Goal: Task Accomplishment & Management: Manage account settings

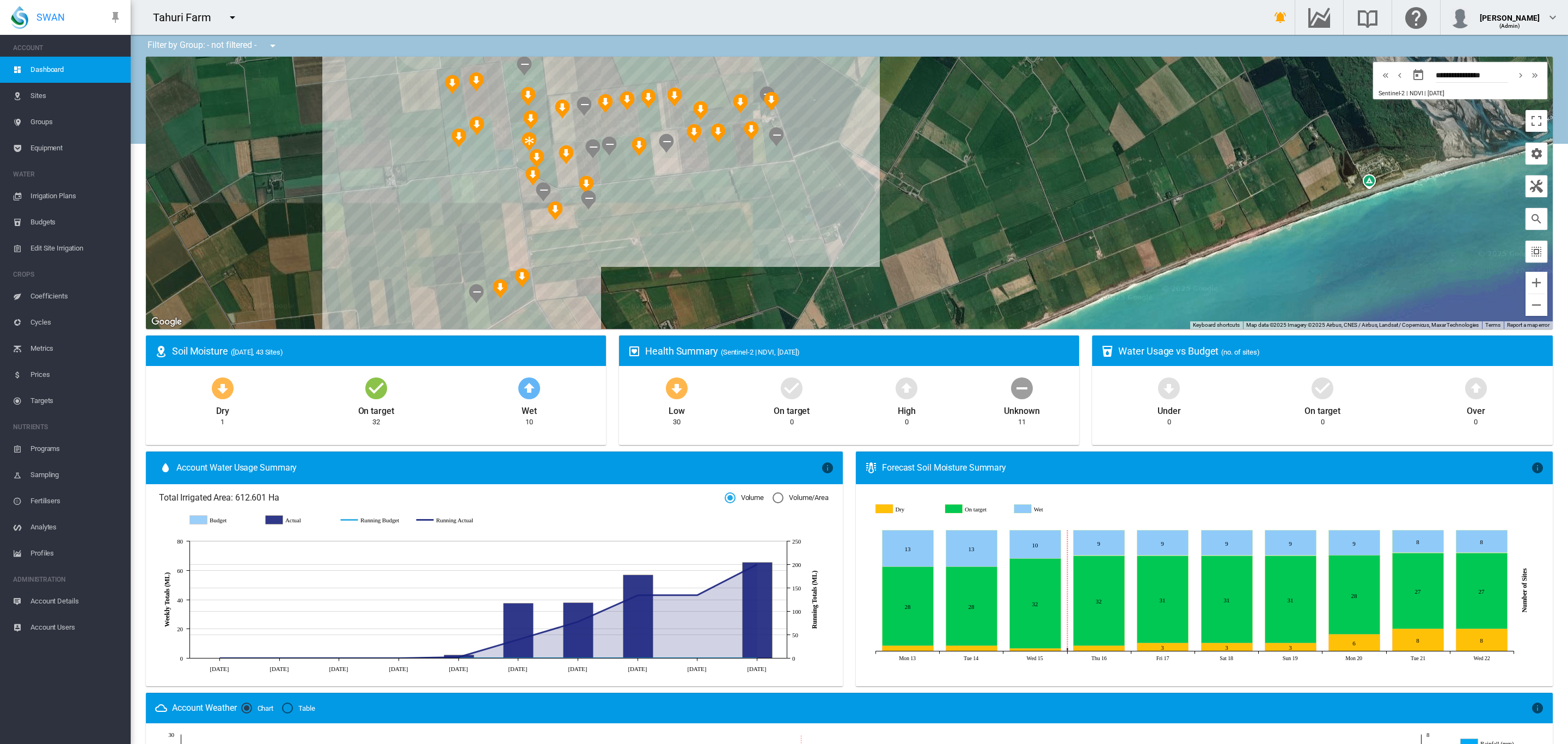
drag, startPoint x: 658, startPoint y: 247, endPoint x: 712, endPoint y: 219, distance: 60.8
click at [712, 220] on div at bounding box center [849, 192] width 1407 height 272
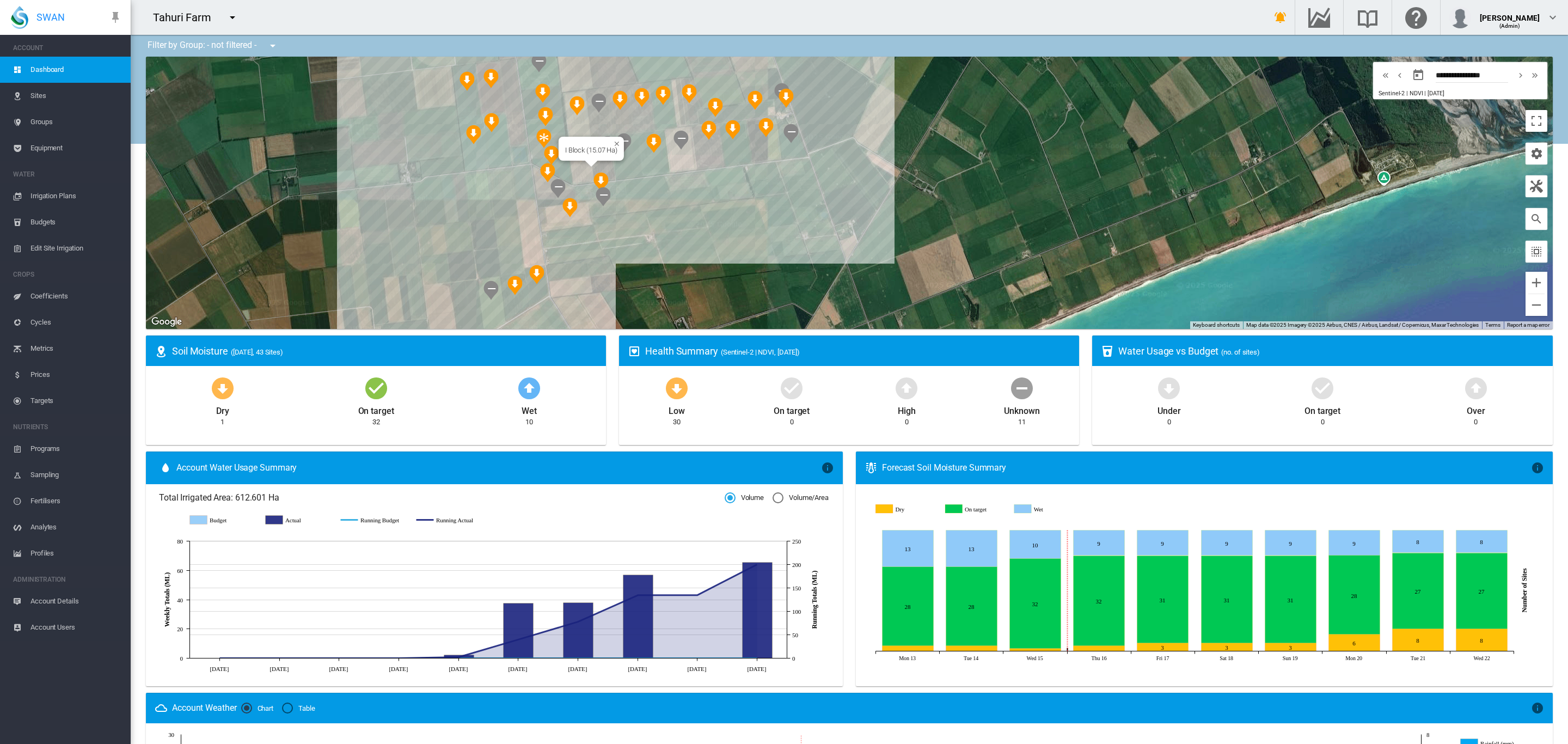
click at [576, 170] on div "I Block (15.07 Ha)" at bounding box center [849, 192] width 1407 height 272
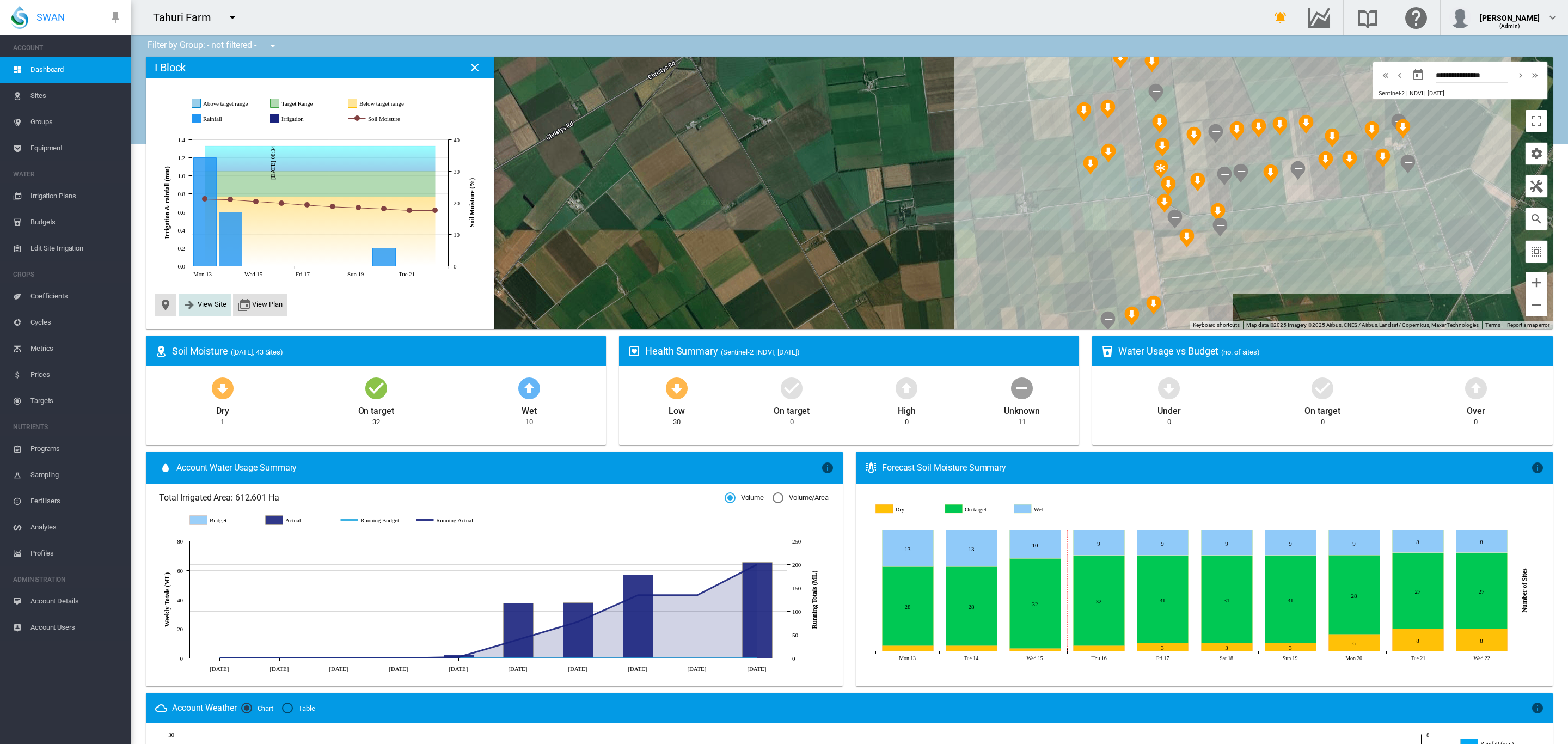
click at [200, 301] on span "View Site" at bounding box center [212, 304] width 29 height 8
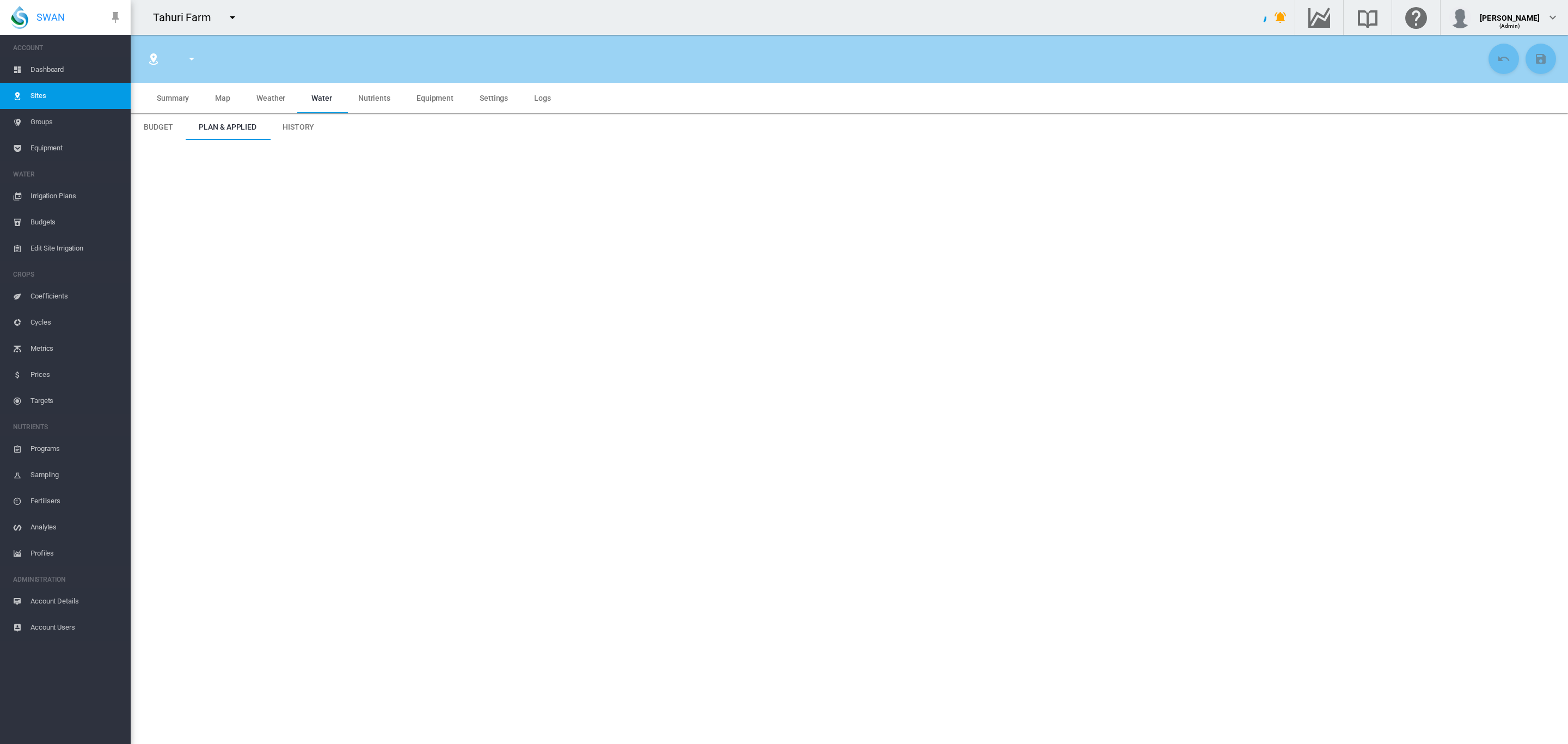
type input "*****"
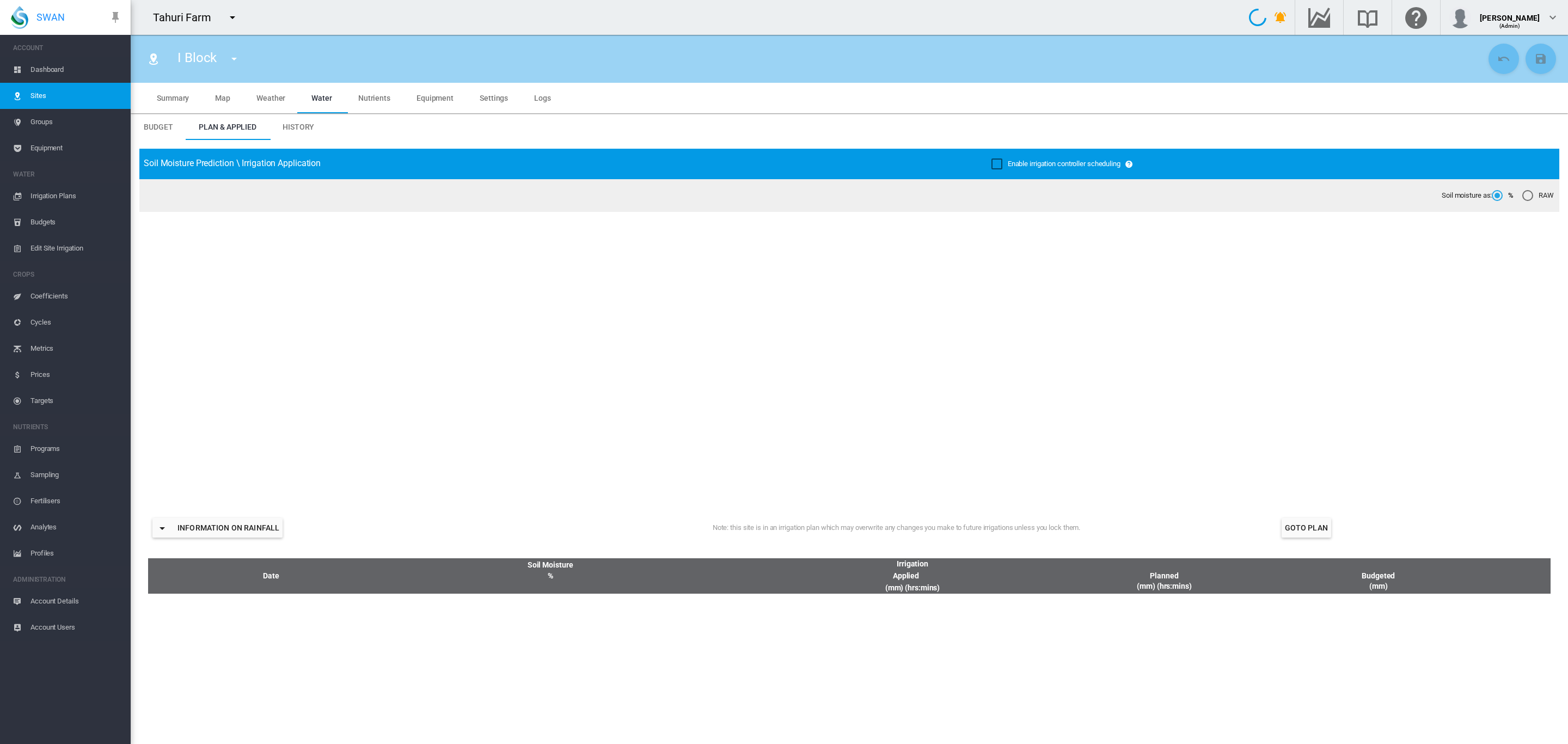
type input "*******"
type input "*********"
type input "**"
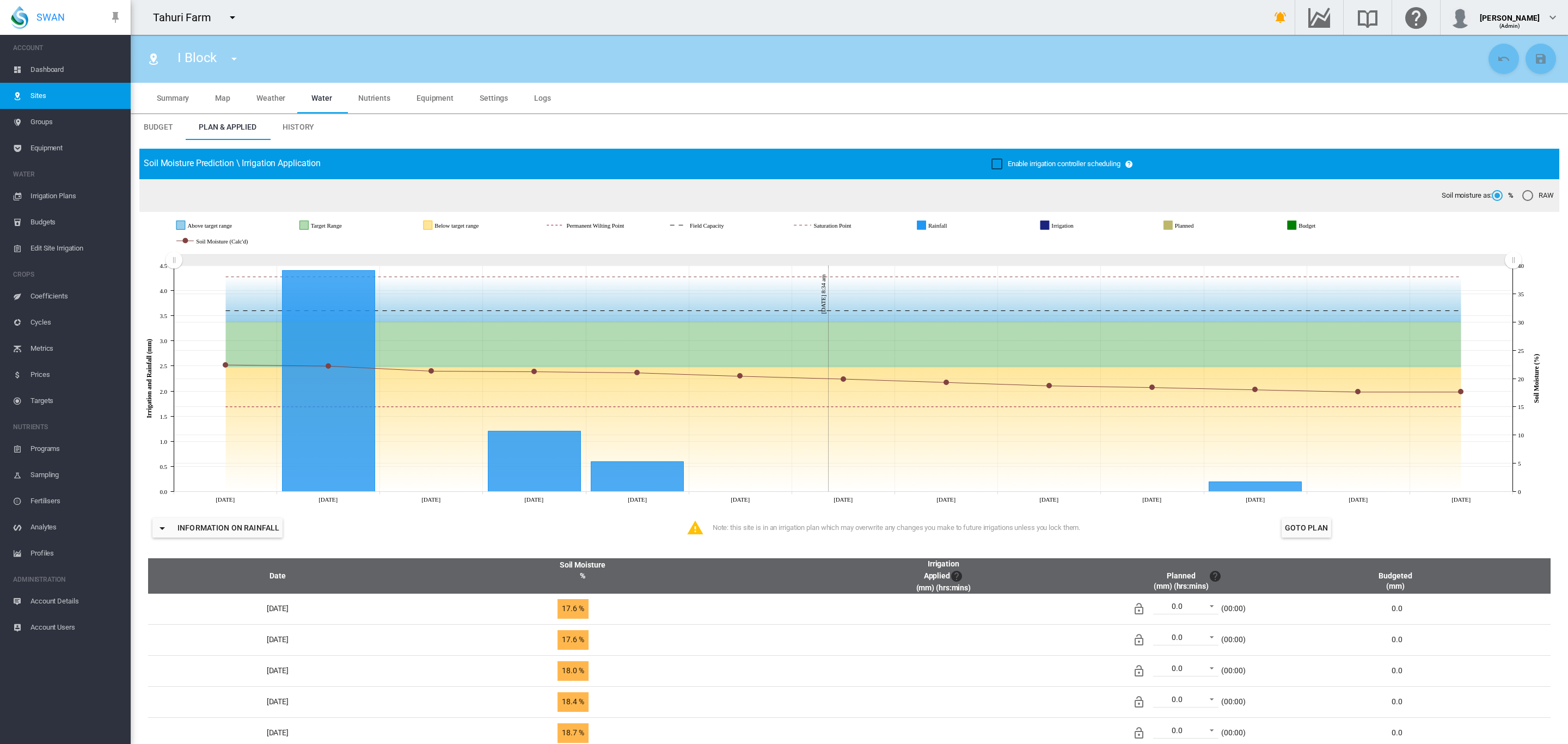
drag, startPoint x: 1513, startPoint y: 262, endPoint x: 1596, endPoint y: 519, distance: 270.1
click at [1567, 519] on html "SWAN ACCOUNT Dashboard Sites Groups Equipment WATER Irrigation Plans" at bounding box center [784, 372] width 1568 height 744
click at [297, 125] on span "History" at bounding box center [298, 127] width 32 height 9
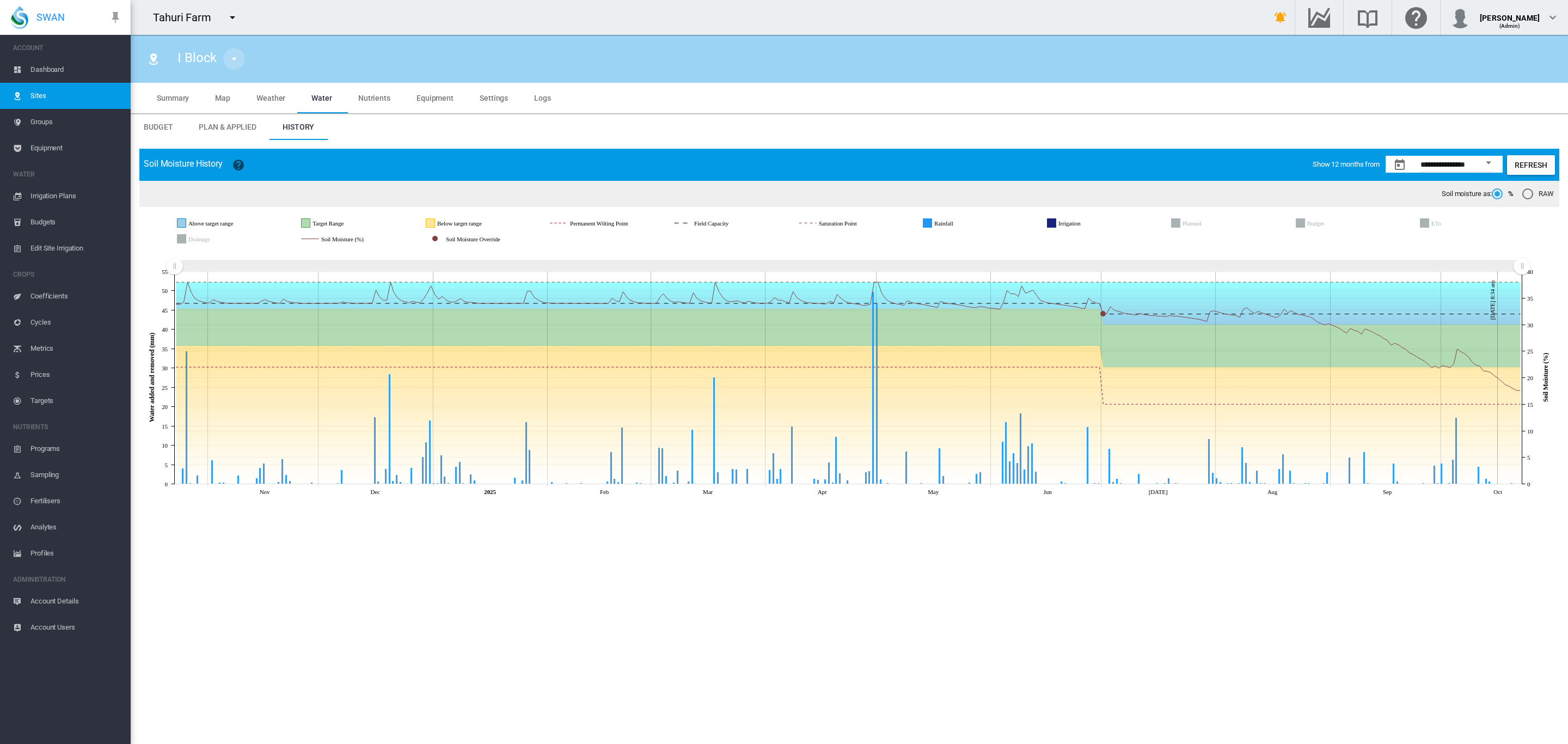
click at [231, 61] on md-icon "icon-menu-down" at bounding box center [234, 58] width 13 height 13
click at [239, 157] on button "B 4" at bounding box center [270, 152] width 105 height 26
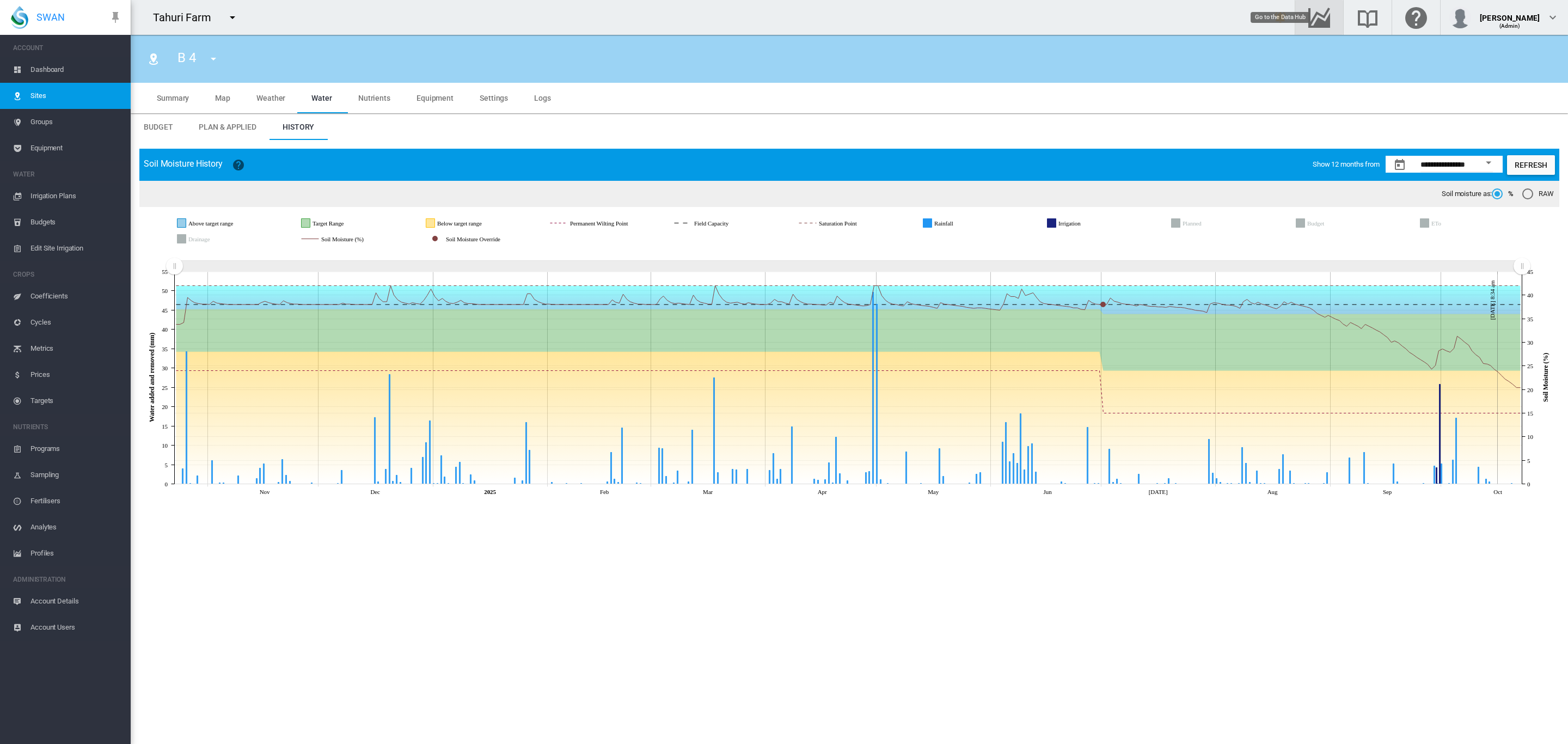
click at [1328, 18] on md-icon "Go to the Data Hub" at bounding box center [1319, 17] width 26 height 13
click at [51, 66] on span "Dashboard" at bounding box center [76, 69] width 91 height 26
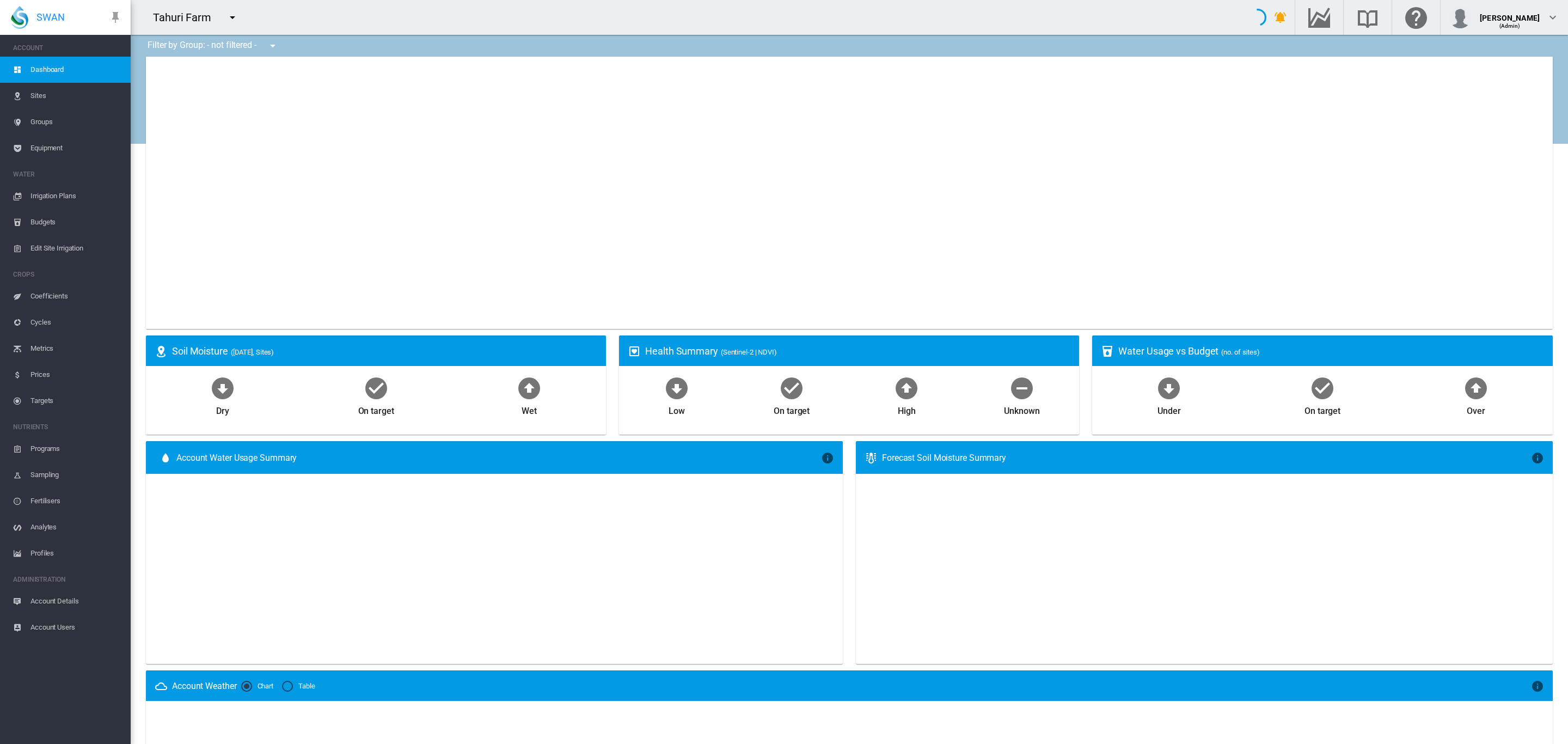
type input "**********"
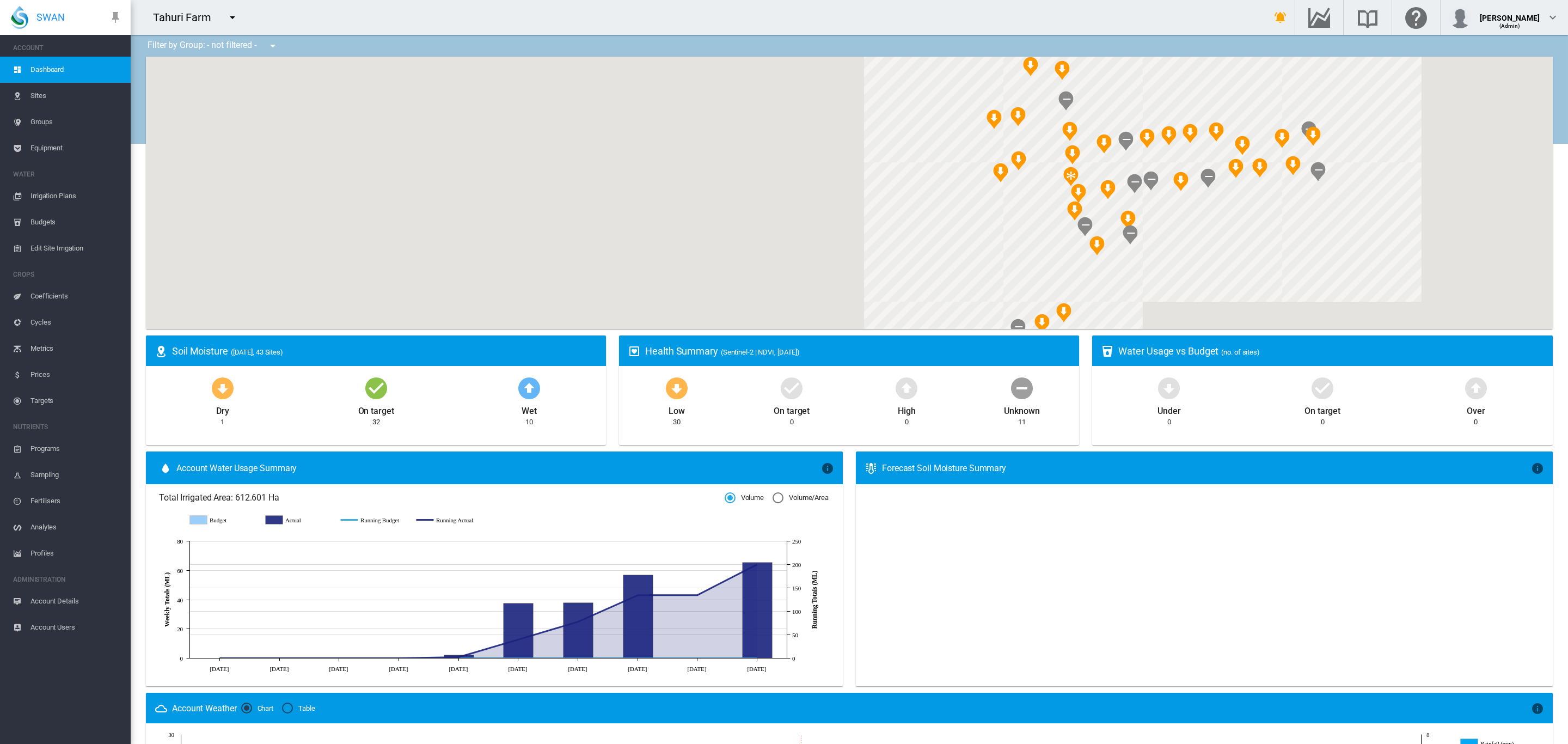
drag, startPoint x: 926, startPoint y: 211, endPoint x: 735, endPoint y: 226, distance: 191.6
click at [747, 226] on div at bounding box center [849, 192] width 1407 height 272
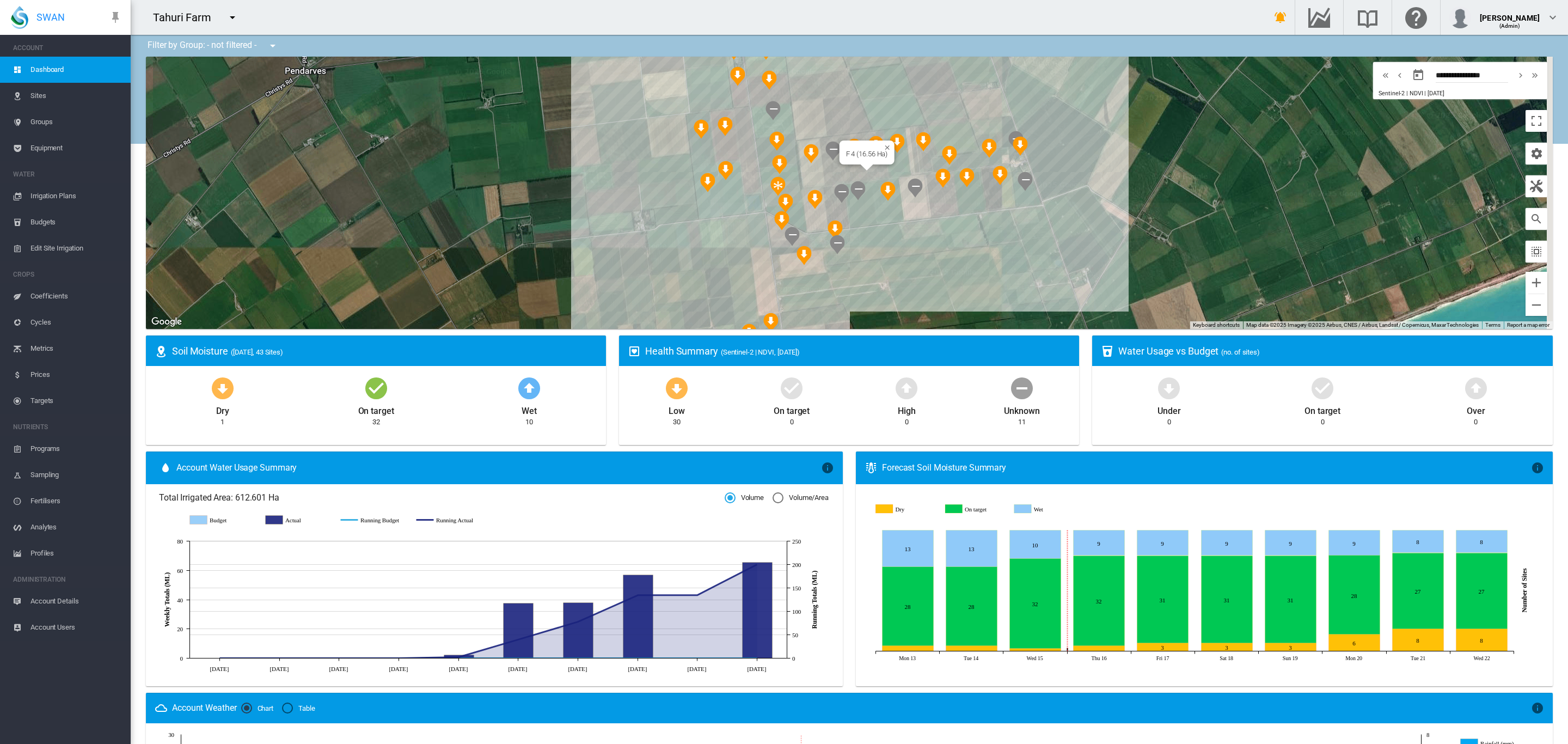
click at [869, 170] on div "F 4 (16.56 Ha)" at bounding box center [849, 192] width 1407 height 272
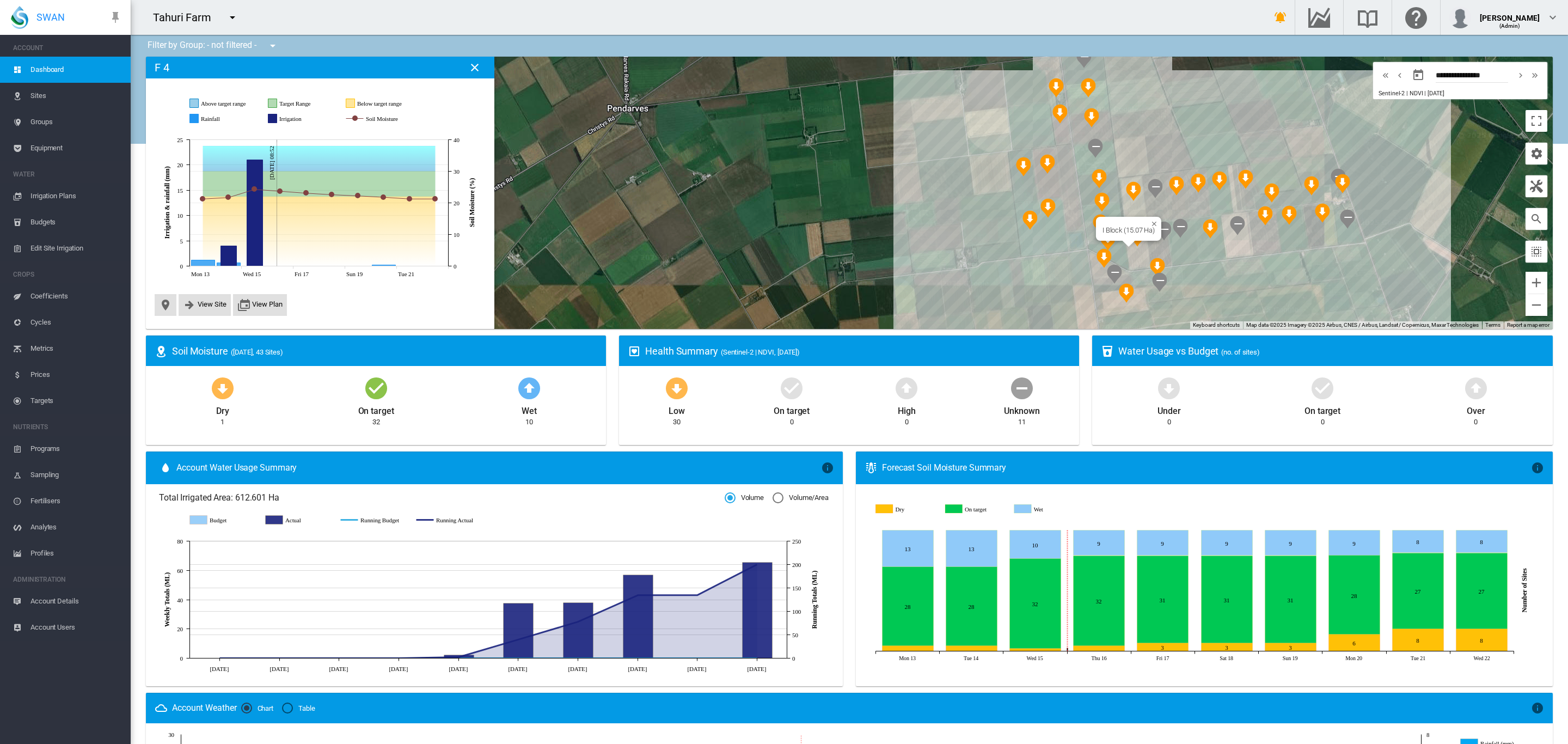
click at [1132, 253] on div "I Block (15.07 Ha)" at bounding box center [849, 192] width 1407 height 272
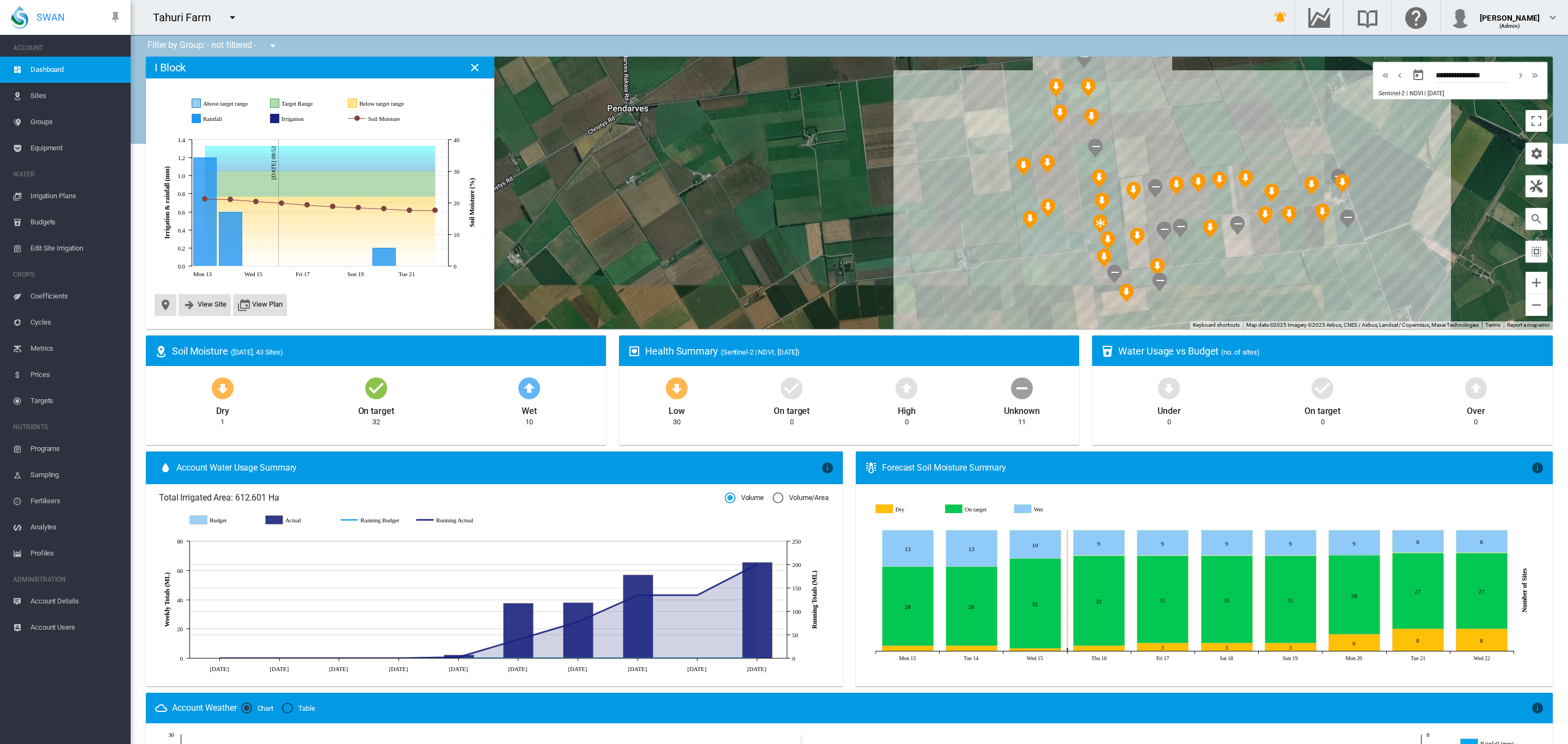
click at [236, 12] on md-icon "icon-menu-down" at bounding box center [232, 17] width 13 height 13
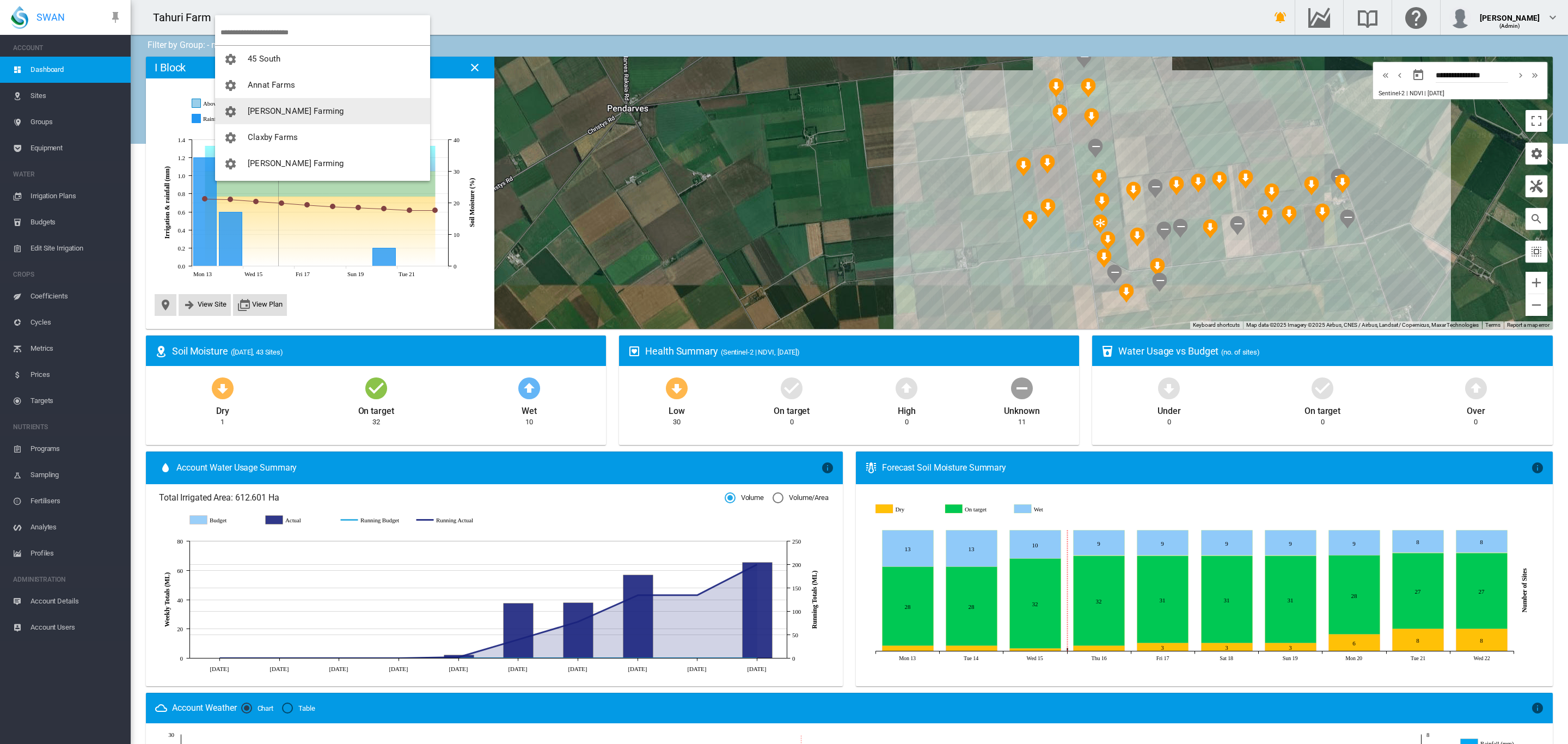
click at [284, 110] on span "[PERSON_NAME] Farming" at bounding box center [295, 111] width 96 height 10
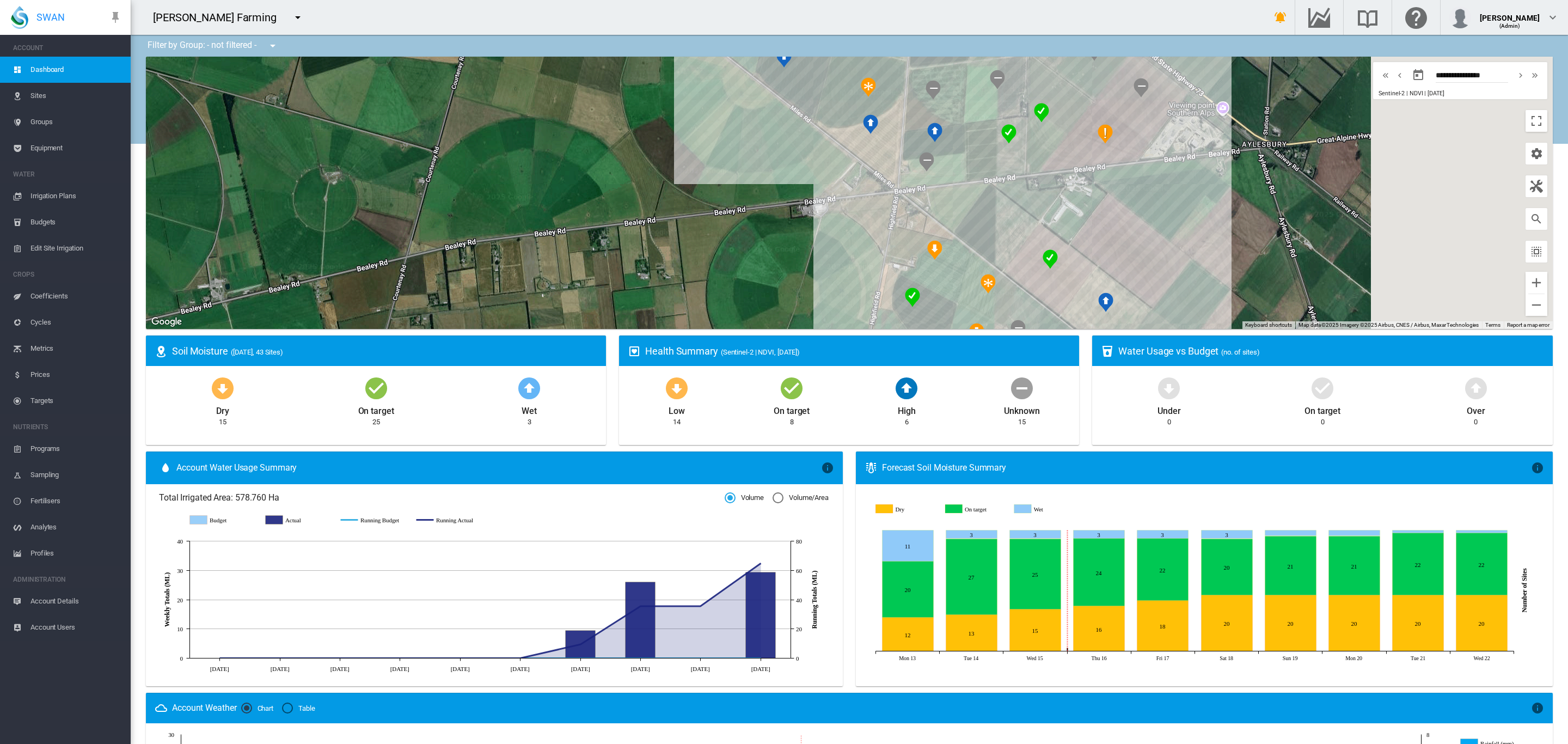
drag, startPoint x: 886, startPoint y: 184, endPoint x: 523, endPoint y: 281, distance: 375.7
click at [523, 281] on div at bounding box center [849, 192] width 1407 height 272
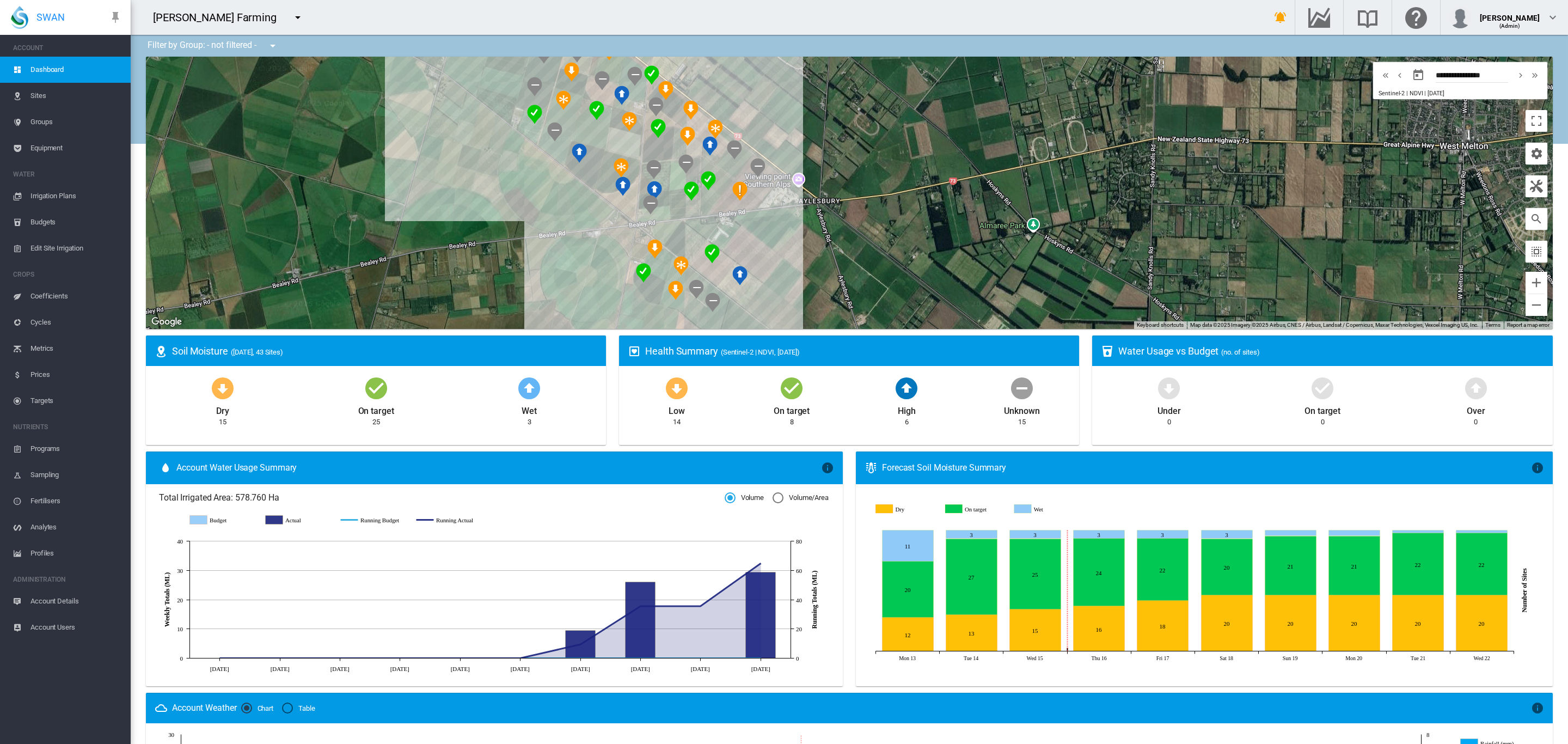
drag, startPoint x: 551, startPoint y: 266, endPoint x: 534, endPoint y: 237, distance: 33.6
click at [534, 237] on div at bounding box center [849, 192] width 1407 height 272
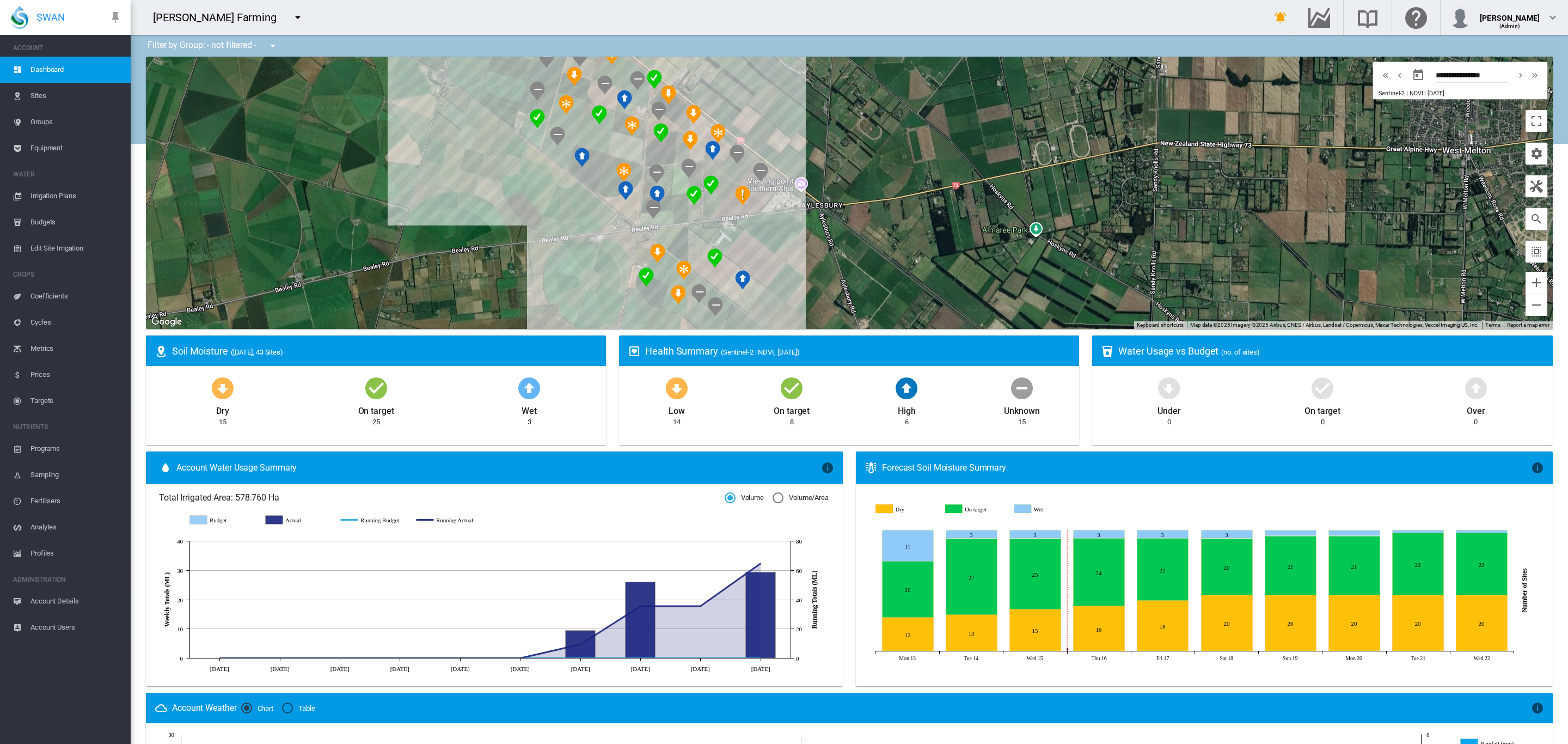
click at [66, 251] on span "Edit Site Irrigation" at bounding box center [76, 248] width 91 height 26
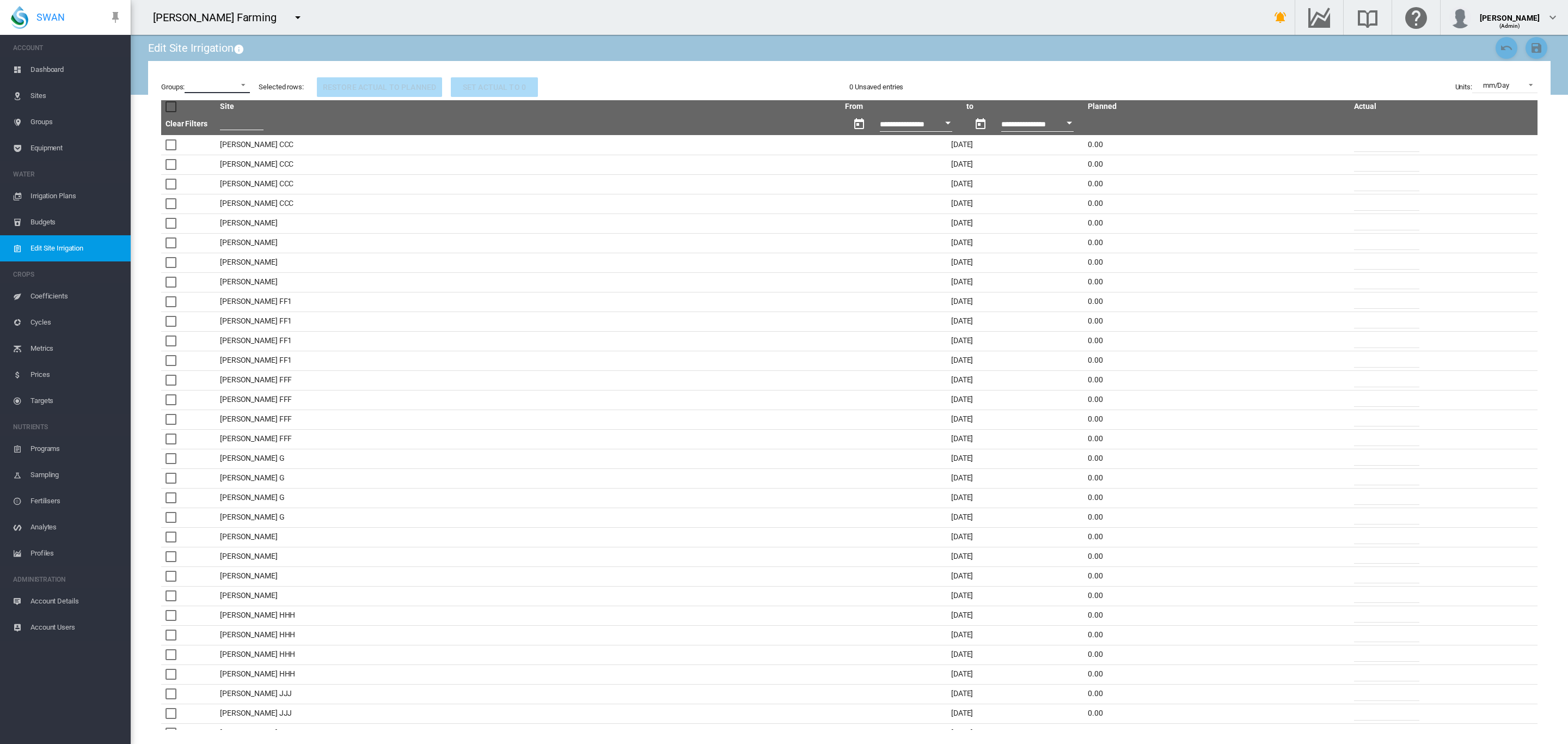
click at [240, 82] on md-select "K-Line + Long-Line Lismore Soils TL Lateral TL Pivot 1 TL Pivot 2 Turbo Rain 1 …" at bounding box center [217, 85] width 65 height 16
click at [219, 154] on div "Turbo Rain 1" at bounding box center [205, 155] width 38 height 10
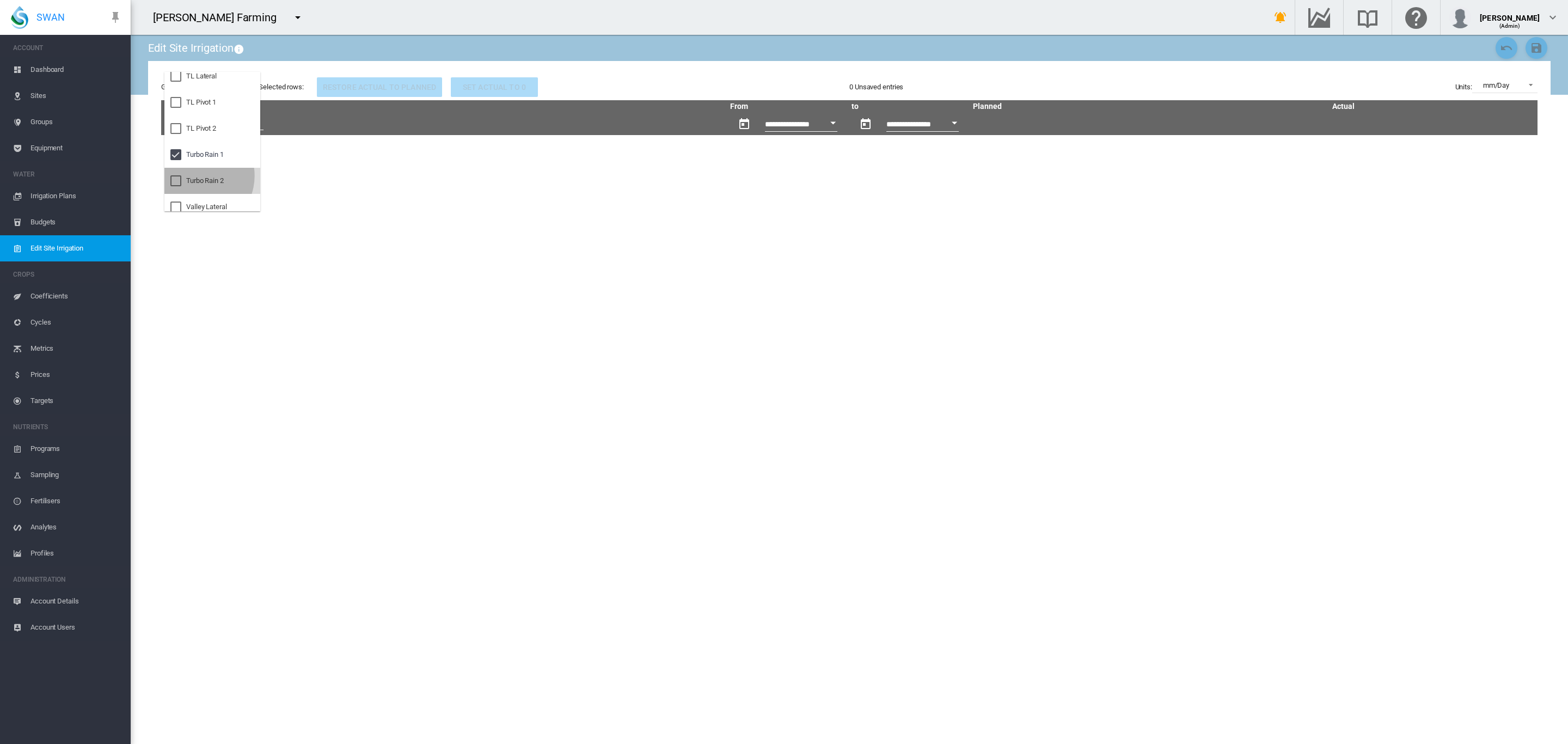
click at [196, 176] on div "Turbo Rain 2" at bounding box center [205, 181] width 38 height 10
click at [178, 90] on div at bounding box center [176, 85] width 11 height 11
click at [175, 110] on div at bounding box center [176, 111] width 11 height 11
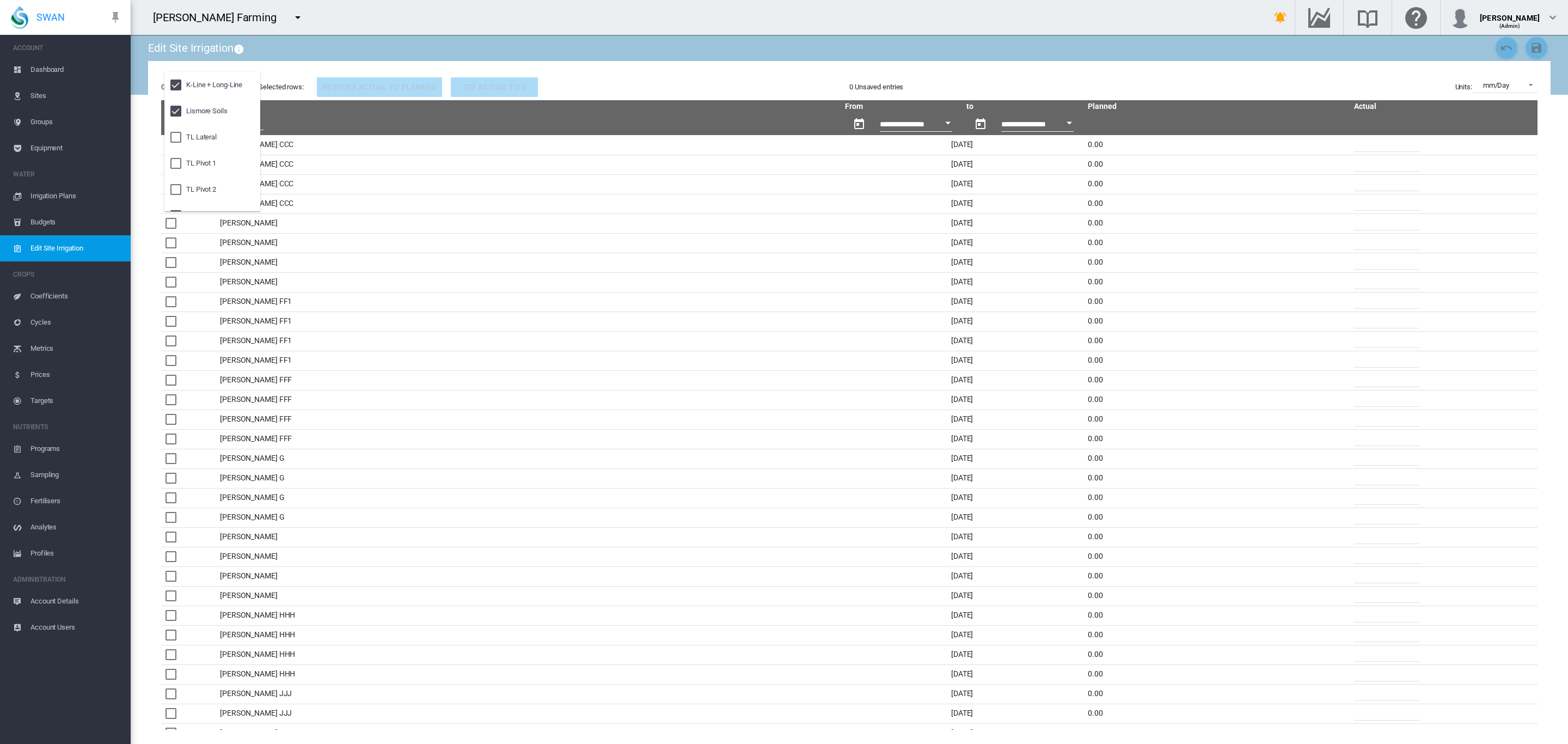
click at [351, 222] on md-backdrop at bounding box center [784, 372] width 1568 height 744
click at [247, 239] on td "[PERSON_NAME]" at bounding box center [528, 243] width 625 height 19
click at [239, 82] on md-select-value "K-Line + Long-Line , Lismore Soils , Turbo Rain 1 , Turbo Rain 2" at bounding box center [217, 85] width 65 height 16
click at [208, 189] on div "Valley Pivot 5" at bounding box center [206, 191] width 40 height 10
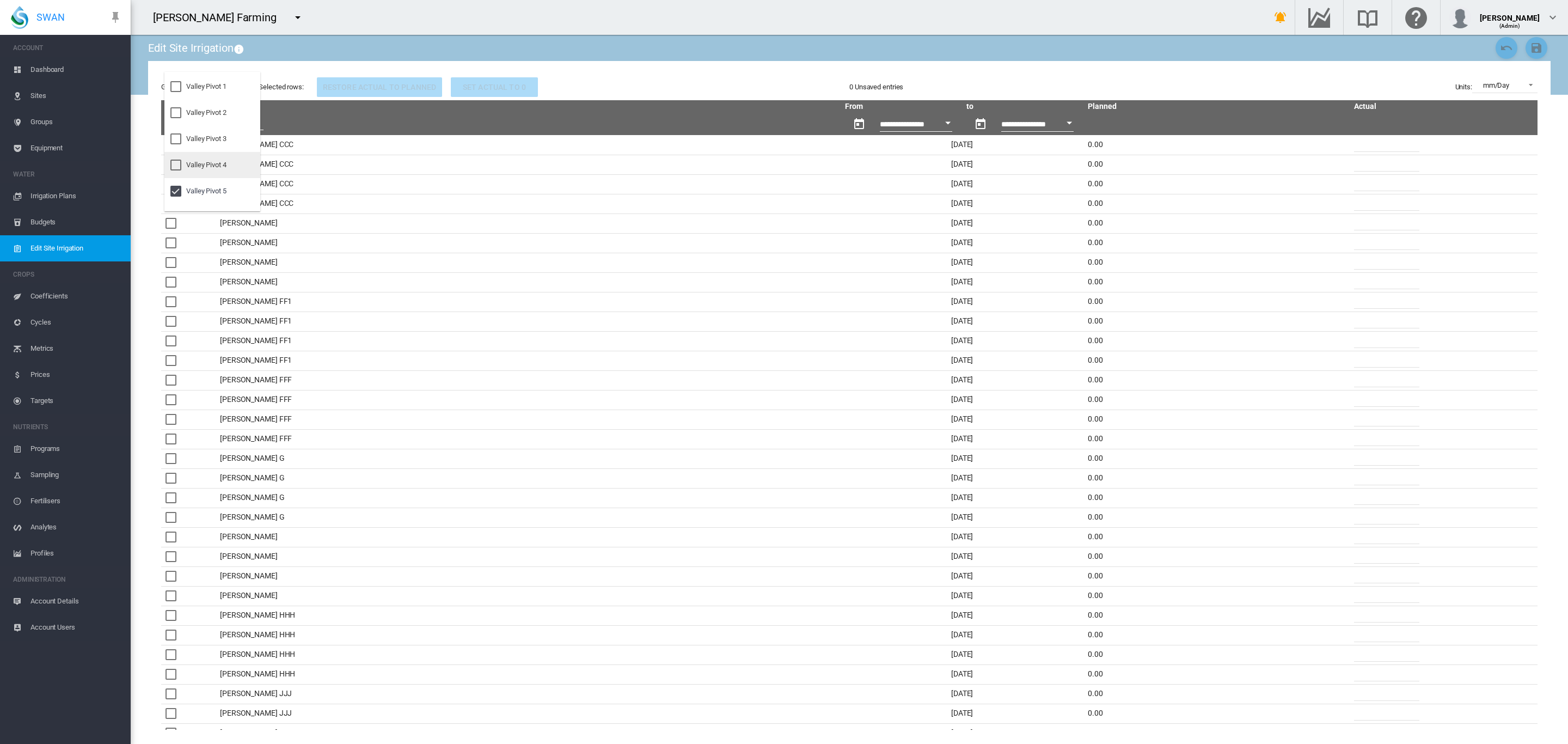
click at [201, 175] on md-option "Valley Pivot 4" at bounding box center [212, 165] width 96 height 26
click at [338, 230] on md-backdrop at bounding box center [784, 372] width 1568 height 744
click at [53, 70] on span "Dashboard" at bounding box center [76, 69] width 91 height 26
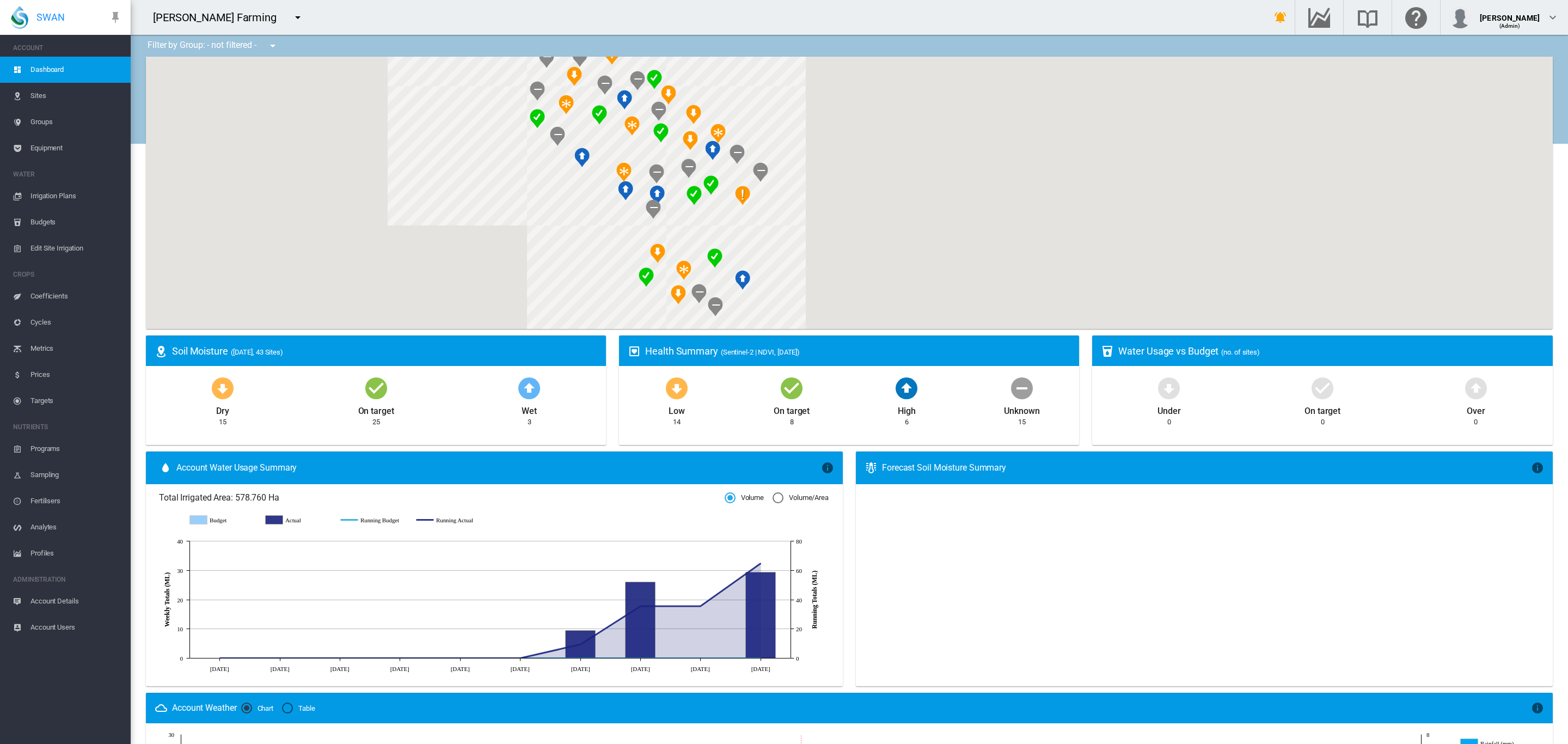
click at [273, 44] on md-icon "icon-menu-down" at bounding box center [272, 45] width 13 height 13
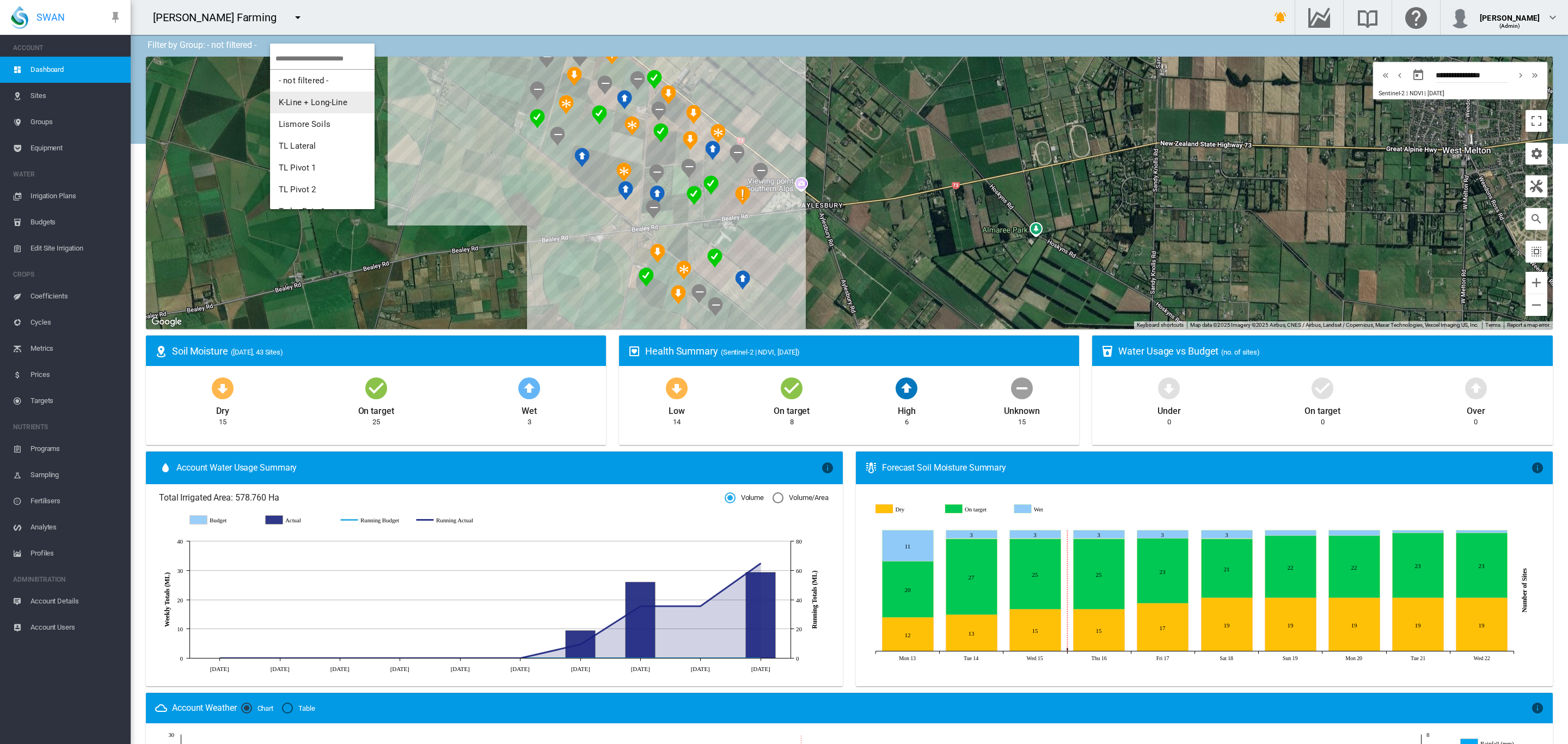
click at [317, 104] on span "K-Line + Long-Line" at bounding box center [313, 102] width 69 height 10
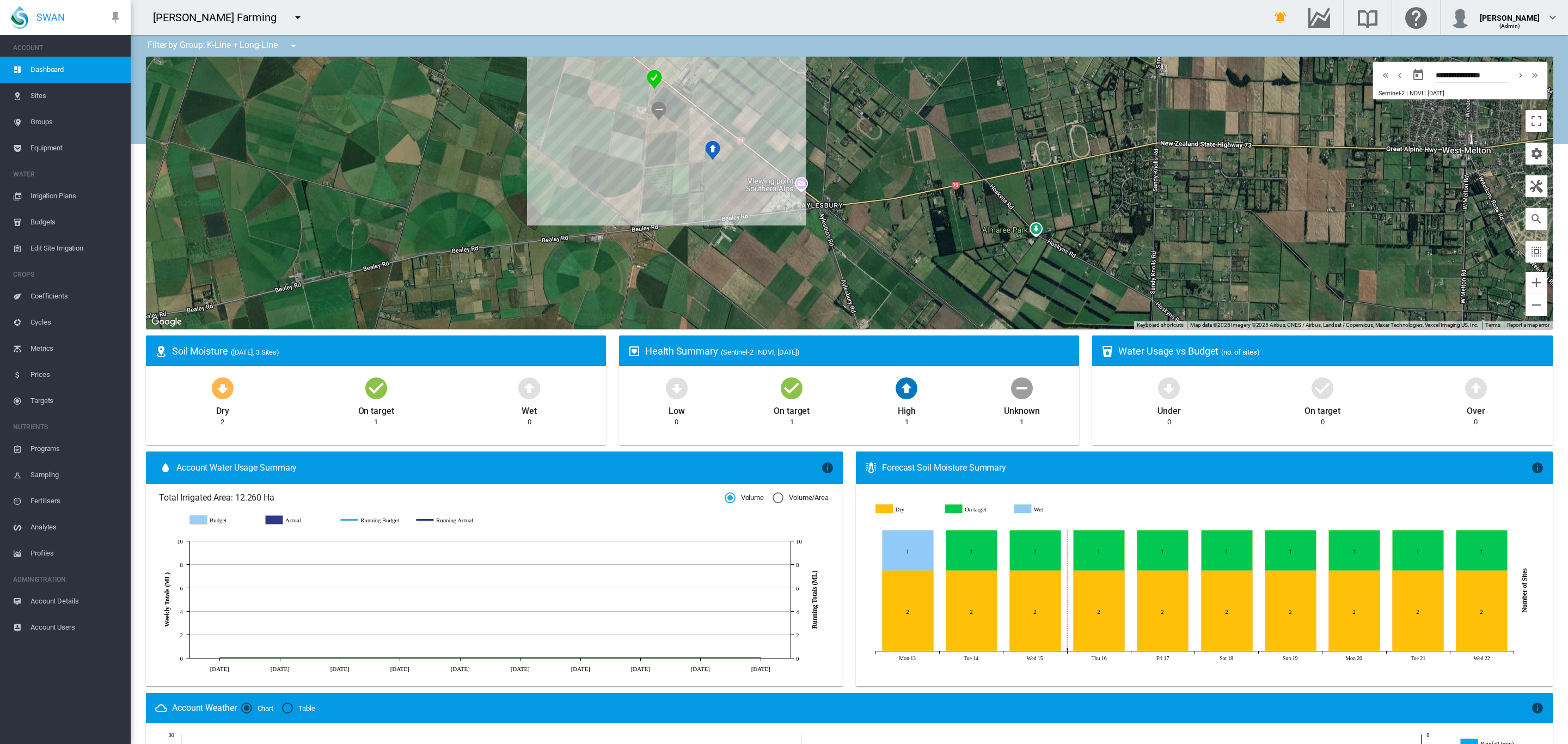
click at [38, 149] on span "Equipment" at bounding box center [76, 148] width 91 height 26
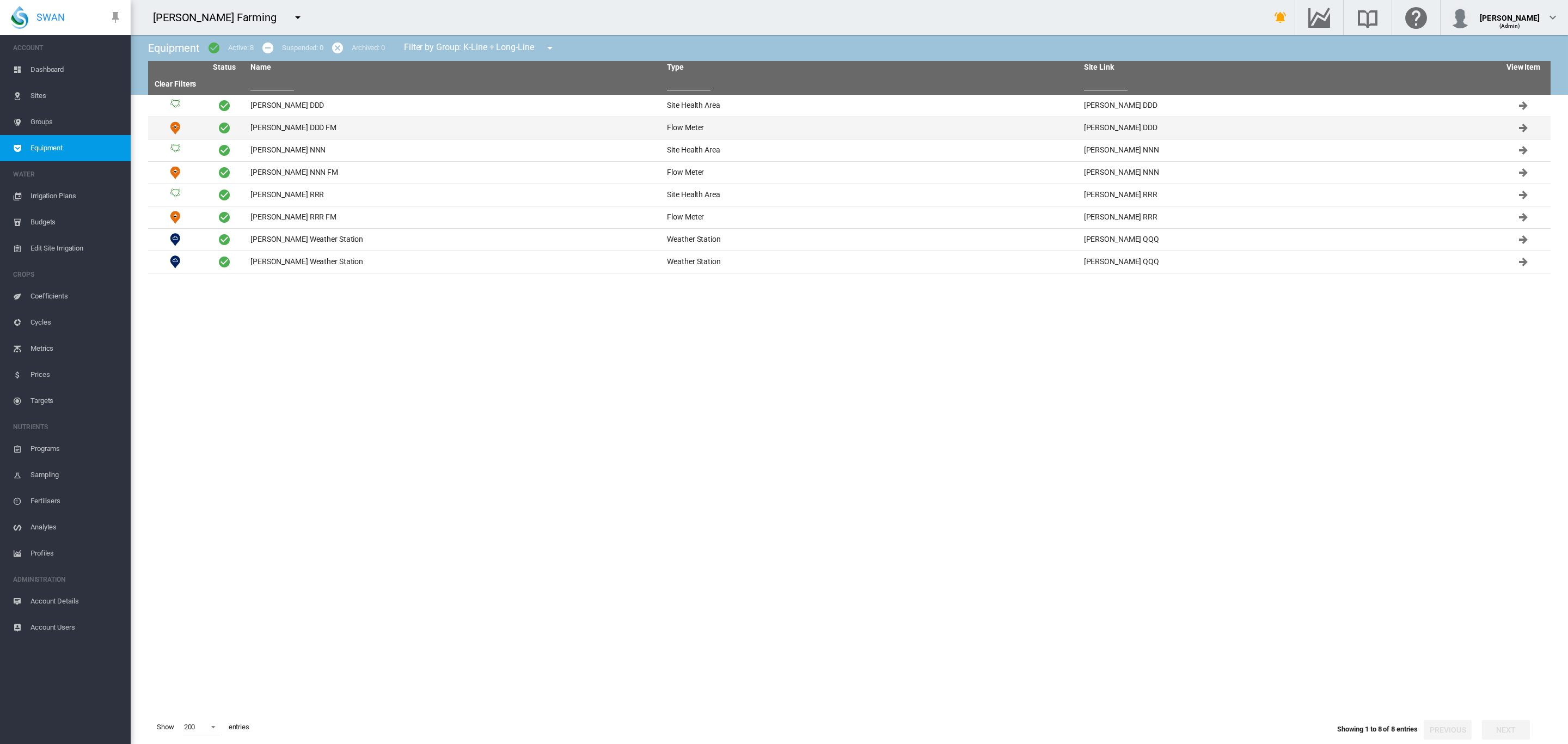
click at [276, 127] on td "[PERSON_NAME] DDD FM" at bounding box center [454, 128] width 416 height 22
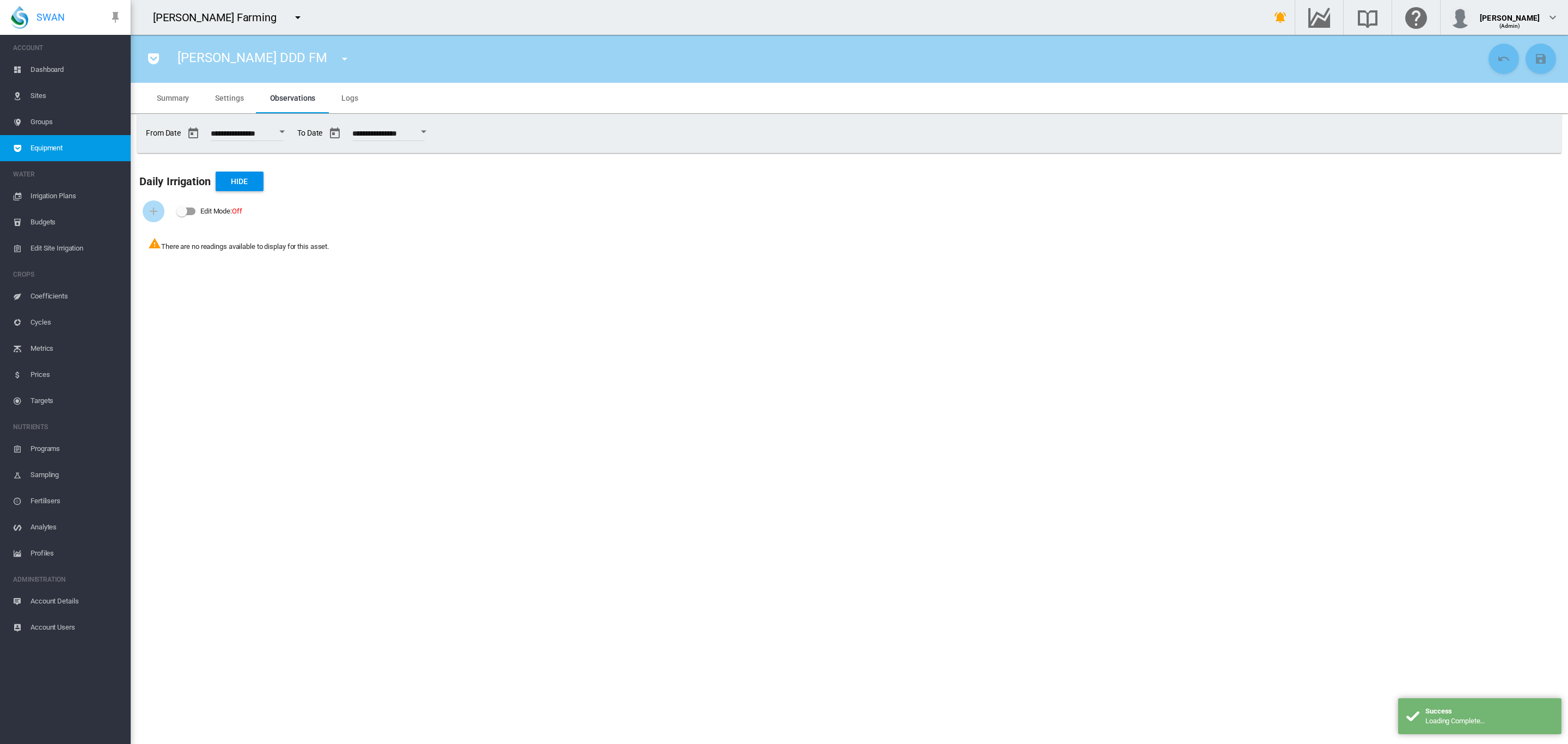
click at [40, 72] on span "Dashboard" at bounding box center [76, 69] width 91 height 26
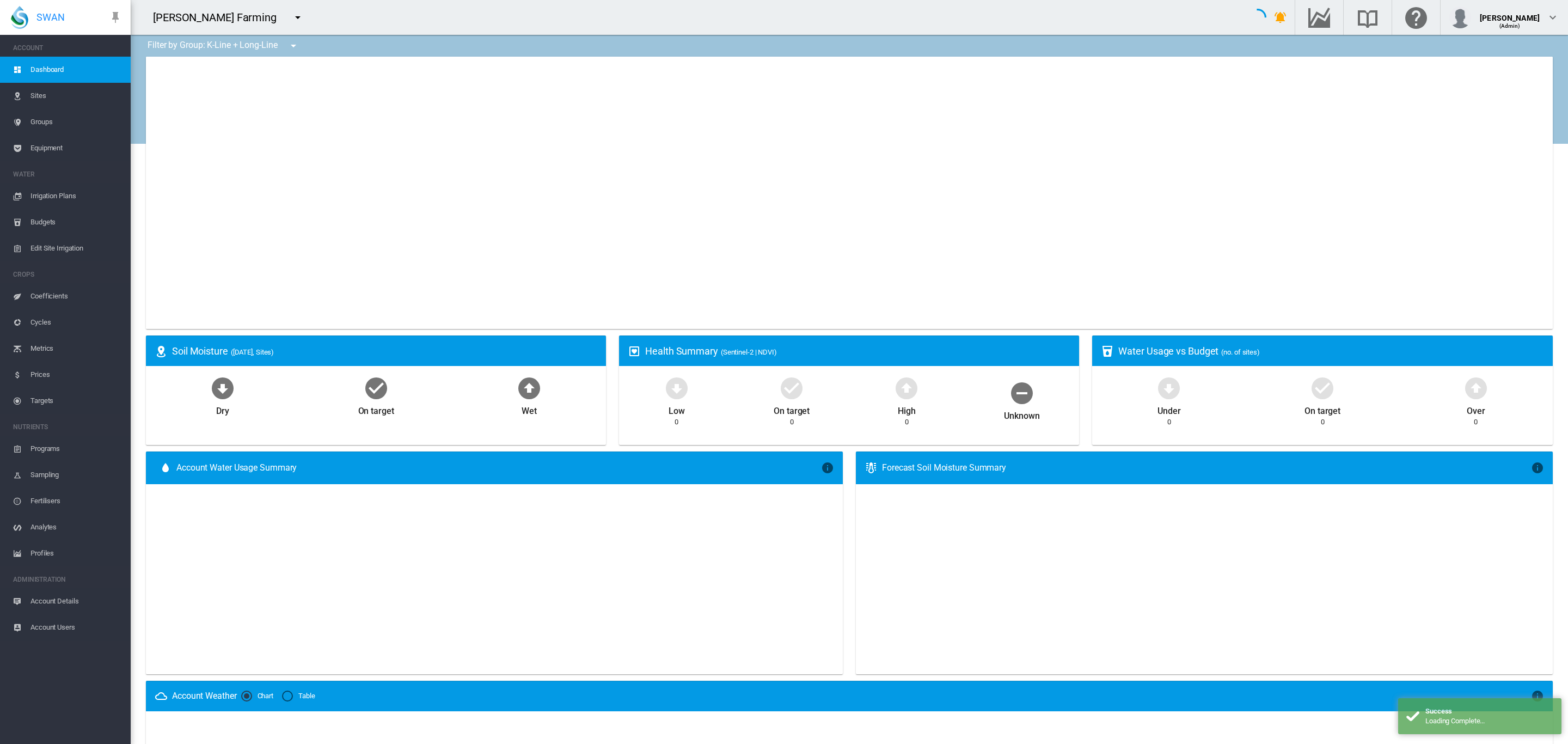
type input "**********"
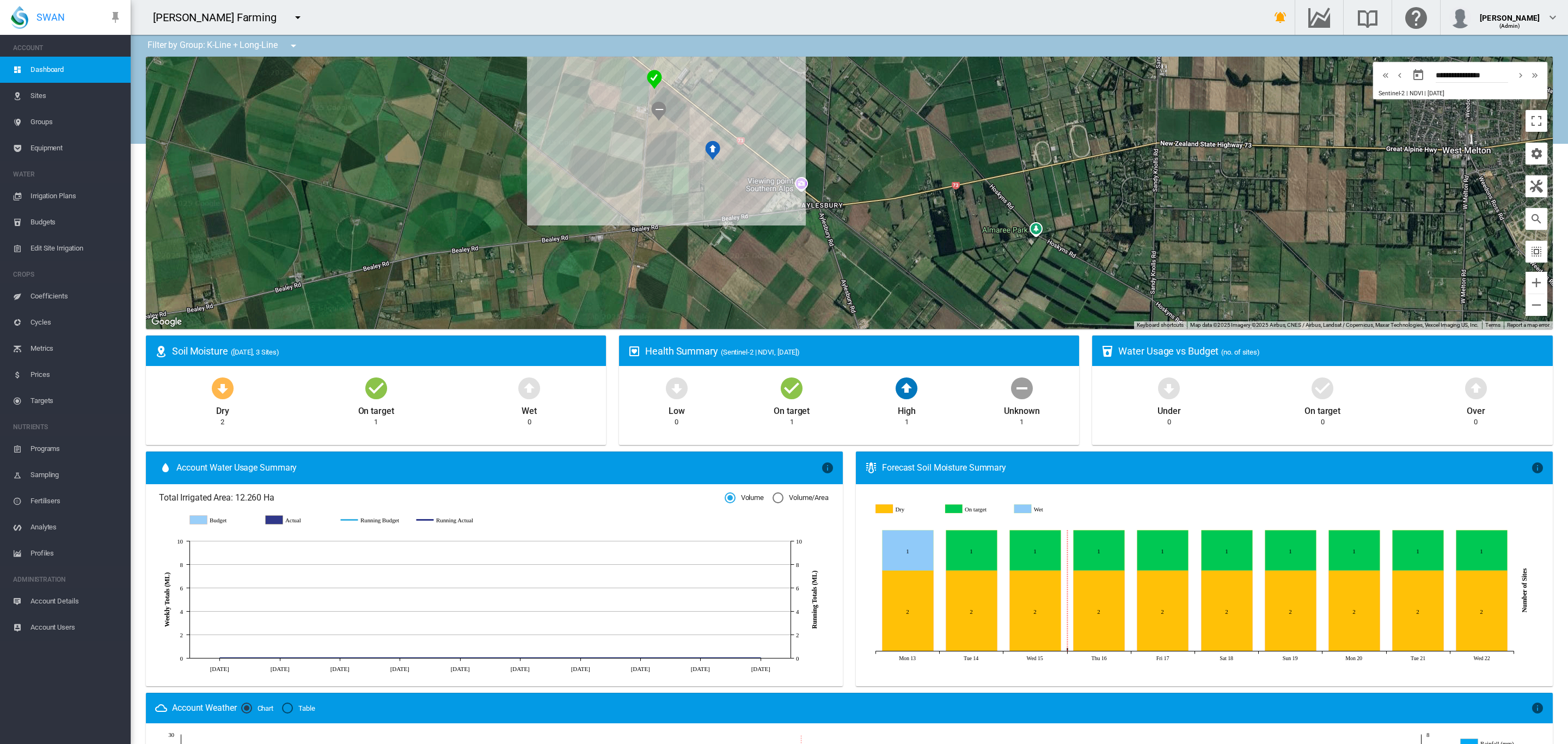
click at [49, 100] on span "Sites" at bounding box center [76, 96] width 91 height 26
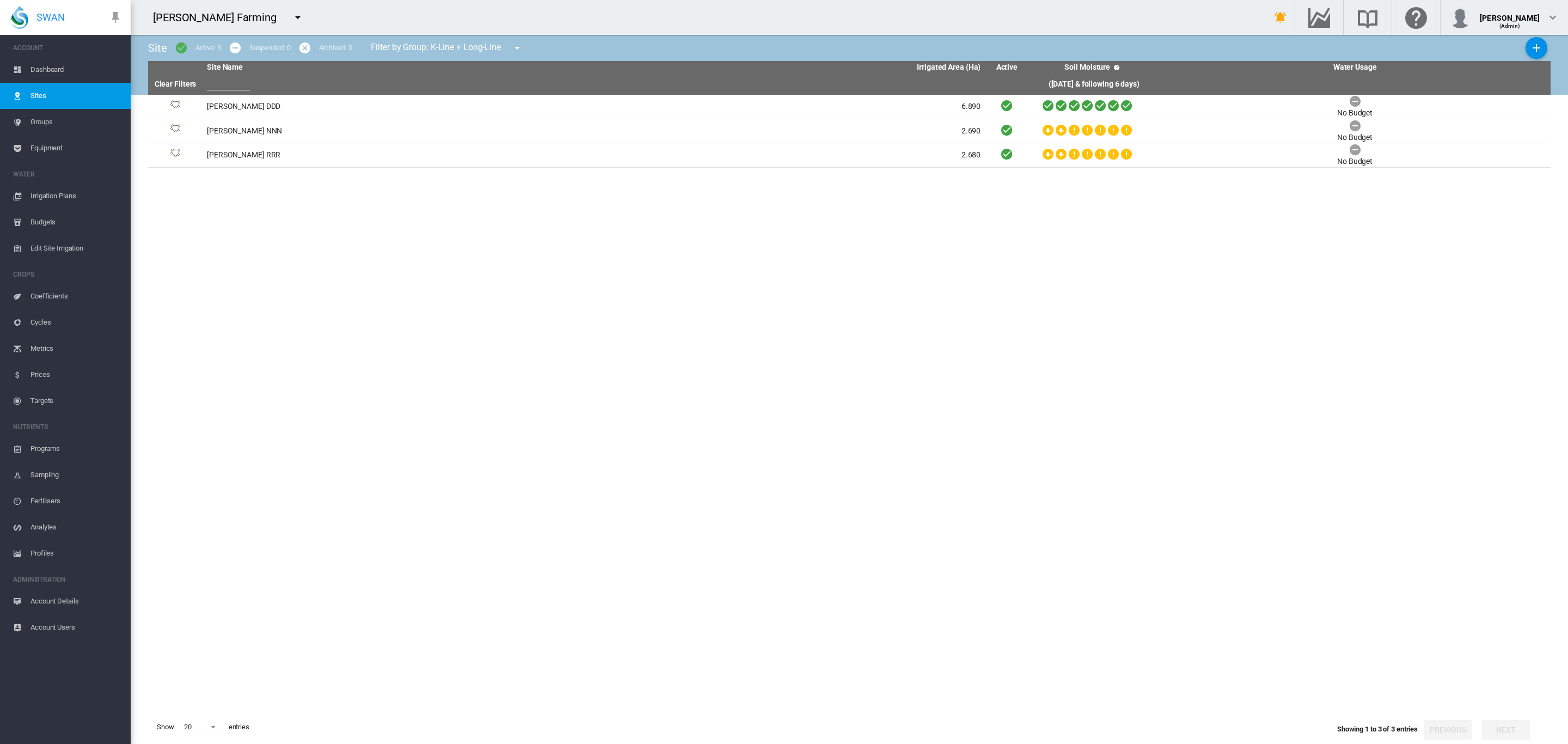
click at [48, 144] on span "Equipment" at bounding box center [76, 148] width 91 height 26
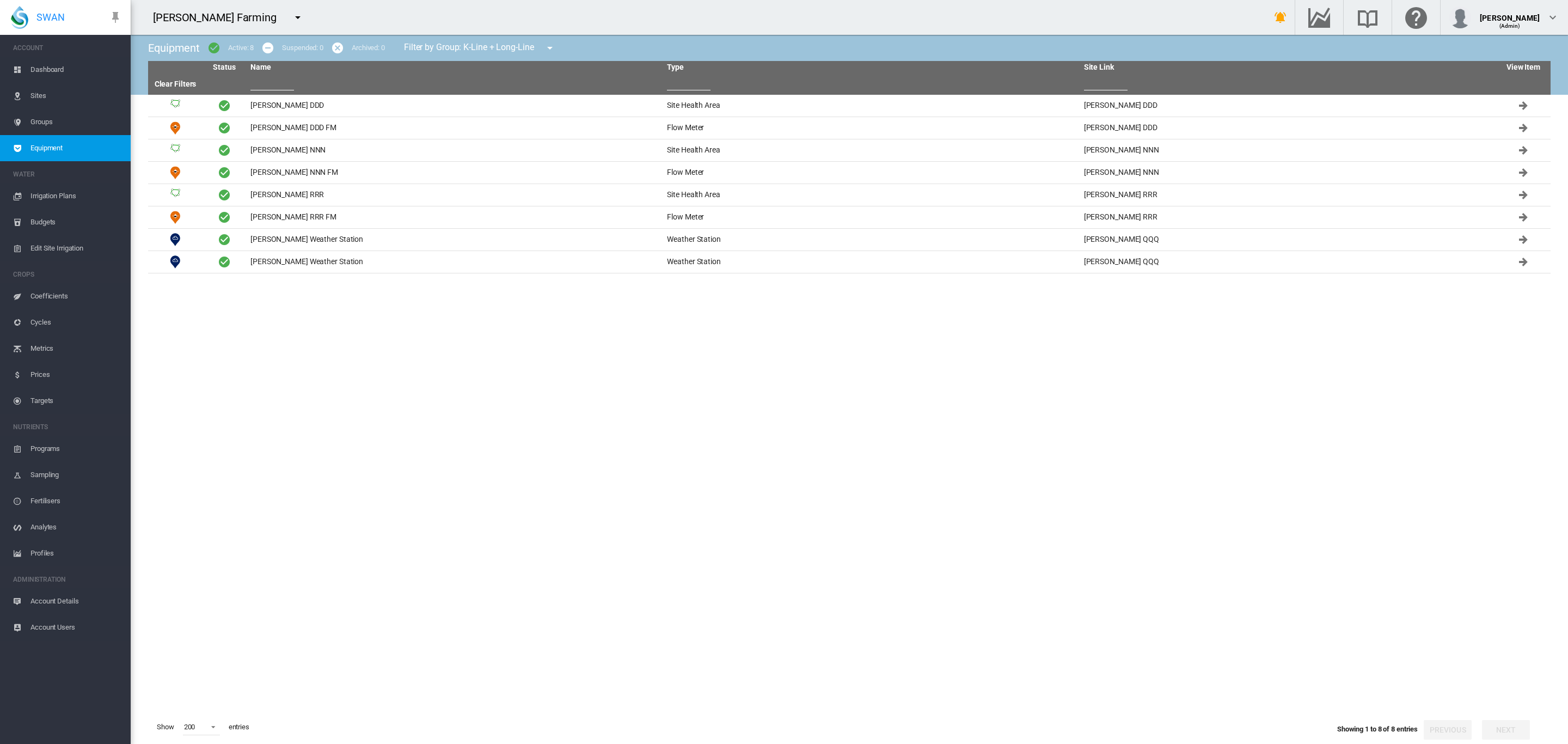
click at [65, 64] on span "Dashboard" at bounding box center [76, 69] width 91 height 26
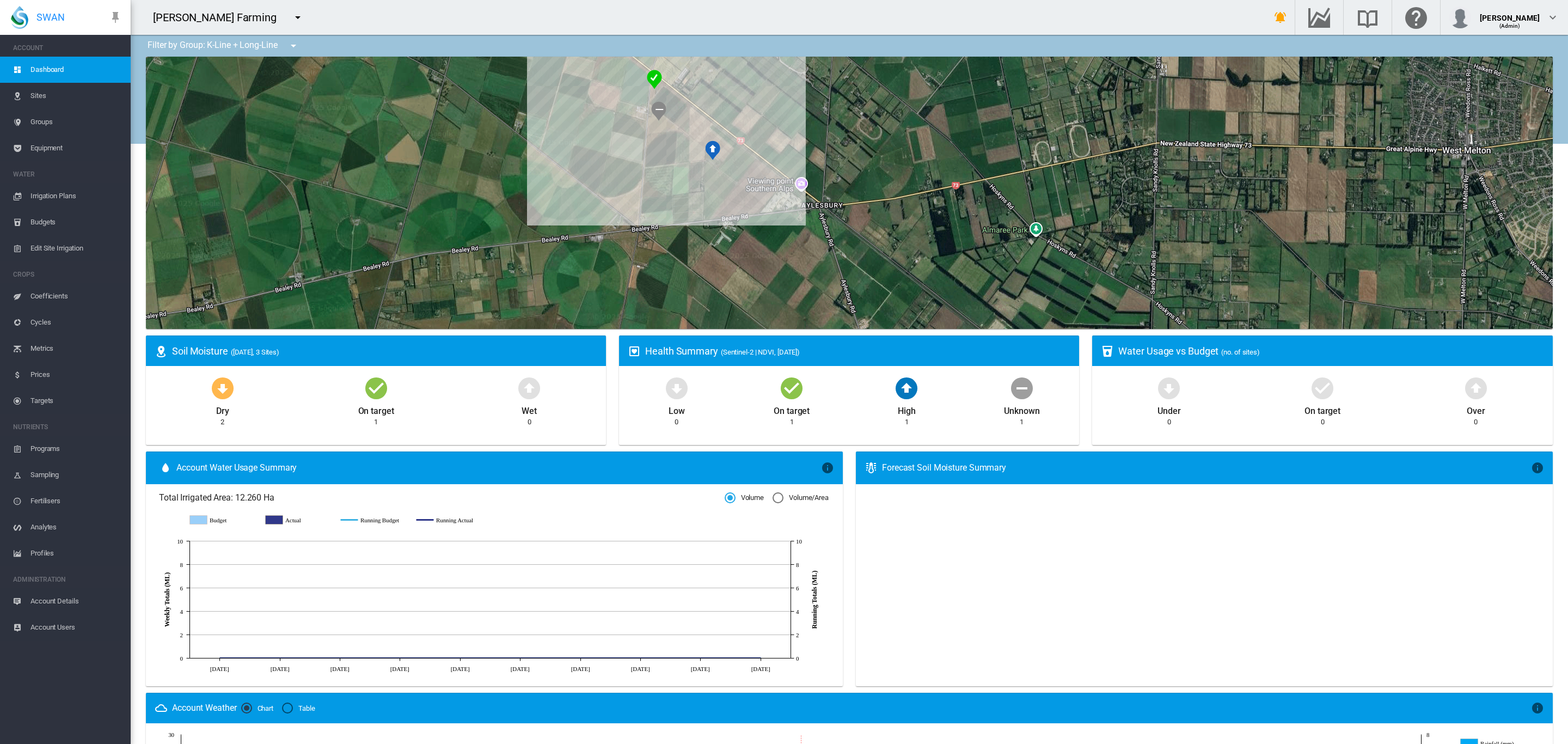
click at [297, 46] on md-icon "icon-menu-down" at bounding box center [293, 45] width 13 height 13
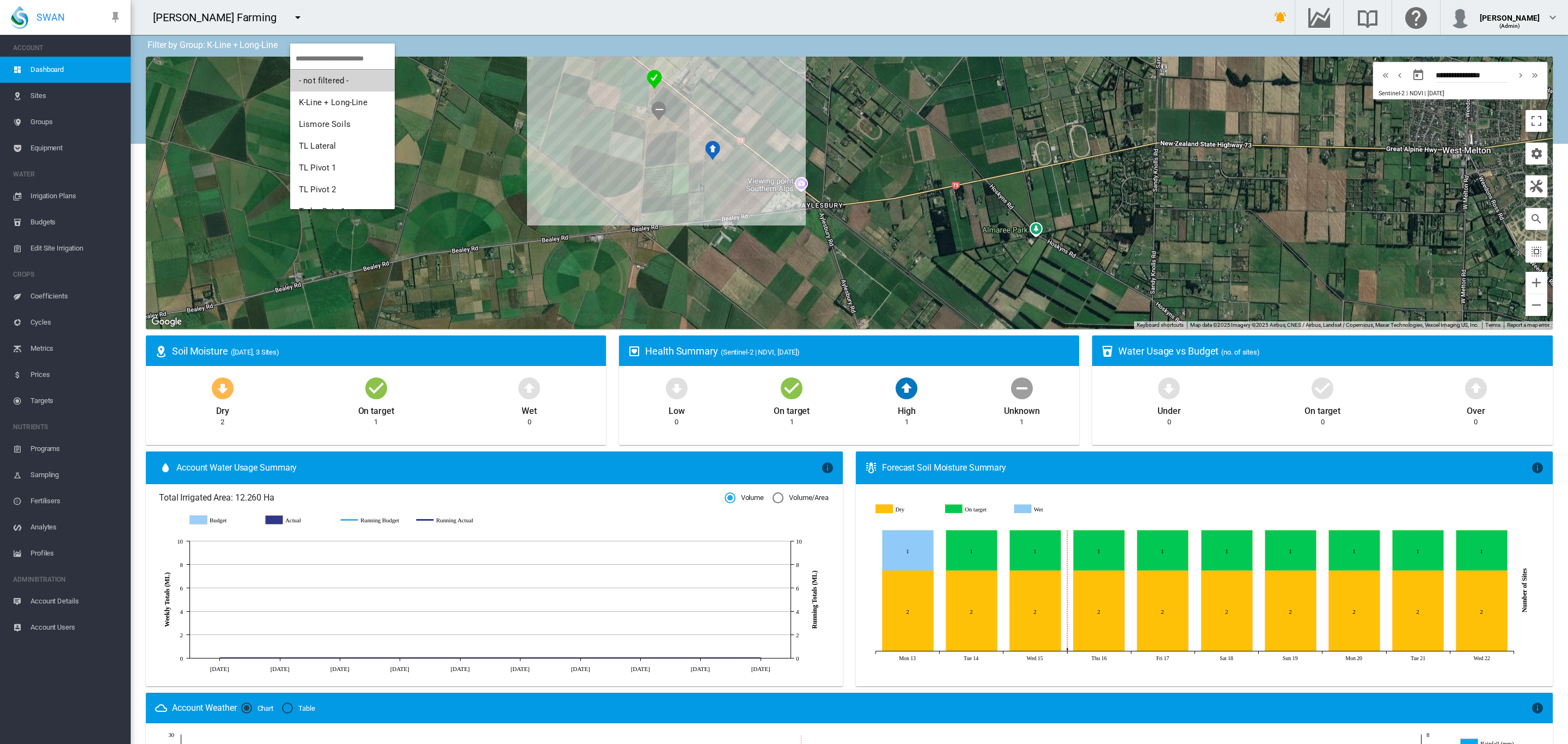
click at [316, 82] on span "- not filtered -" at bounding box center [323, 80] width 49 height 10
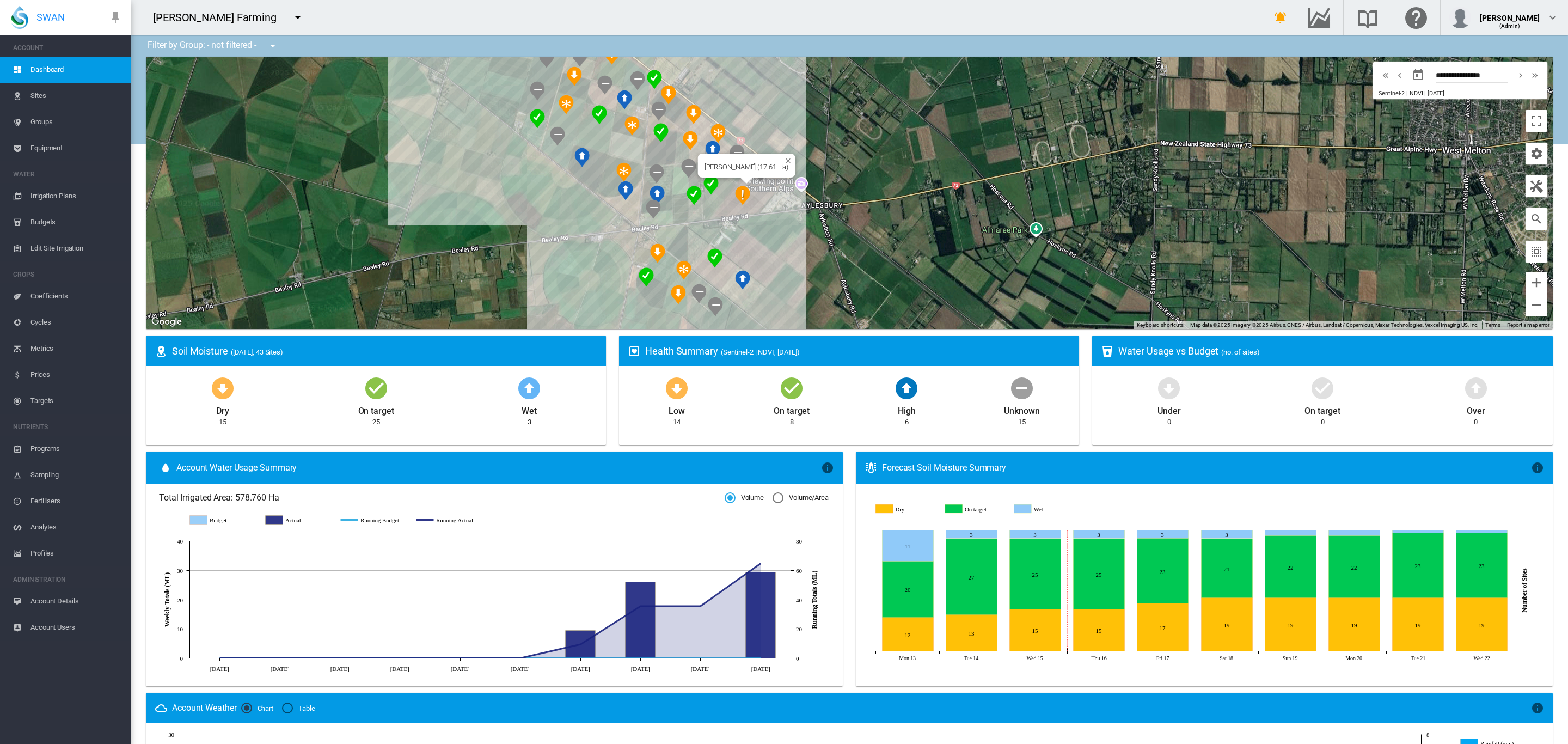
click at [761, 182] on div "Brooker RR (17.61 Ha)" at bounding box center [849, 192] width 1407 height 272
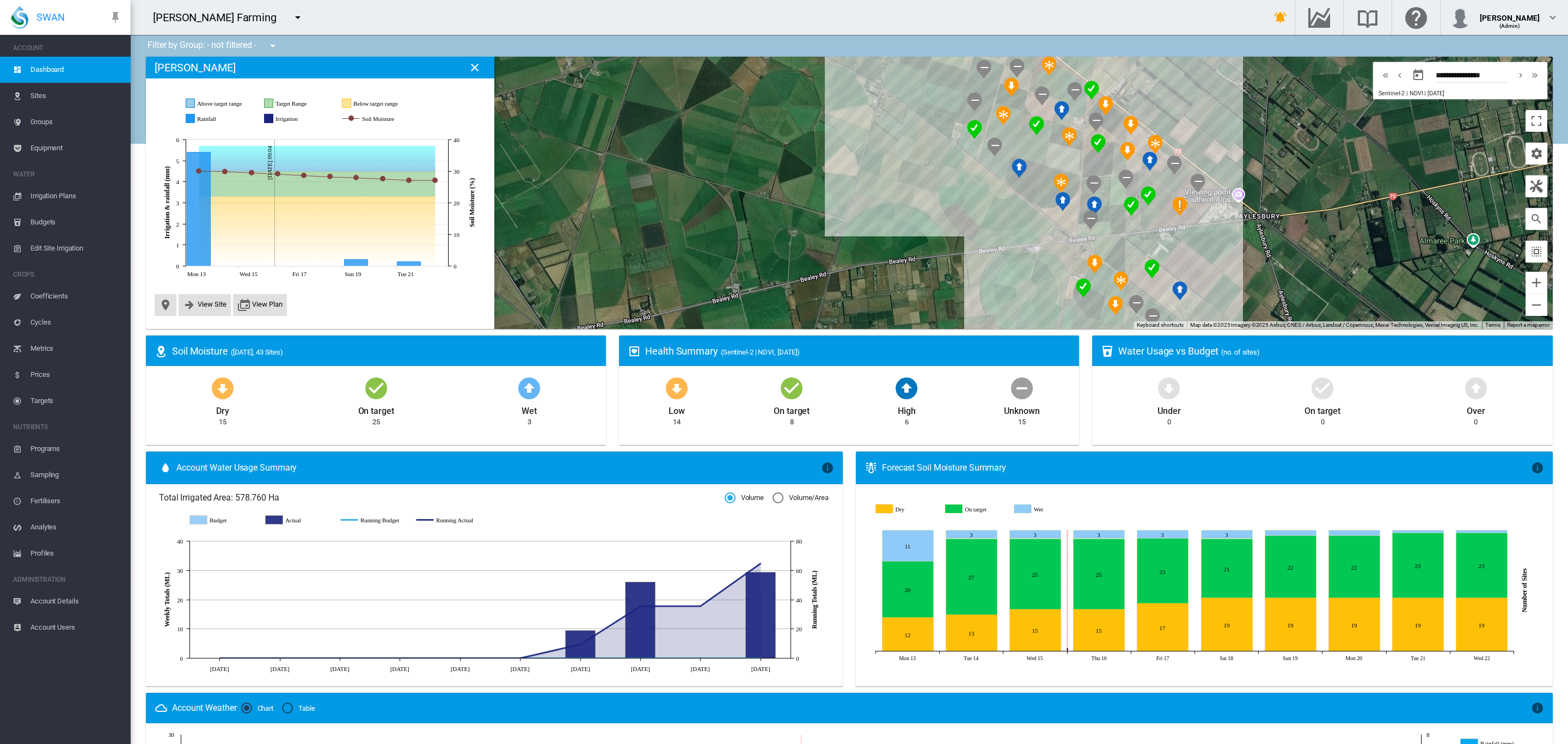
click at [41, 118] on span "Groups" at bounding box center [76, 122] width 91 height 26
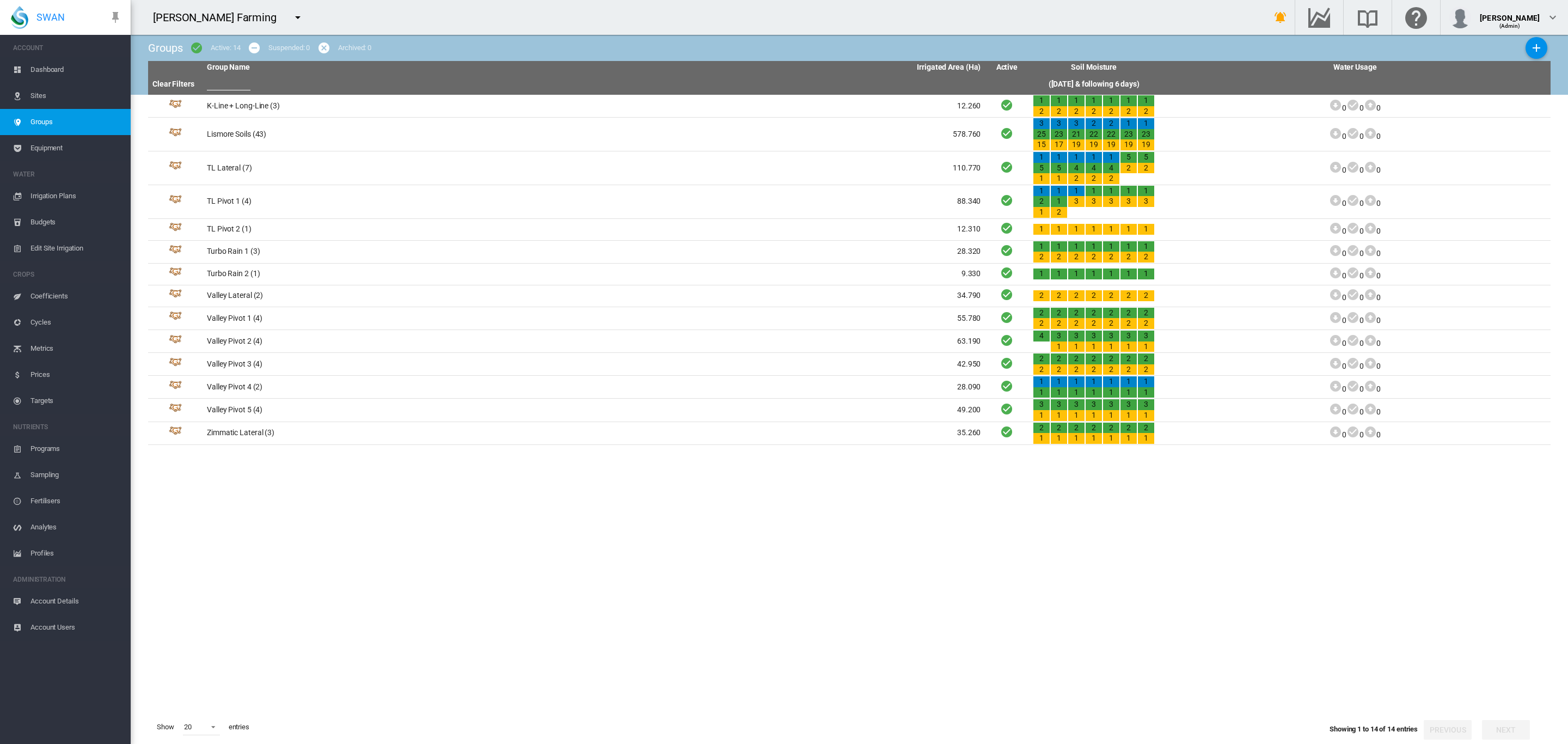
click at [51, 139] on span "Equipment" at bounding box center [76, 148] width 91 height 26
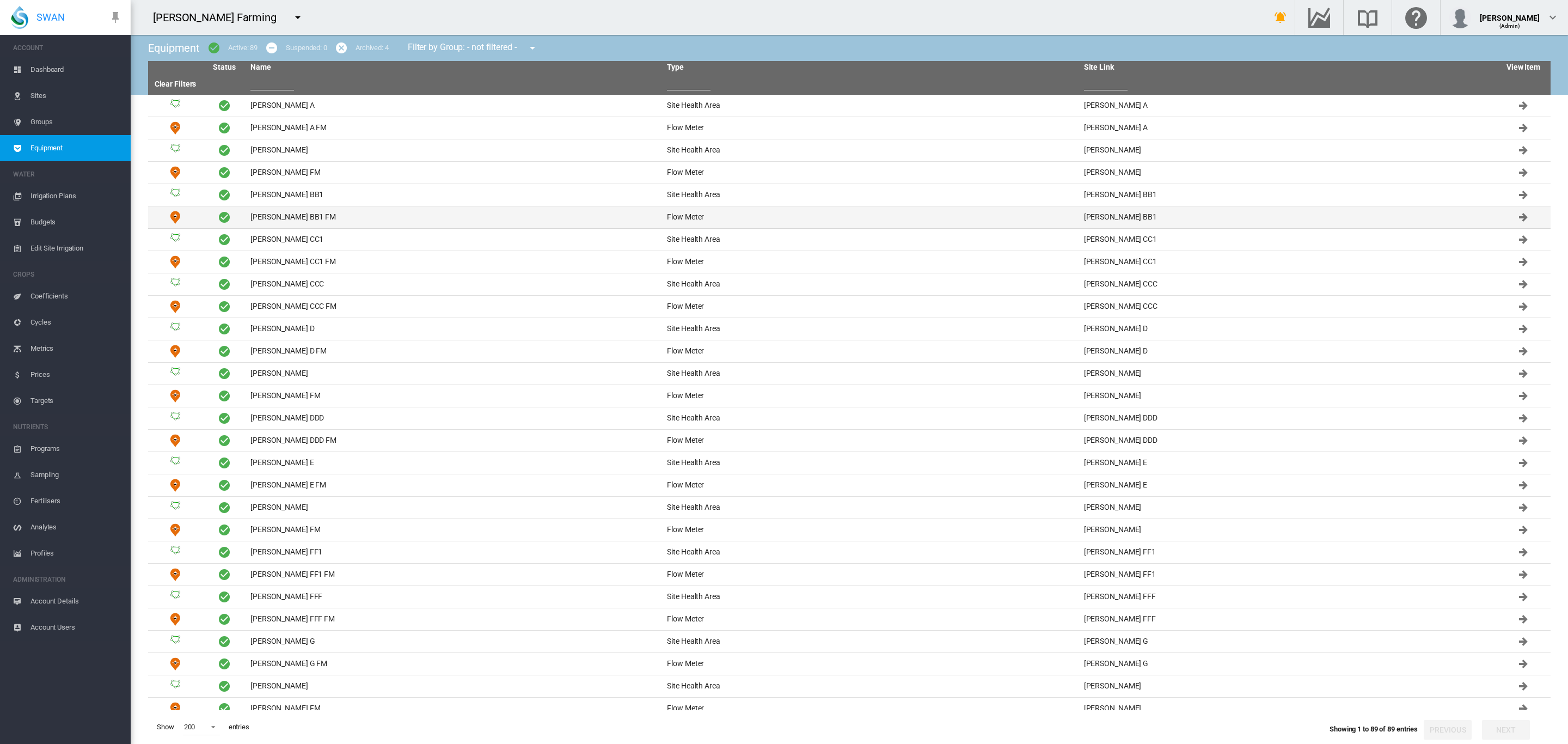
click at [284, 218] on td "[PERSON_NAME] BB1 FM" at bounding box center [454, 217] width 416 height 22
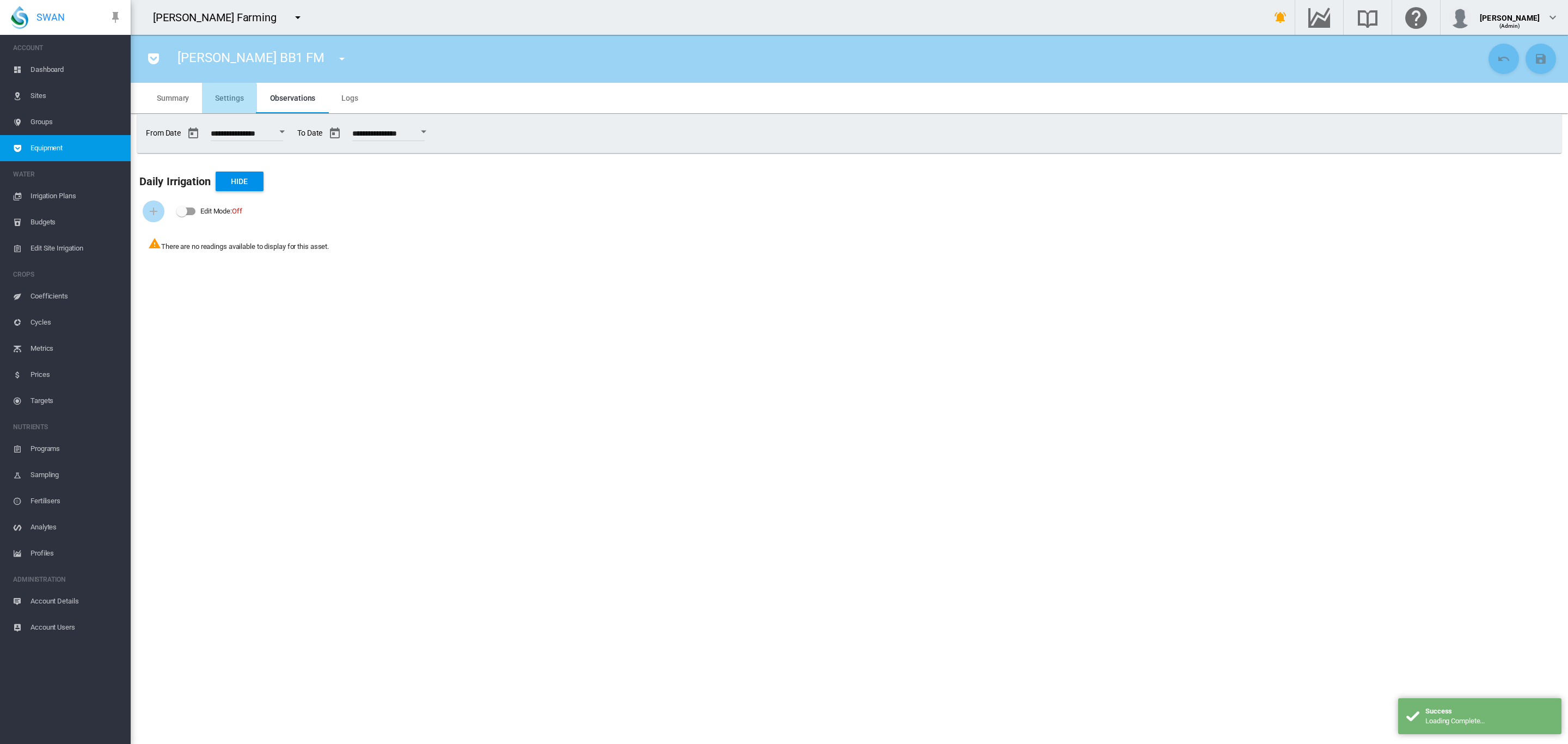
click at [223, 103] on md-tab-item "Settings" at bounding box center [229, 98] width 54 height 30
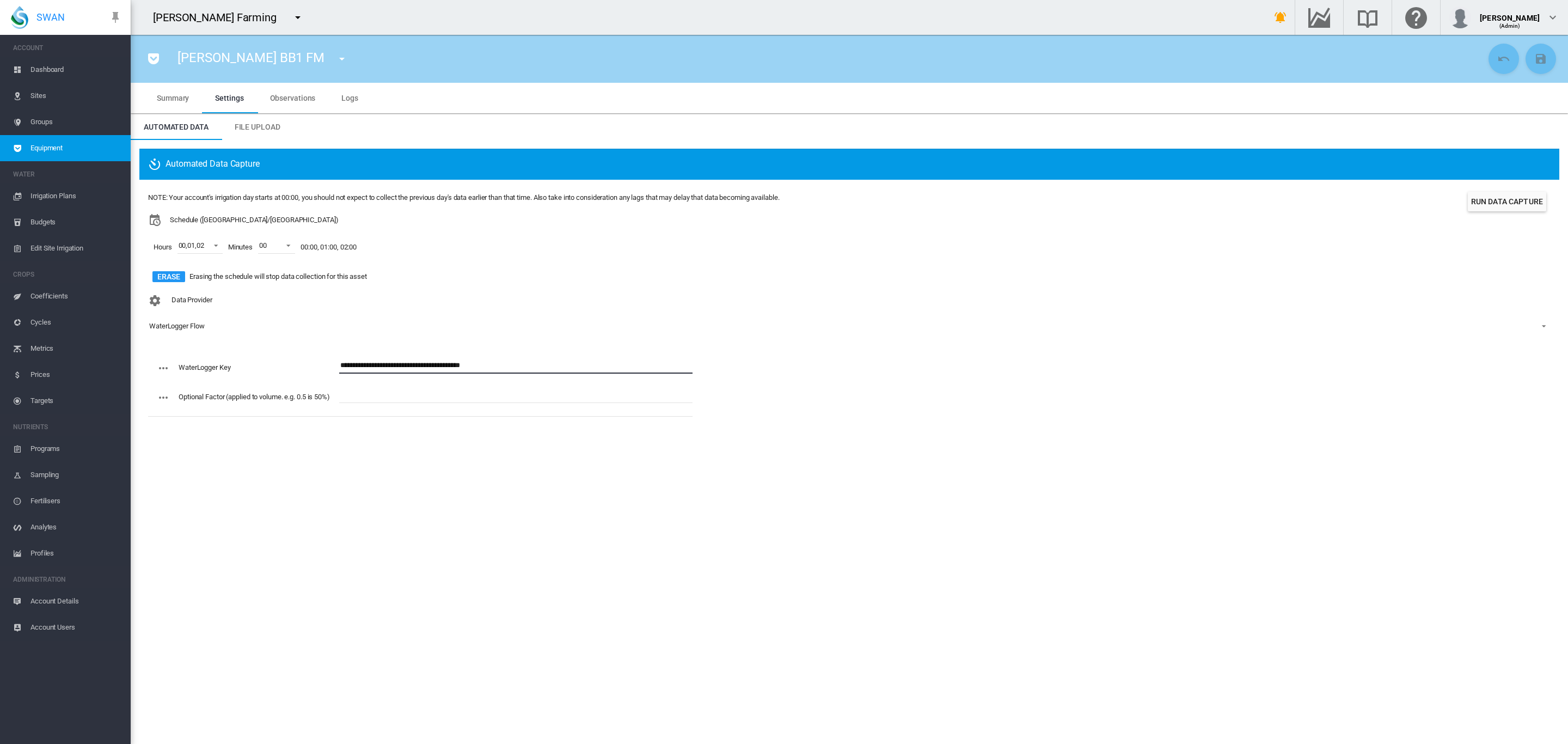
drag, startPoint x: 539, startPoint y: 362, endPoint x: 340, endPoint y: 356, distance: 199.1
click at [340, 356] on div "**********" at bounding box center [420, 387] width 544 height 68
click at [48, 65] on span "Dashboard" at bounding box center [76, 69] width 91 height 26
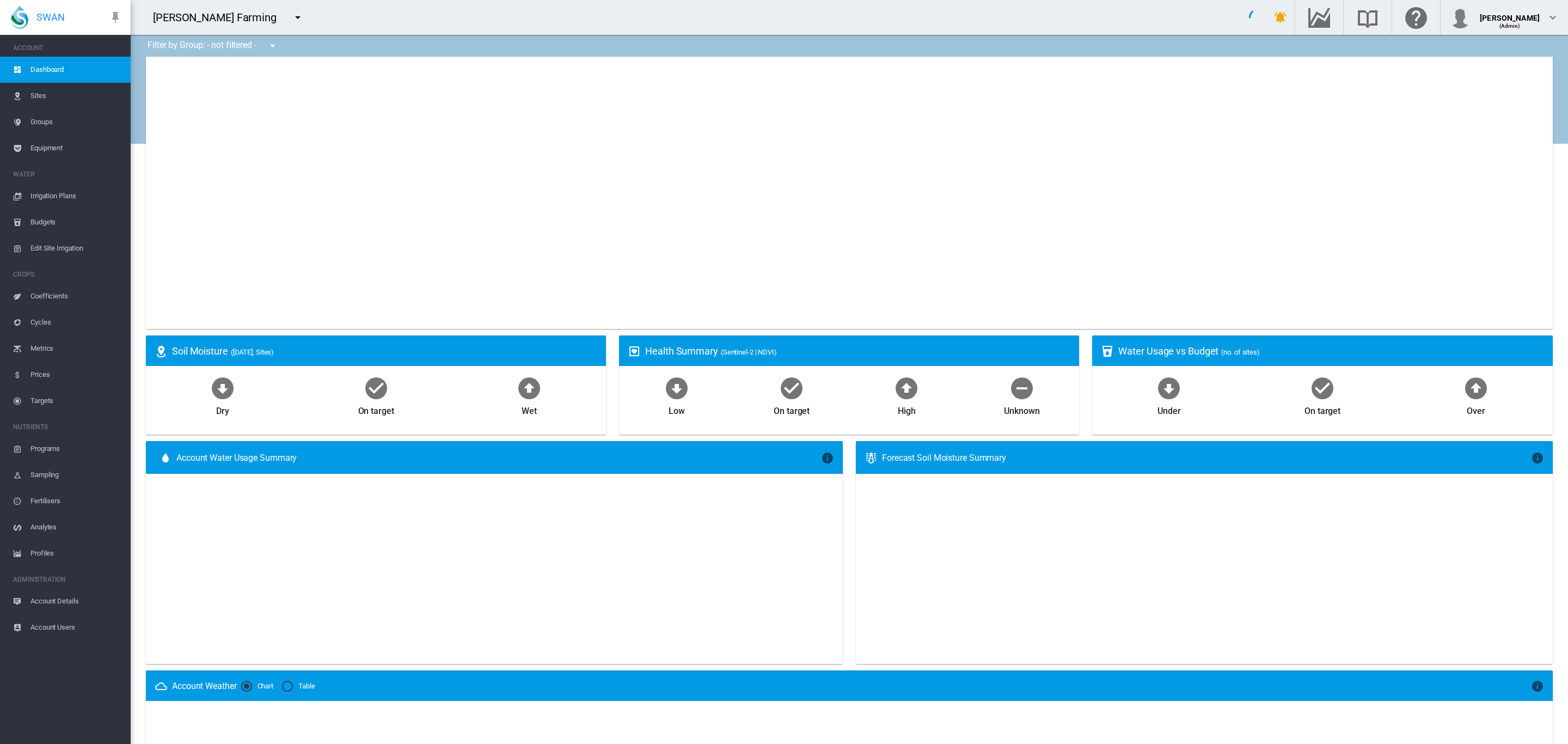
type input "**********"
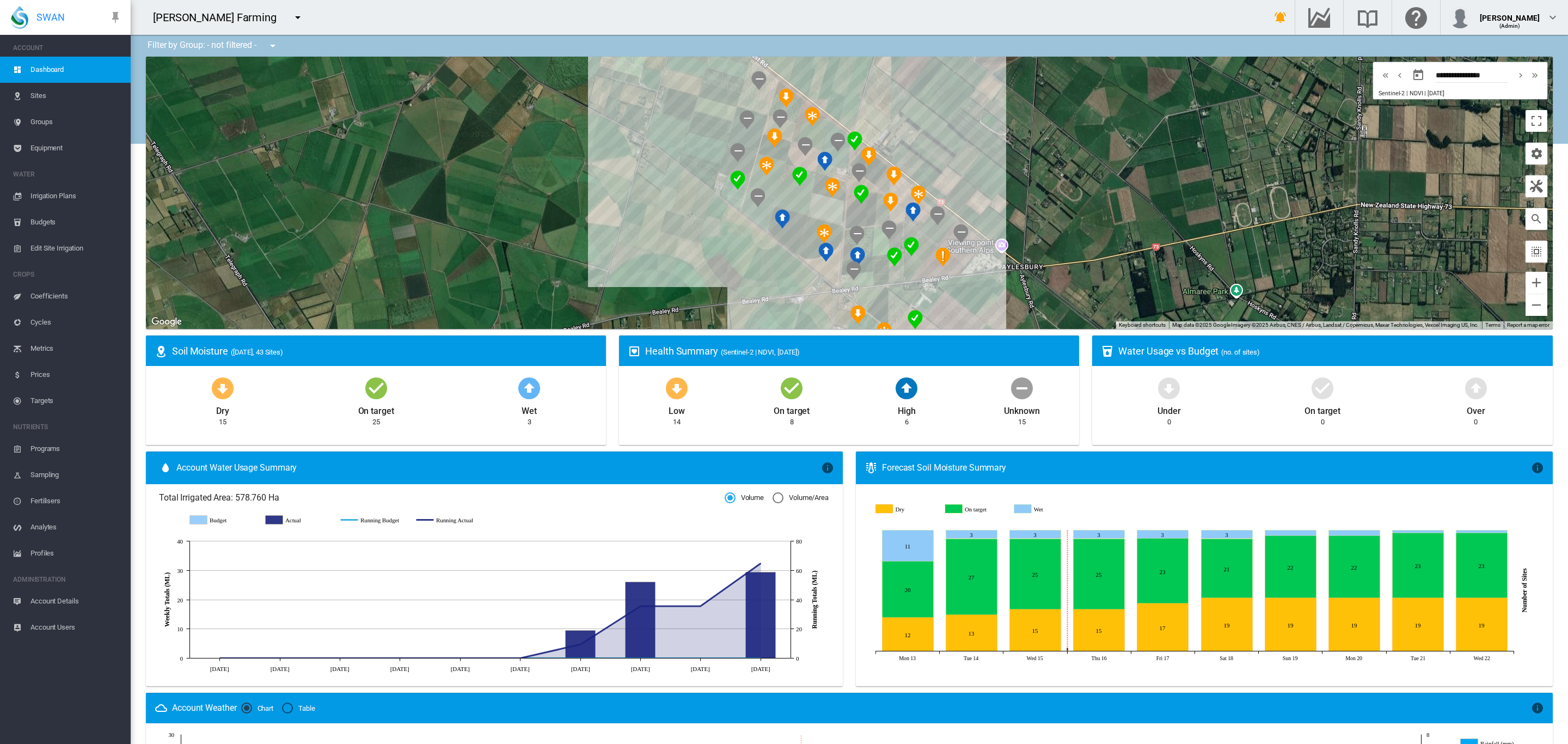
drag, startPoint x: 592, startPoint y: 104, endPoint x: 353, endPoint y: 156, distance: 244.6
click at [353, 156] on div at bounding box center [849, 192] width 1407 height 272
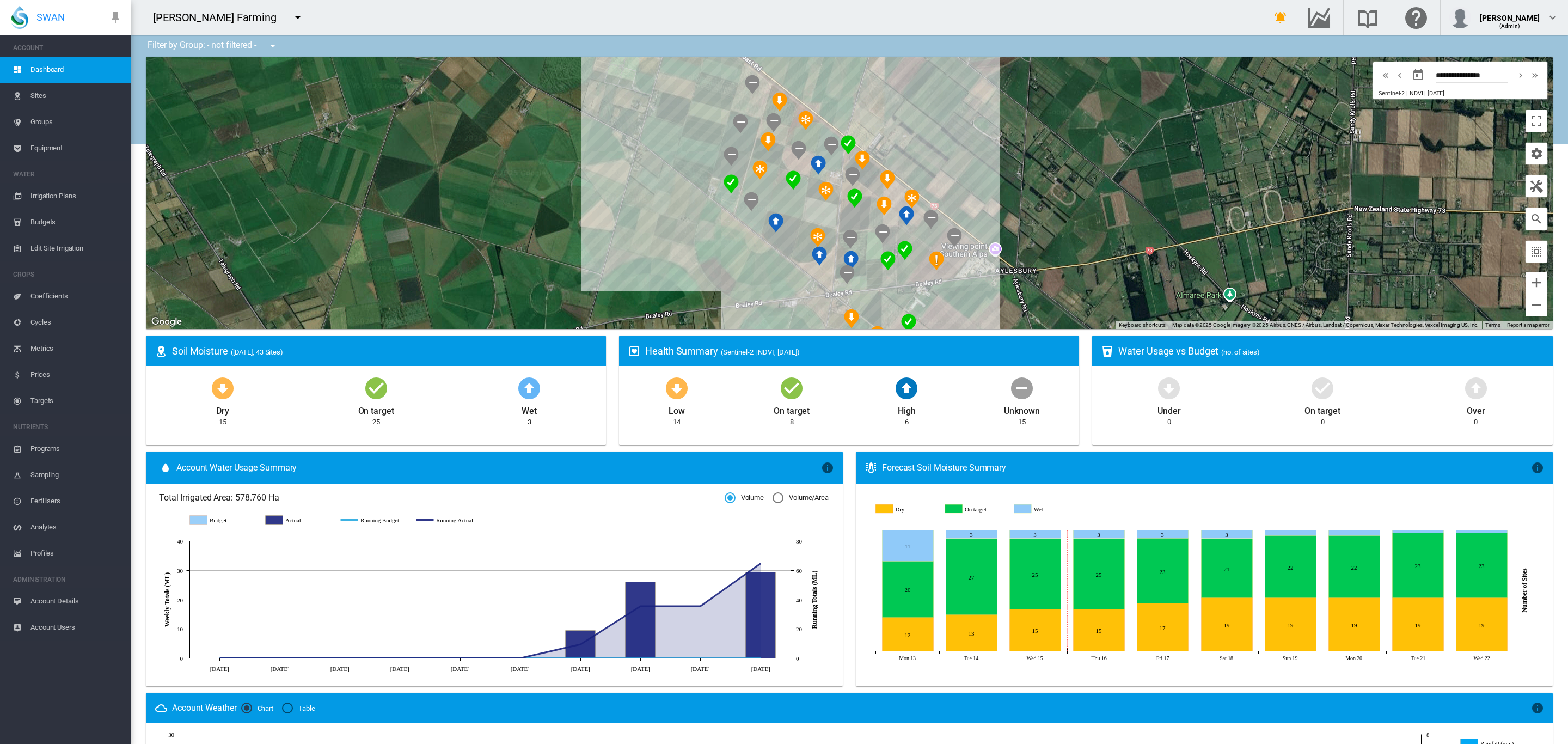
click at [273, 51] on md-icon "icon-menu-down" at bounding box center [272, 45] width 13 height 13
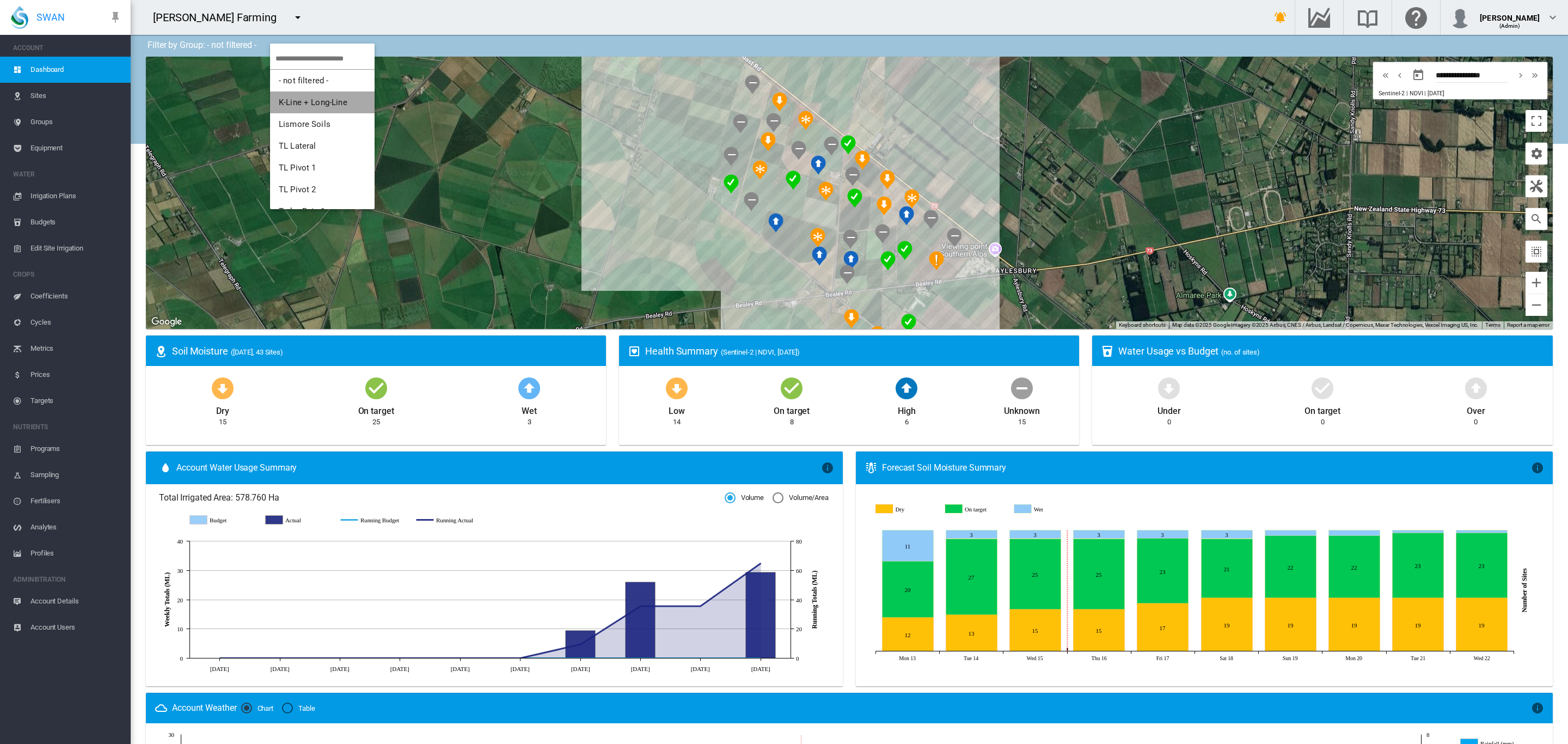
click at [327, 97] on span "K-Line + Long-Line" at bounding box center [313, 102] width 69 height 10
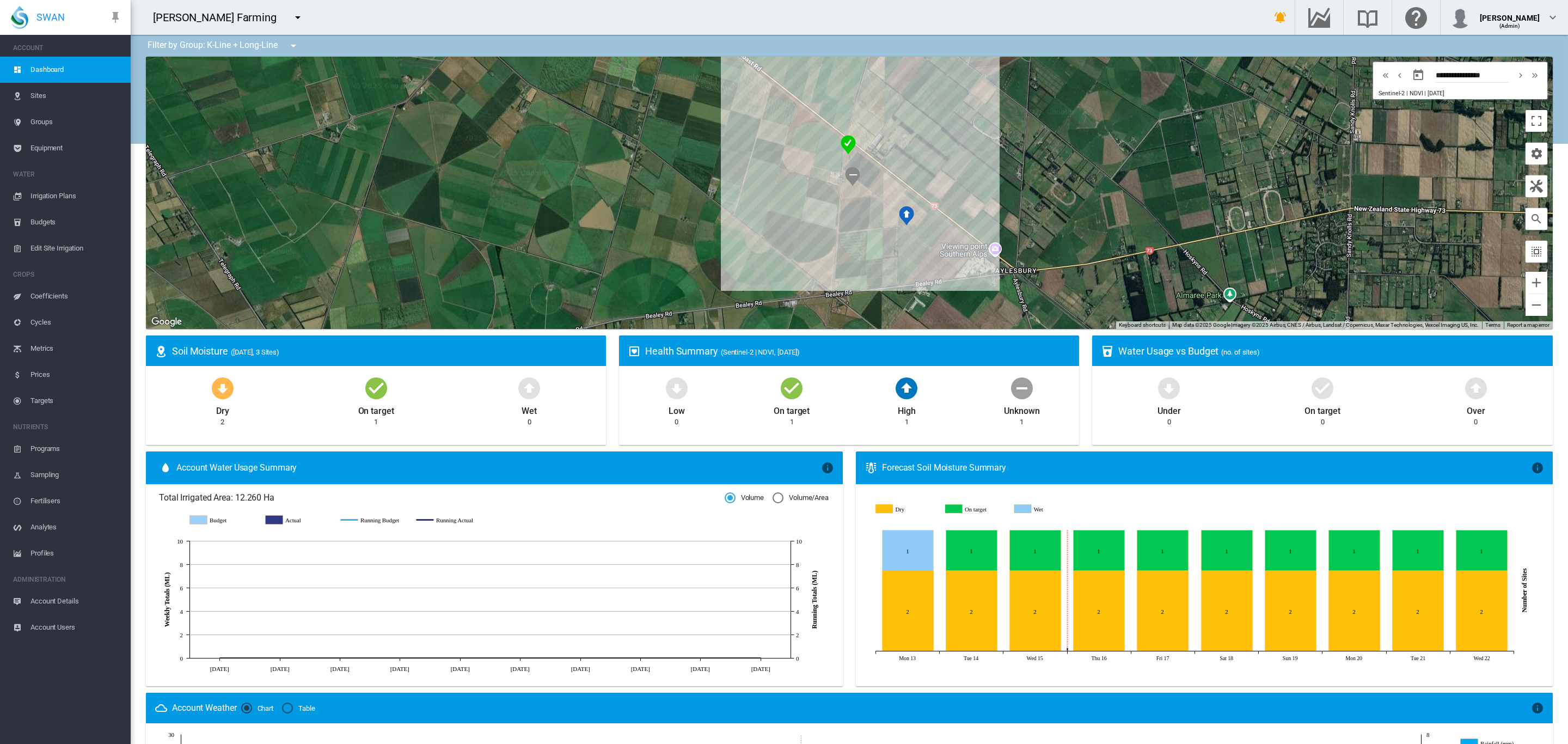
click at [51, 147] on span "Equipment" at bounding box center [76, 148] width 91 height 26
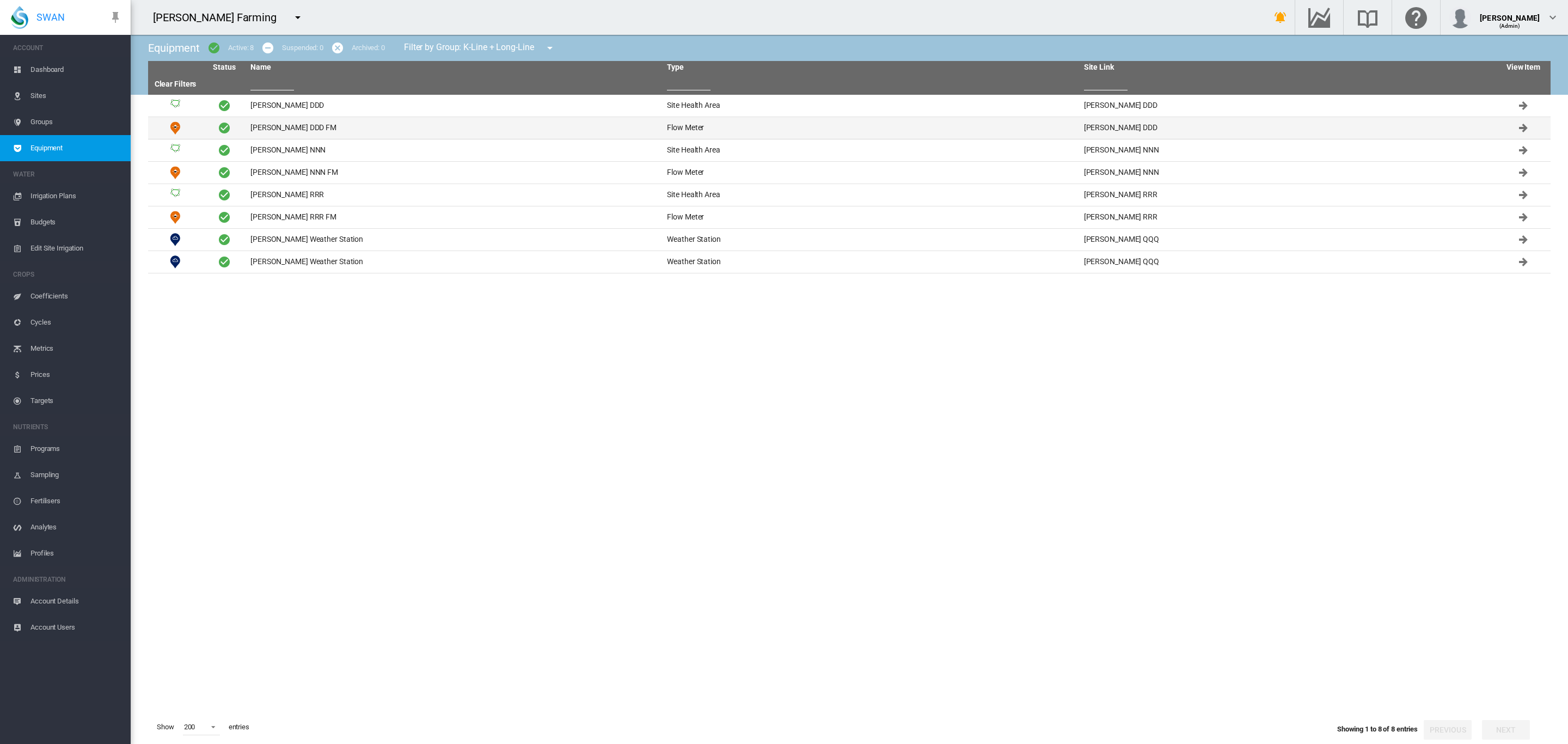
click at [303, 128] on td "Brooker DDD FM" at bounding box center [454, 128] width 416 height 22
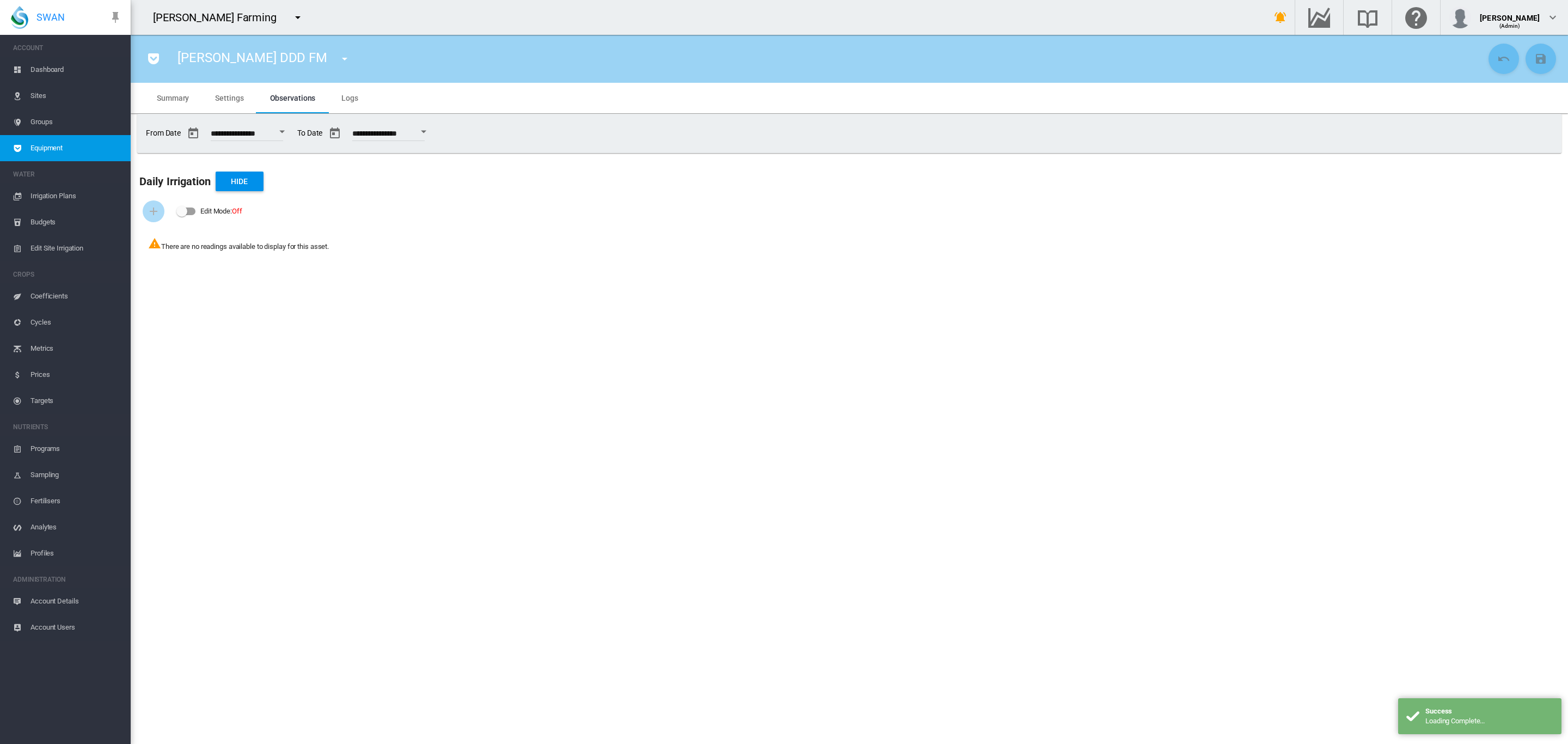
click at [228, 91] on md-tab-item "Settings" at bounding box center [229, 98] width 54 height 30
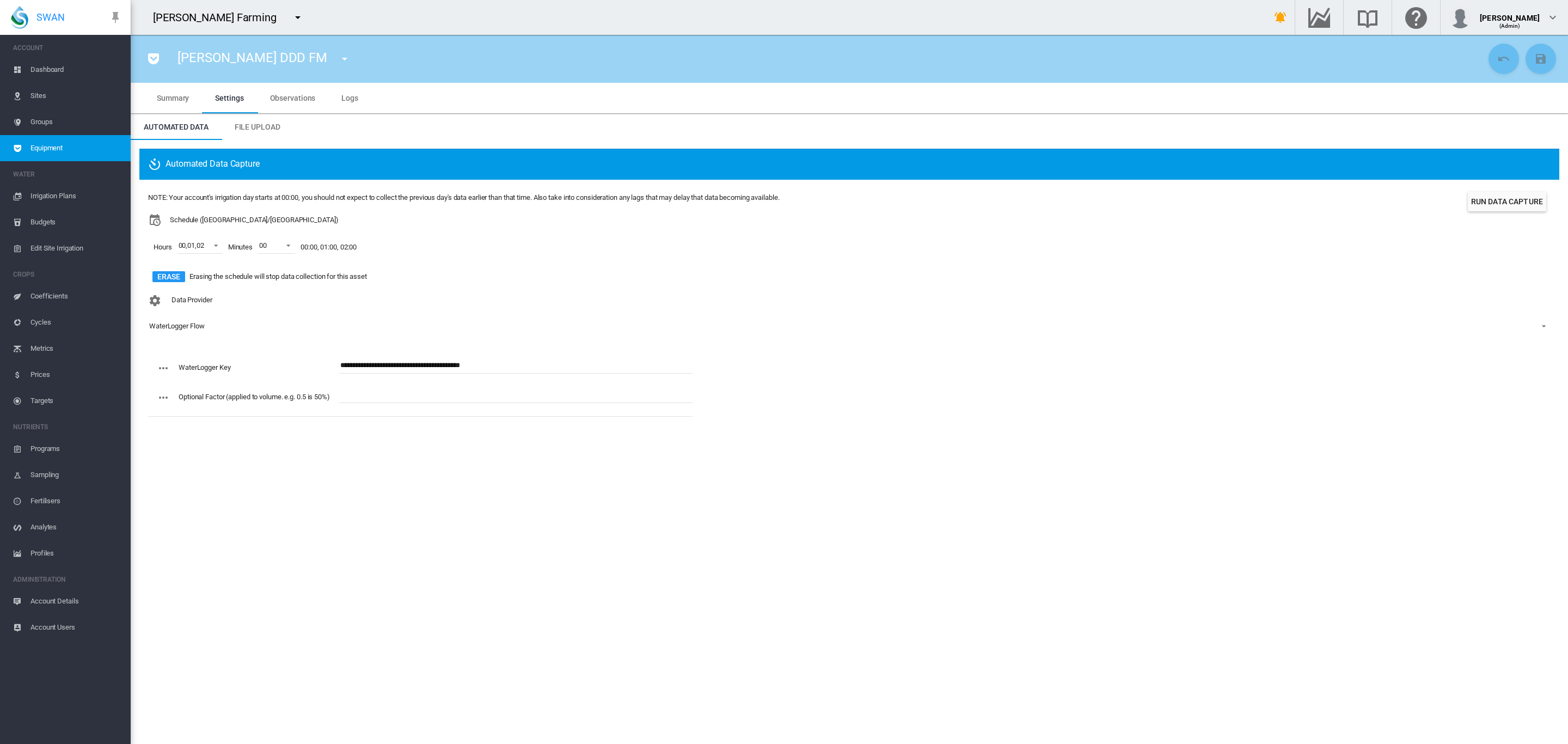
click at [334, 65] on button "button" at bounding box center [345, 59] width 22 height 22
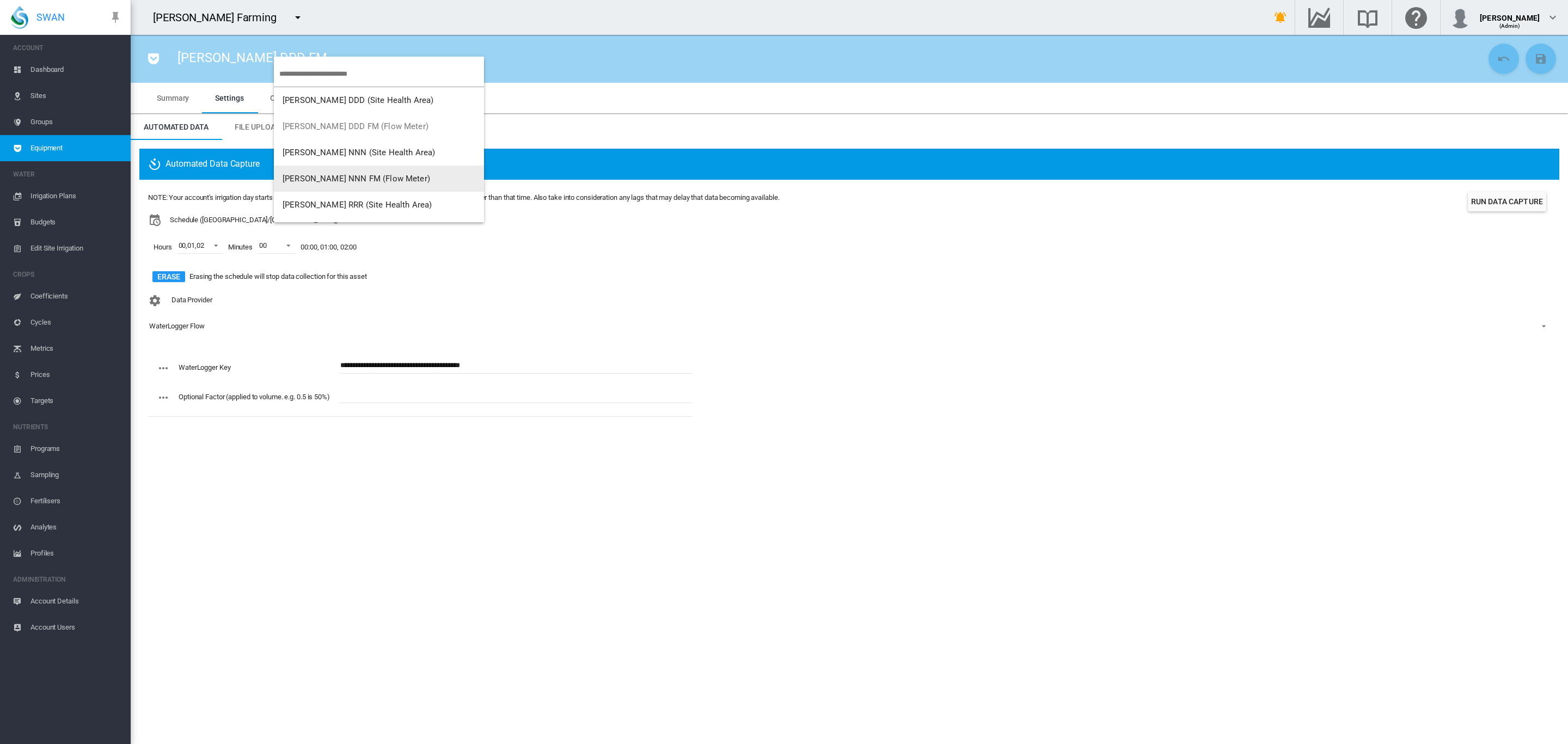
click at [371, 180] on span "Brooker NNN FM (Flow Meter)" at bounding box center [356, 178] width 147 height 10
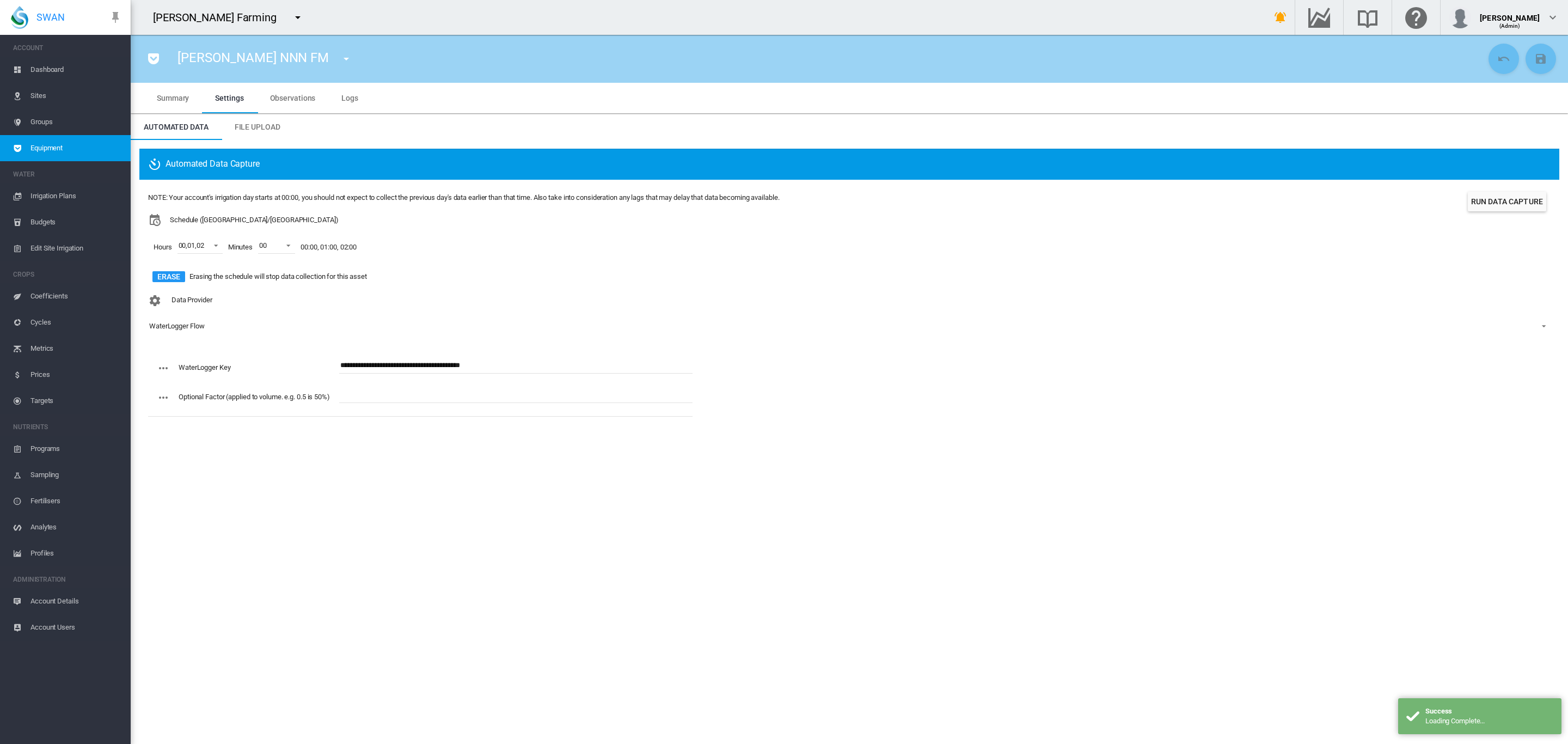
click at [340, 58] on md-icon "icon-menu-down" at bounding box center [346, 58] width 13 height 13
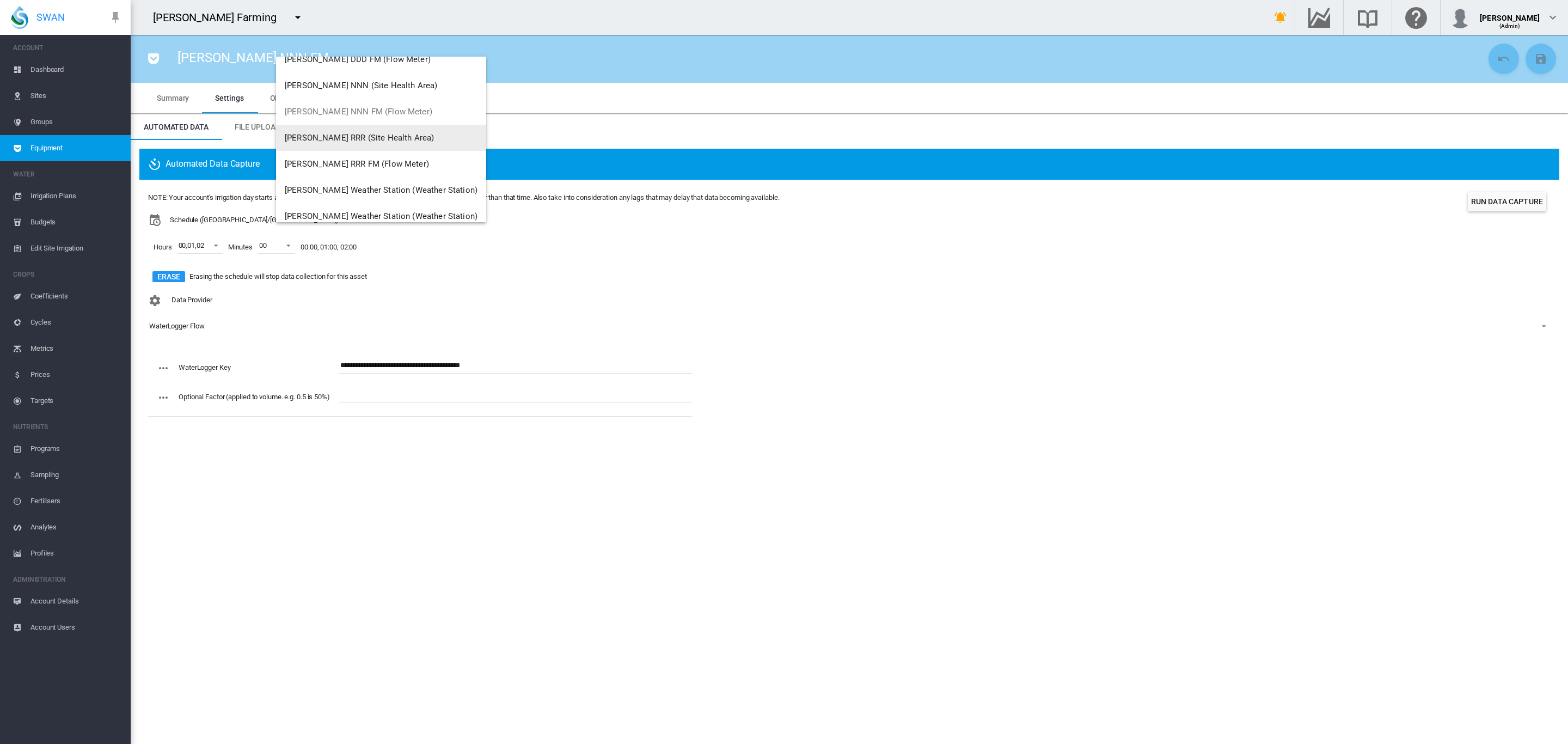
scroll to position [79, 0]
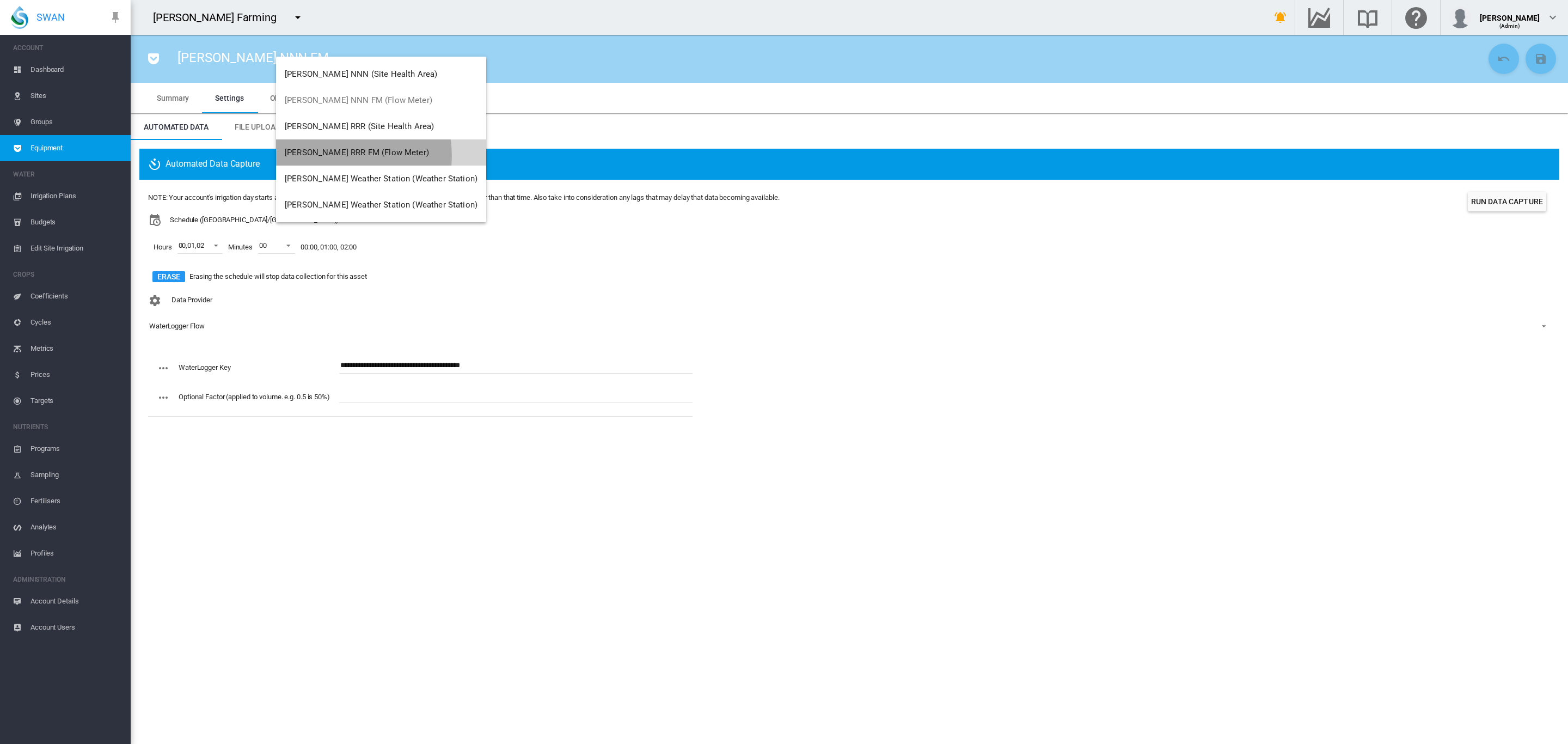
click at [335, 156] on span "Brooker RRR FM (Flow Meter)" at bounding box center [357, 152] width 144 height 10
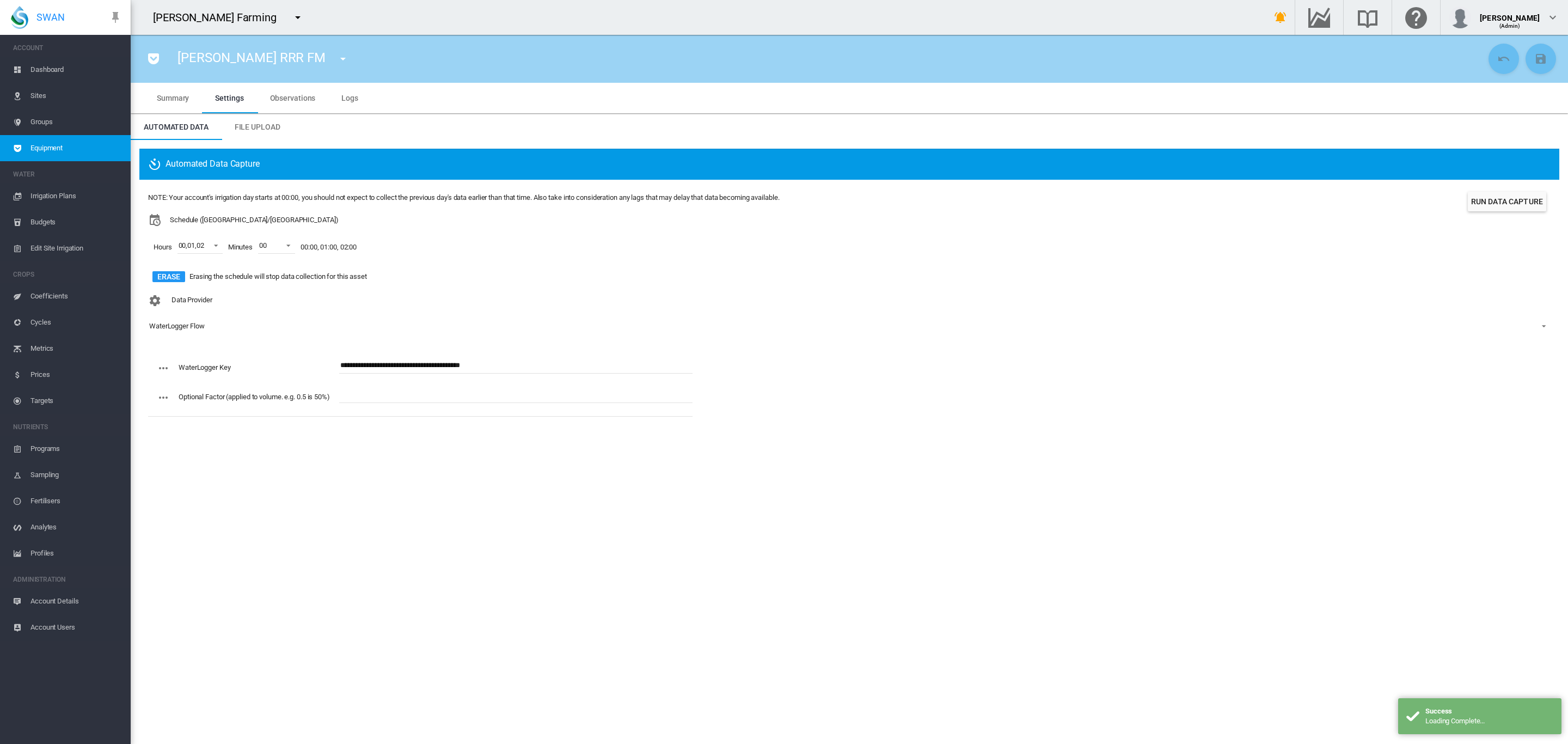
click at [337, 56] on md-icon "icon-menu-down" at bounding box center [343, 58] width 13 height 13
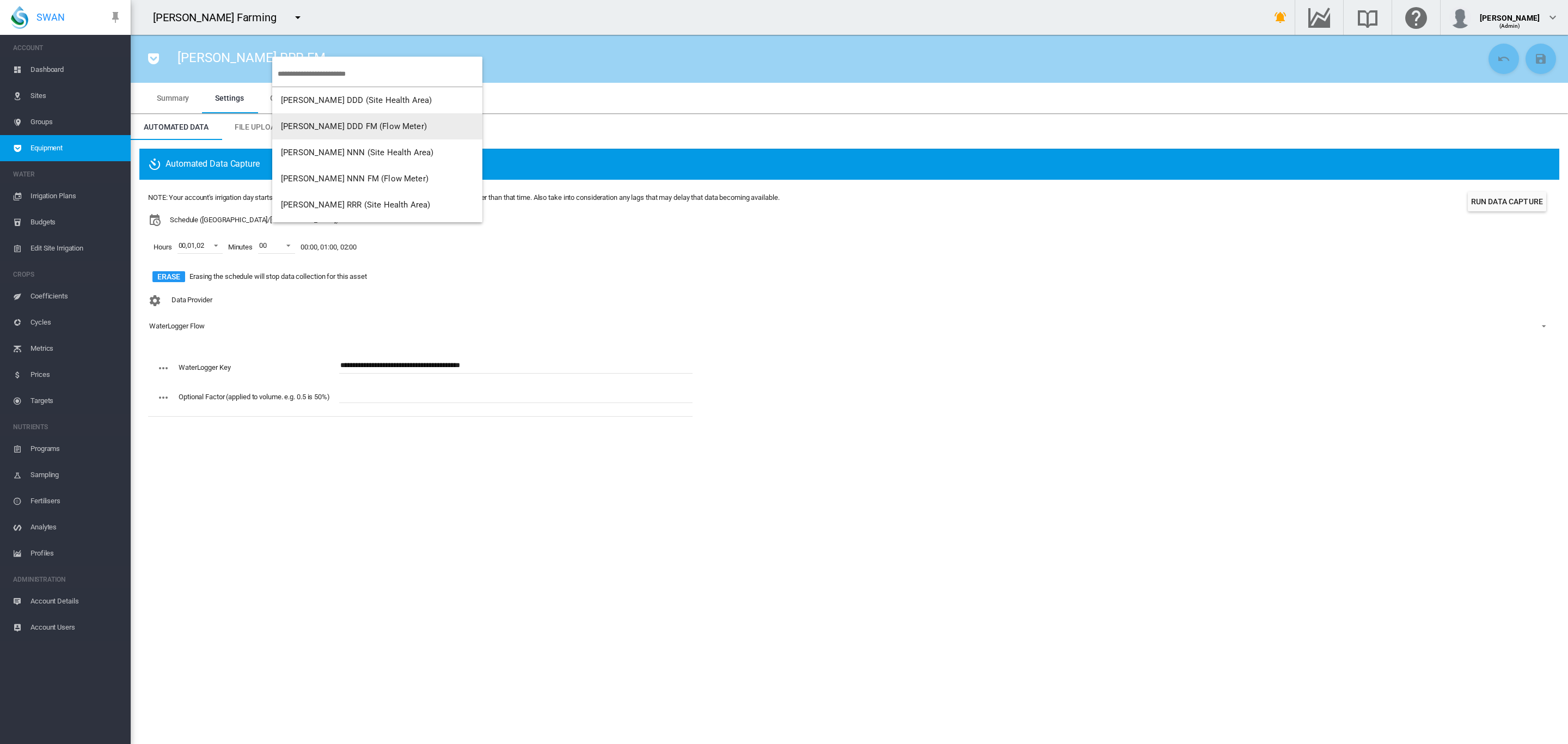
click at [349, 129] on span "Brooker DDD FM (Flow Meter)" at bounding box center [354, 126] width 146 height 10
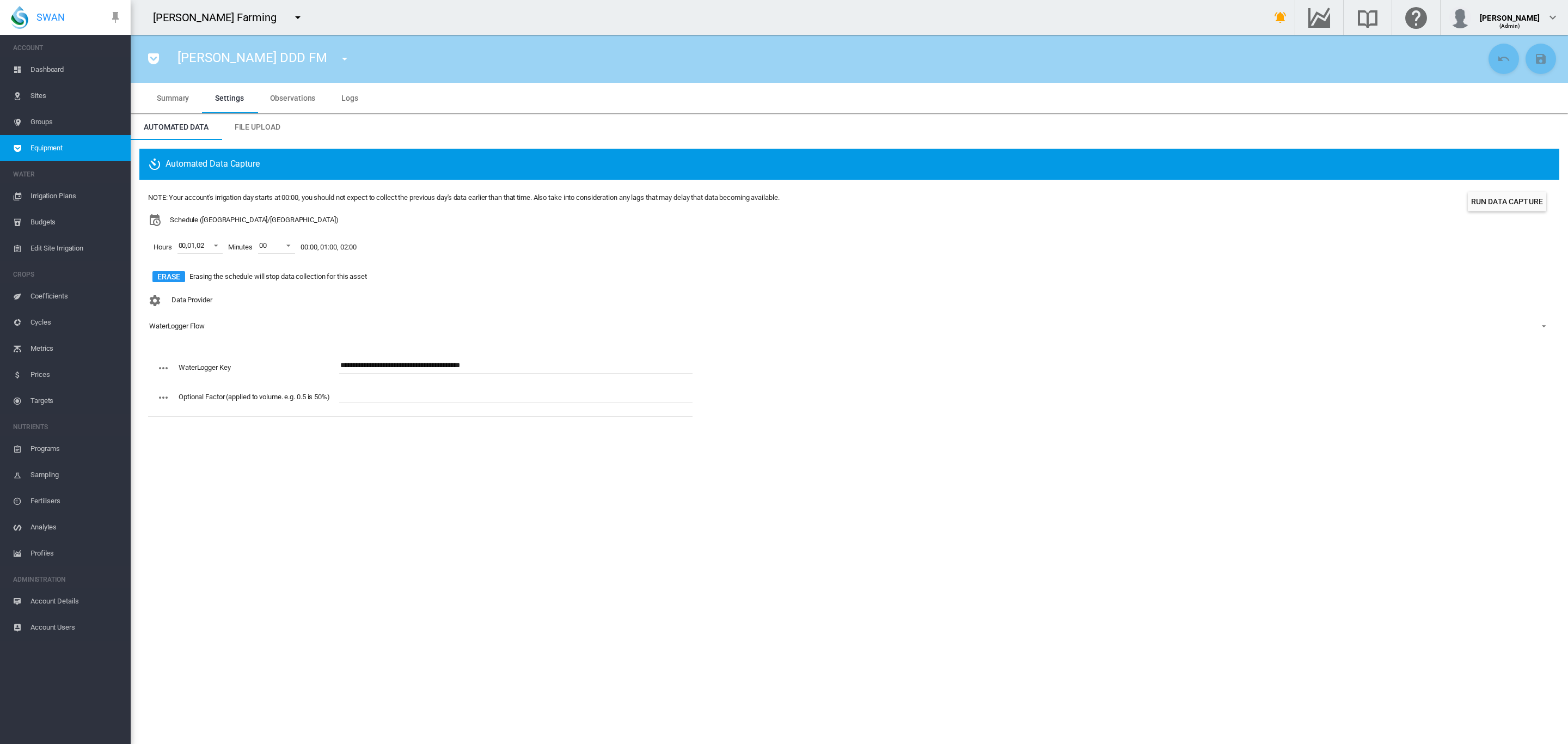
click at [47, 72] on span "Dashboard" at bounding box center [76, 69] width 91 height 26
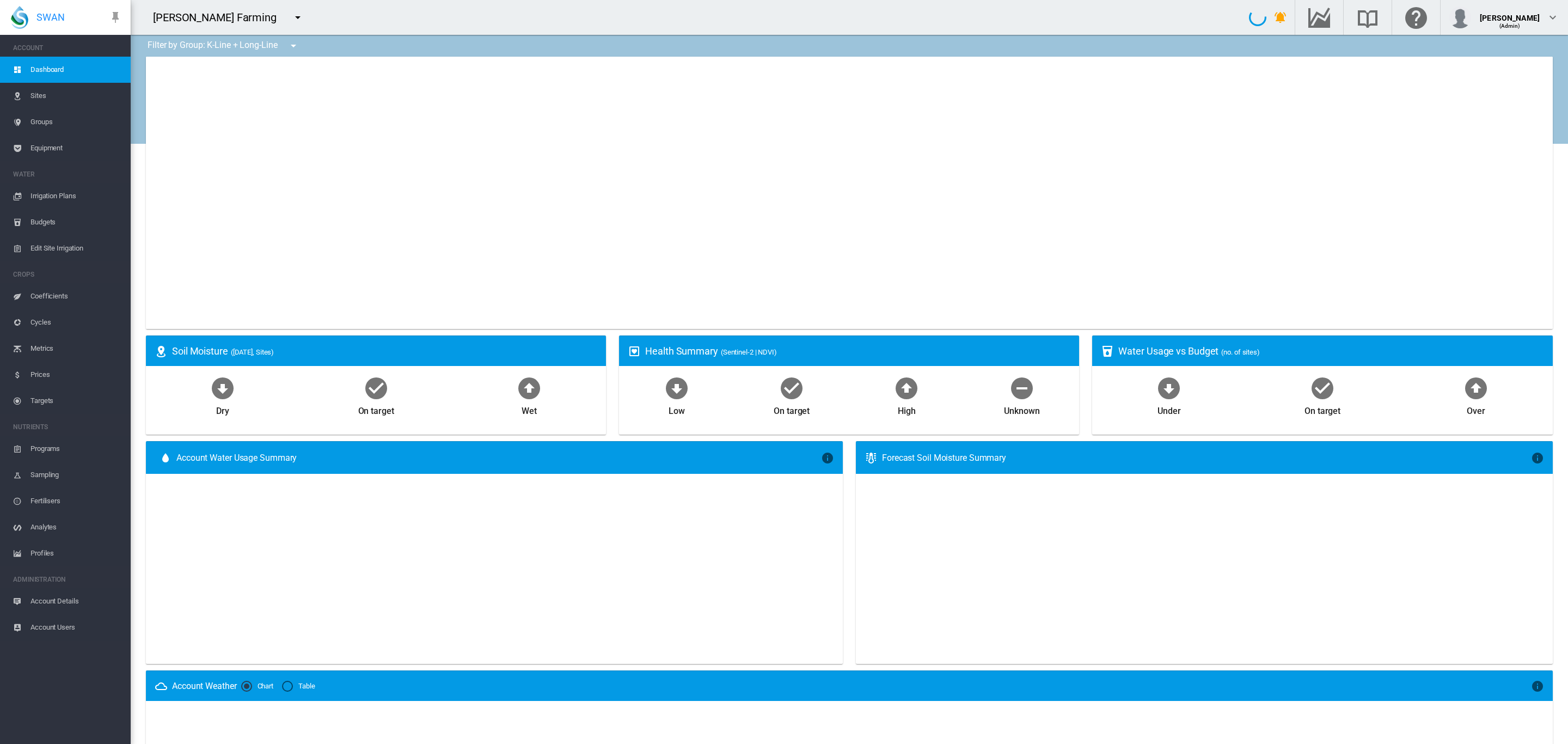
type input "**********"
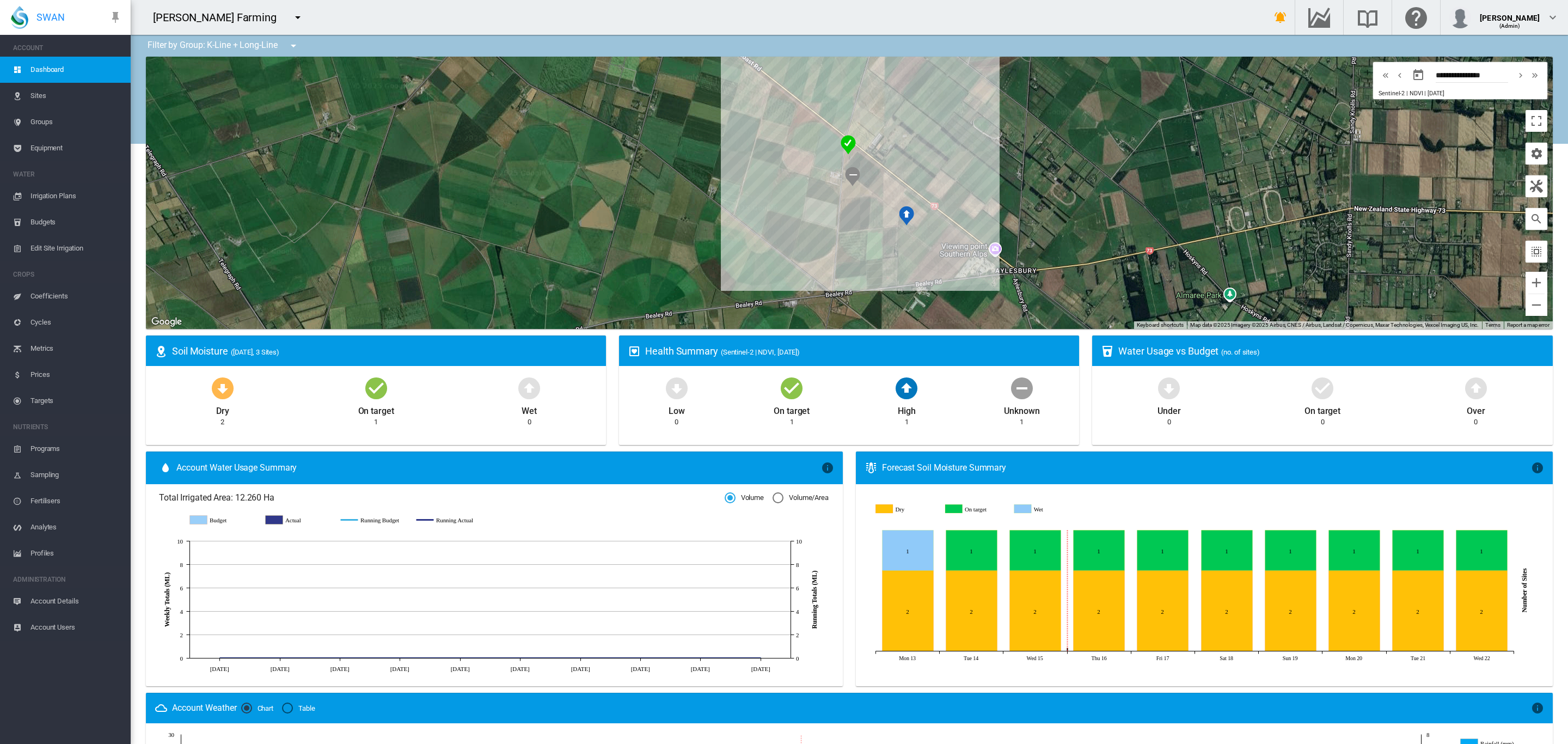
click at [288, 47] on md-icon "icon-menu-down" at bounding box center [293, 45] width 13 height 13
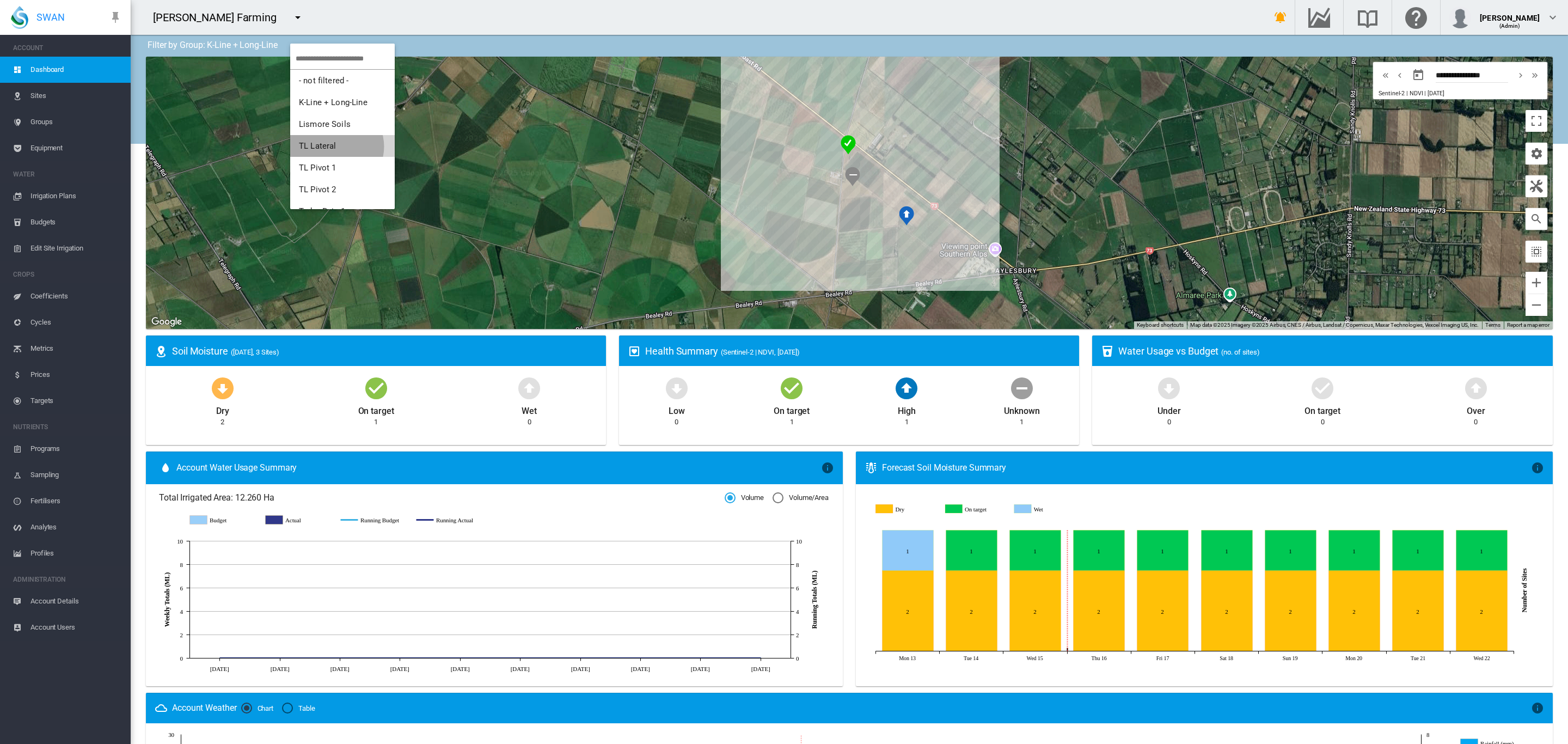
click at [335, 146] on button "TL Lateral" at bounding box center [343, 146] width 105 height 22
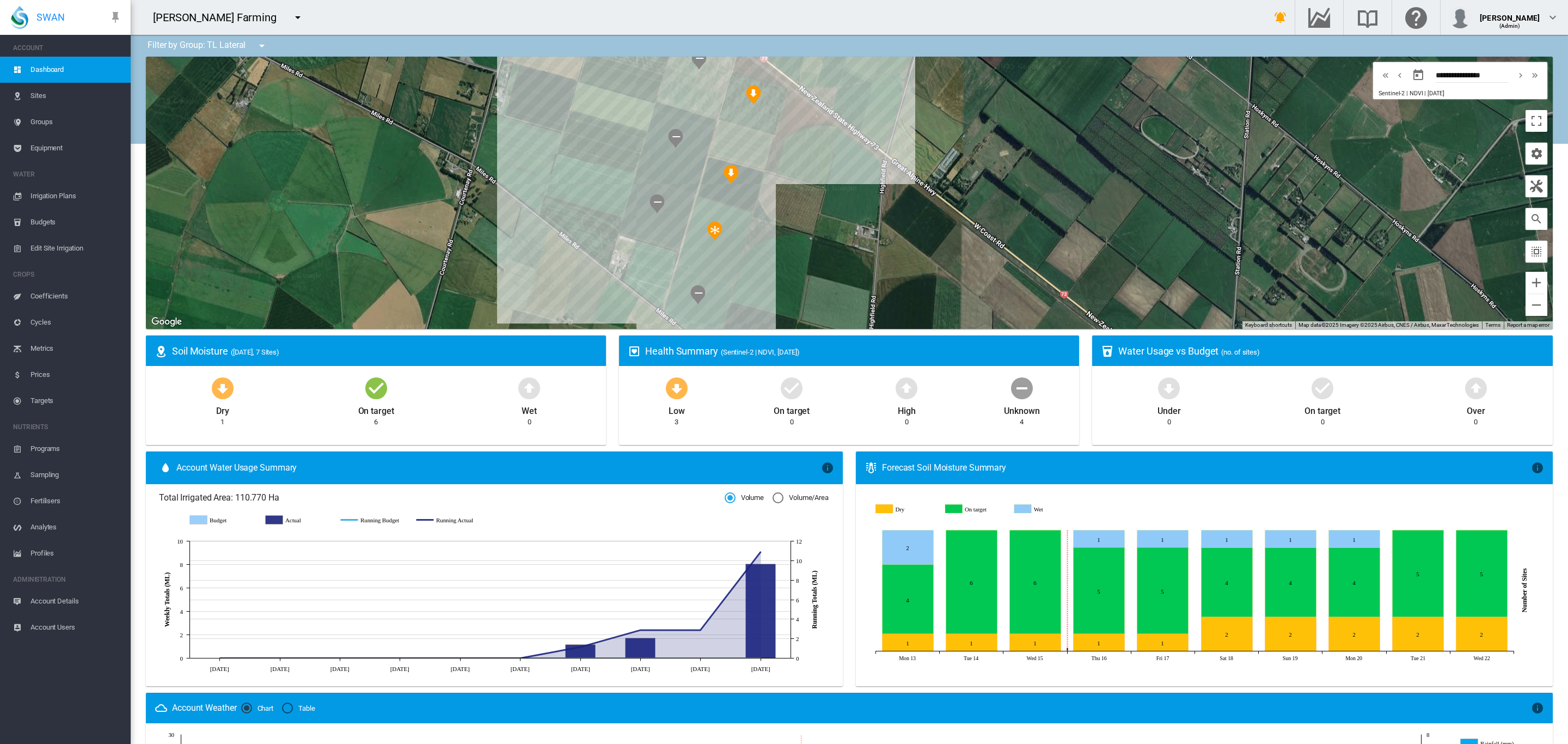
drag, startPoint x: 806, startPoint y: 174, endPoint x: 771, endPoint y: 262, distance: 94.7
click at [771, 262] on div at bounding box center [849, 192] width 1407 height 272
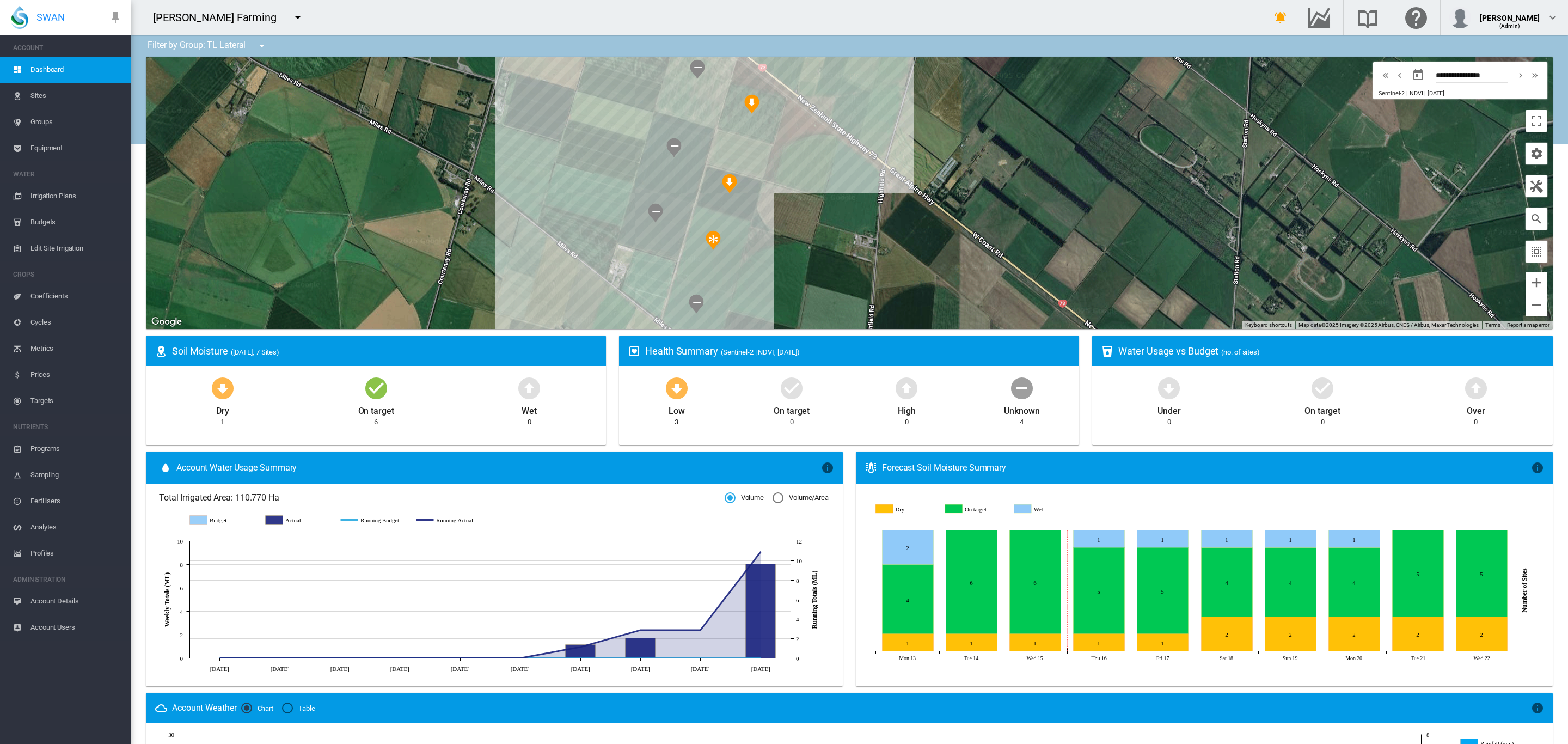
click at [739, 153] on div at bounding box center [849, 192] width 1407 height 272
click at [261, 43] on md-icon "icon-menu-down" at bounding box center [261, 45] width 13 height 13
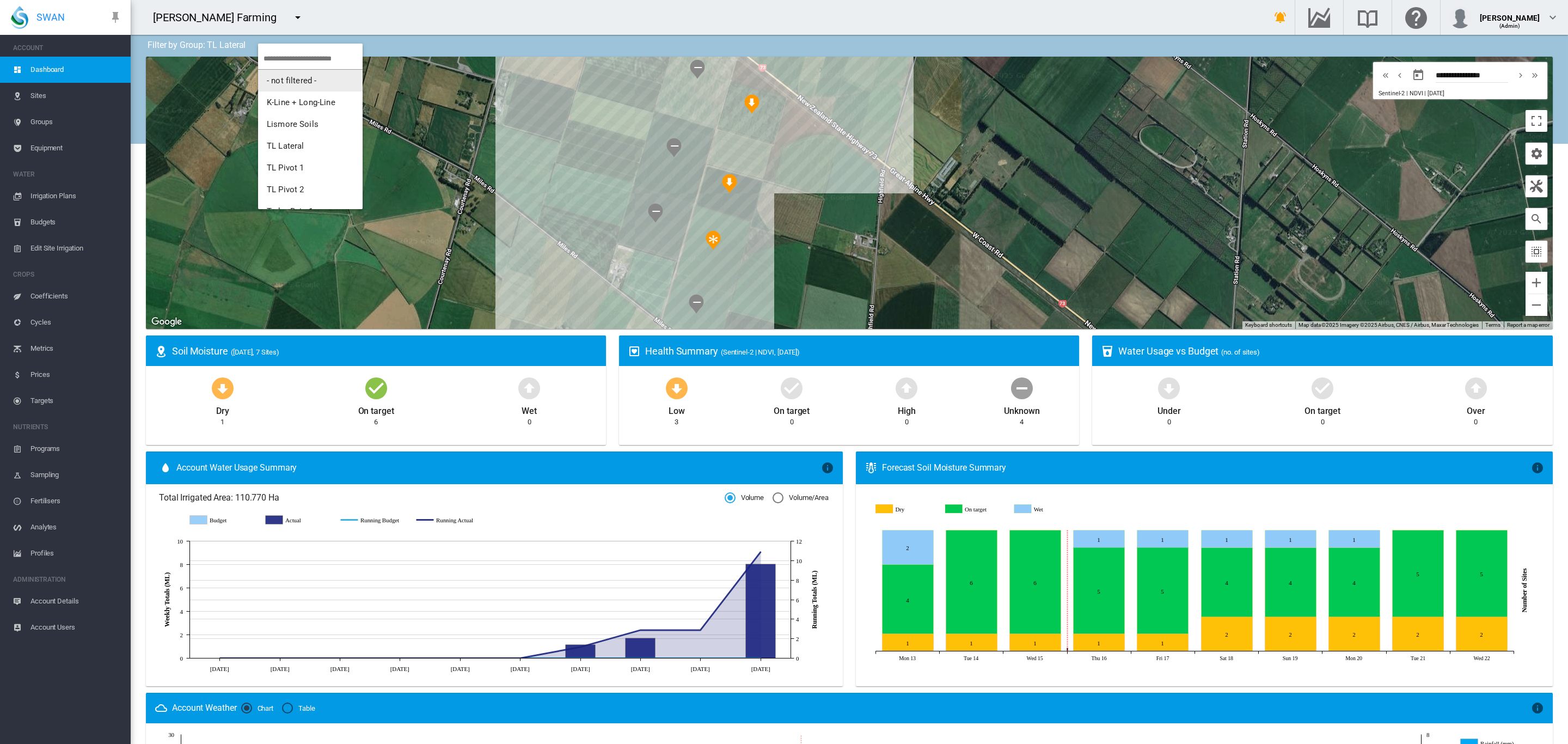
click at [280, 83] on span "- not filtered -" at bounding box center [291, 80] width 49 height 10
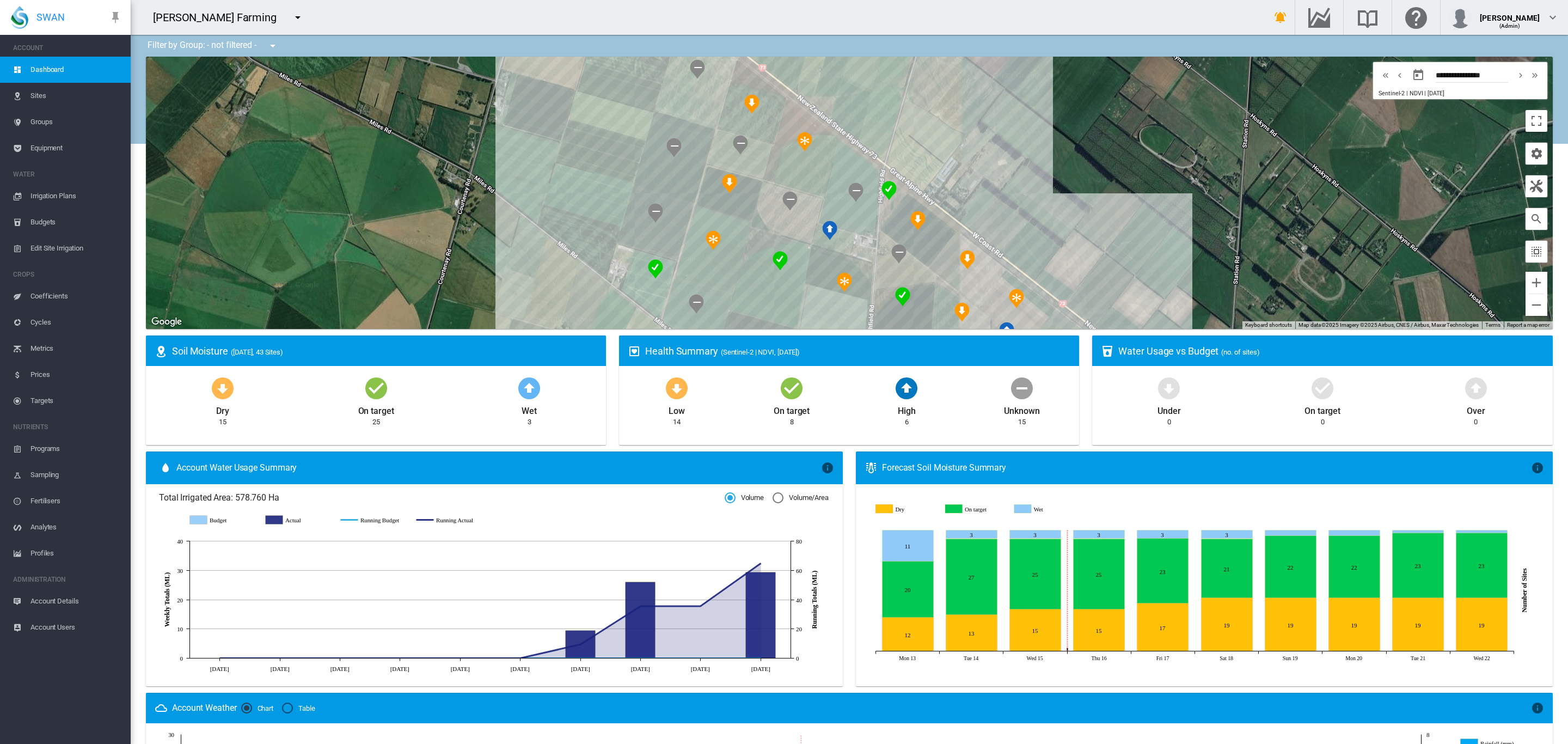
click at [643, 285] on div at bounding box center [849, 192] width 1407 height 272
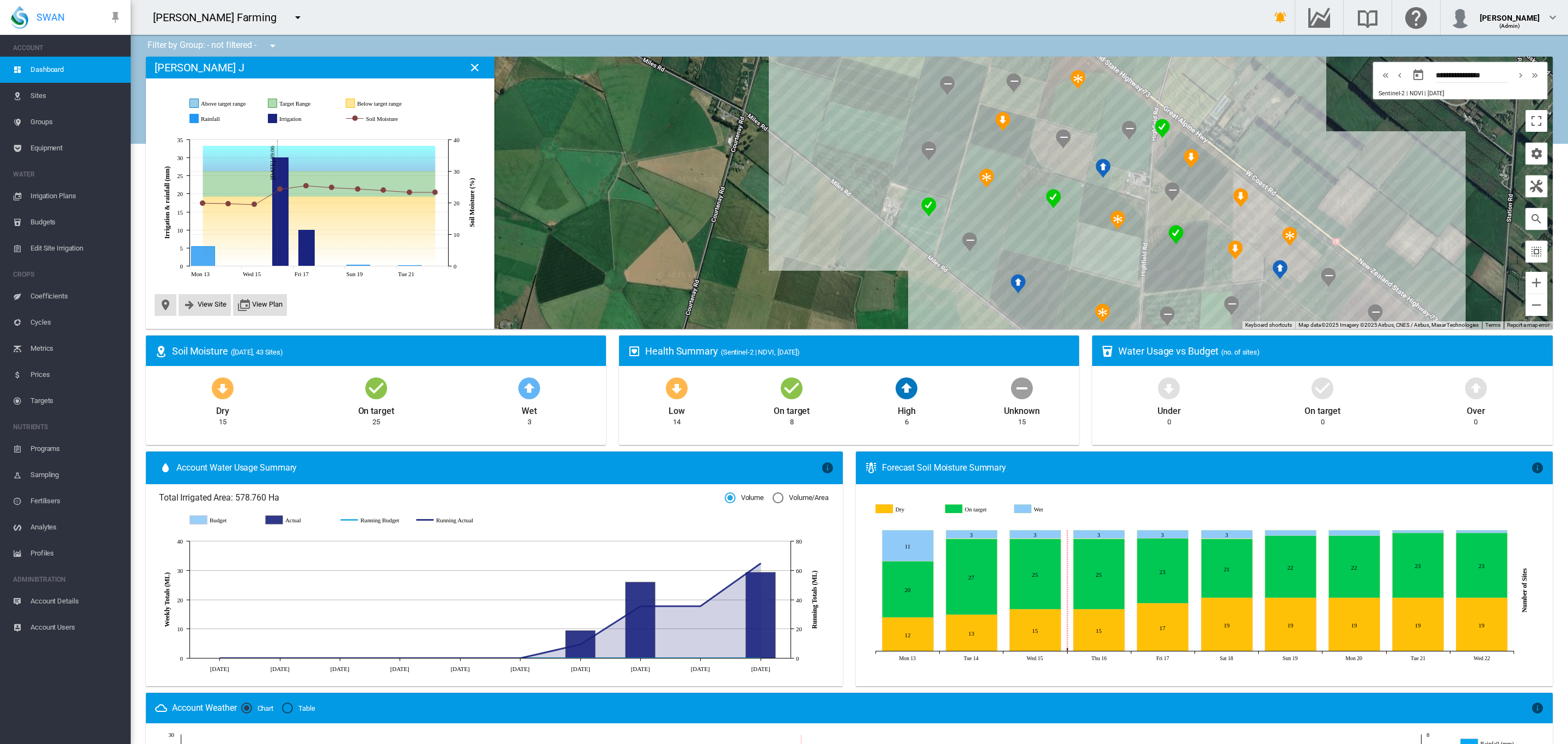
drag, startPoint x: 768, startPoint y: 177, endPoint x: 469, endPoint y: 203, distance: 300.1
click at [469, 203] on div "Site Health Indexes - × Name of current Site Health Area in chart. Click on a d…" at bounding box center [849, 192] width 1407 height 272
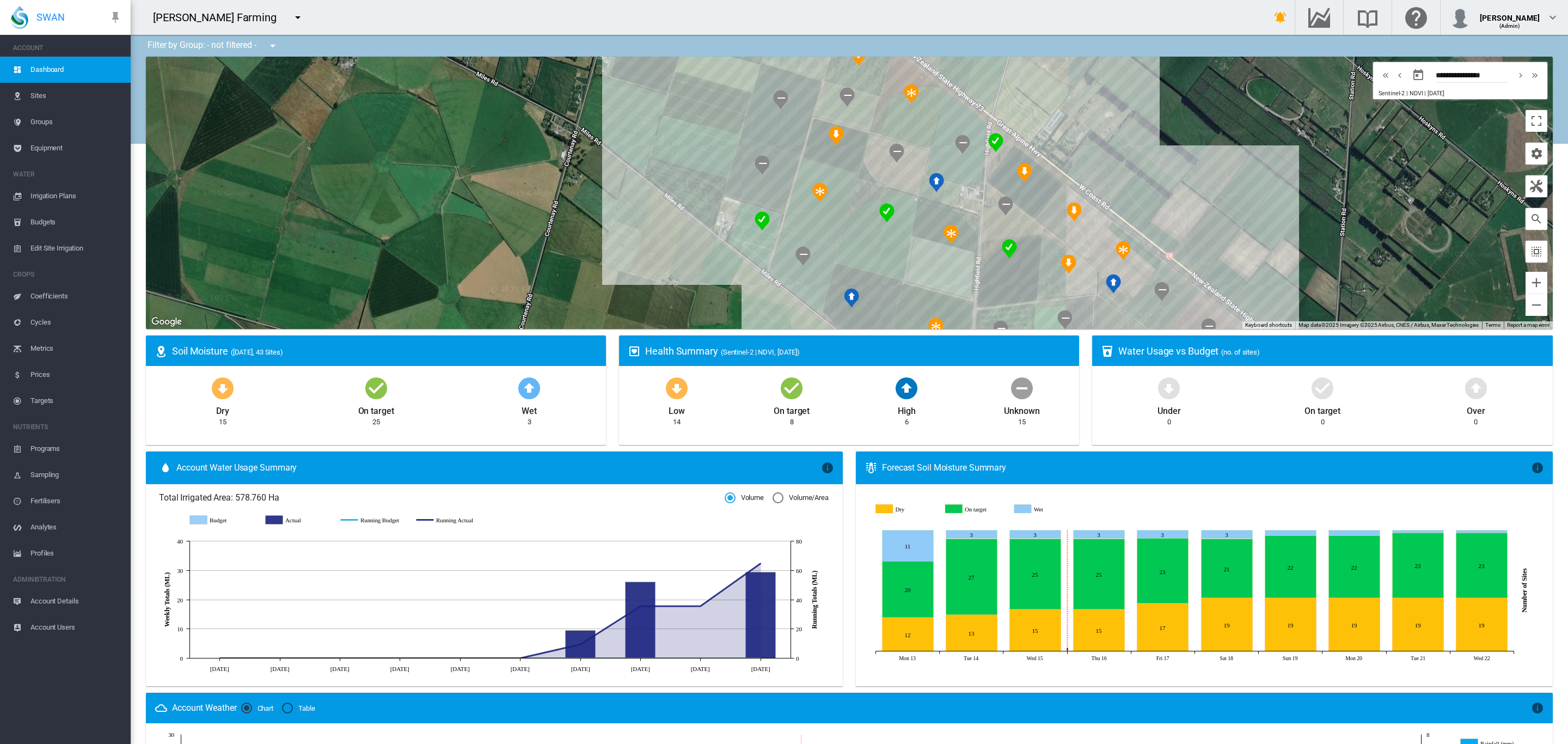
drag, startPoint x: 644, startPoint y: 119, endPoint x: 595, endPoint y: 127, distance: 49.6
click at [595, 128] on div at bounding box center [849, 192] width 1407 height 272
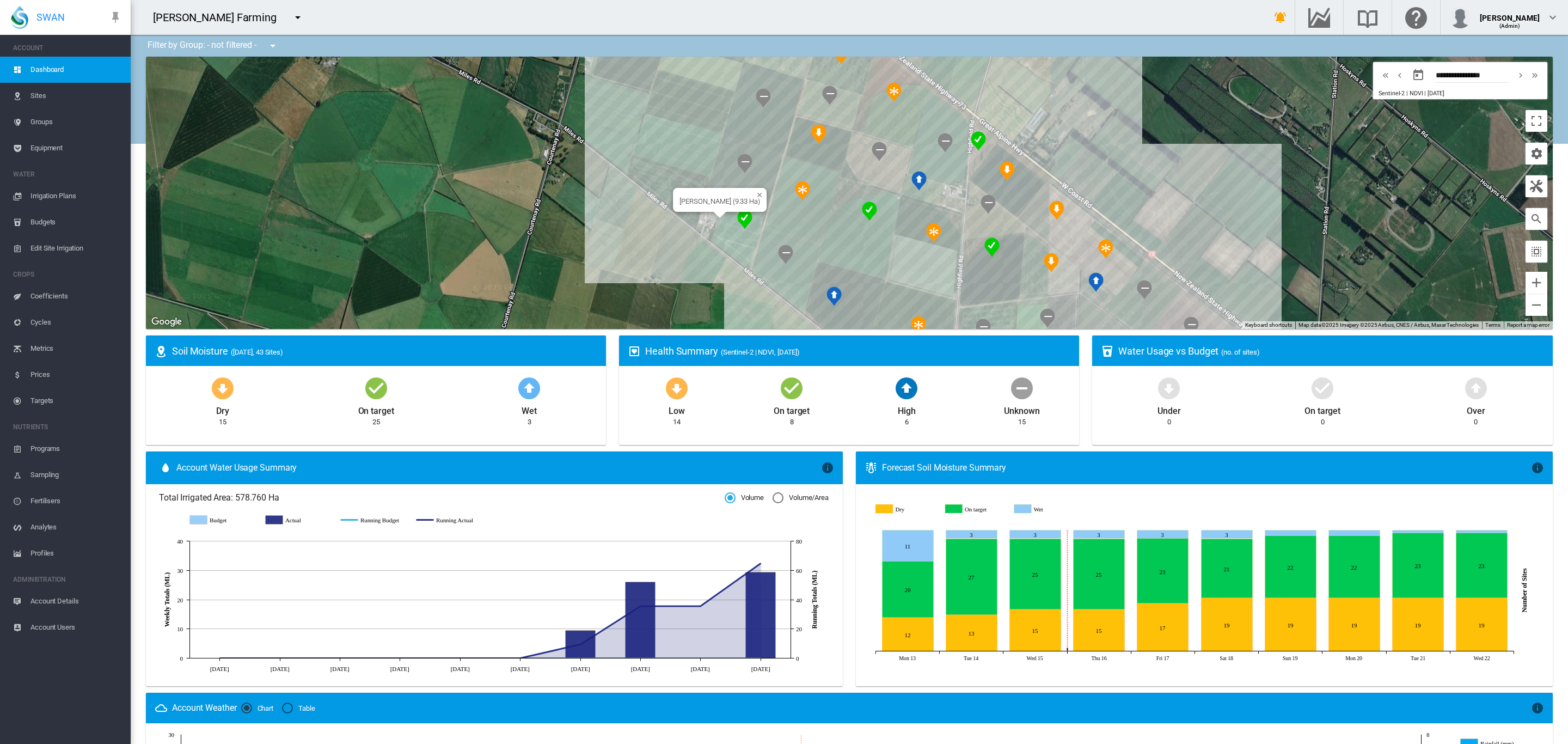
click at [732, 244] on div "Brooker J (9.33 Ha)" at bounding box center [849, 192] width 1407 height 272
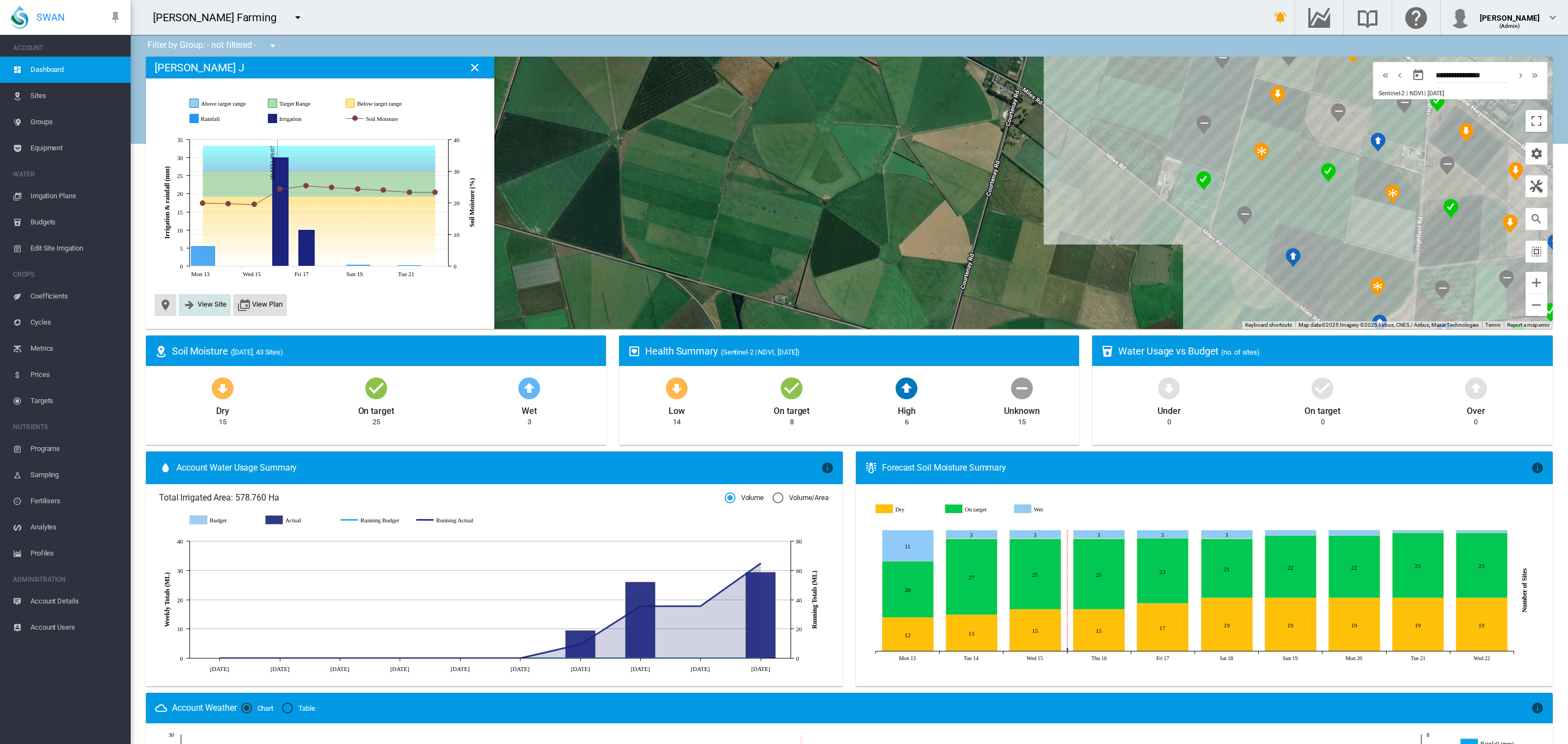
click at [208, 302] on span "View Site" at bounding box center [212, 304] width 29 height 8
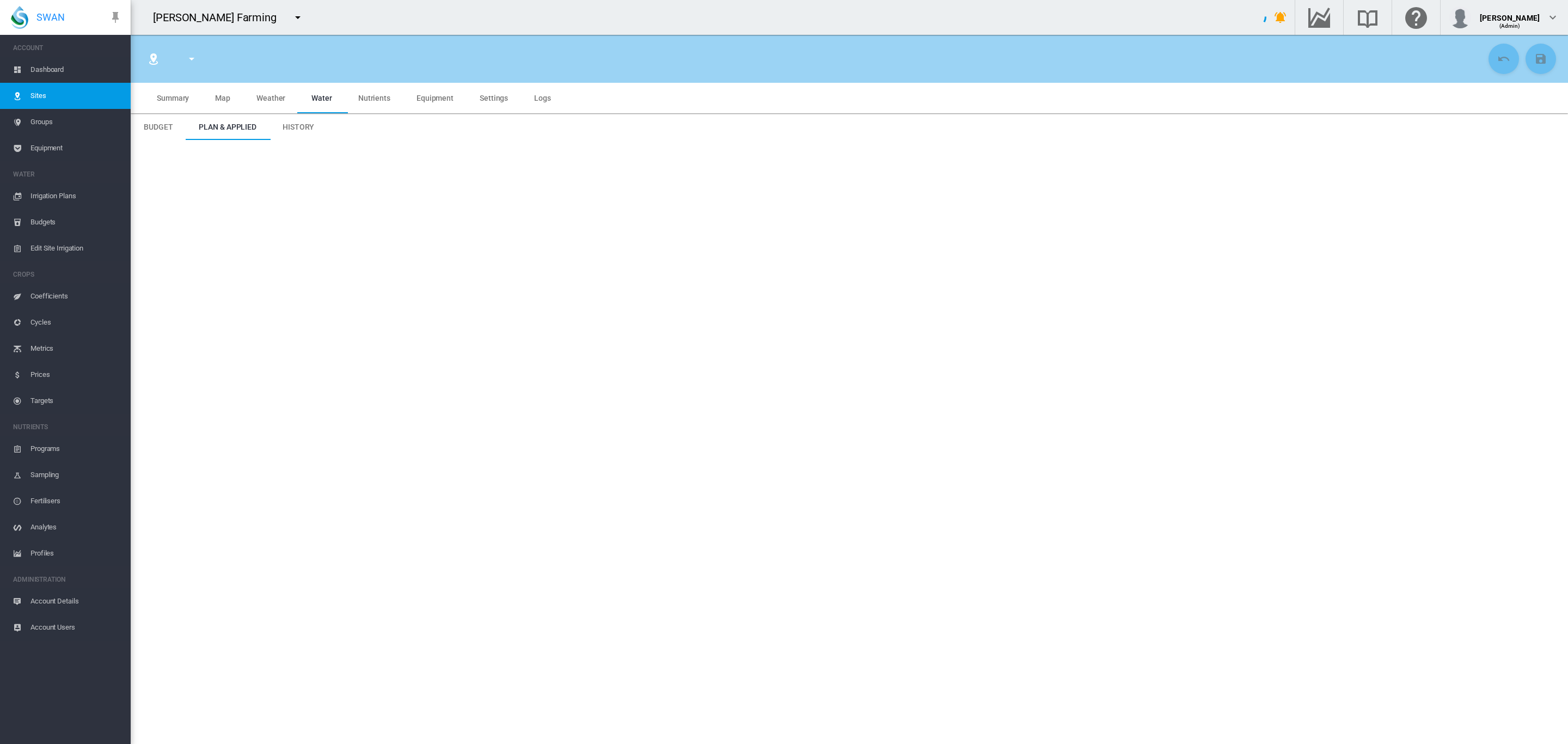
type input "*********"
type input "****"
type input "*********"
type input "***"
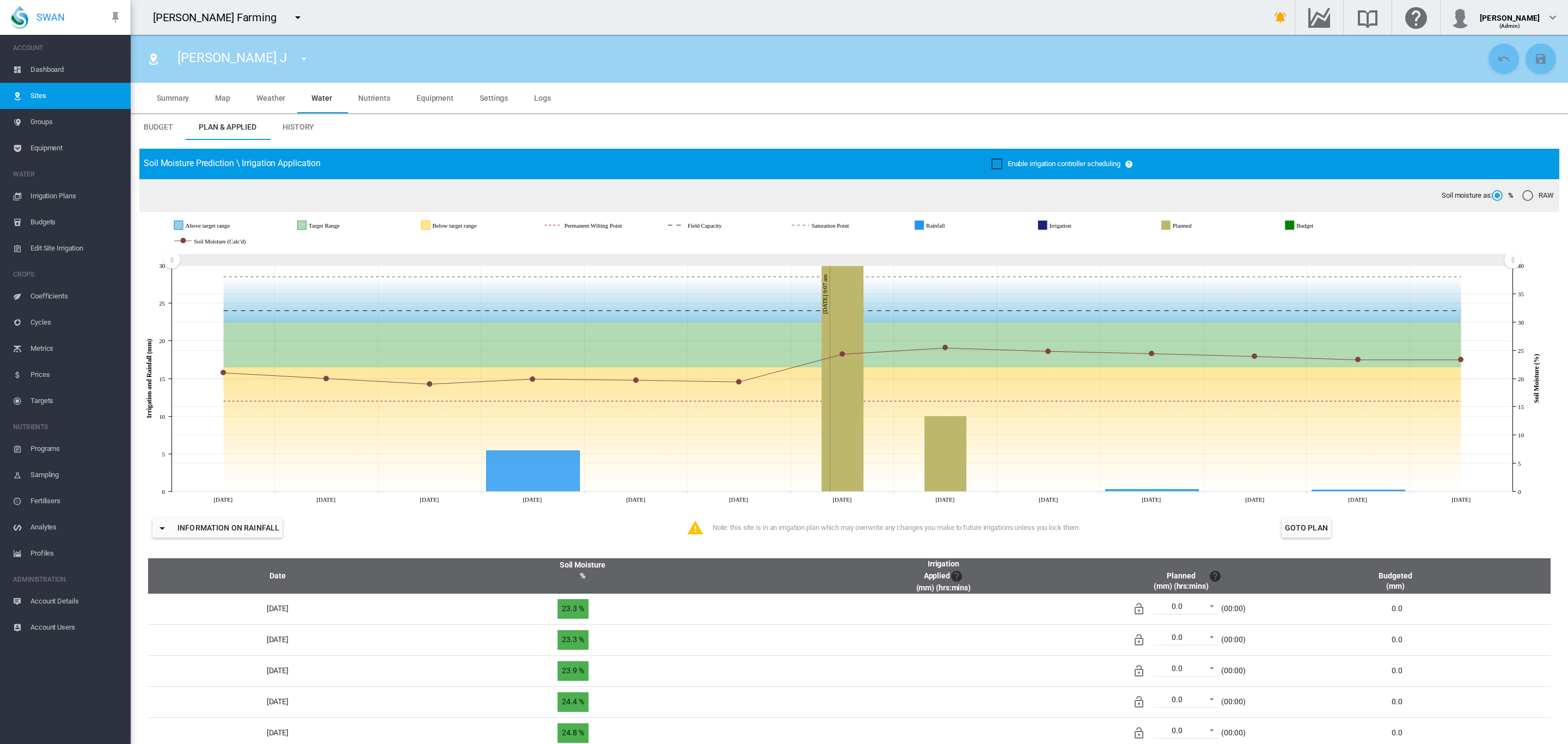
click at [48, 67] on span "Dashboard" at bounding box center [76, 69] width 91 height 26
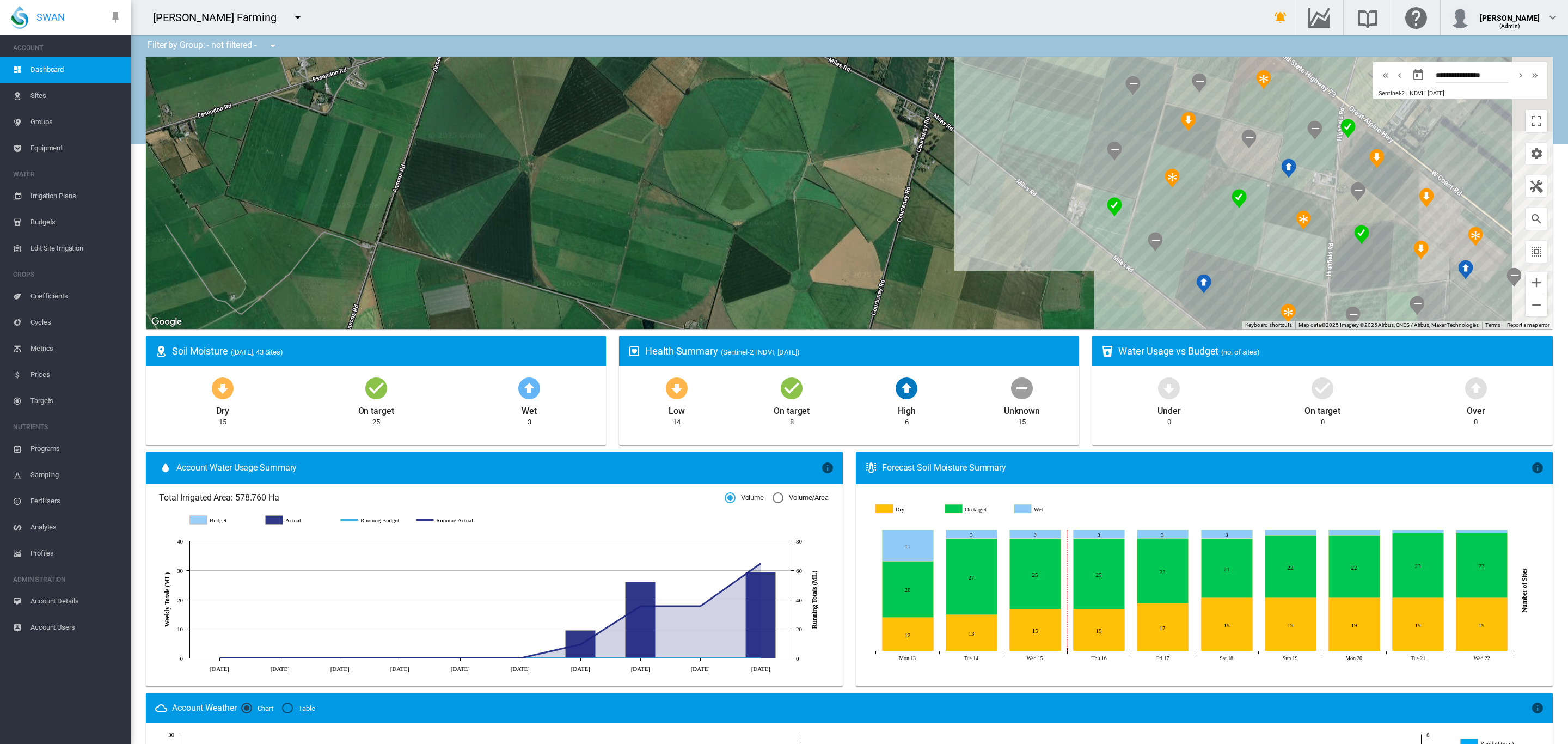
drag, startPoint x: 684, startPoint y: 111, endPoint x: 328, endPoint y: 134, distance: 356.7
click at [346, 136] on div at bounding box center [849, 192] width 1407 height 272
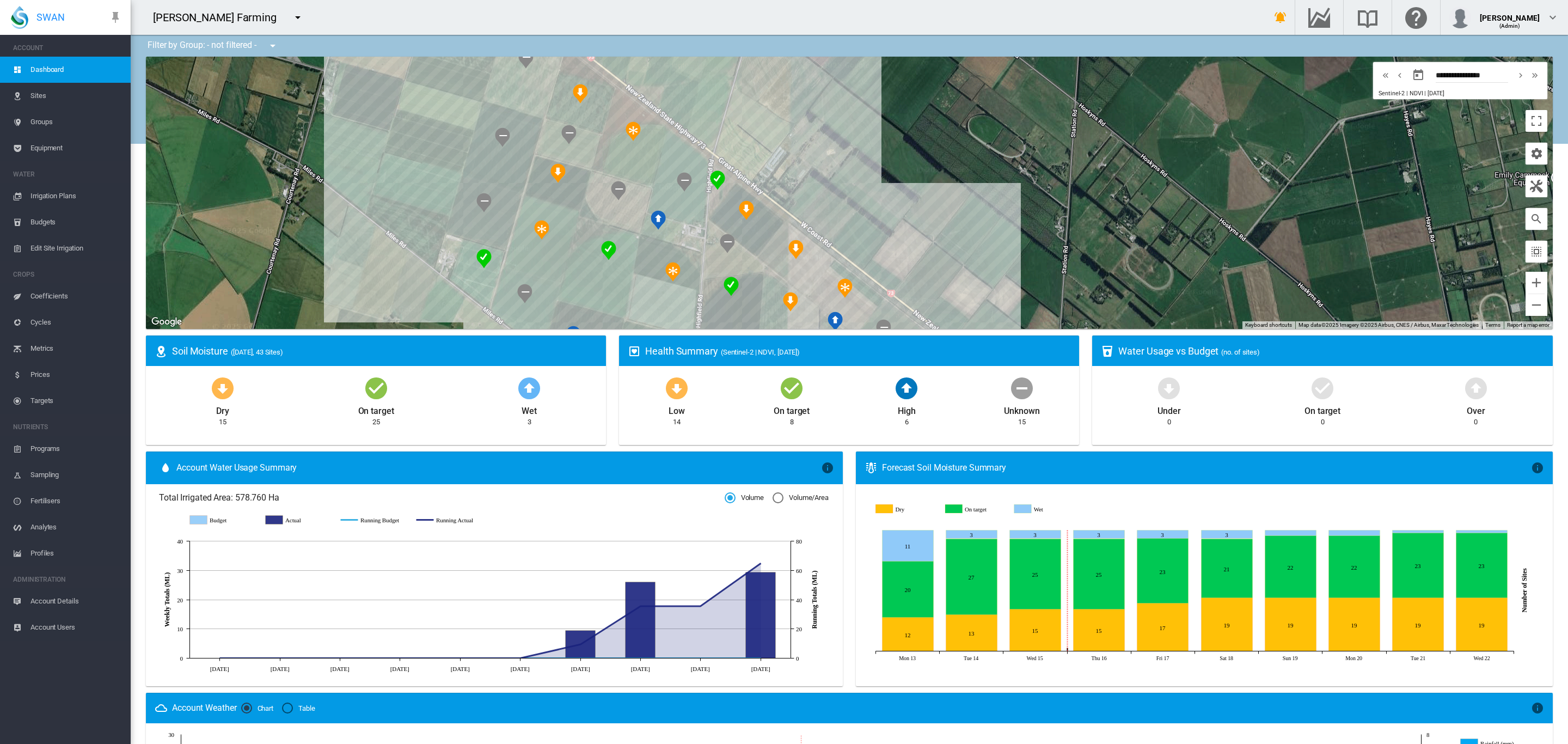
drag, startPoint x: 567, startPoint y: 118, endPoint x: 618, endPoint y: 196, distance: 93.2
click at [618, 196] on img "NDVI: Brooker FF1" at bounding box center [618, 191] width 15 height 19
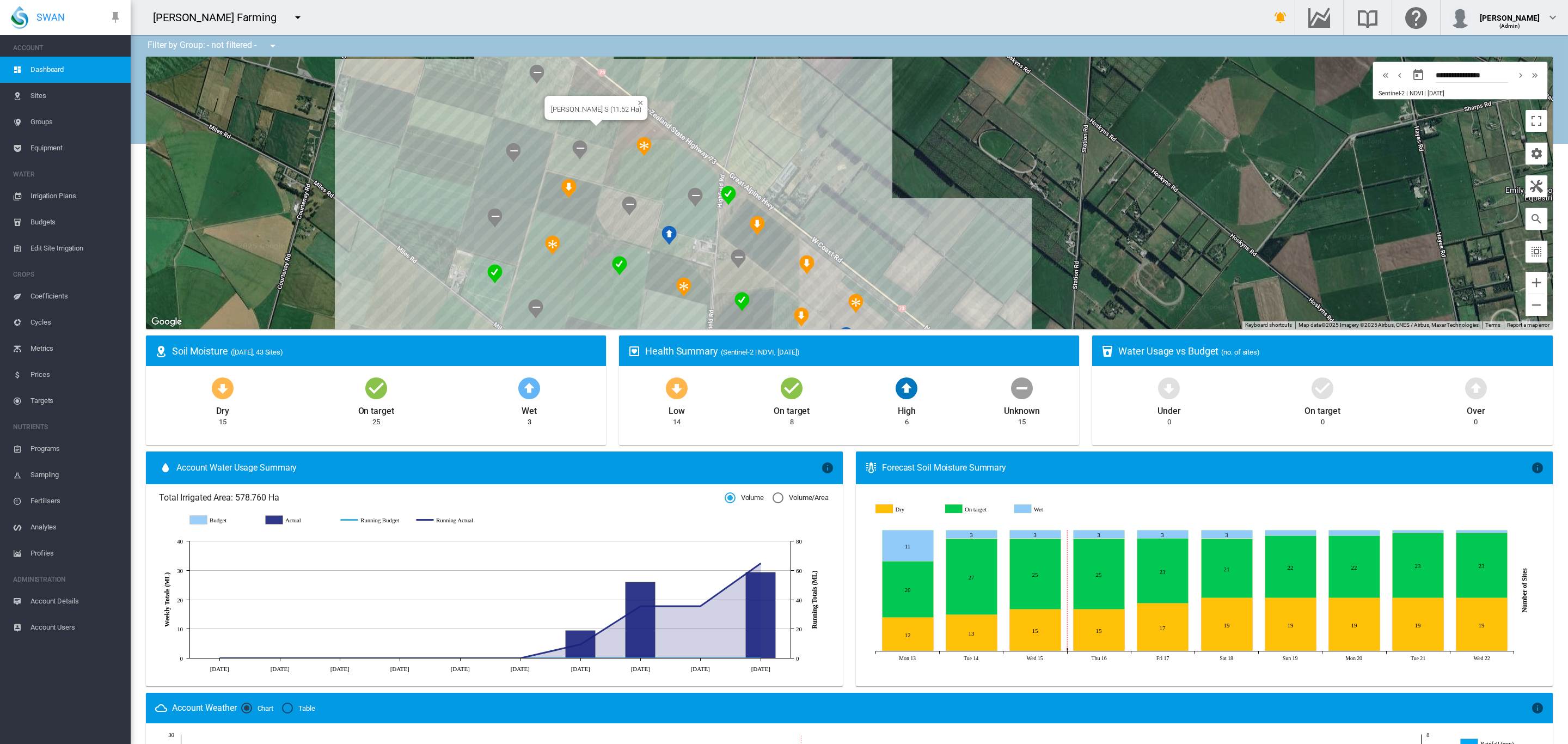
click at [595, 130] on div "Brooker S (11.52 Ha)" at bounding box center [849, 192] width 1407 height 272
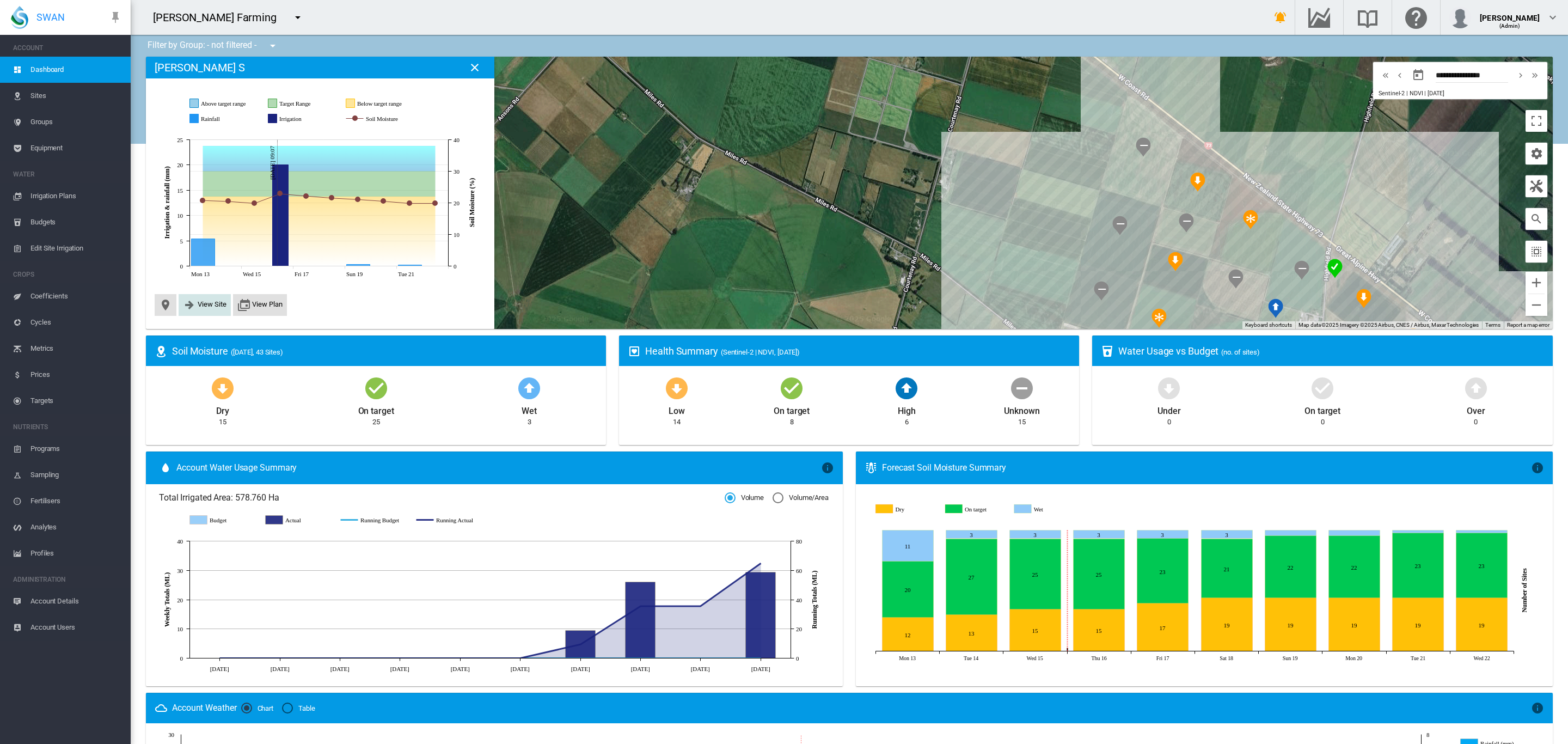
click at [198, 304] on span "View Site" at bounding box center [212, 304] width 29 height 8
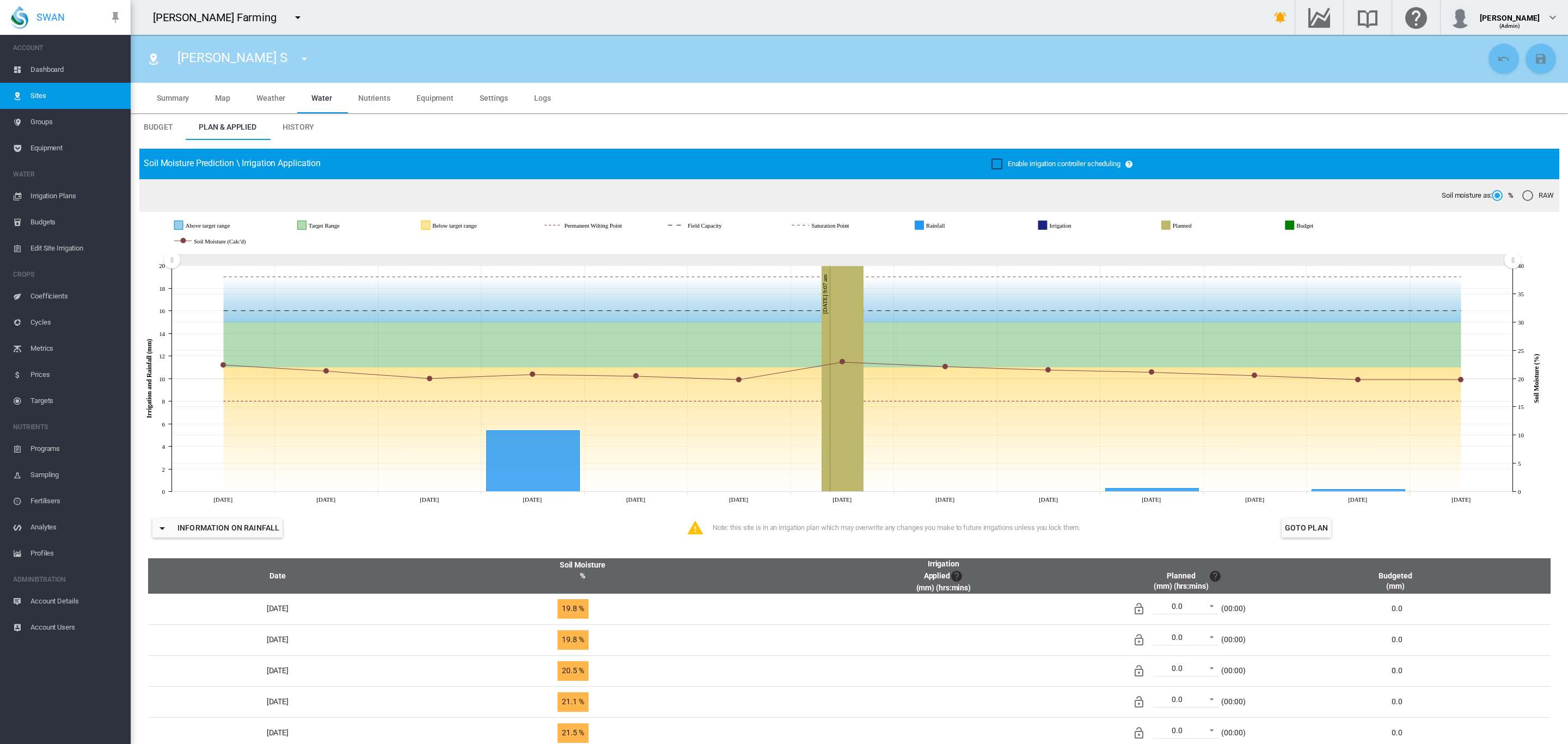
click at [436, 94] on span "Equipment" at bounding box center [435, 98] width 37 height 9
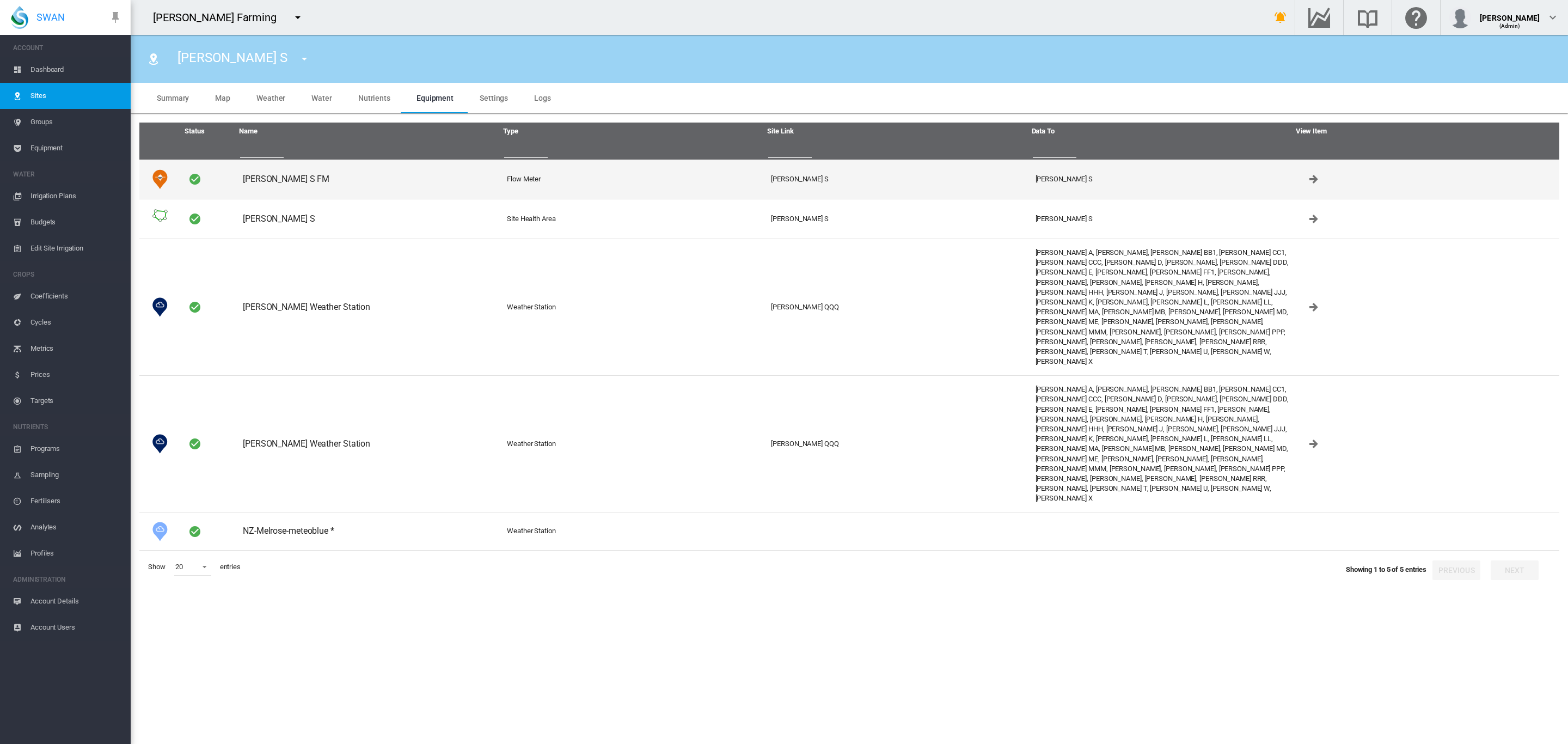
click at [278, 180] on td "Brooker S FM" at bounding box center [371, 179] width 264 height 39
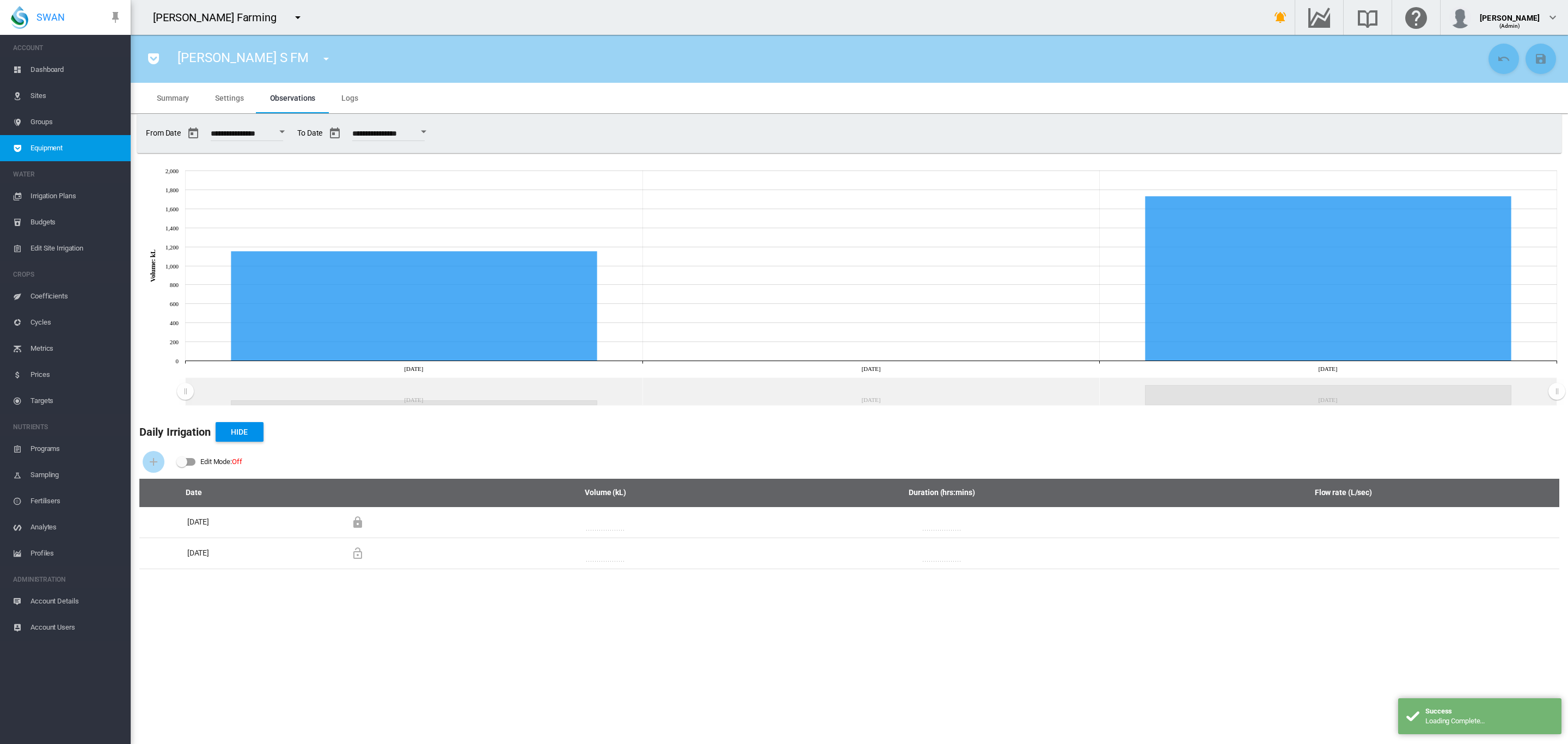
click at [234, 100] on span "Settings" at bounding box center [229, 98] width 29 height 9
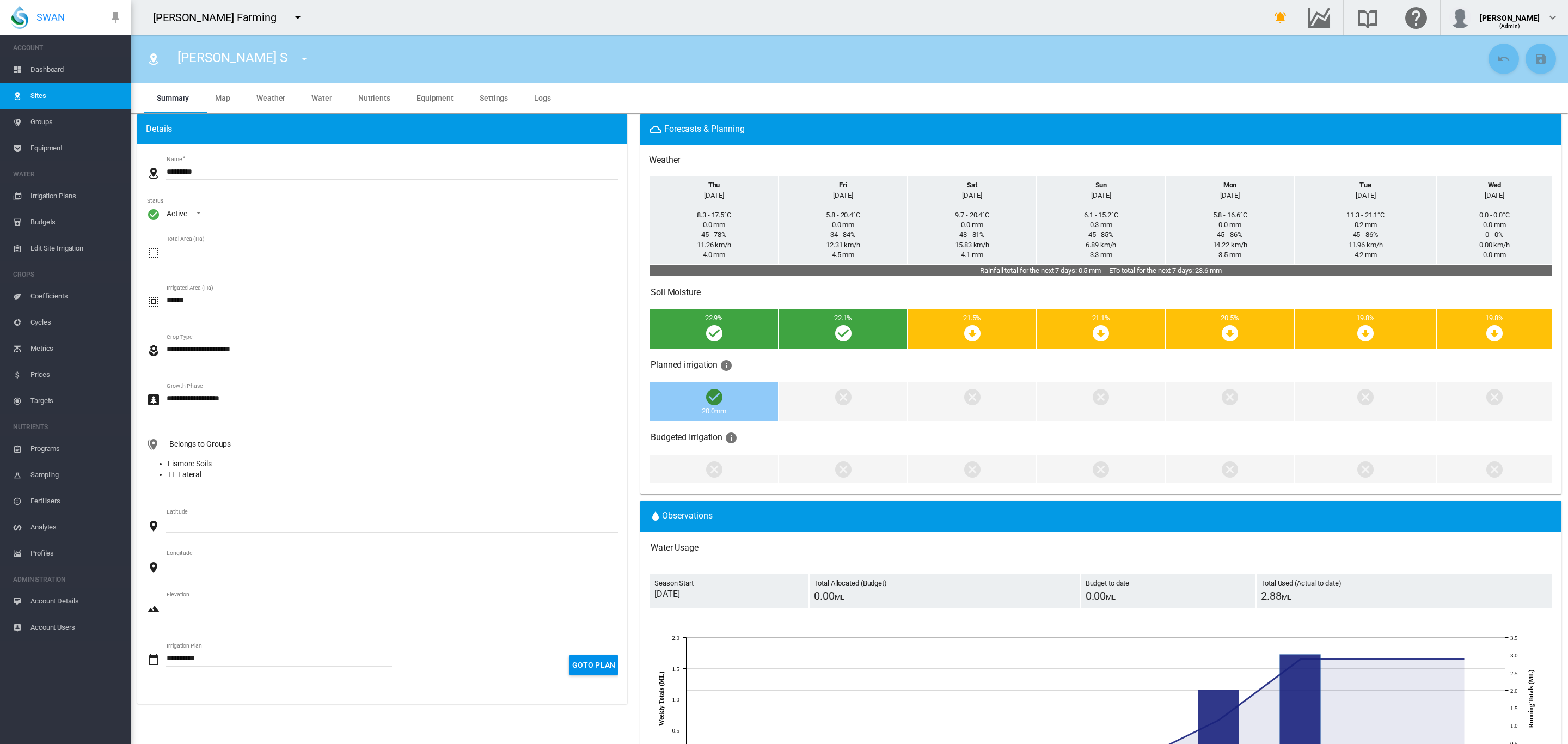
click at [65, 72] on span "Dashboard" at bounding box center [76, 69] width 91 height 26
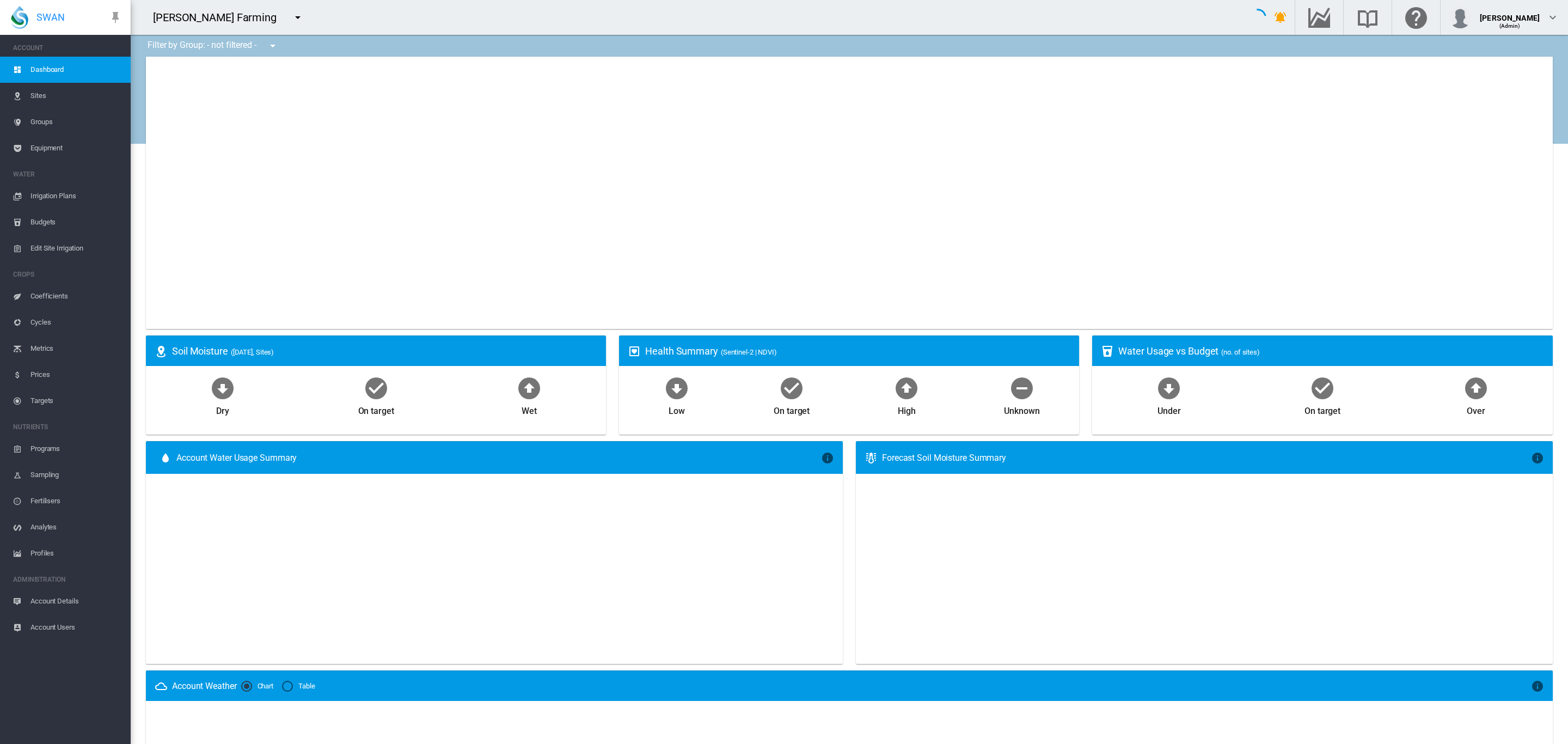
type input "**********"
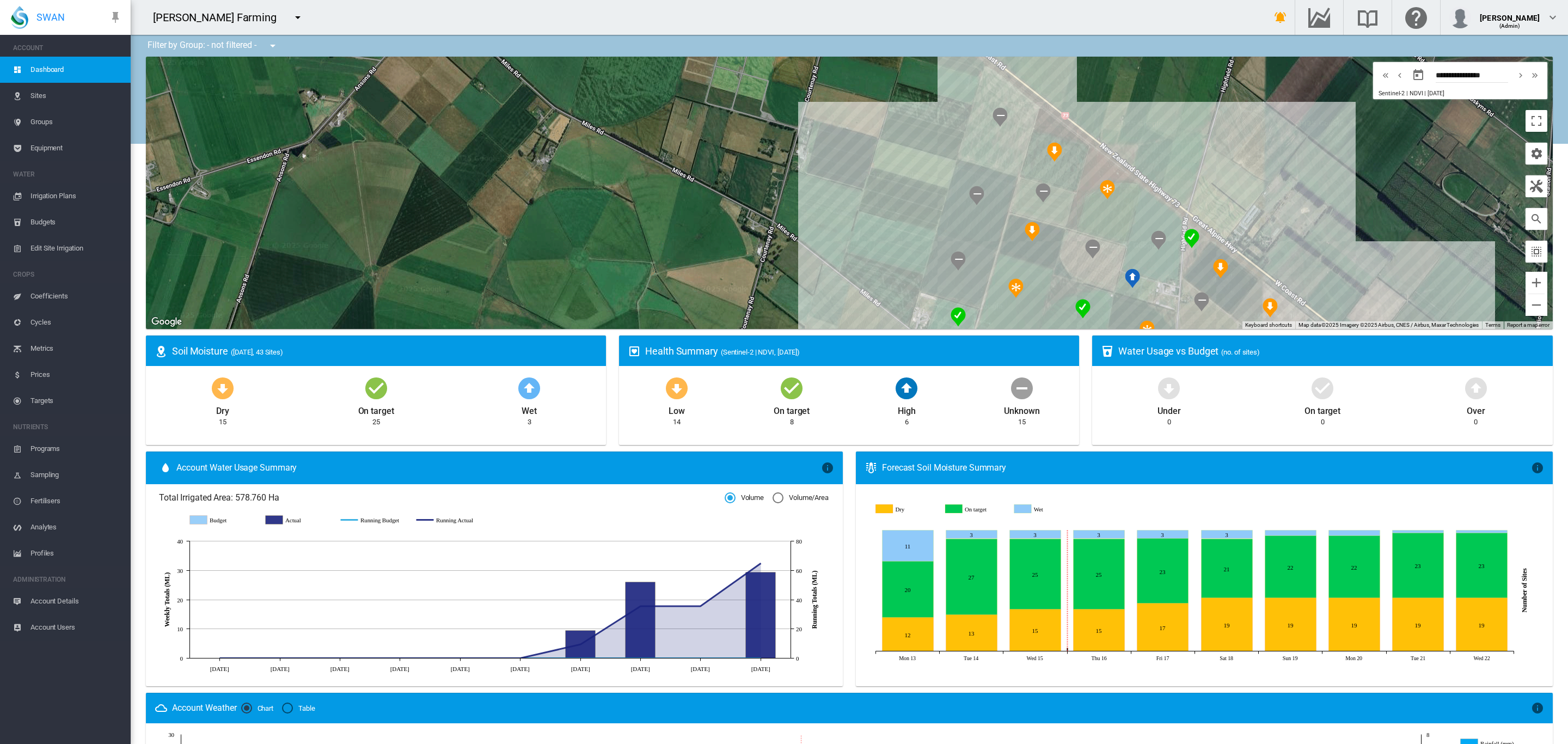
drag, startPoint x: 673, startPoint y: 149, endPoint x: 438, endPoint y: 99, distance: 240.3
click at [438, 99] on div at bounding box center [849, 192] width 1407 height 272
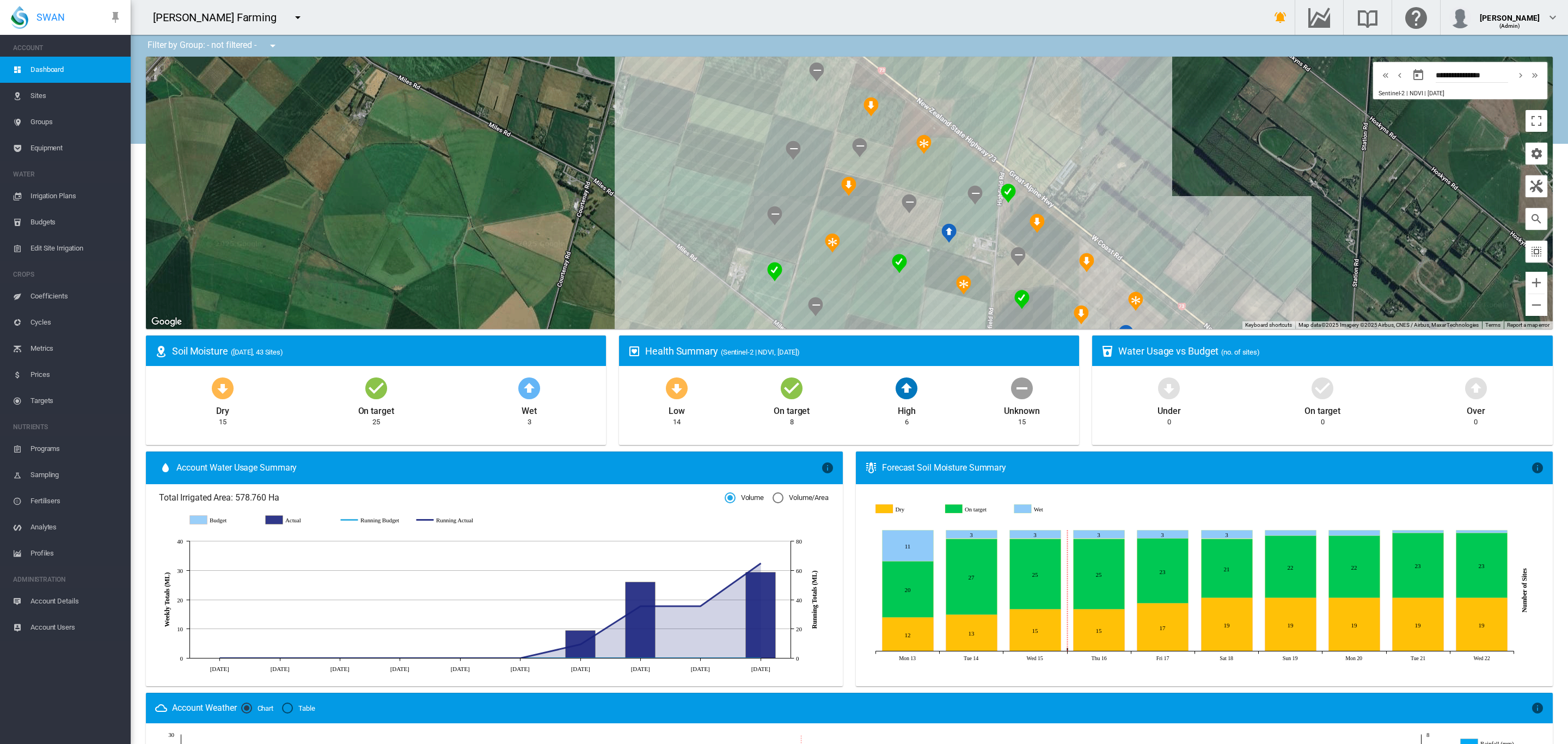
click at [46, 121] on span "Groups" at bounding box center [76, 122] width 91 height 26
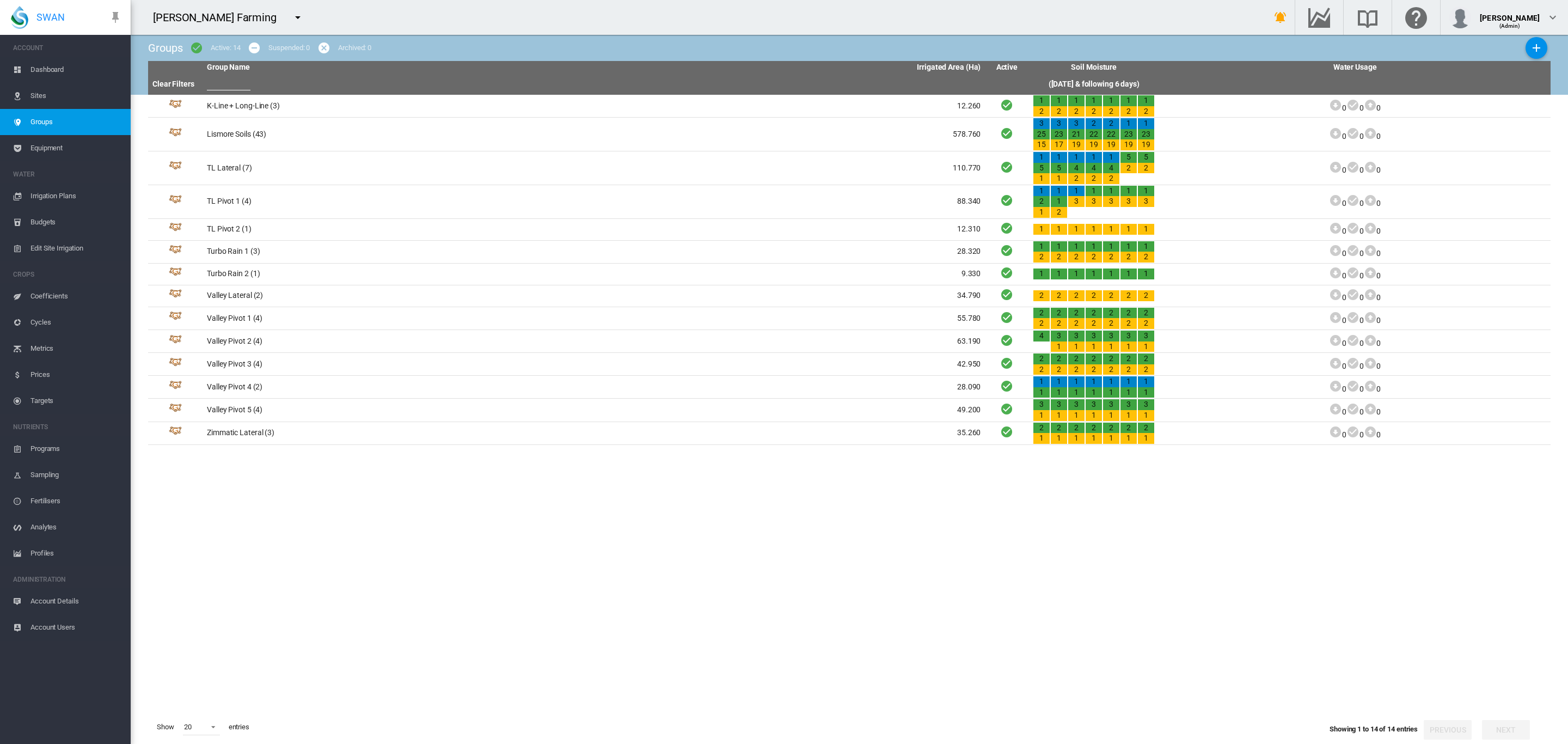
click at [54, 70] on span "Dashboard" at bounding box center [76, 69] width 91 height 26
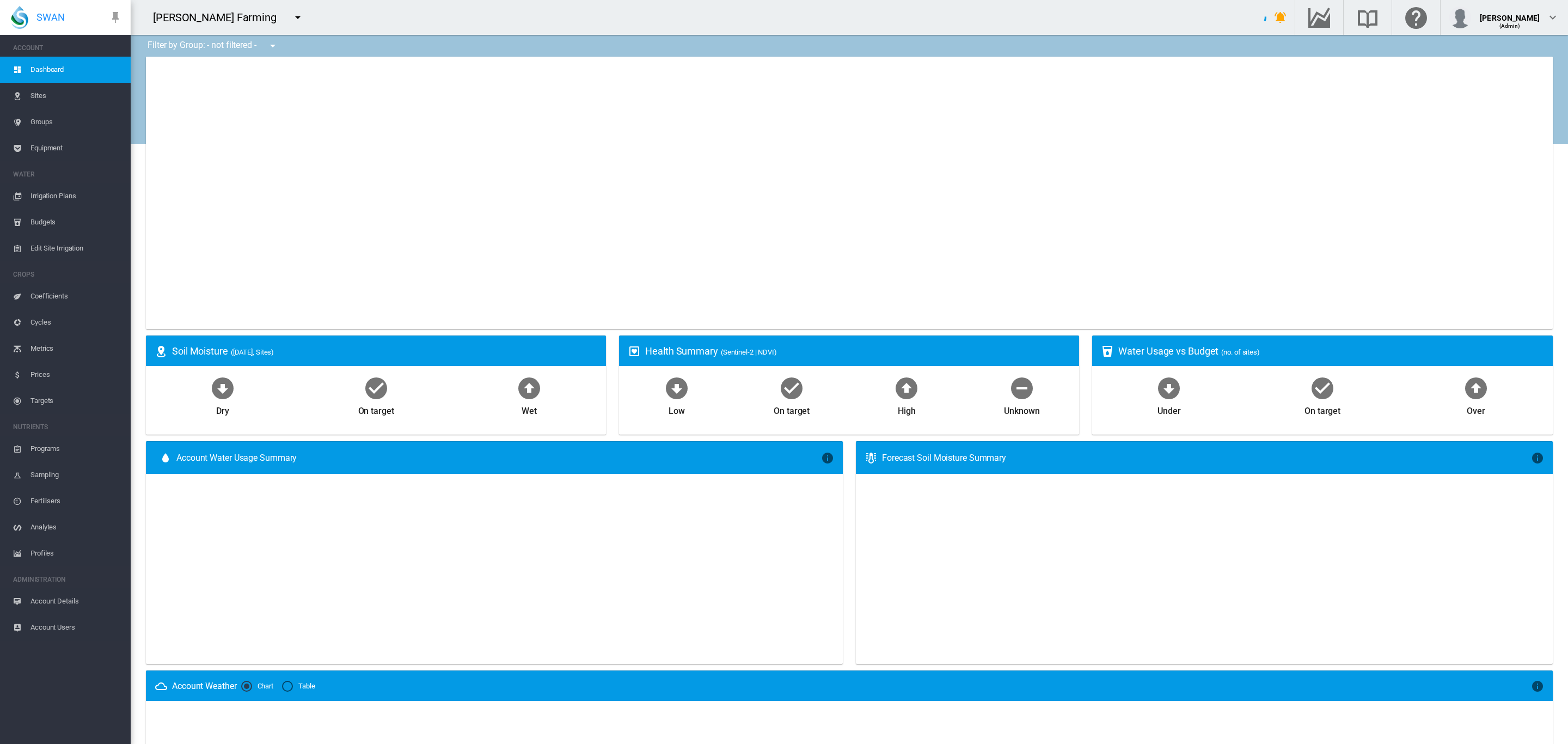
type input "**********"
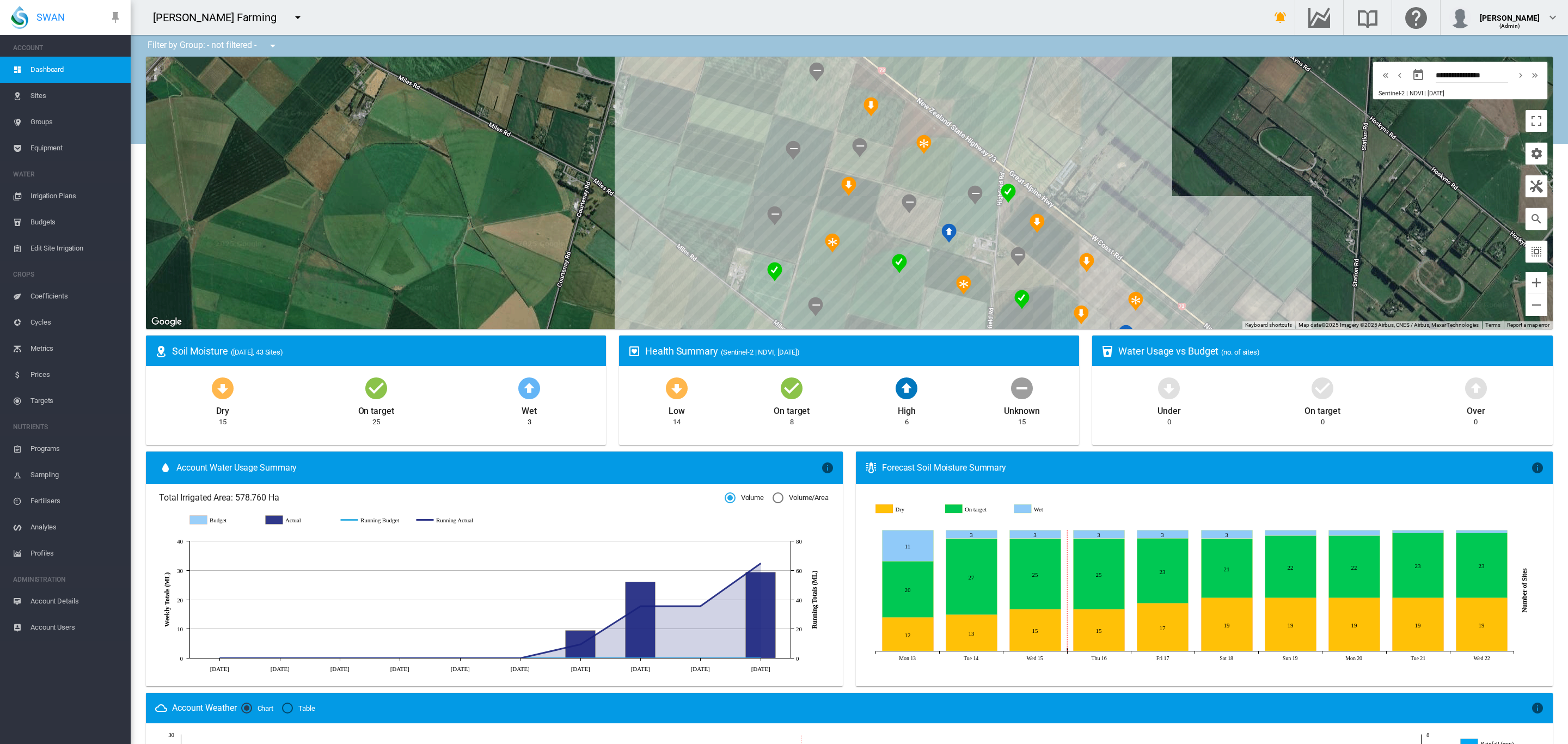
click at [43, 96] on span "Sites" at bounding box center [76, 96] width 91 height 26
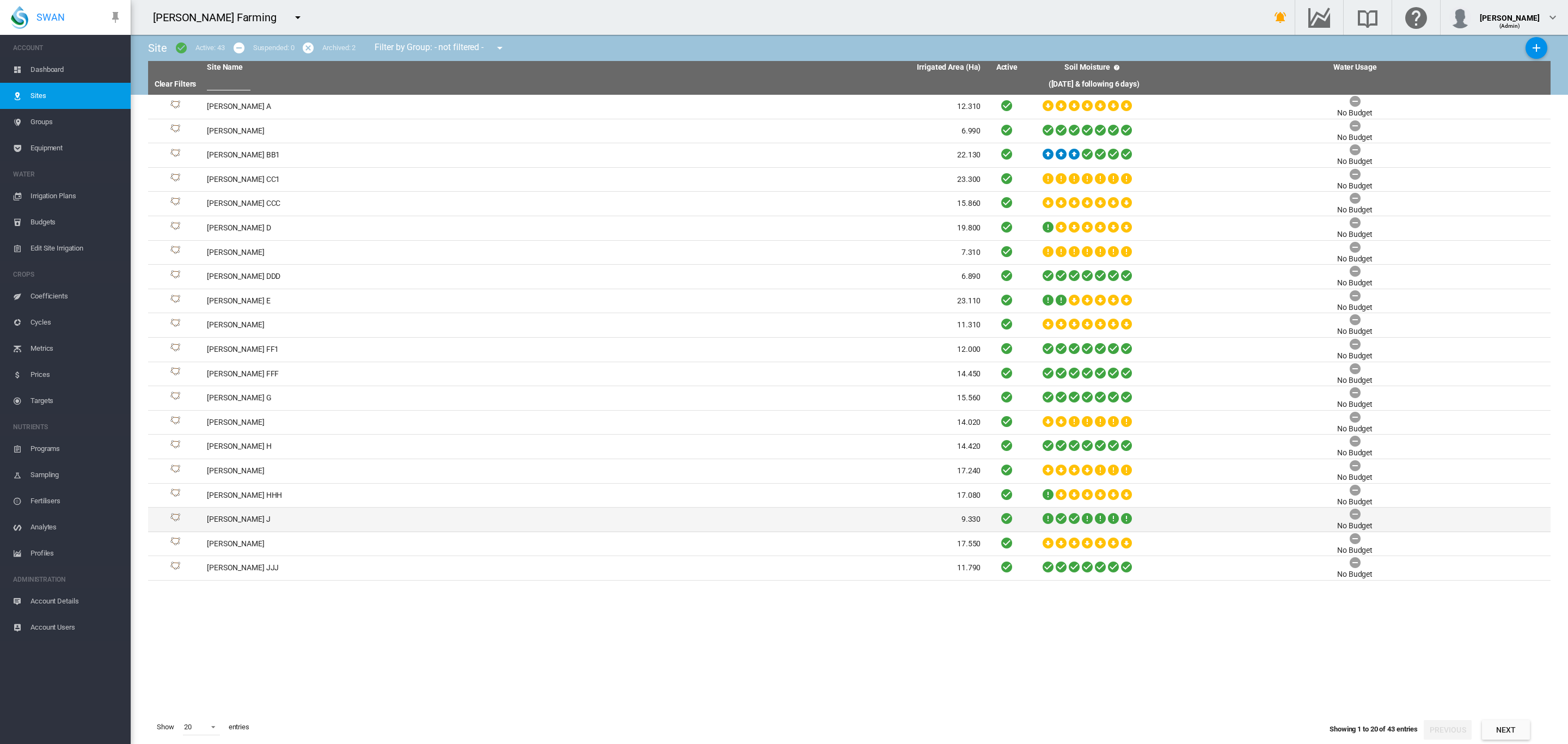
click at [232, 522] on td "[PERSON_NAME] J" at bounding box center [398, 519] width 391 height 24
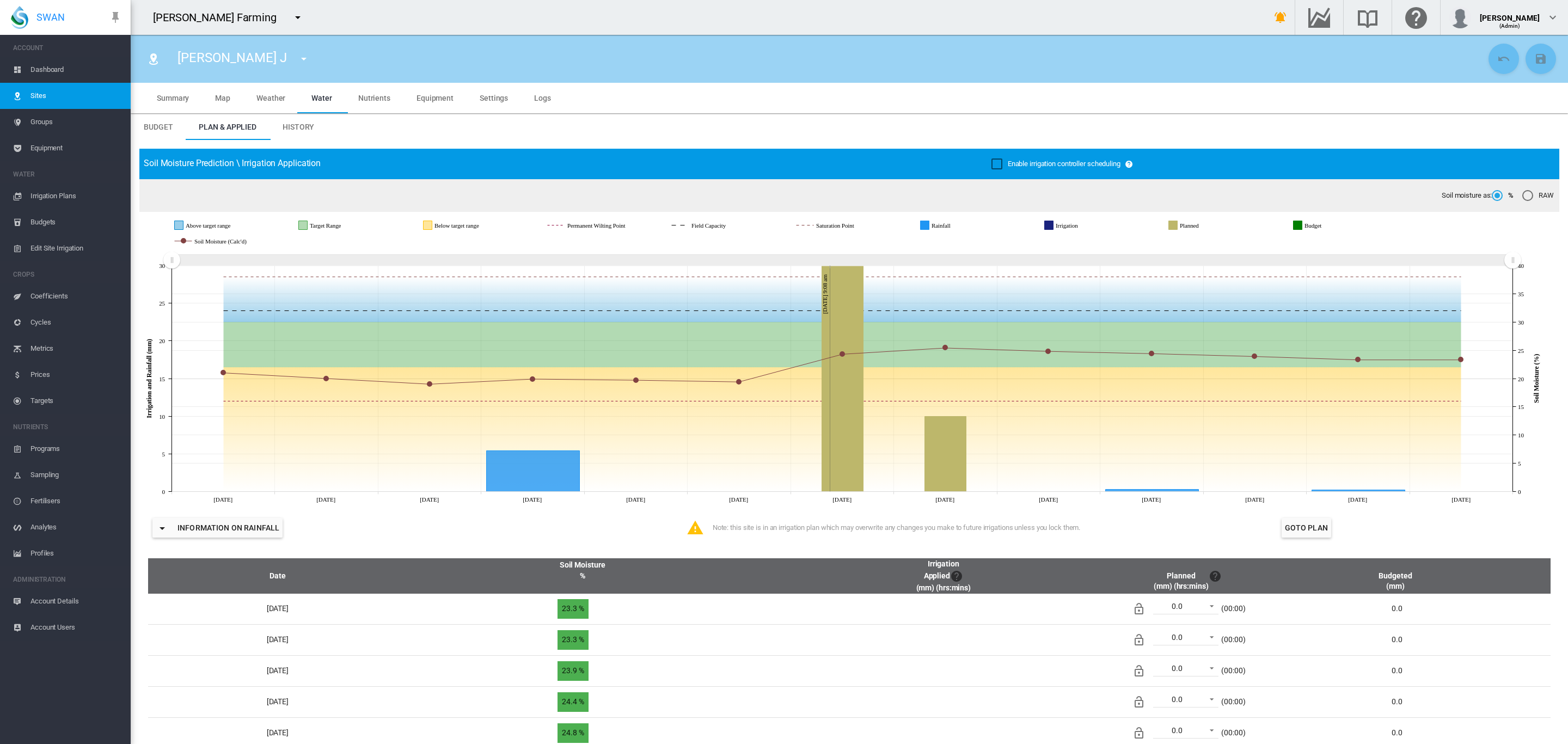
click at [43, 124] on span "Groups" at bounding box center [76, 122] width 91 height 26
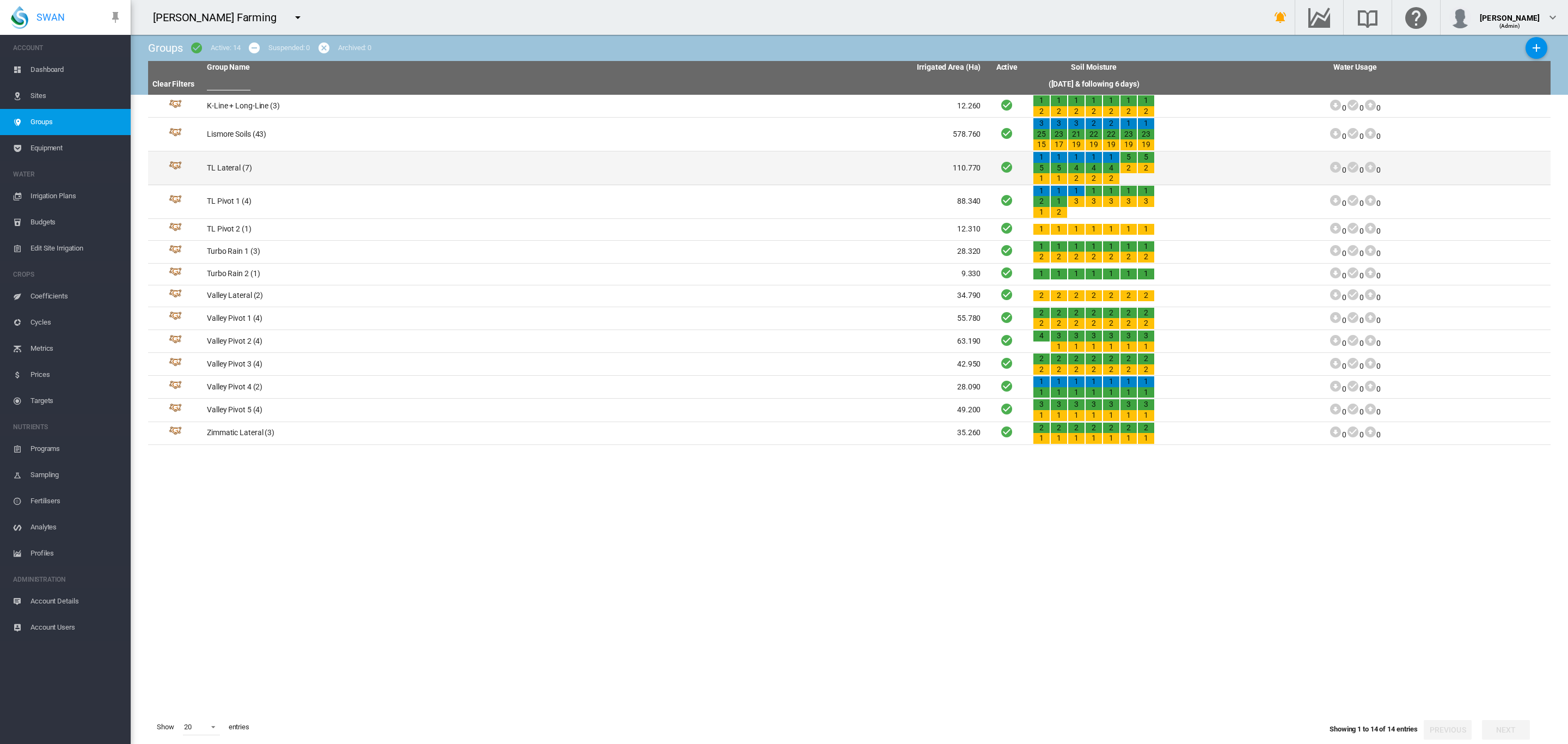
click at [232, 167] on td "TL Lateral (7)" at bounding box center [398, 168] width 391 height 33
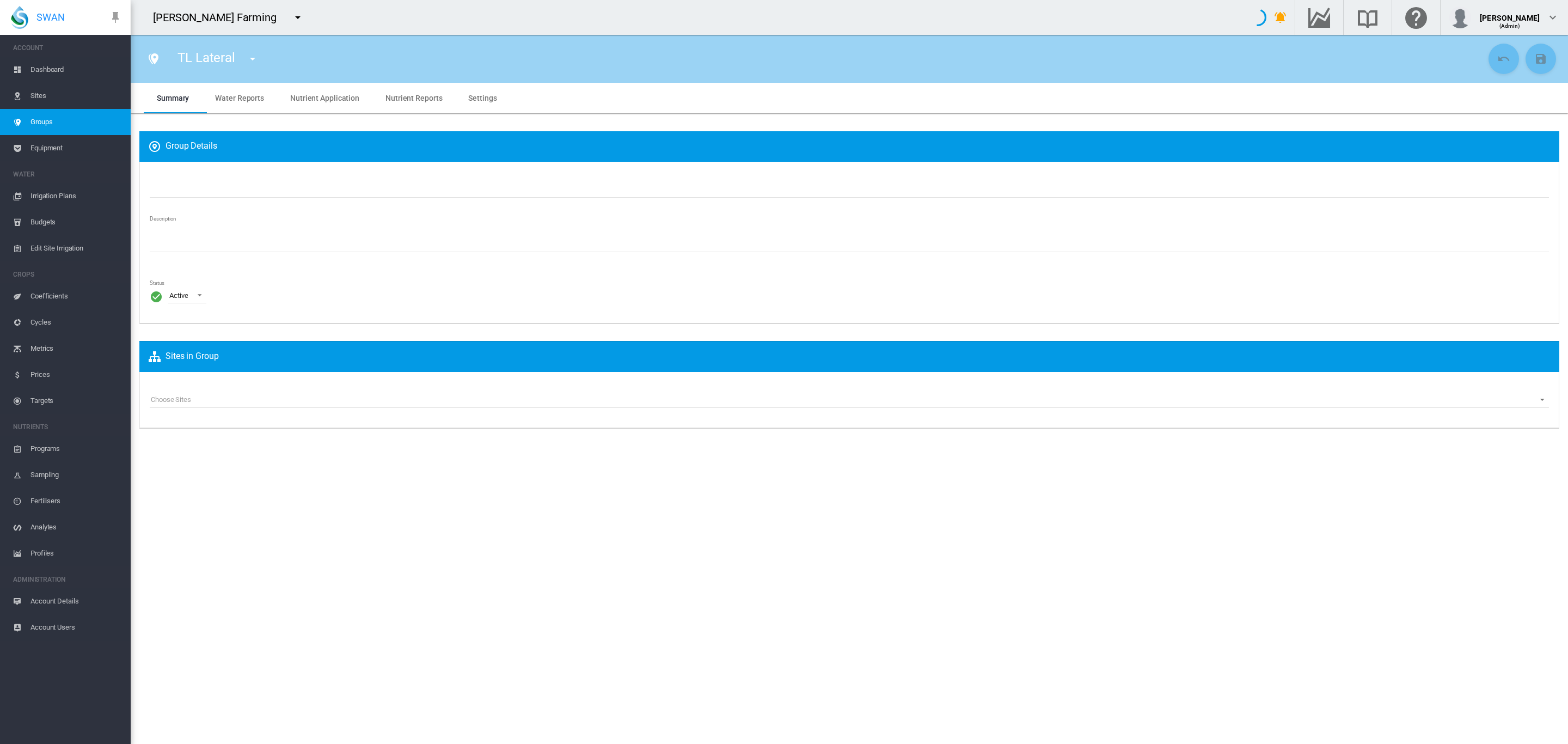
type input "**********"
type textarea "**********"
click at [65, 66] on span "Dashboard" at bounding box center [76, 69] width 91 height 26
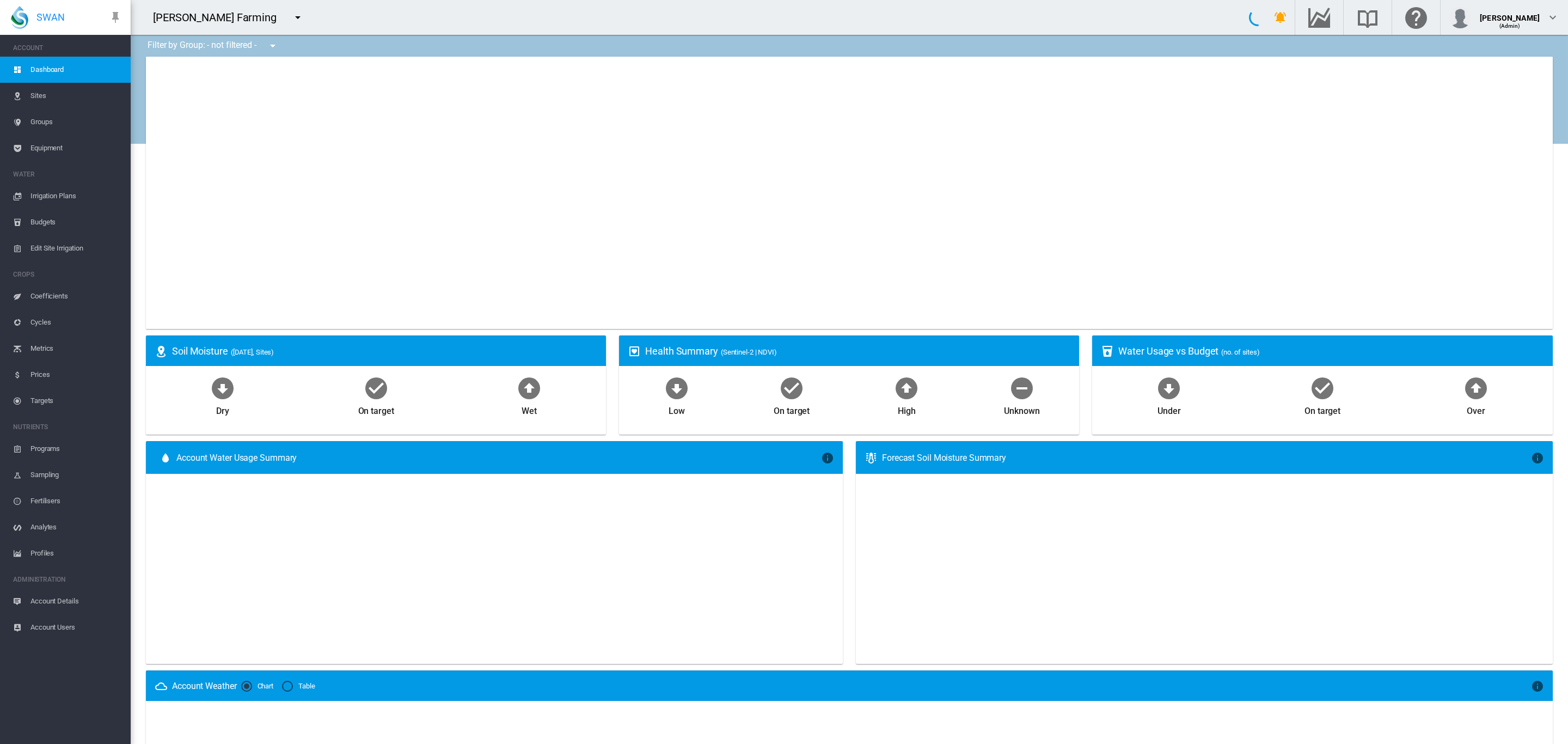
type input "**********"
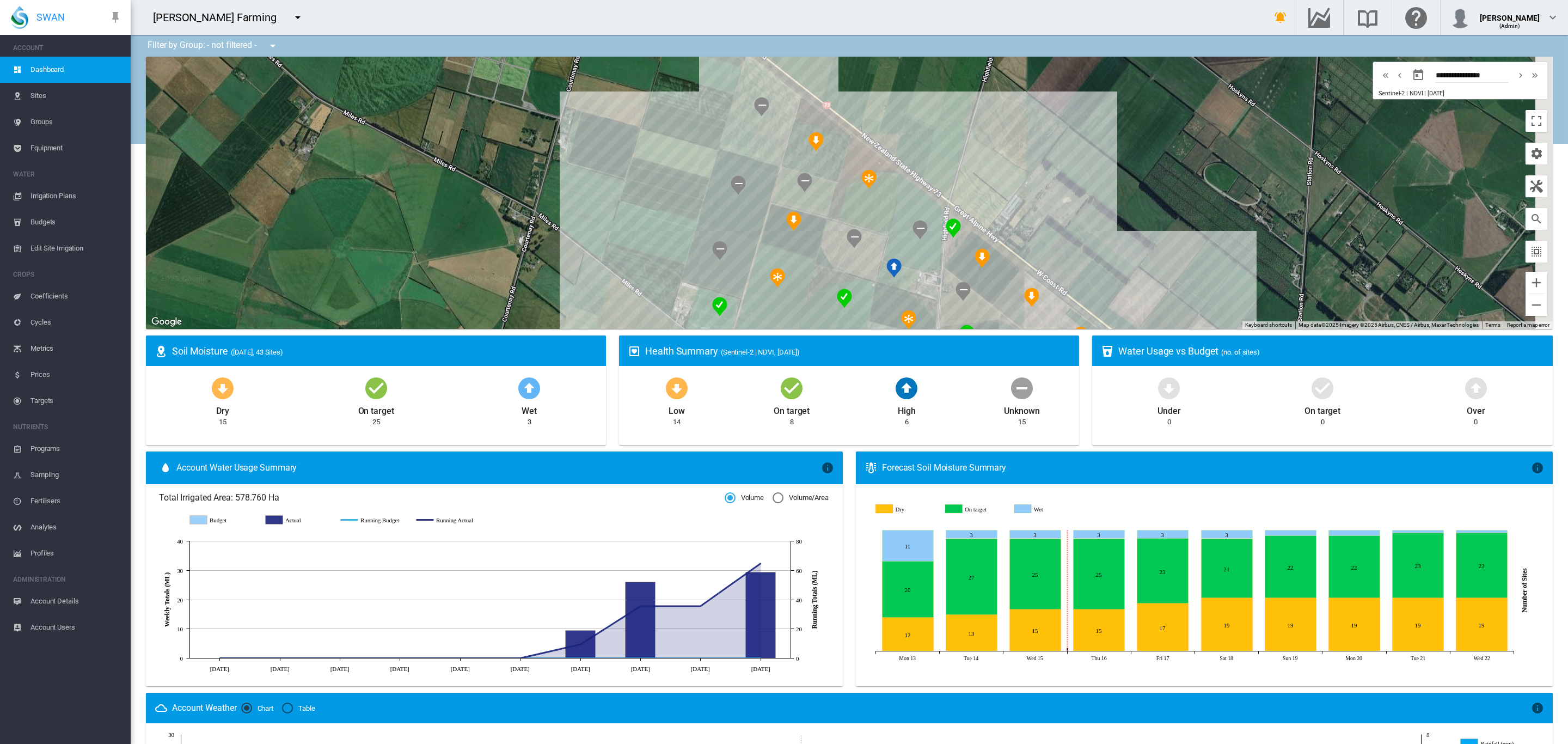
drag, startPoint x: 451, startPoint y: 137, endPoint x: 343, endPoint y: 231, distance: 143.2
click at [343, 231] on div at bounding box center [849, 192] width 1407 height 272
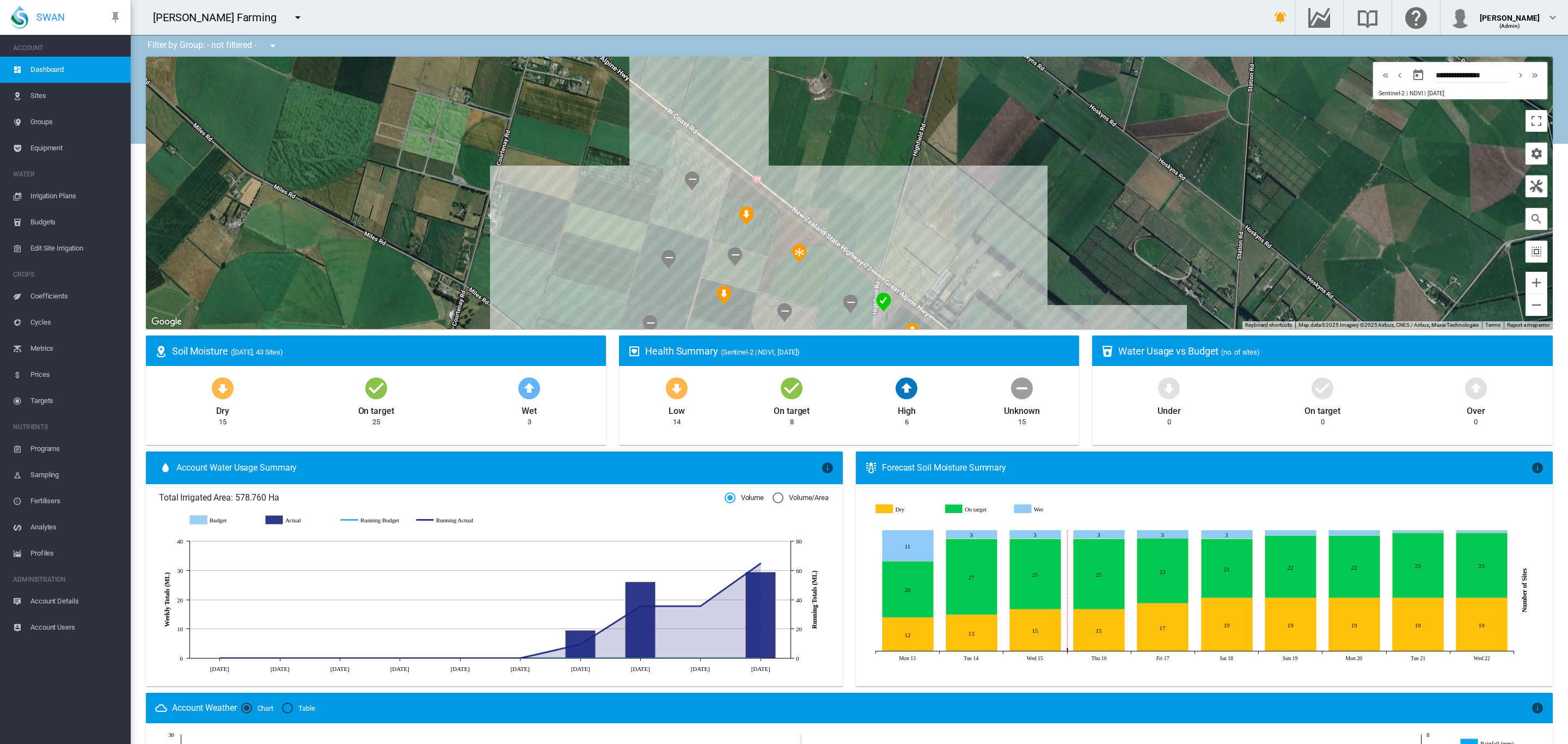
click at [278, 52] on button "button" at bounding box center [273, 46] width 22 height 22
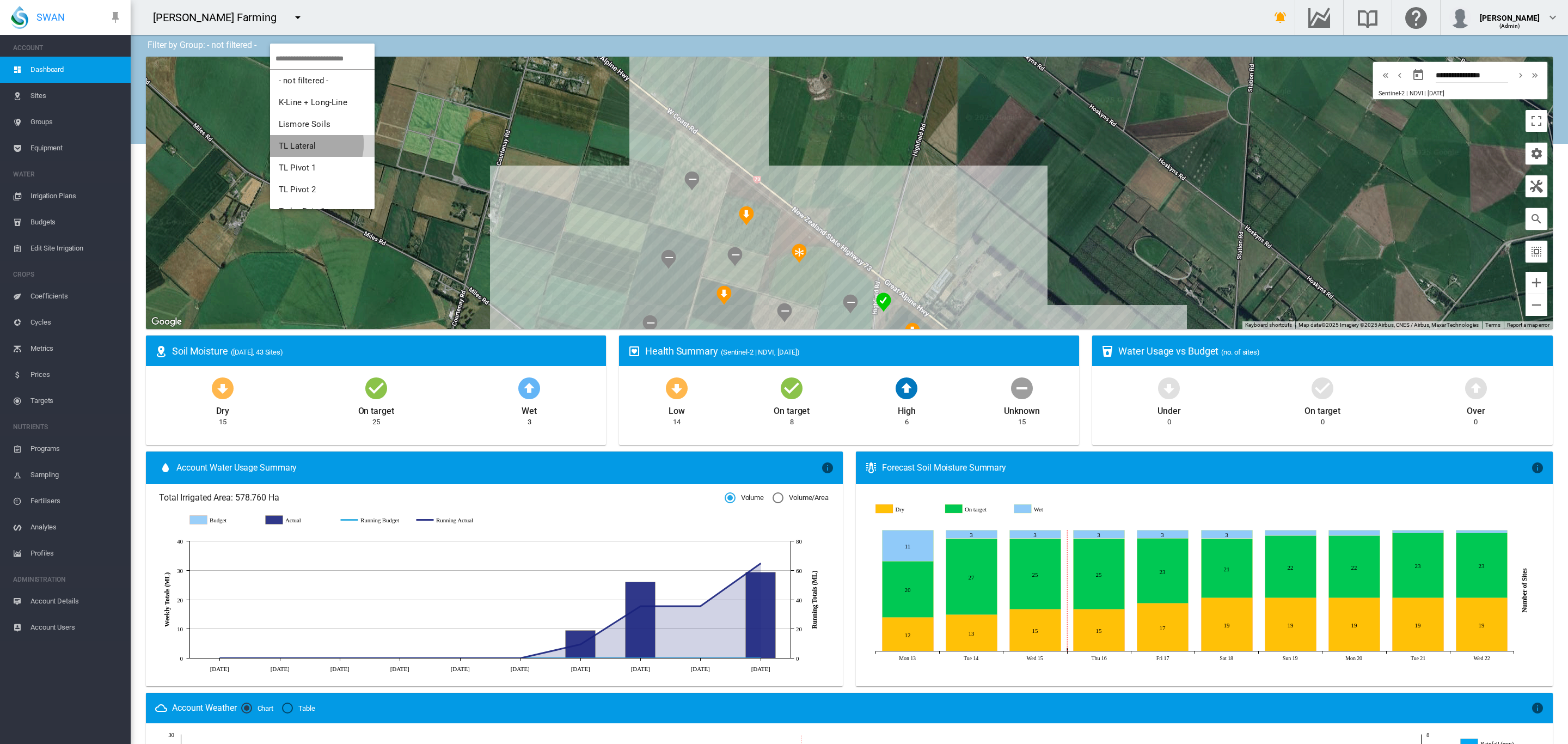
click at [306, 144] on span "TL Lateral" at bounding box center [298, 146] width 38 height 10
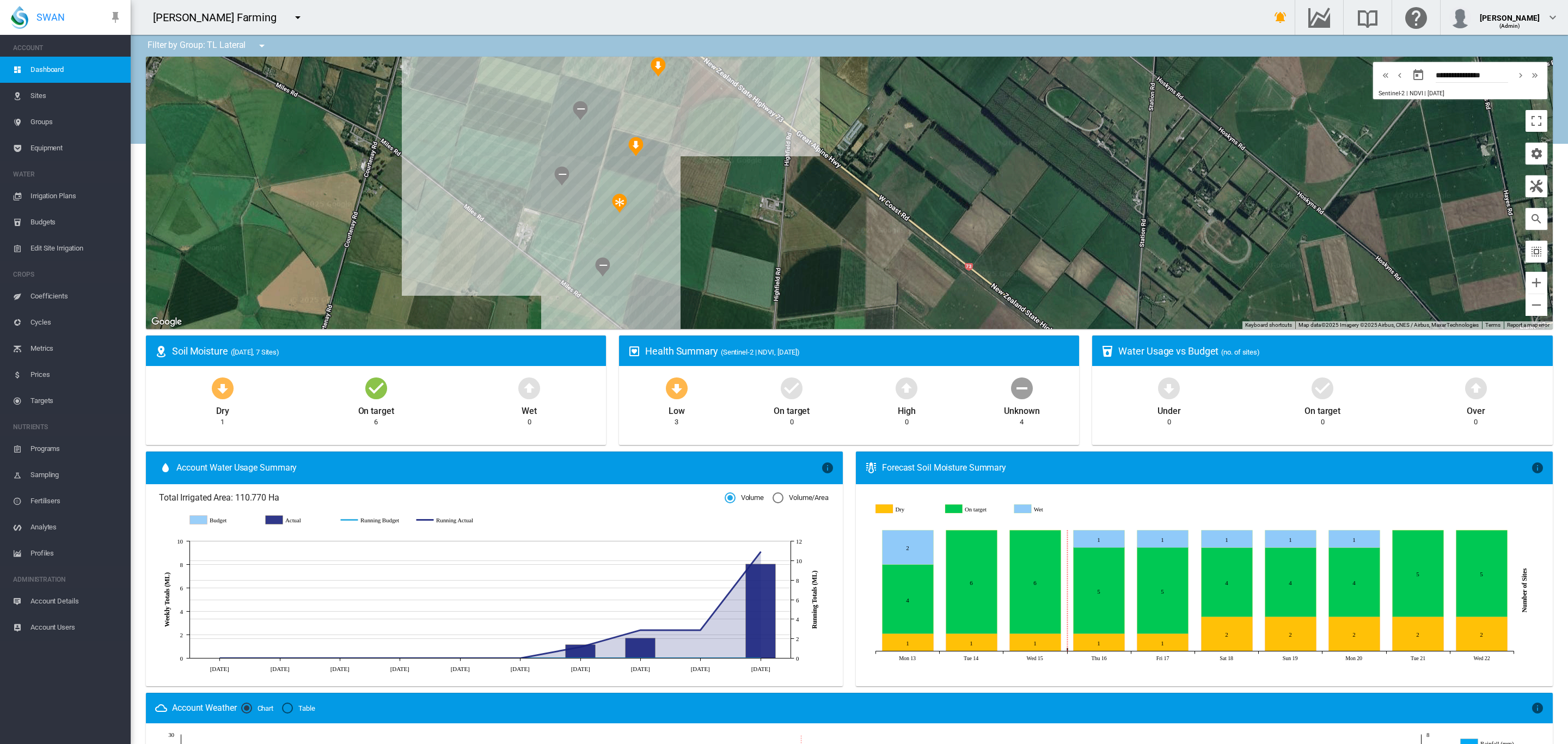
drag, startPoint x: 353, startPoint y: 161, endPoint x: 264, endPoint y: 3, distance: 181.3
click at [264, 3] on div "Brooker Farming 45 South Annat Farms Brooker Farming" at bounding box center [849, 372] width 1437 height 744
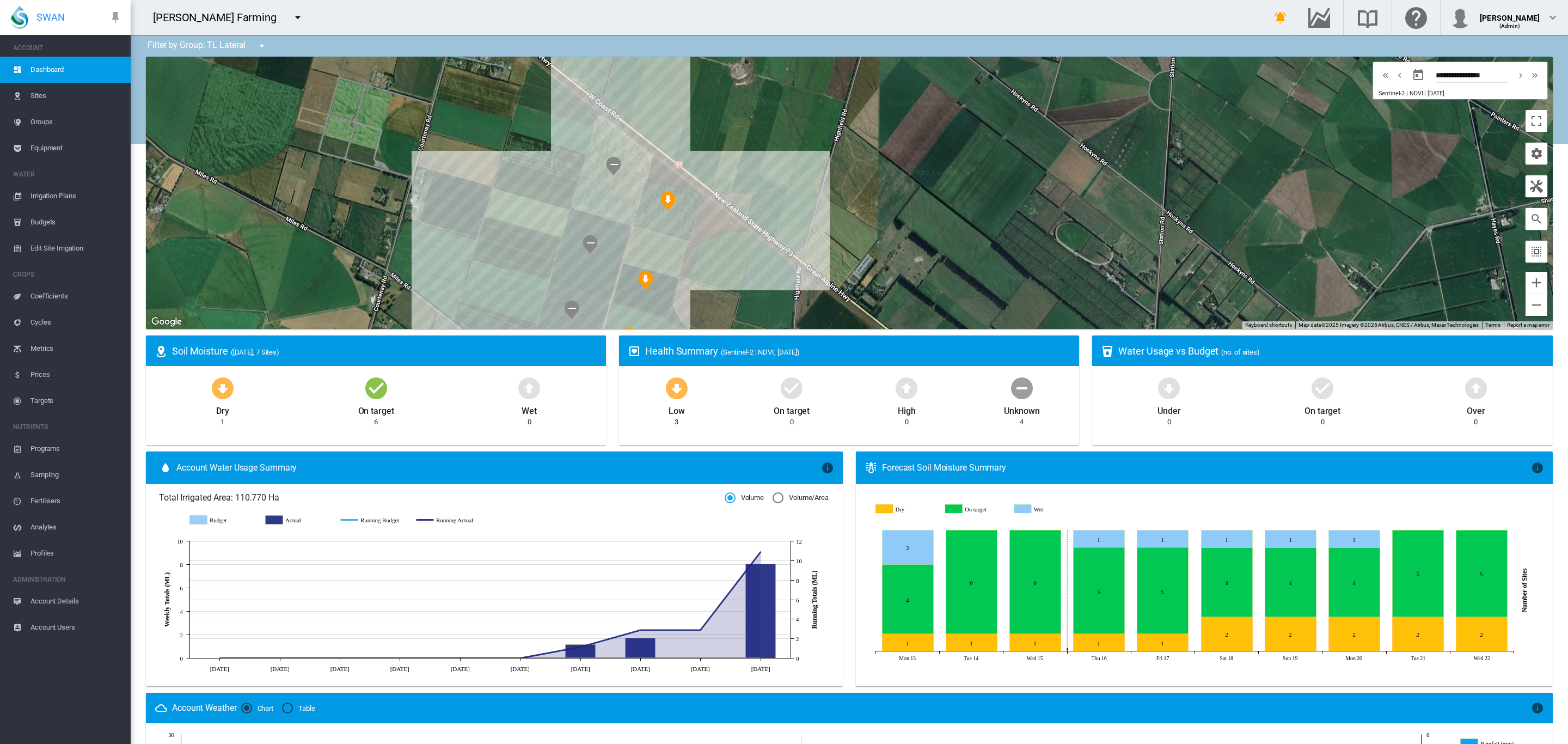
drag, startPoint x: 337, startPoint y: 160, endPoint x: 349, endPoint y: 309, distance: 149.5
click at [349, 309] on div at bounding box center [849, 192] width 1407 height 272
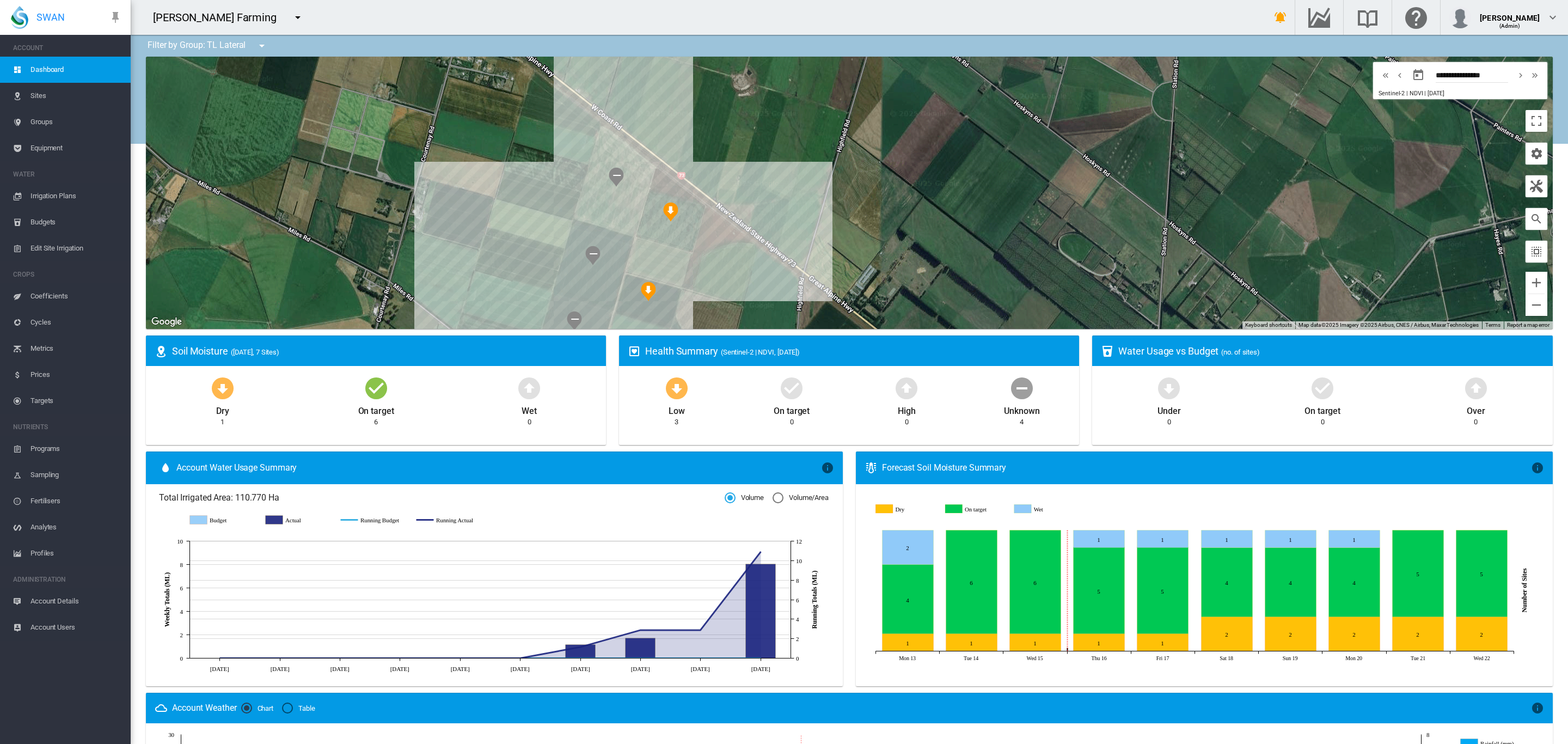
click at [62, 65] on span "Dashboard" at bounding box center [76, 69] width 91 height 26
click at [292, 12] on md-icon "icon-menu-down" at bounding box center [298, 17] width 13 height 13
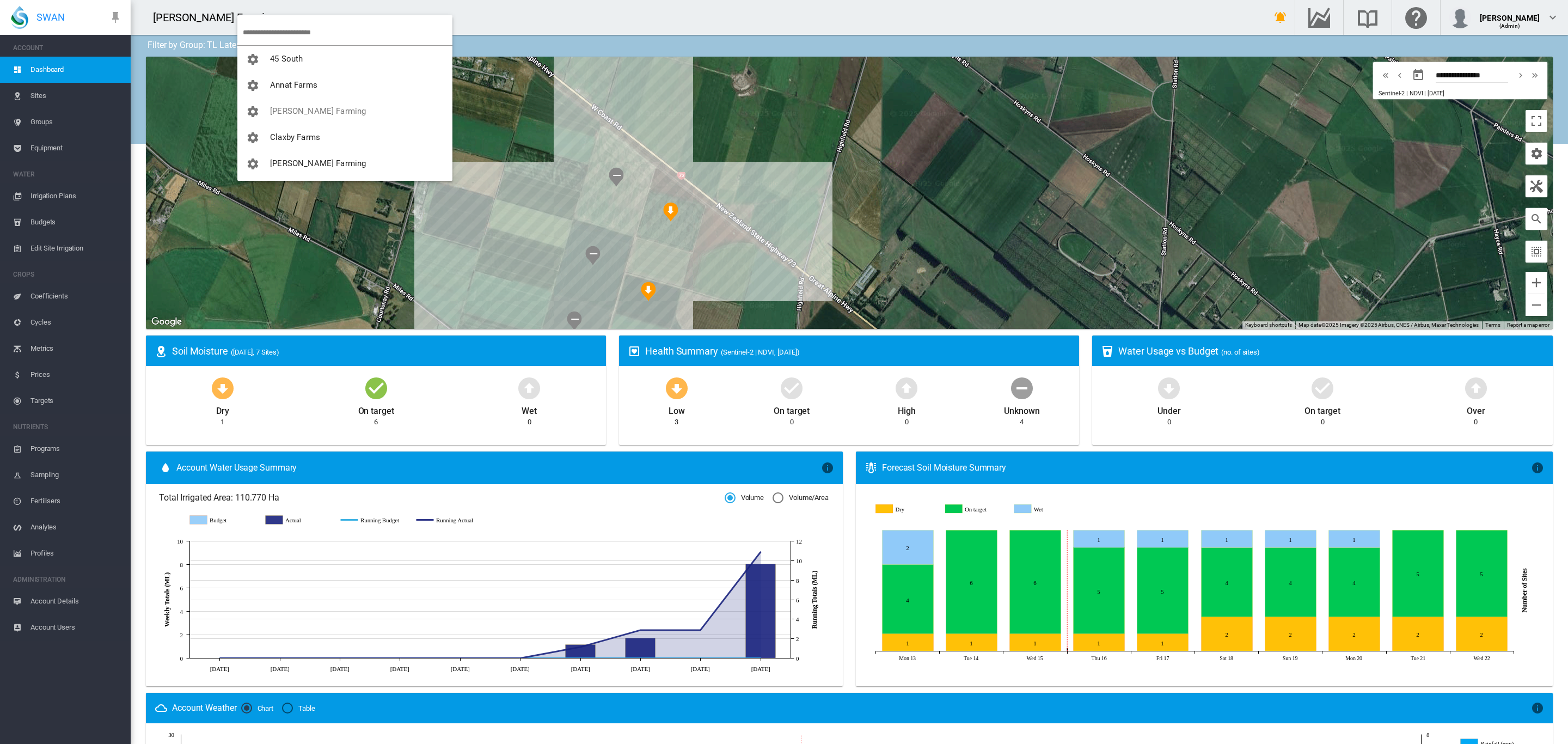
click at [214, 77] on md-backdrop at bounding box center [784, 372] width 1568 height 744
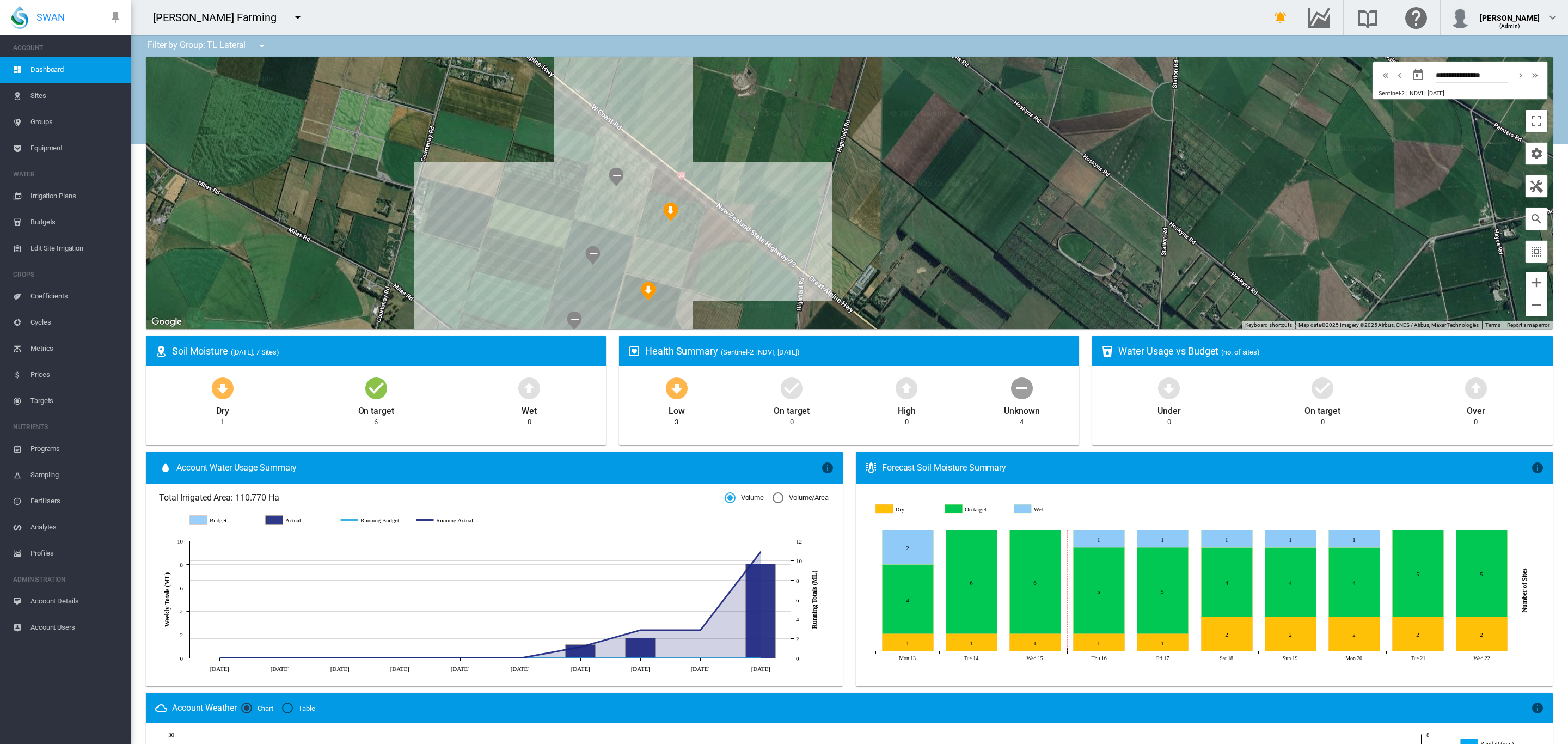
click at [256, 43] on md-icon "icon-menu-down" at bounding box center [261, 45] width 13 height 13
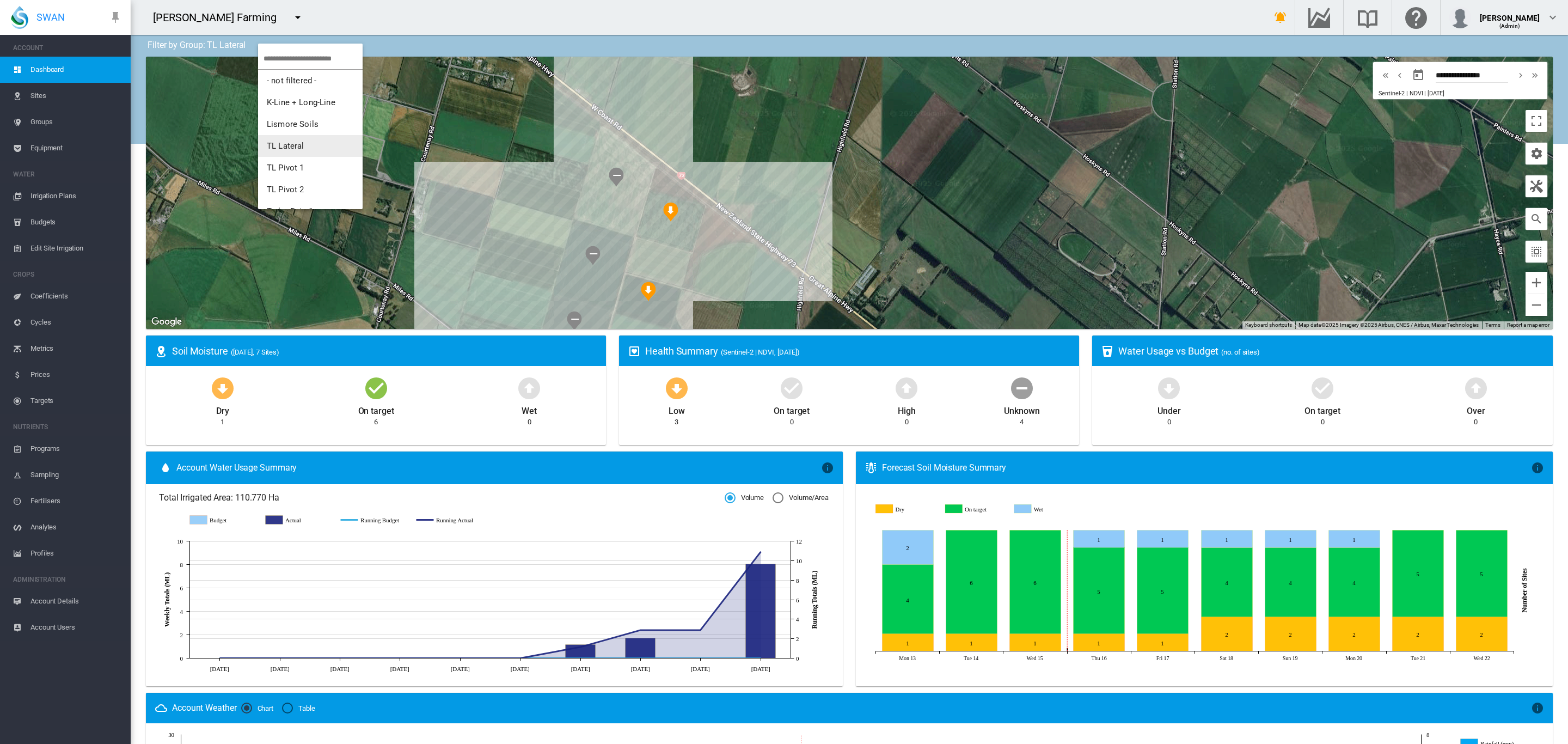
click at [301, 146] on span "TL Lateral" at bounding box center [285, 146] width 38 height 10
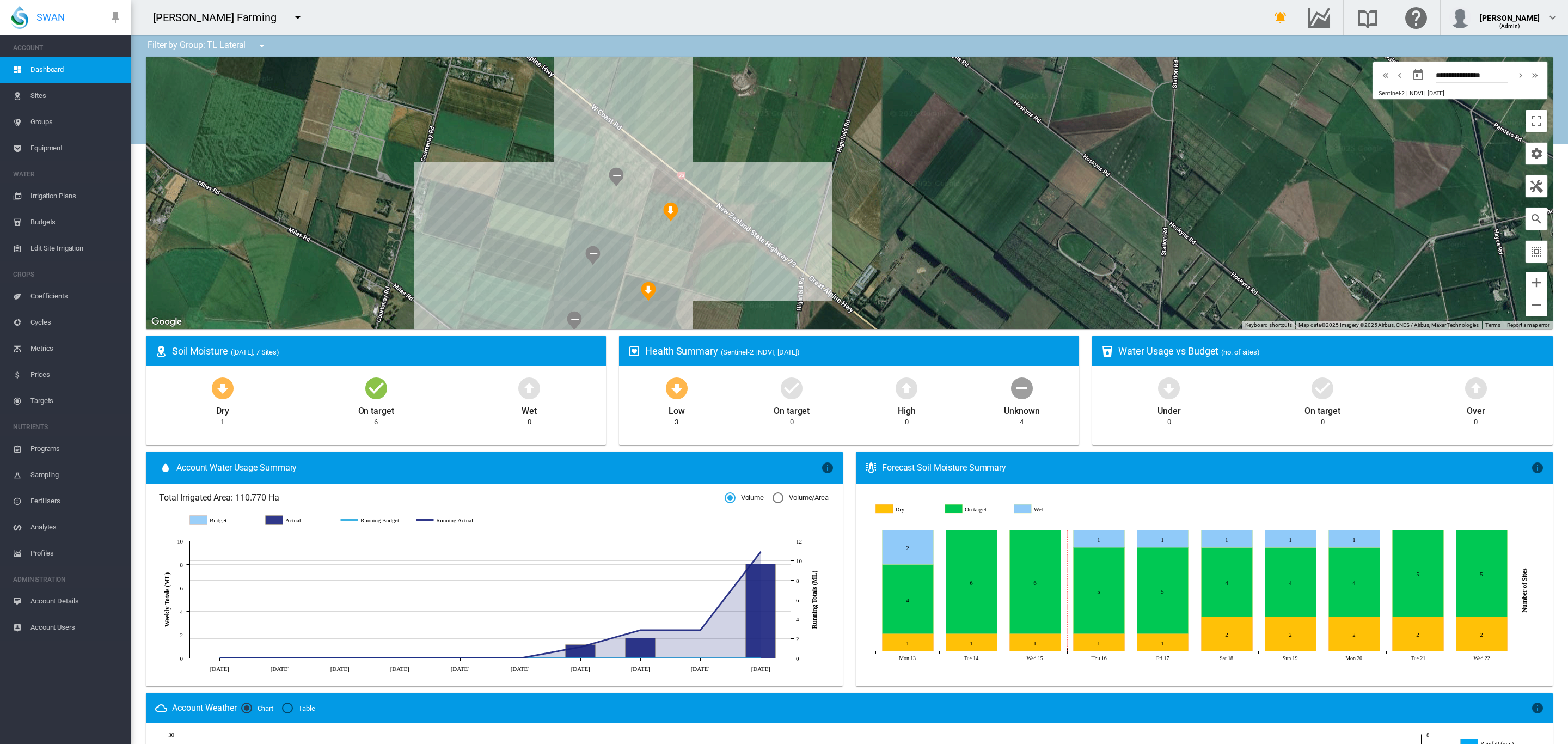
click at [255, 48] on md-icon "icon-menu-down" at bounding box center [261, 45] width 13 height 13
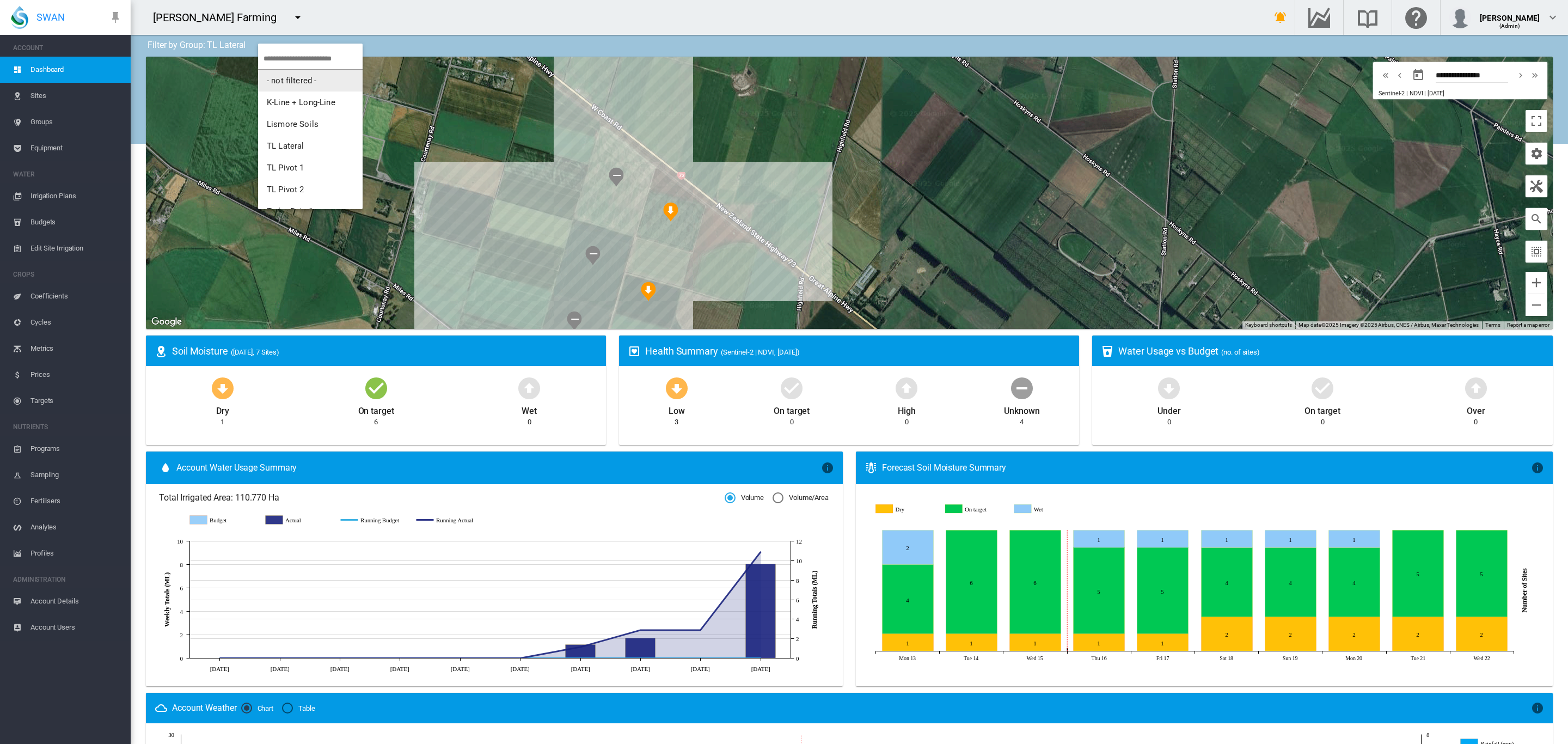
click at [283, 82] on span "- not filtered -" at bounding box center [291, 80] width 49 height 10
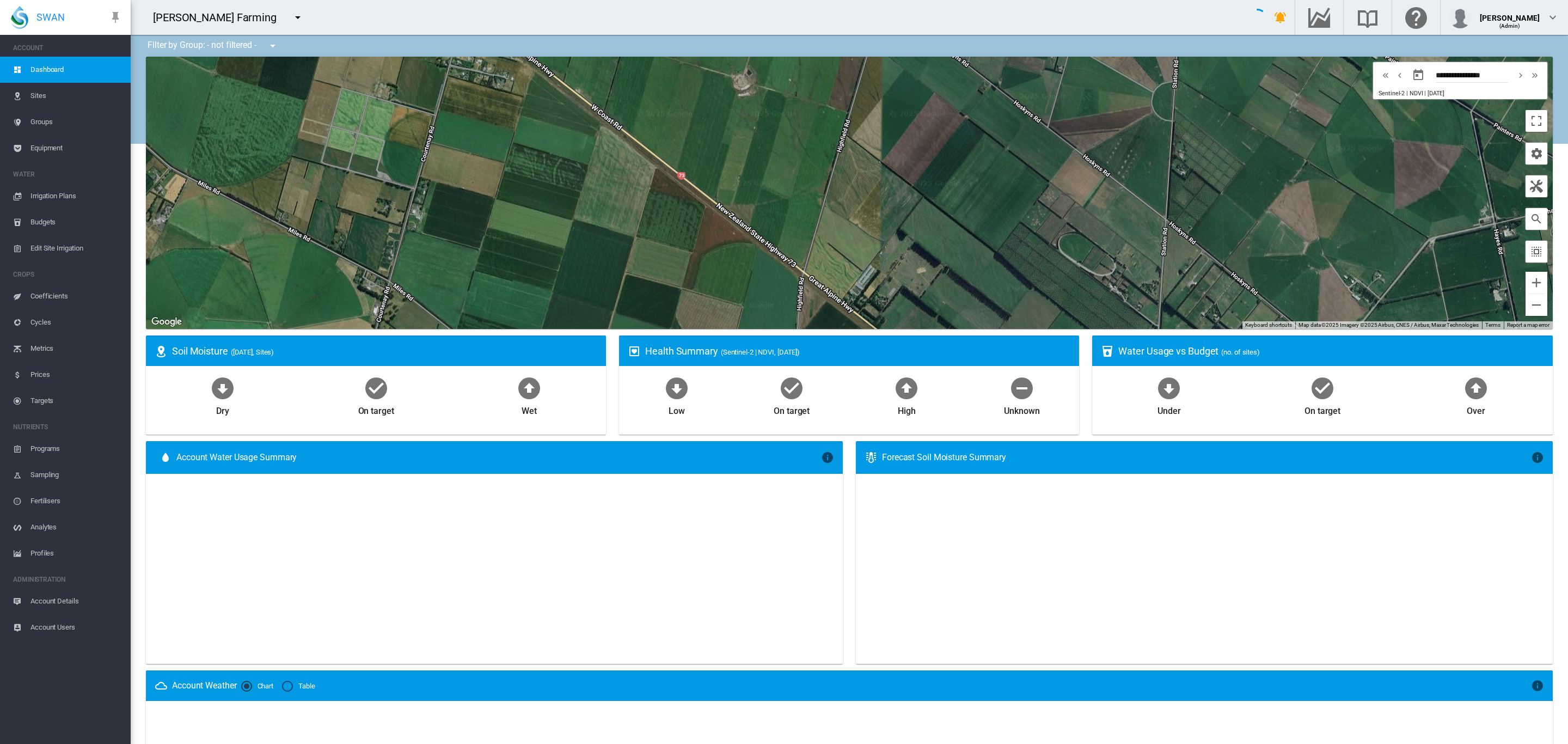
drag, startPoint x: 407, startPoint y: 167, endPoint x: 362, endPoint y: 80, distance: 97.9
click at [368, 90] on div at bounding box center [849, 192] width 1407 height 272
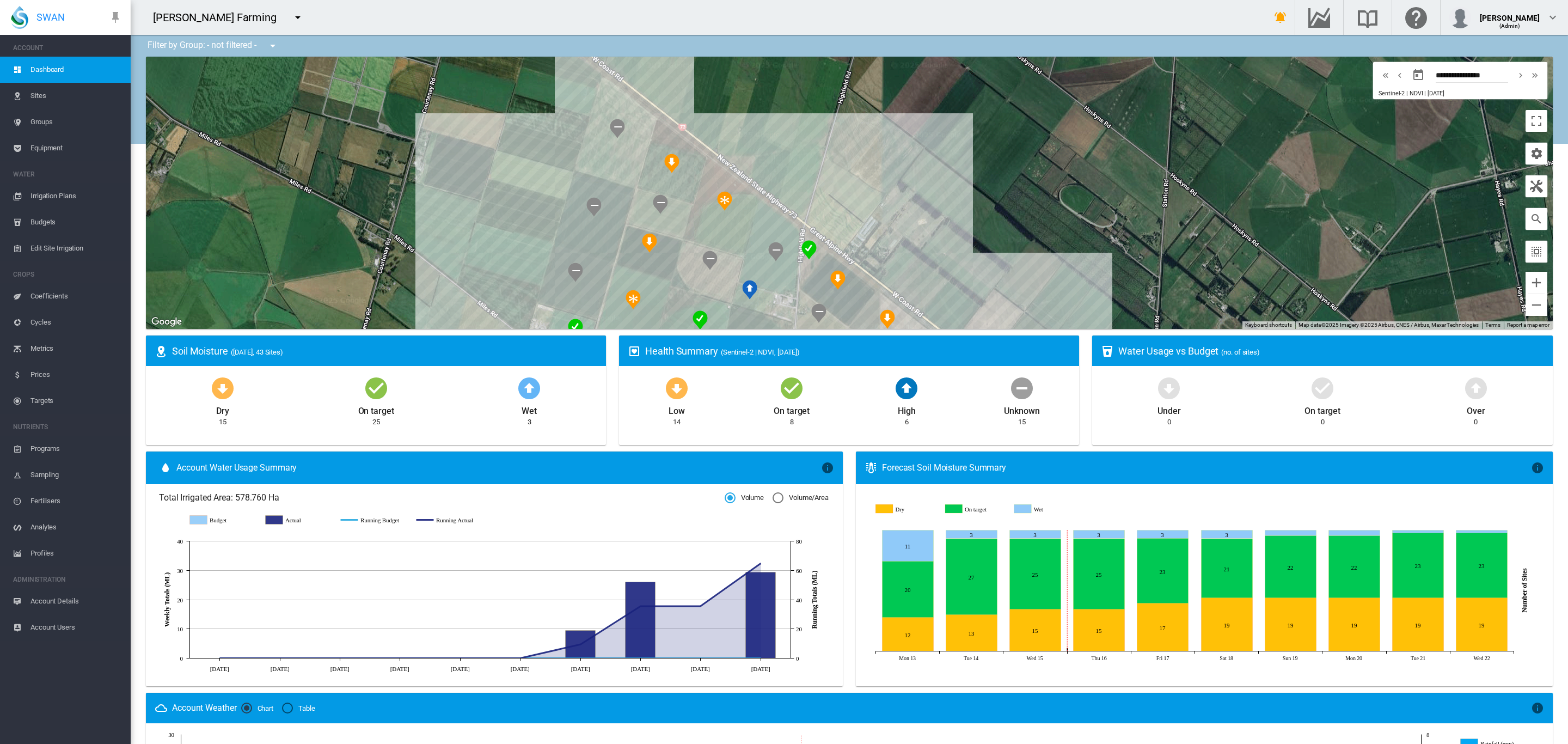
drag, startPoint x: 503, startPoint y: 237, endPoint x: 500, endPoint y: 95, distance: 142.0
click at [500, 96] on div at bounding box center [849, 192] width 1407 height 272
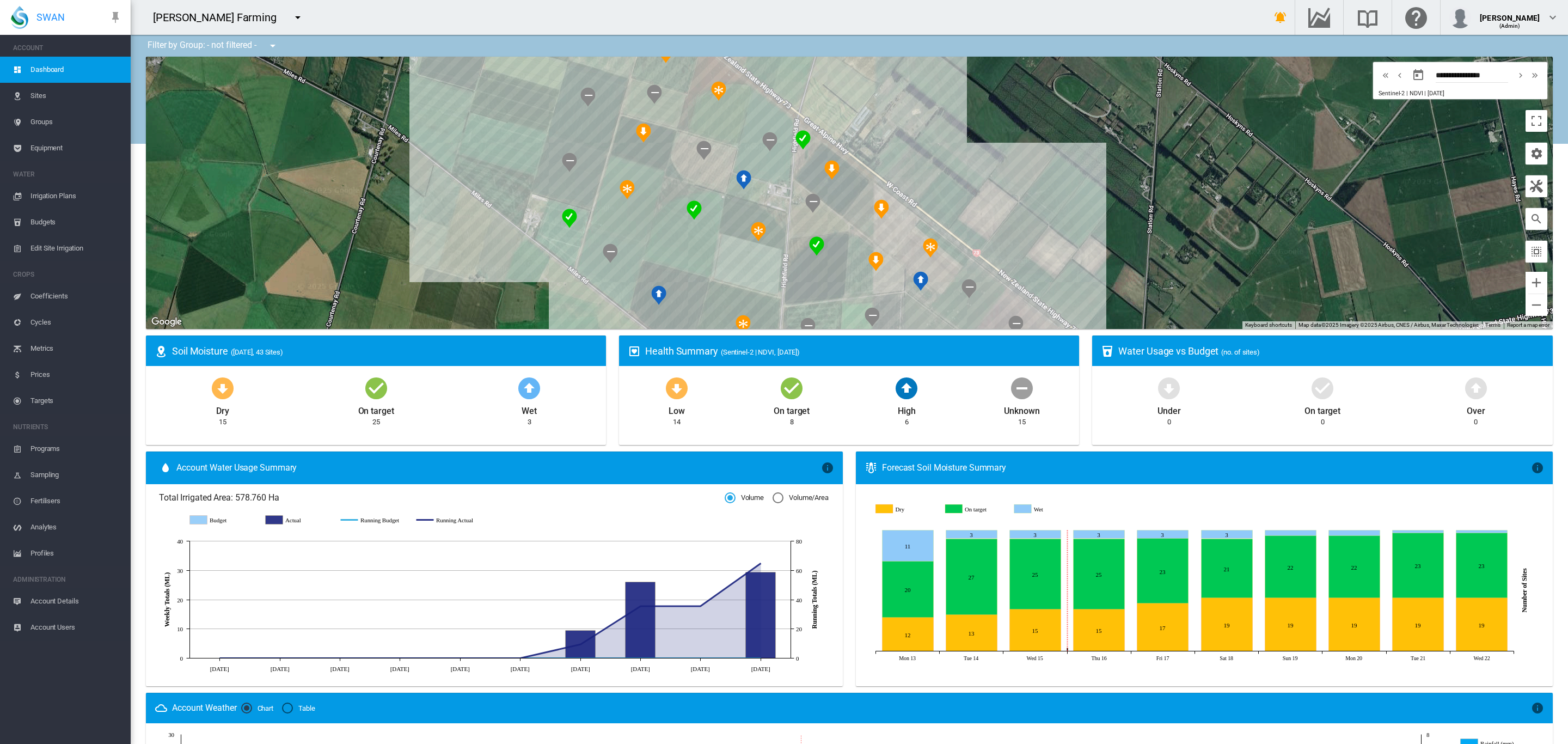
click at [43, 197] on span "Irrigation Plans" at bounding box center [76, 196] width 91 height 26
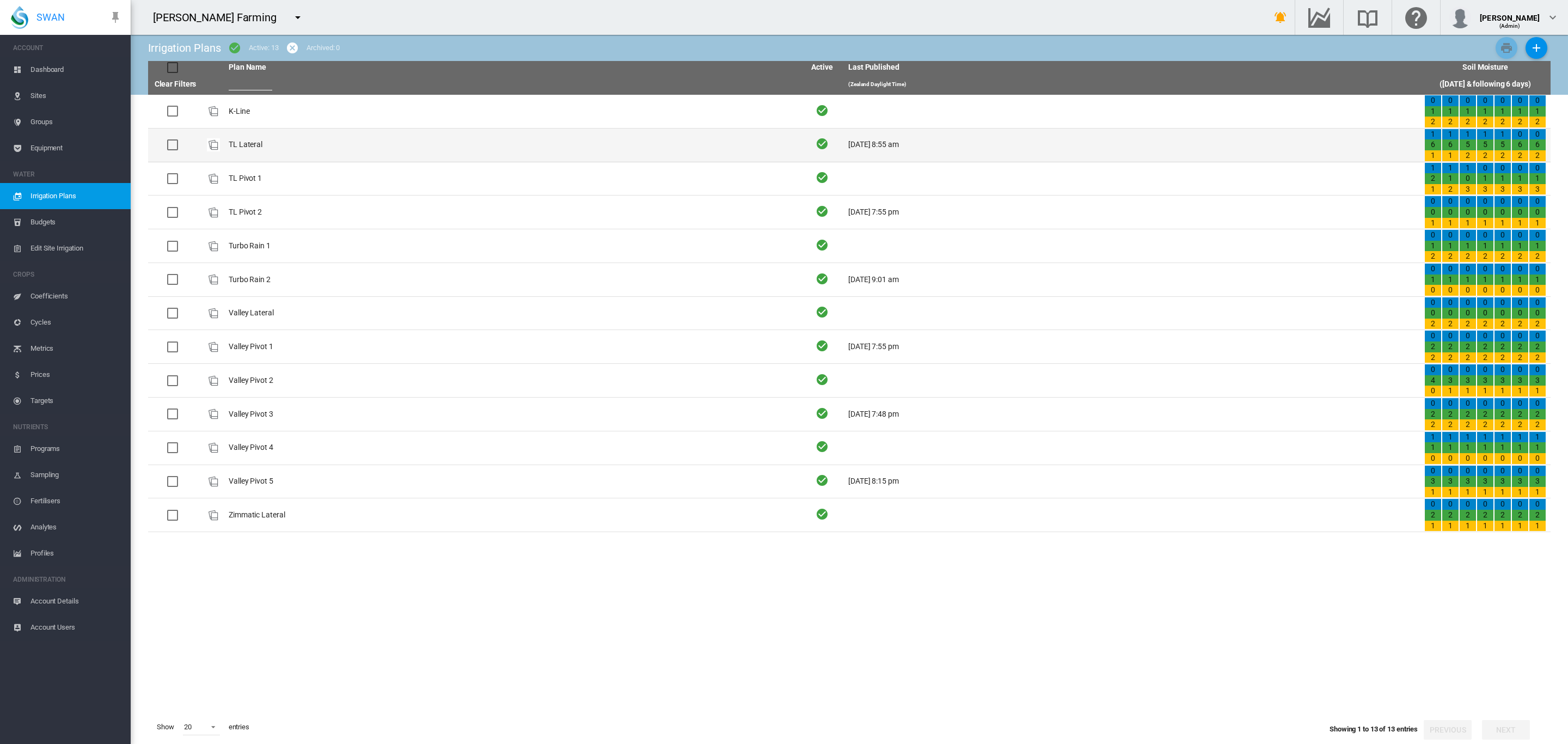
click at [247, 147] on td "TL Lateral" at bounding box center [513, 145] width 576 height 33
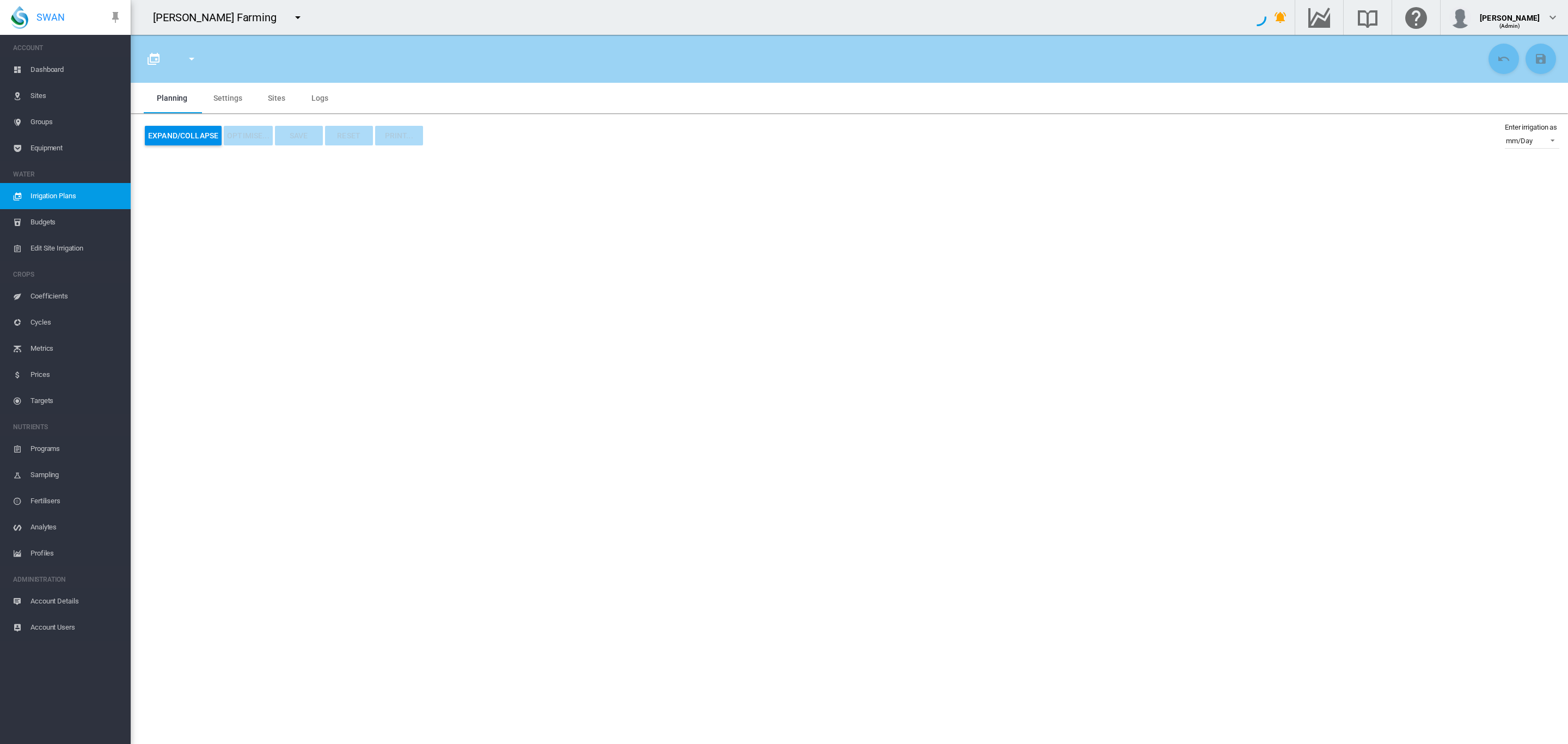
type input "**********"
type input "*"
type input "*****"
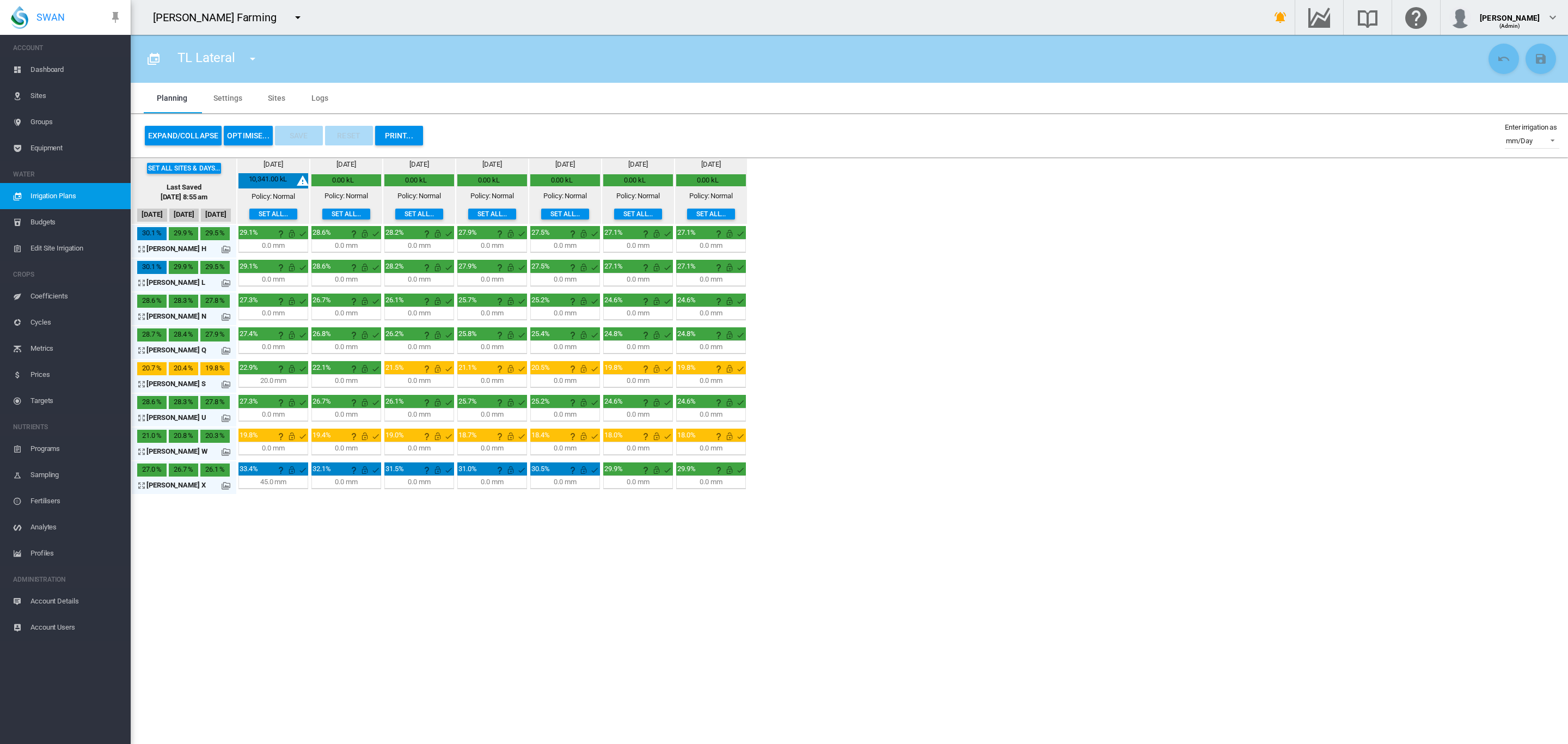
click at [44, 115] on span "Groups" at bounding box center [76, 122] width 91 height 26
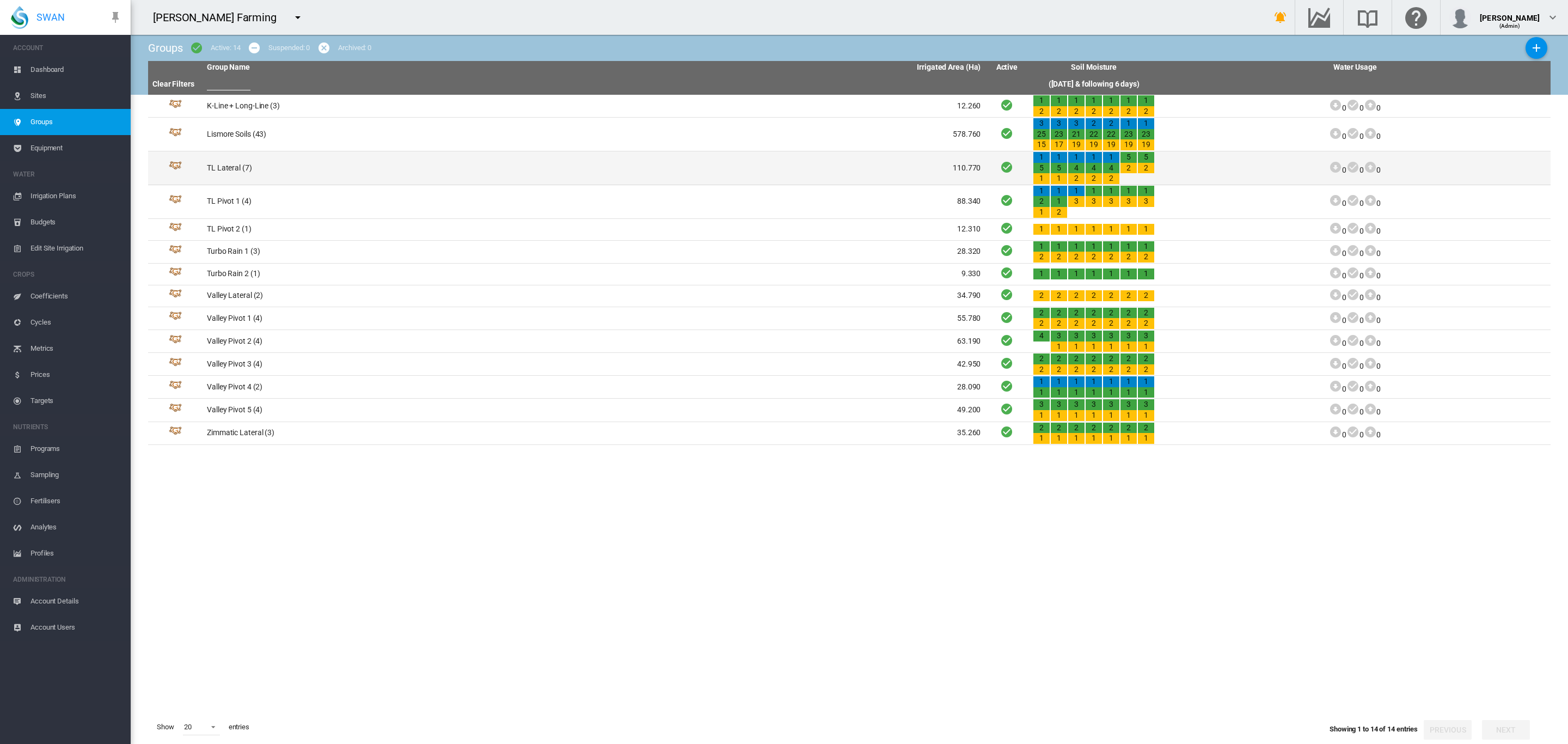
click at [228, 167] on td "TL Lateral (7)" at bounding box center [398, 168] width 391 height 33
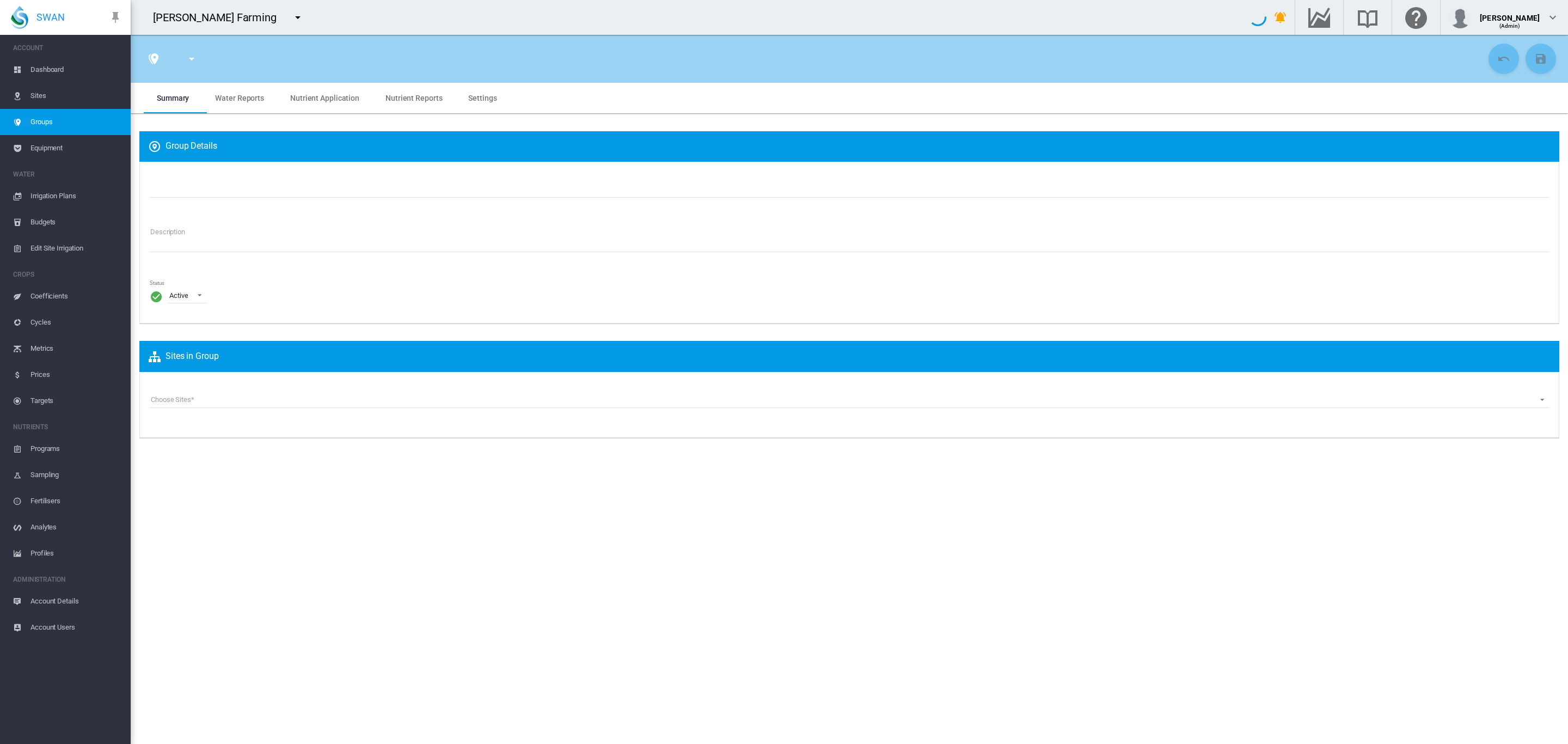
type input "**********"
type textarea "**********"
click at [35, 95] on span "Sites" at bounding box center [76, 96] width 91 height 26
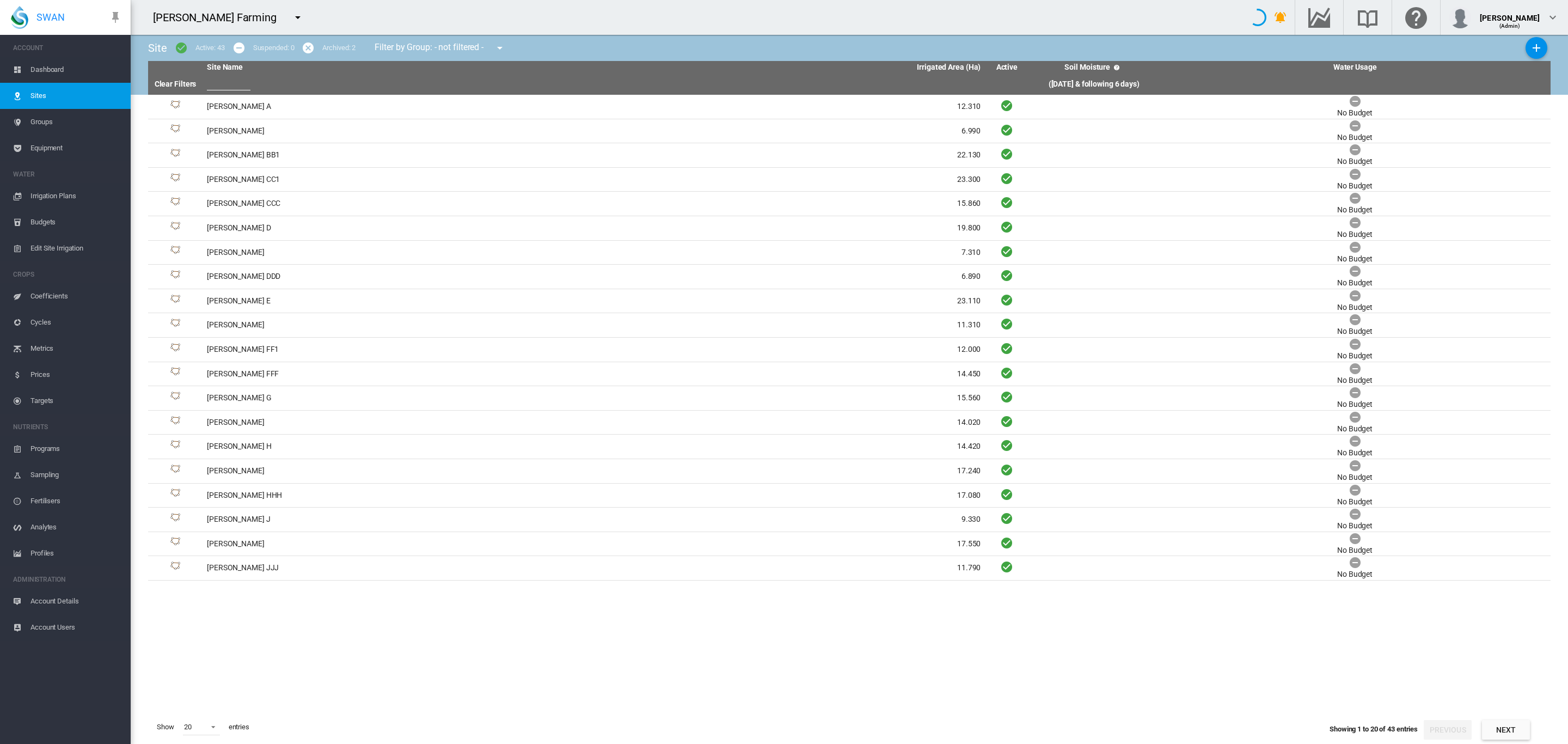
click at [43, 121] on span "Groups" at bounding box center [76, 122] width 91 height 26
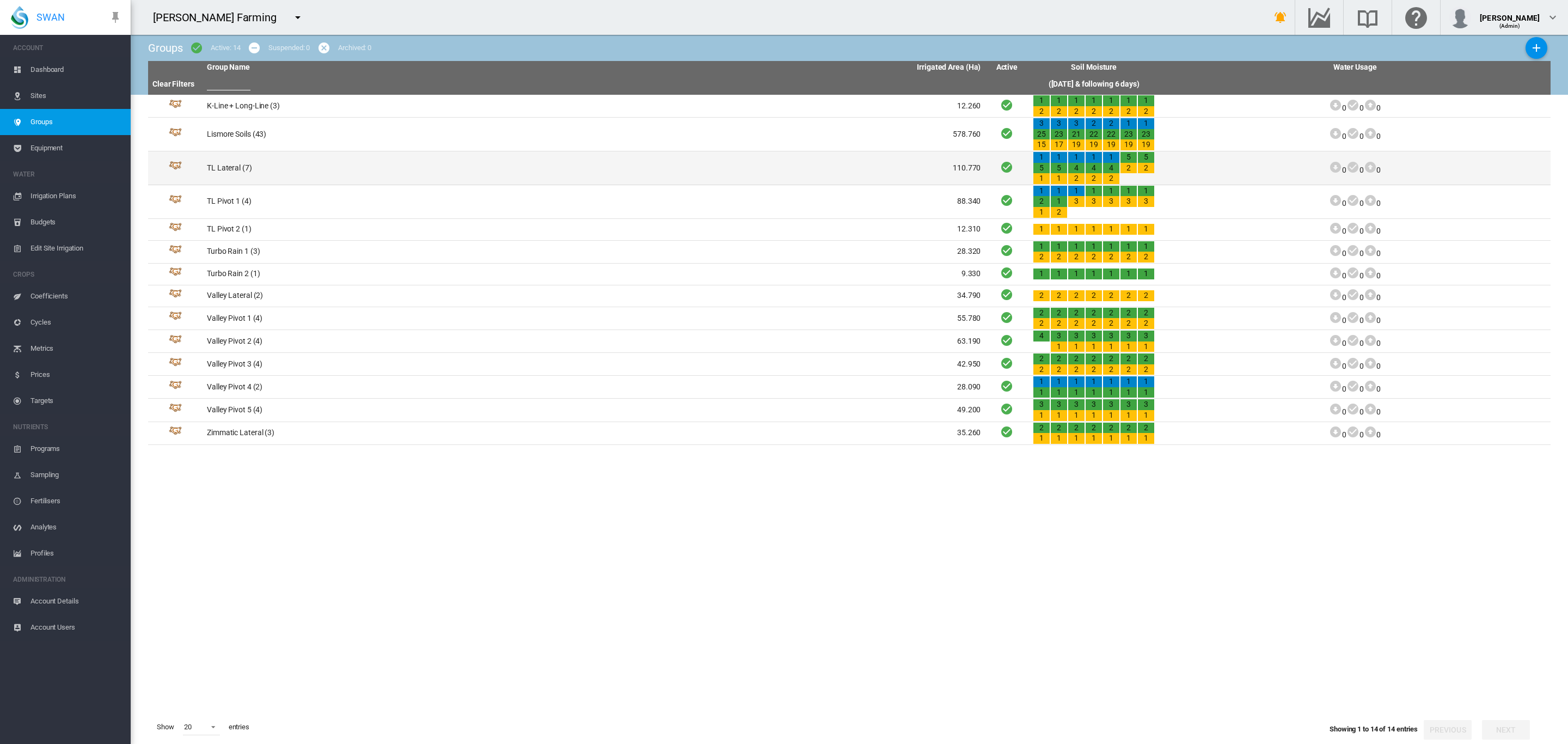
click at [243, 166] on td "TL Lateral (7)" at bounding box center [398, 168] width 391 height 33
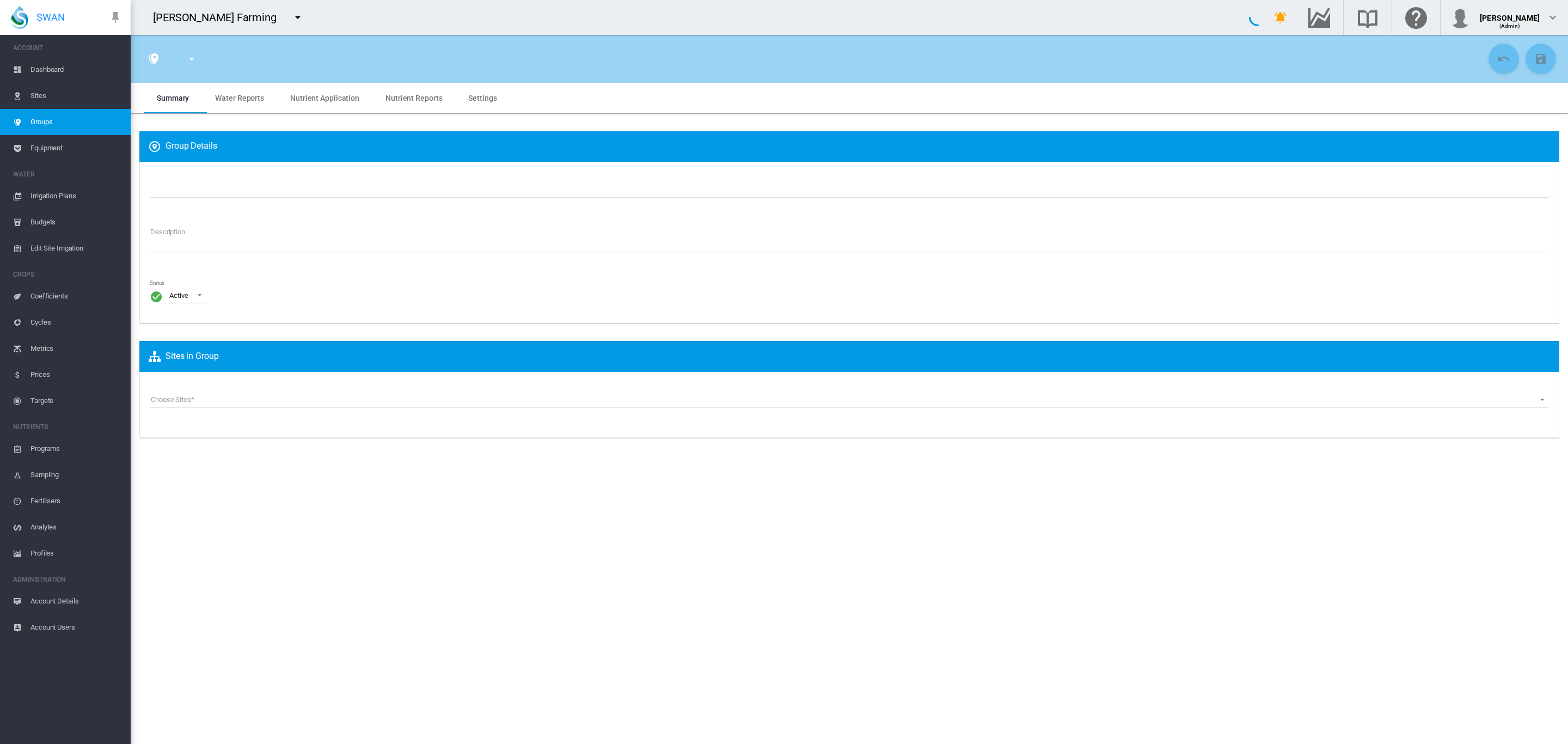
type input "**********"
type textarea "**********"
type input "*"
type input "**"
type input "*"
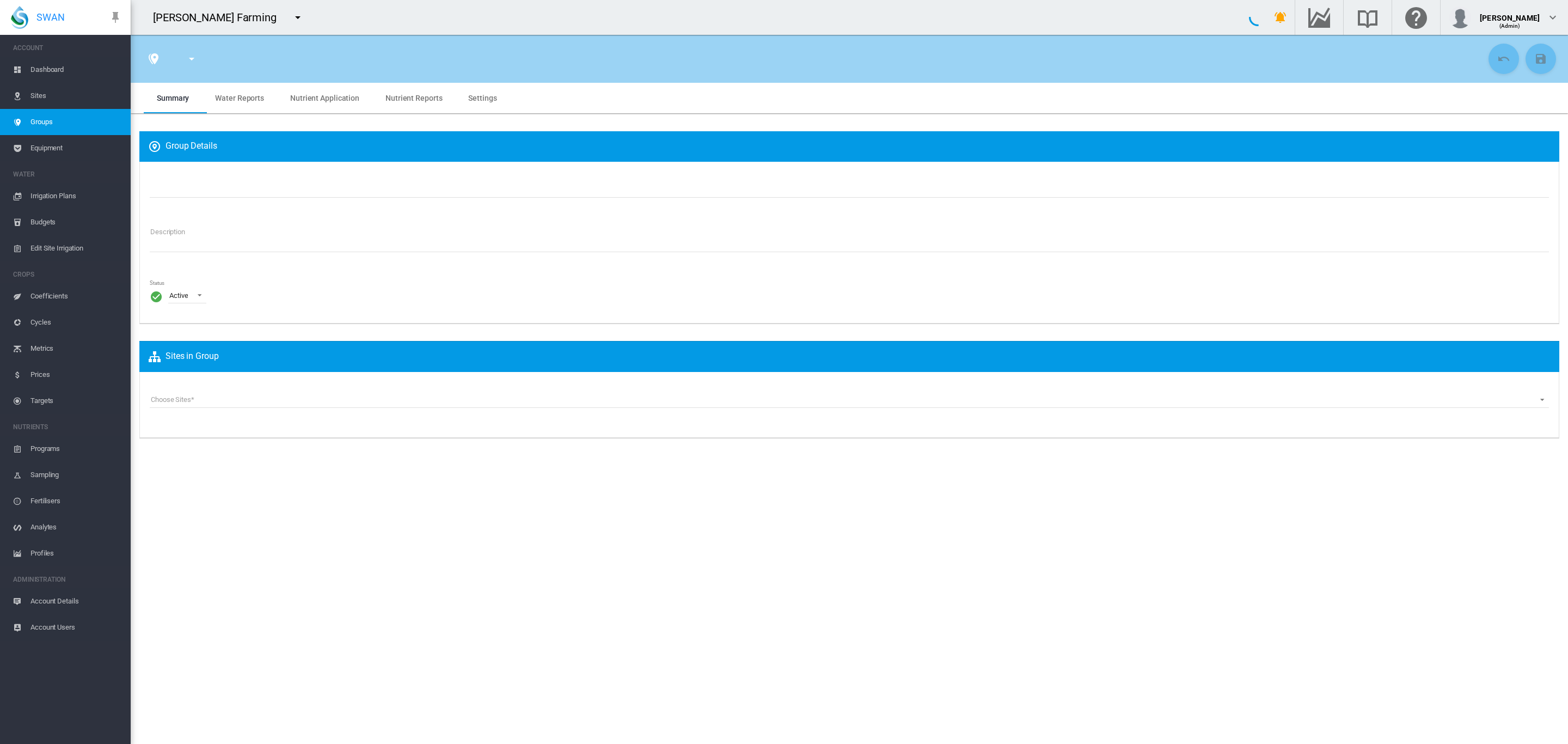
type input "***"
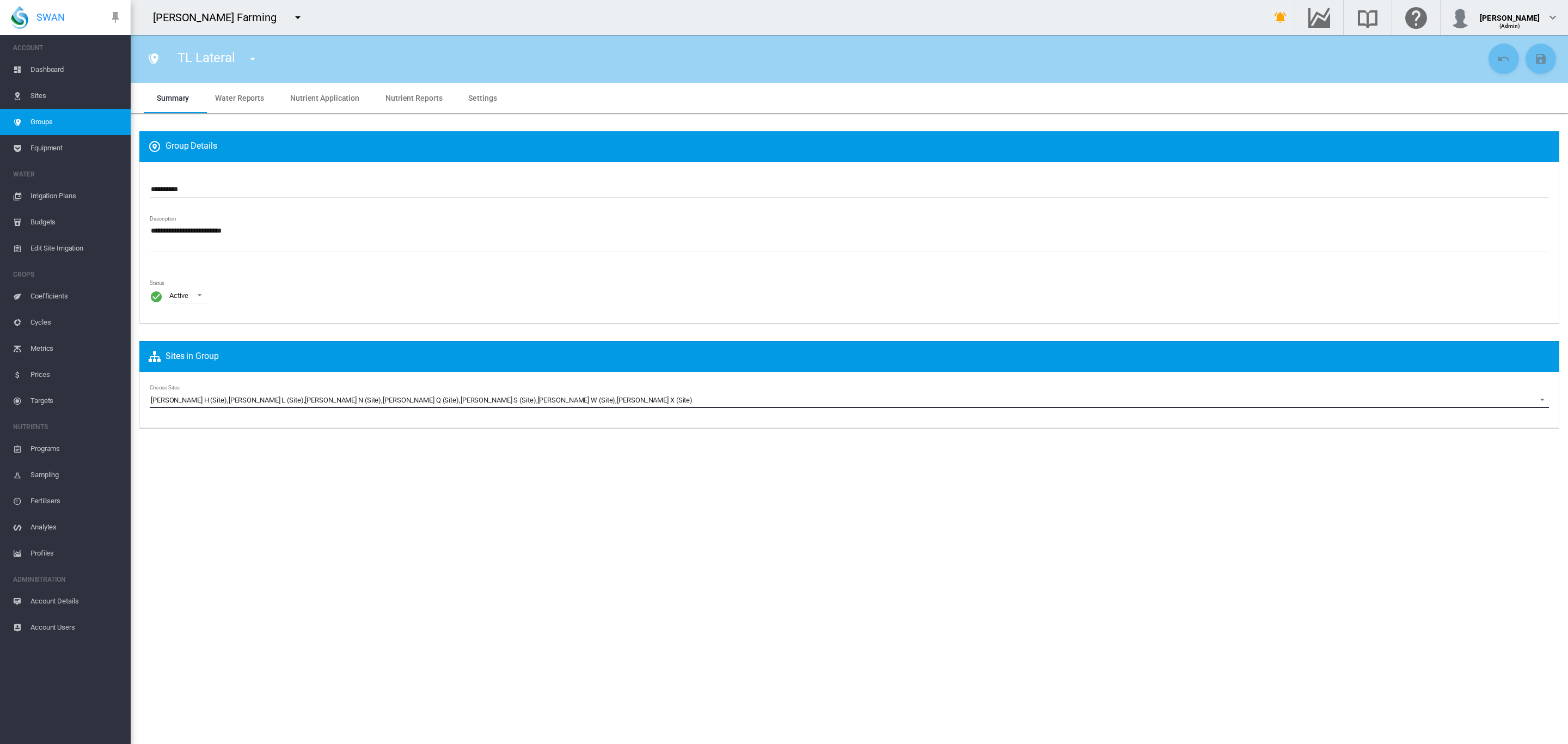
click at [536, 407] on md-select-value "[PERSON_NAME] H (Site) , [PERSON_NAME] (Site) , [PERSON_NAME] N (Site) , [PERSO…" at bounding box center [849, 399] width 1399 height 16
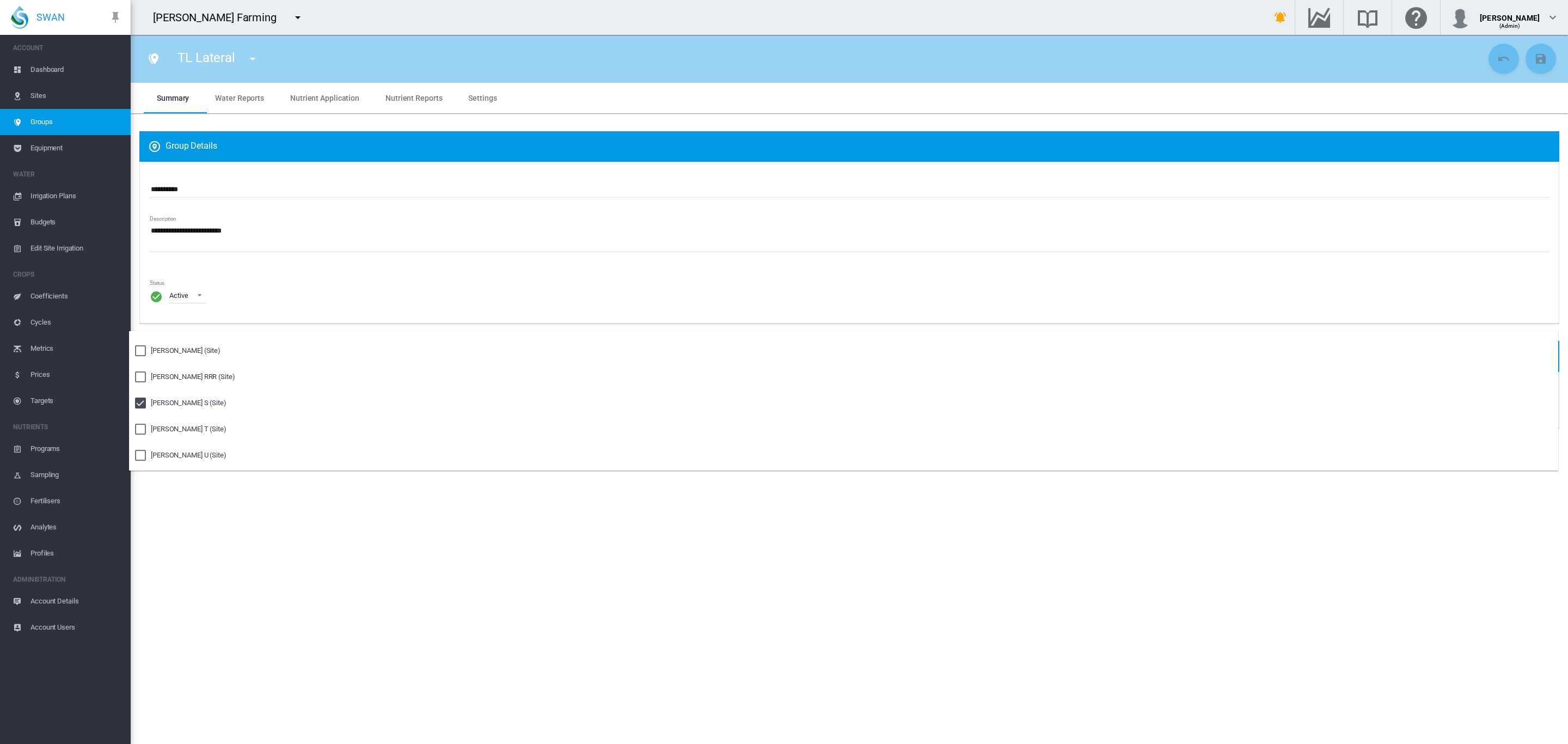
scroll to position [1010, 0]
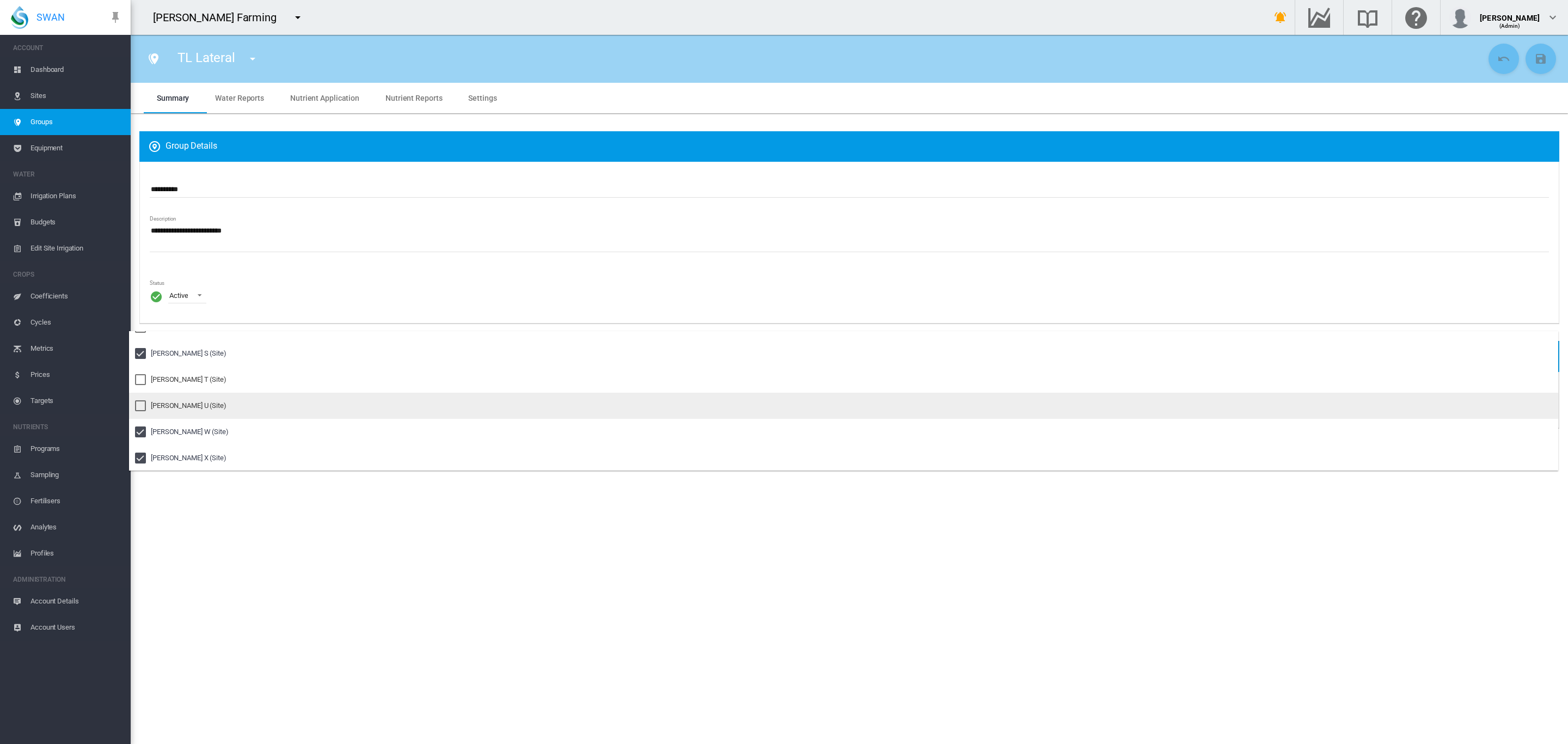
click at [142, 402] on div at bounding box center [141, 405] width 11 height 11
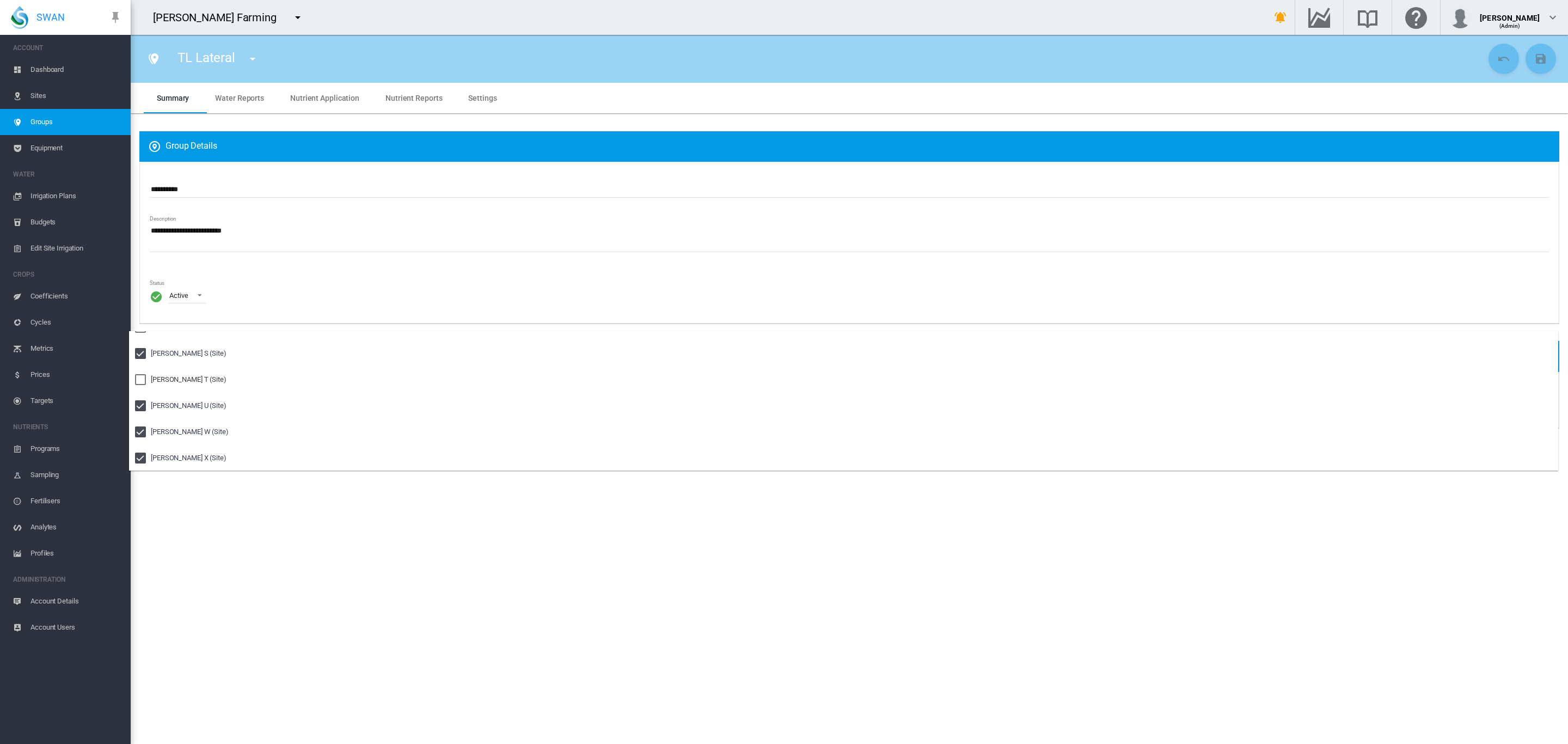
click at [729, 185] on md-backdrop at bounding box center [784, 372] width 1568 height 744
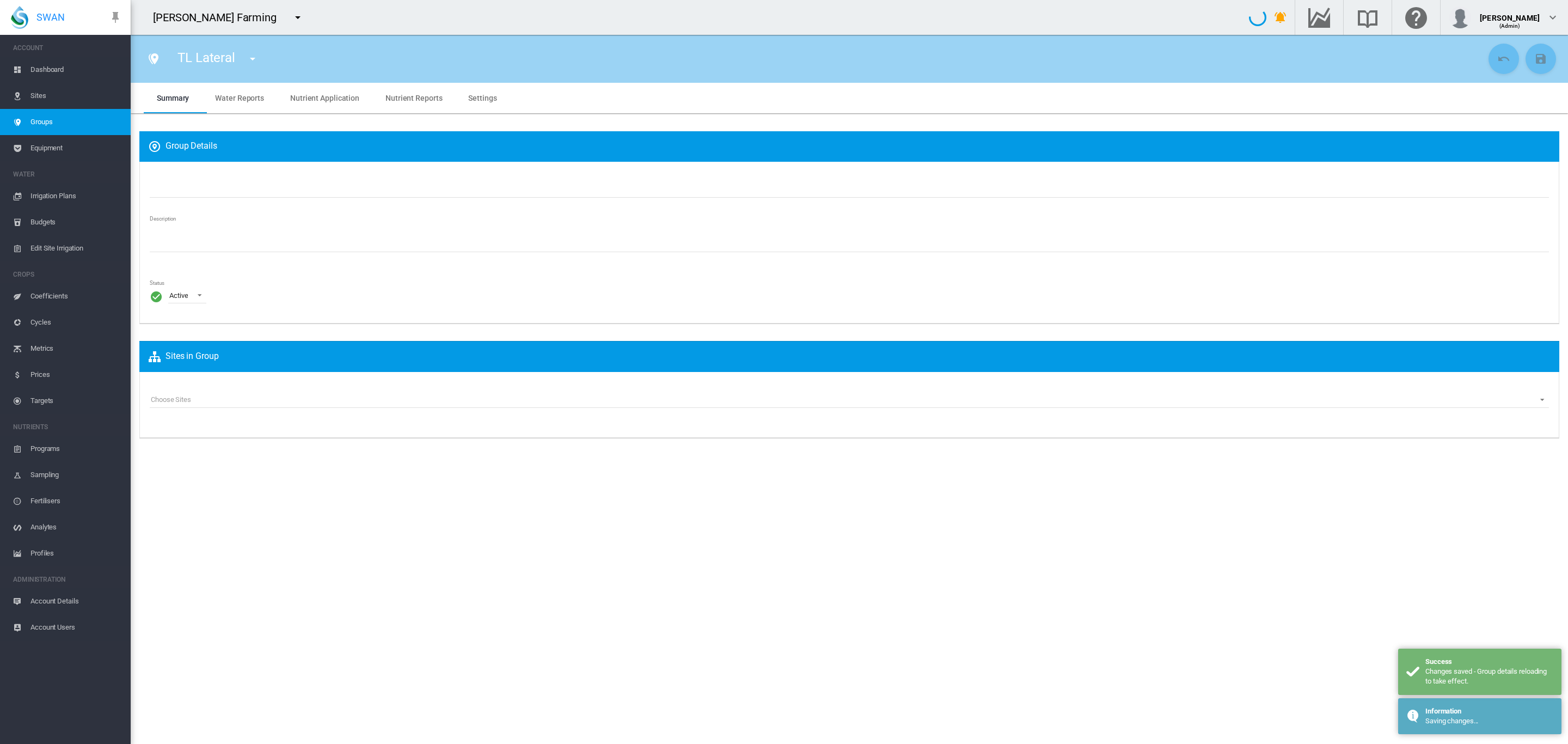
type input "**********"
type textarea "**********"
type input "*"
type input "**"
type input "*"
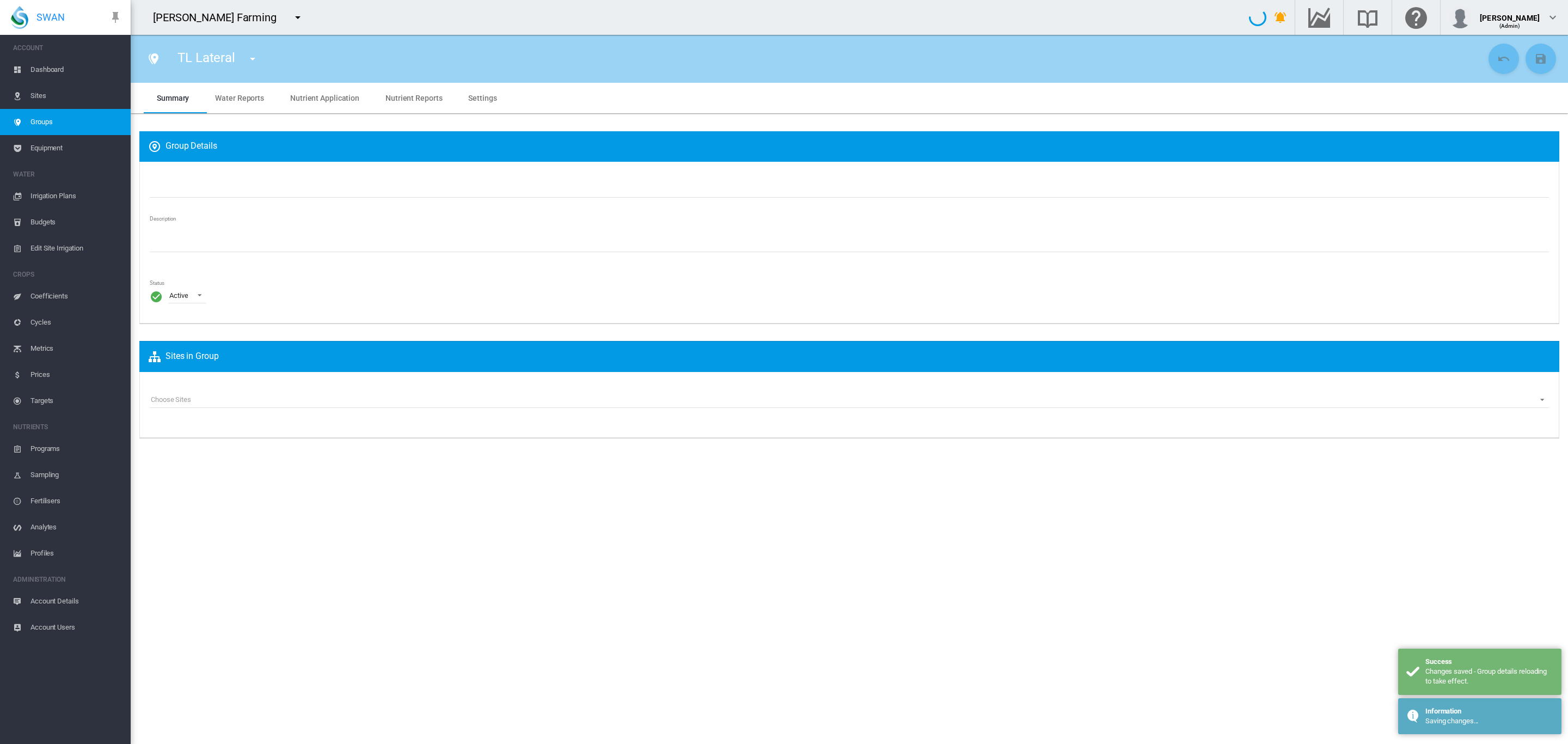
type input "***"
click at [468, 99] on span "Settings" at bounding box center [482, 98] width 29 height 9
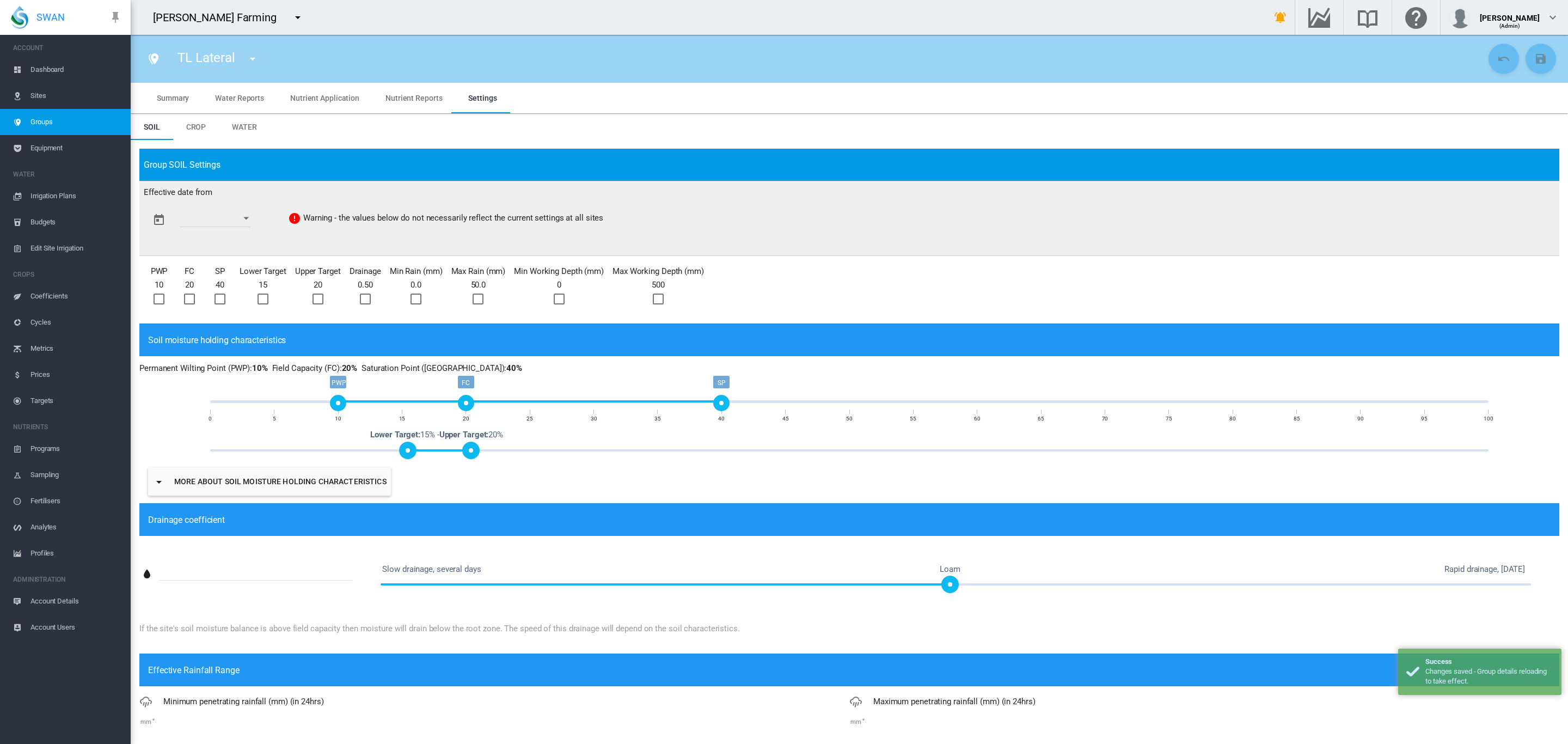
click at [235, 123] on md-tab-item "Water" at bounding box center [245, 127] width 51 height 26
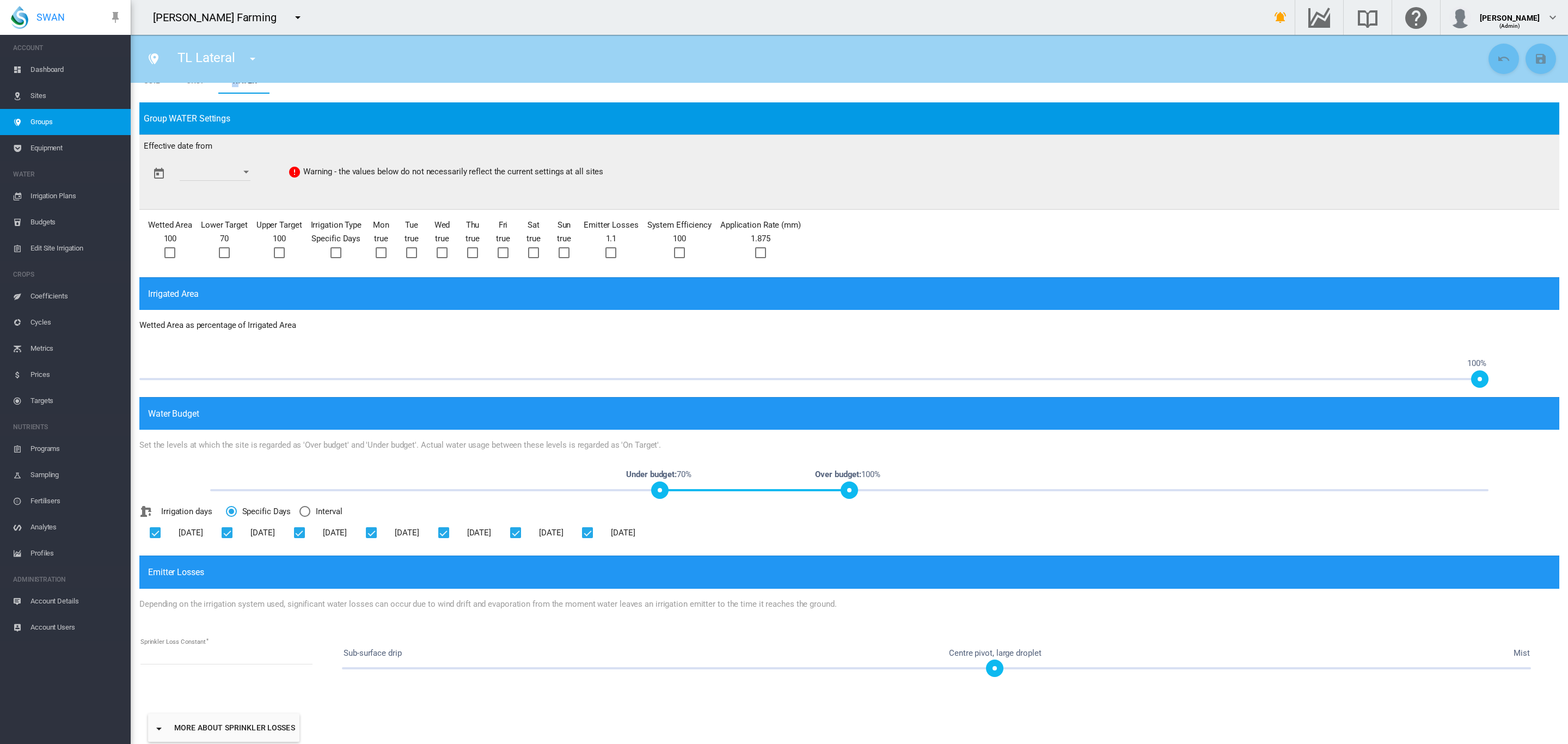
scroll to position [0, 0]
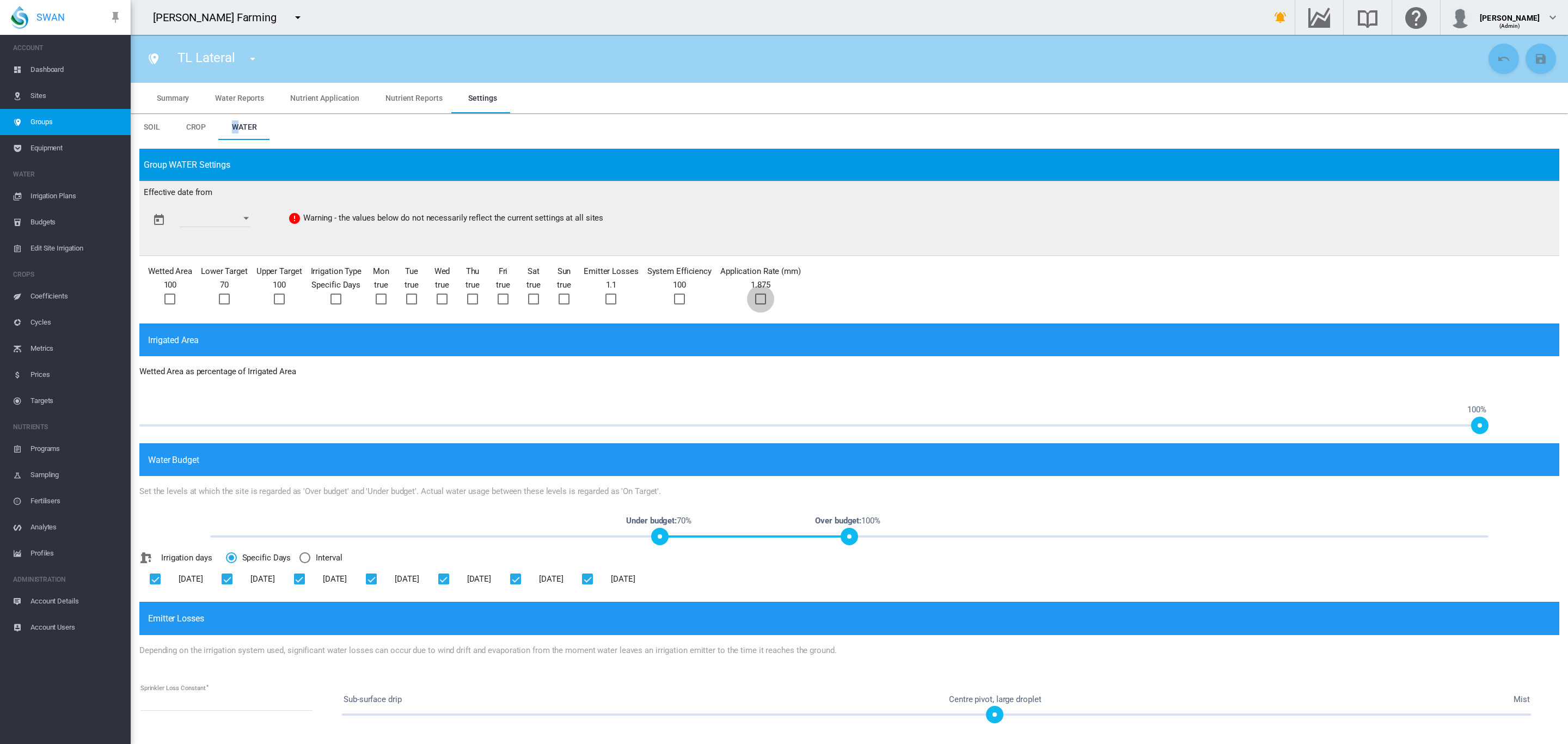
click at [755, 301] on div at bounding box center [761, 299] width 11 height 11
click at [256, 220] on button "Open calendar" at bounding box center [246, 219] width 19 height 19
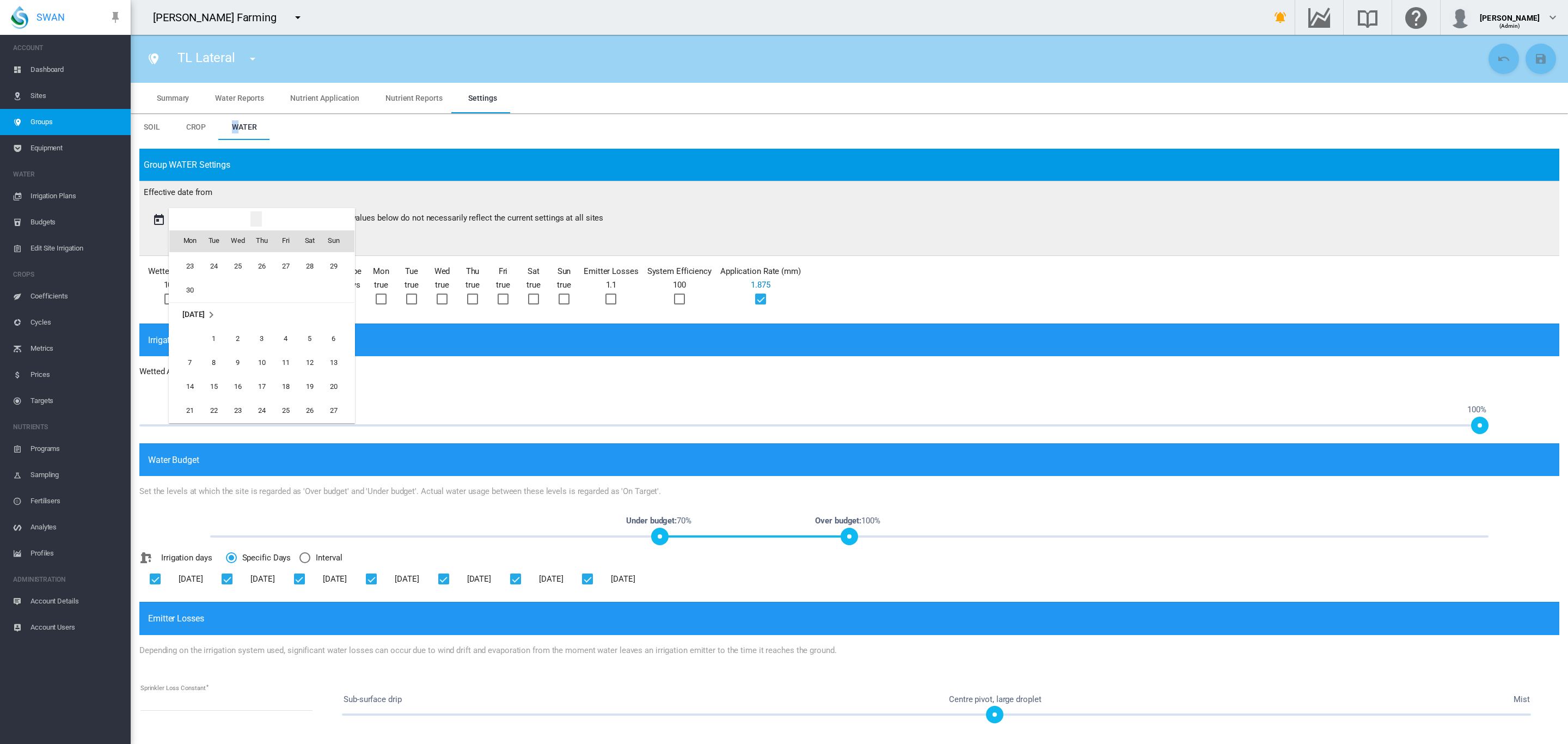
scroll to position [1674, 0]
click at [218, 343] on span "1" at bounding box center [214, 346] width 22 height 22
type input "**********"
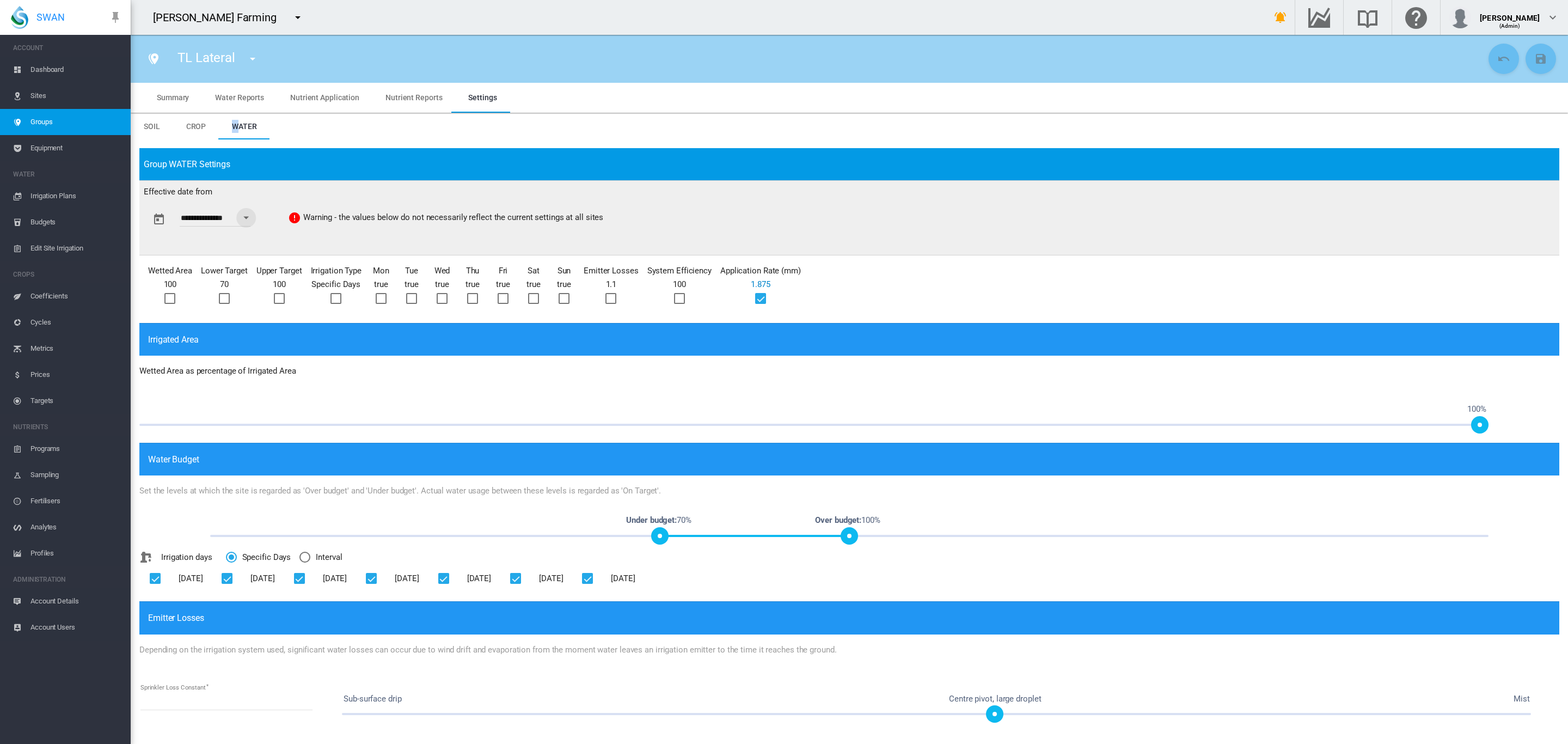
scroll to position [0, 0]
click at [656, 532] on span at bounding box center [656, 536] width 18 height 18
click at [1535, 64] on md-icon "icon-content-save" at bounding box center [1541, 58] width 13 height 13
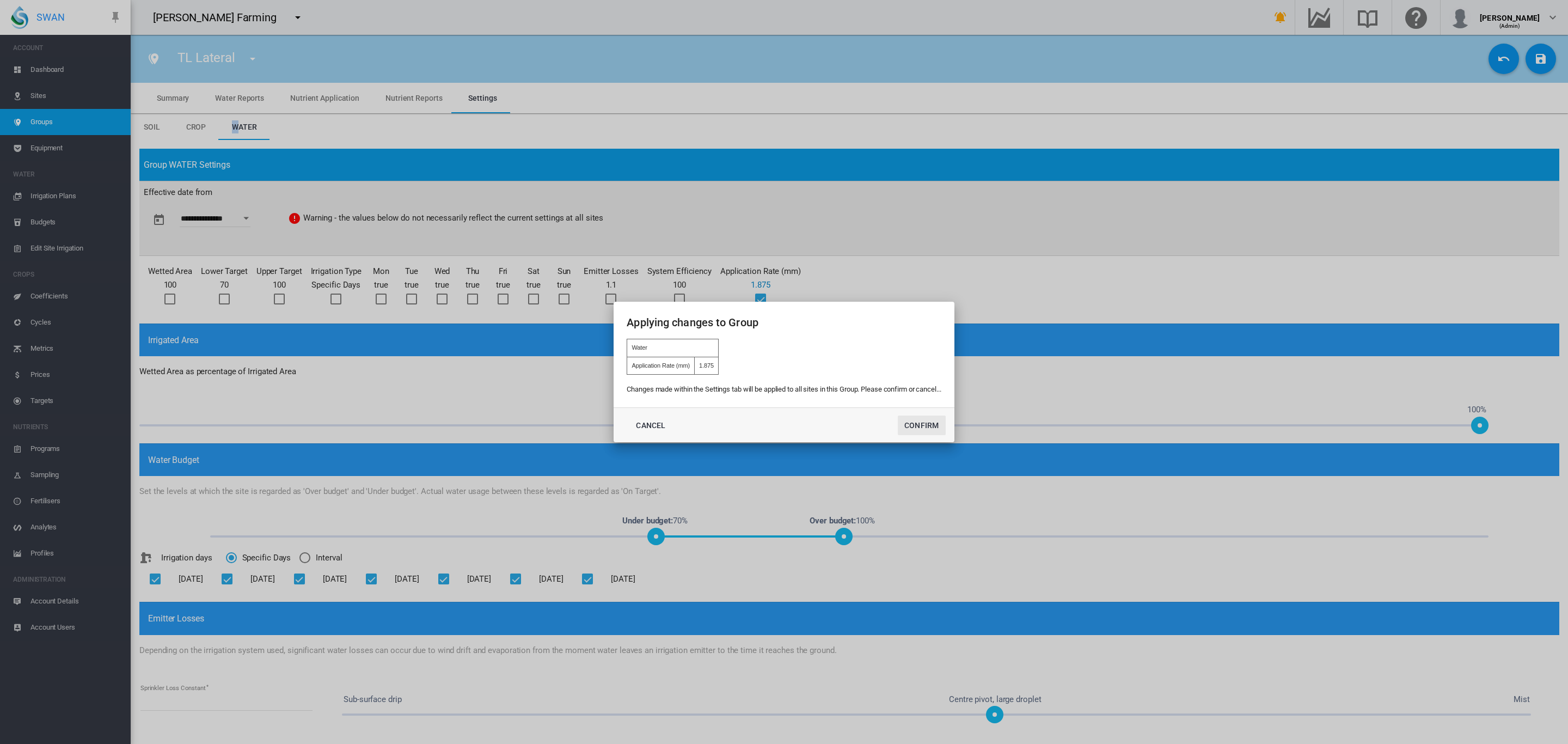
click at [925, 430] on button "Confirm" at bounding box center [922, 425] width 48 height 19
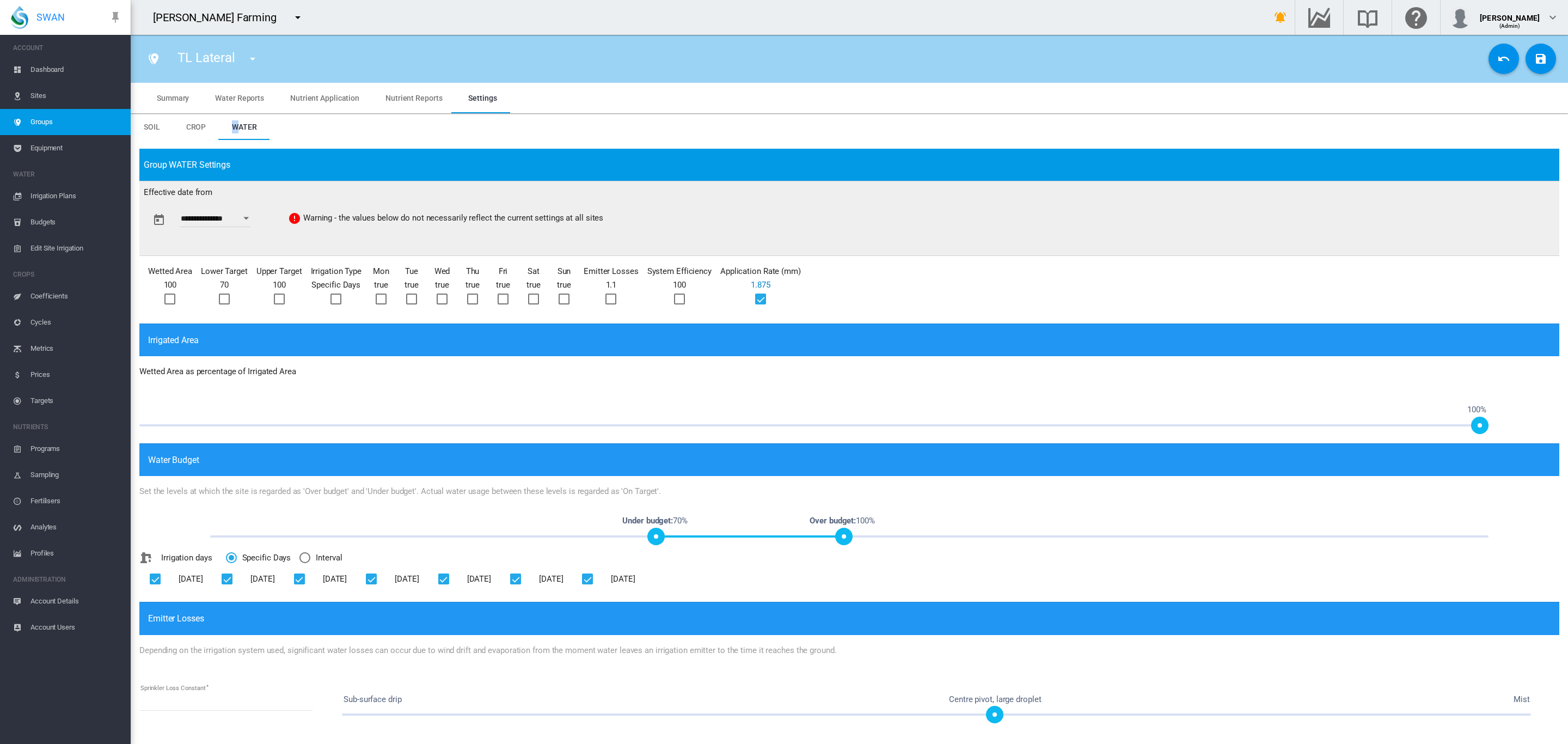
type input "**********"
click at [49, 189] on span "Irrigation Plans" at bounding box center [76, 196] width 91 height 26
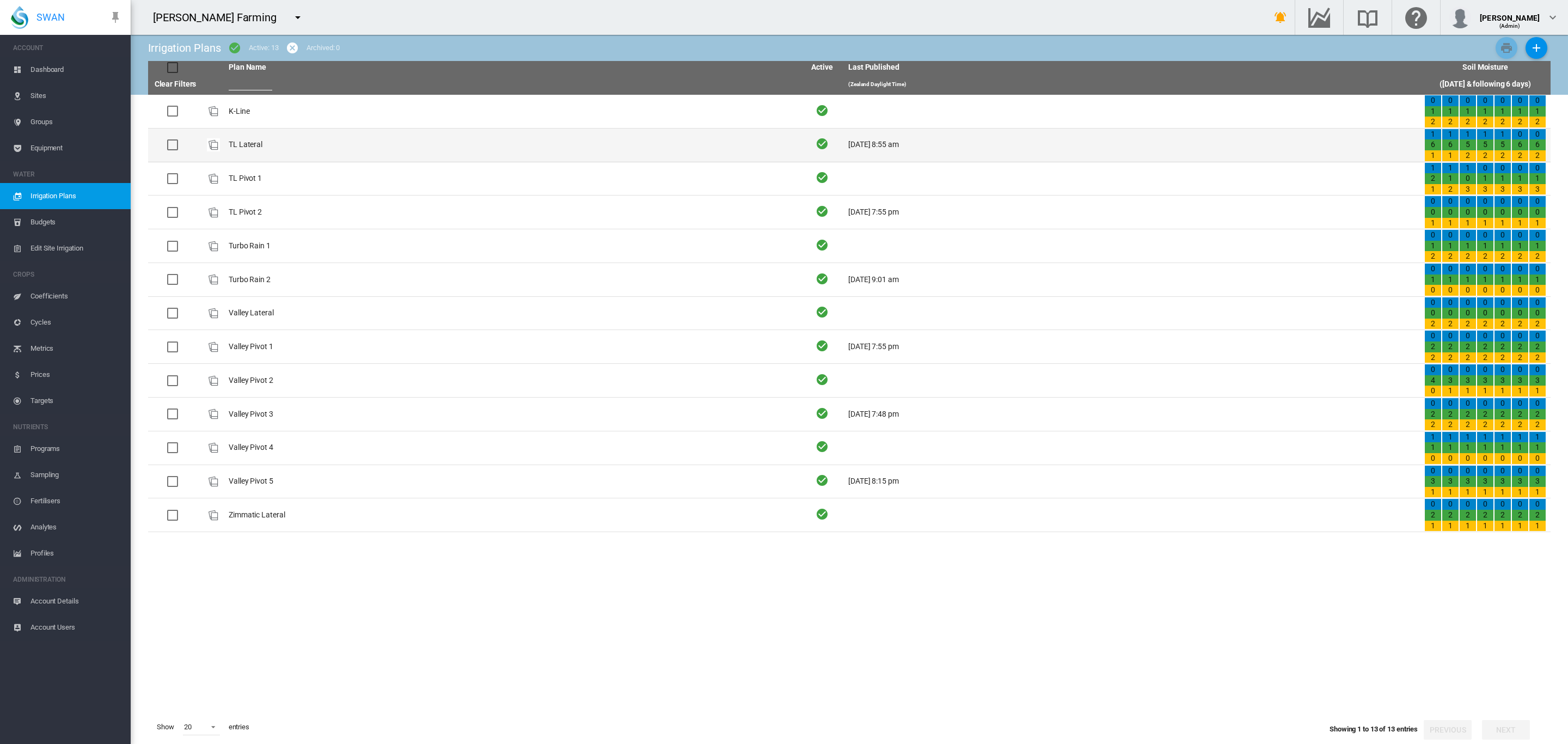
click at [251, 142] on td "TL Lateral" at bounding box center [513, 145] width 576 height 33
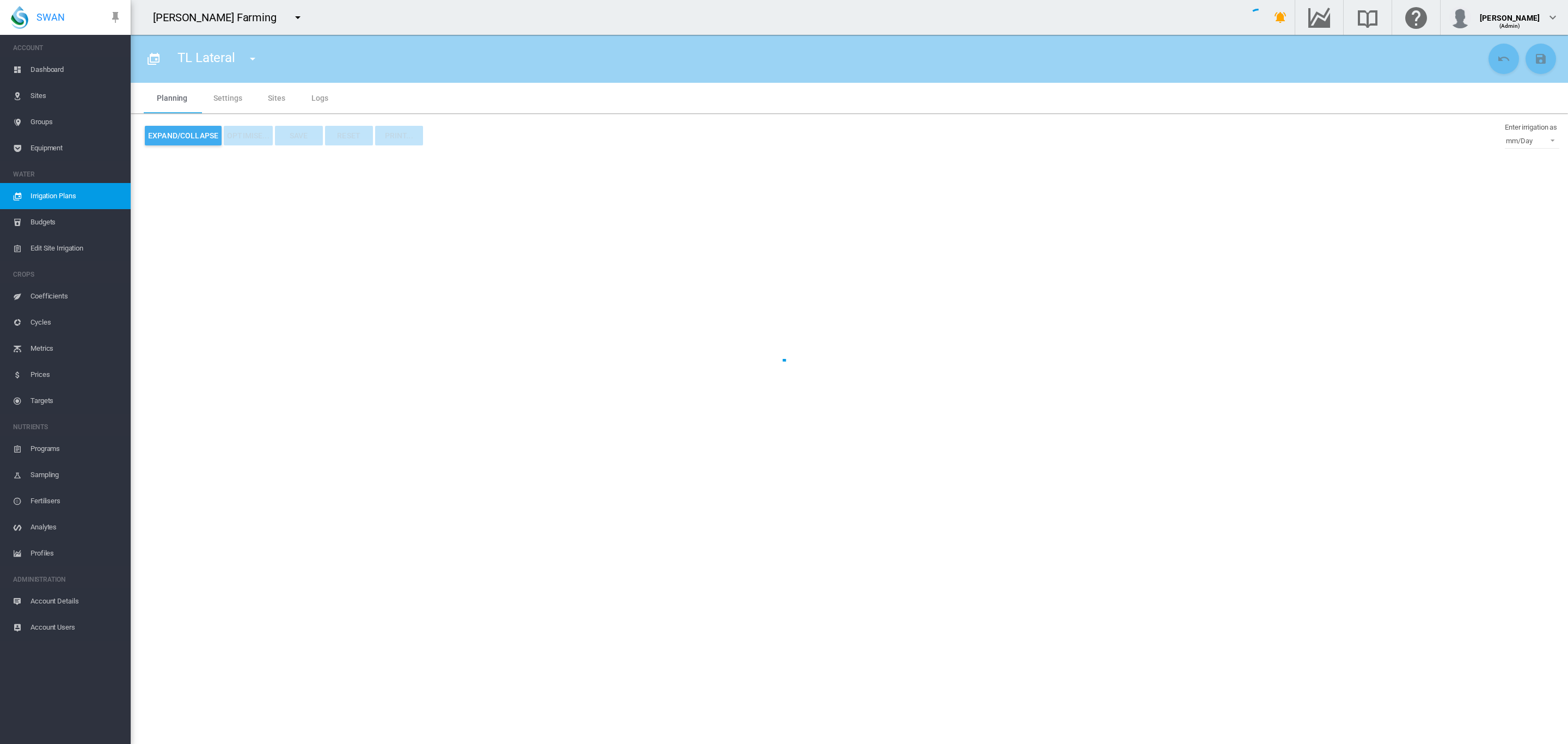
type input "**********"
type input "*"
type input "*****"
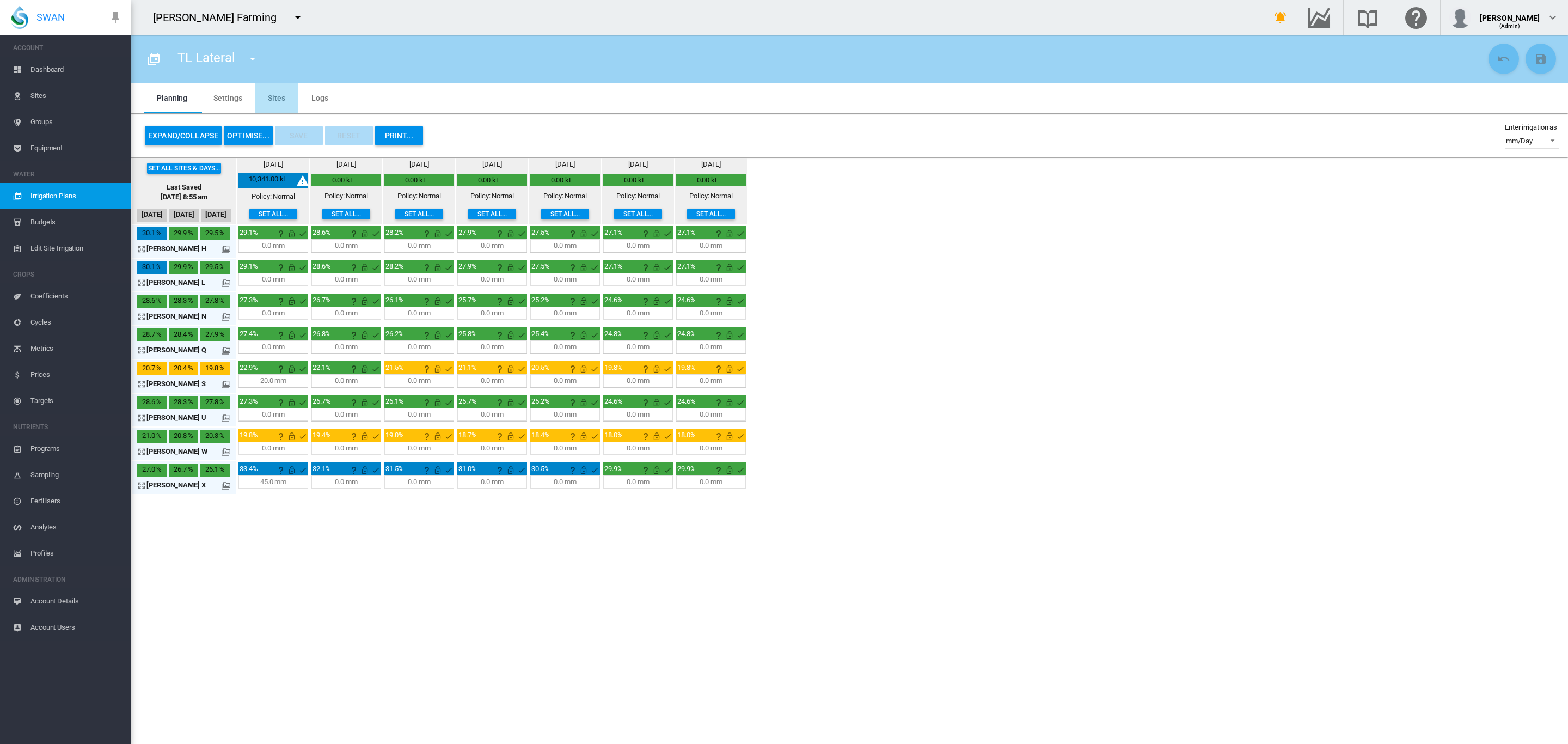
click at [273, 96] on md-tab-item "Sites" at bounding box center [277, 98] width 44 height 30
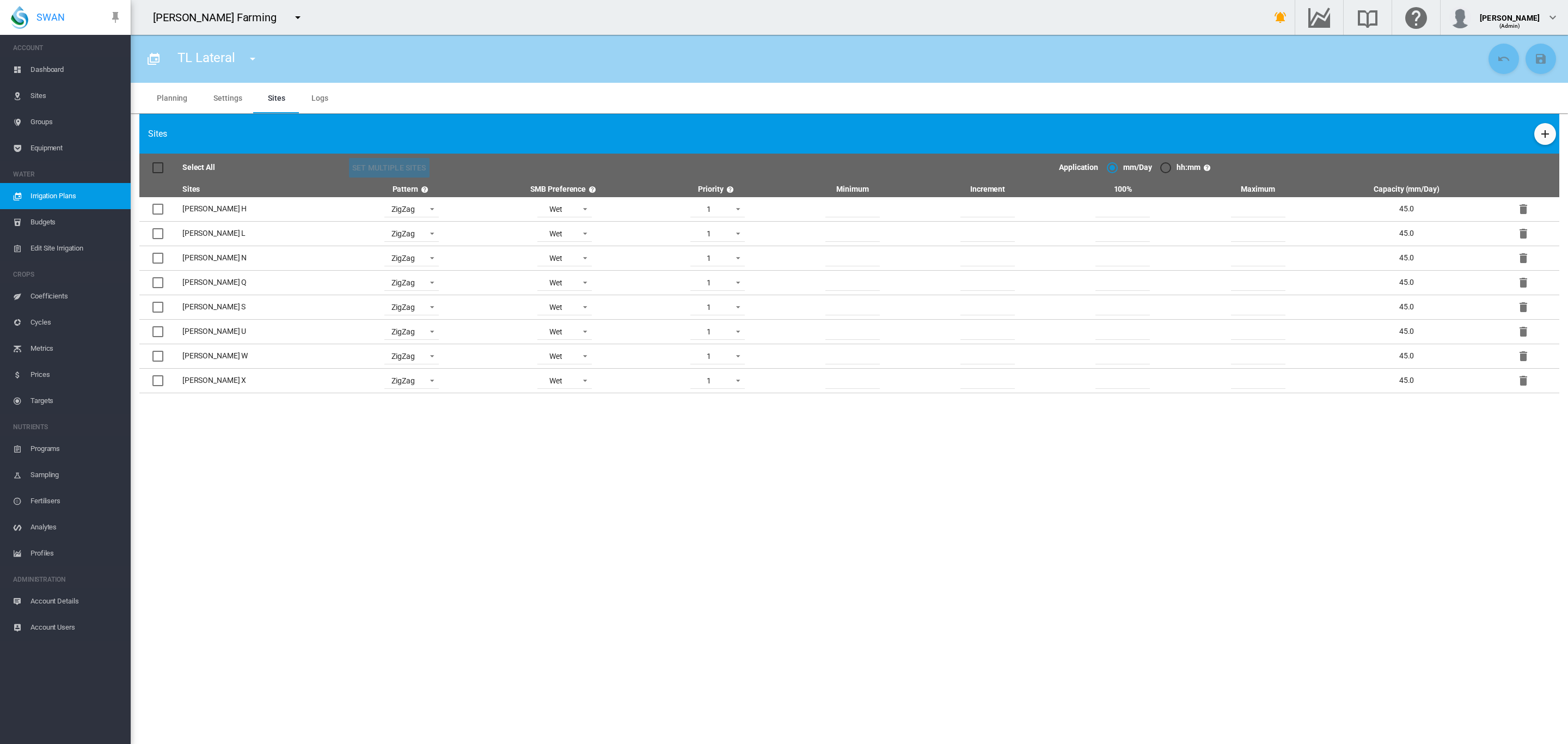
click at [221, 100] on md-tab-item "Settings" at bounding box center [227, 98] width 54 height 30
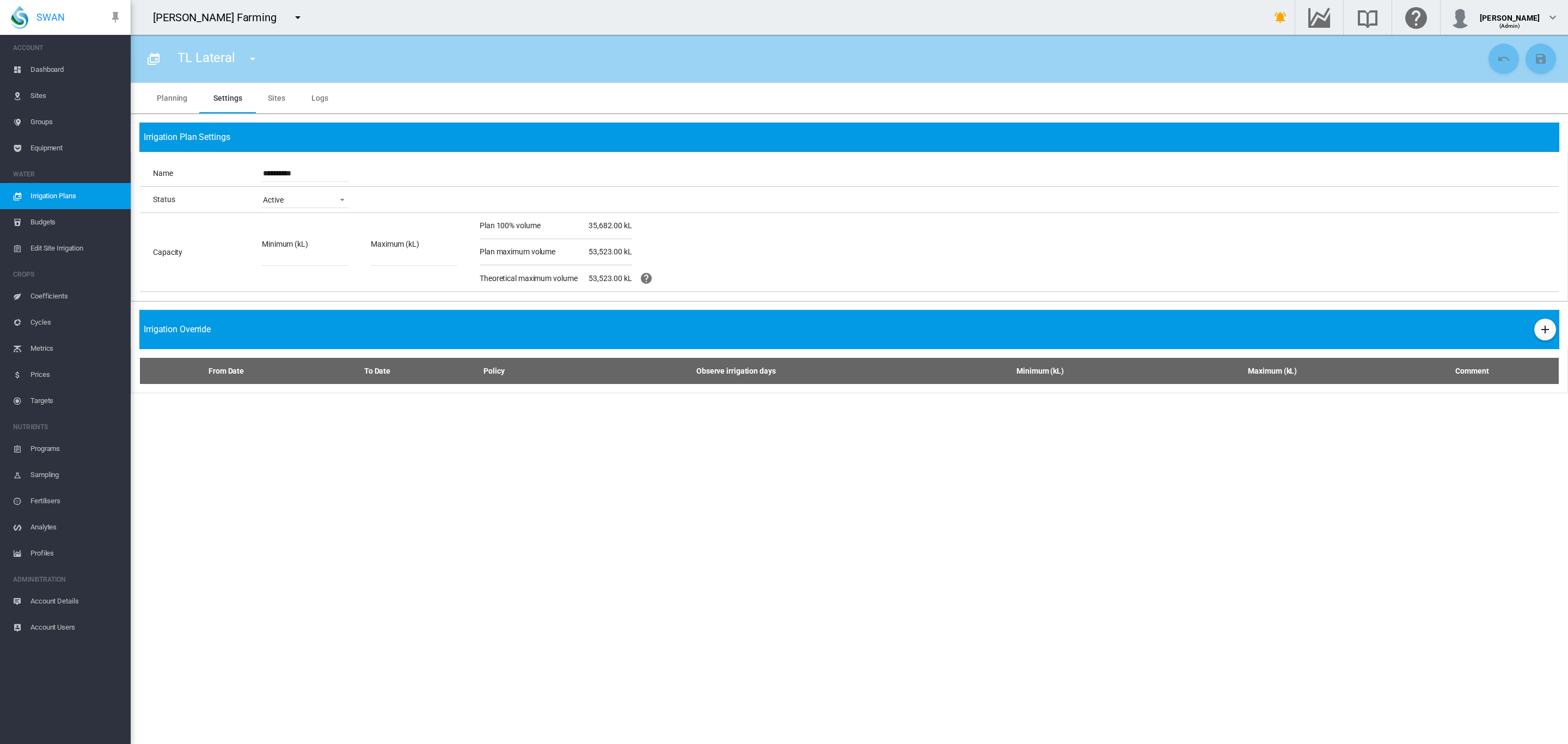
click at [65, 189] on span "Irrigation Plans" at bounding box center [76, 196] width 91 height 26
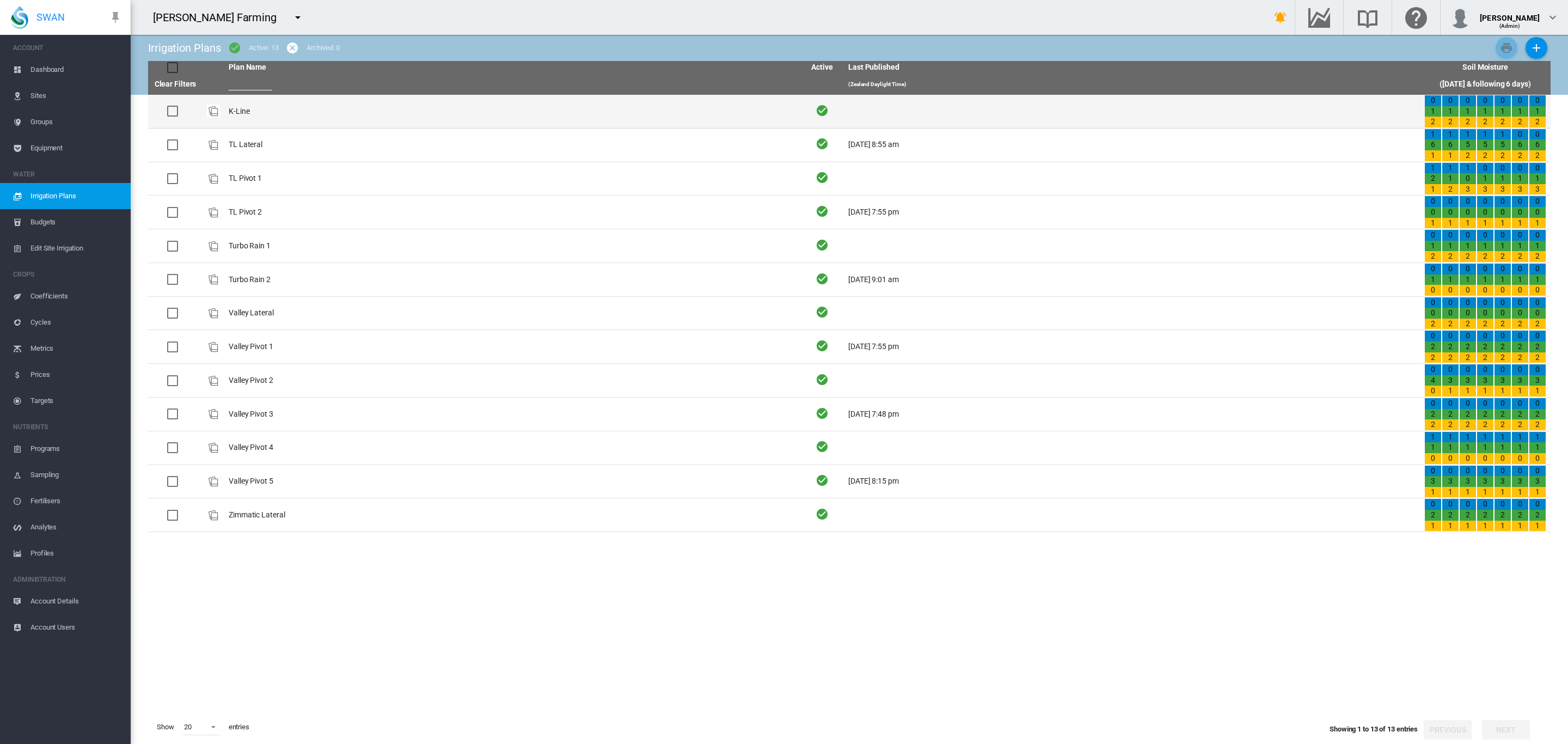
click at [239, 111] on td "K-Line" at bounding box center [513, 111] width 576 height 33
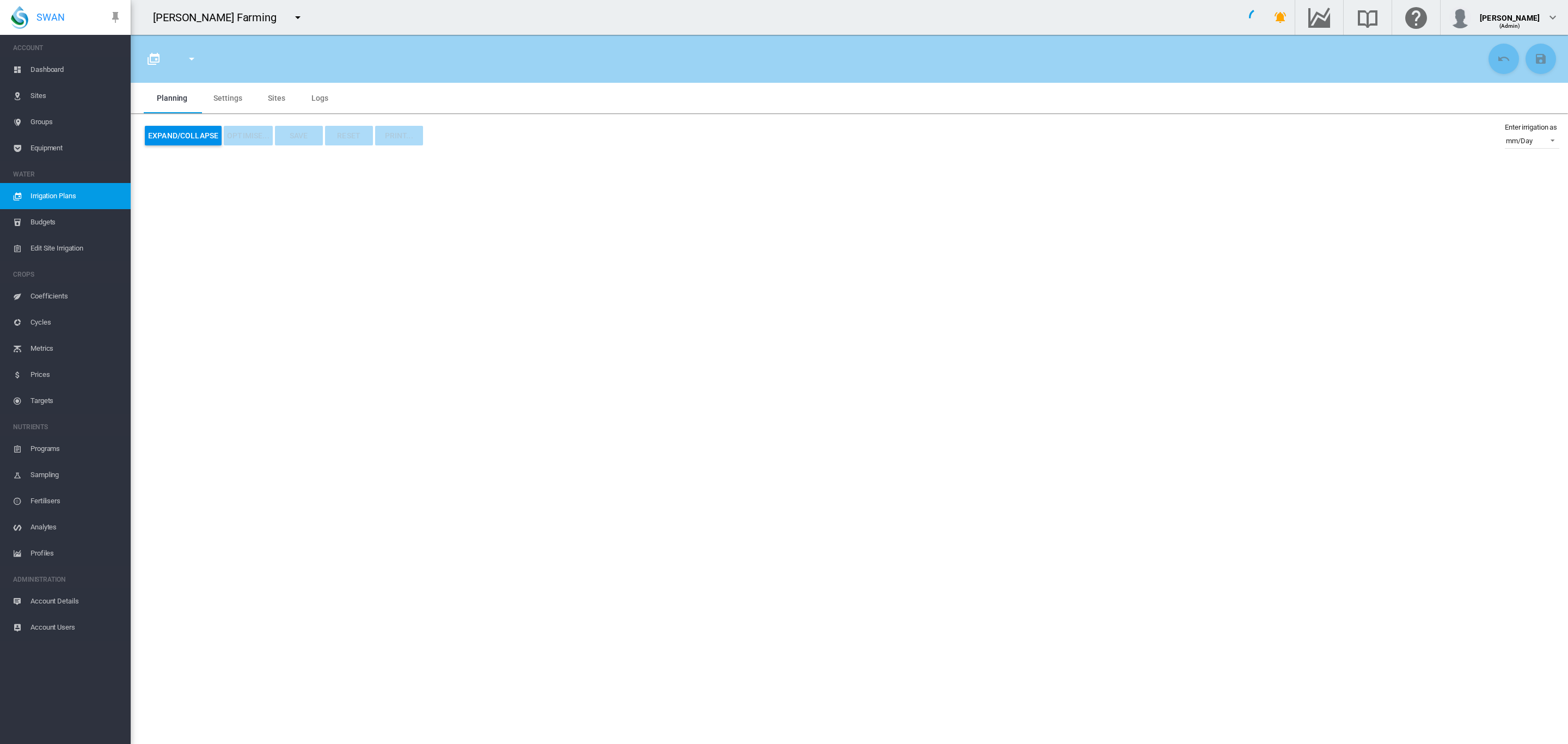
type input "******"
type input "*"
type input "*****"
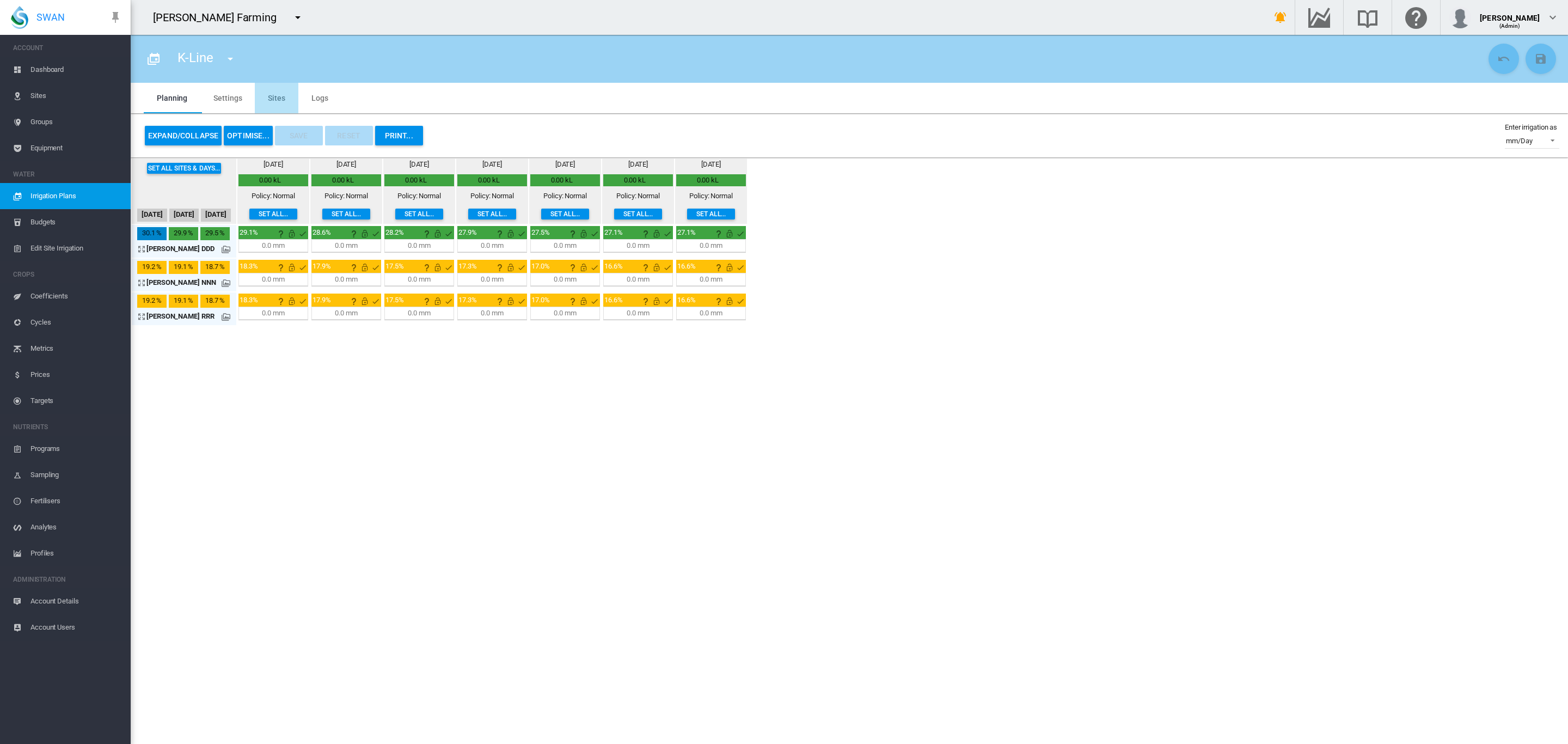
click at [268, 103] on md-tab-item "Sites" at bounding box center [277, 98] width 44 height 30
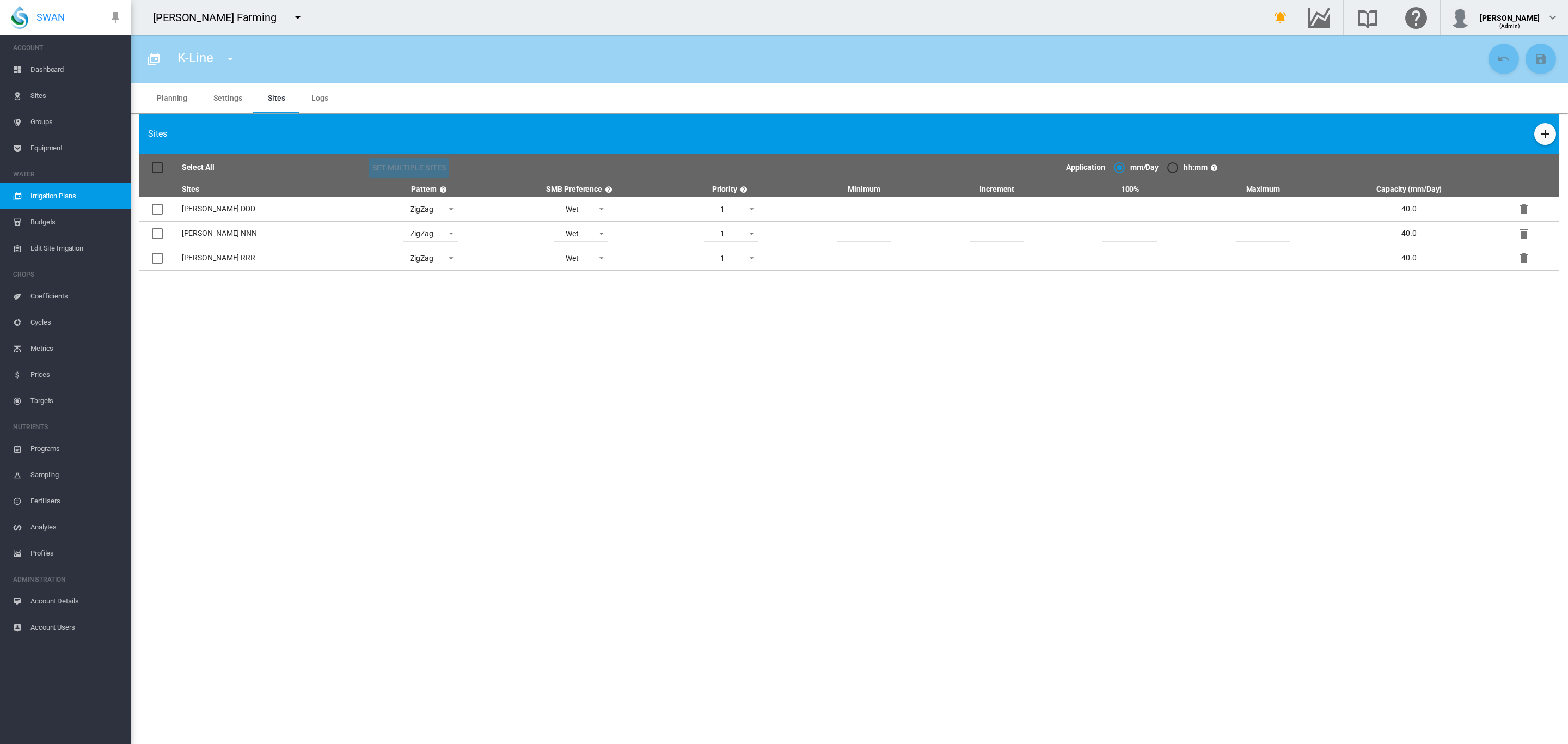
click at [46, 72] on span "Dashboard" at bounding box center [76, 69] width 91 height 26
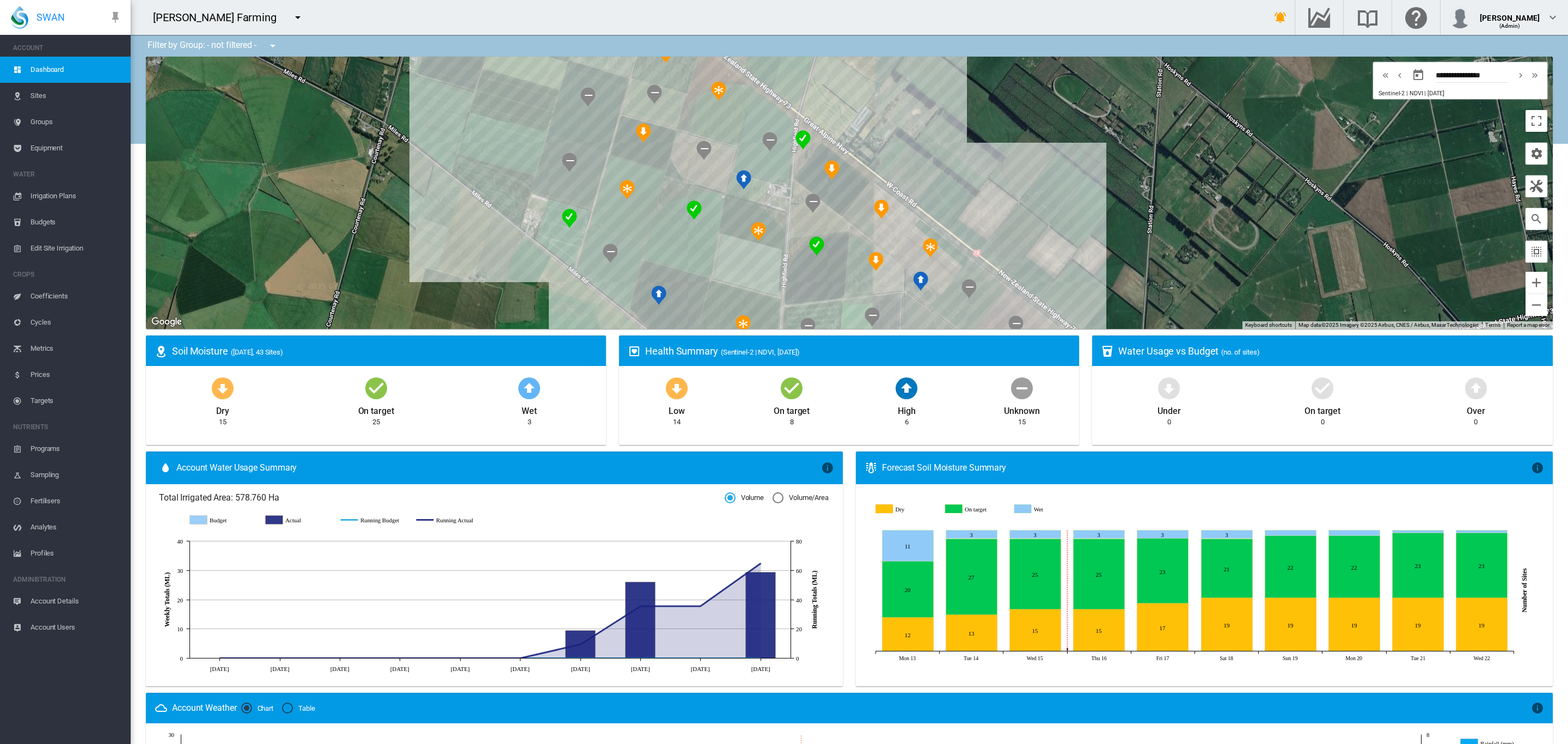
click at [41, 121] on span "Groups" at bounding box center [76, 122] width 91 height 26
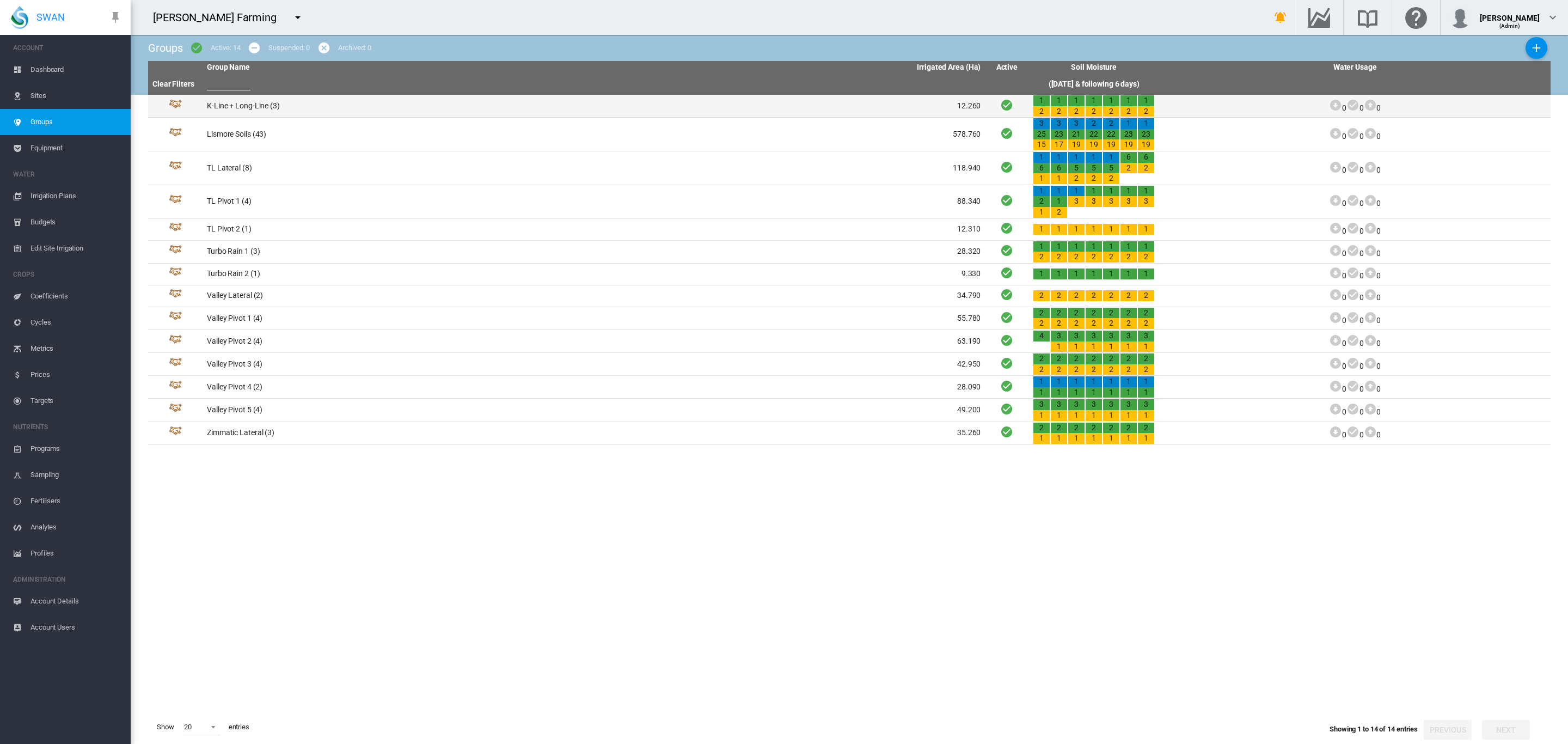
click at [237, 103] on td "K-Line + Long-Line (3)" at bounding box center [398, 106] width 391 height 23
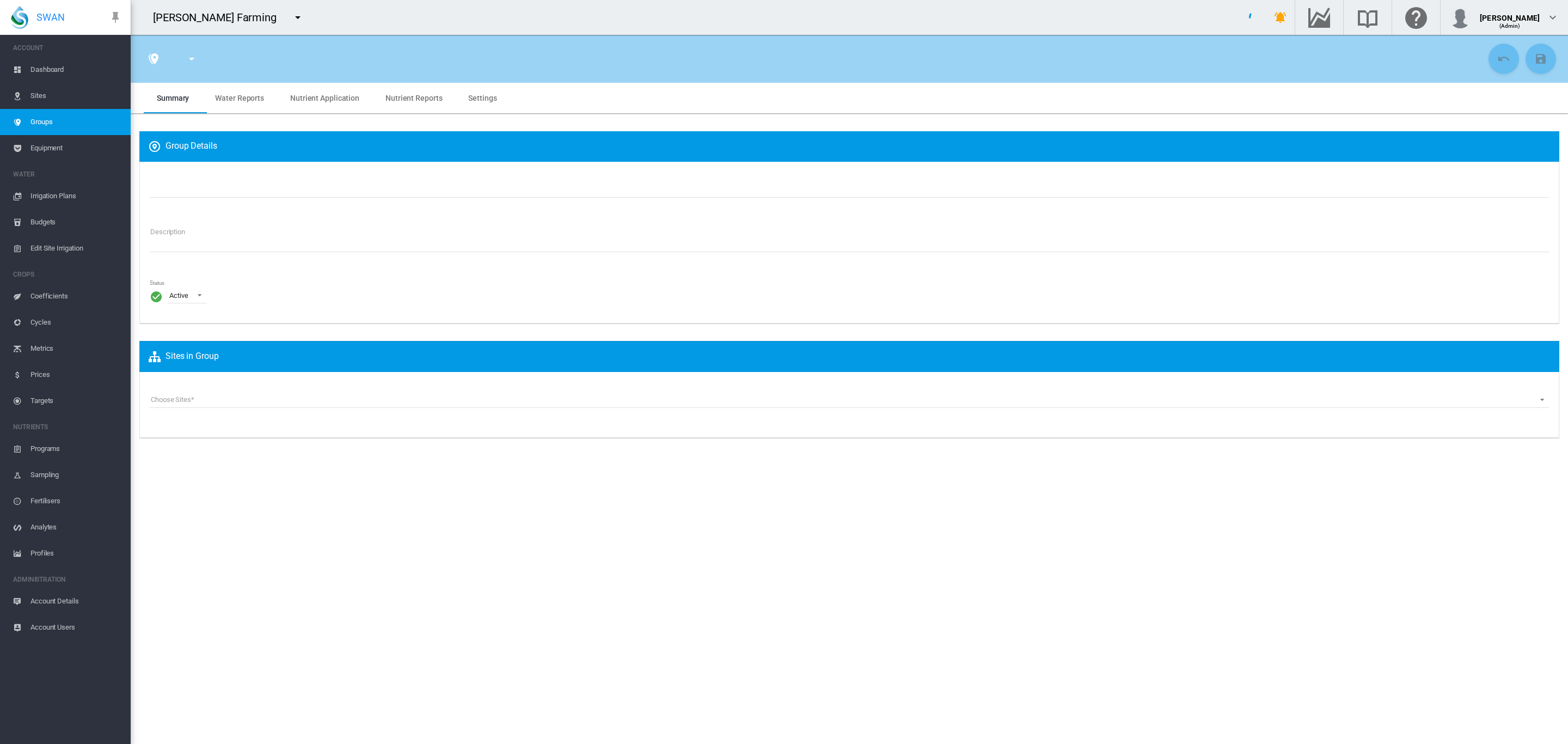
type input "**********"
type textarea "**********"
click at [37, 95] on span "Sites" at bounding box center [76, 96] width 91 height 26
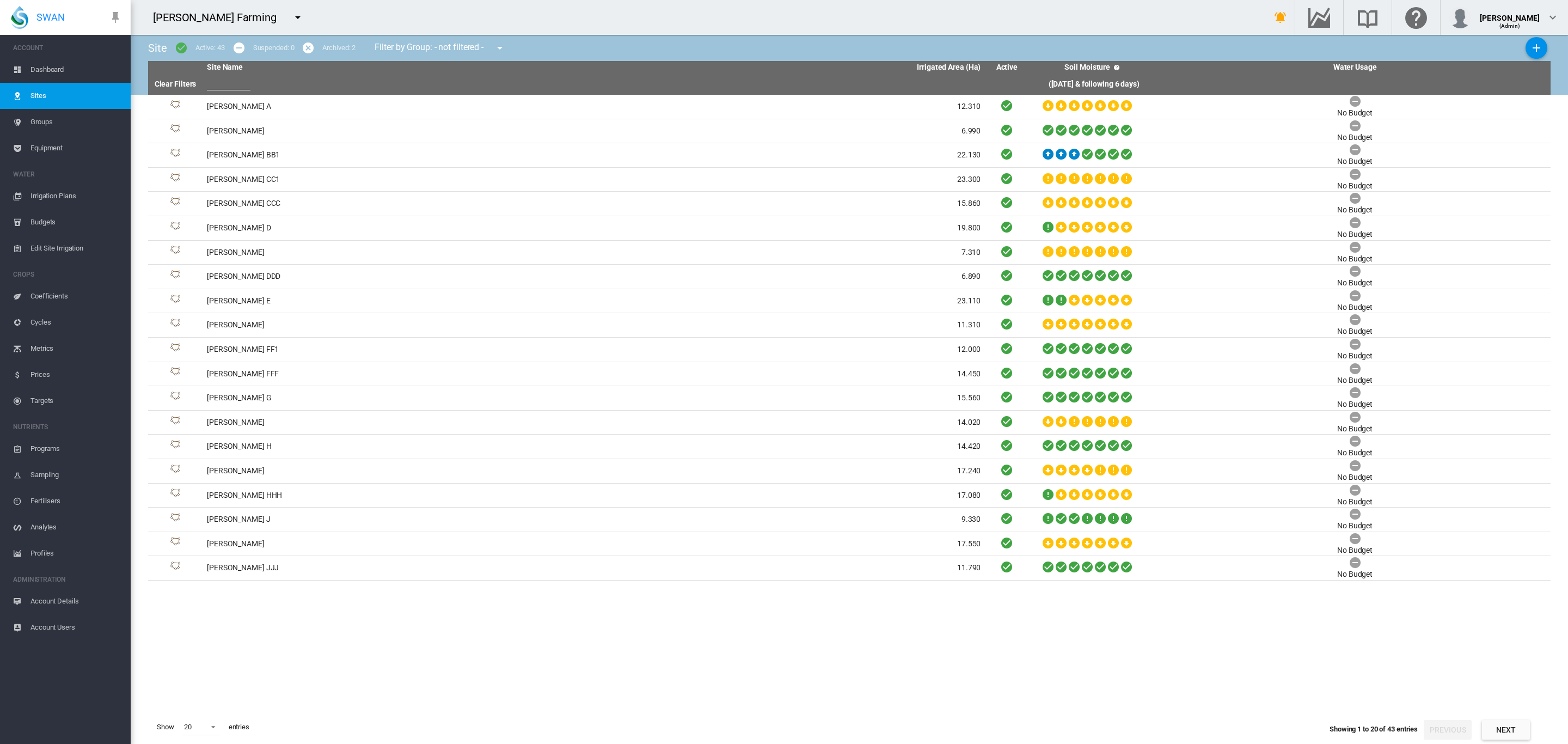
click at [37, 113] on span "Groups" at bounding box center [76, 122] width 91 height 26
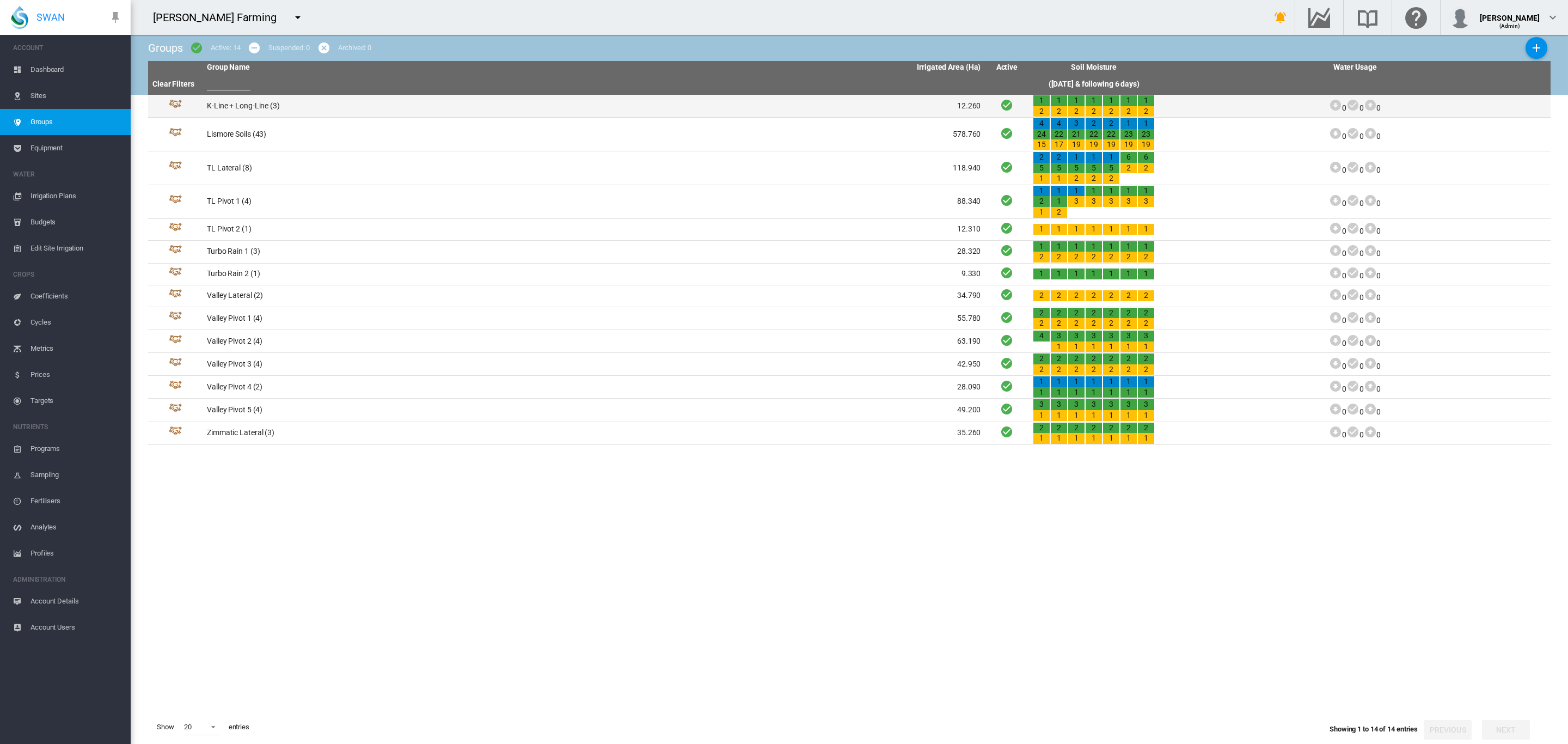
click at [236, 103] on td "K-Line + Long-Line (3)" at bounding box center [398, 106] width 391 height 23
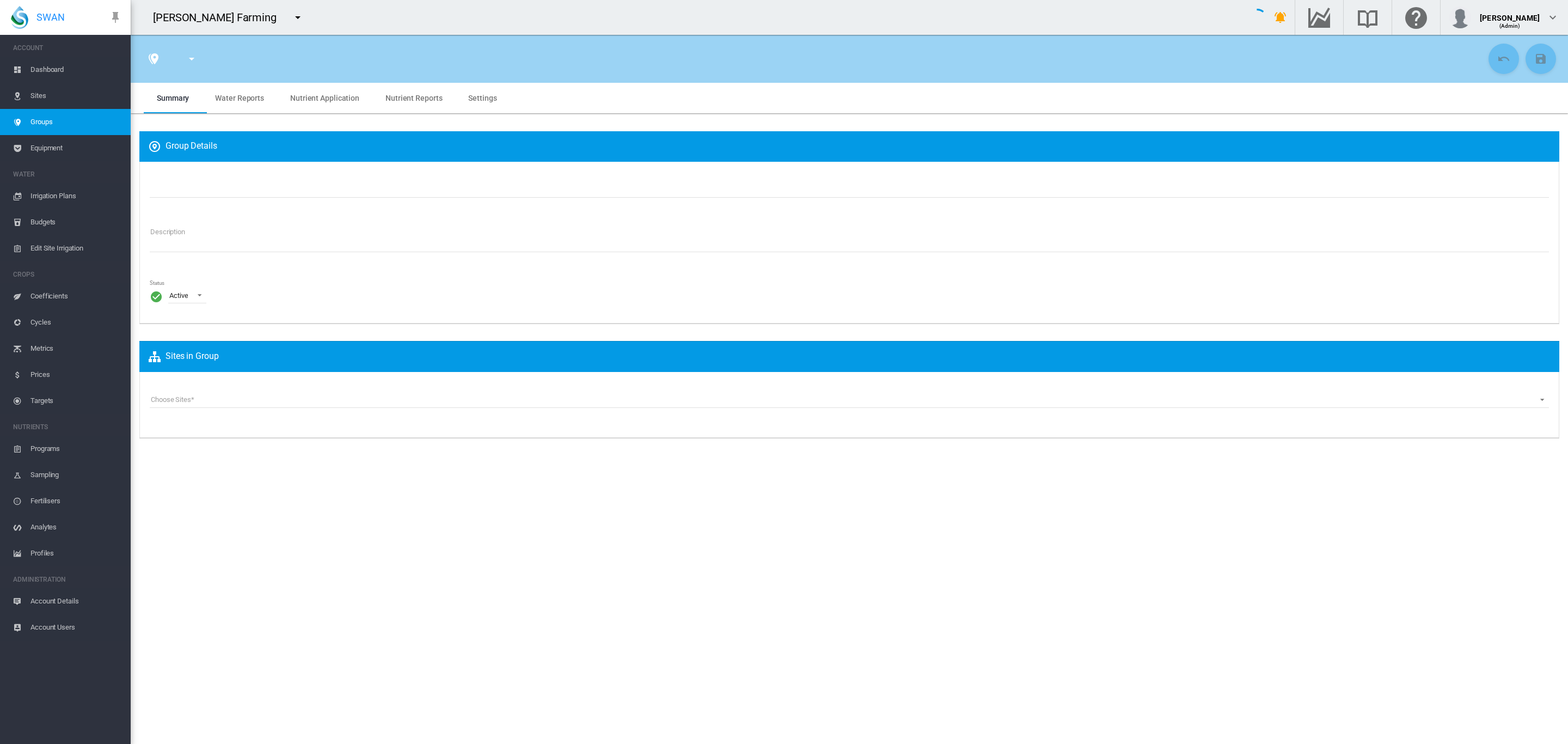
type input "**********"
type textarea "**********"
type input "*"
type input "**"
type input "*"
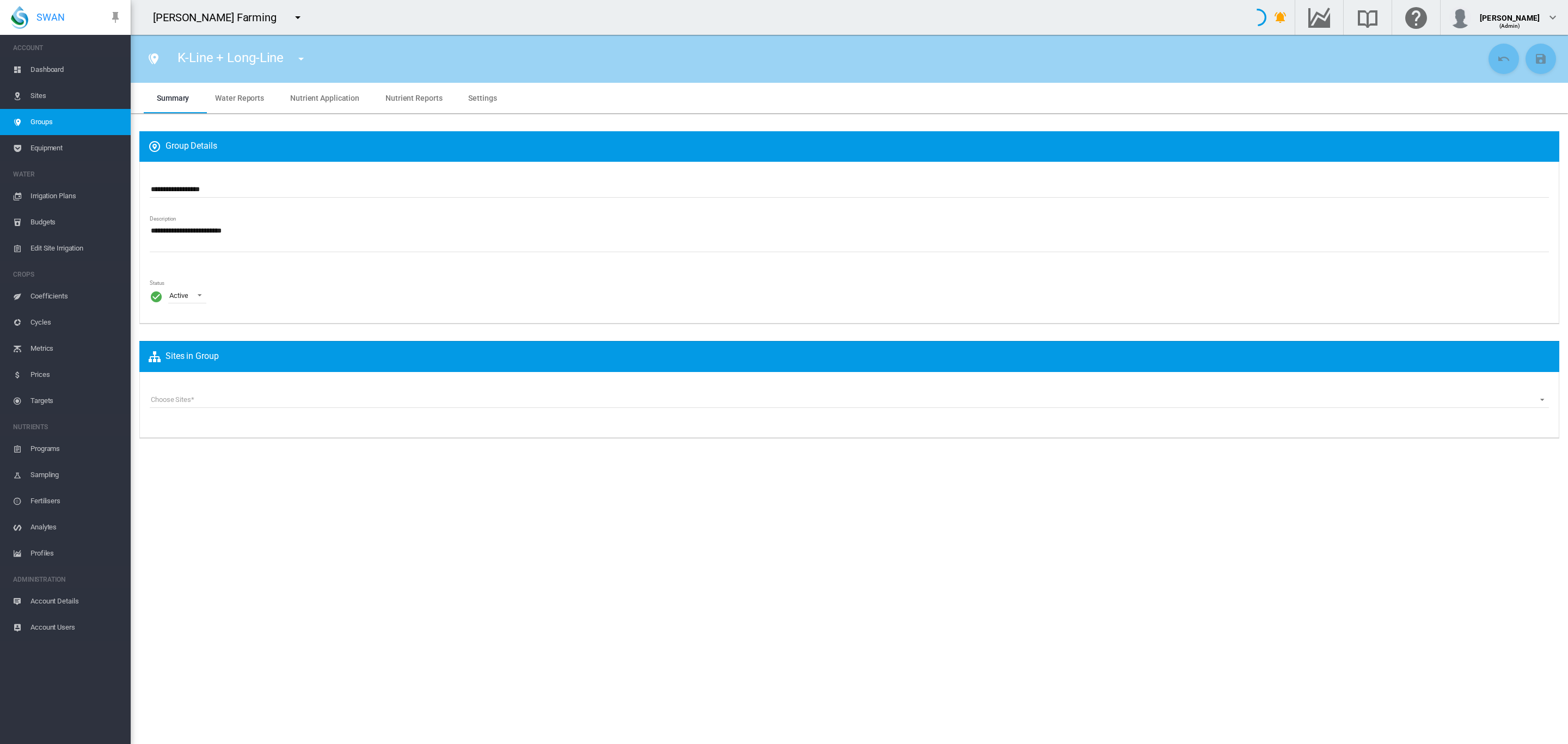
type input "***"
type input "*****"
click at [55, 197] on span "Irrigation Plans" at bounding box center [76, 196] width 91 height 26
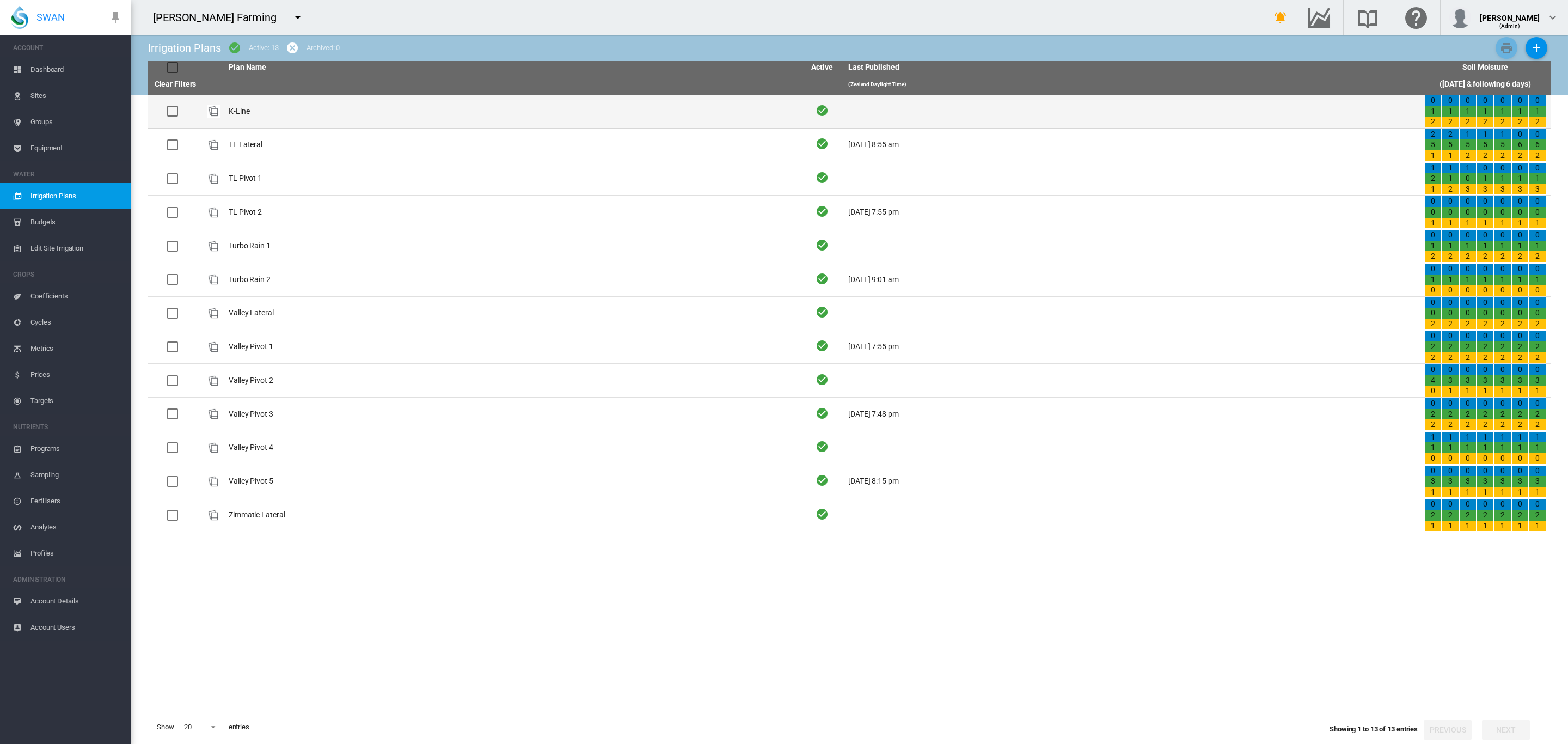
click at [243, 113] on td "K-Line" at bounding box center [513, 111] width 576 height 33
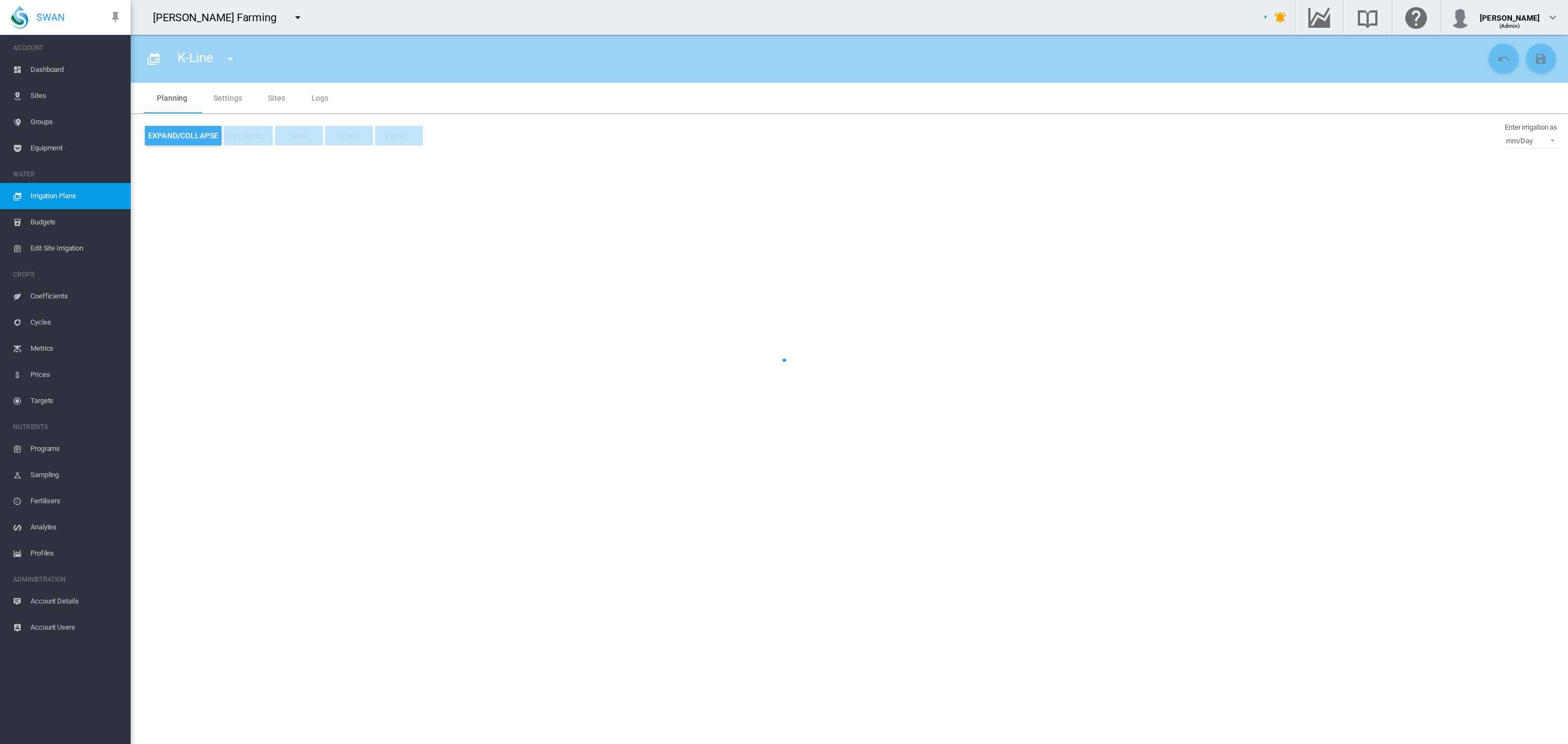
type input "******"
type input "*"
type input "*****"
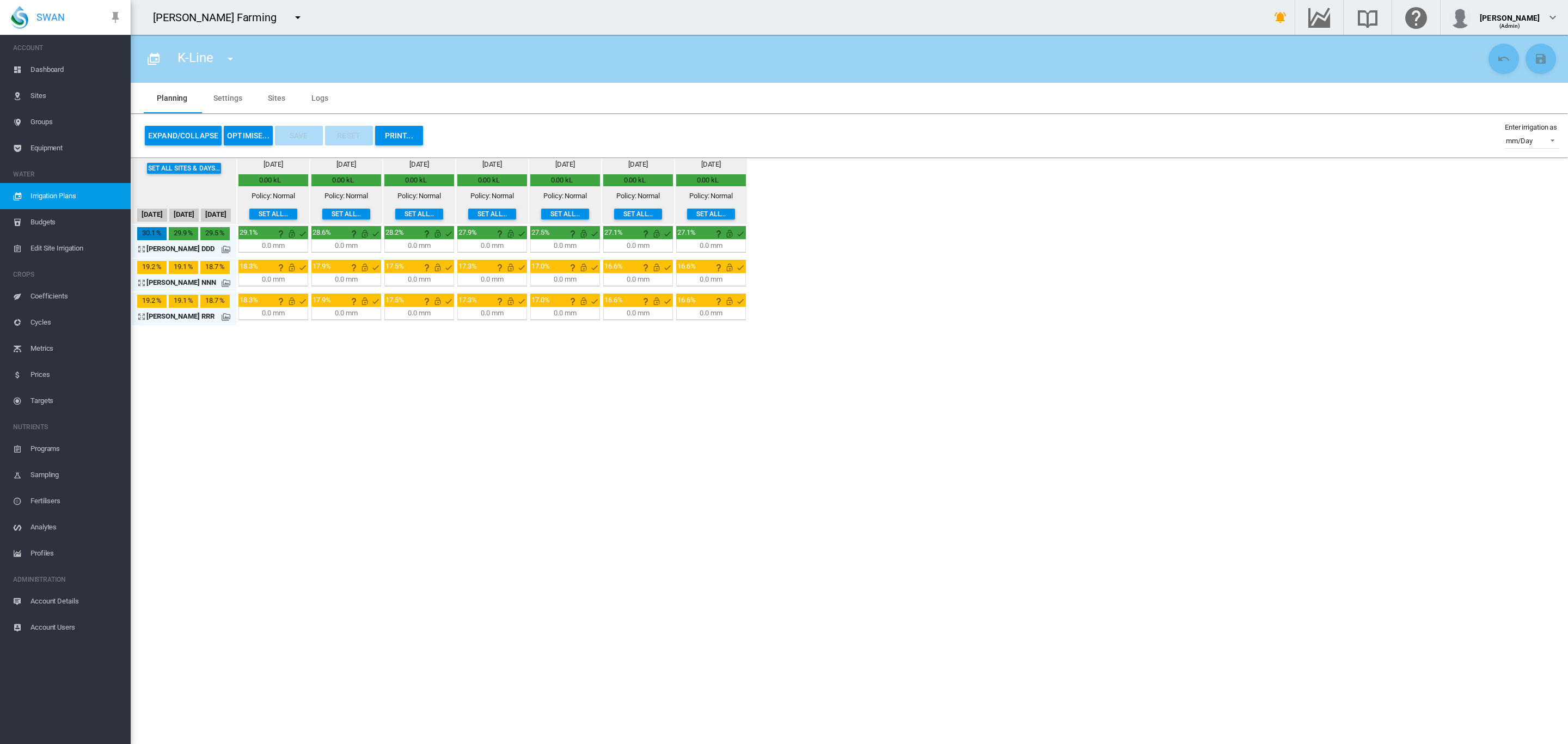
click at [211, 96] on md-tab-item "Settings" at bounding box center [227, 98] width 54 height 30
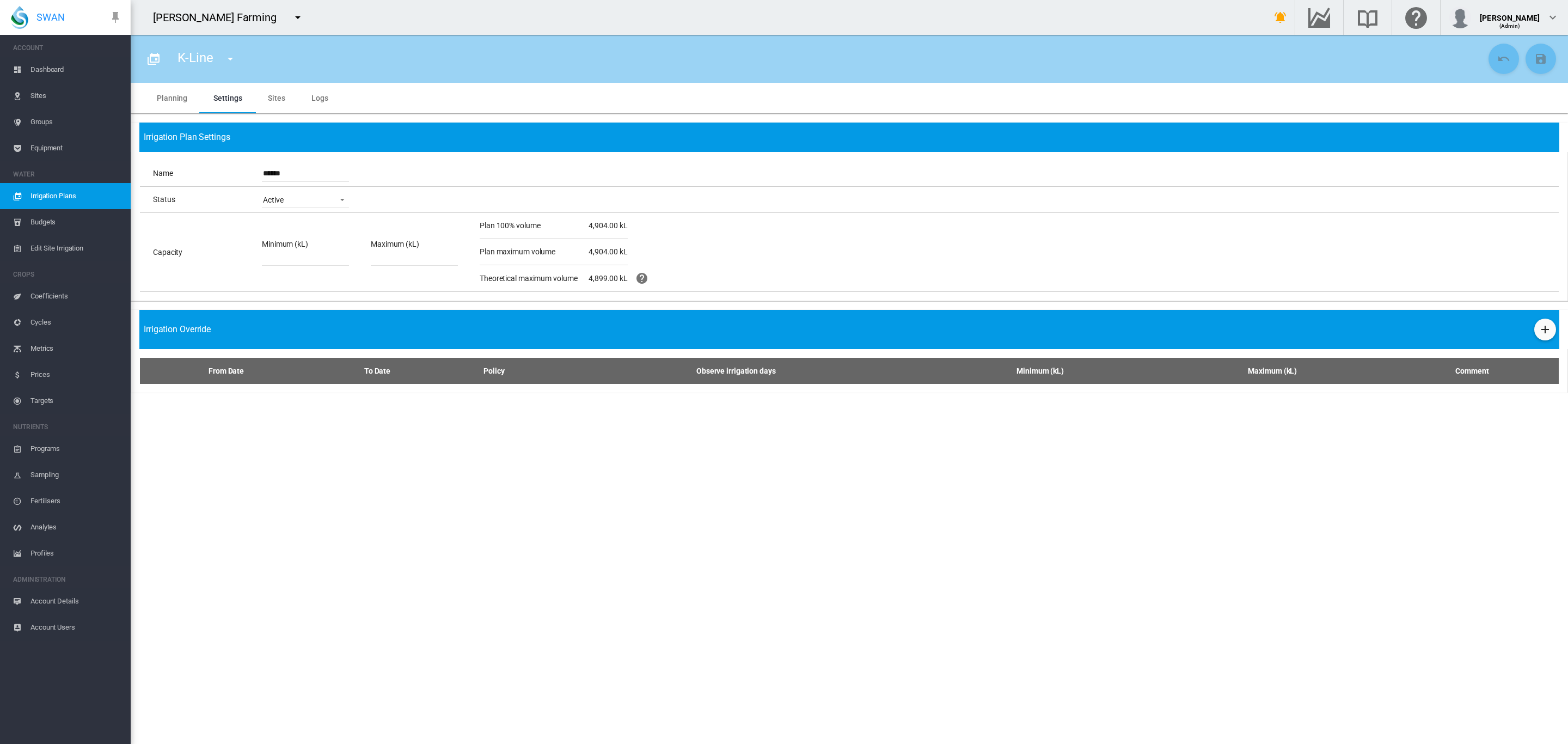
click at [296, 177] on input "******" at bounding box center [305, 174] width 87 height 16
type input "**********"
click at [1537, 54] on md-icon "icon-content-save" at bounding box center [1541, 58] width 13 height 13
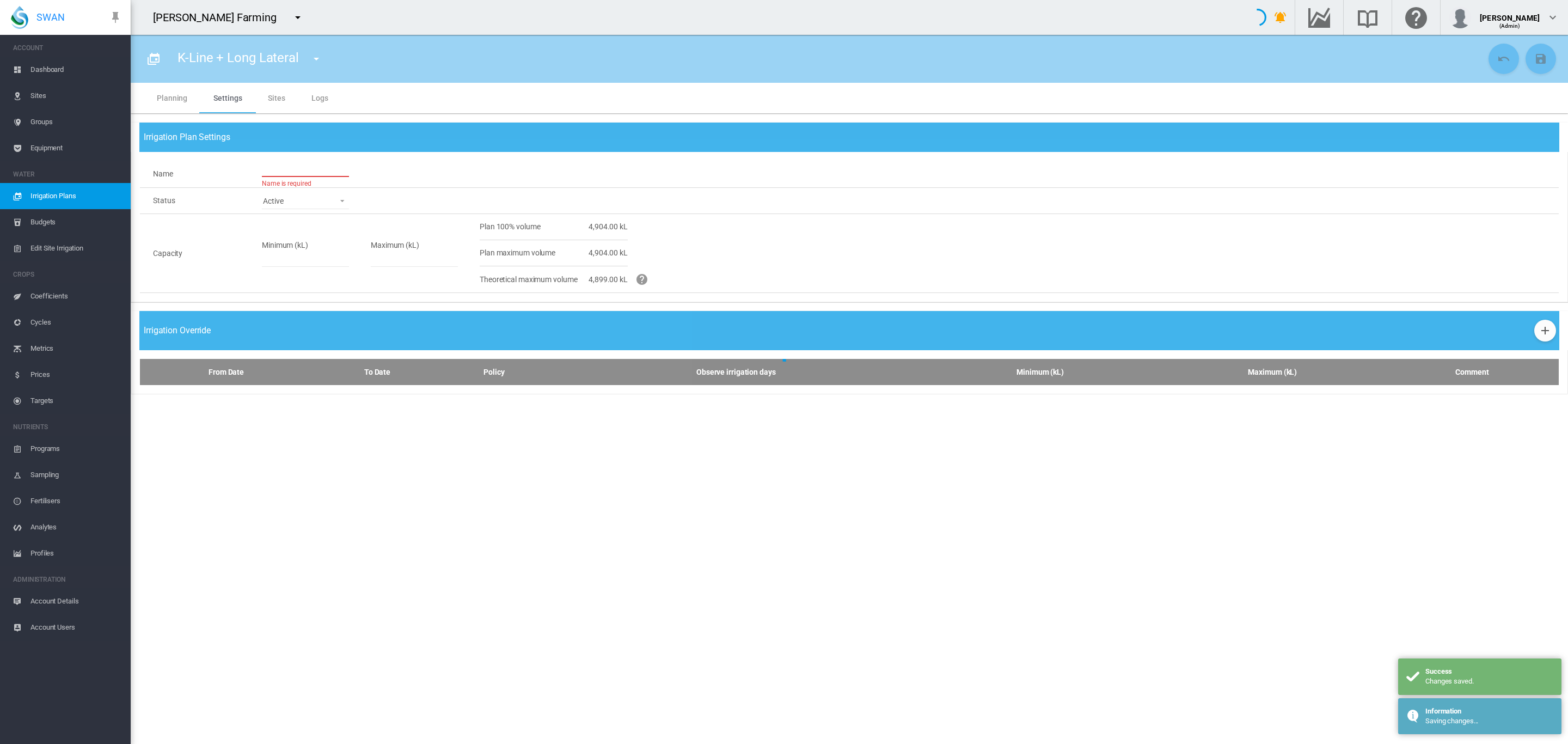
type input "**********"
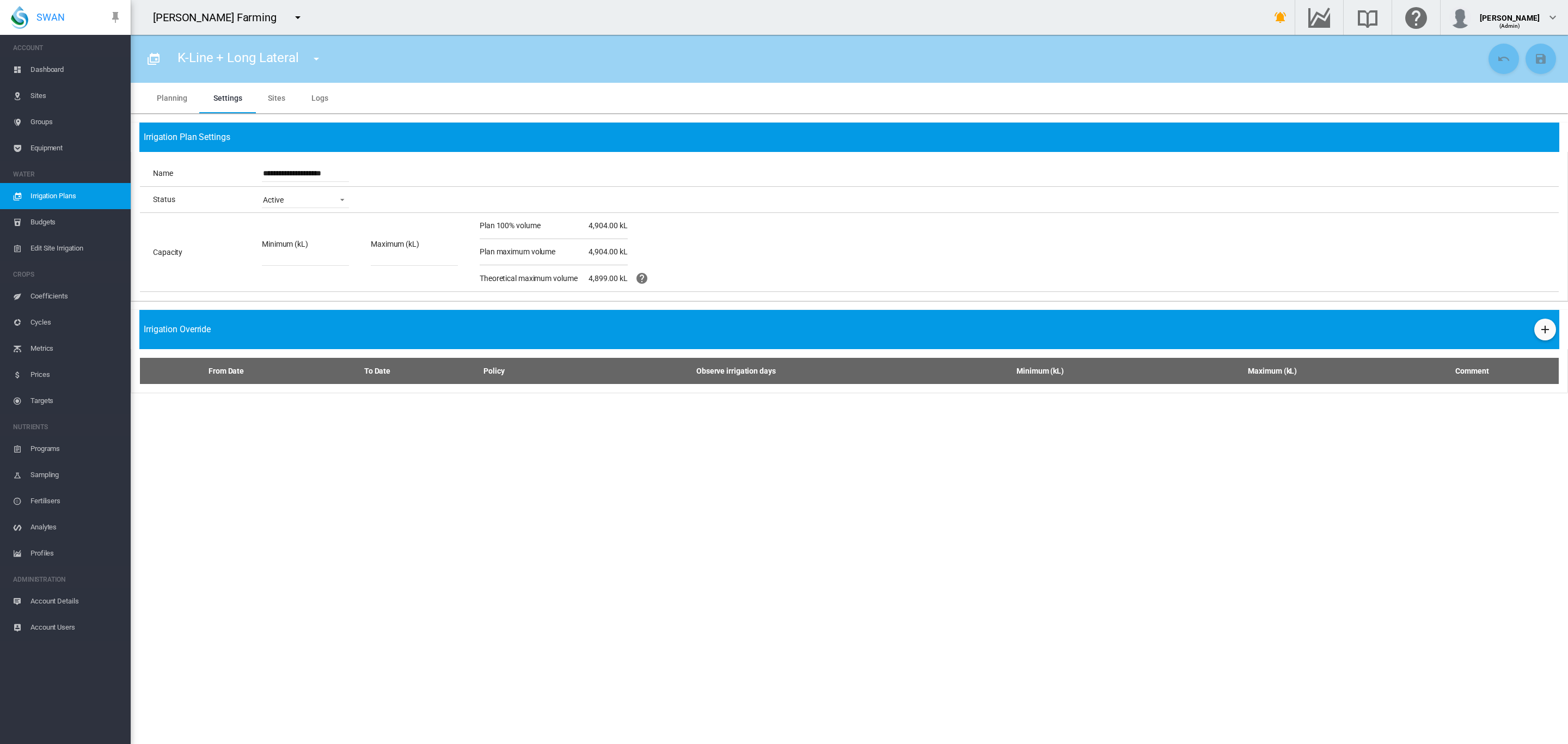
click at [39, 72] on span "Dashboard" at bounding box center [76, 69] width 91 height 26
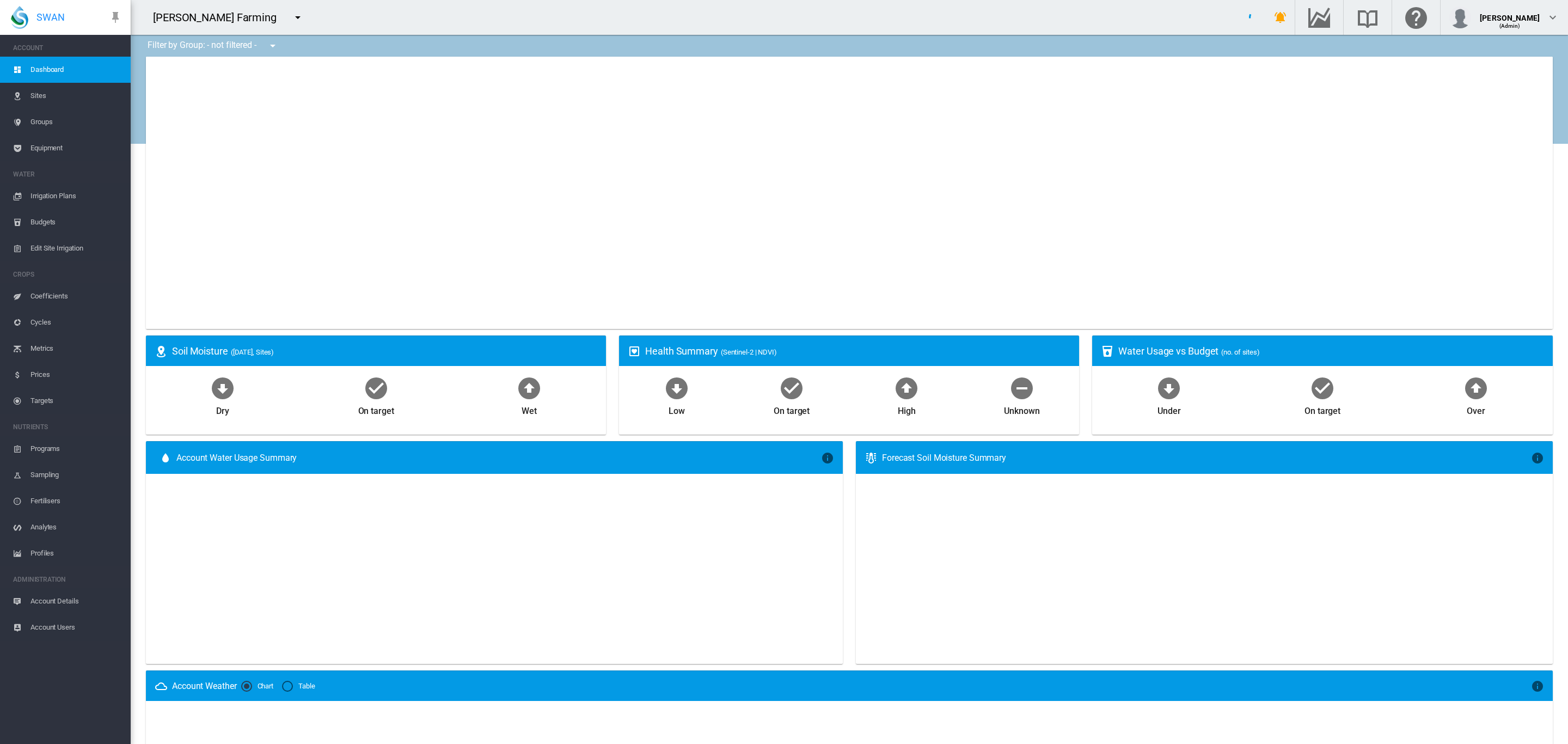
type input "**********"
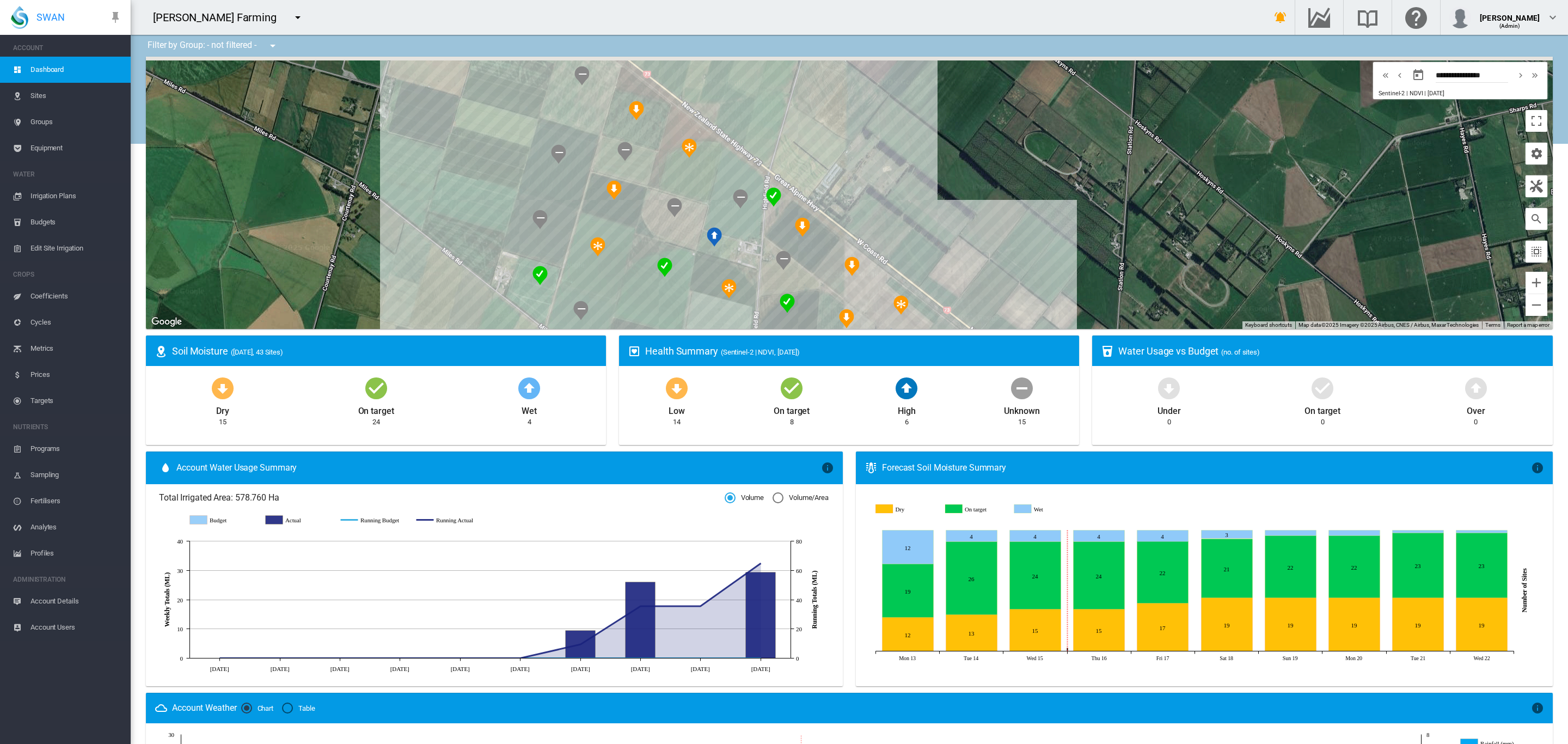
drag, startPoint x: 642, startPoint y: 146, endPoint x: 595, endPoint y: 222, distance: 89.4
click at [596, 221] on div at bounding box center [849, 192] width 1407 height 272
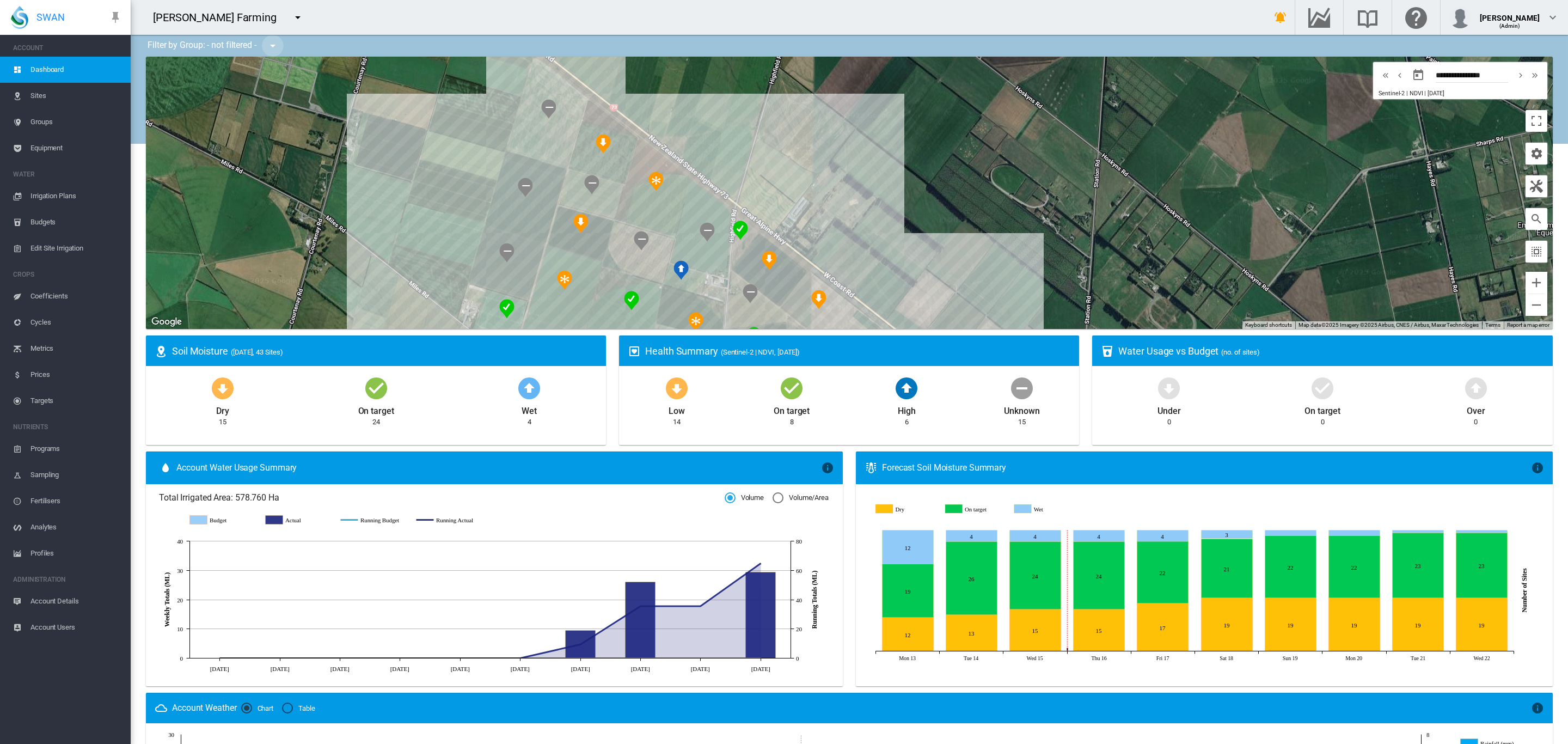
click at [267, 46] on md-icon "icon-menu-down" at bounding box center [272, 45] width 13 height 13
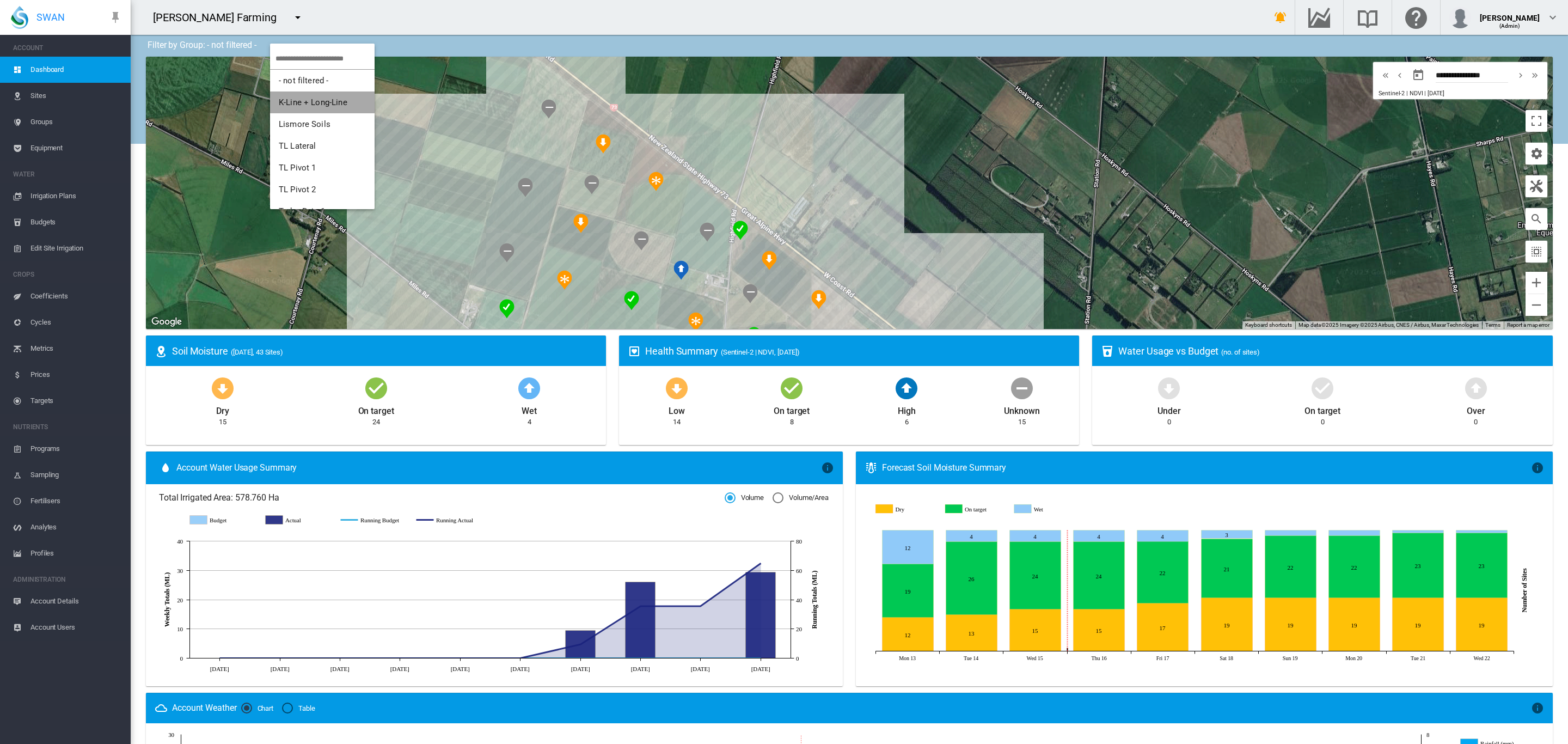
click at [325, 101] on span "K-Line + Long-Line" at bounding box center [313, 102] width 69 height 10
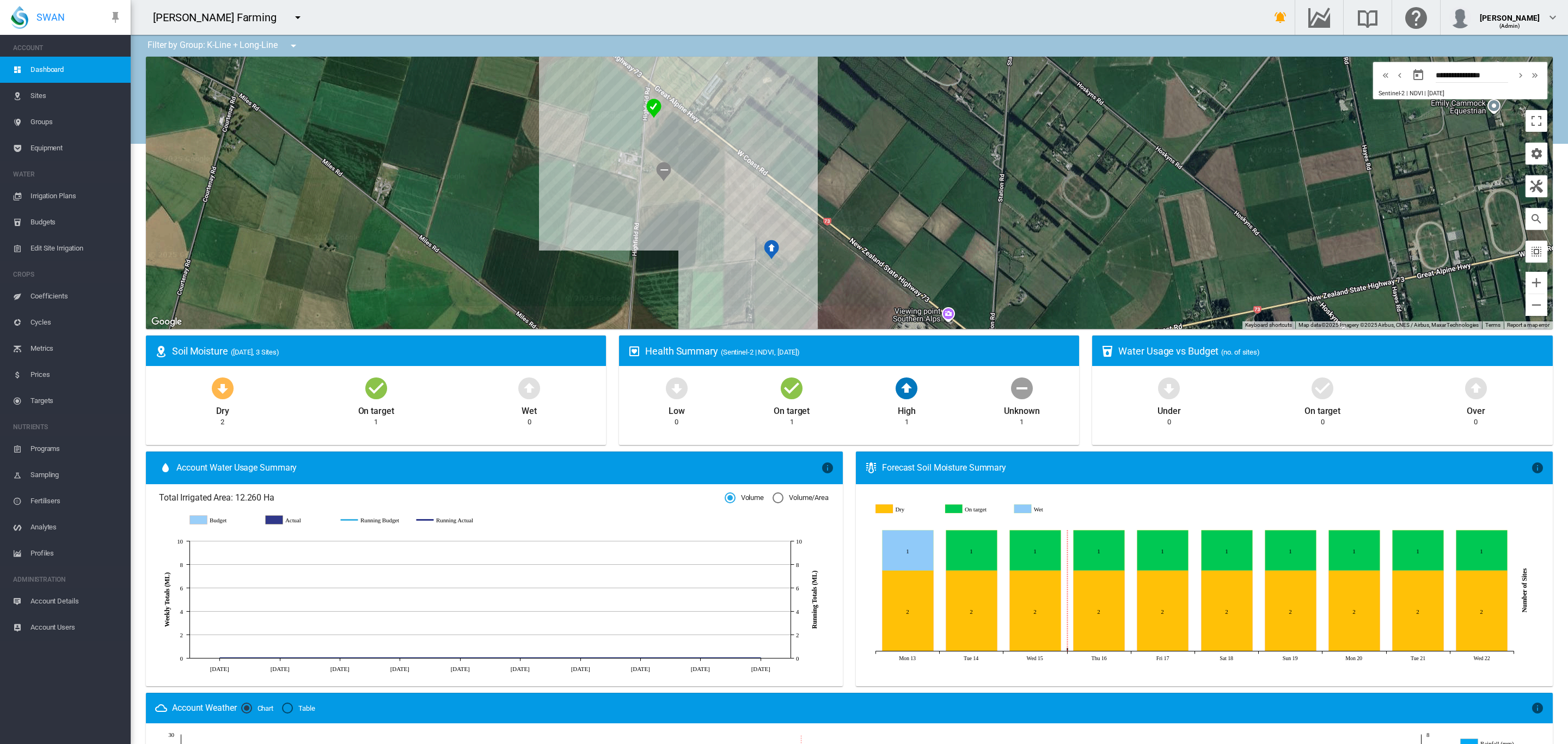
drag, startPoint x: 541, startPoint y: 186, endPoint x: 453, endPoint y: 63, distance: 151.2
click at [453, 63] on div at bounding box center [849, 192] width 1407 height 272
click at [51, 192] on span "Irrigation Plans" at bounding box center [76, 196] width 91 height 26
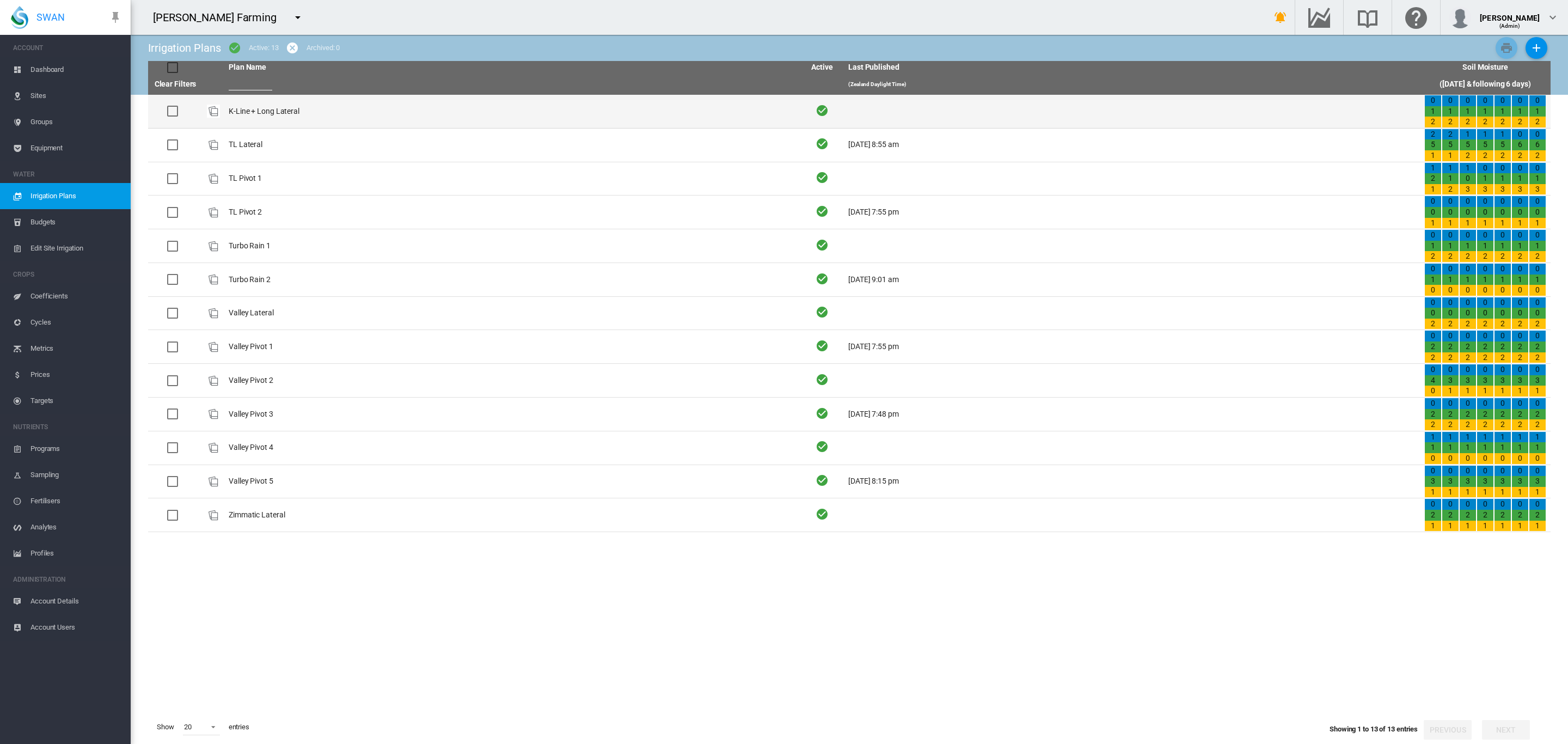
click at [292, 111] on td "K-Line + Long Lateral" at bounding box center [513, 111] width 576 height 33
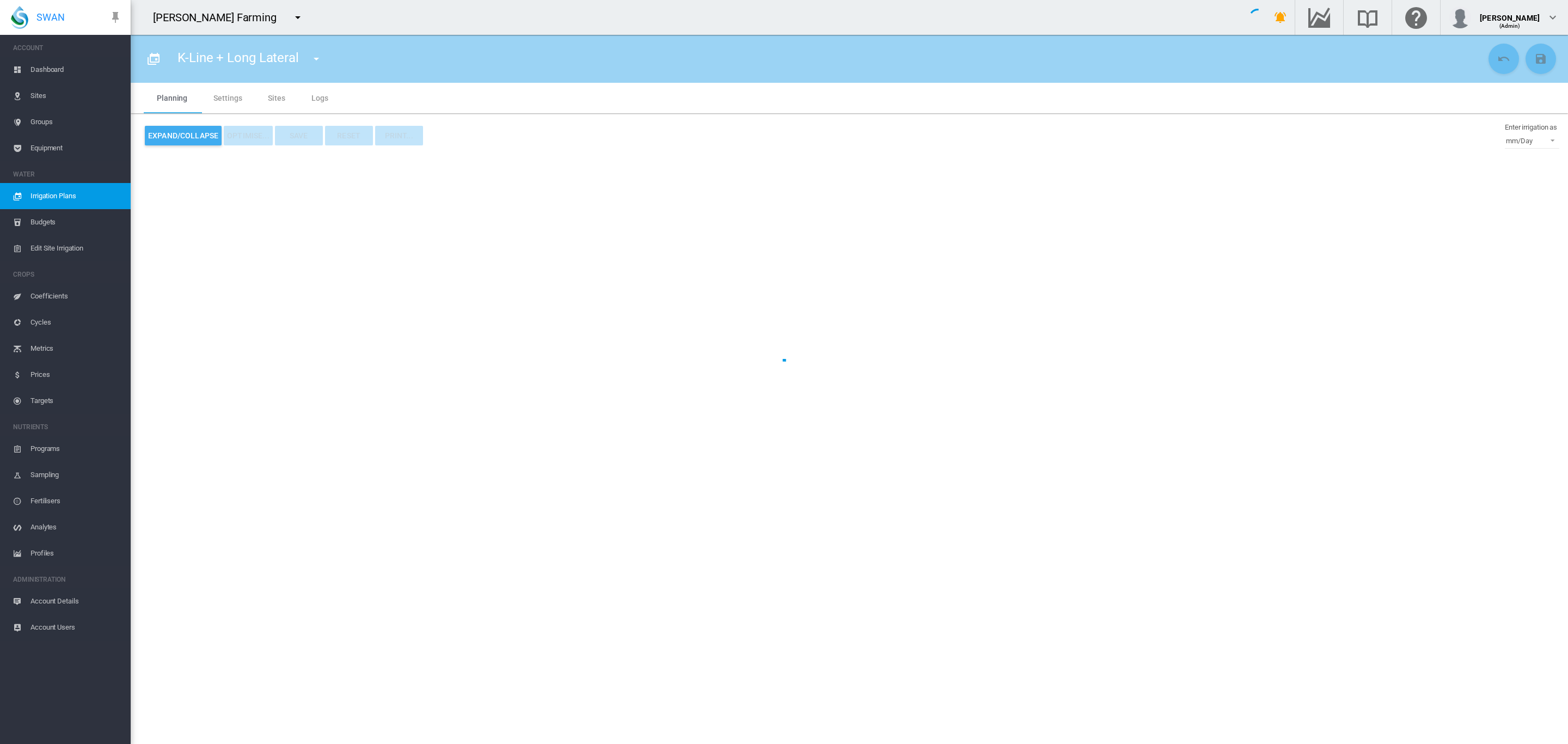
type input "**********"
type input "*"
type input "*****"
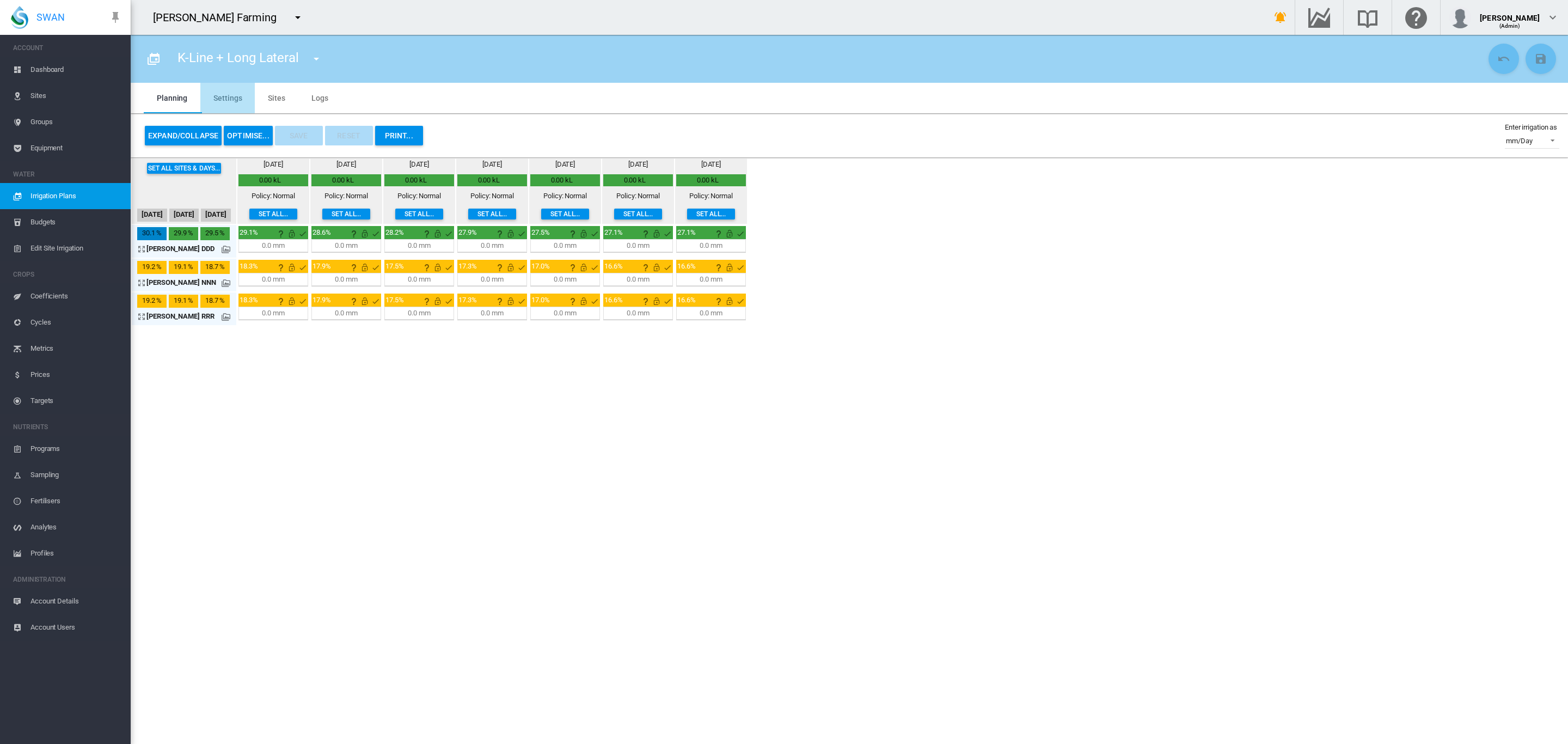
click at [214, 96] on md-tab-item "Settings" at bounding box center [227, 98] width 54 height 30
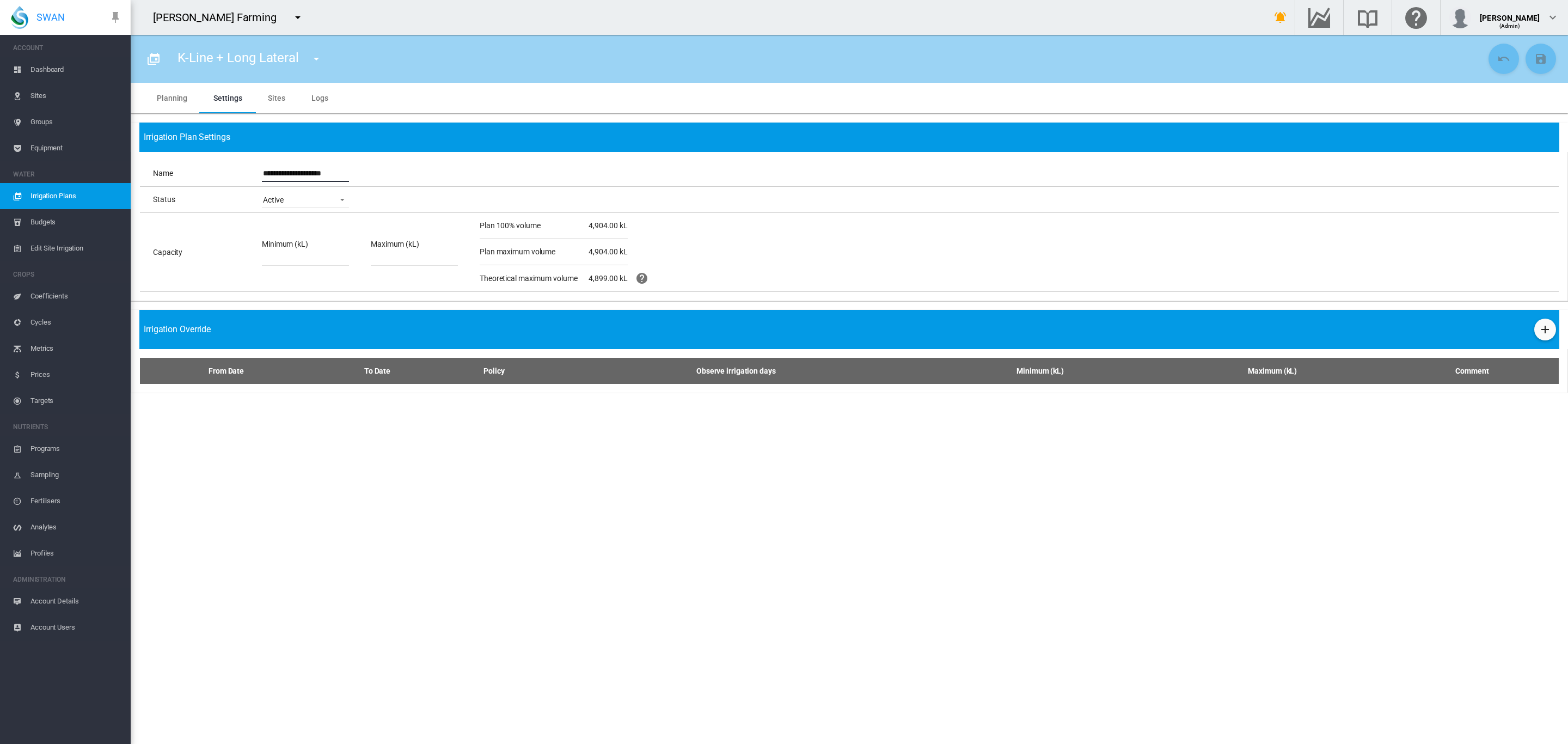
click at [337, 170] on input "**********" at bounding box center [305, 174] width 87 height 16
type input "**********"
click at [1545, 62] on md-icon "icon-content-save" at bounding box center [1541, 58] width 13 height 13
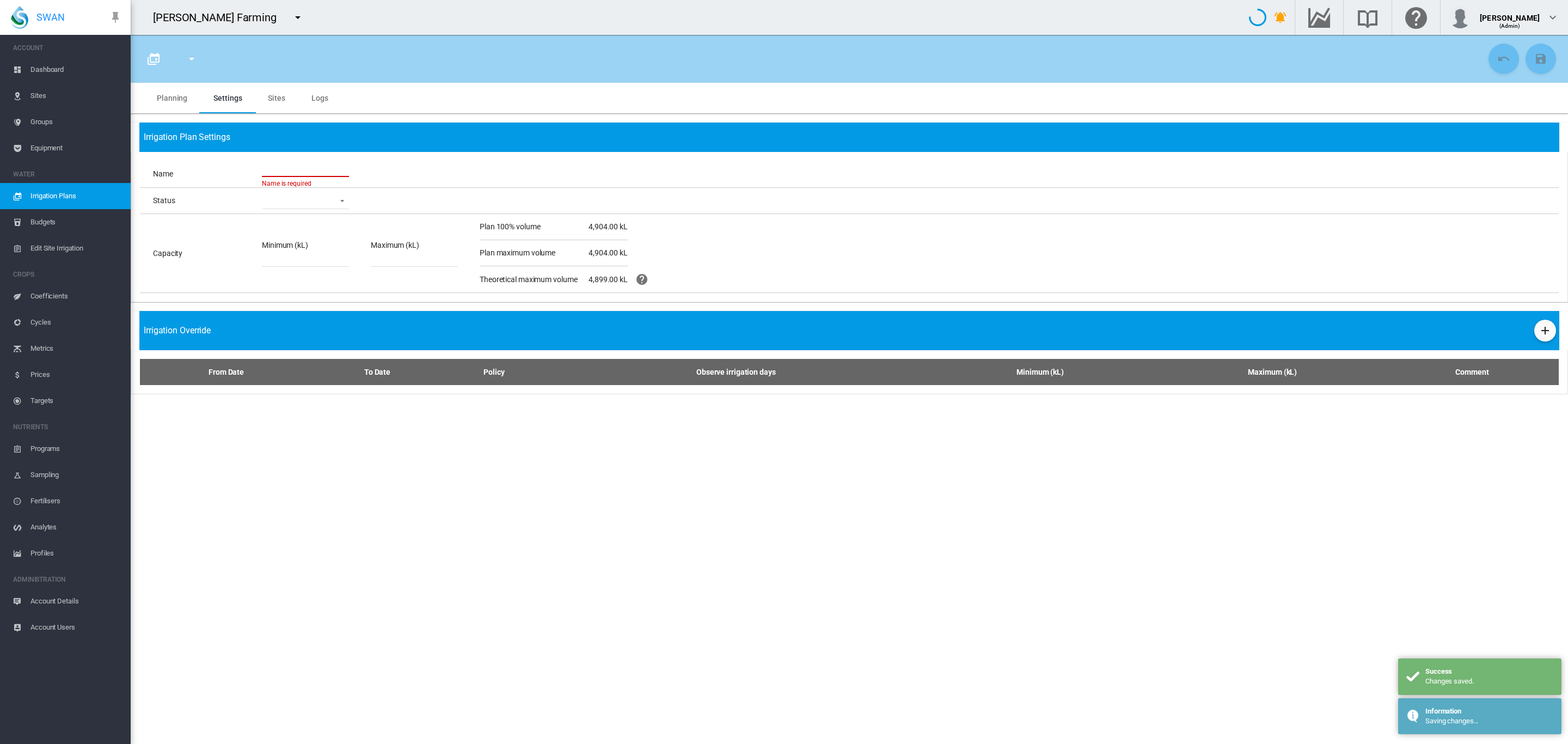
type input "**********"
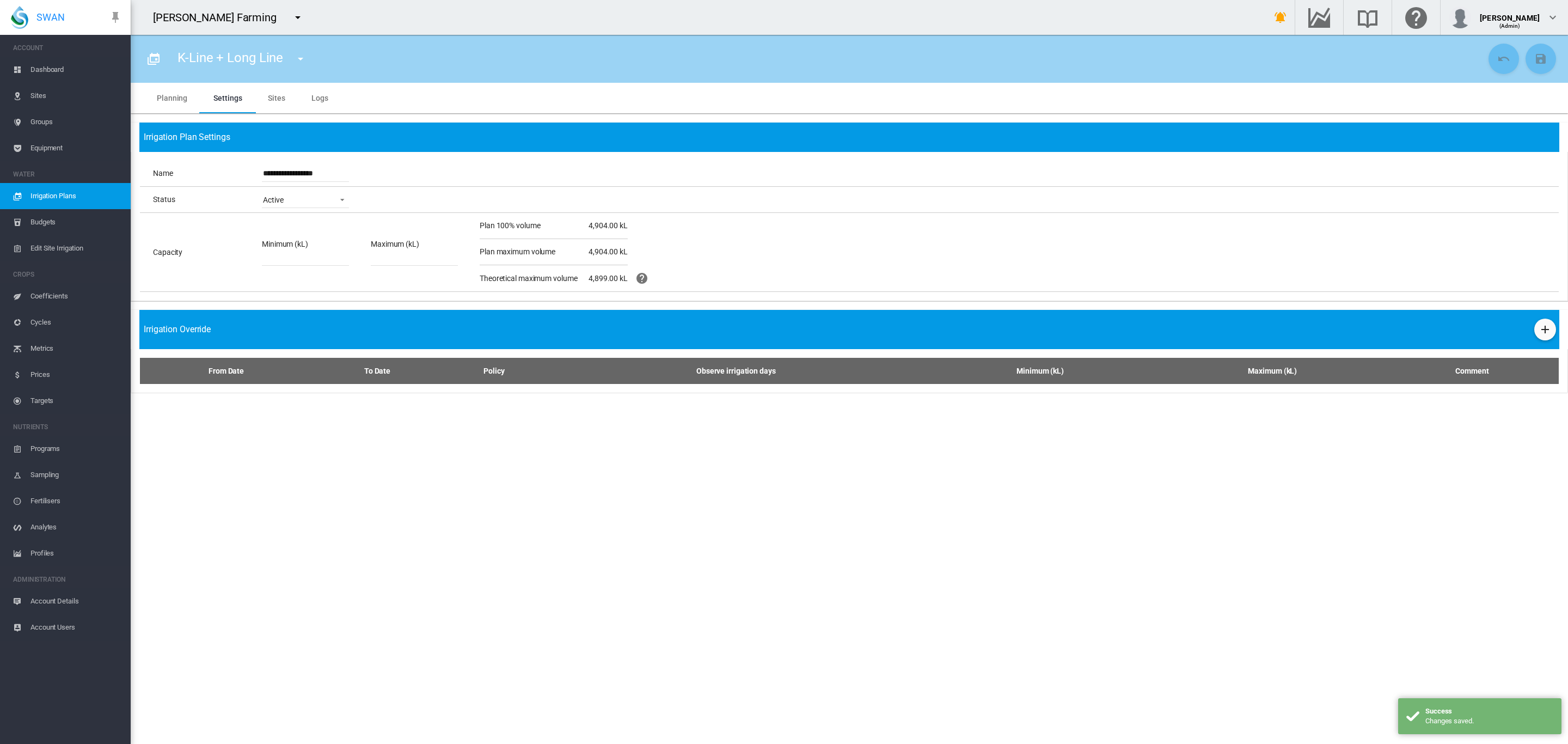
click at [49, 68] on span "Dashboard" at bounding box center [76, 69] width 91 height 26
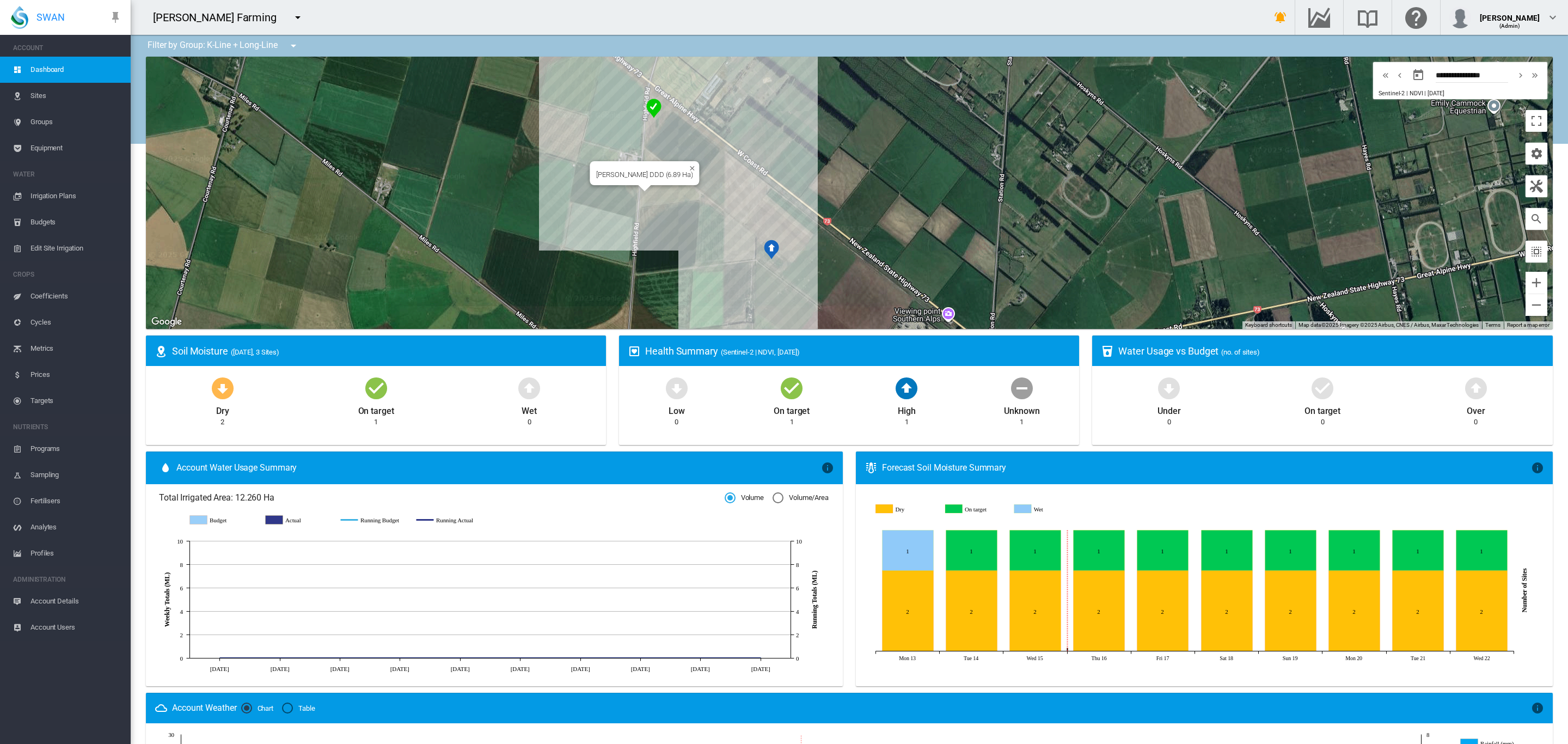
click at [655, 193] on div "[PERSON_NAME] DDD (6.89 Ha)" at bounding box center [849, 192] width 1407 height 272
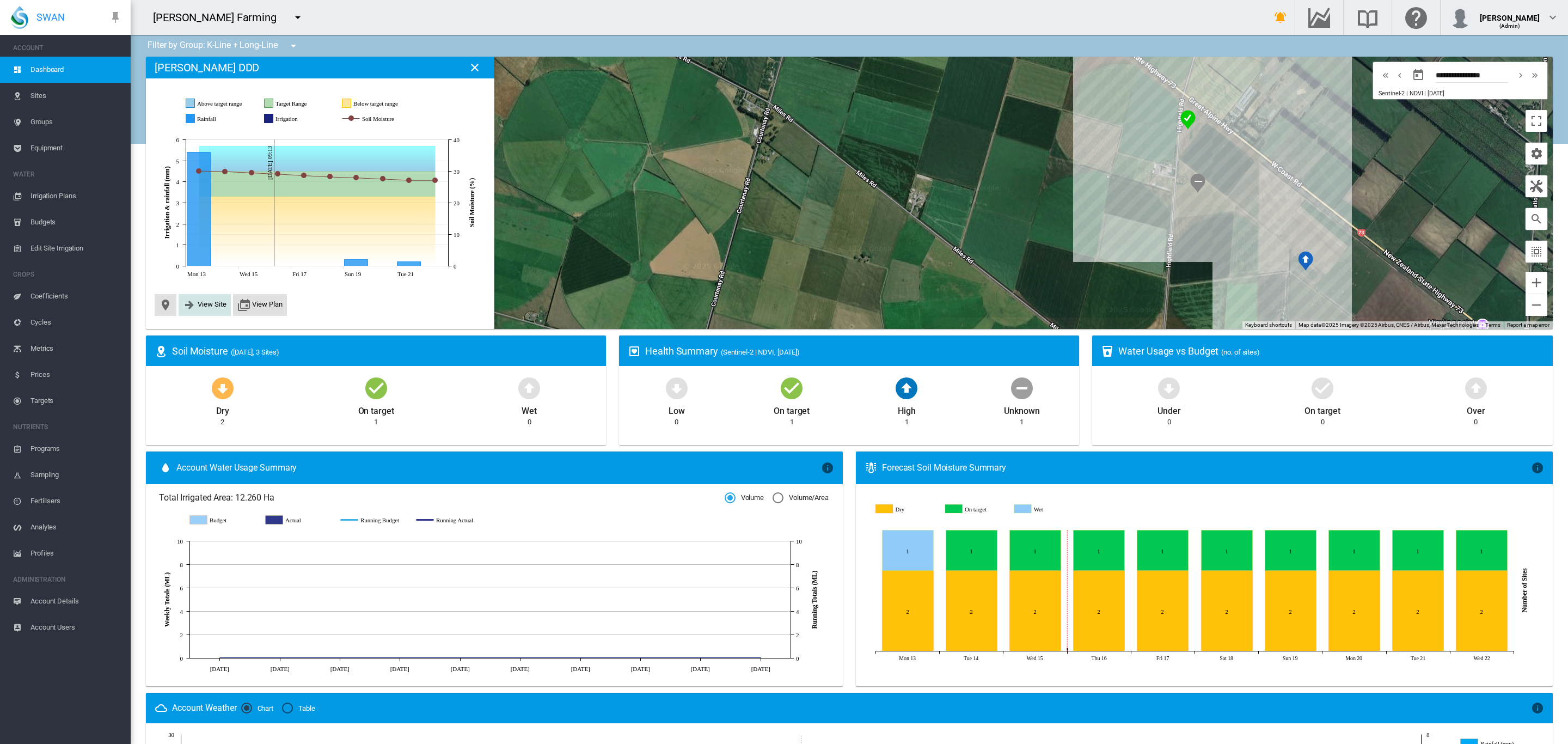
click at [206, 304] on span "View Site" at bounding box center [212, 304] width 29 height 8
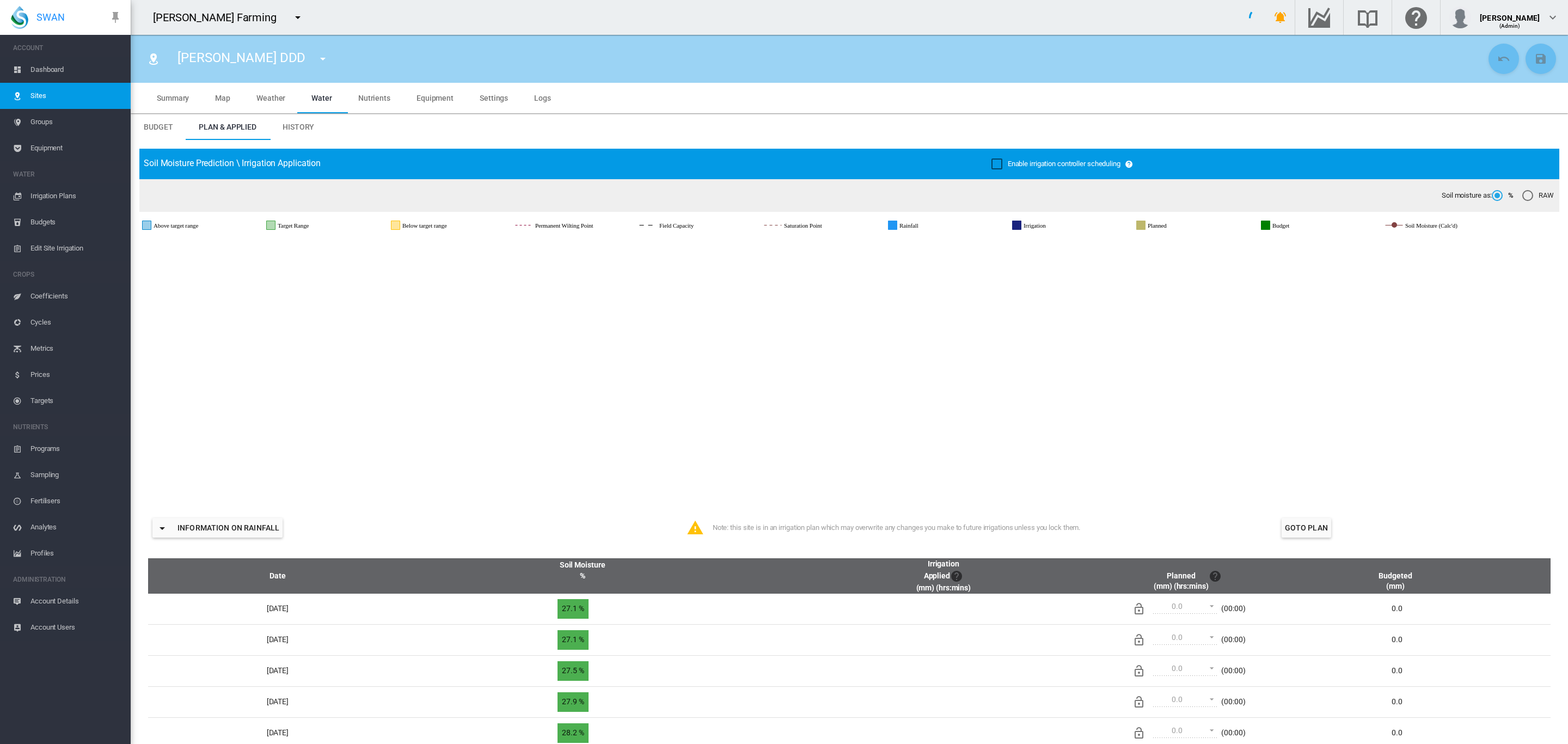
click at [426, 98] on span "Equipment" at bounding box center [435, 98] width 37 height 9
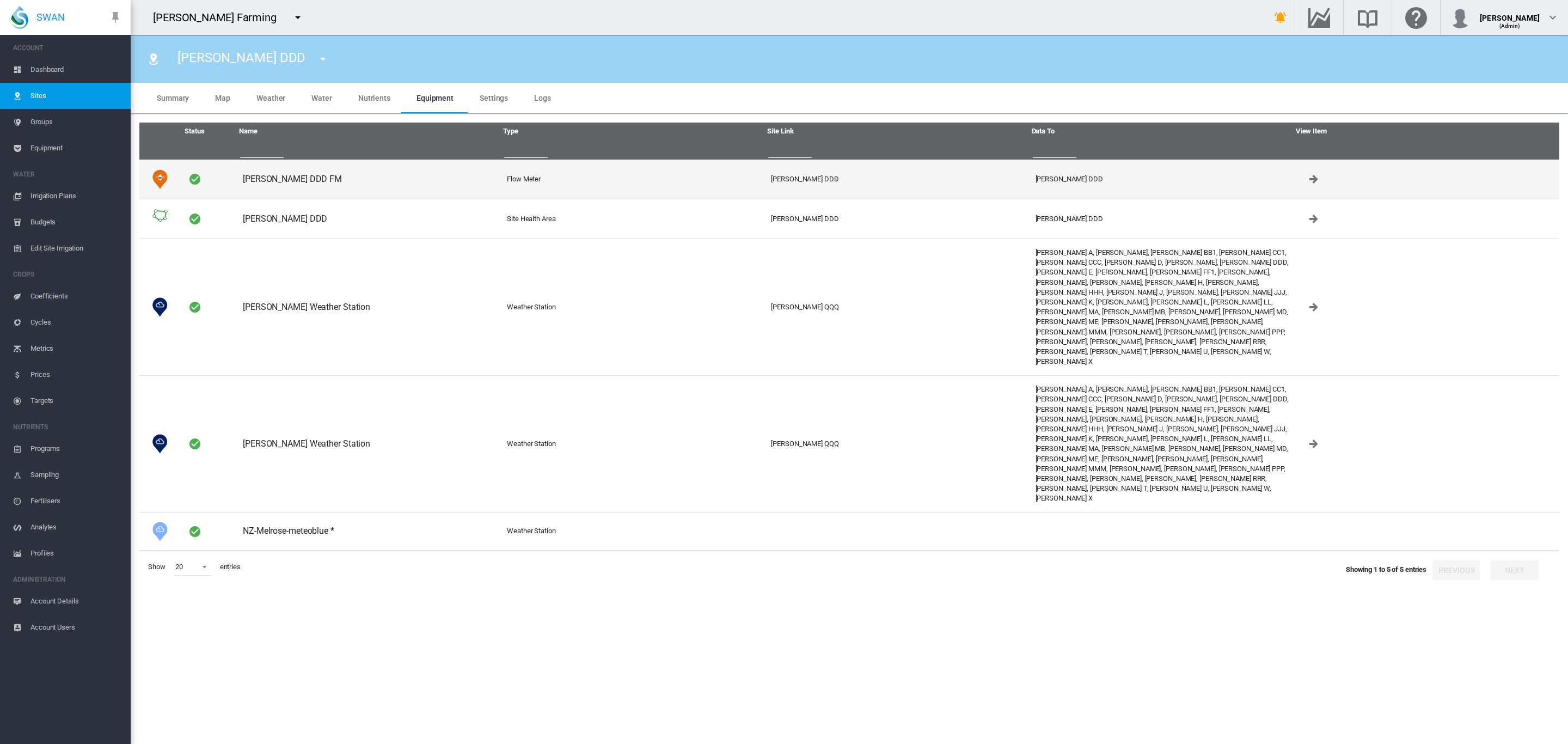
click at [294, 178] on td "[PERSON_NAME] DDD FM" at bounding box center [371, 179] width 264 height 39
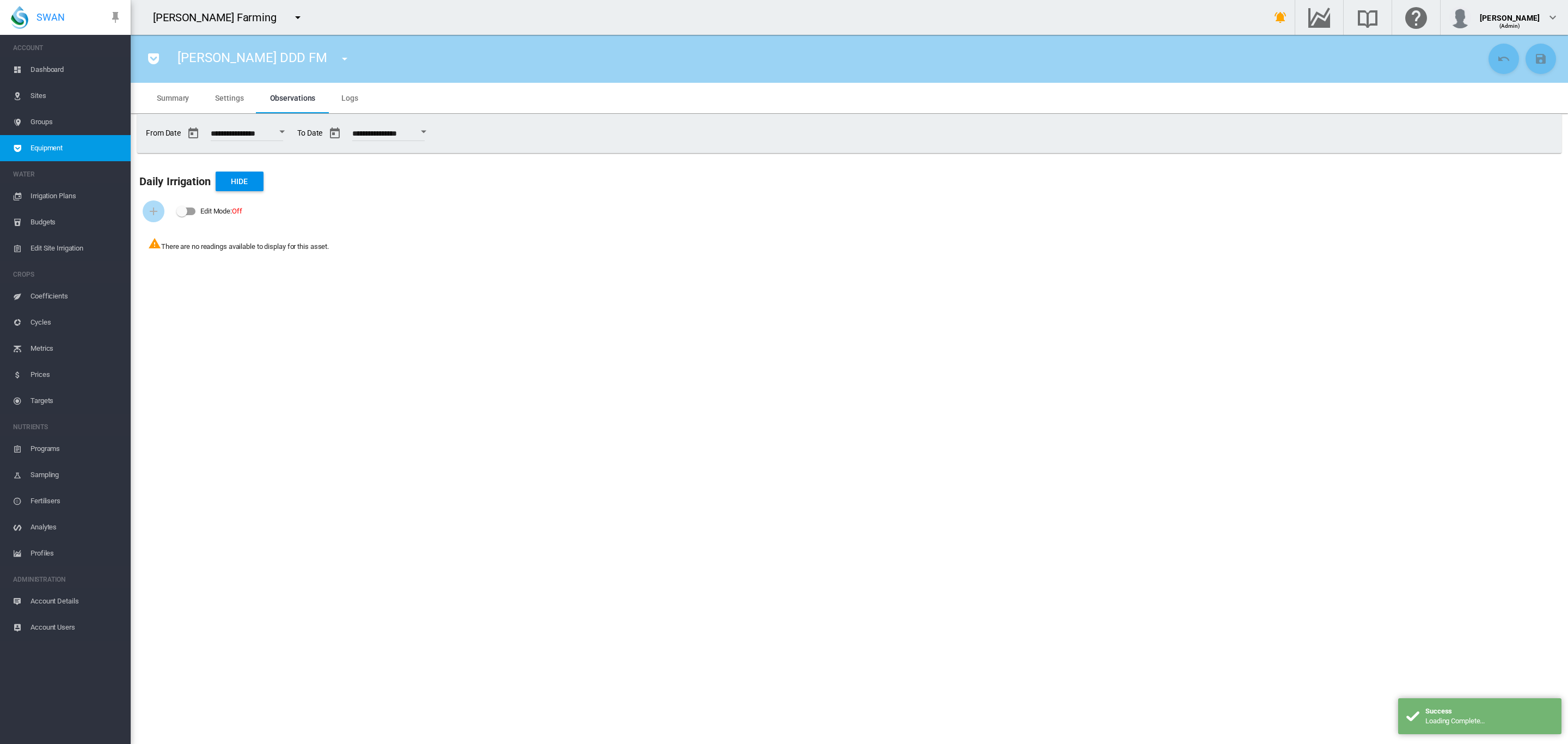
click at [237, 99] on span "Settings" at bounding box center [229, 98] width 29 height 9
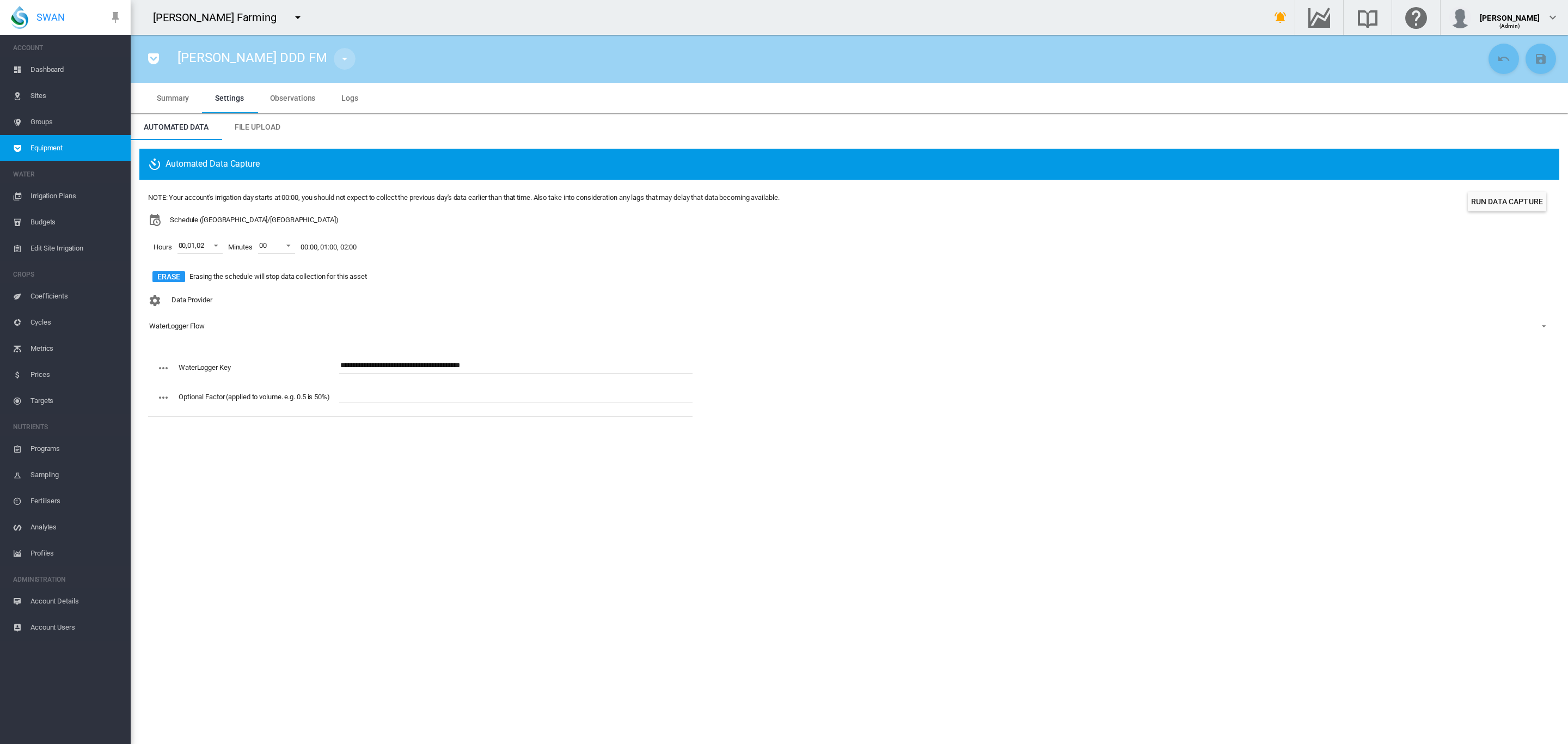
click at [338, 62] on md-icon "icon-menu-down" at bounding box center [344, 58] width 13 height 13
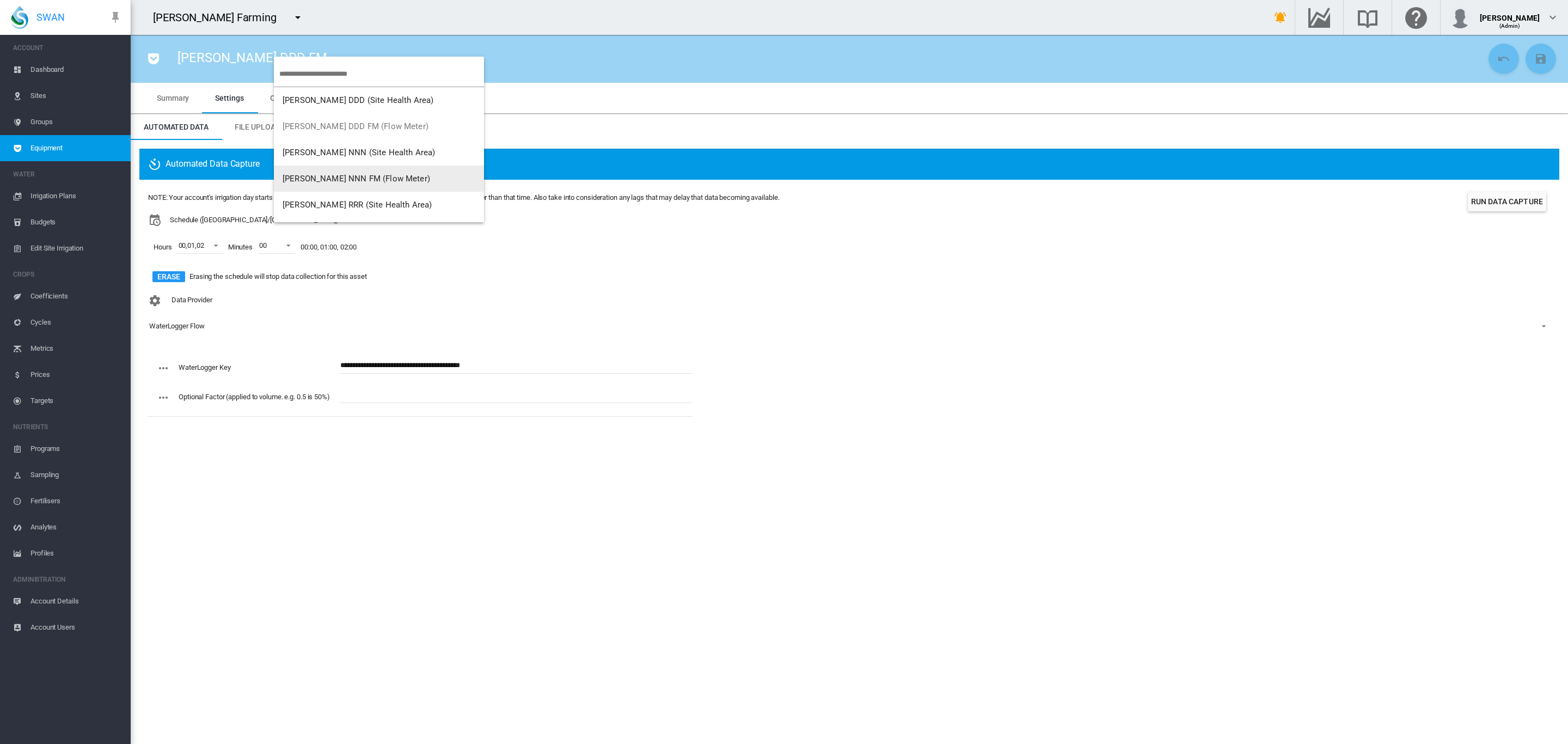
click at [353, 178] on span "[PERSON_NAME] NNN FM (Flow Meter)" at bounding box center [356, 178] width 147 height 10
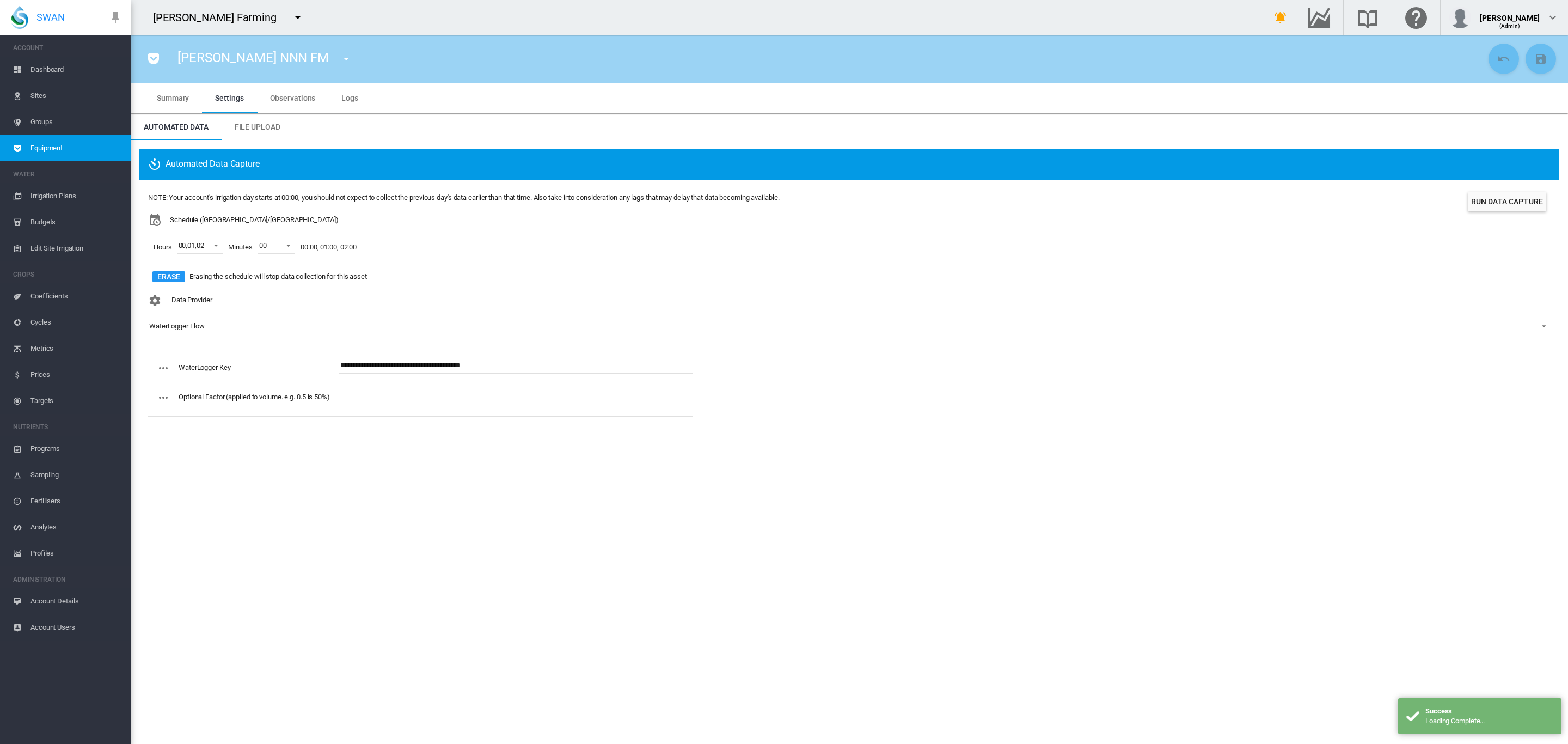
click at [335, 68] on button "button" at bounding box center [346, 59] width 22 height 22
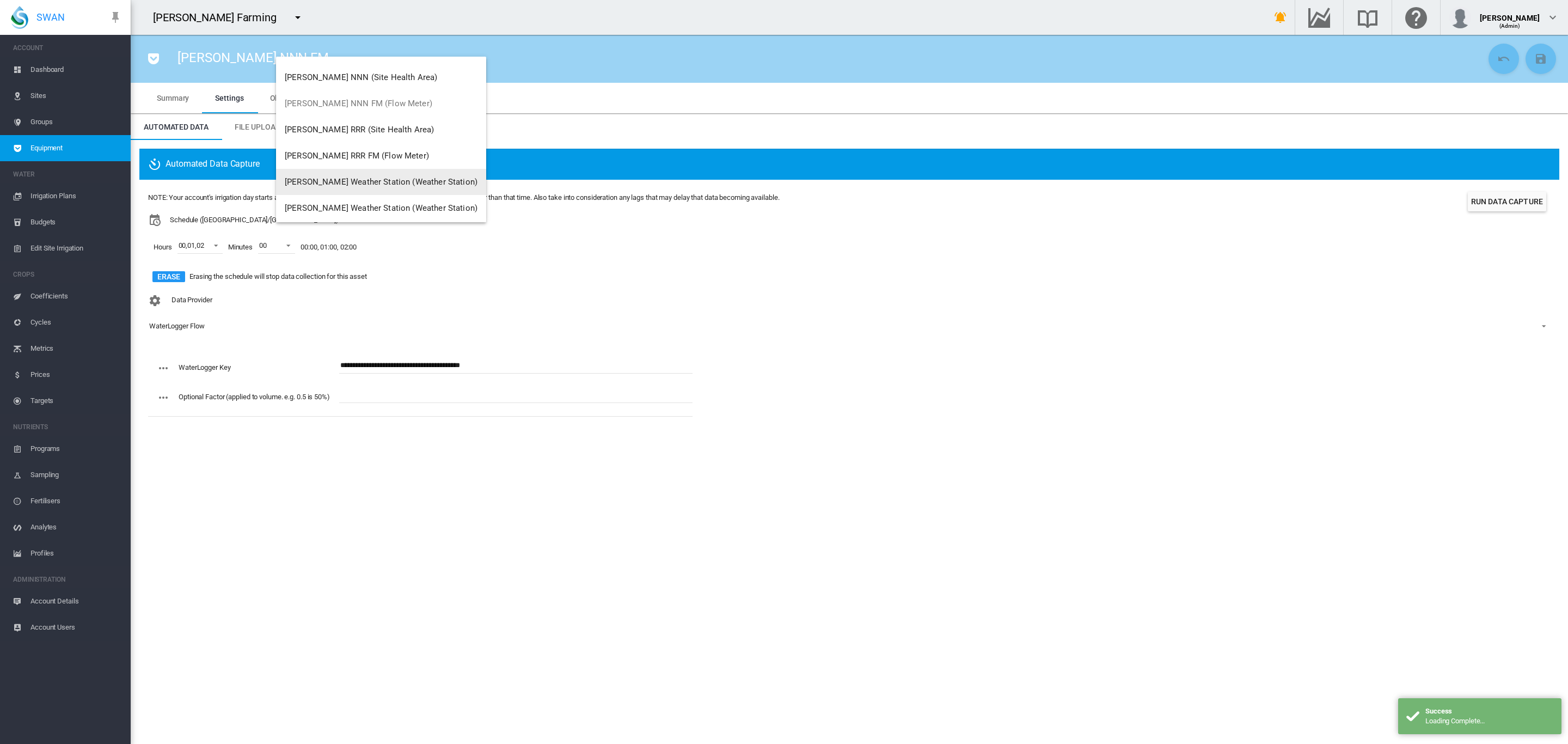
scroll to position [79, 0]
click at [353, 146] on button "Brooker RRR FM (Flow Meter)" at bounding box center [380, 152] width 210 height 26
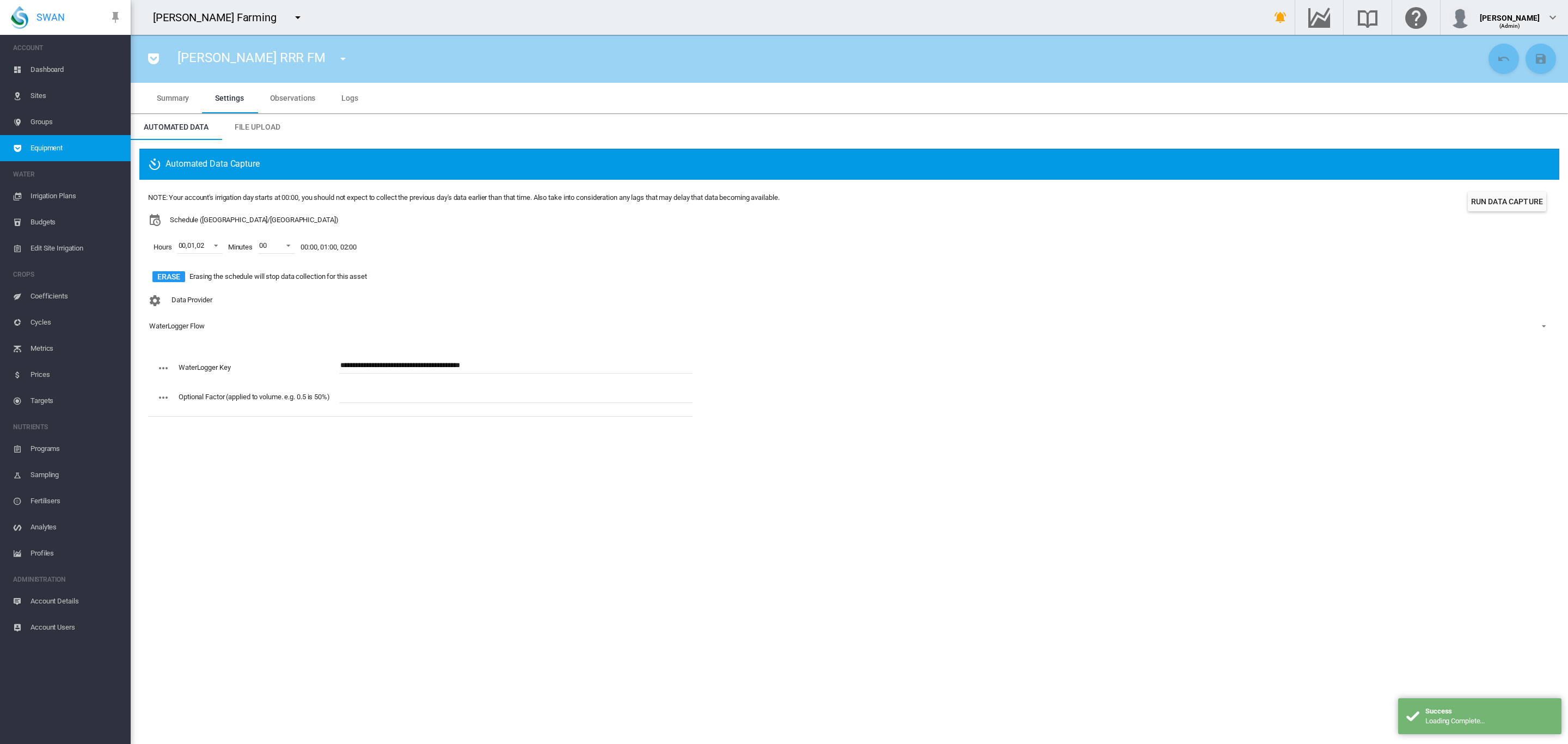
click at [469, 283] on div "Erase Erasing the schedule will stop data collection for this asset" at bounding box center [463, 276] width 631 height 18
click at [52, 74] on span "Dashboard" at bounding box center [76, 69] width 91 height 26
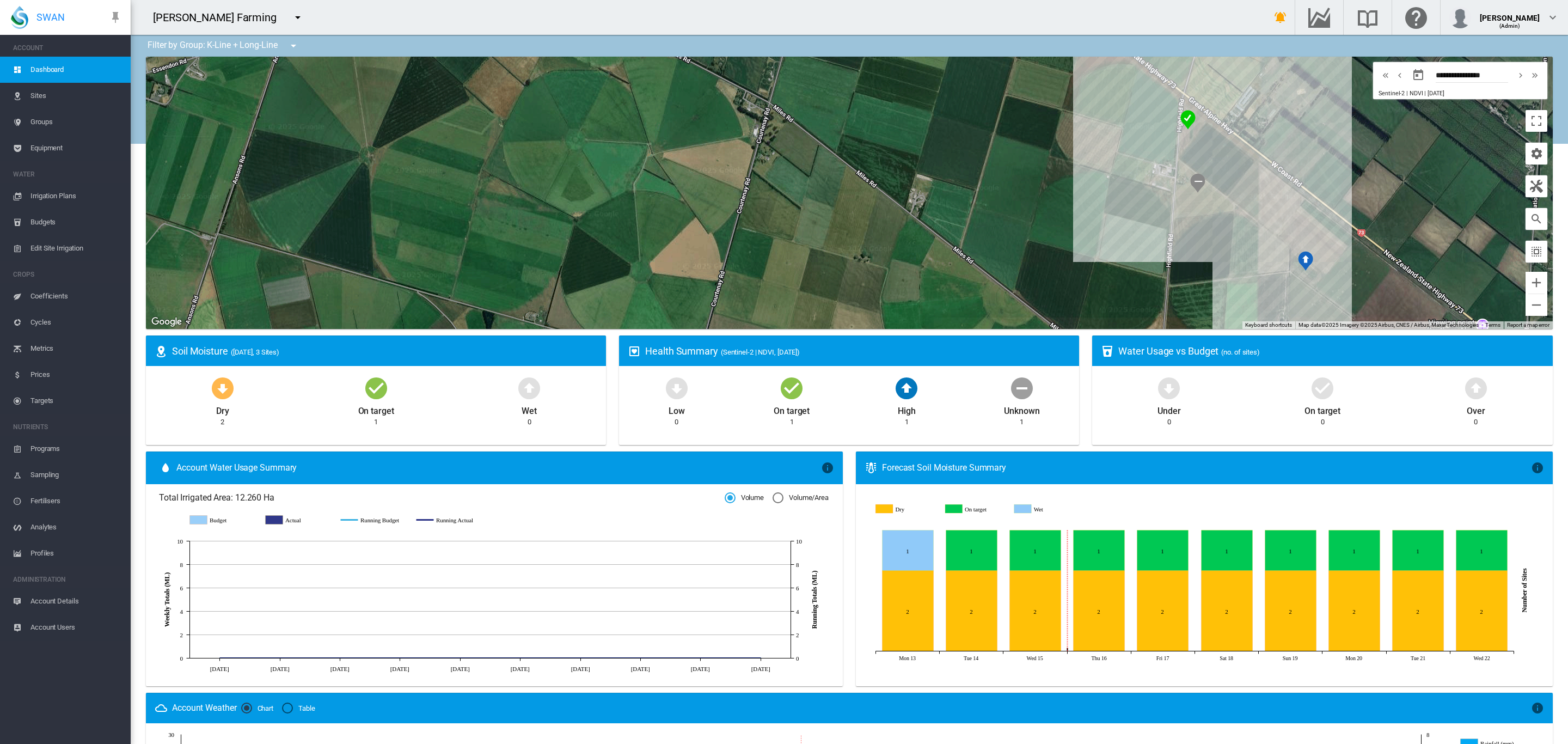
click at [284, 51] on button "button" at bounding box center [293, 46] width 22 height 22
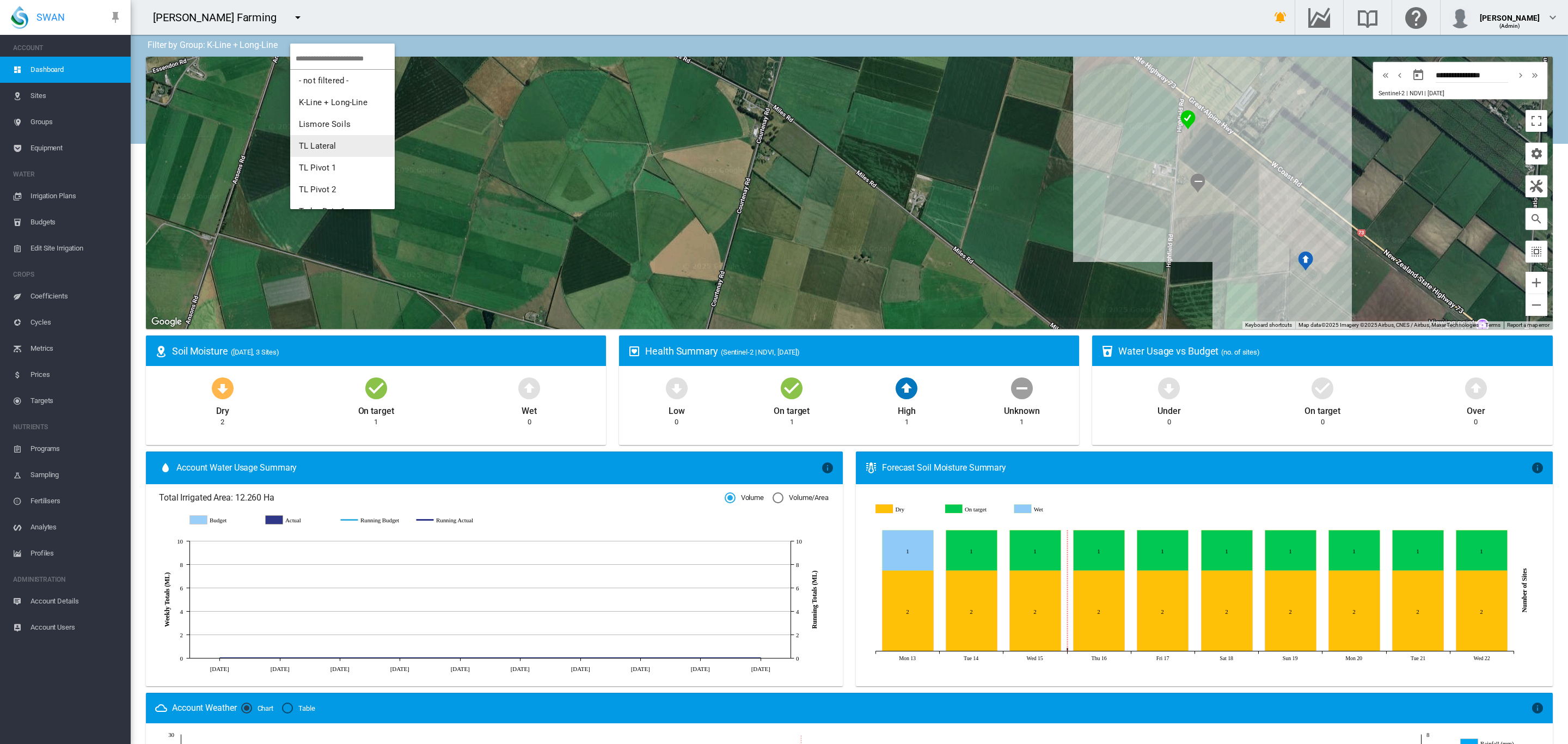
click at [334, 141] on span "TL Lateral" at bounding box center [318, 146] width 38 height 10
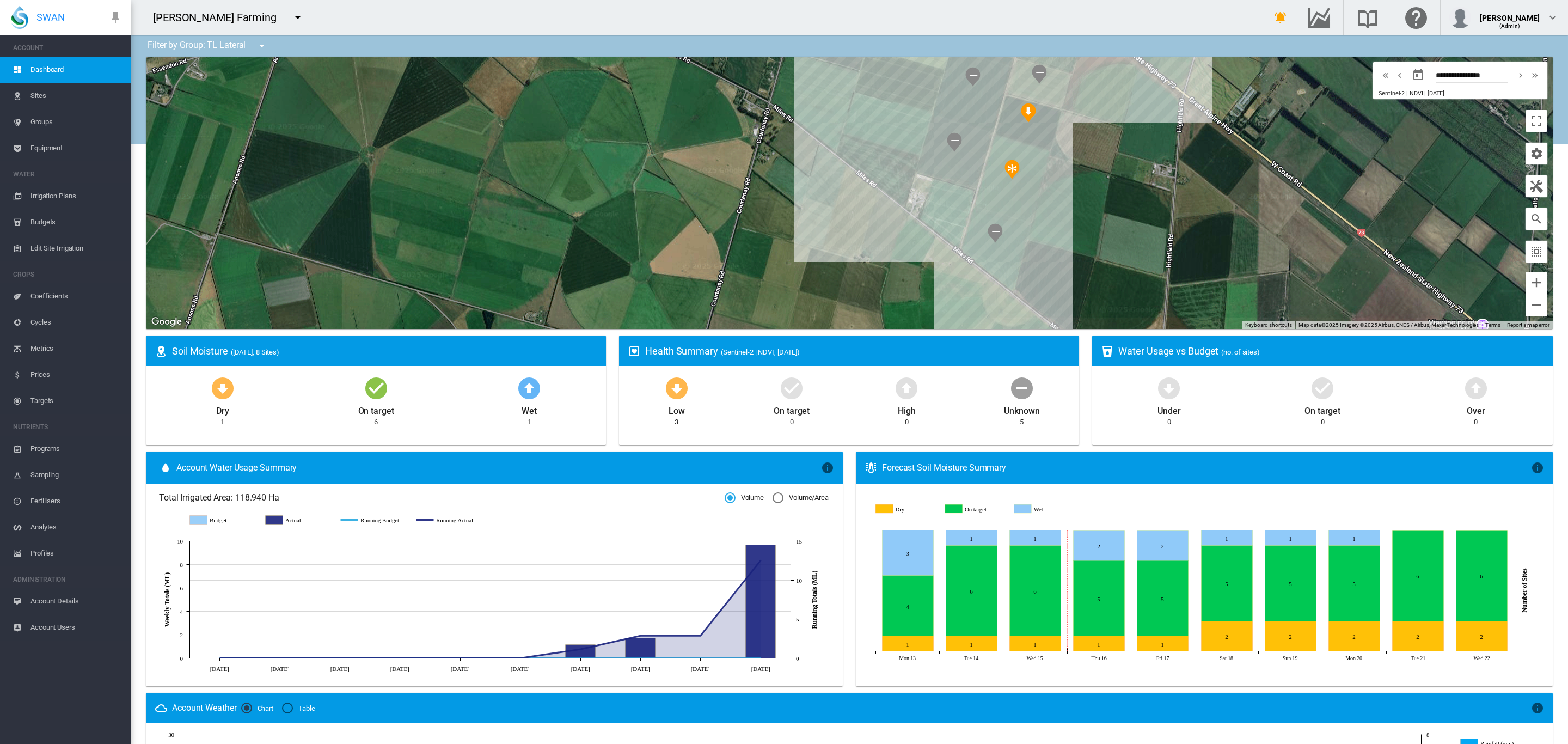
click at [59, 146] on span "Equipment" at bounding box center [76, 148] width 91 height 26
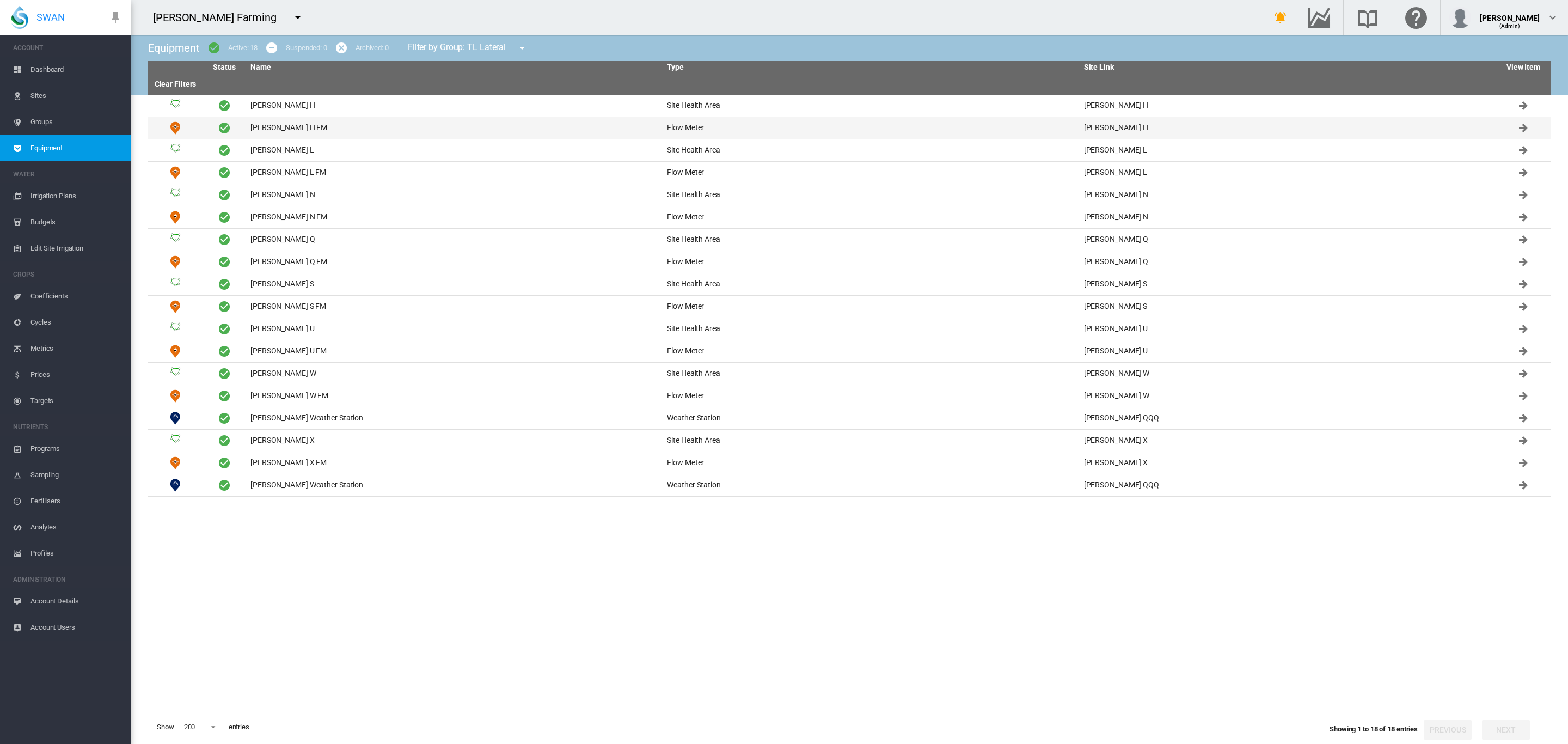
click at [287, 126] on td "[PERSON_NAME] H FM" at bounding box center [454, 128] width 416 height 22
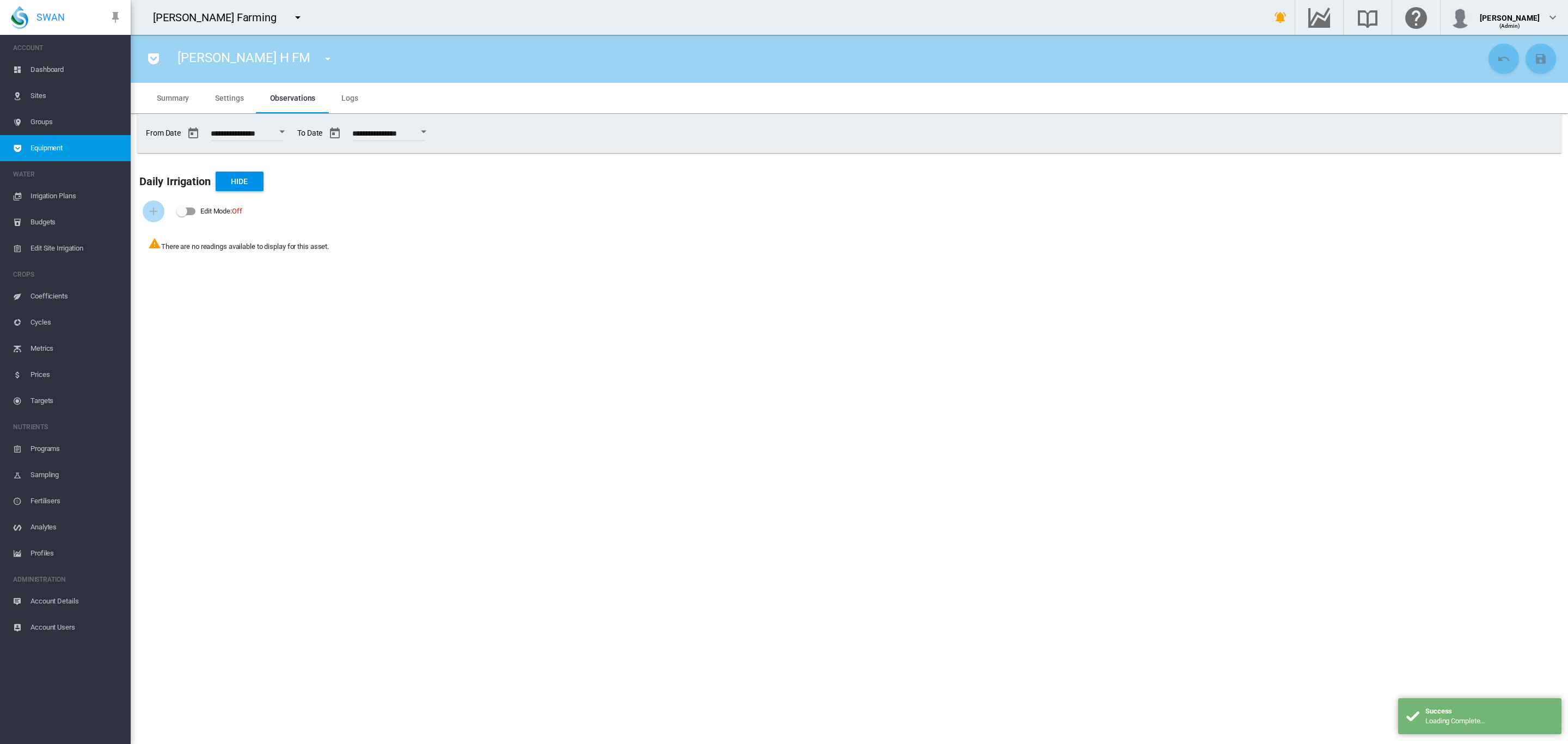
click at [227, 98] on span "Settings" at bounding box center [229, 98] width 29 height 9
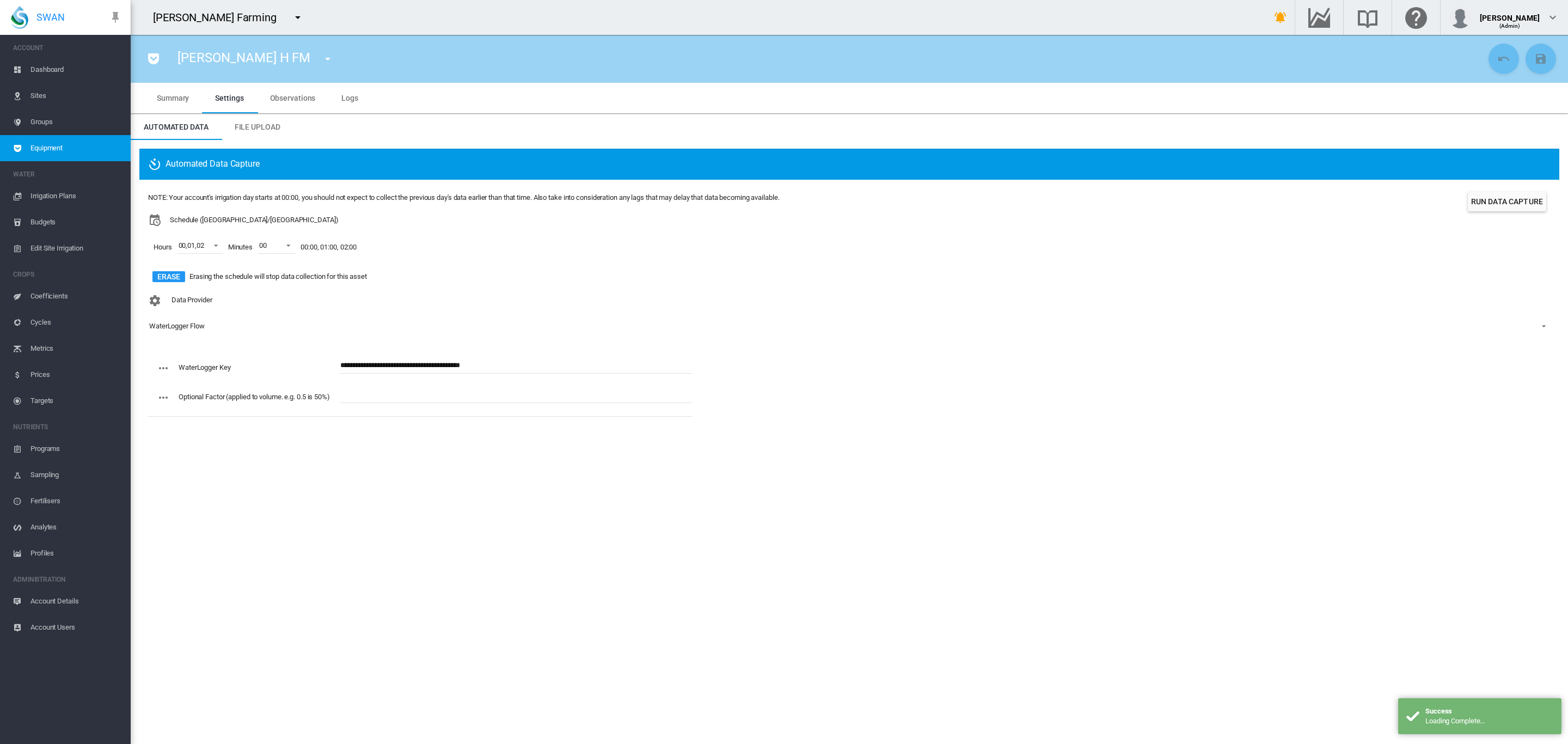
click at [321, 59] on md-icon "icon-menu-down" at bounding box center [327, 58] width 13 height 13
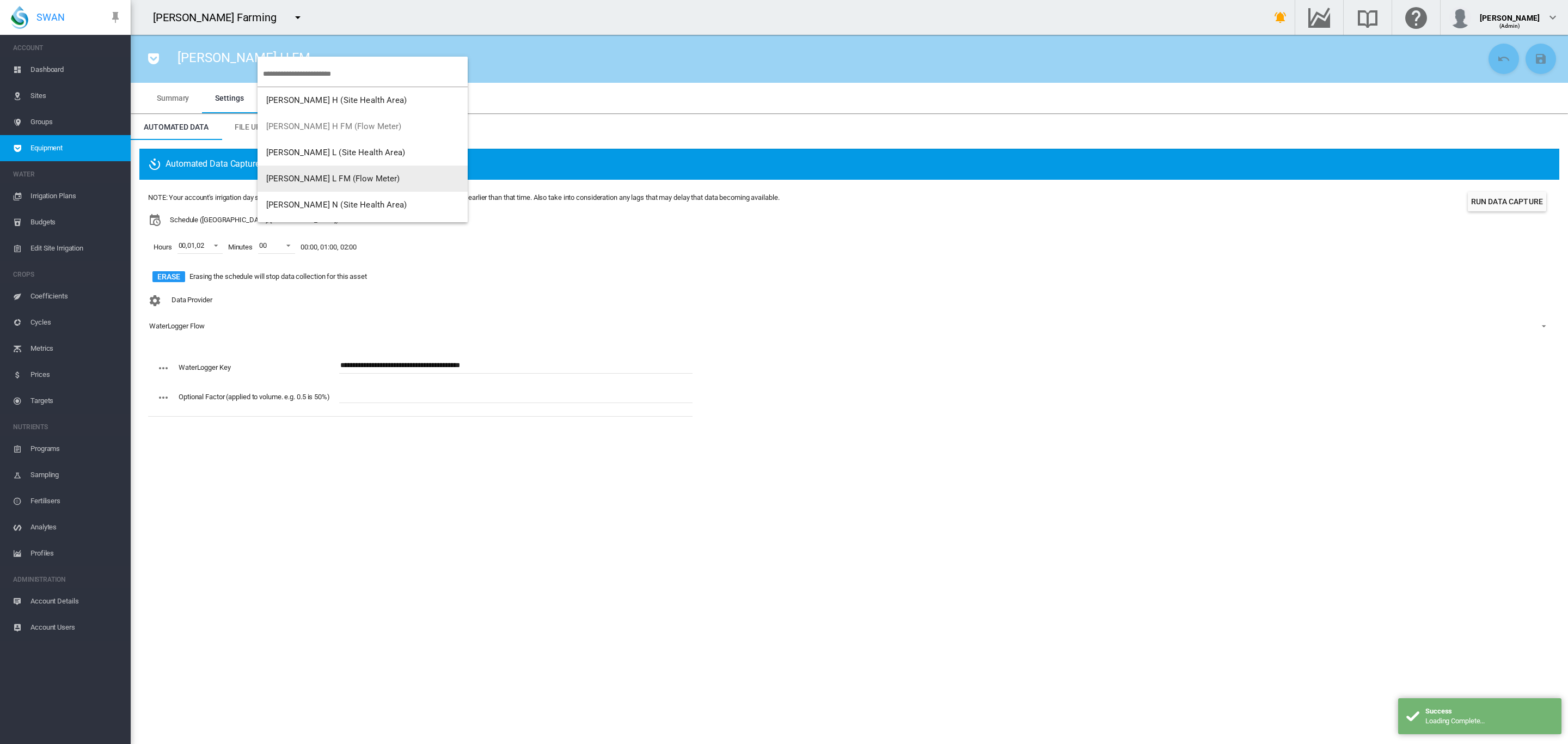
click at [317, 178] on span "Brooker L FM (Flow Meter)" at bounding box center [333, 178] width 134 height 10
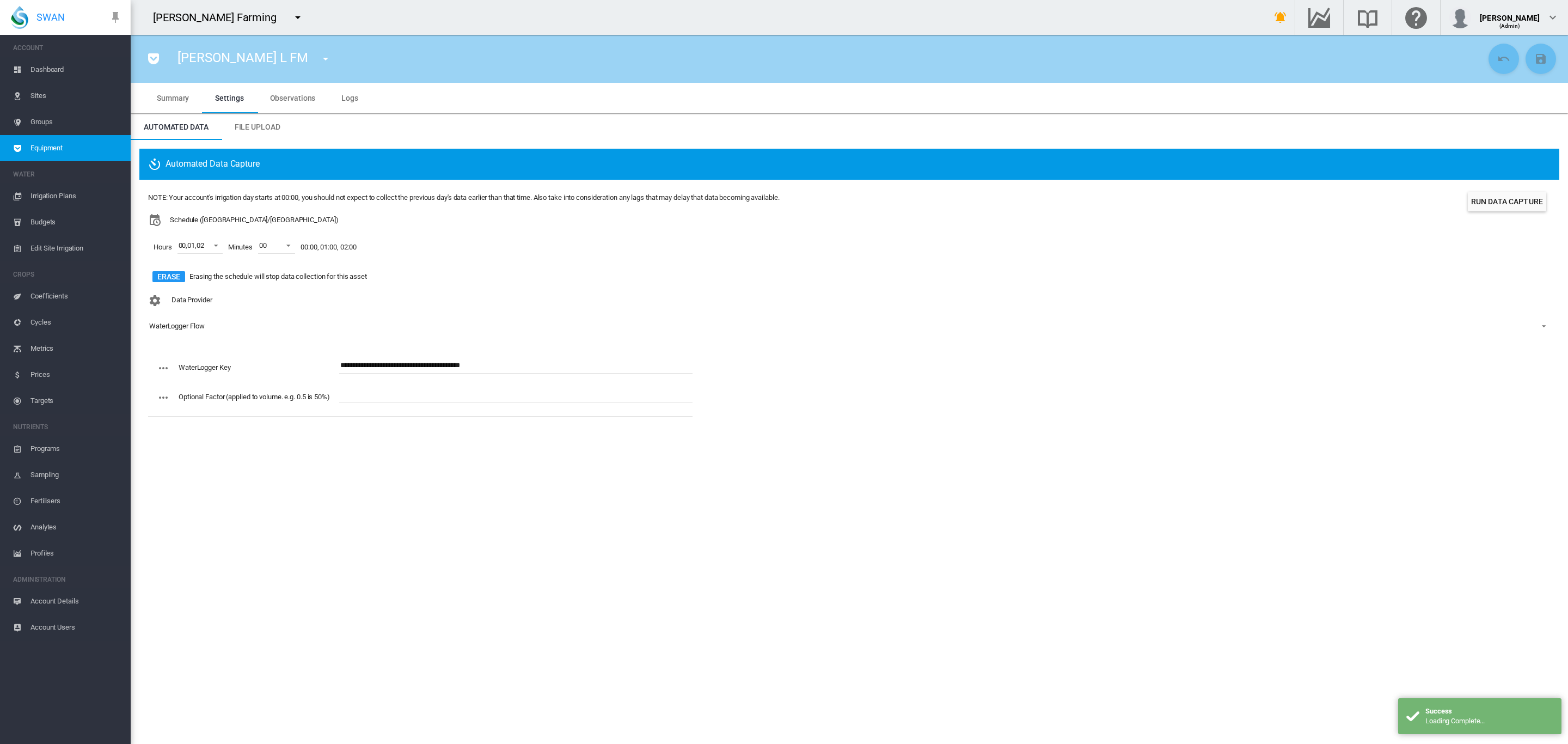
click at [319, 54] on md-icon "icon-menu-down" at bounding box center [325, 58] width 13 height 13
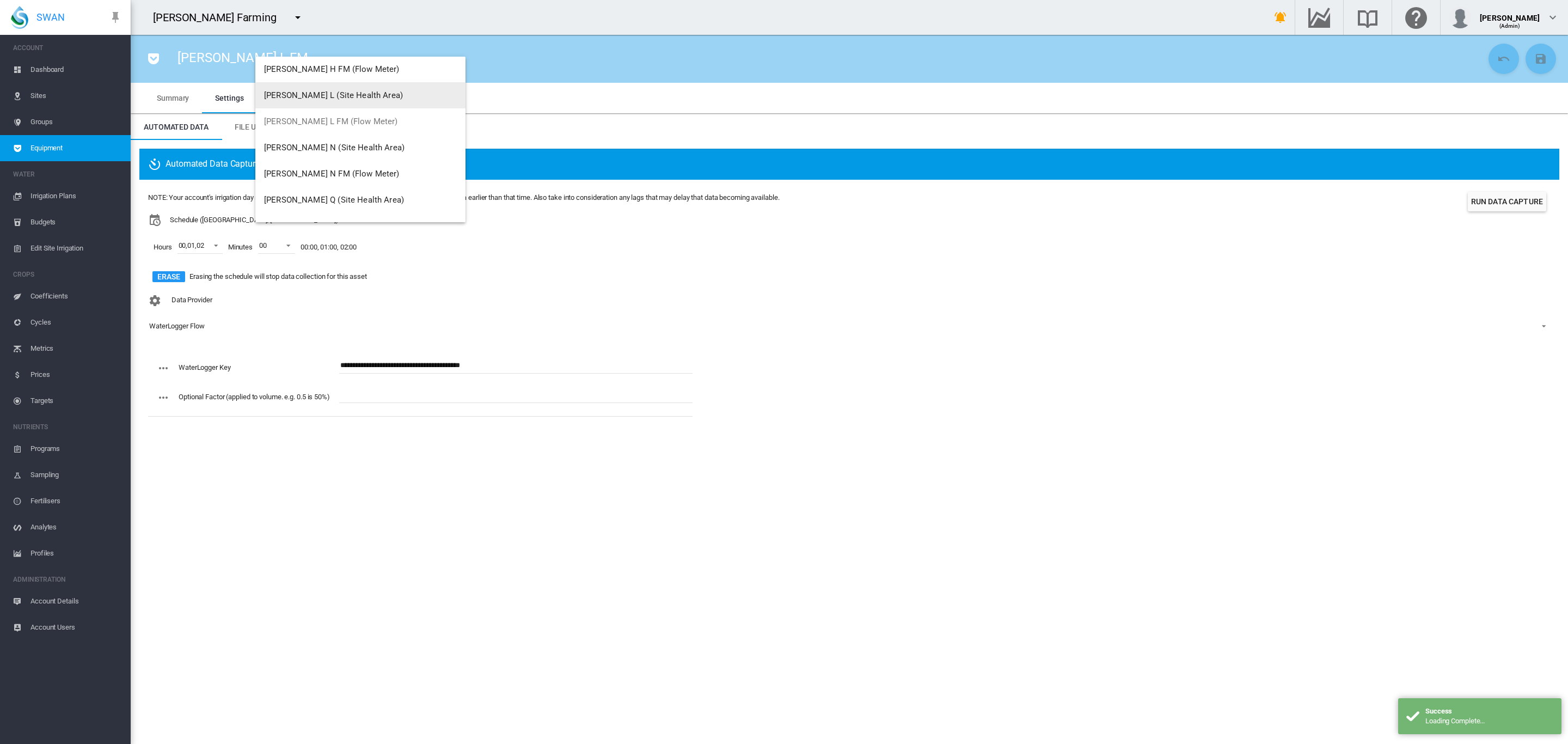
scroll to position [61, 0]
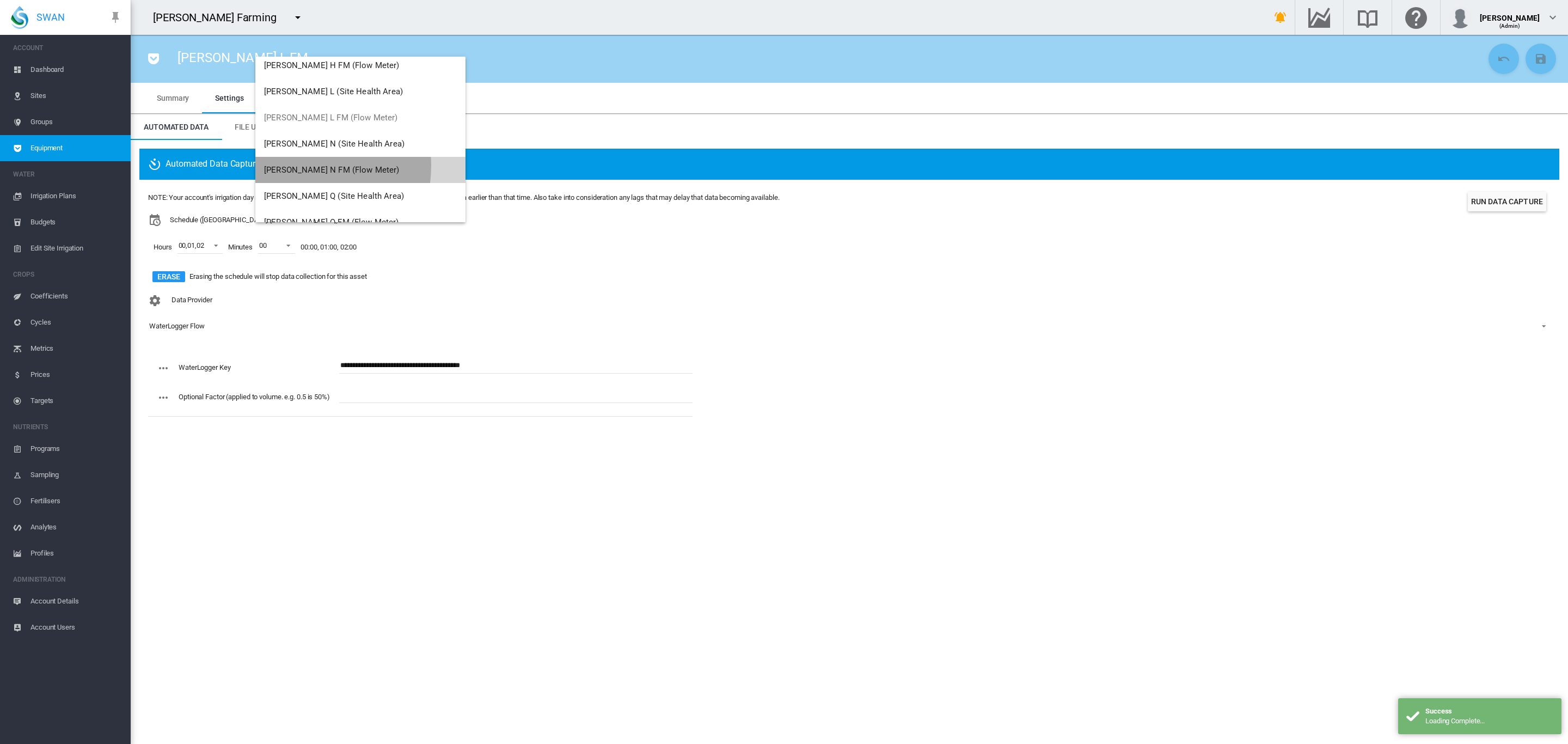
click at [296, 166] on span "Brooker N FM (Flow Meter)" at bounding box center [332, 170] width 136 height 10
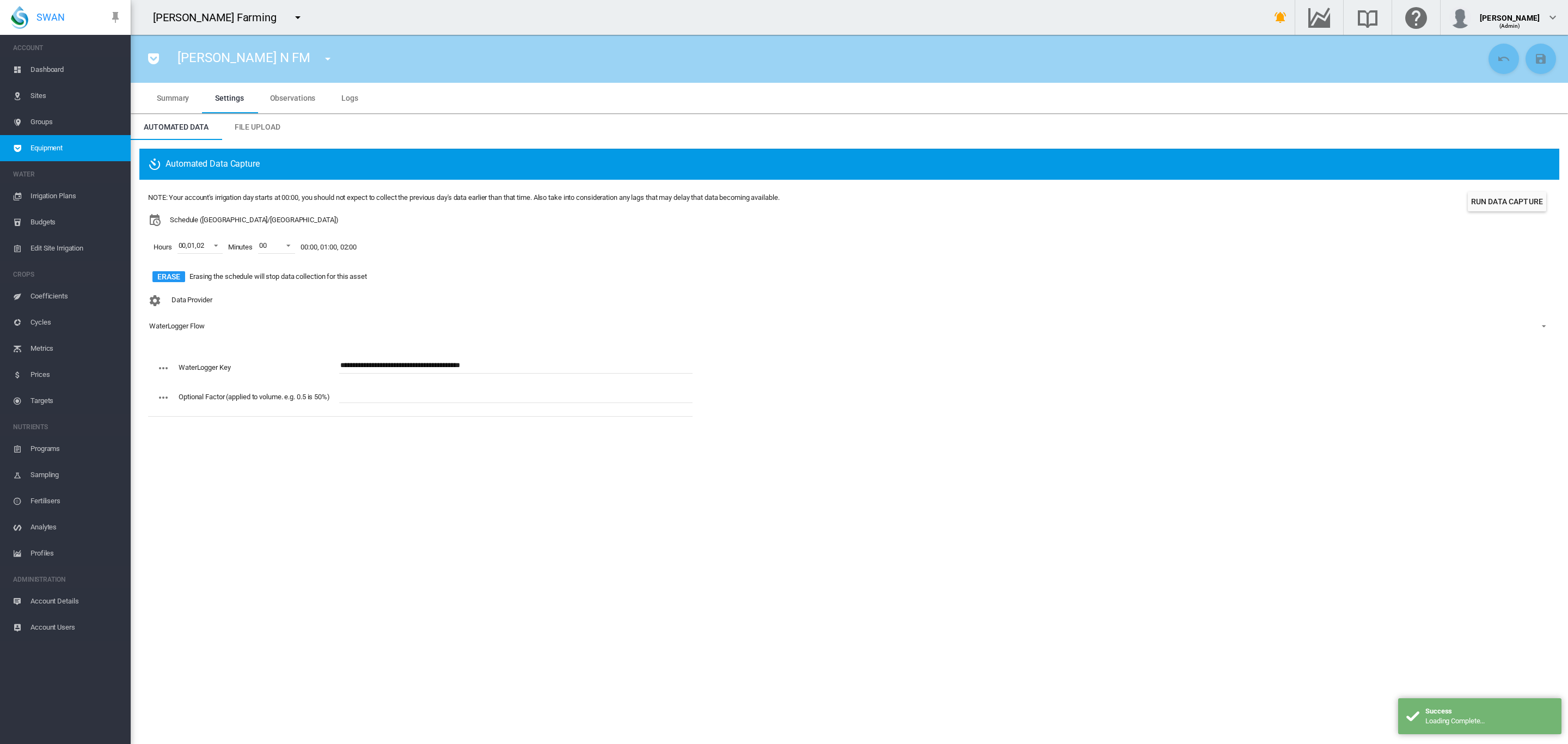
click at [321, 57] on md-icon "icon-menu-down" at bounding box center [327, 58] width 13 height 13
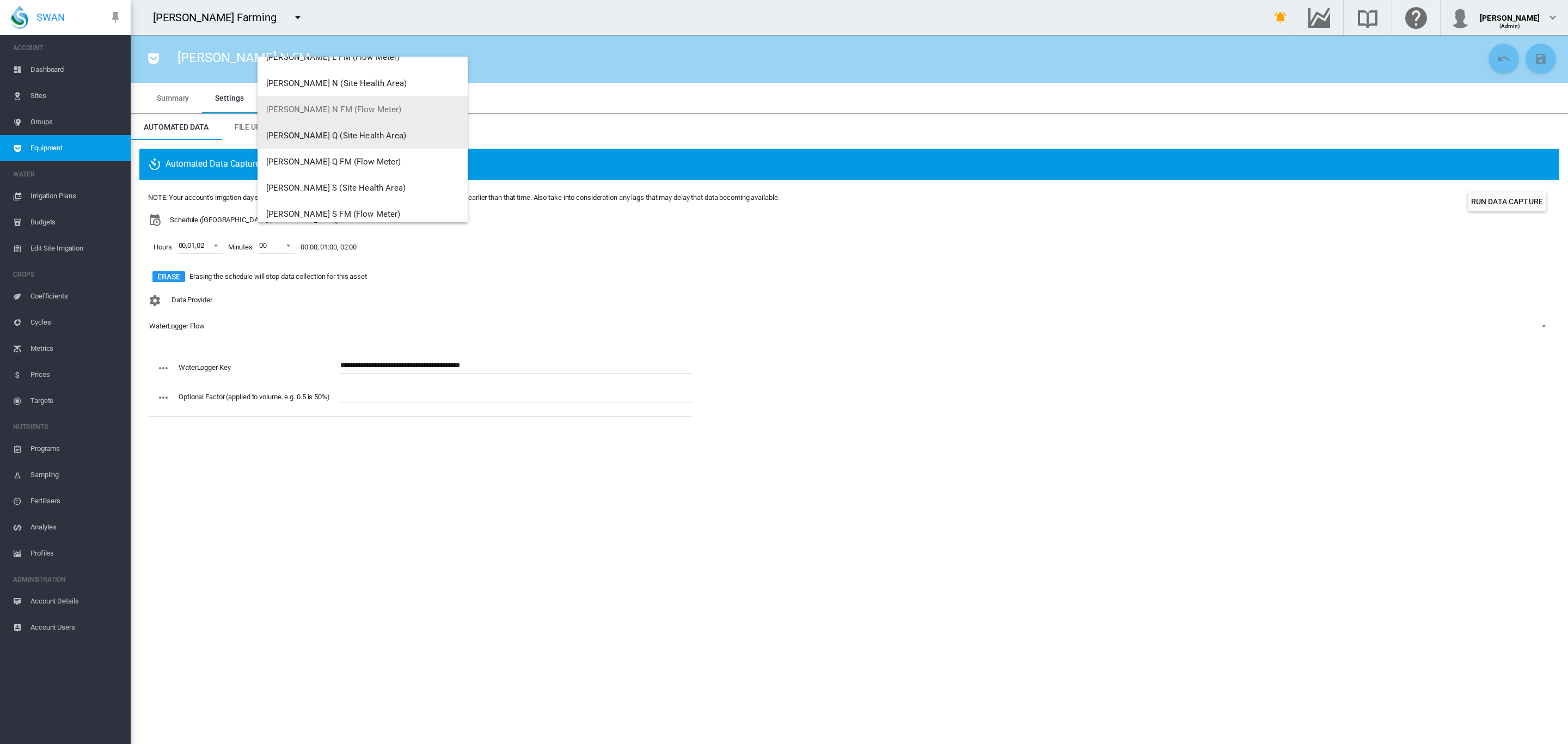
scroll to position [122, 0]
click at [317, 158] on span "Brooker Q FM (Flow Meter)" at bounding box center [334, 161] width 135 height 10
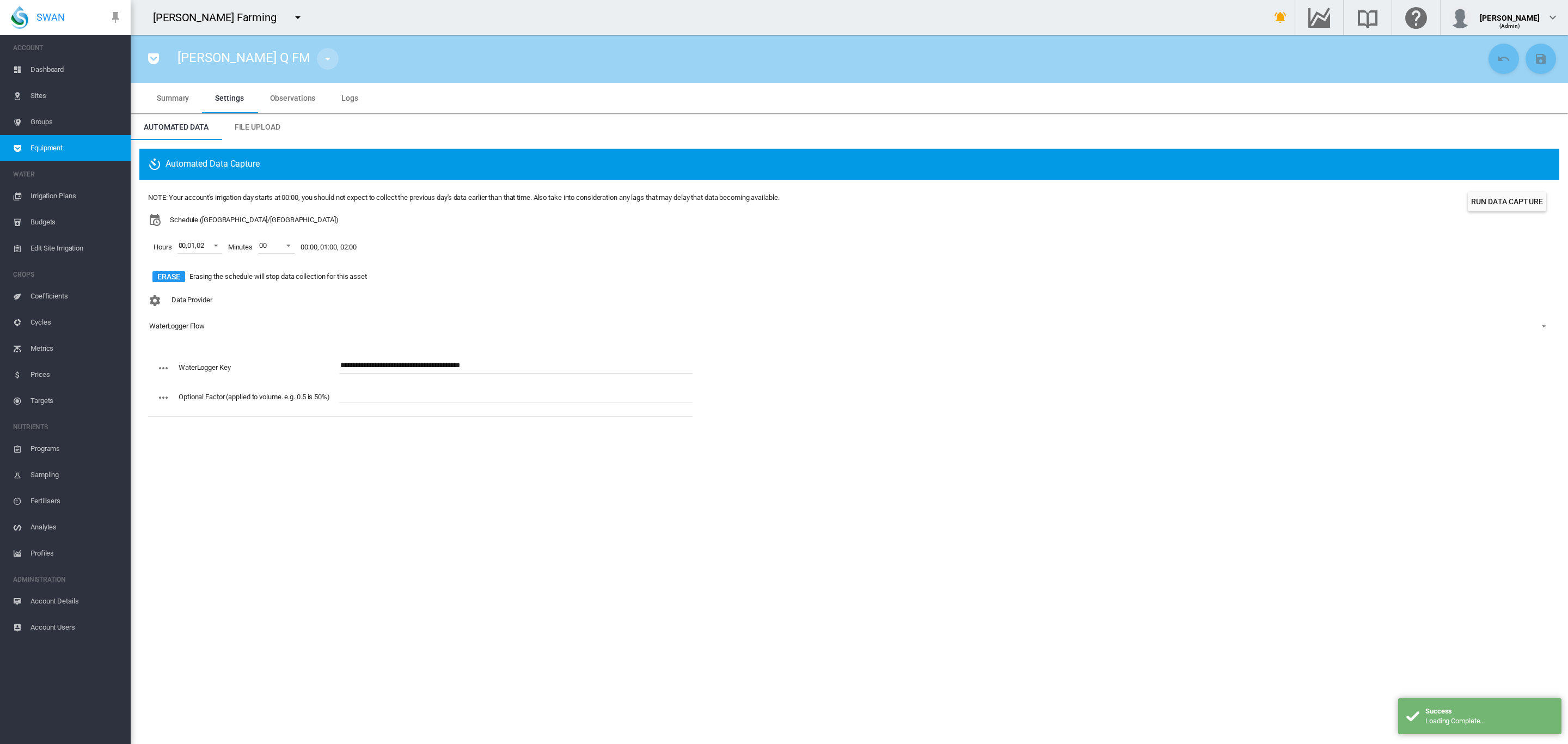
click at [317, 54] on button "button" at bounding box center [328, 59] width 22 height 22
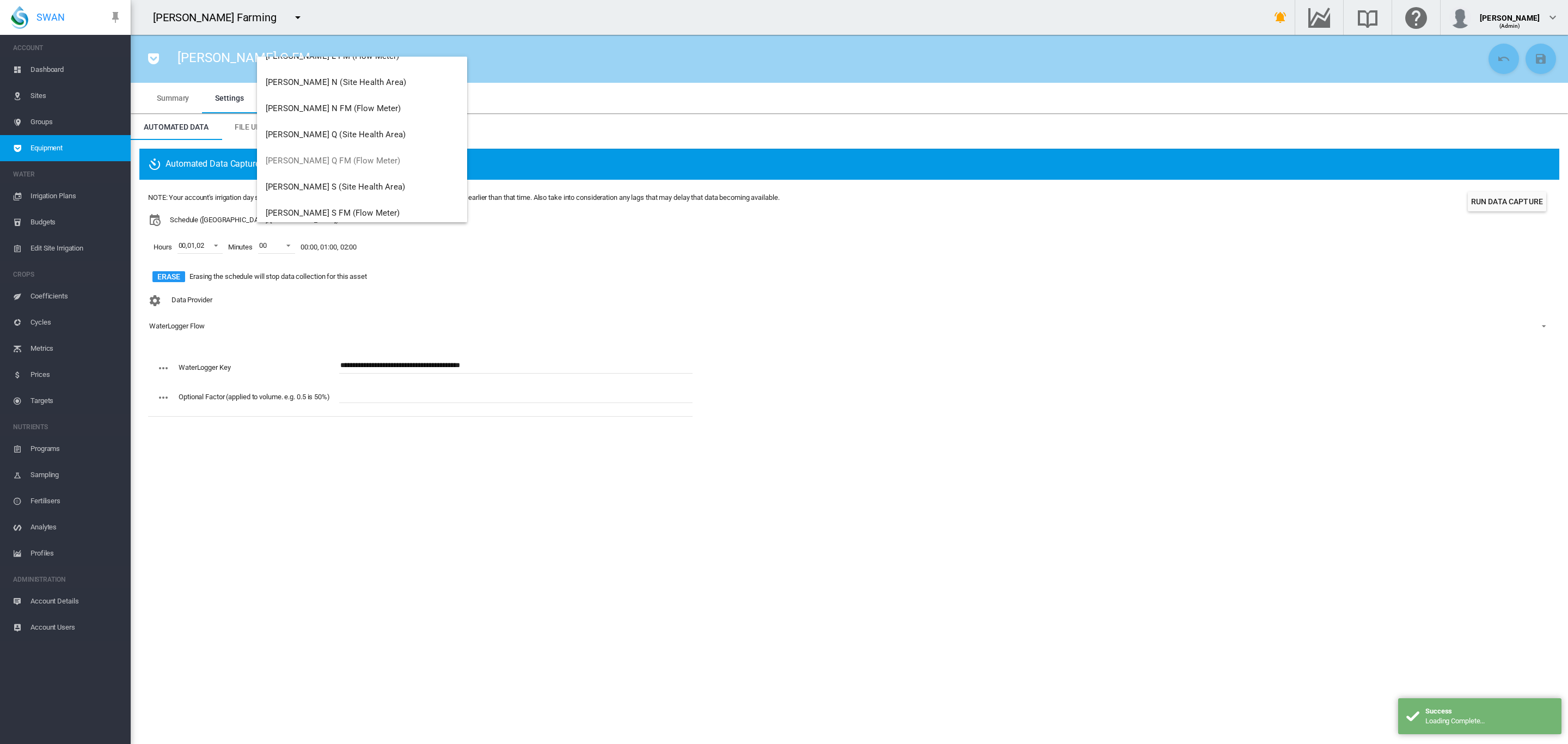
scroll to position [142, 0]
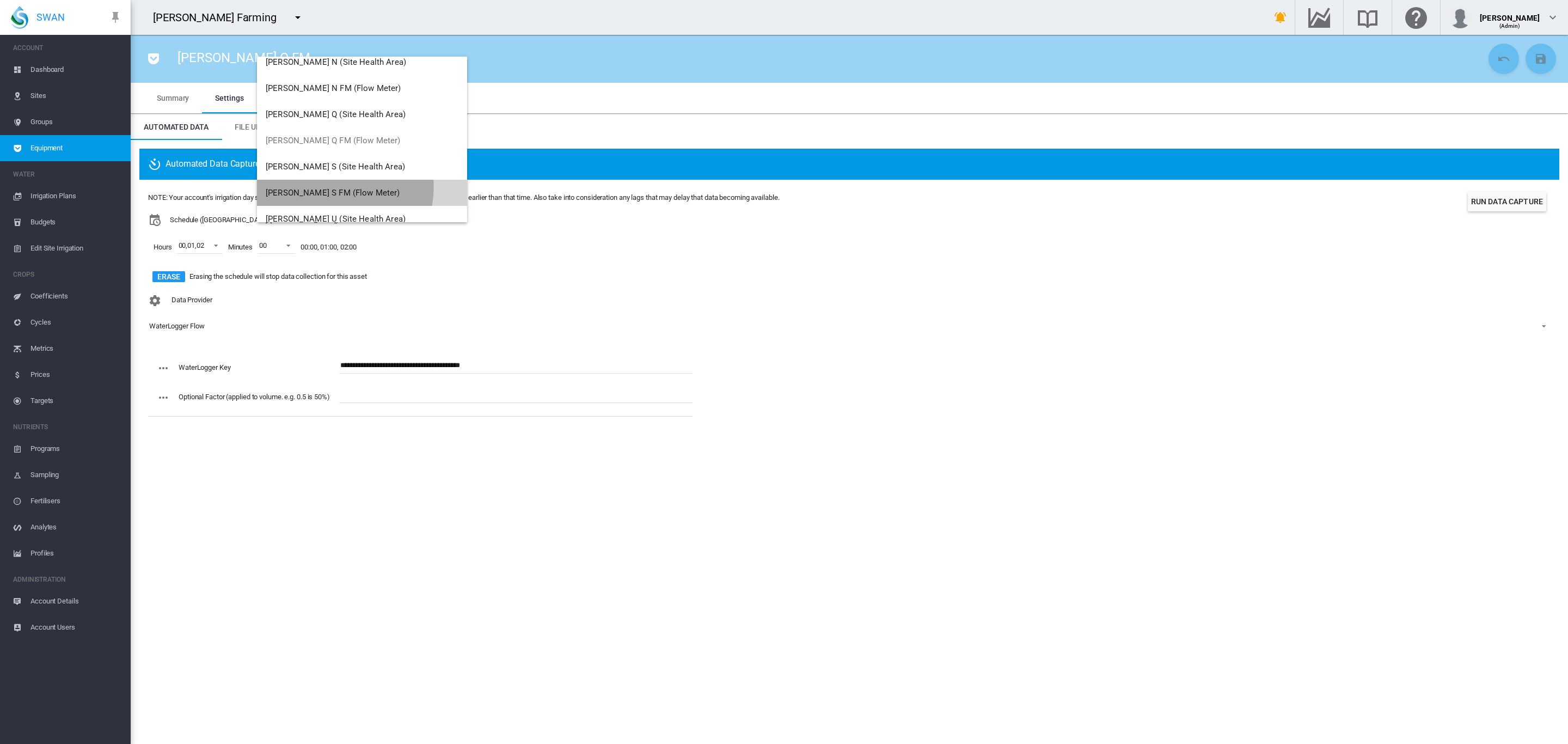
click at [331, 186] on button "Brooker S FM (Flow Meter)" at bounding box center [362, 192] width 210 height 26
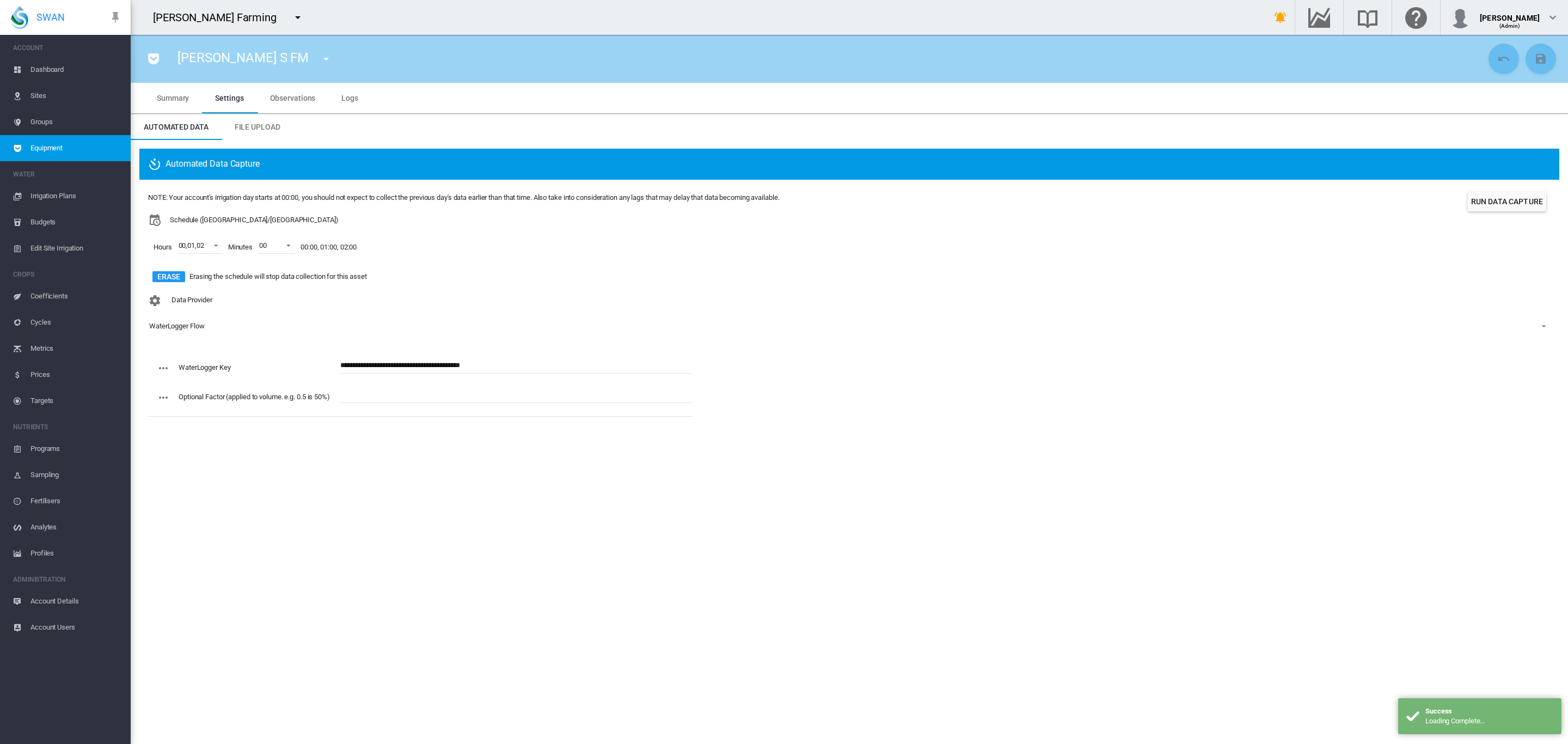
click at [320, 54] on md-icon "icon-menu-down" at bounding box center [326, 58] width 13 height 13
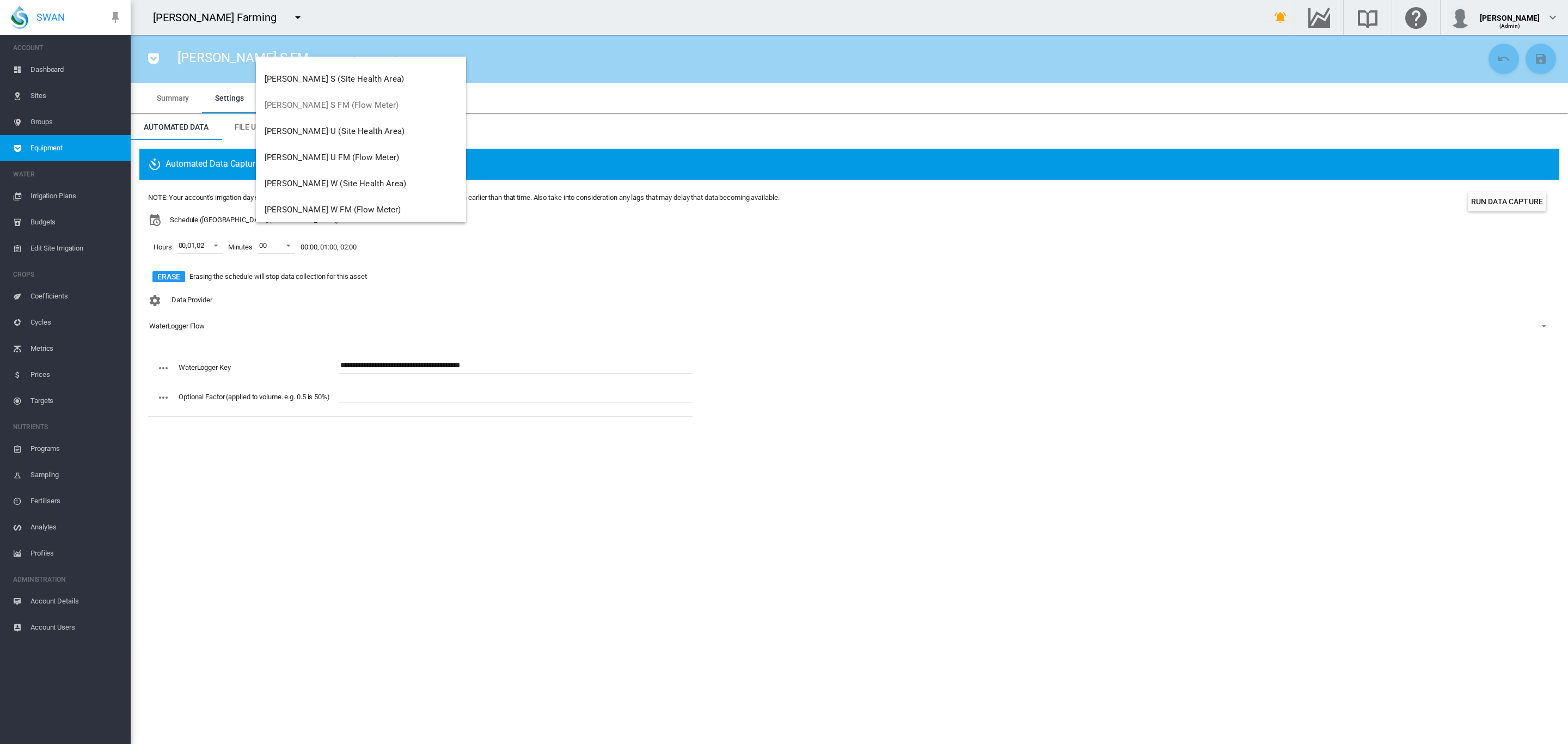
scroll to position [245, 0]
click at [325, 139] on span "Brooker U FM (Flow Meter)" at bounding box center [332, 142] width 135 height 10
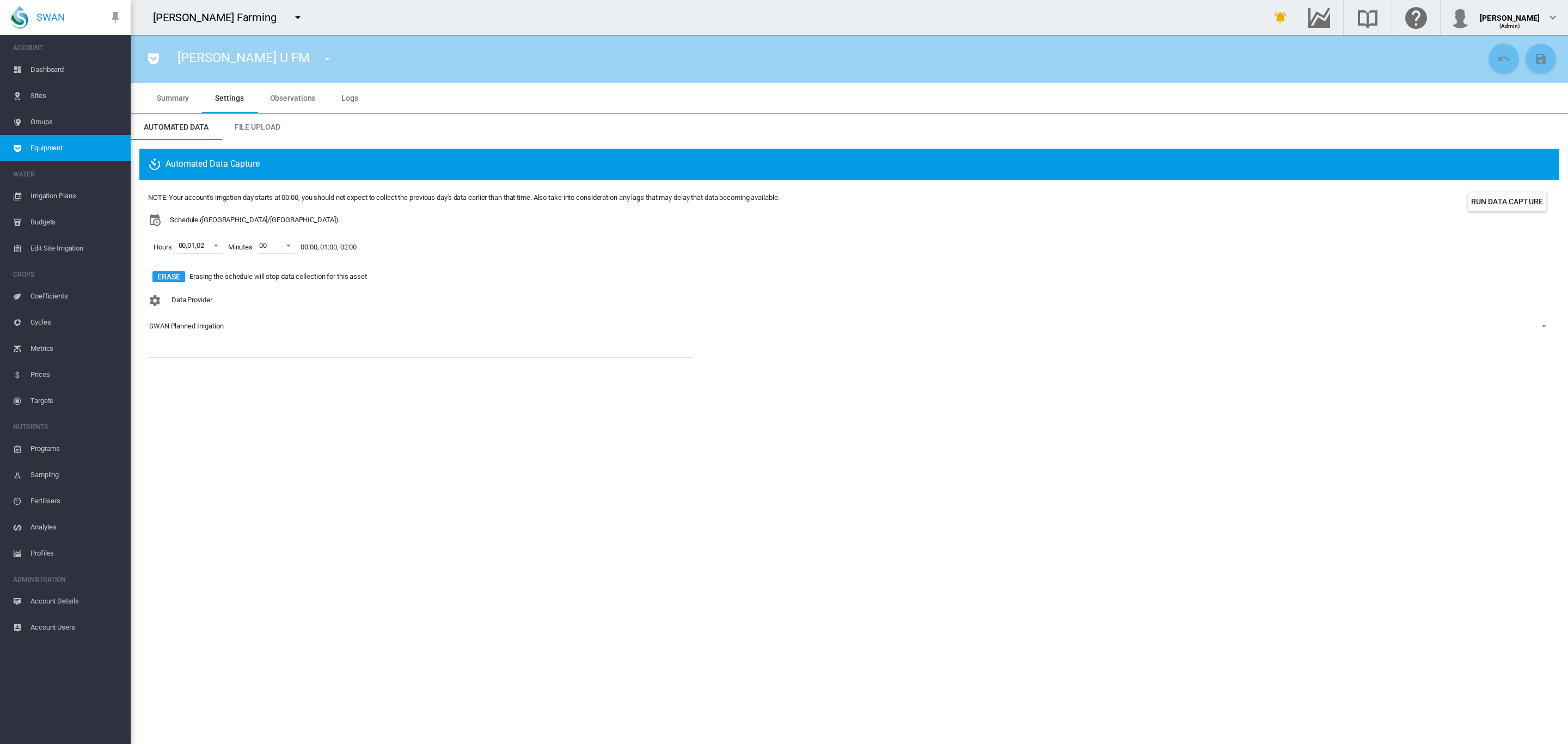
click at [204, 325] on div "SWAN Planned Irrigation" at bounding box center [186, 326] width 75 height 8
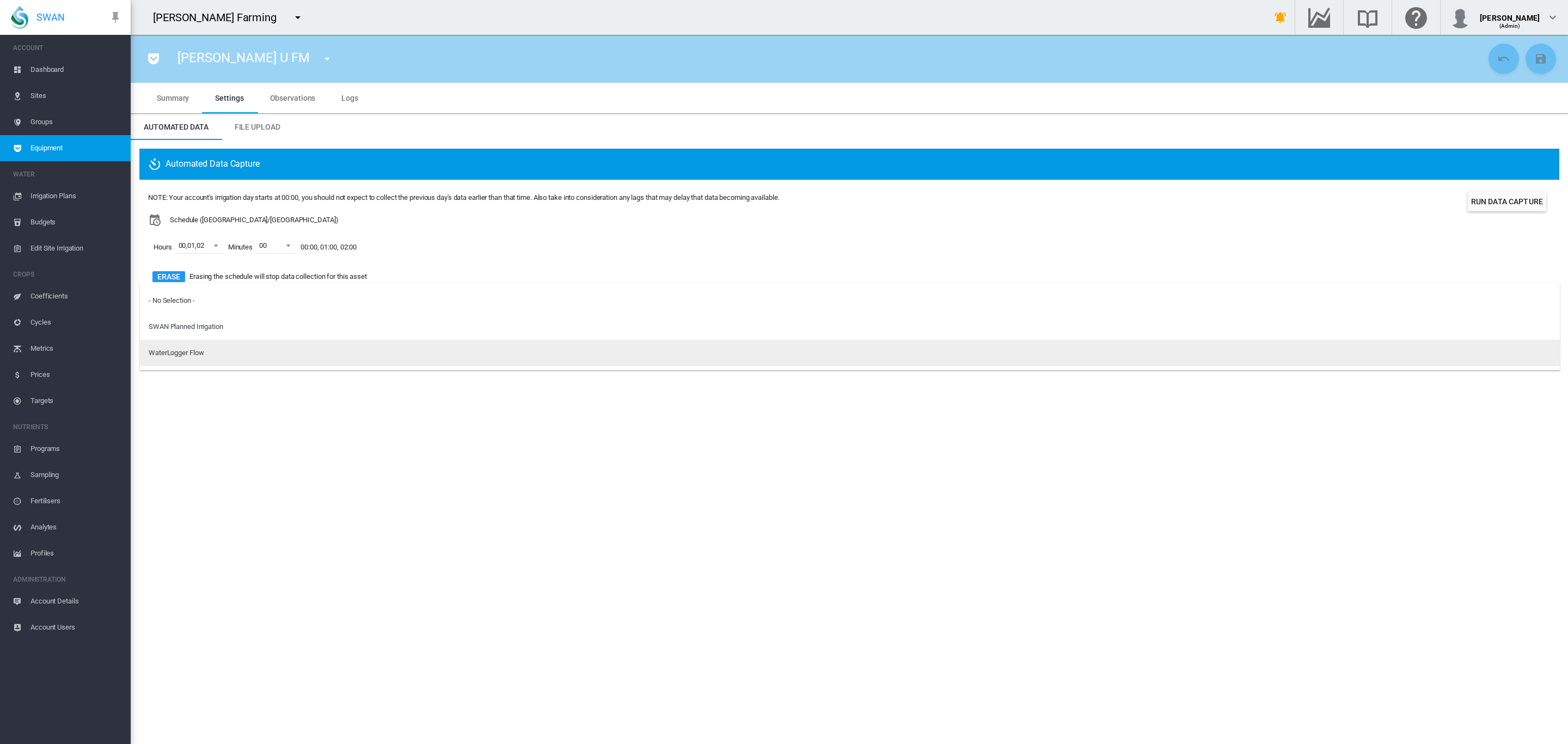
click at [188, 346] on md-option "WaterLogger Flow" at bounding box center [850, 353] width 1420 height 26
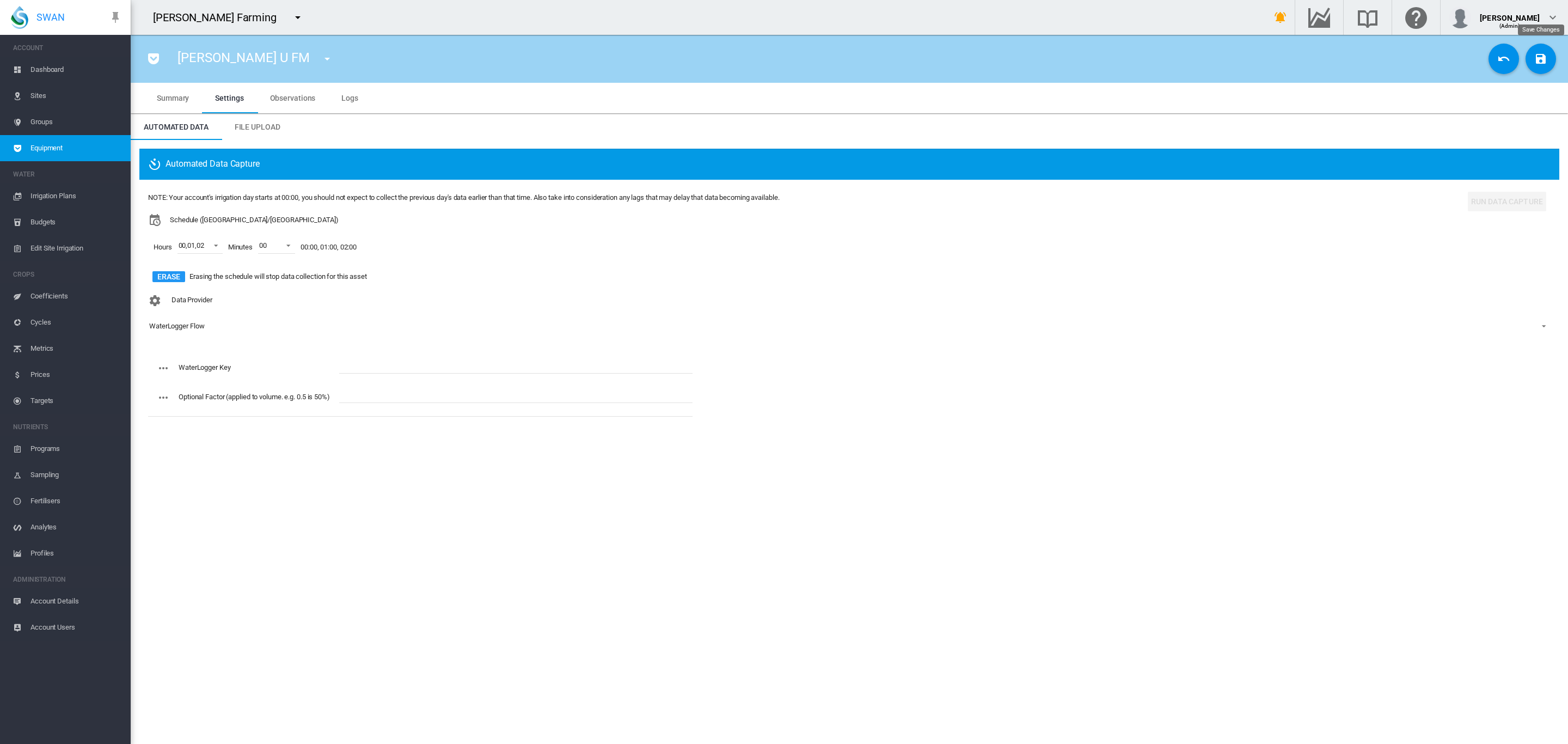
click at [1535, 62] on md-icon "icon-content-save" at bounding box center [1541, 58] width 13 height 13
click at [321, 63] on md-icon "icon-menu-down" at bounding box center [327, 58] width 13 height 13
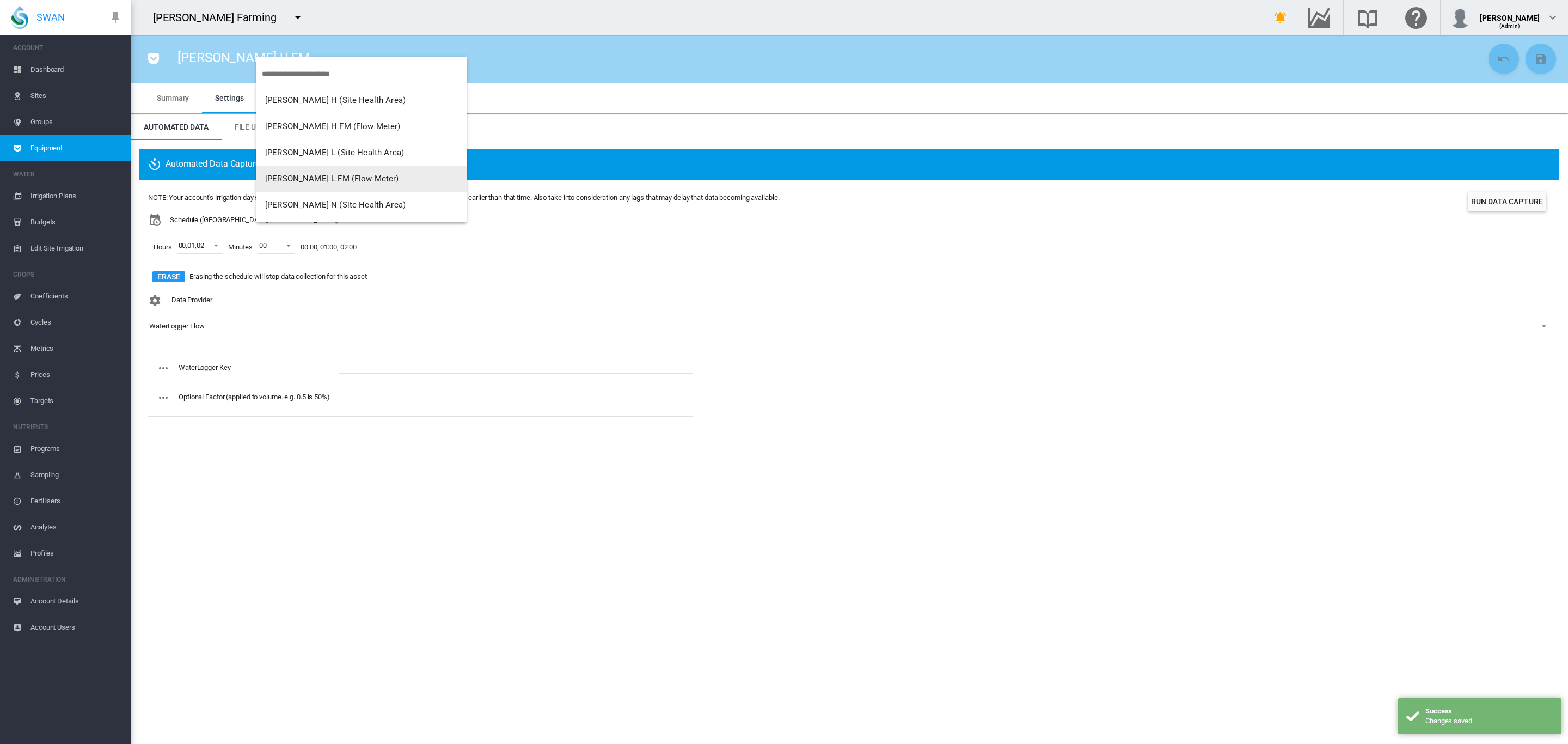
click at [324, 178] on span "Brooker L FM (Flow Meter)" at bounding box center [332, 178] width 134 height 10
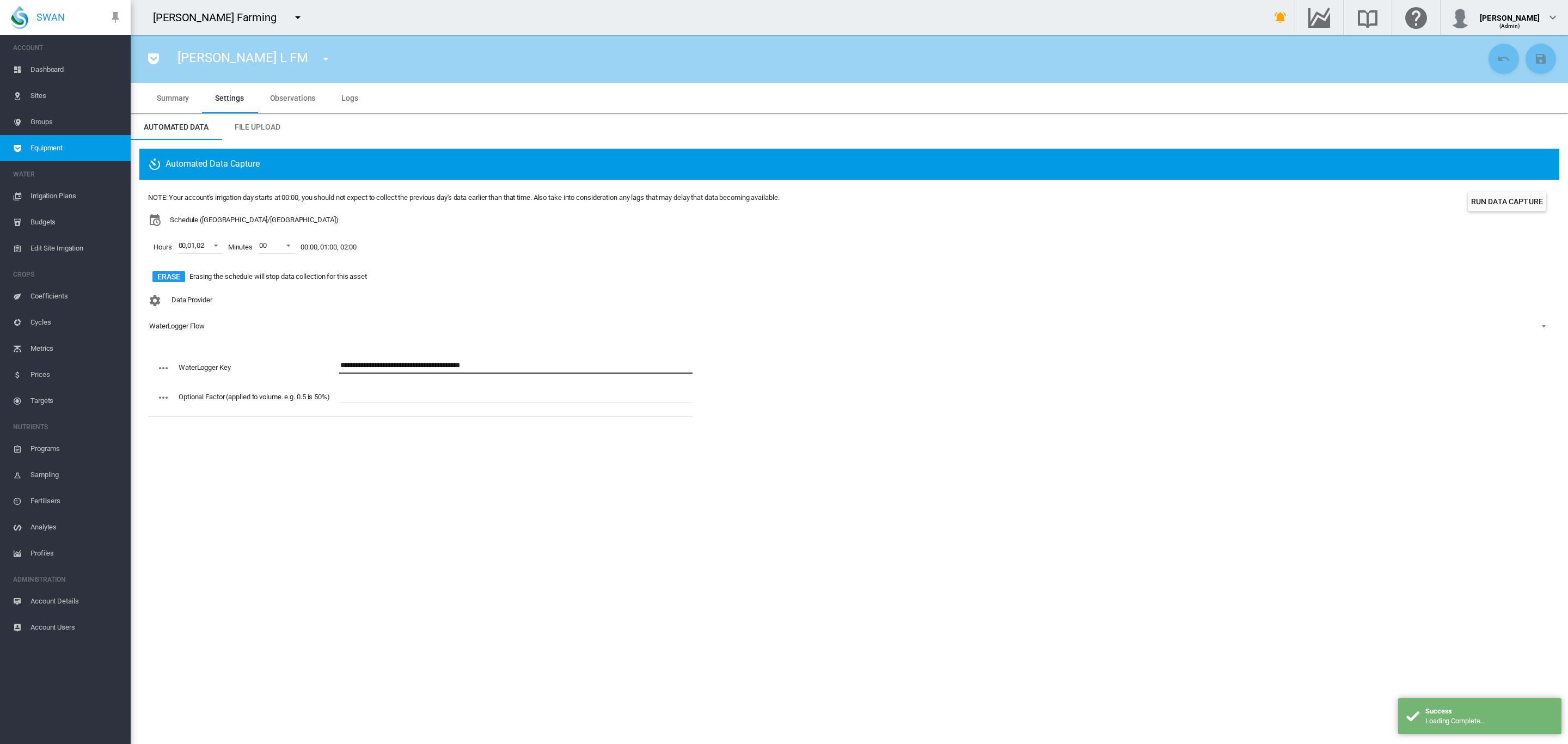
drag, startPoint x: 533, startPoint y: 363, endPoint x: 337, endPoint y: 360, distance: 196.0
click at [337, 360] on div "**********" at bounding box center [425, 372] width 536 height 29
click at [319, 57] on md-icon "icon-menu-down" at bounding box center [325, 58] width 13 height 13
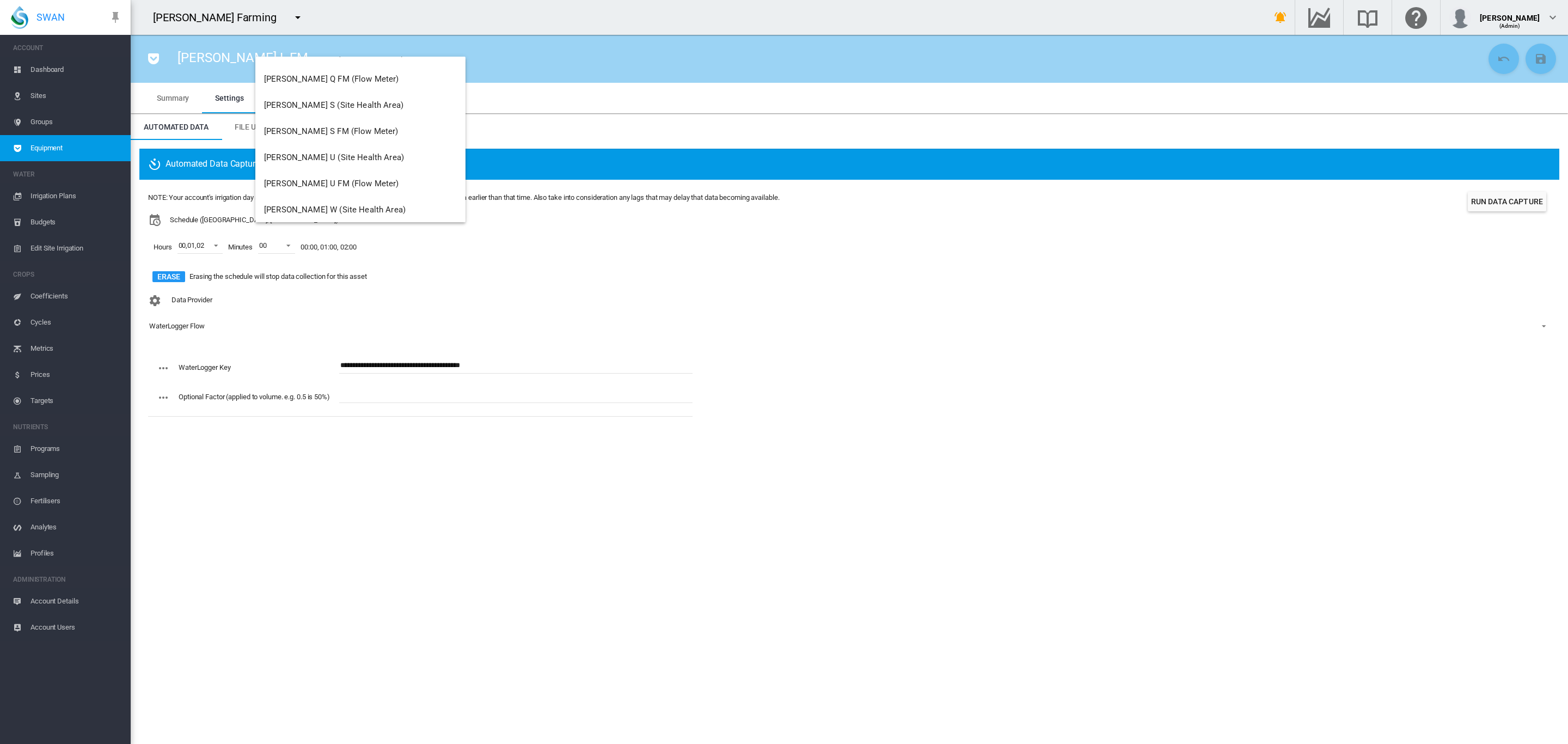
scroll to position [225, 0]
click at [337, 162] on span "Brooker U FM (Flow Meter)" at bounding box center [332, 163] width 135 height 10
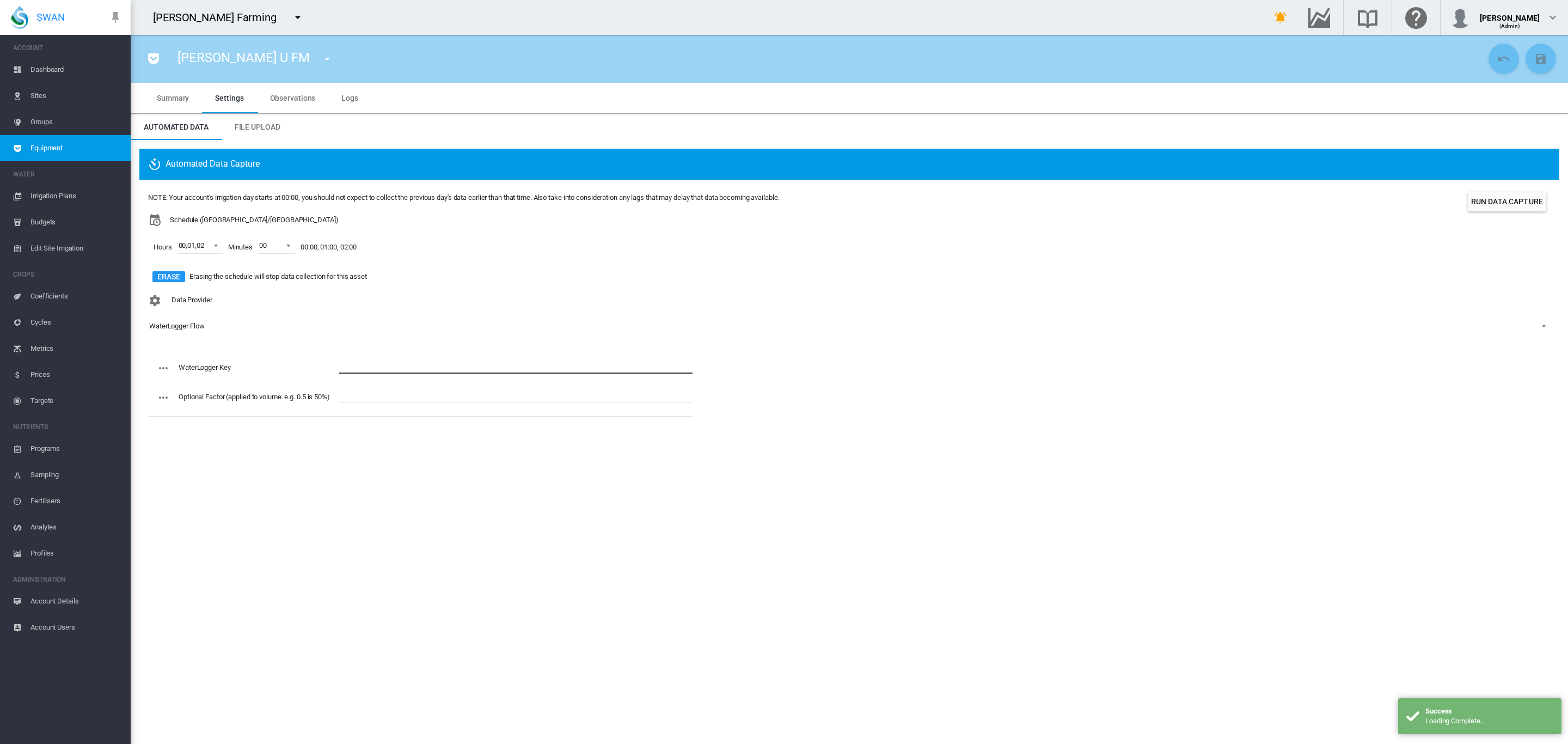
click at [350, 367] on input "text" at bounding box center [516, 365] width 353 height 16
paste input "**********"
type input "**********"
click at [1544, 60] on md-icon "icon-content-save" at bounding box center [1541, 58] width 13 height 13
click at [321, 56] on md-icon "icon-menu-down" at bounding box center [327, 58] width 13 height 13
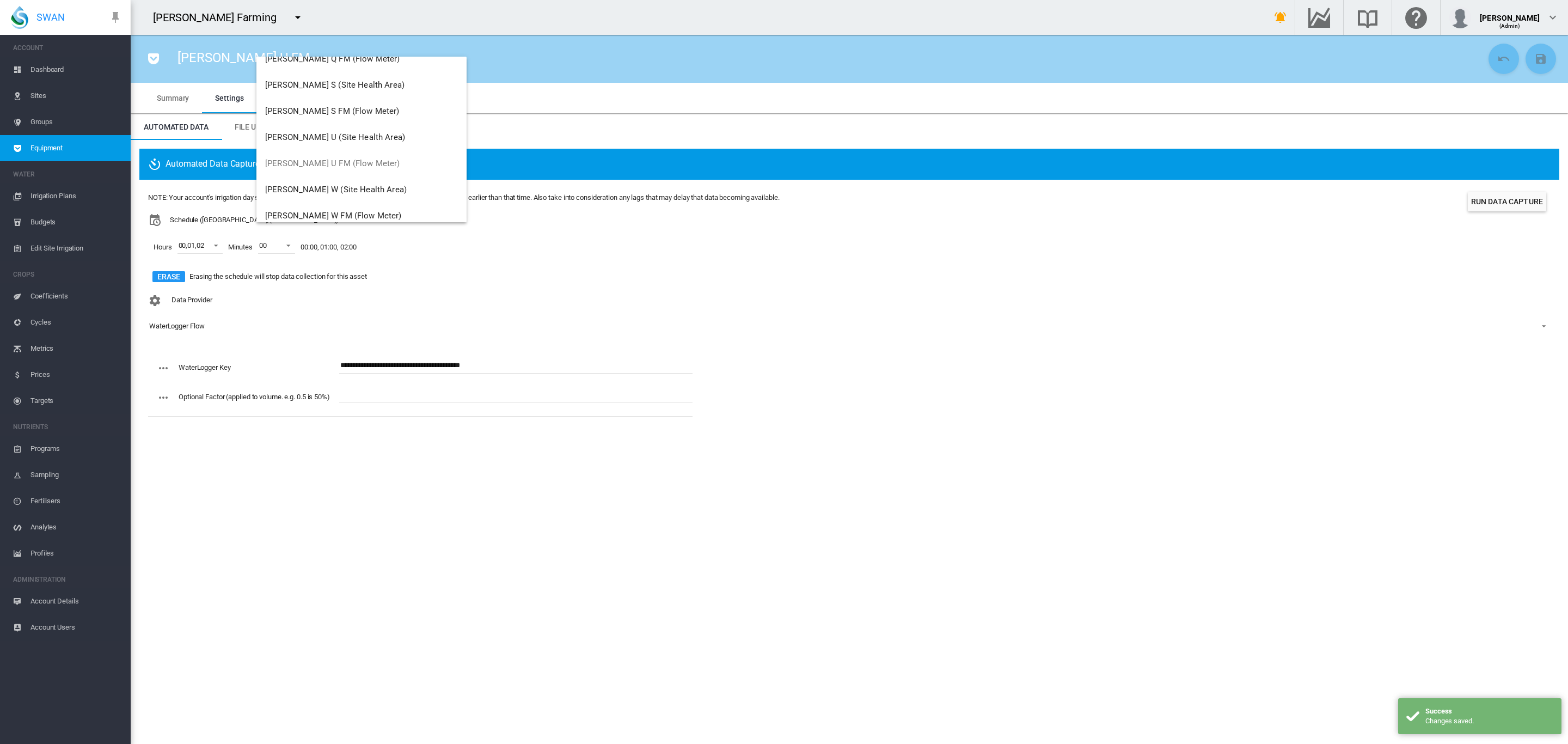
scroll to position [245, 0]
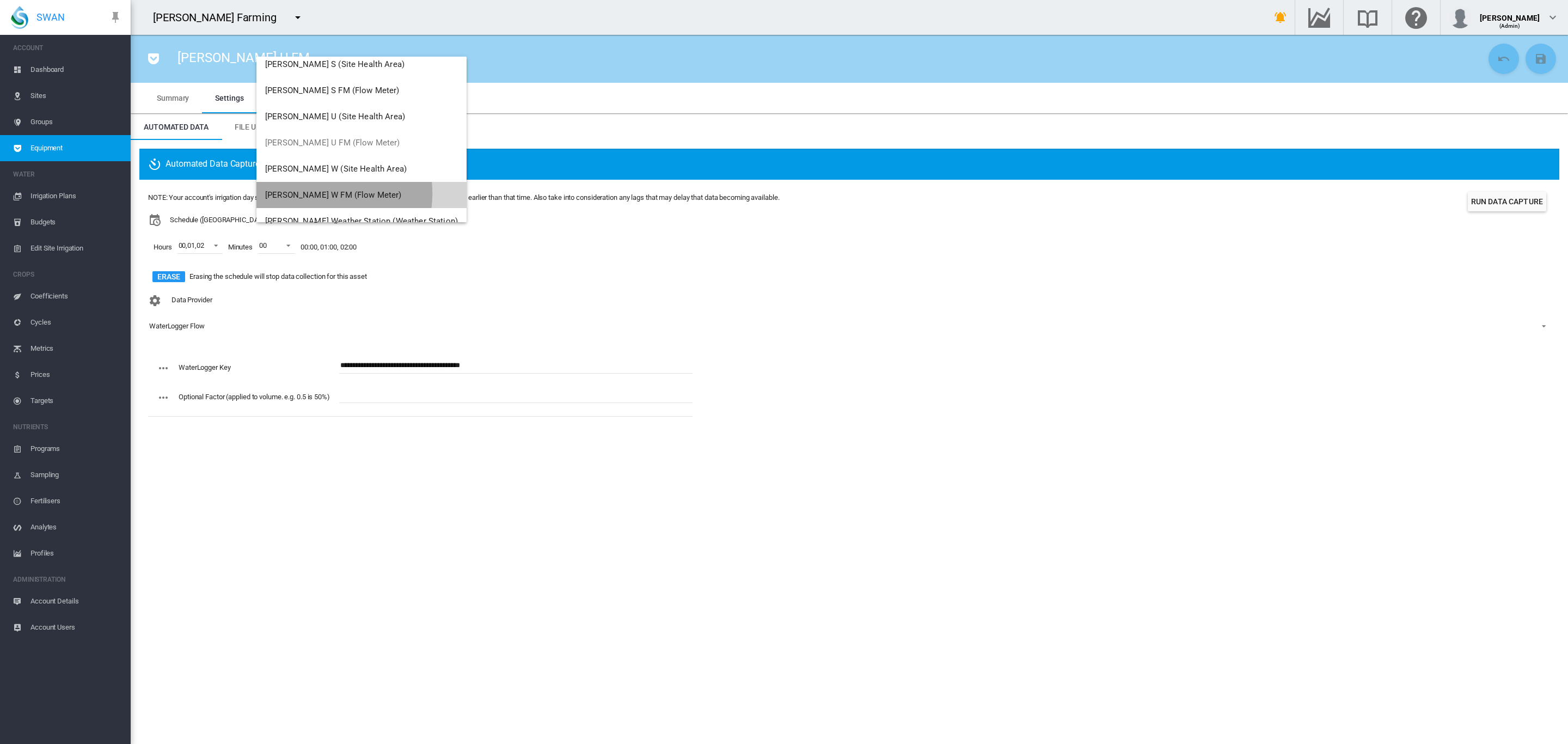
click at [318, 194] on span "Brooker W FM (Flow Meter)" at bounding box center [334, 195] width 137 height 10
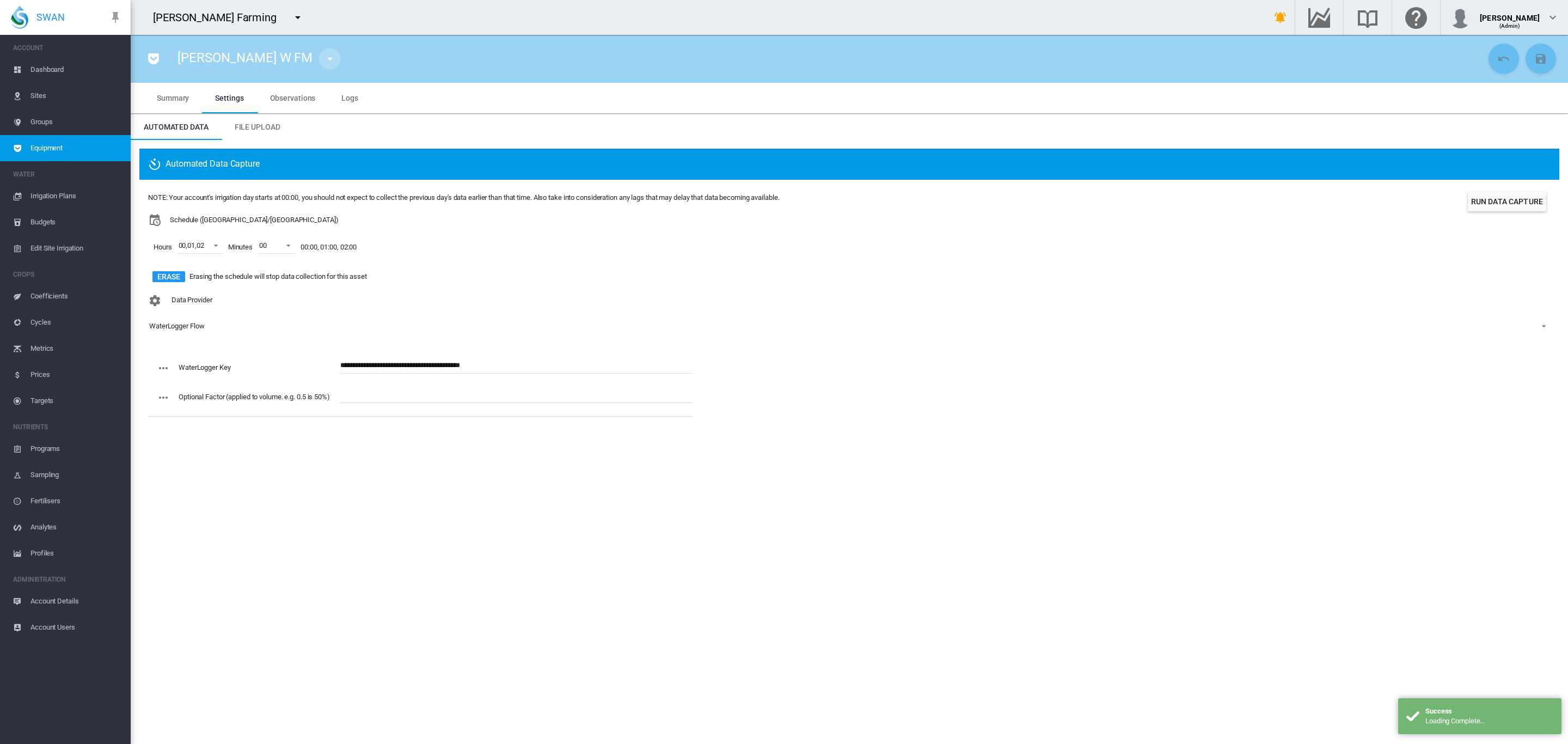
click at [323, 56] on md-icon "icon-menu-down" at bounding box center [329, 58] width 13 height 13
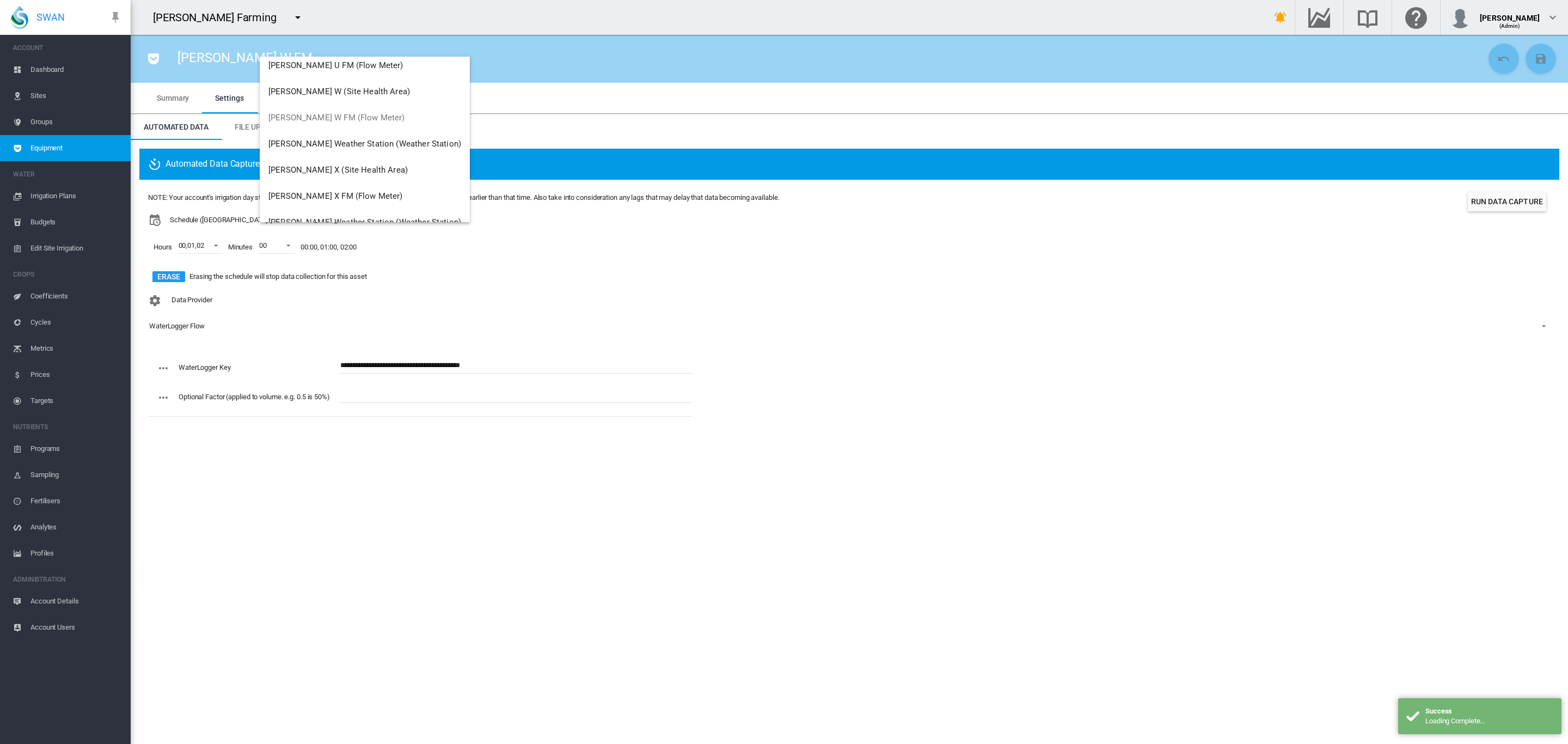
scroll to position [340, 0]
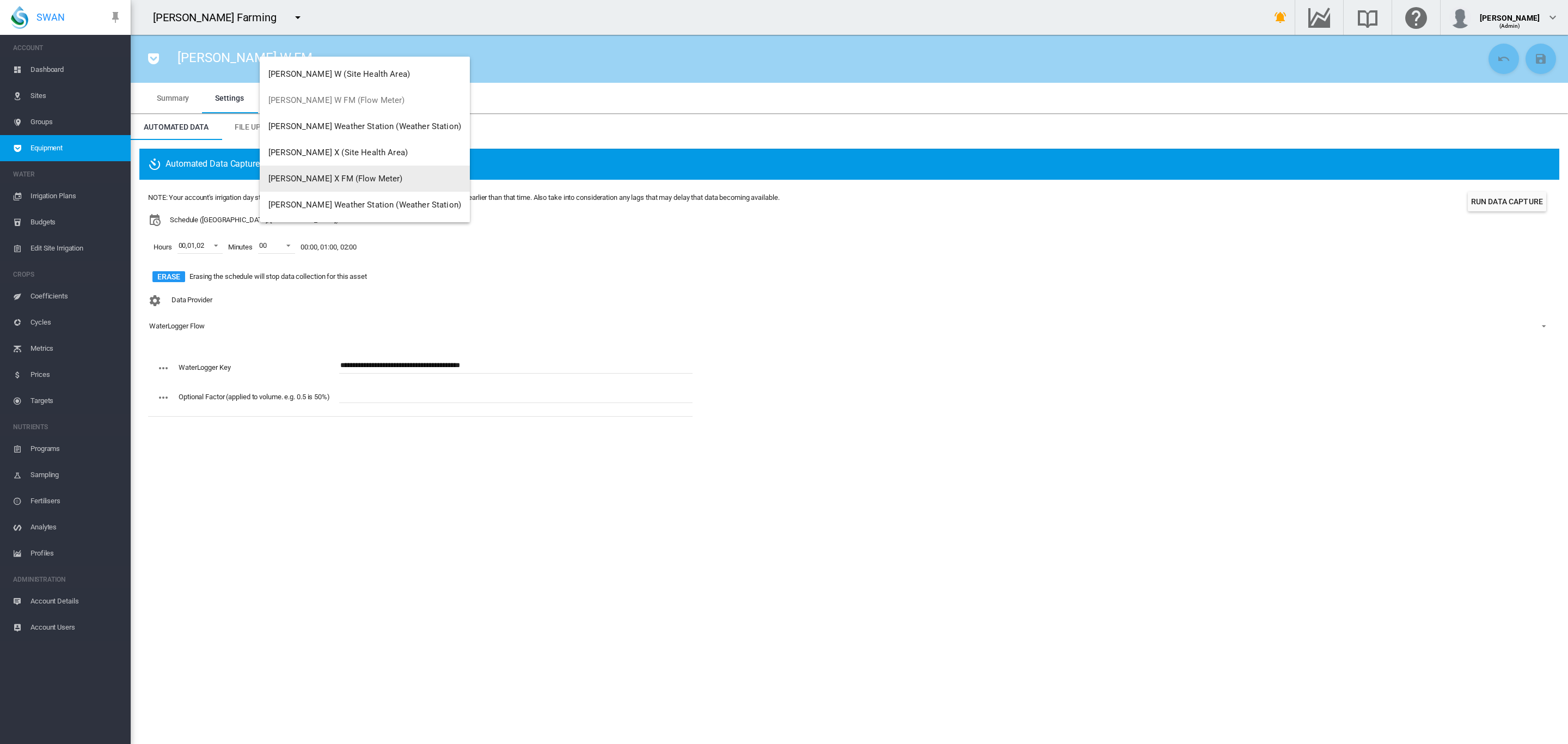
click at [347, 175] on span "Brooker X FM (Flow Meter)" at bounding box center [335, 178] width 135 height 10
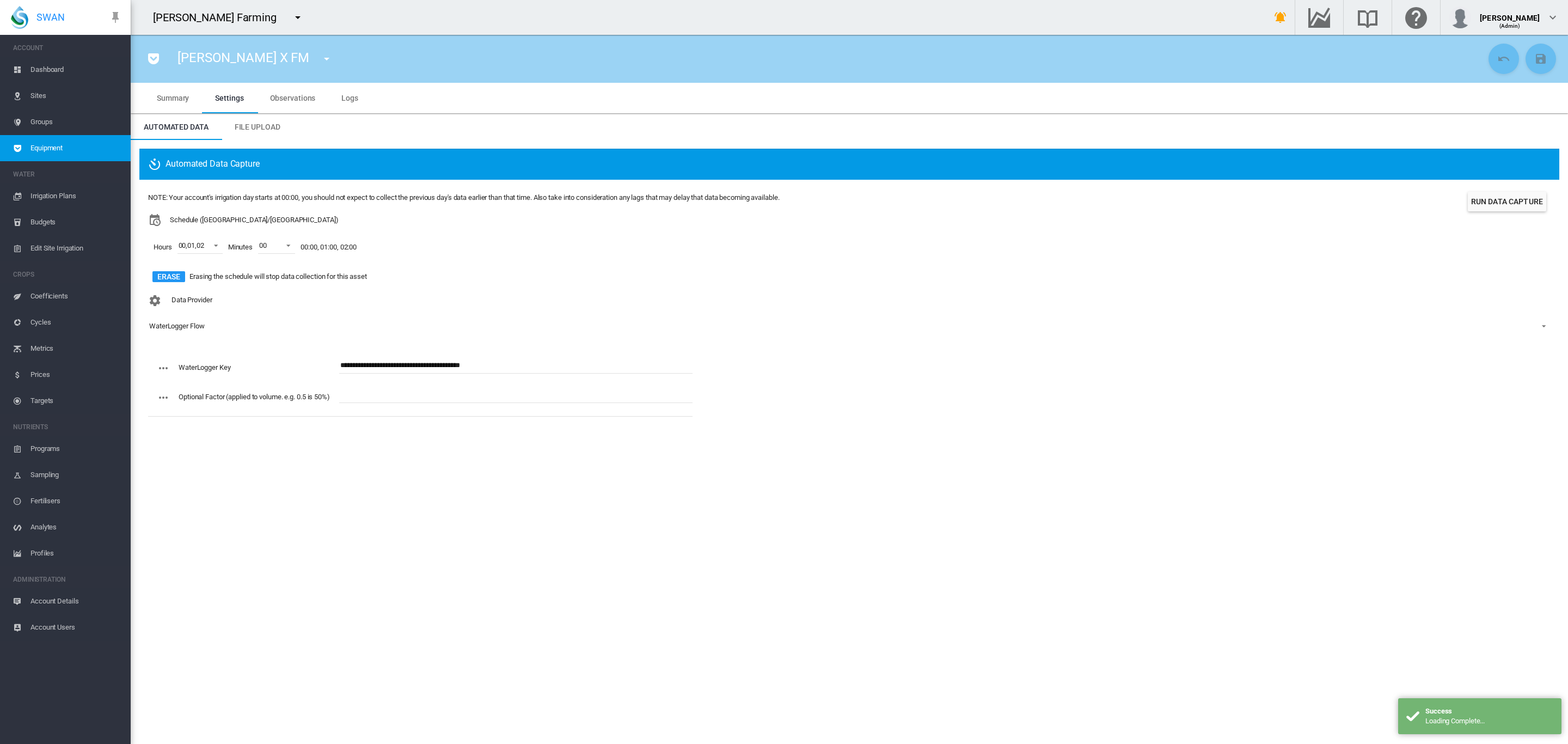
click at [41, 146] on span "Equipment" at bounding box center [76, 148] width 91 height 26
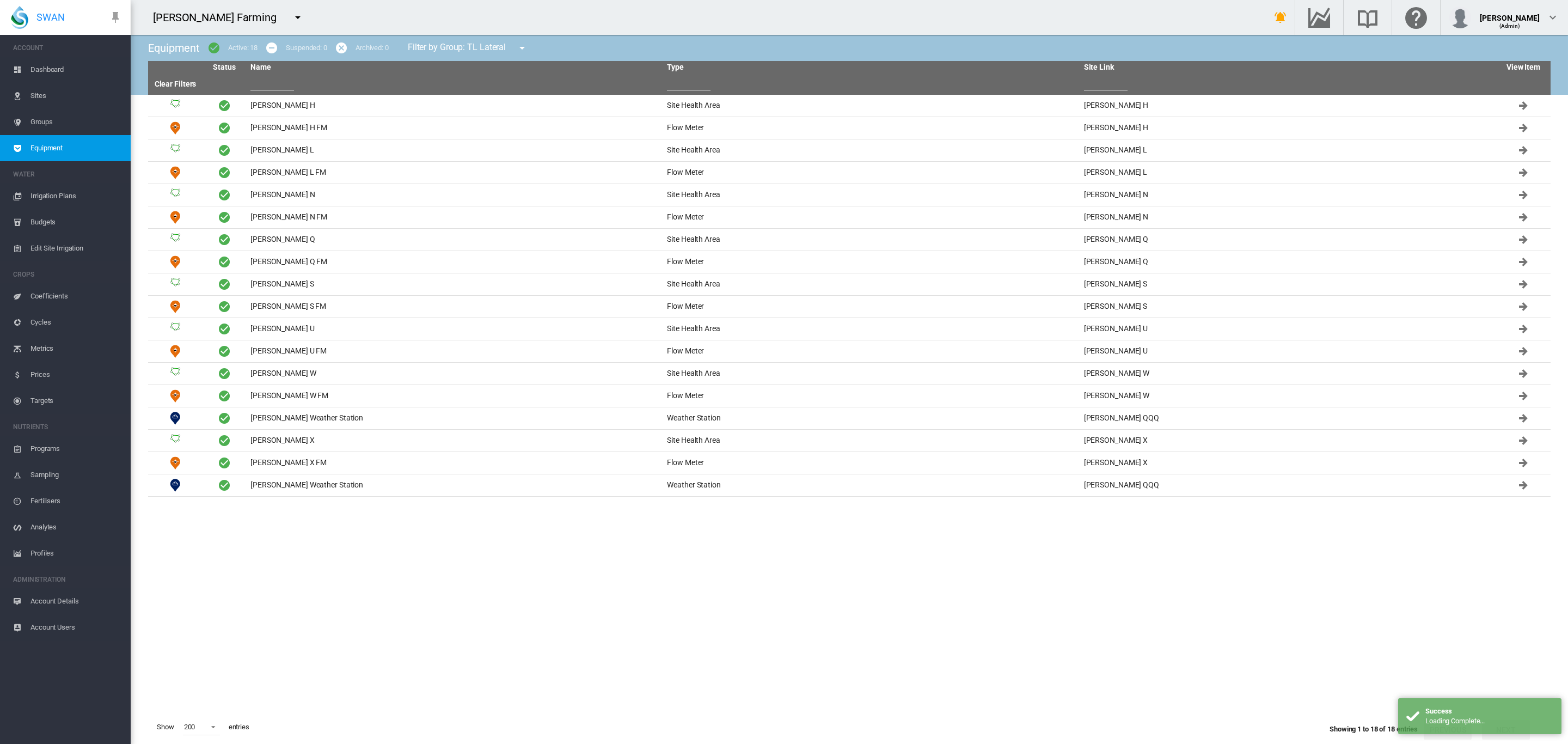
click at [40, 97] on span "Sites" at bounding box center [76, 96] width 91 height 26
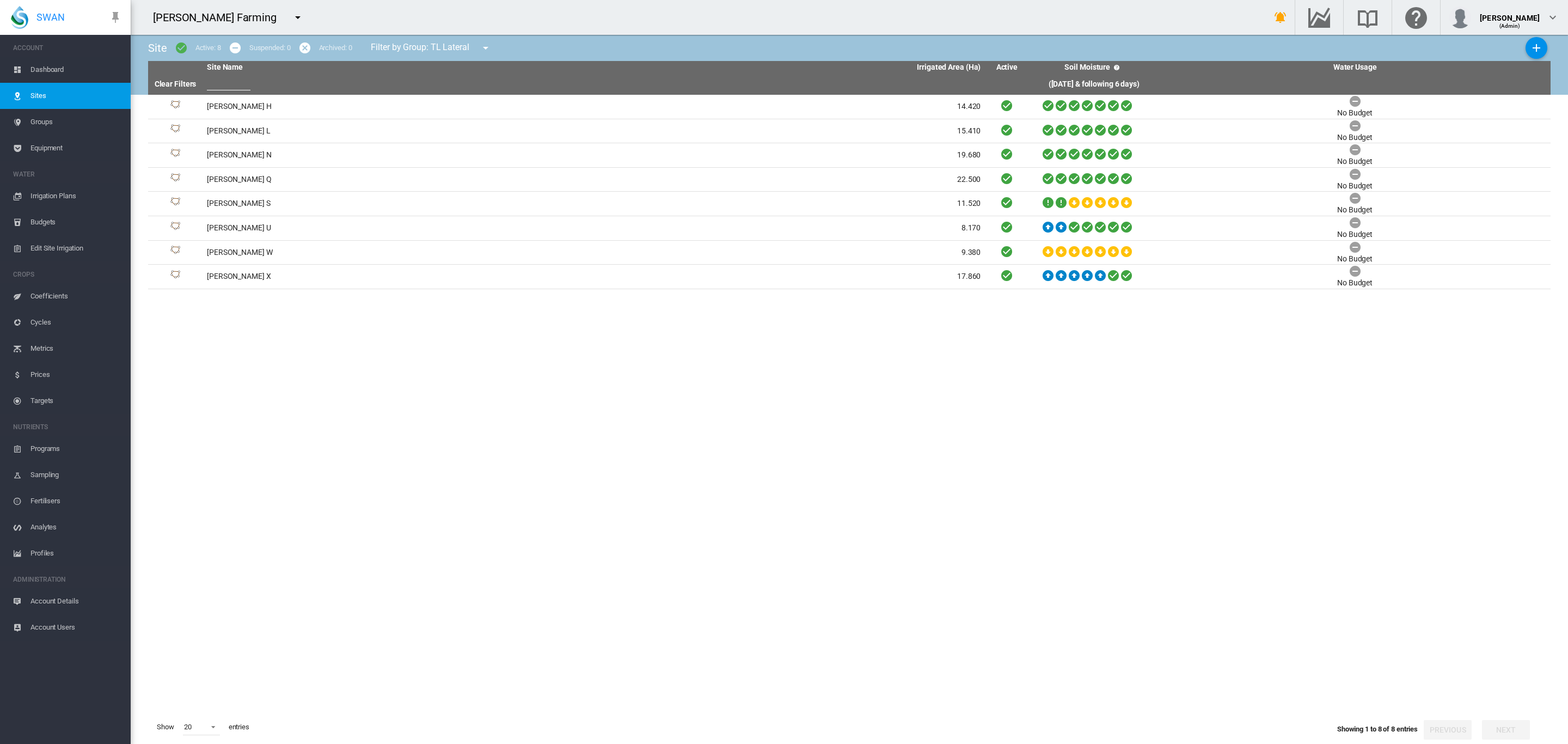
click at [43, 70] on span "Dashboard" at bounding box center [76, 69] width 91 height 26
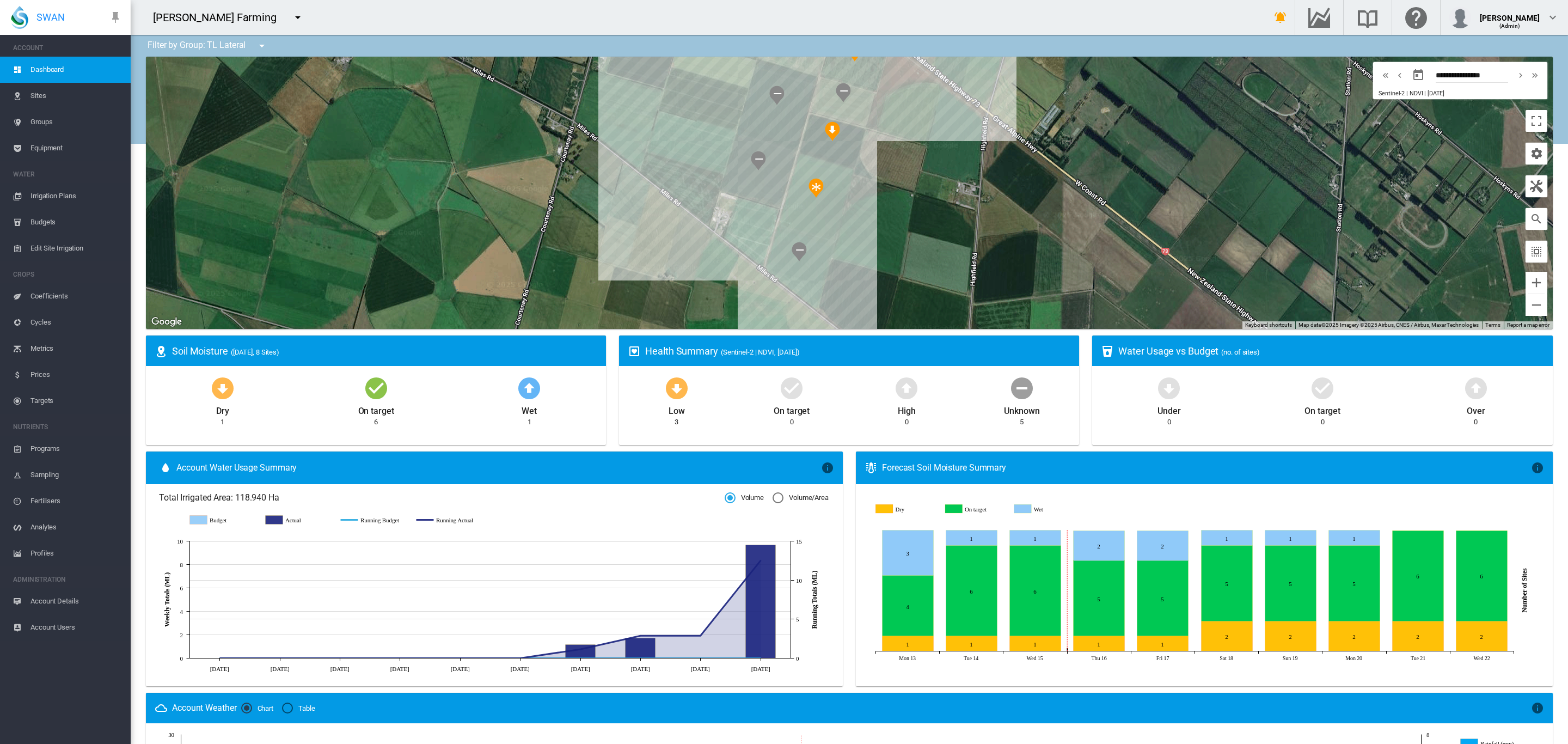
drag, startPoint x: 588, startPoint y: 162, endPoint x: 390, endPoint y: 182, distance: 199.0
click at [390, 182] on div at bounding box center [849, 192] width 1407 height 272
click at [46, 115] on span "Groups" at bounding box center [76, 122] width 91 height 26
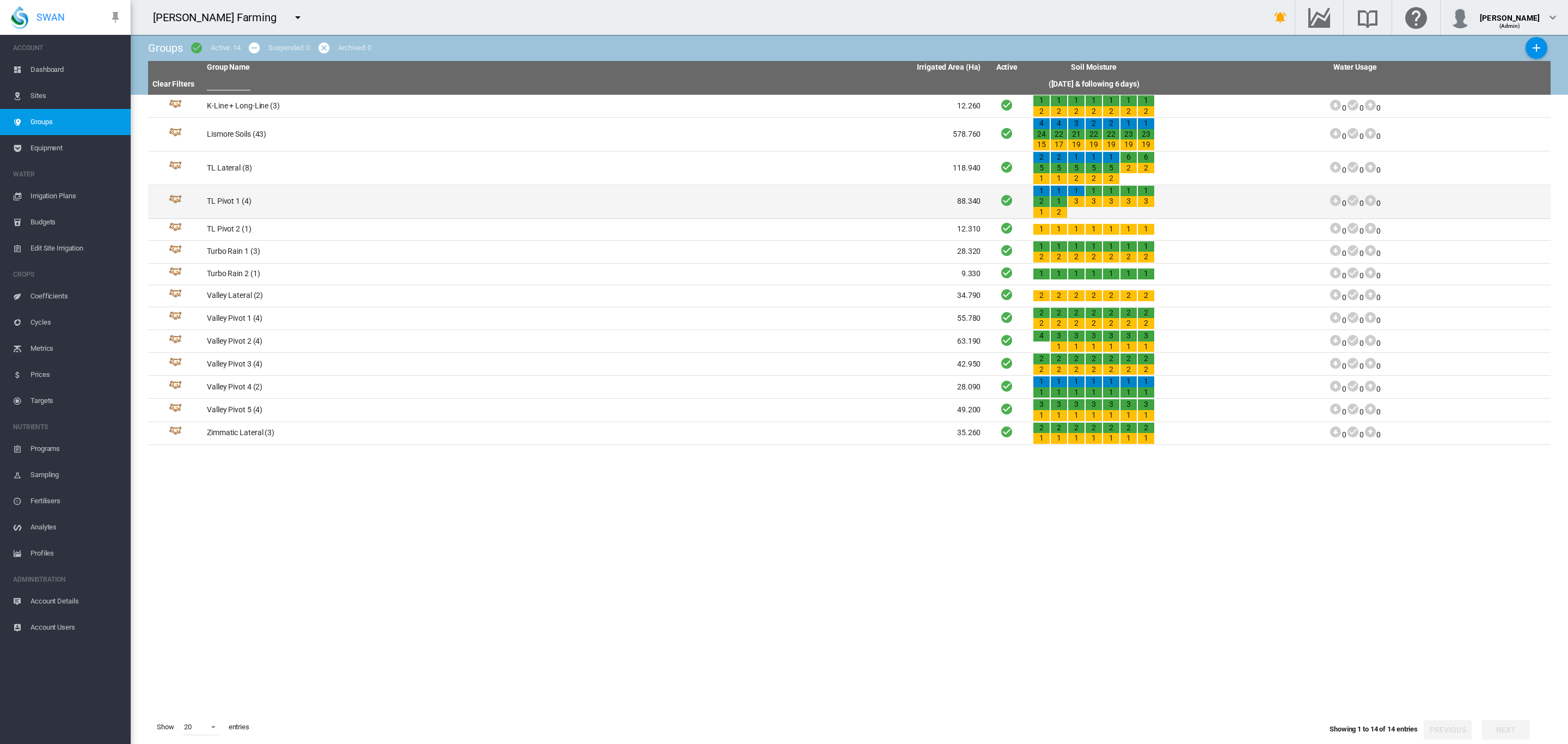
click at [226, 203] on td "TL Pivot 1 (4)" at bounding box center [398, 202] width 391 height 33
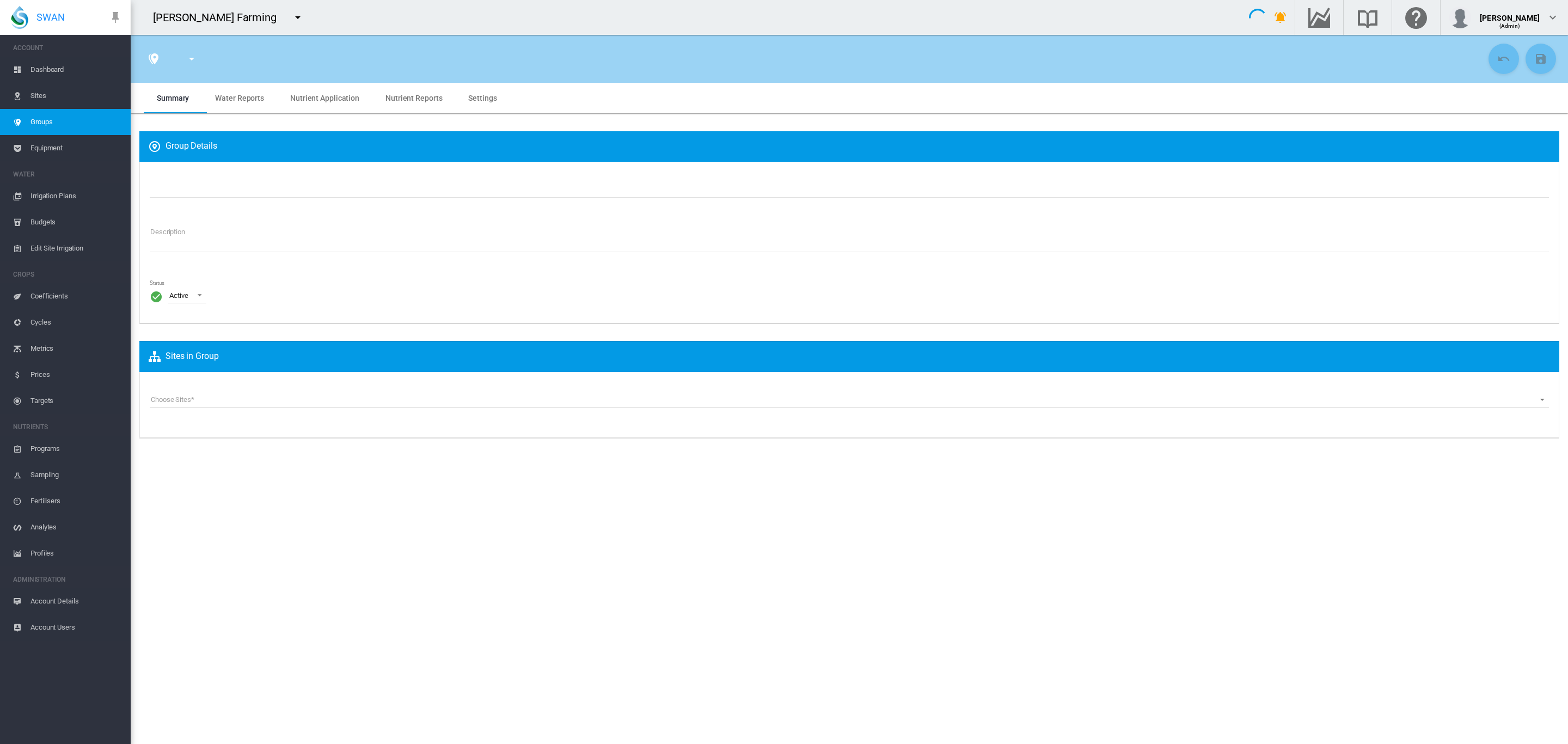
type input "**********"
type textarea "**********"
type input "*"
type input "**"
type input "*"
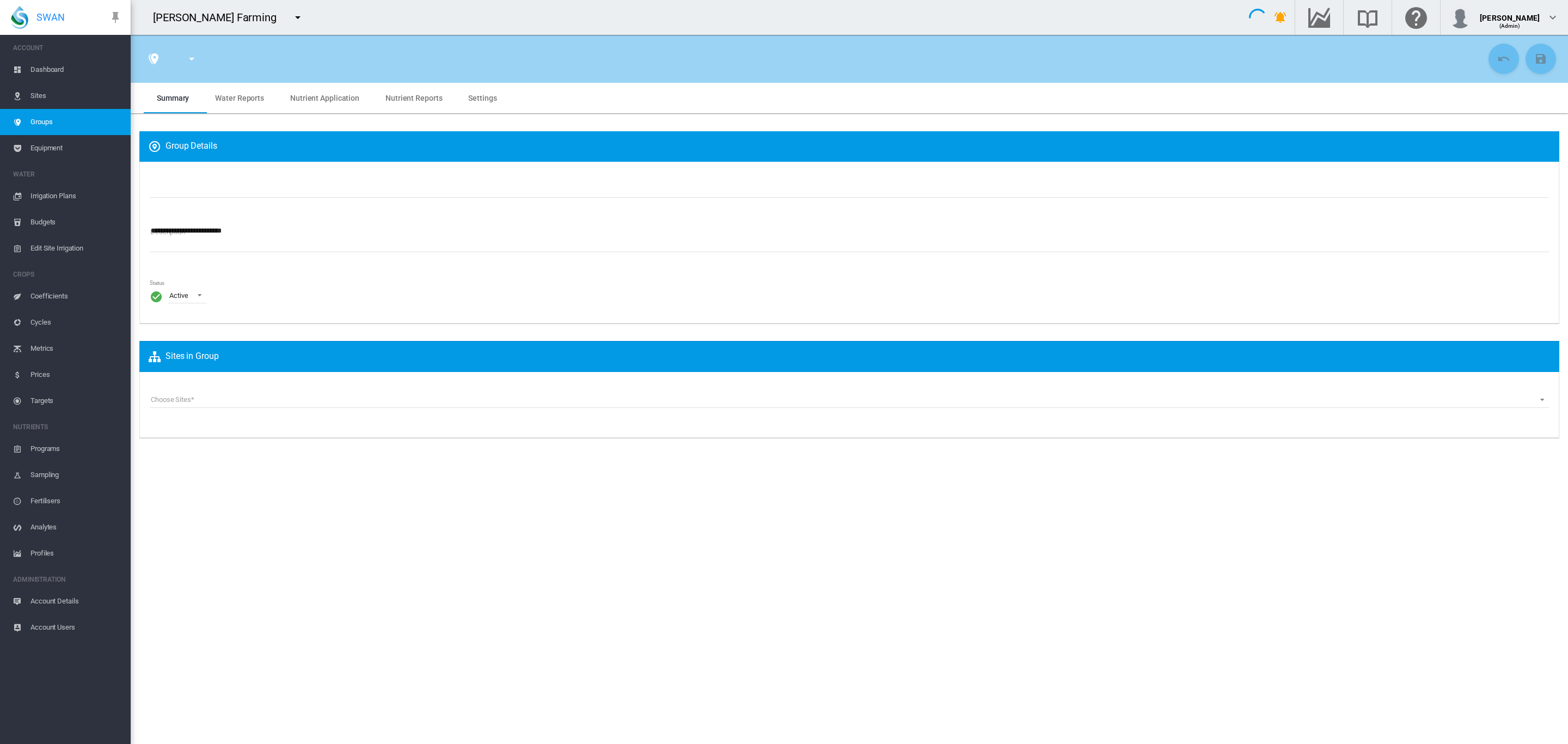
type input "***"
type input "****"
click at [44, 146] on span "Equipment" at bounding box center [76, 148] width 91 height 26
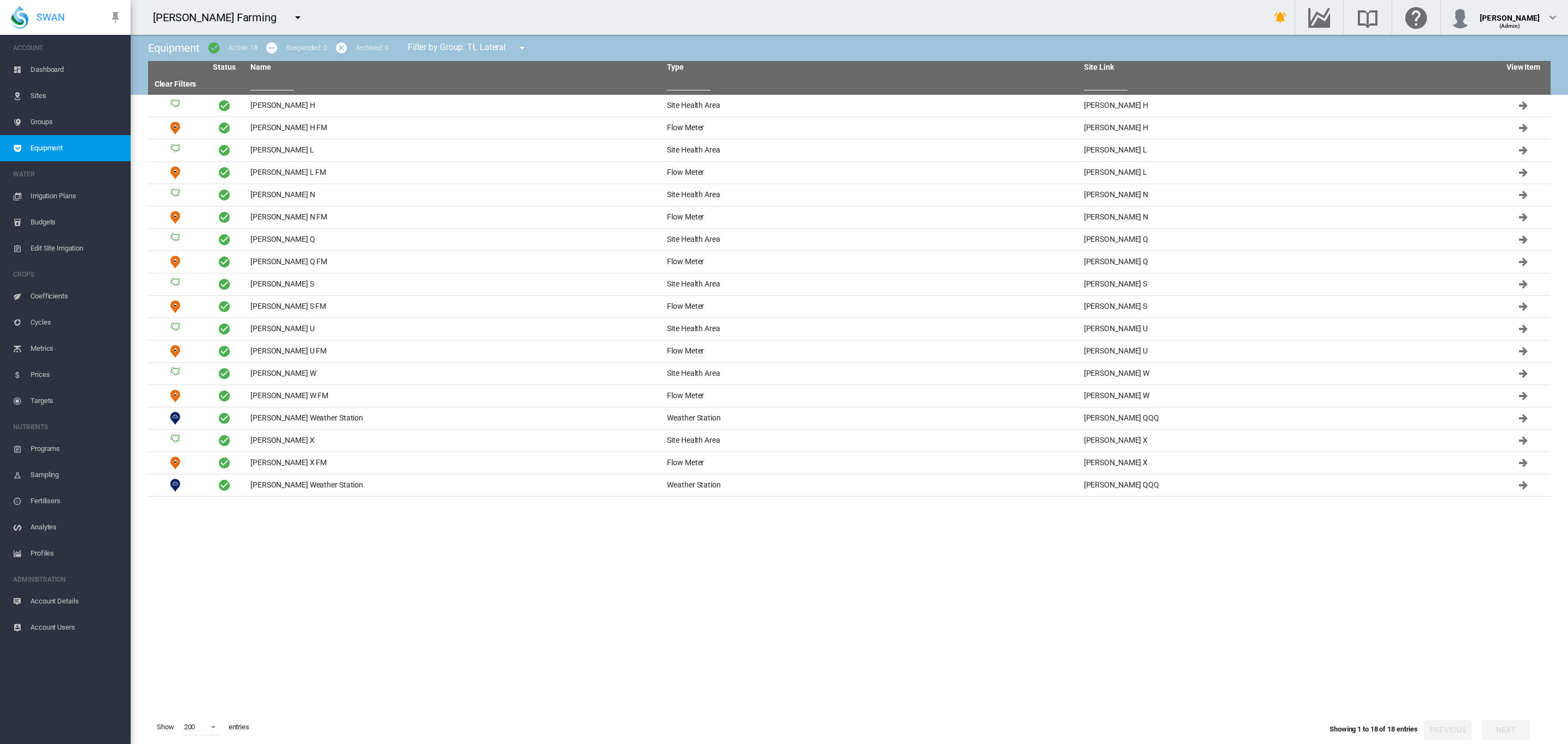
click at [51, 119] on span "Groups" at bounding box center [76, 122] width 91 height 26
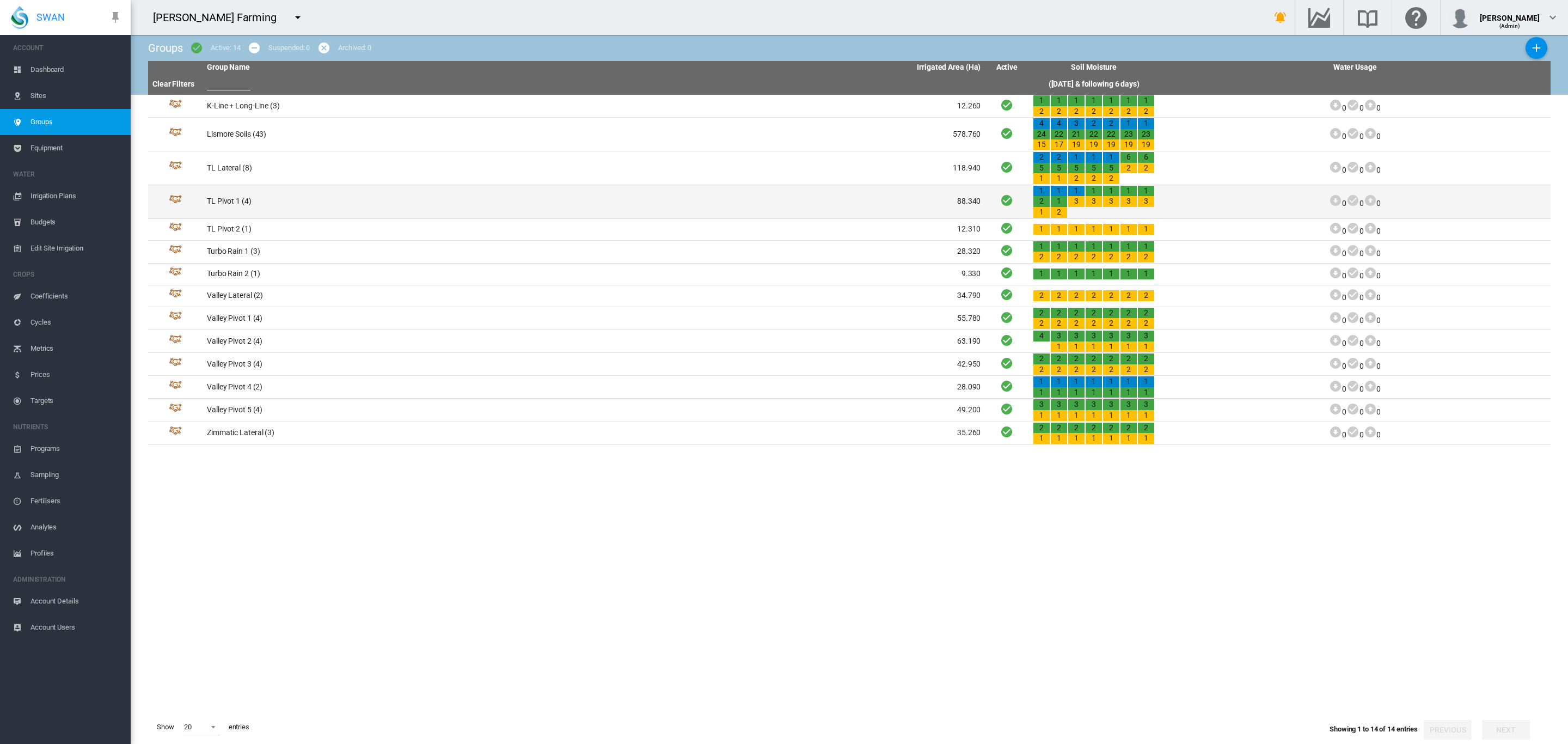
click at [216, 197] on td "TL Pivot 1 (4)" at bounding box center [398, 202] width 391 height 33
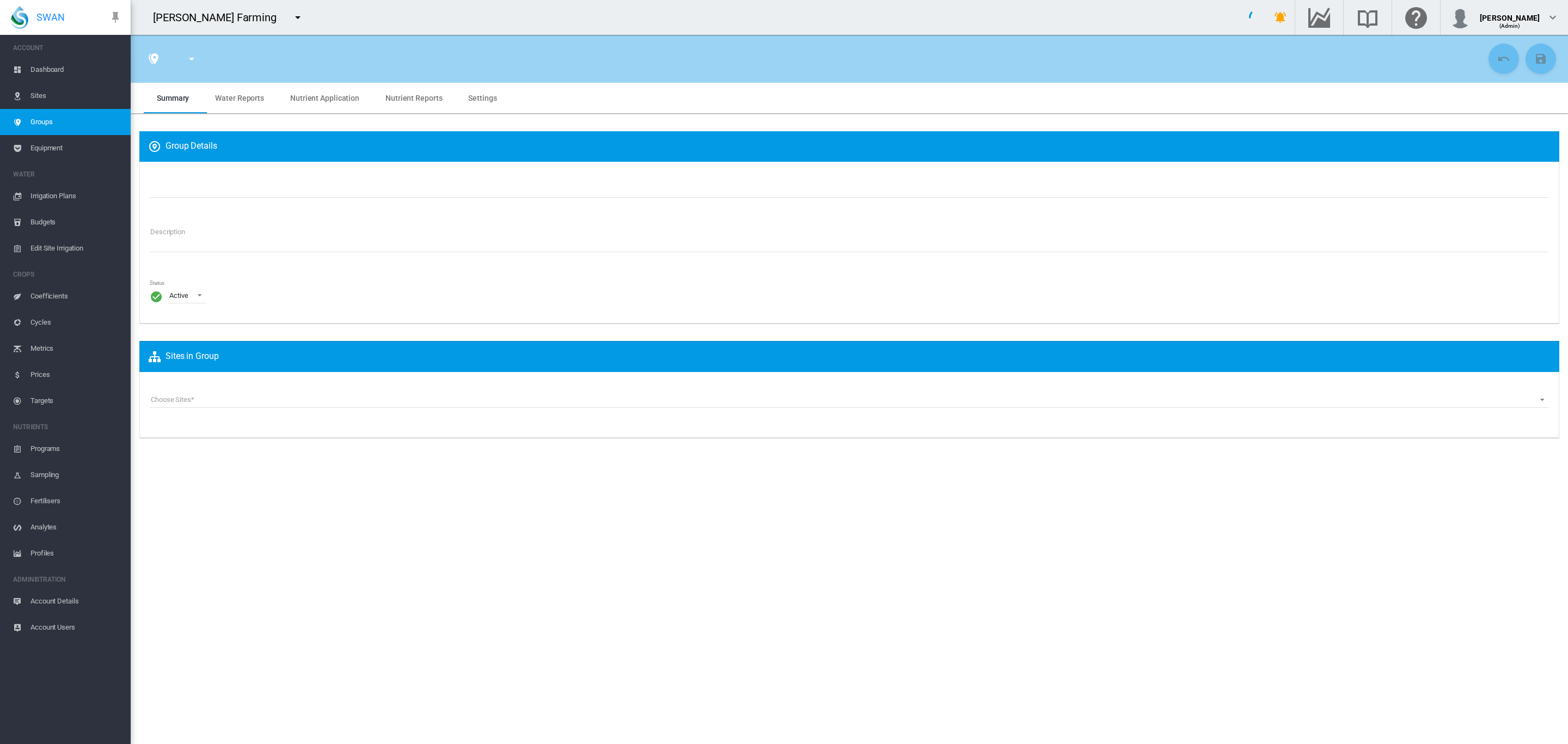
type input "**********"
type textarea "**********"
type input "*"
type input "**"
type input "*"
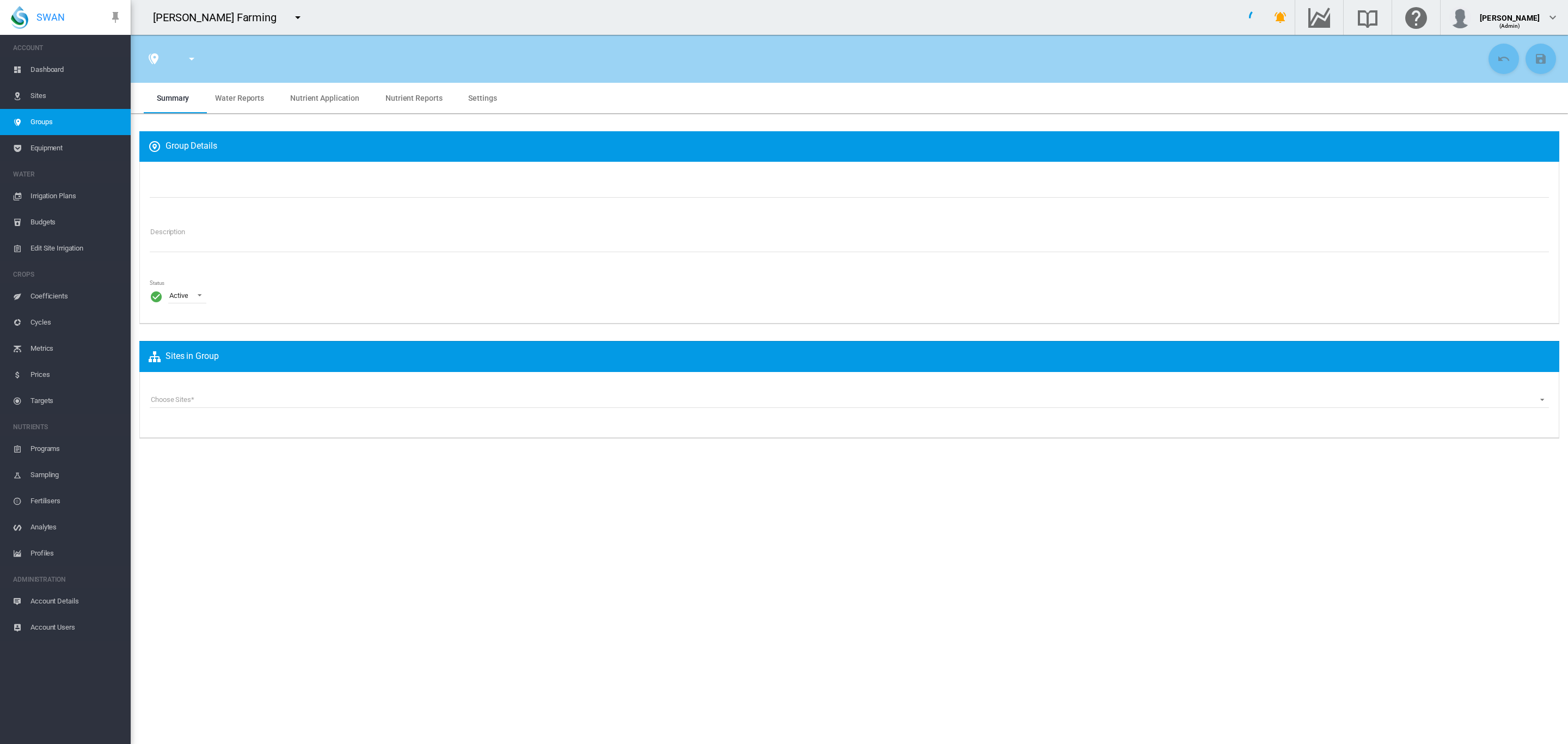
type input "***"
click at [65, 192] on span "Irrigation Plans" at bounding box center [76, 196] width 91 height 26
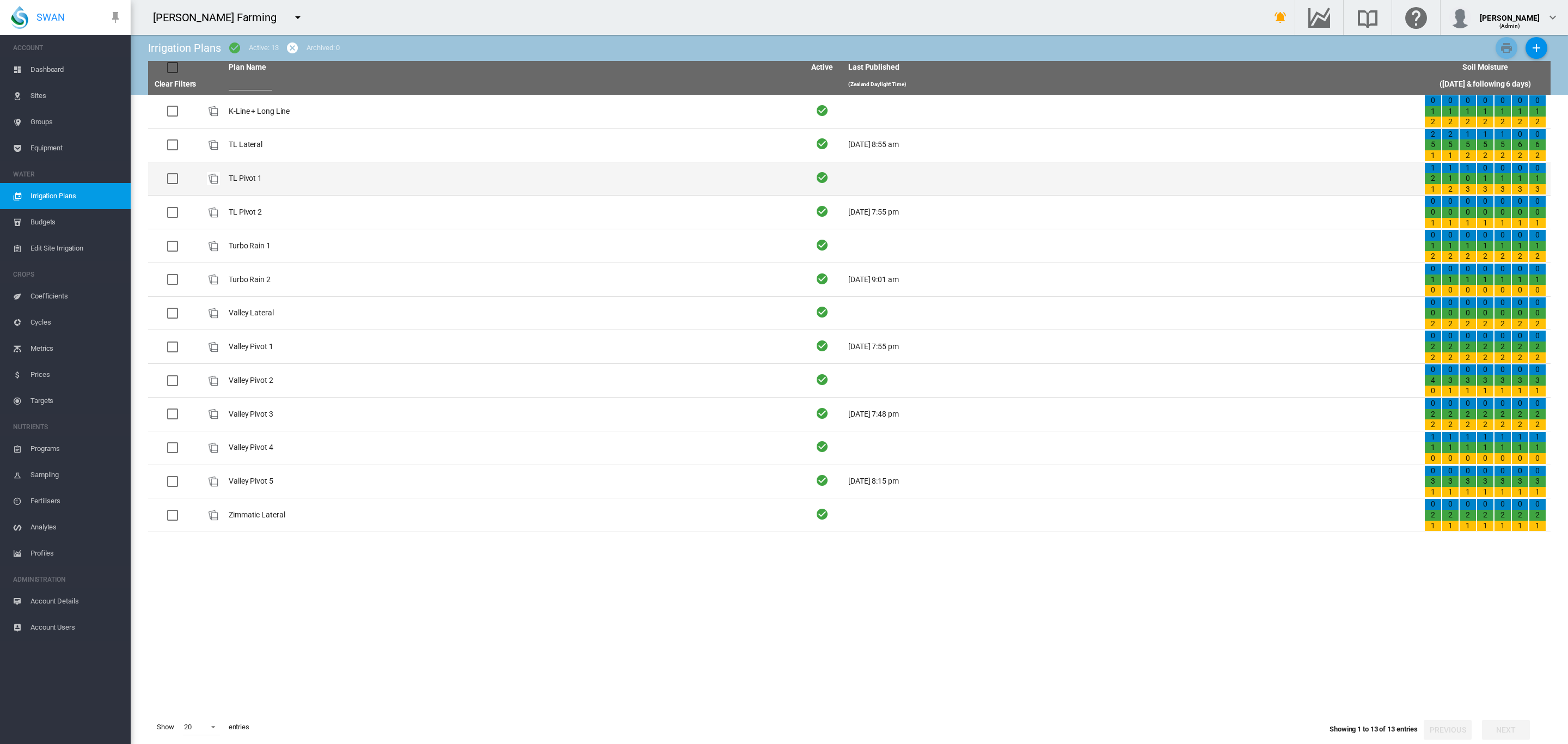
click at [240, 174] on td "TL Pivot 1" at bounding box center [513, 179] width 576 height 33
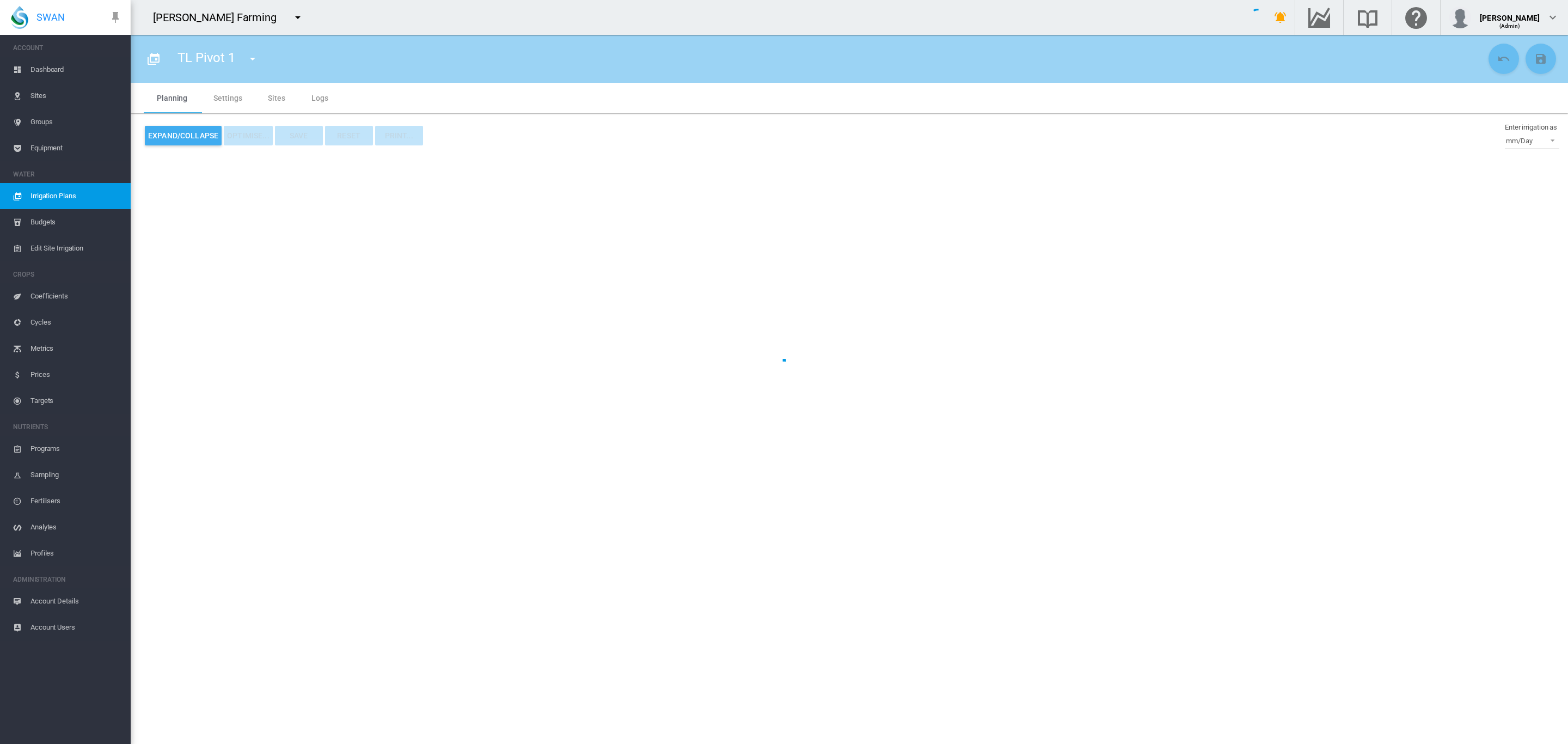
type input "**********"
type input "*"
type input "*****"
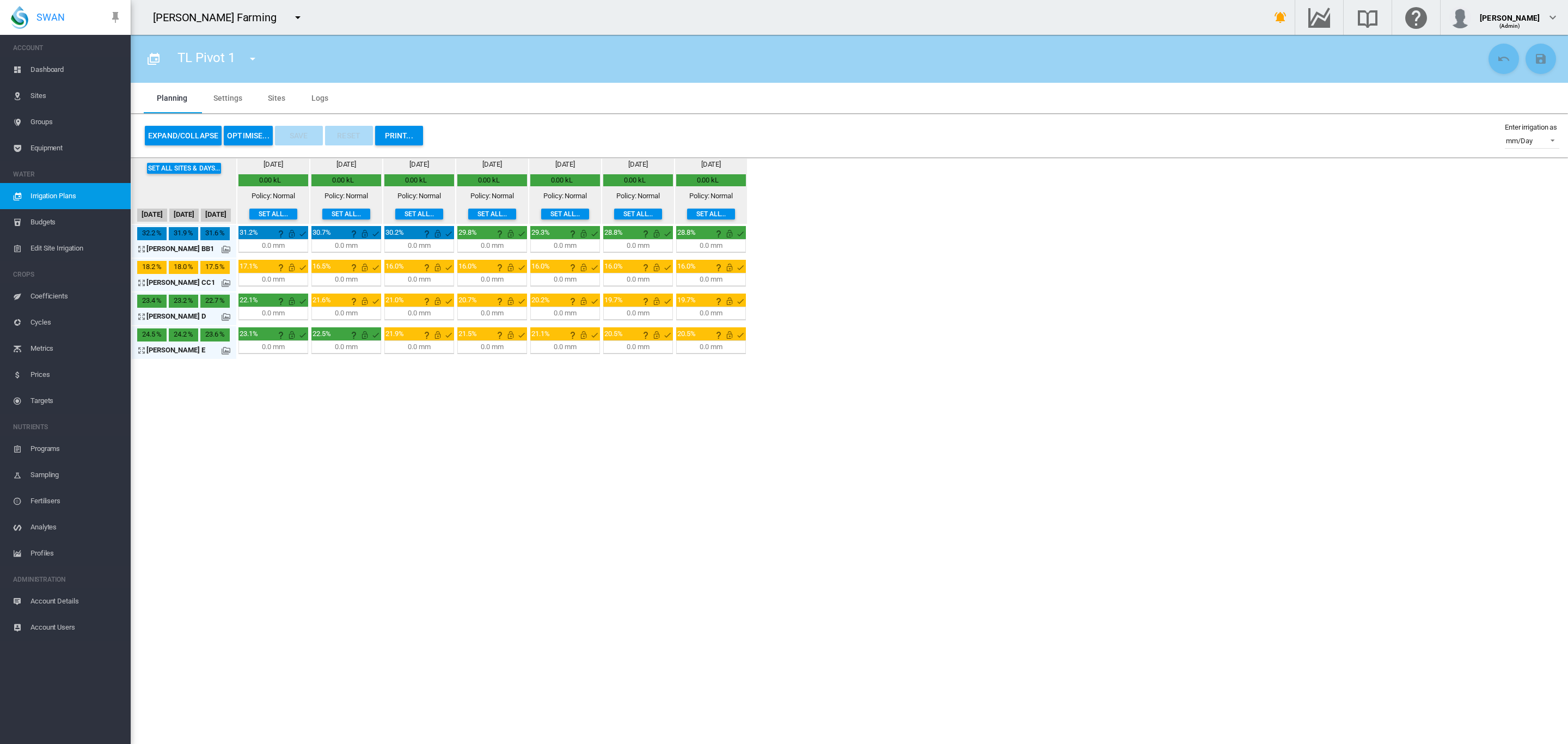
click at [273, 103] on md-tab-item "Sites" at bounding box center [277, 98] width 44 height 30
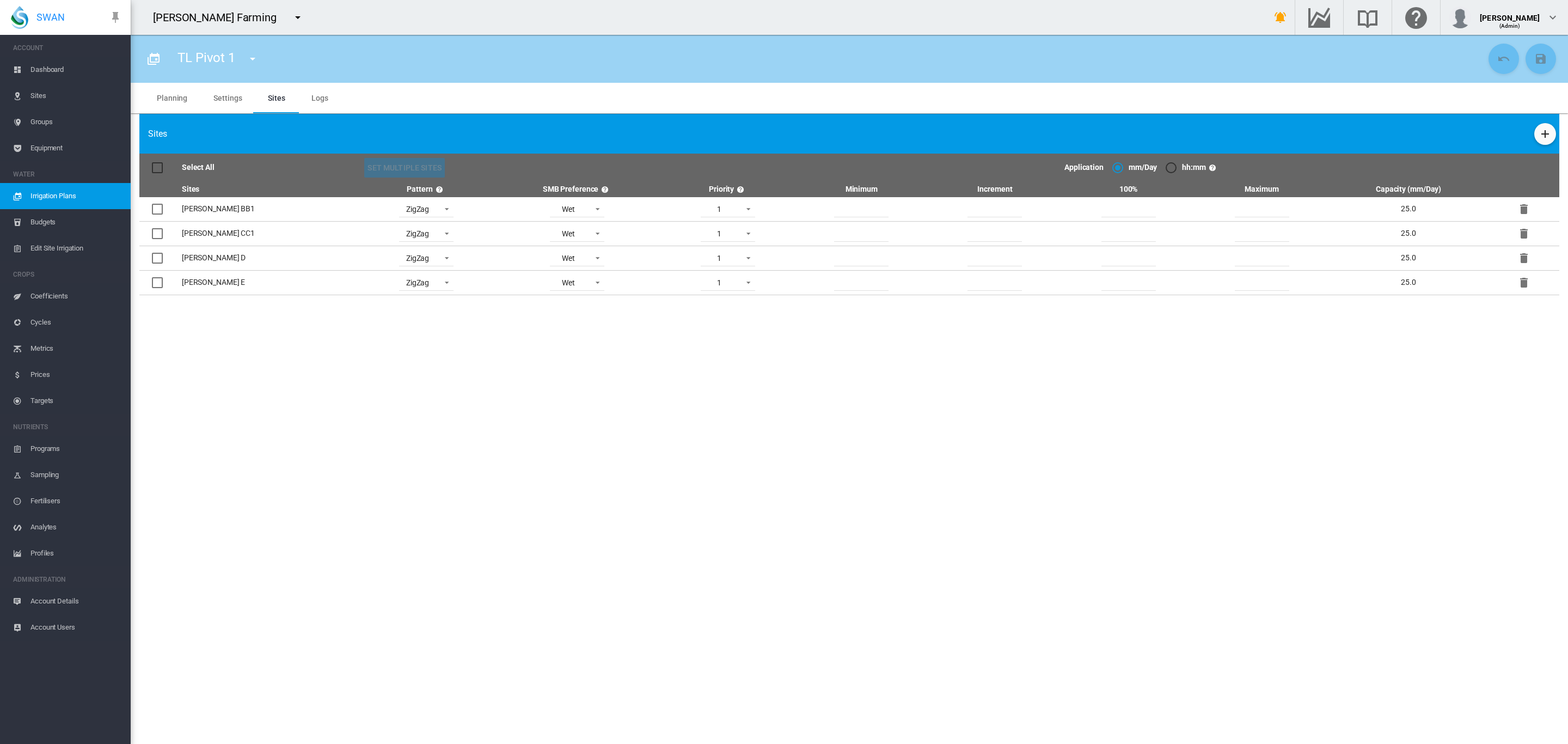
click at [49, 149] on span "Equipment" at bounding box center [76, 148] width 91 height 26
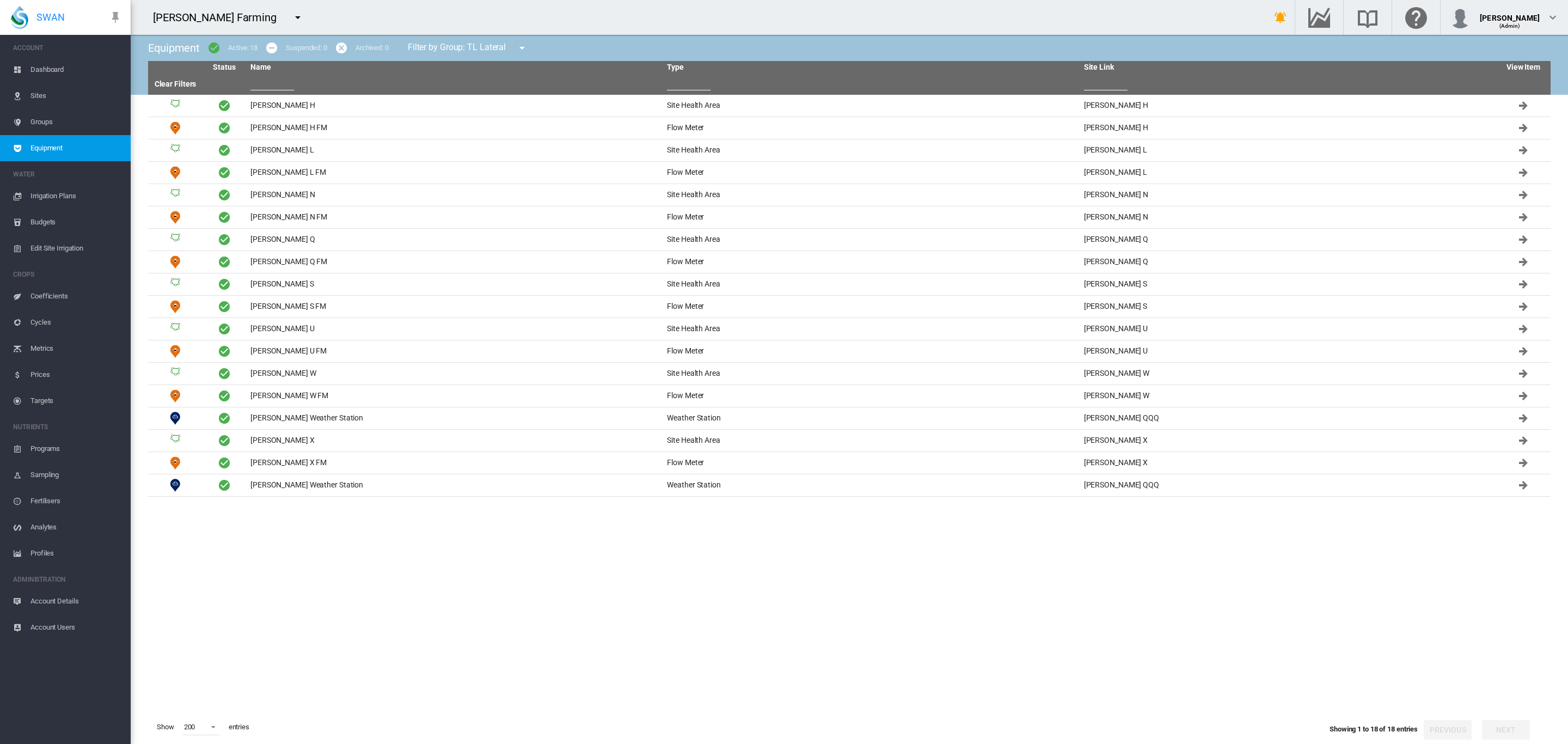
click at [54, 72] on span "Dashboard" at bounding box center [76, 69] width 91 height 26
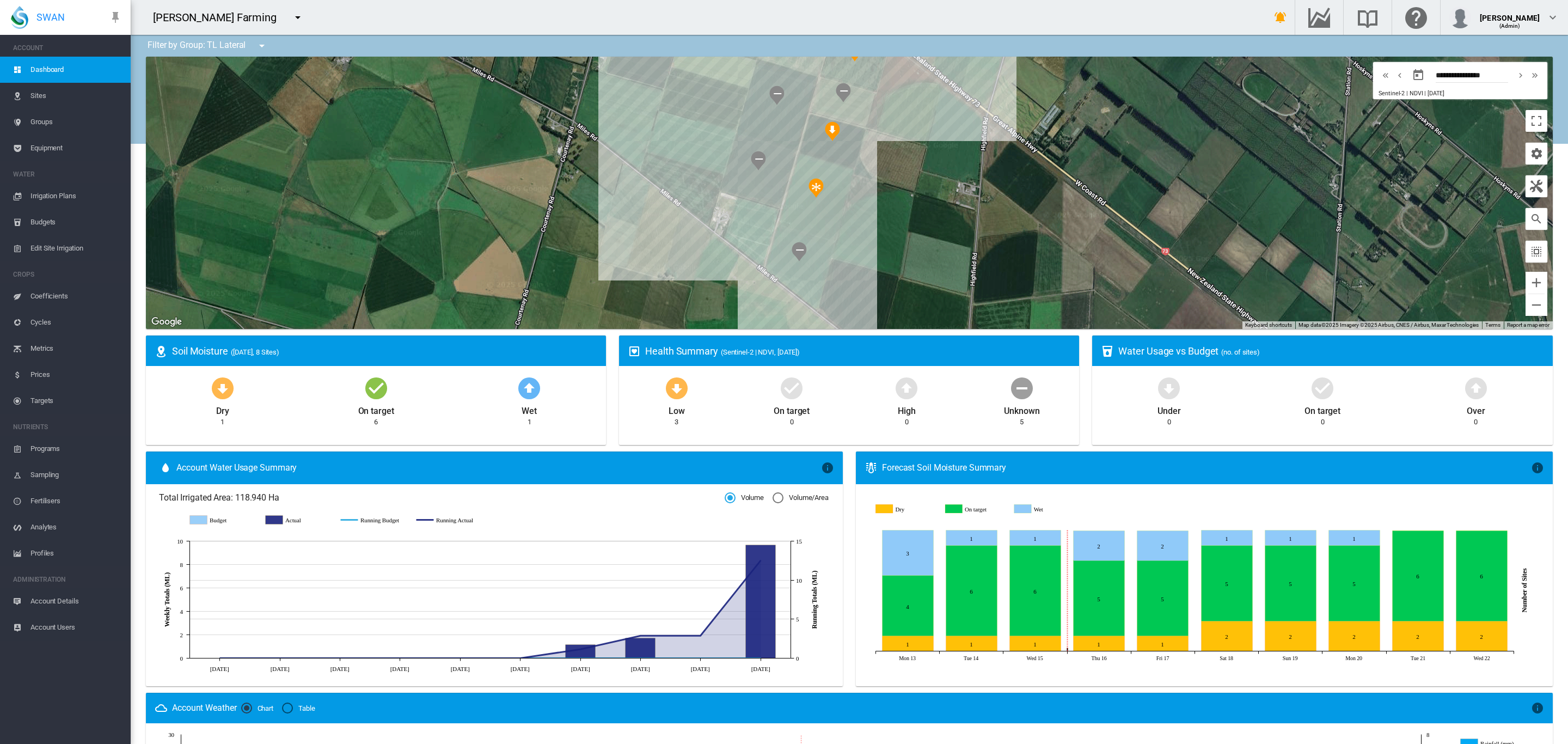
click at [257, 57] on div at bounding box center [849, 192] width 1407 height 272
click at [258, 49] on md-icon "icon-menu-down" at bounding box center [261, 45] width 13 height 13
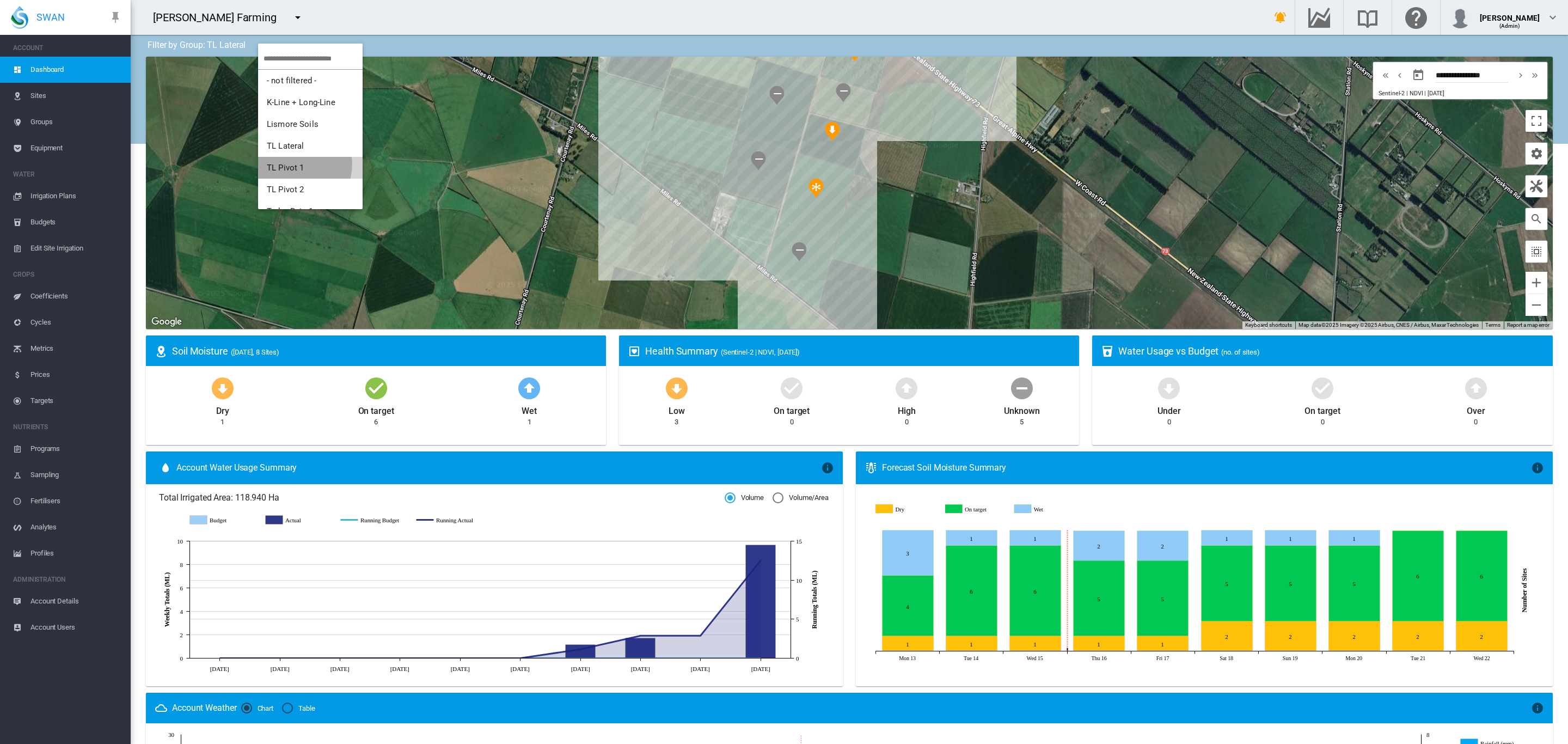
click at [291, 164] on span "TL Pivot 1" at bounding box center [285, 167] width 38 height 10
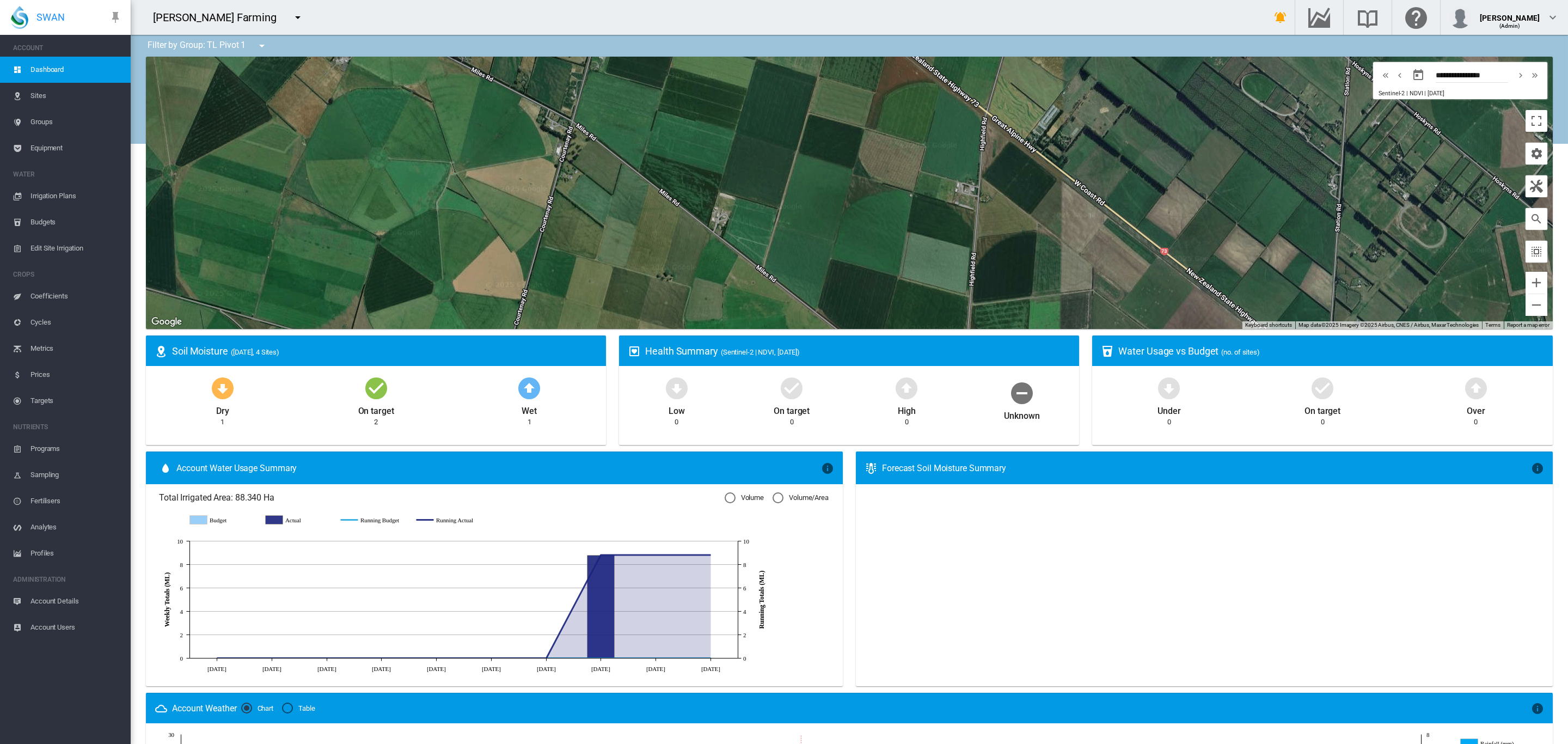
drag, startPoint x: 497, startPoint y: 183, endPoint x: 410, endPoint y: 111, distance: 112.9
click at [410, 111] on div at bounding box center [849, 192] width 1407 height 272
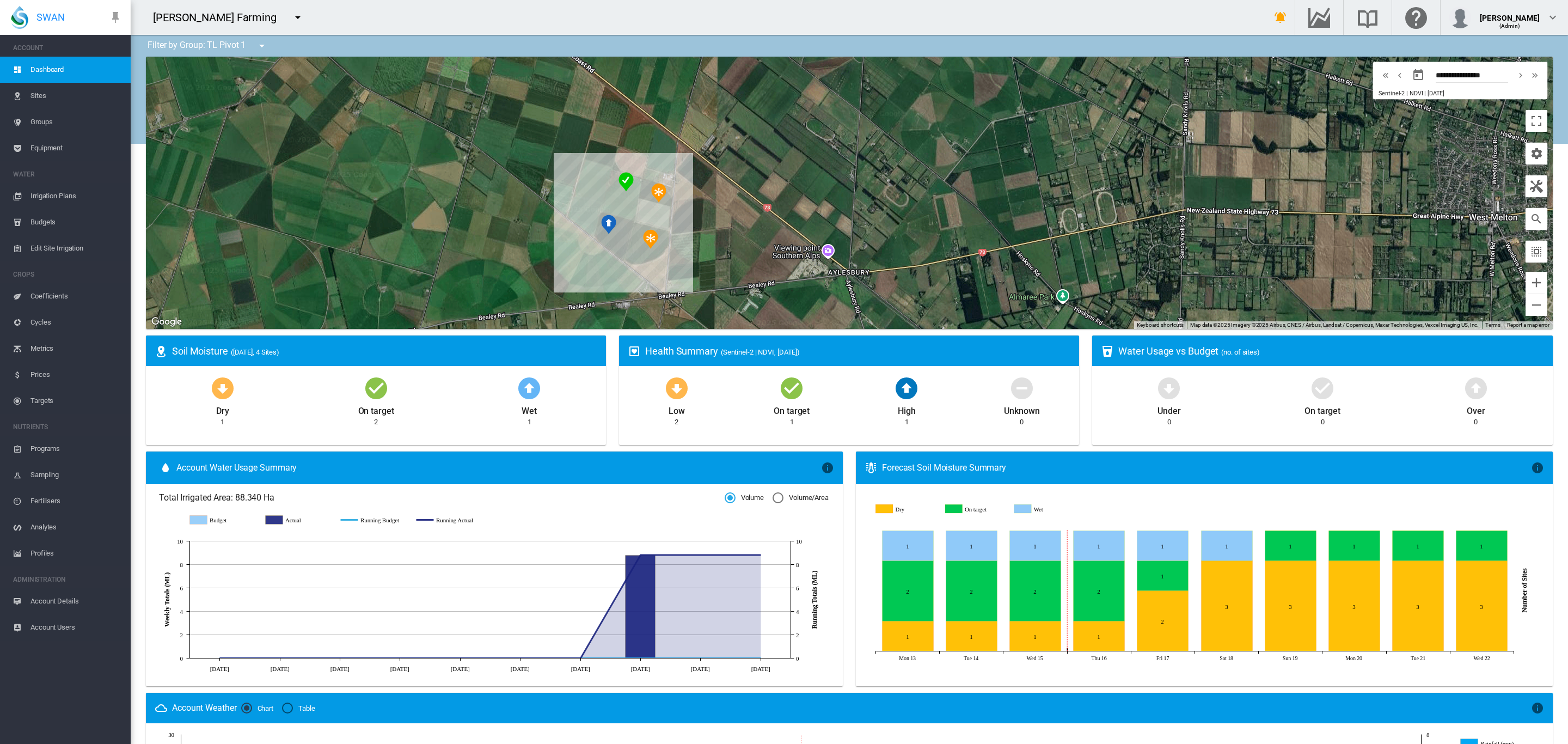
drag, startPoint x: 531, startPoint y: 195, endPoint x: 389, endPoint y: 189, distance: 142.1
click at [446, 201] on div at bounding box center [849, 192] width 1407 height 272
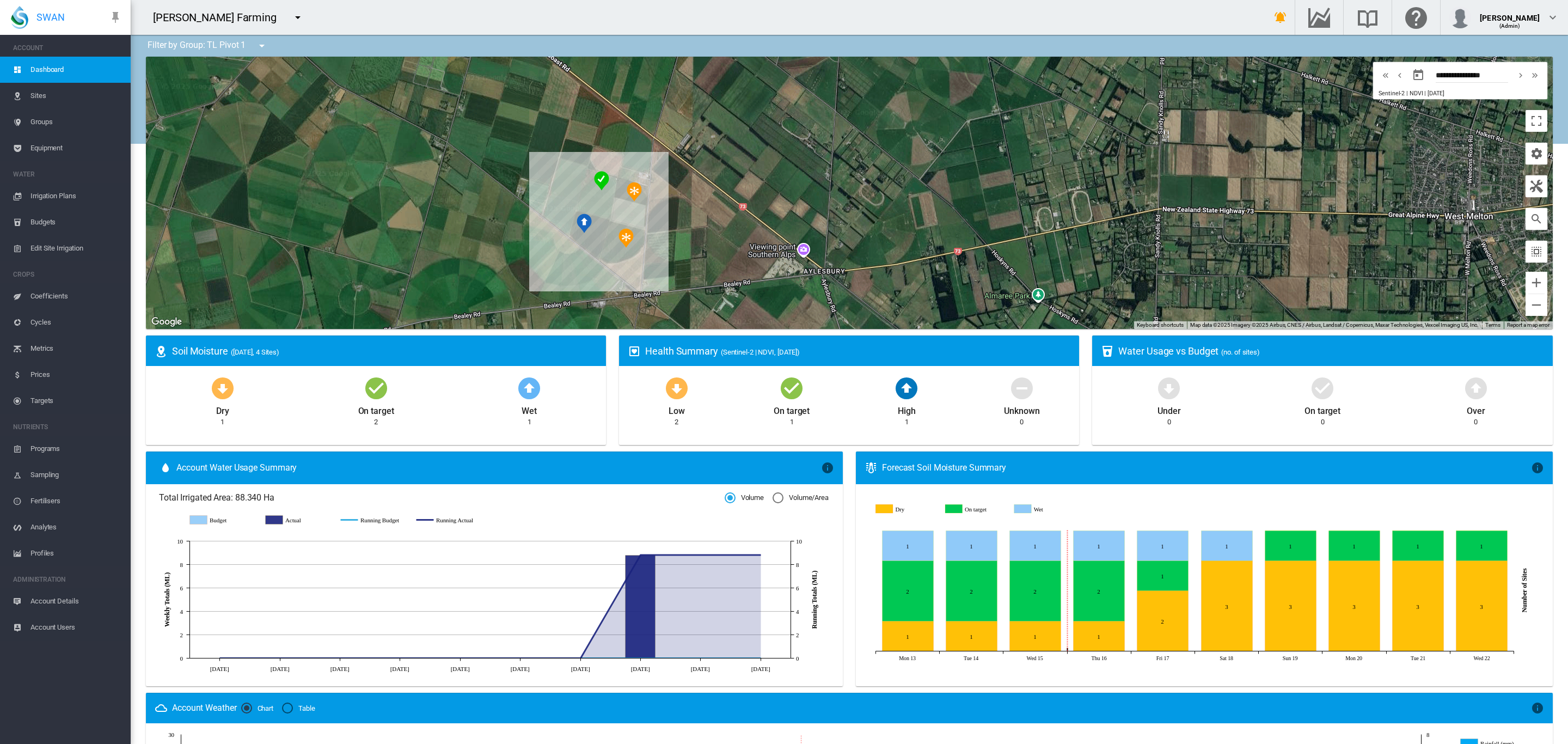
click at [59, 151] on span "Equipment" at bounding box center [76, 148] width 91 height 26
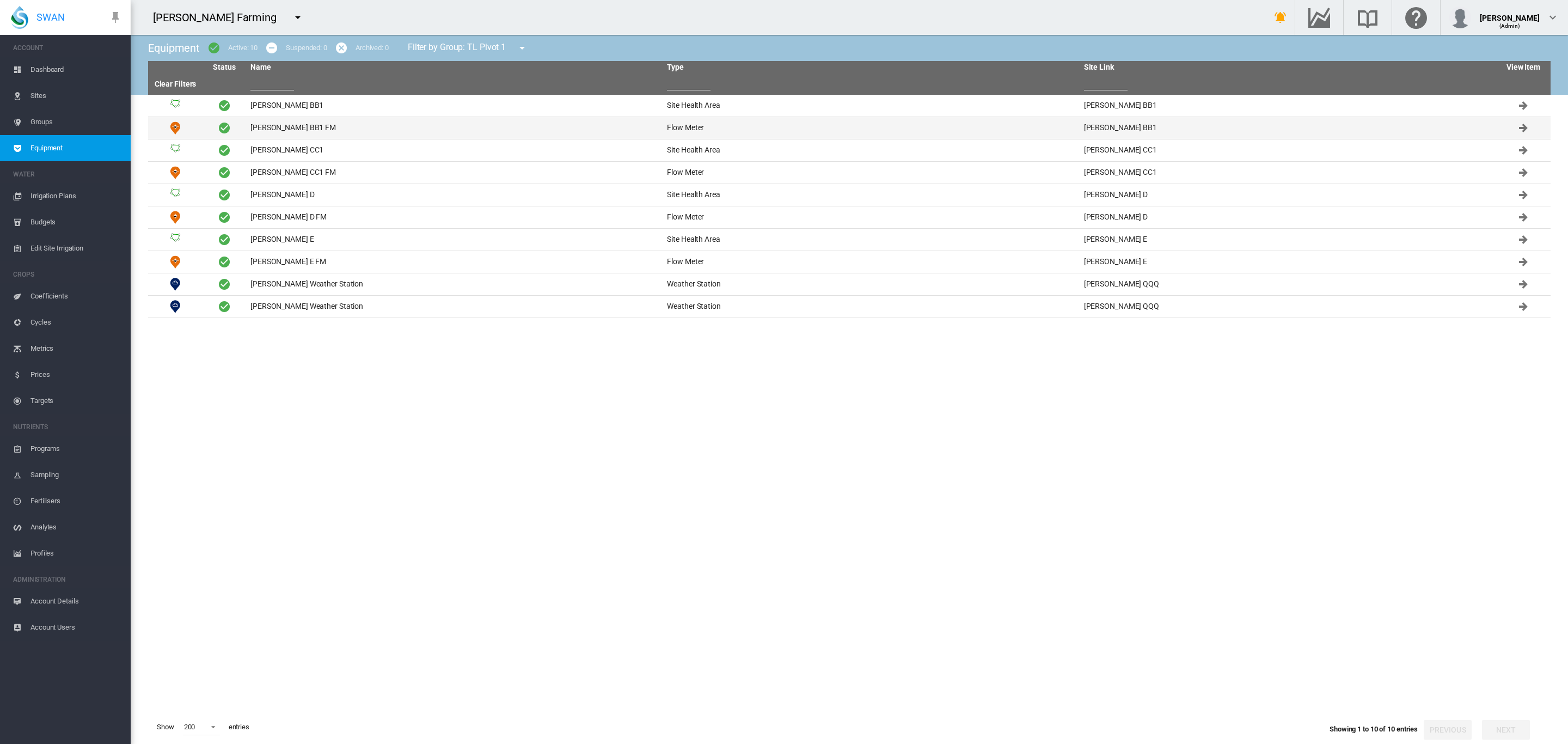
click at [275, 130] on td "Brooker BB1 FM" at bounding box center [454, 128] width 416 height 22
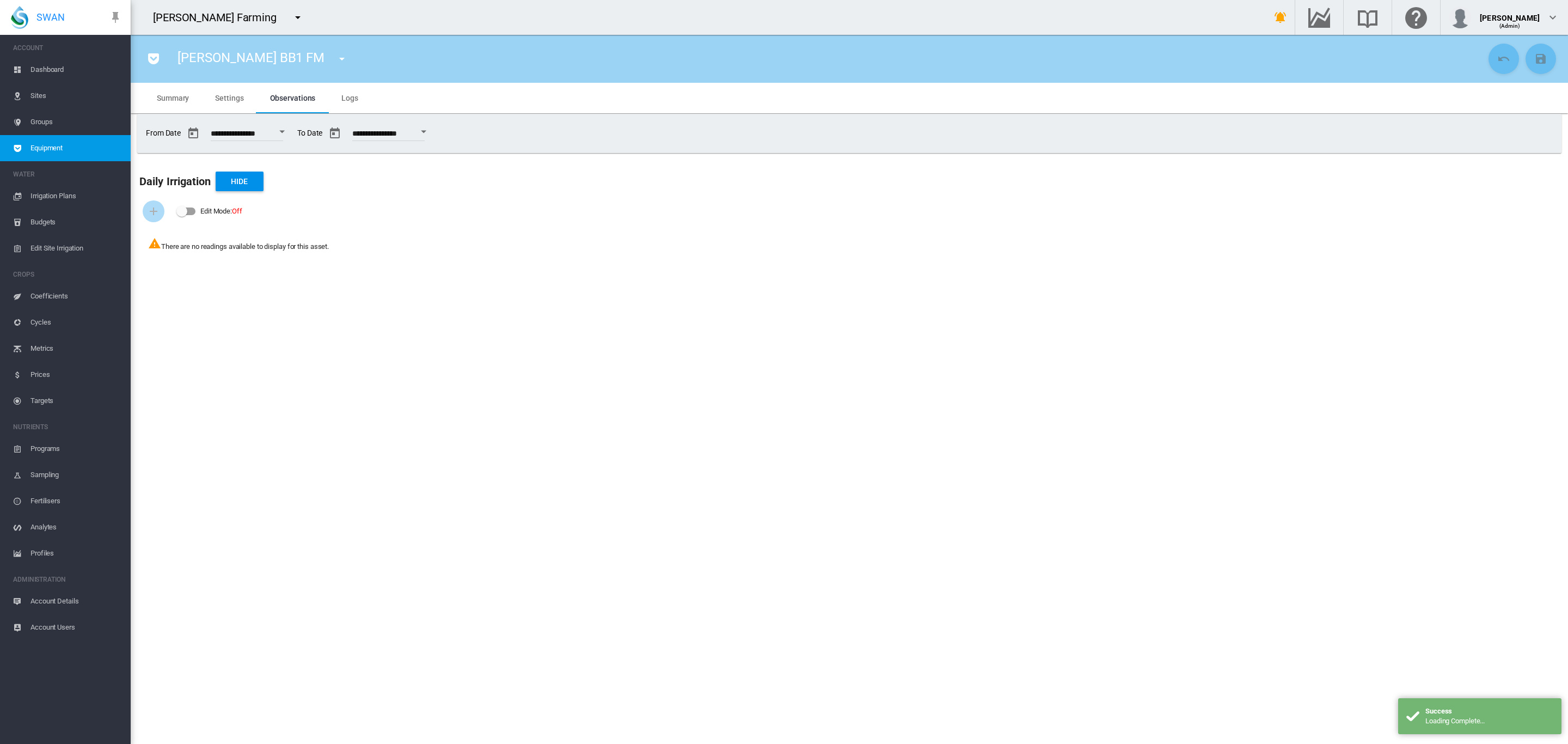
click at [233, 102] on span "Settings" at bounding box center [229, 98] width 29 height 9
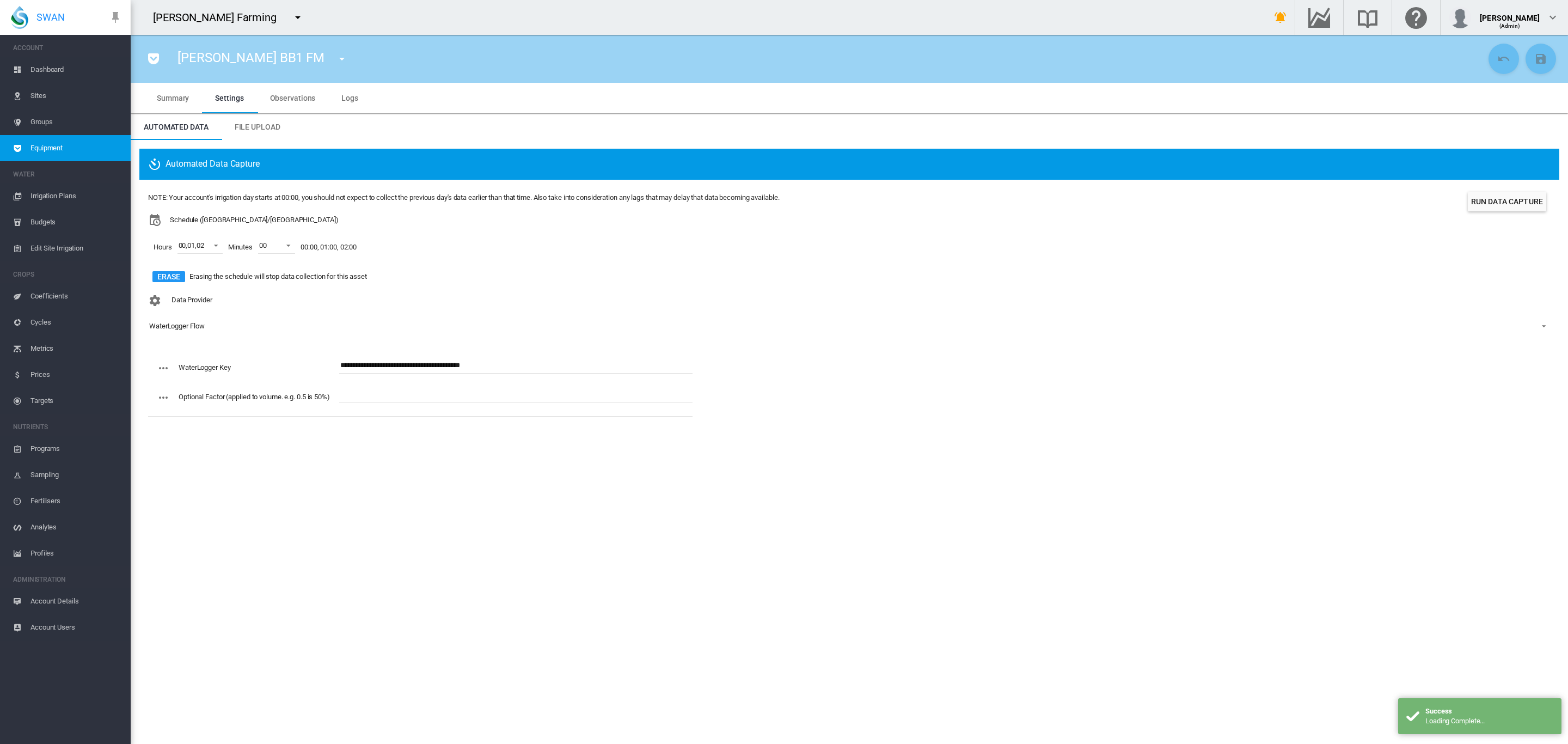
click at [335, 63] on md-icon "icon-menu-down" at bounding box center [341, 58] width 13 height 13
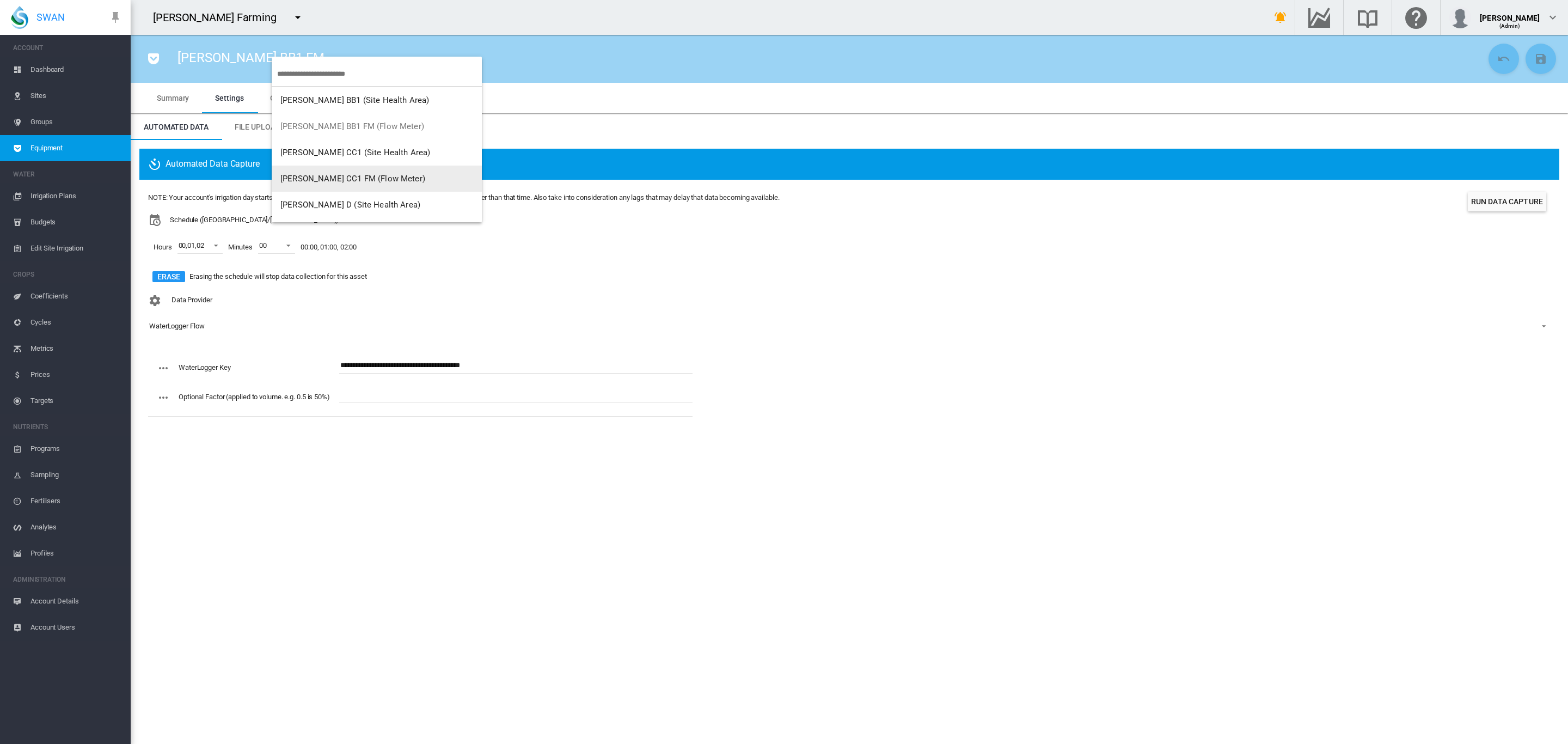
click at [311, 177] on span "Brooker CC1 FM (Flow Meter)" at bounding box center [353, 178] width 145 height 10
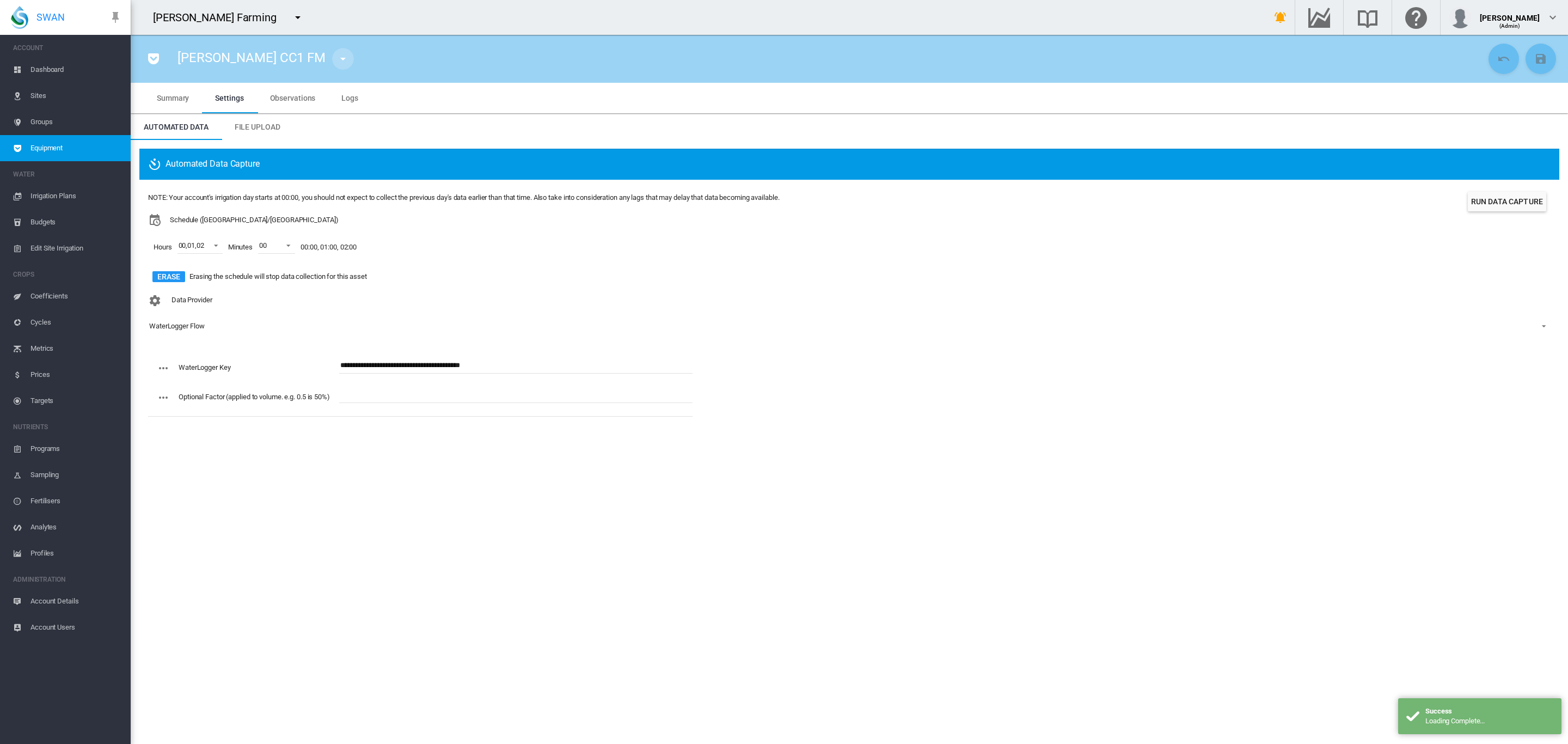
click at [337, 55] on md-icon "icon-menu-down" at bounding box center [343, 58] width 13 height 13
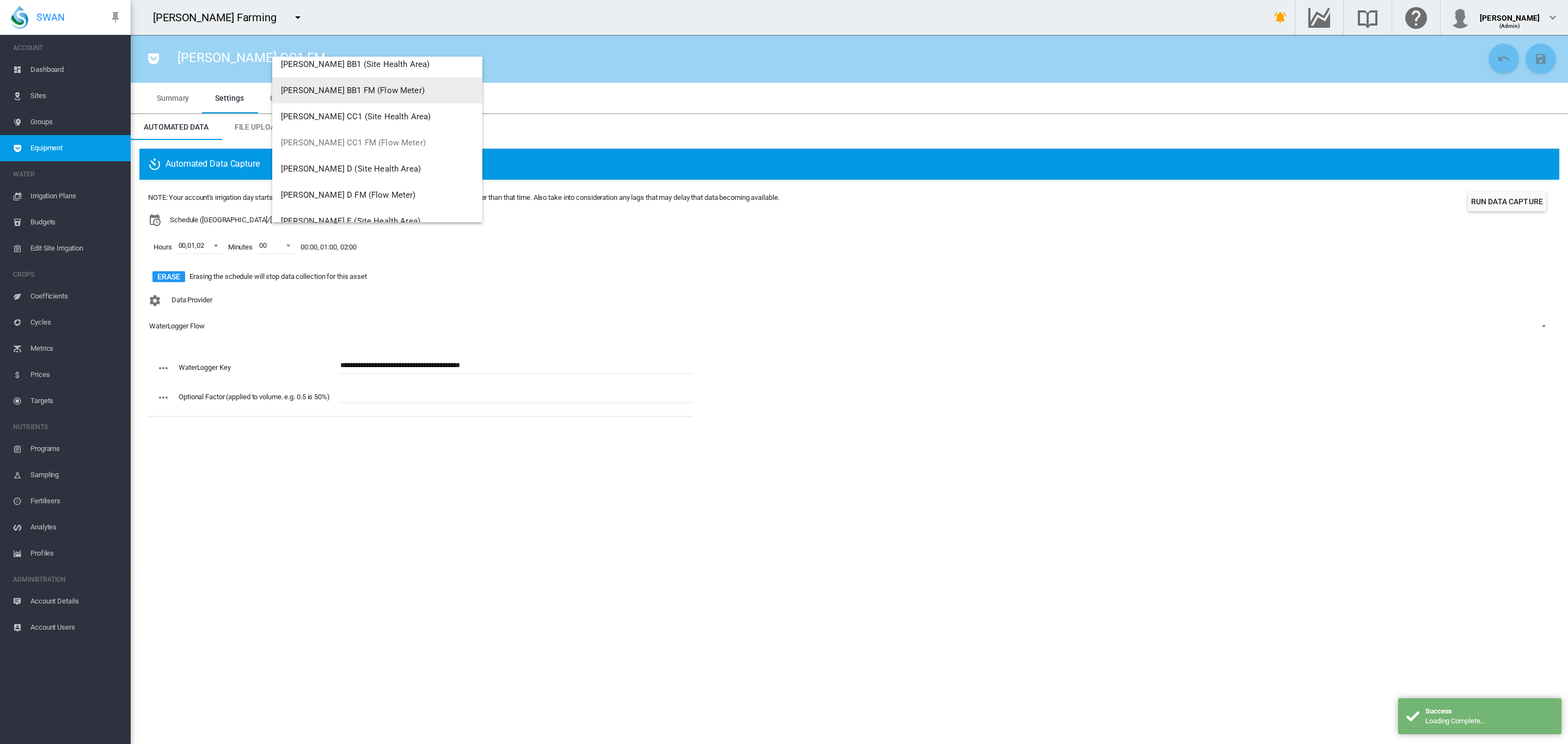
scroll to position [82, 0]
click at [337, 147] on span "Brooker D FM (Flow Meter)" at bounding box center [349, 149] width 135 height 10
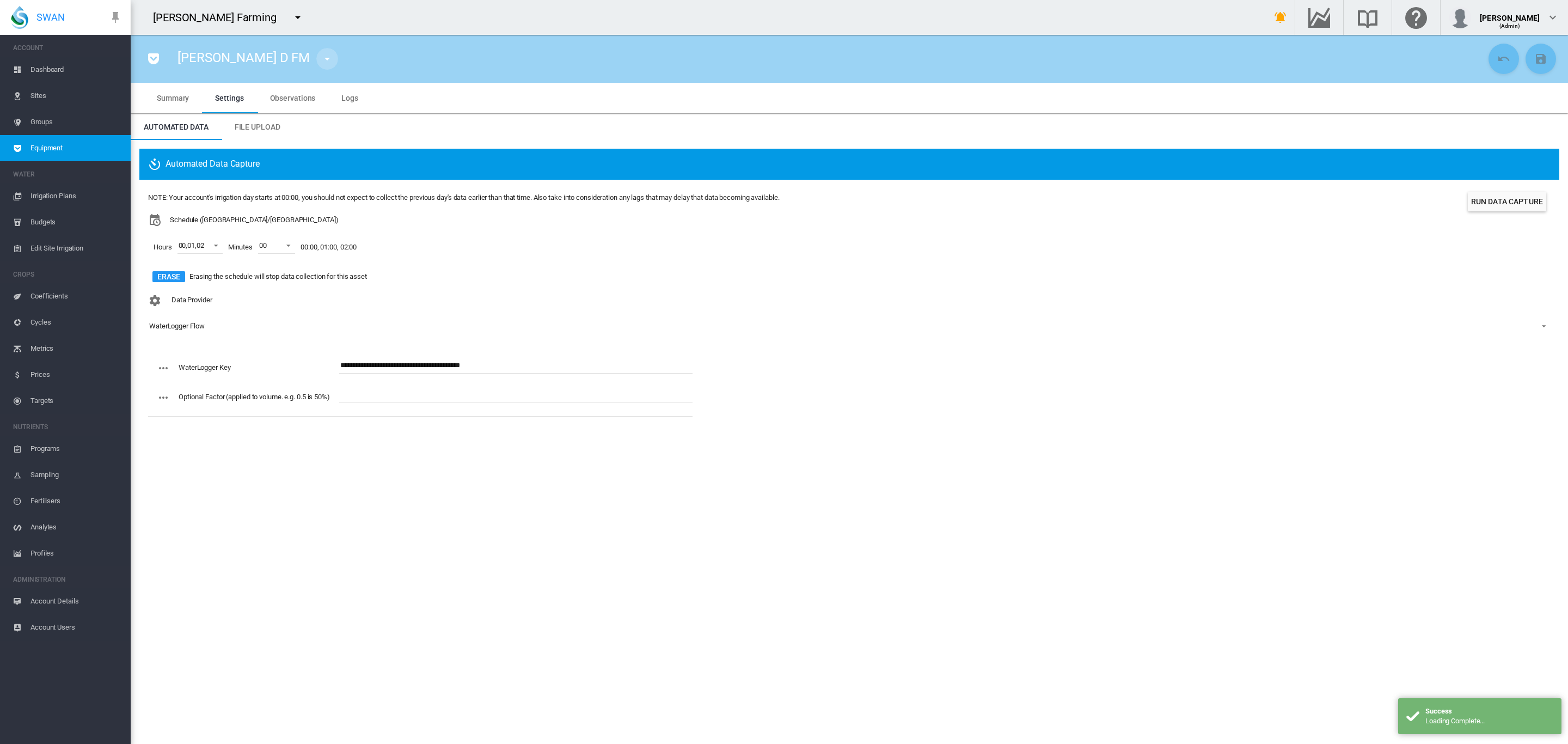
click at [321, 54] on md-icon "icon-menu-down" at bounding box center [327, 58] width 13 height 13
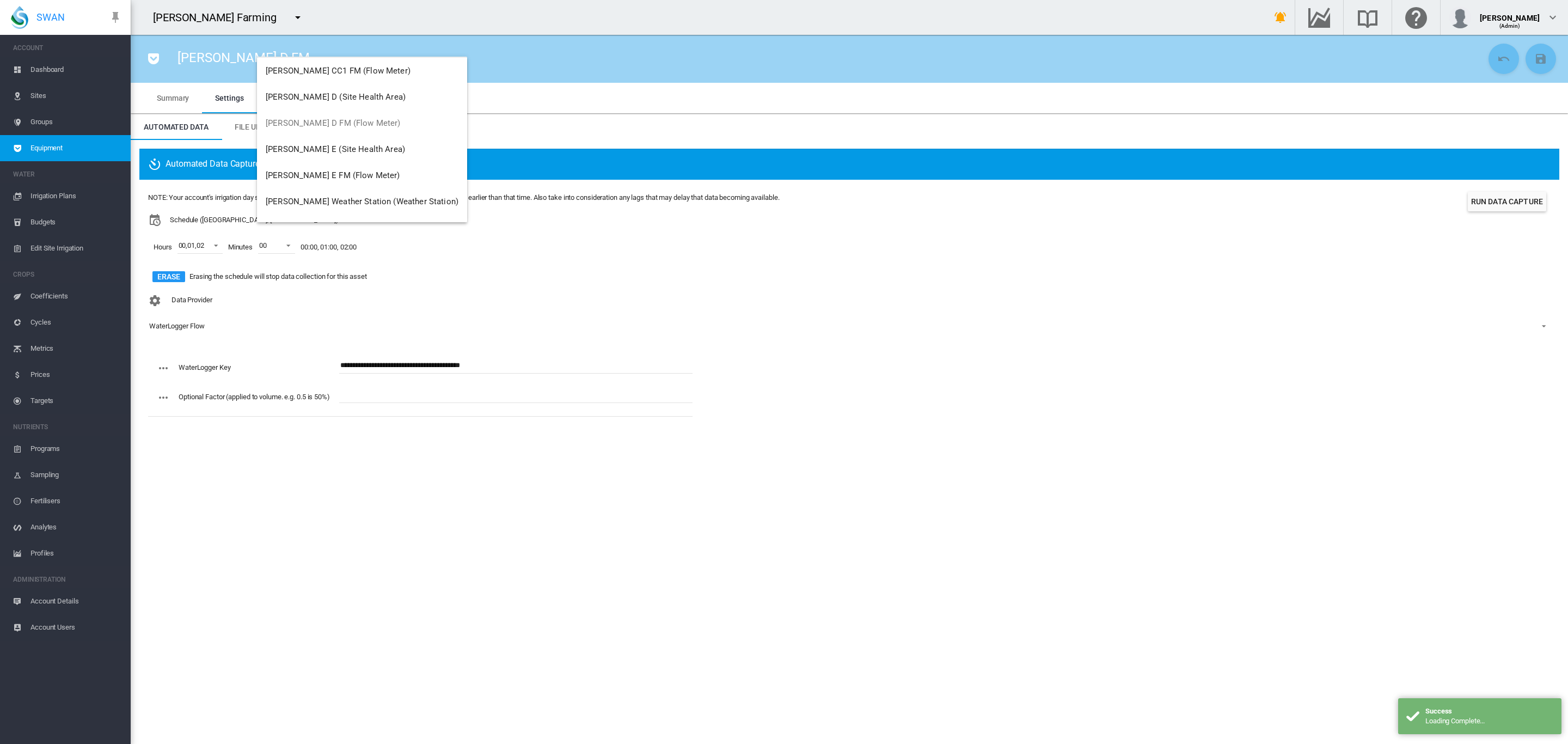
scroll to position [131, 0]
click at [334, 151] on span "Brooker E FM (Flow Meter)" at bounding box center [332, 152] width 135 height 10
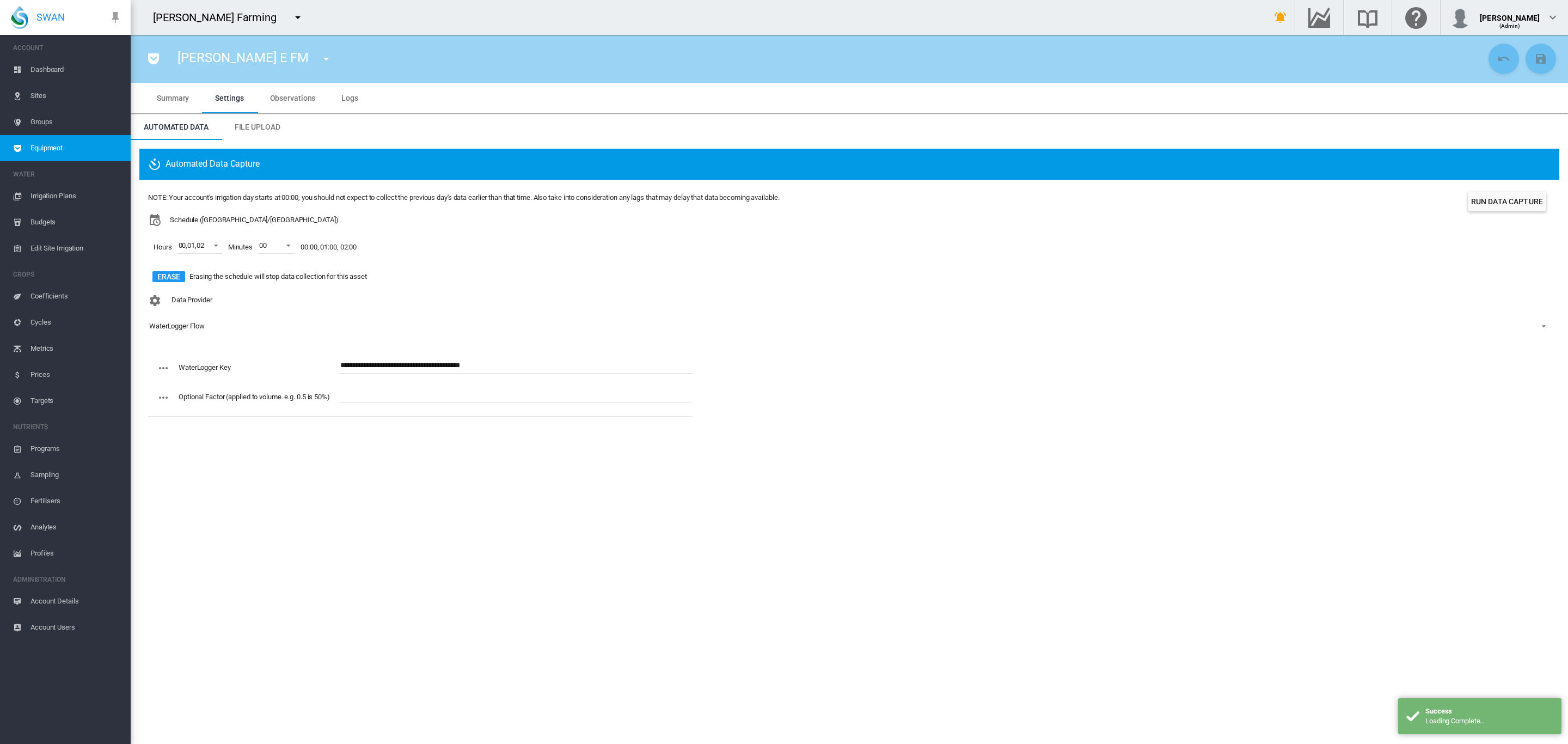
click at [49, 68] on span "Dashboard" at bounding box center [76, 69] width 91 height 26
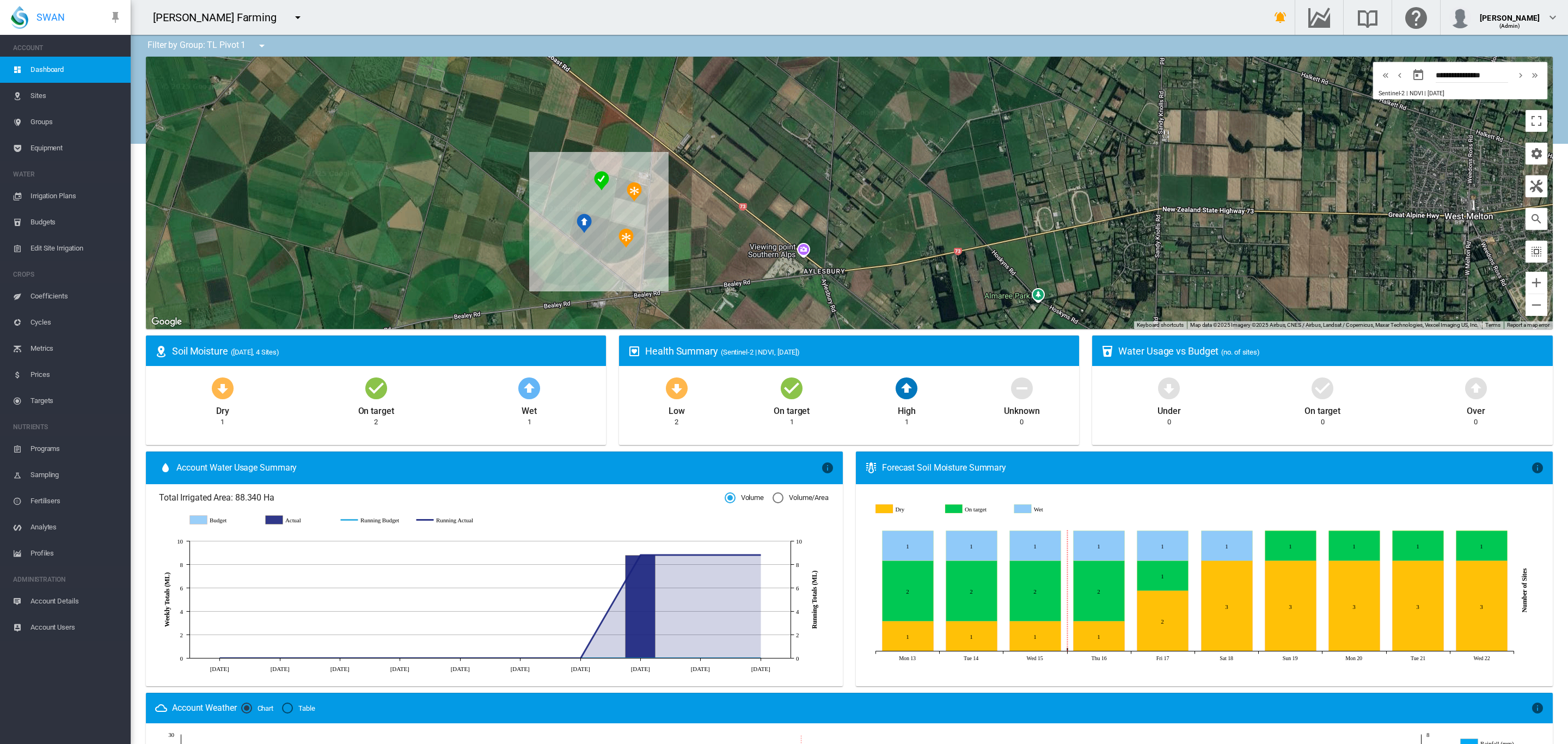
click at [261, 46] on md-icon "icon-menu-down" at bounding box center [261, 45] width 13 height 13
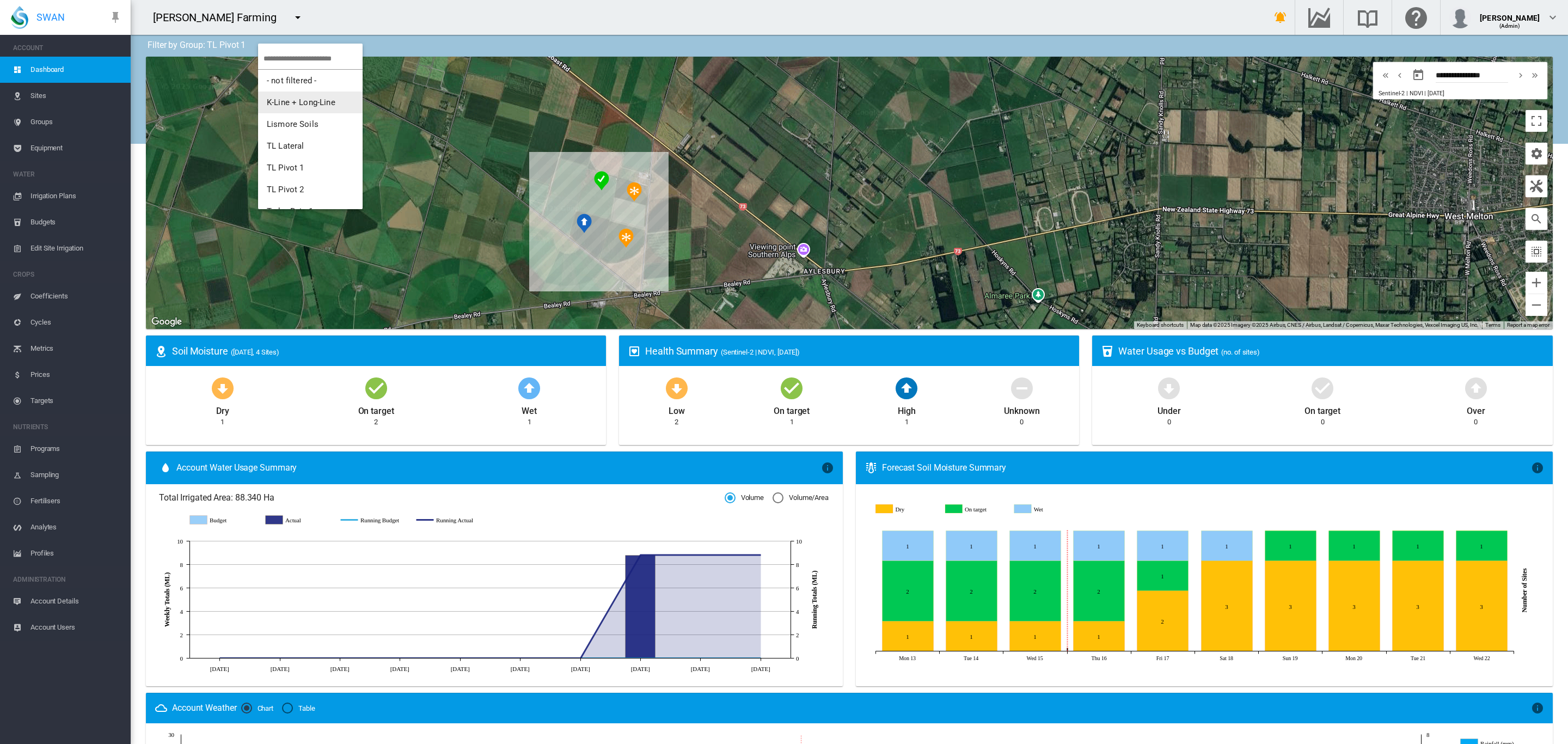
scroll to position [20, 0]
click at [292, 166] on span "TL Pivot 2" at bounding box center [285, 169] width 38 height 10
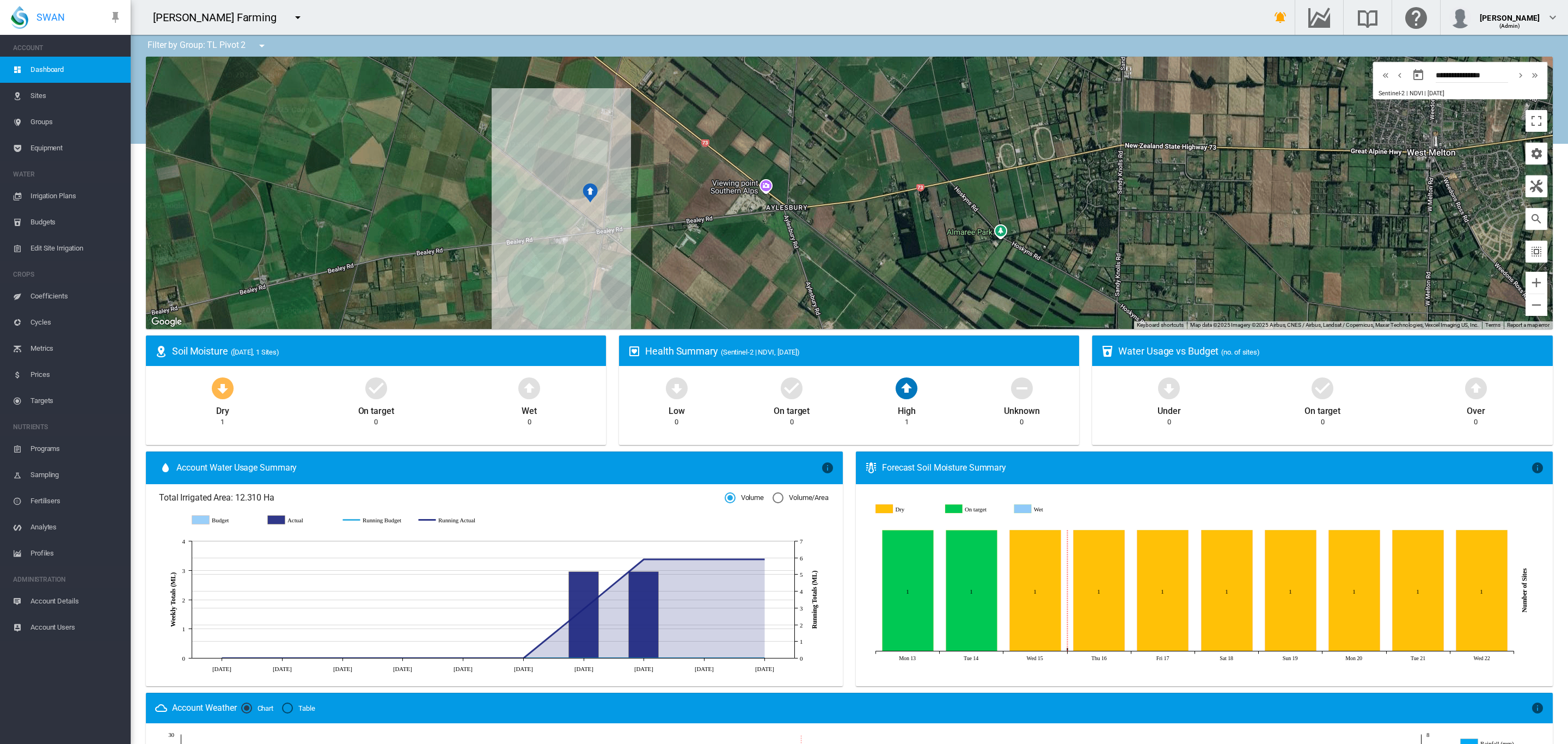
drag, startPoint x: 421, startPoint y: 209, endPoint x: 384, endPoint y: 144, distance: 74.8
click at [384, 144] on div at bounding box center [849, 192] width 1407 height 272
click at [46, 147] on span "Equipment" at bounding box center [76, 148] width 91 height 26
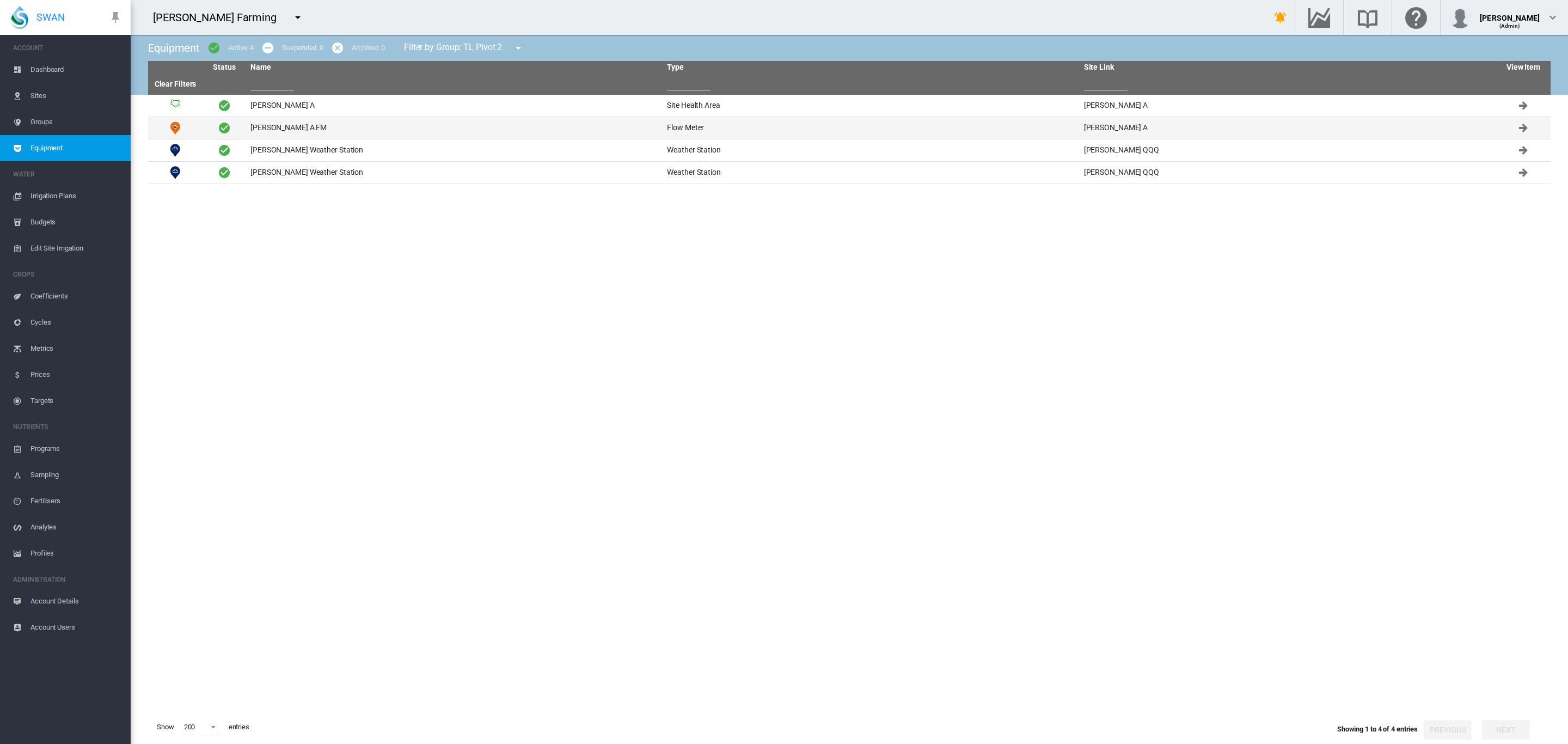
click at [265, 127] on td "Brooker A FM" at bounding box center [454, 128] width 416 height 22
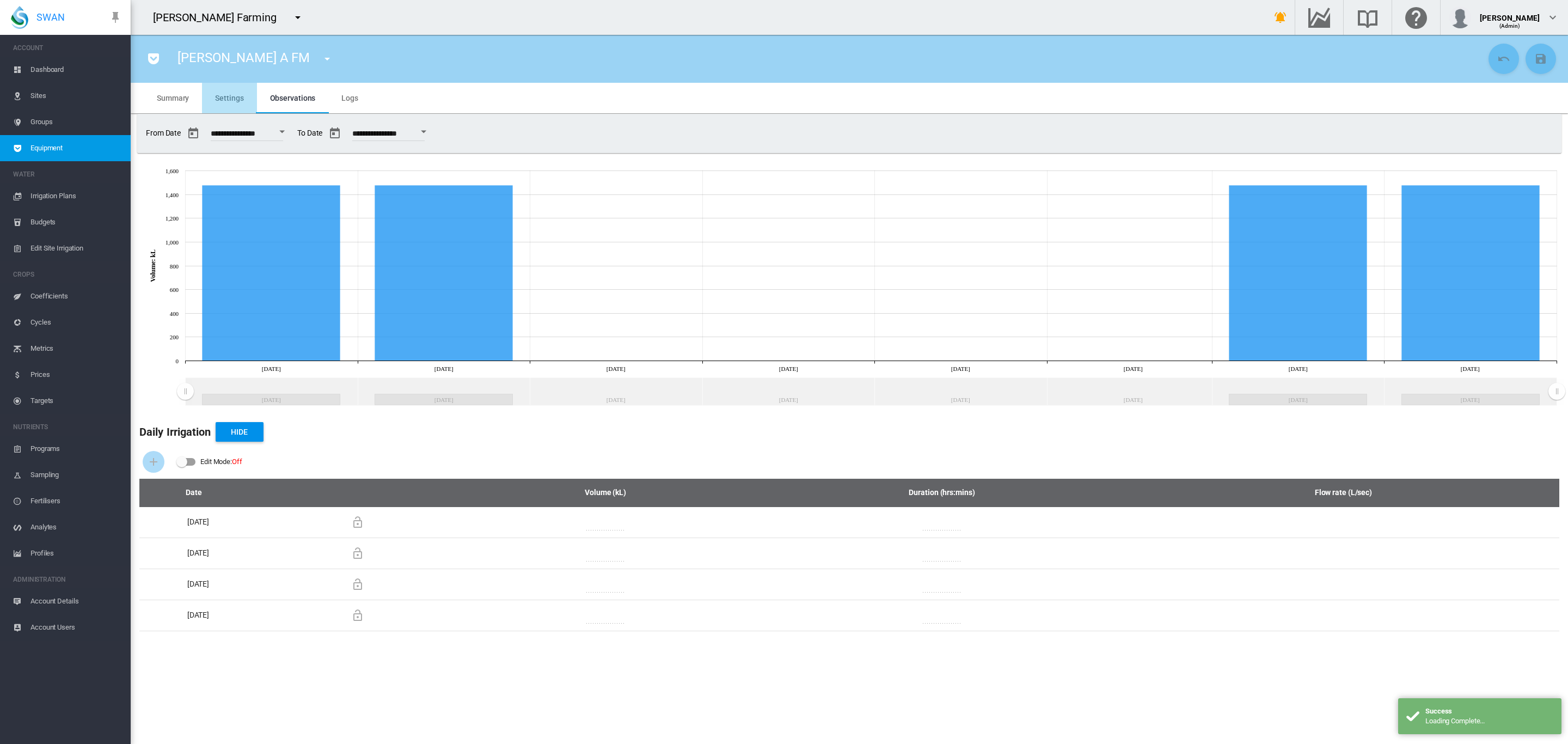
click at [235, 98] on span "Settings" at bounding box center [229, 98] width 29 height 9
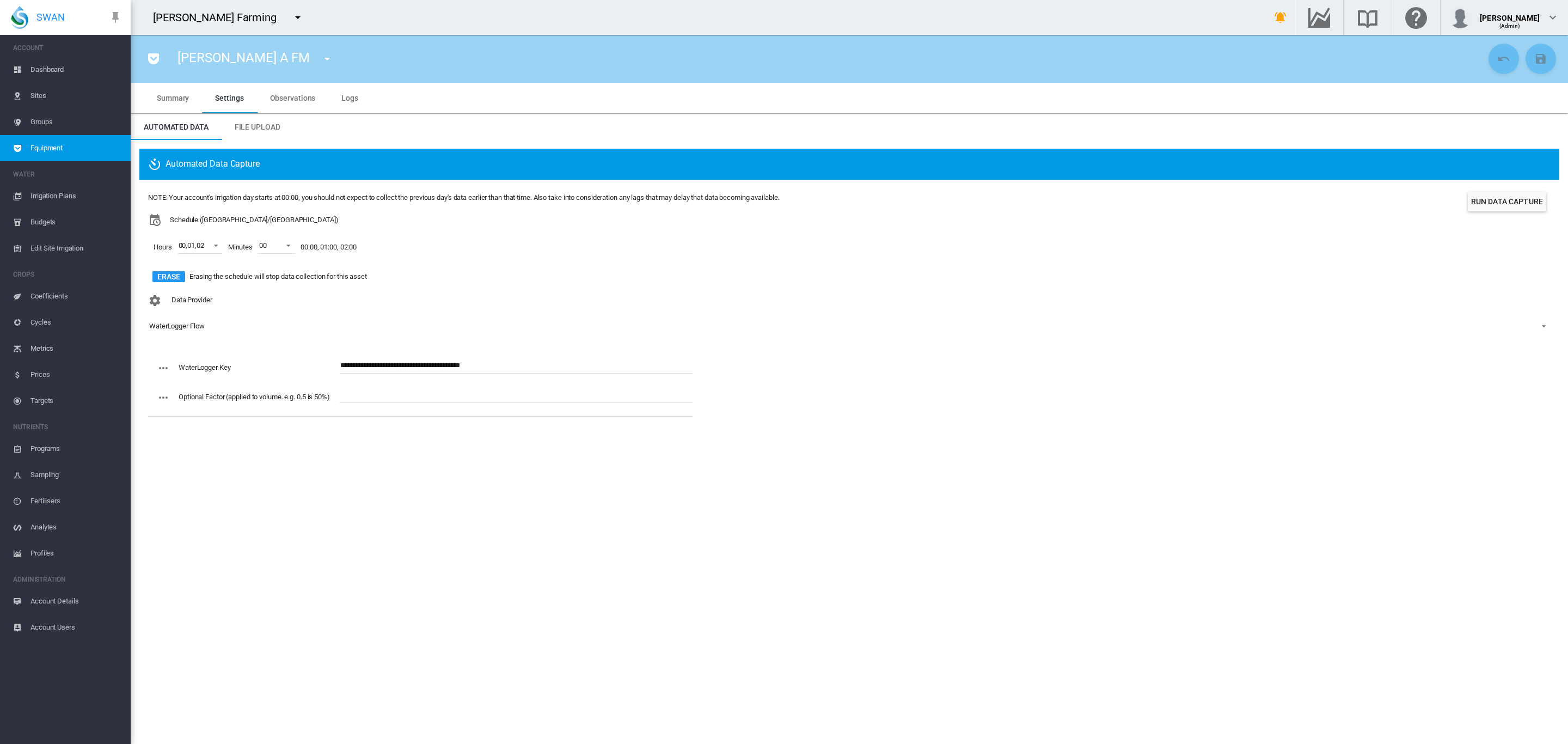
click at [36, 91] on span "Sites" at bounding box center [76, 96] width 91 height 26
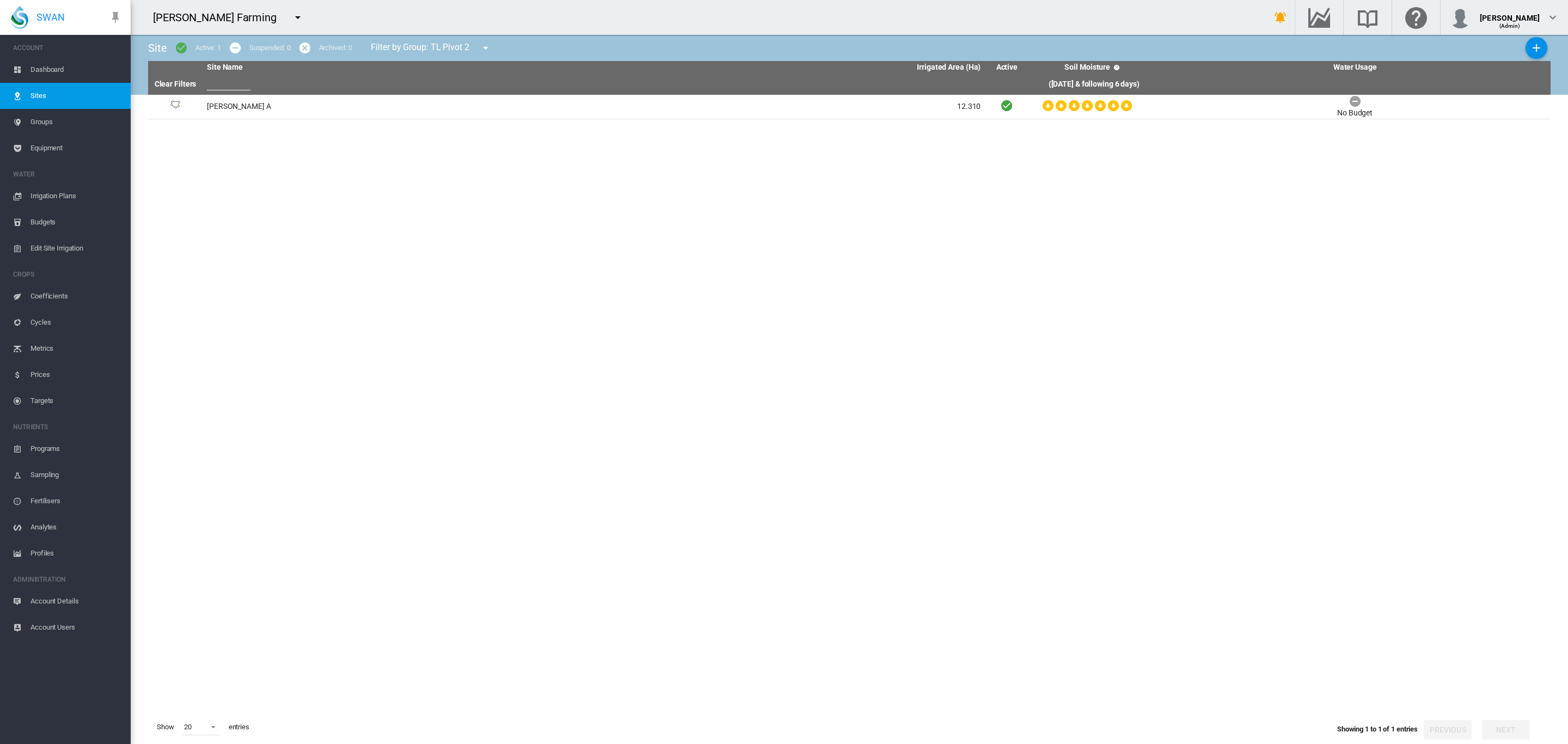
click at [46, 65] on span "Dashboard" at bounding box center [76, 69] width 91 height 26
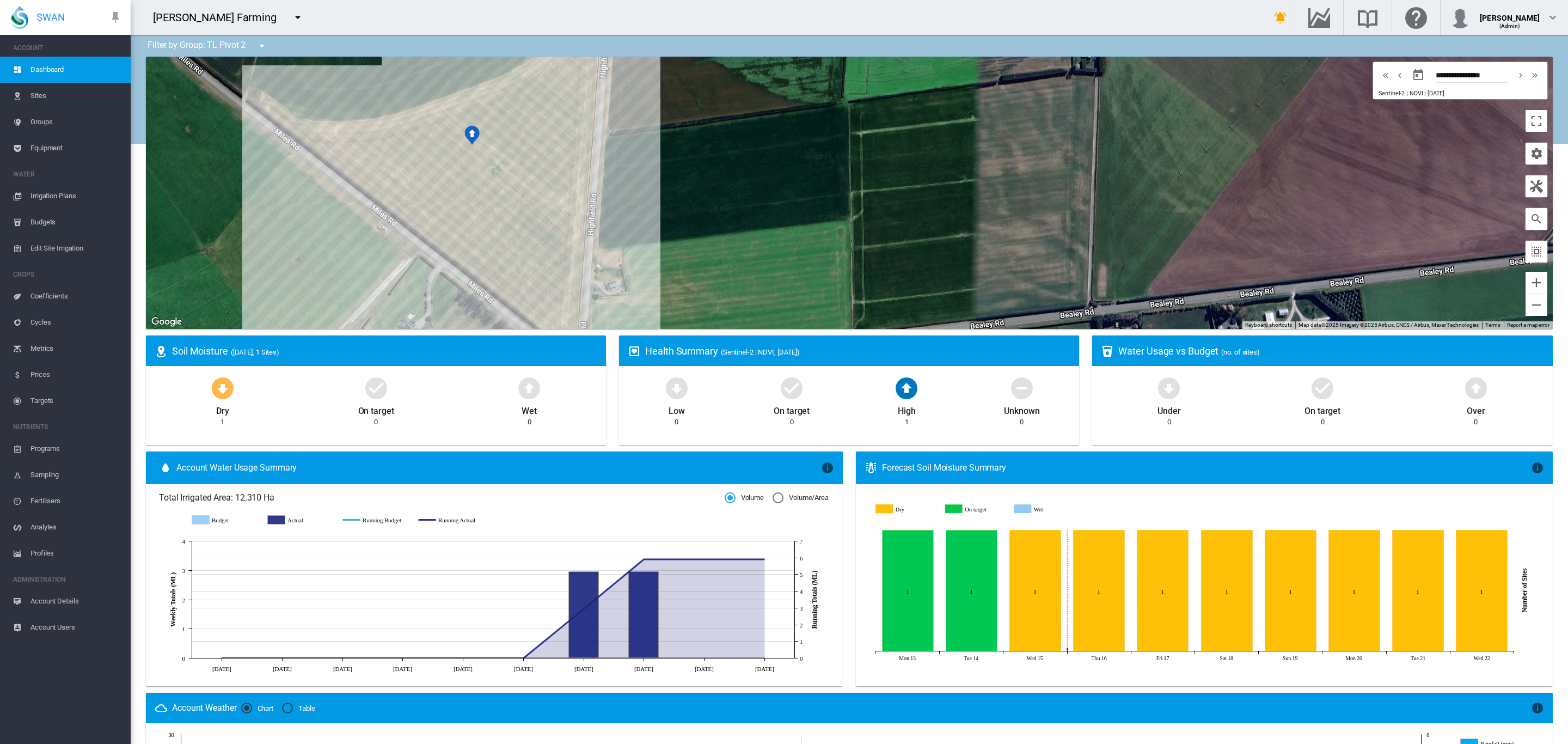
drag, startPoint x: 523, startPoint y: 177, endPoint x: 848, endPoint y: 319, distance: 354.7
click at [849, 323] on div at bounding box center [849, 192] width 1407 height 272
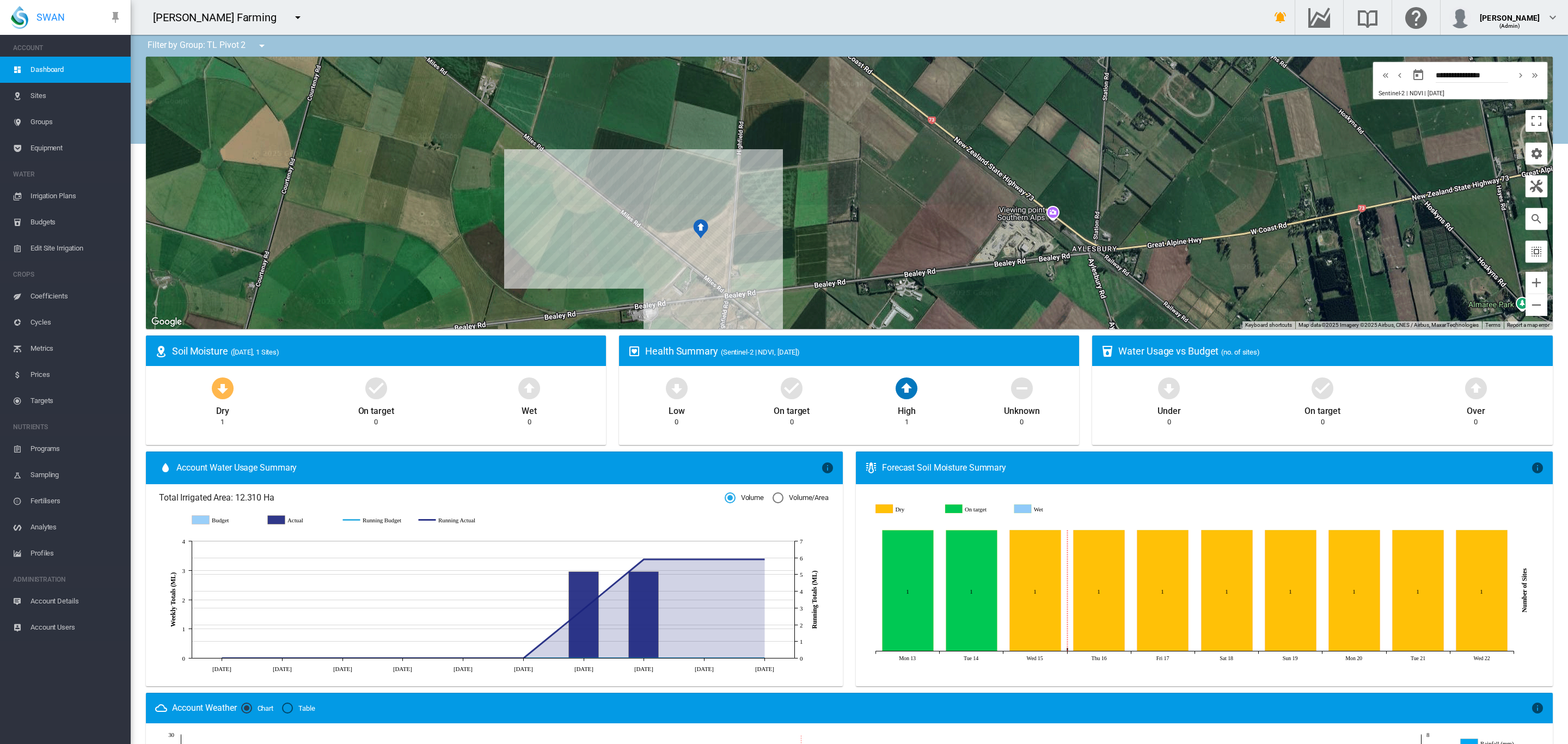
click at [51, 190] on span "Irrigation Plans" at bounding box center [76, 196] width 91 height 26
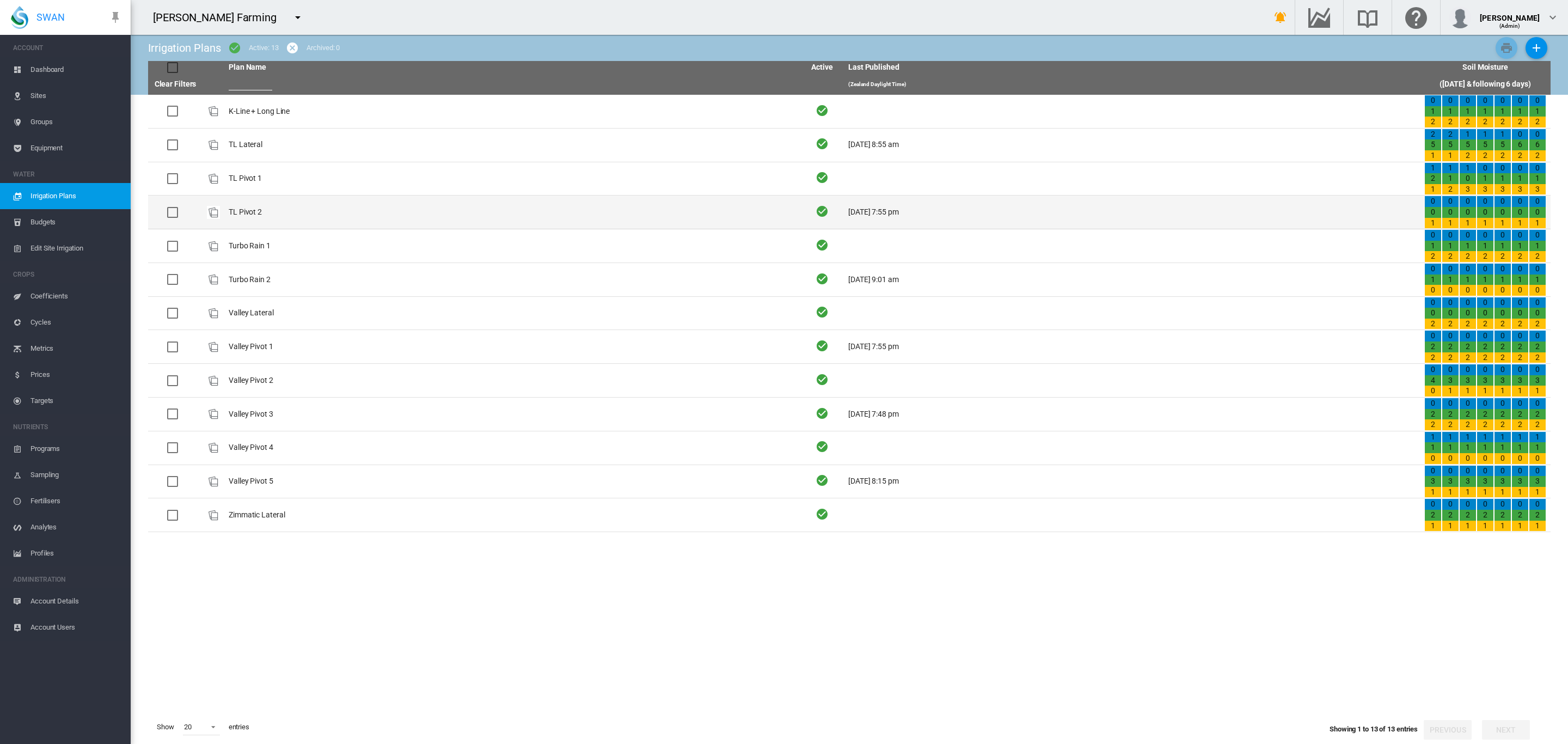
click at [251, 213] on td "TL Pivot 2" at bounding box center [513, 212] width 576 height 33
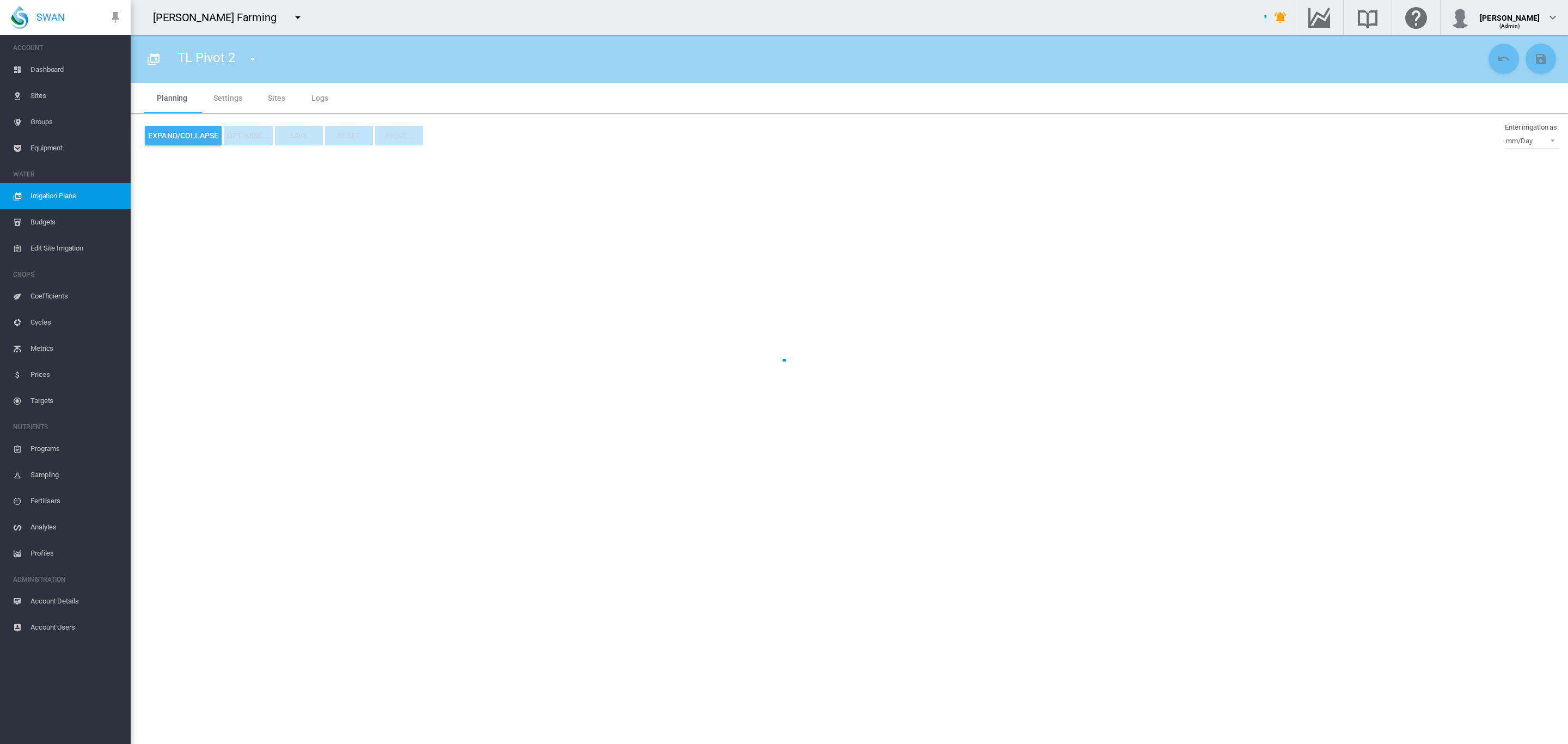
type input "**********"
type input "*"
type input "*****"
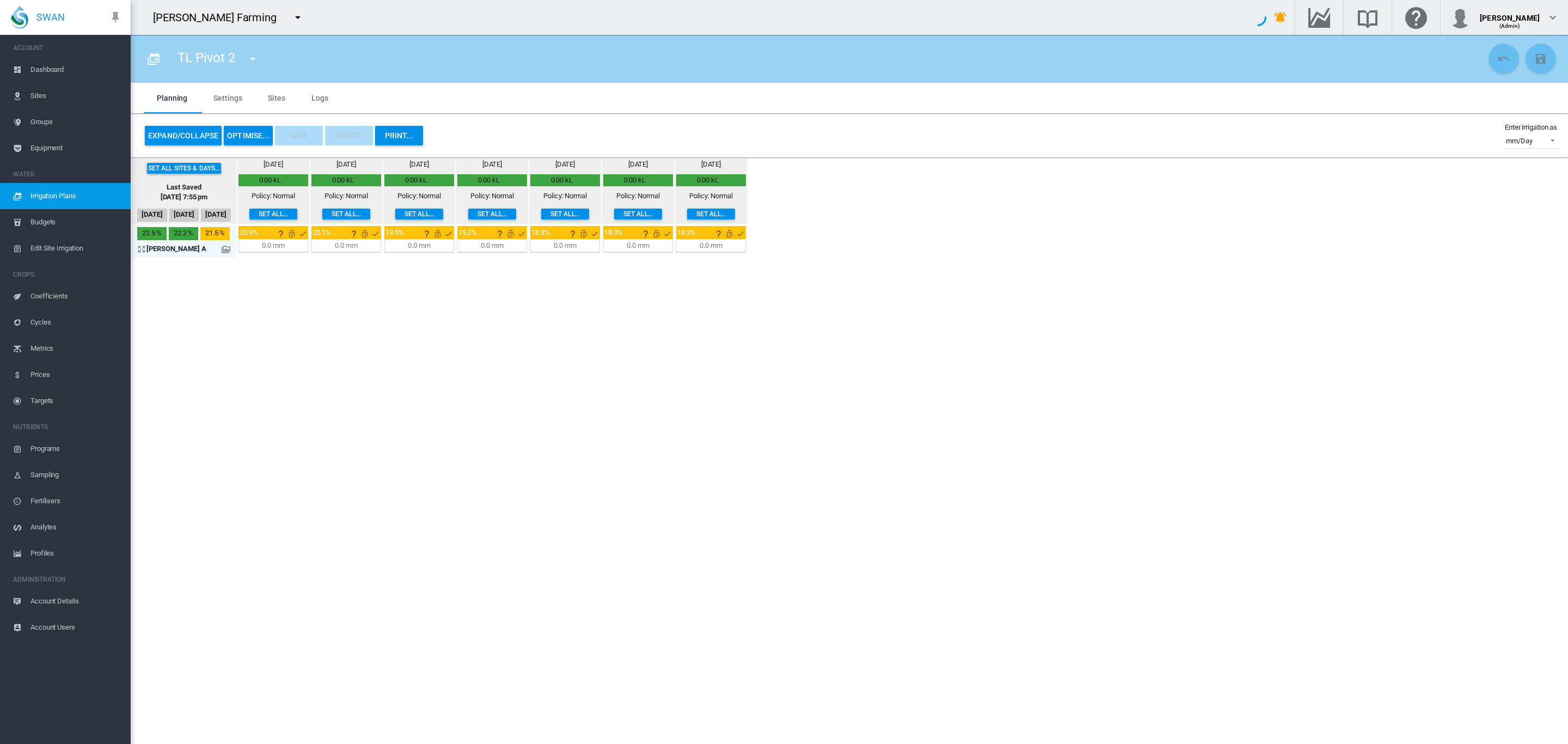
click at [250, 57] on md-icon "icon-menu-down" at bounding box center [252, 58] width 13 height 13
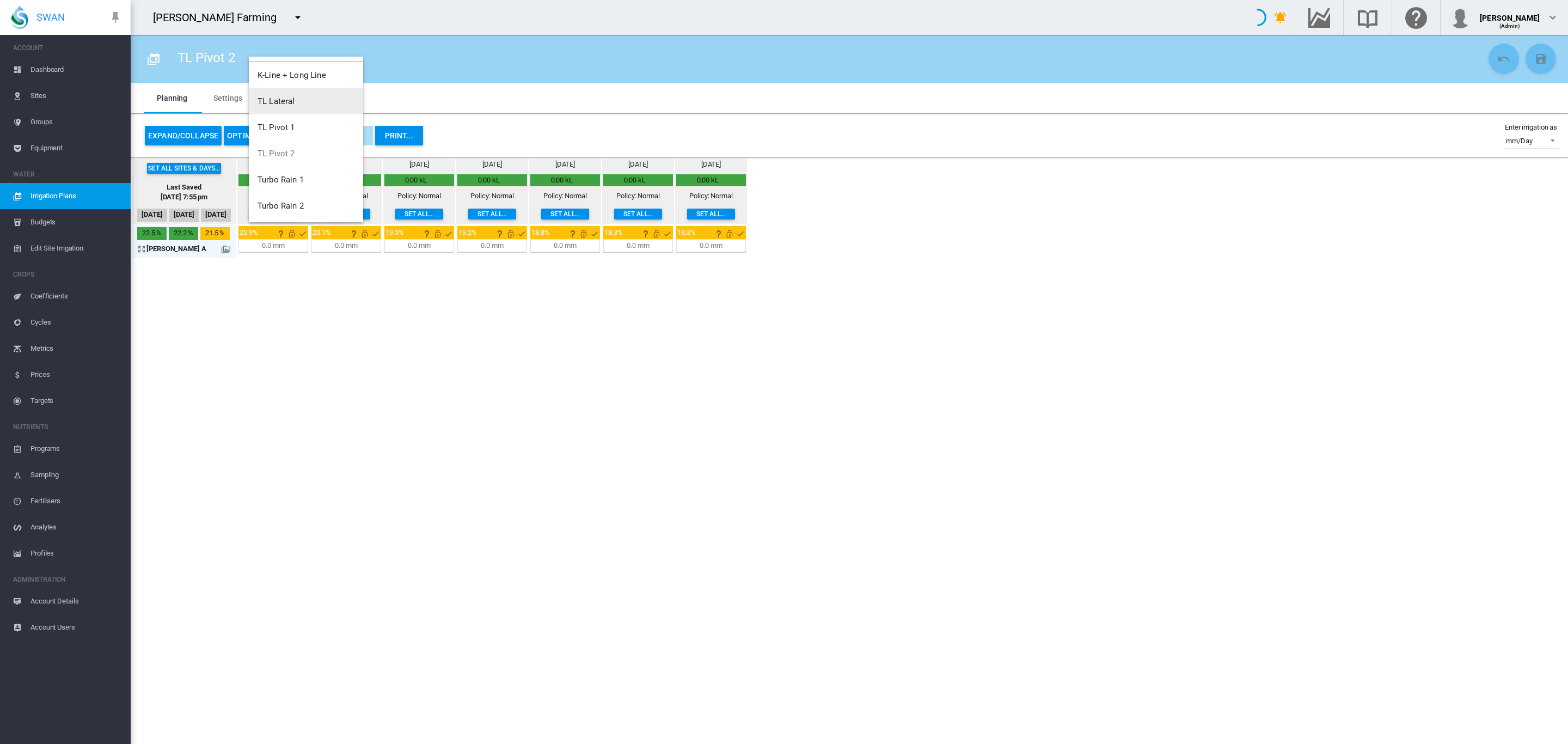
scroll to position [41, 0]
click at [289, 163] on span "Turbo Rain 1" at bounding box center [281, 164] width 46 height 10
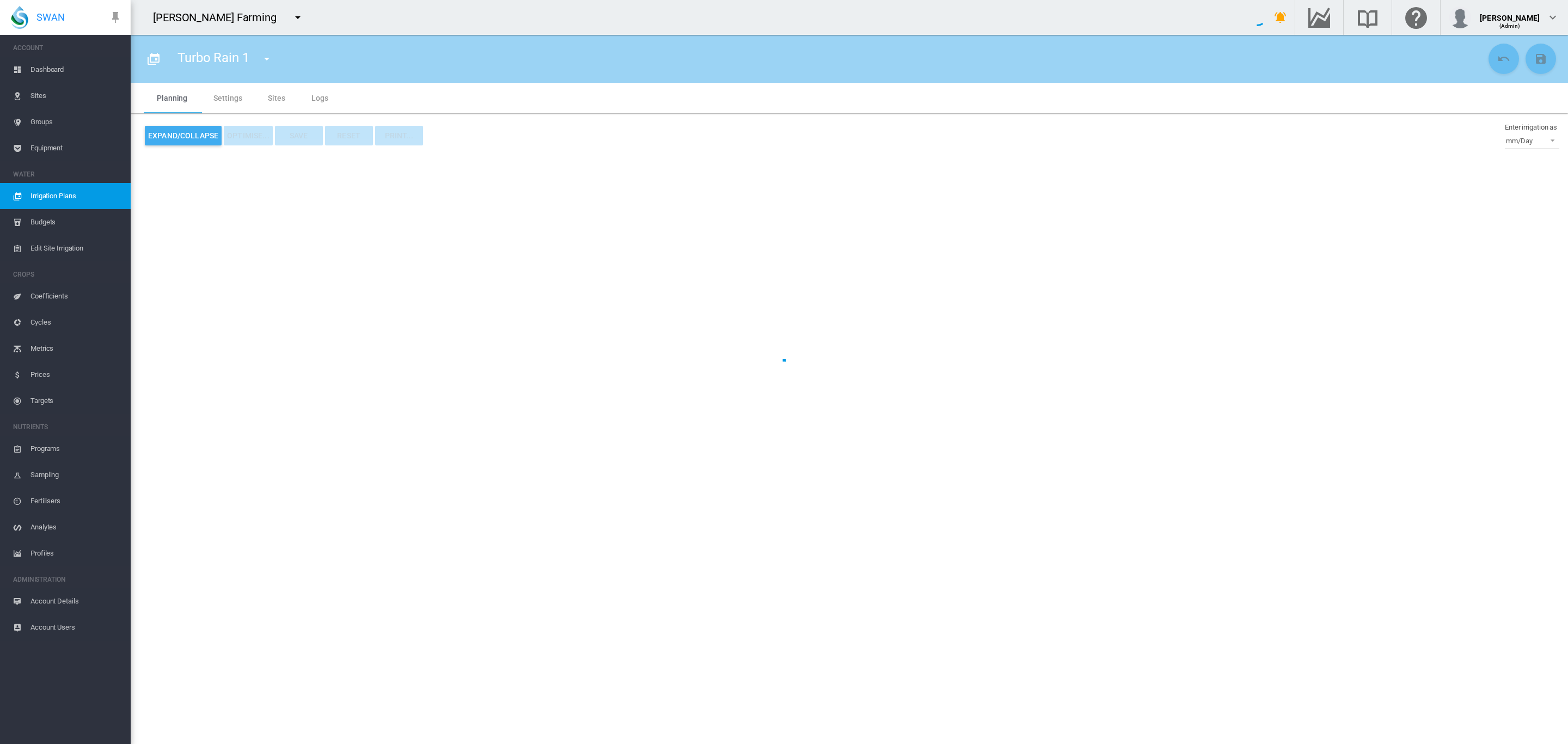
type input "**********"
type input "*"
type input "*****"
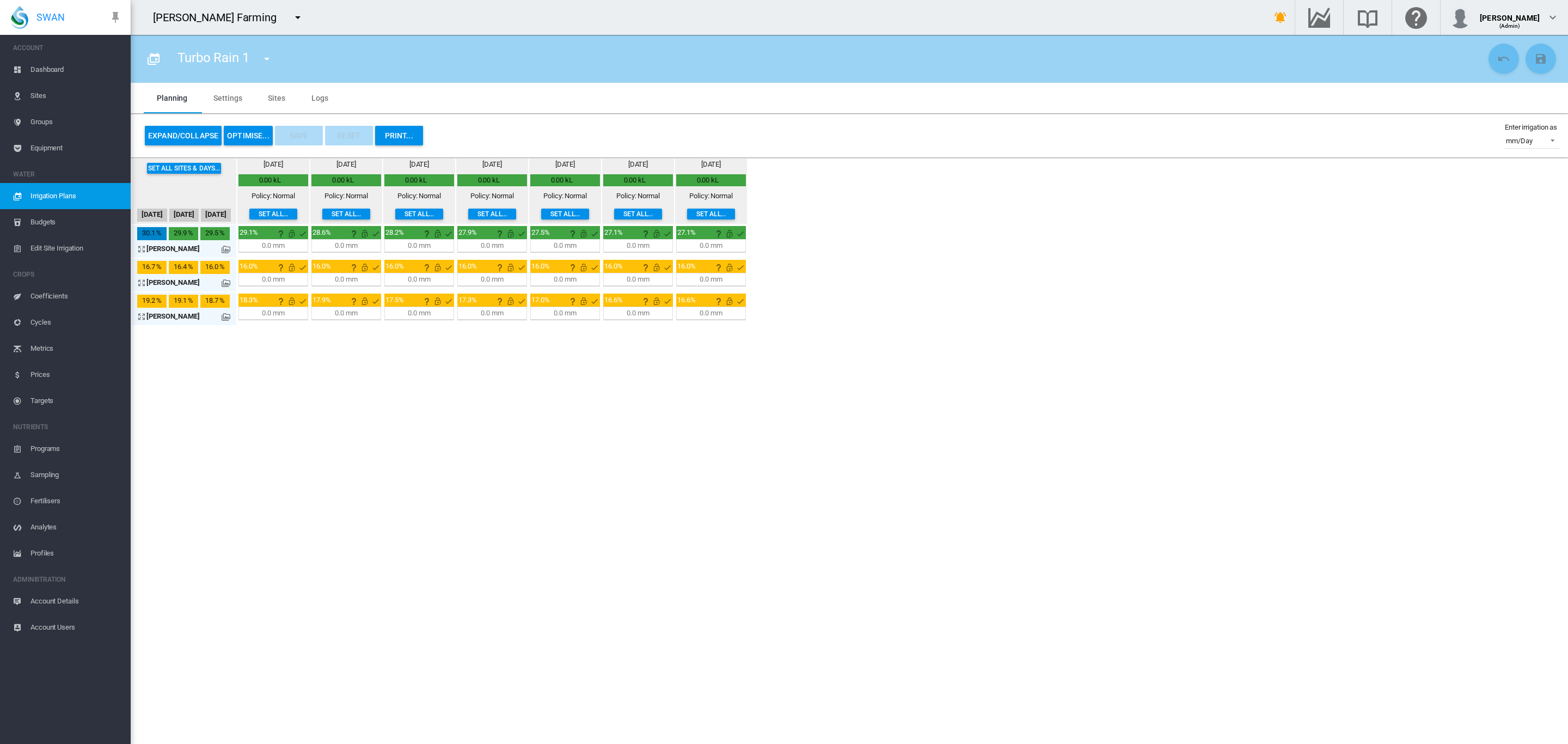
click at [62, 142] on span "Equipment" at bounding box center [76, 148] width 91 height 26
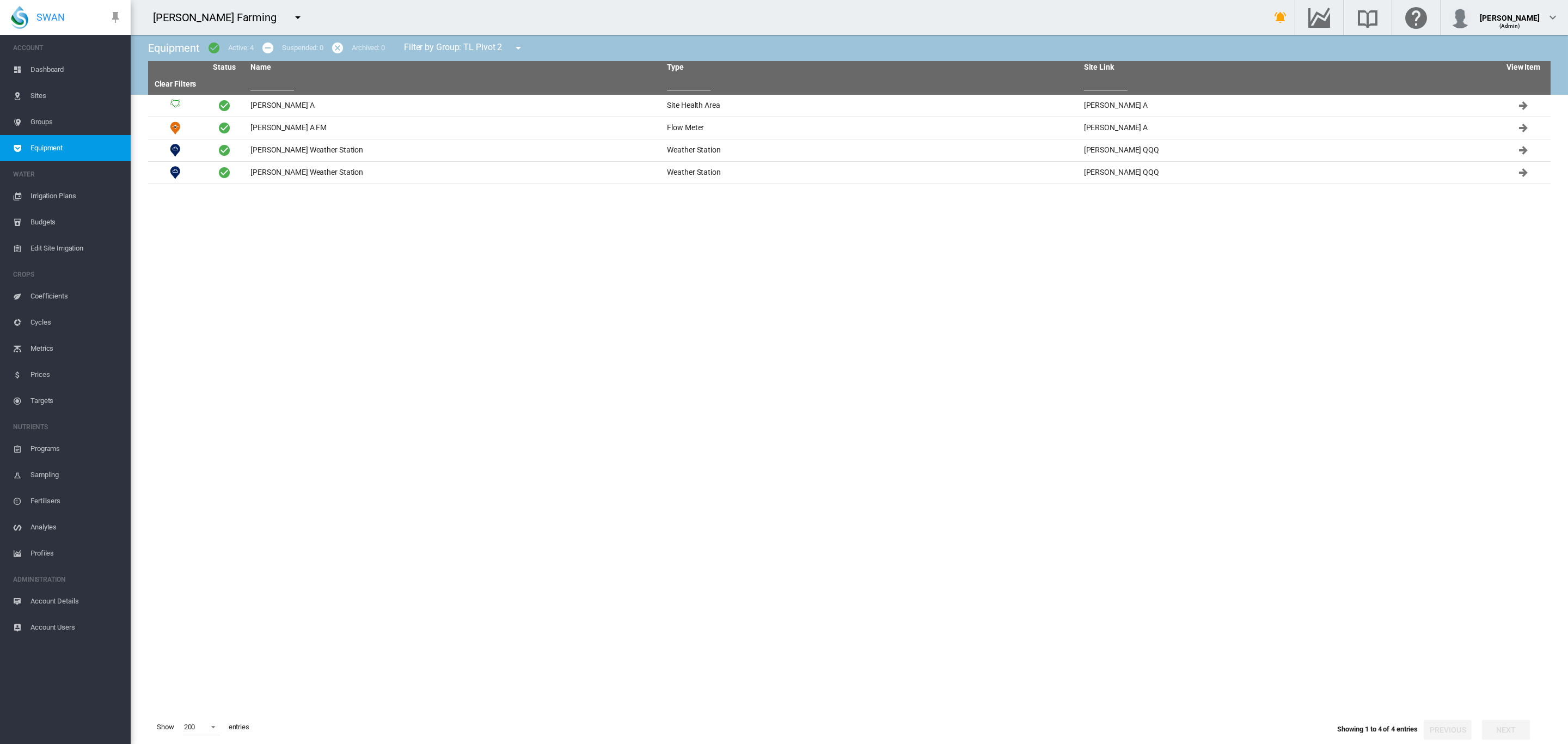
click at [60, 74] on span "Dashboard" at bounding box center [76, 69] width 91 height 26
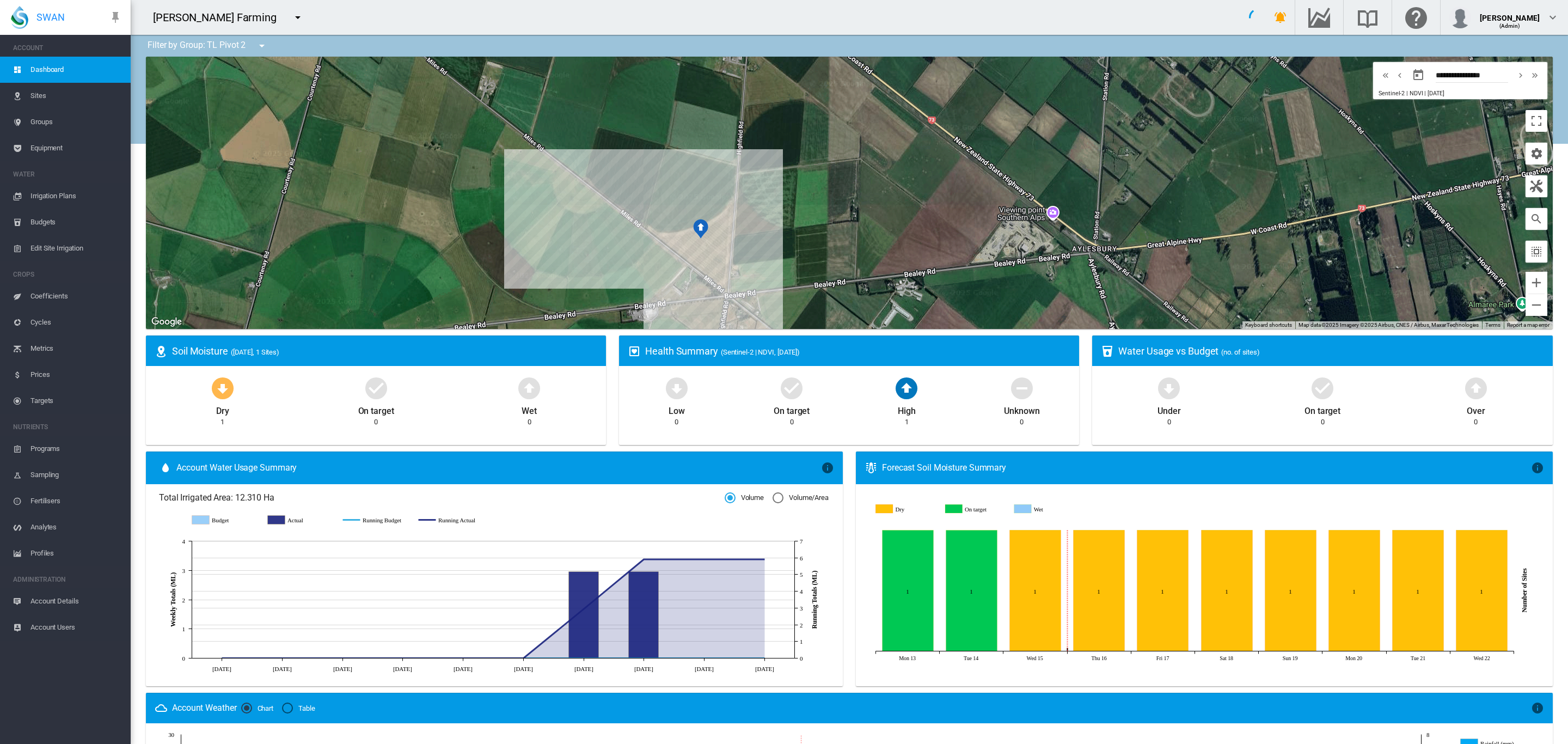
click at [261, 49] on md-icon "icon-menu-down" at bounding box center [261, 45] width 13 height 13
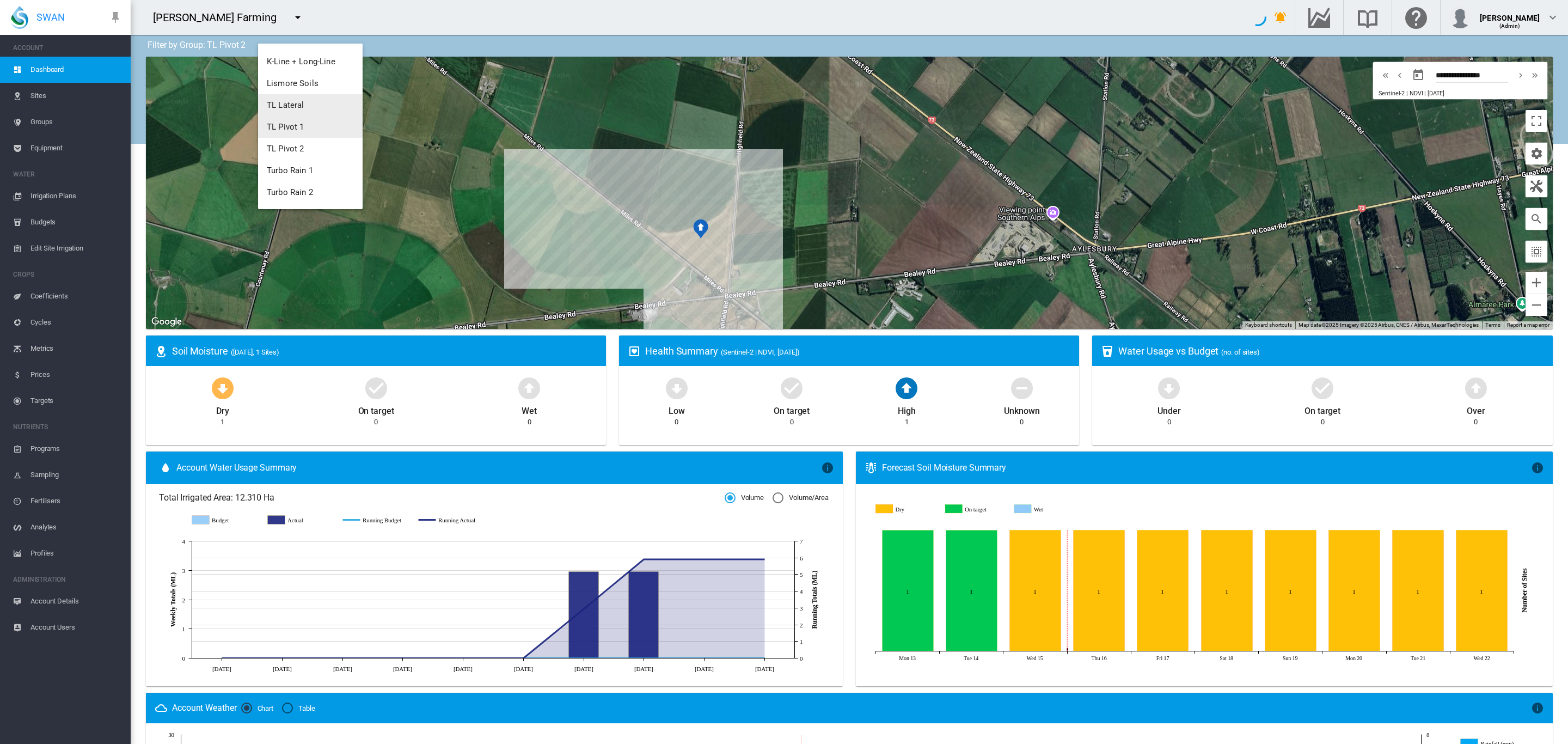
scroll to position [61, 0]
click at [292, 150] on span "Turbo Rain 1" at bounding box center [290, 150] width 46 height 10
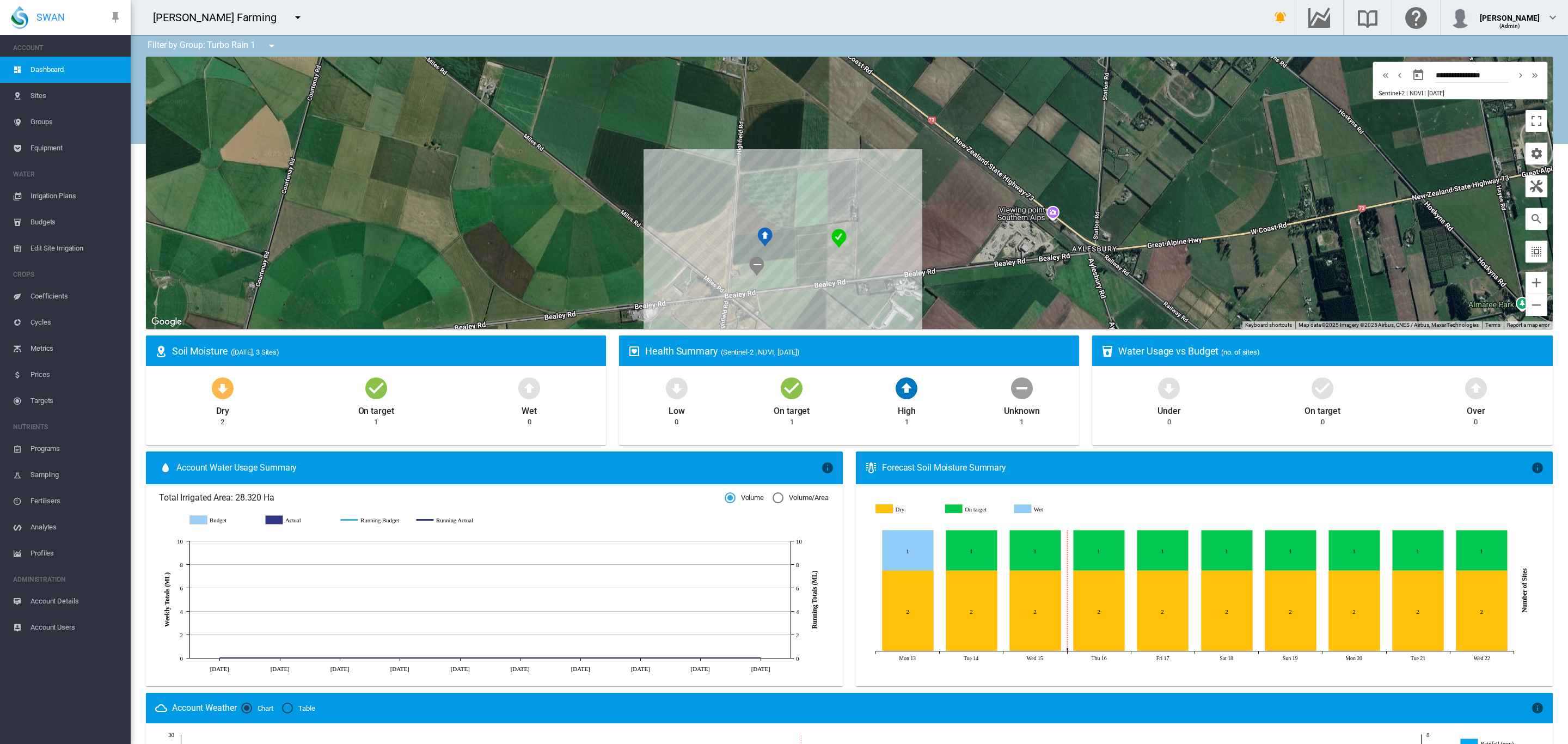
click at [66, 149] on span "Equipment" at bounding box center [76, 148] width 91 height 26
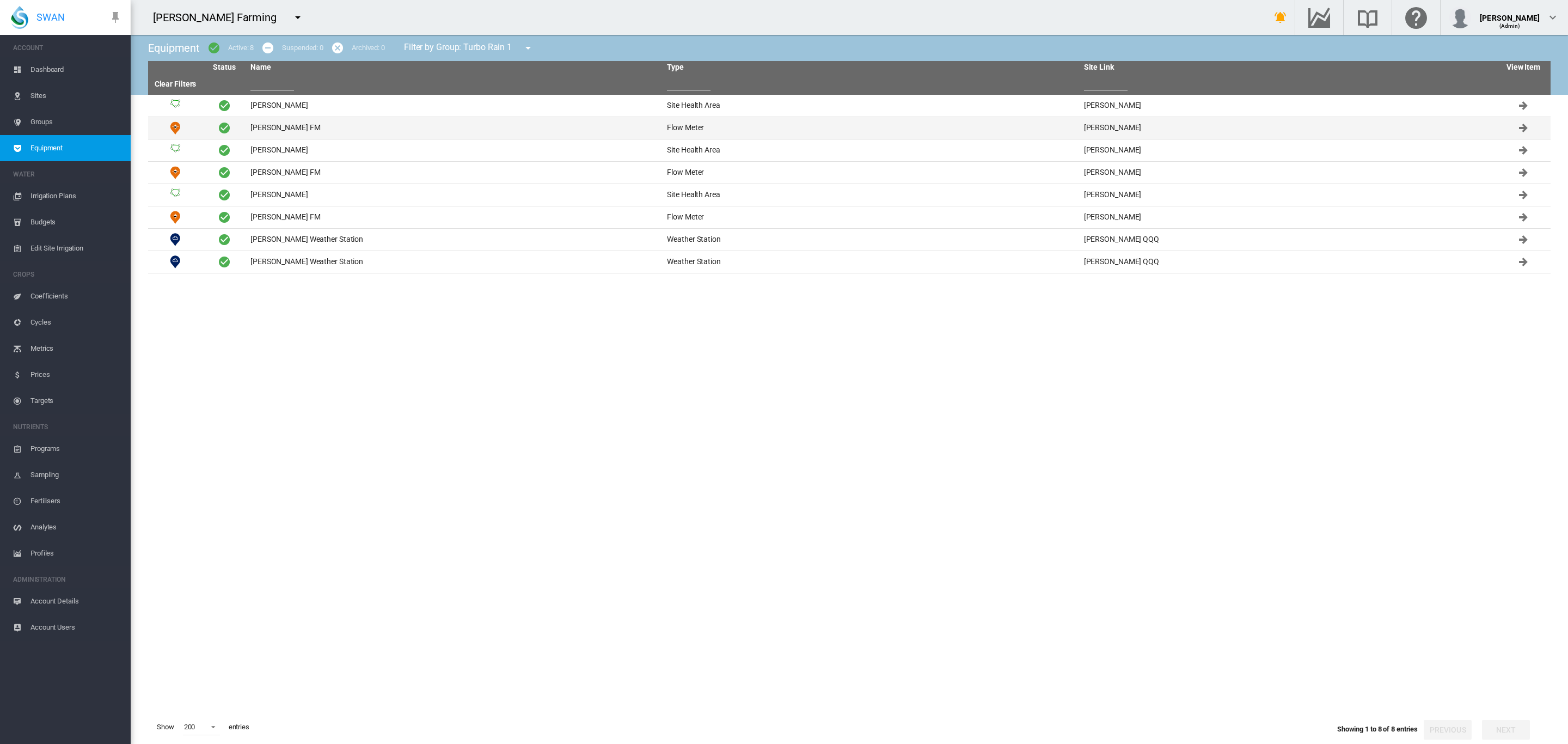
click at [293, 127] on td "Brooker AA FM" at bounding box center [454, 128] width 416 height 22
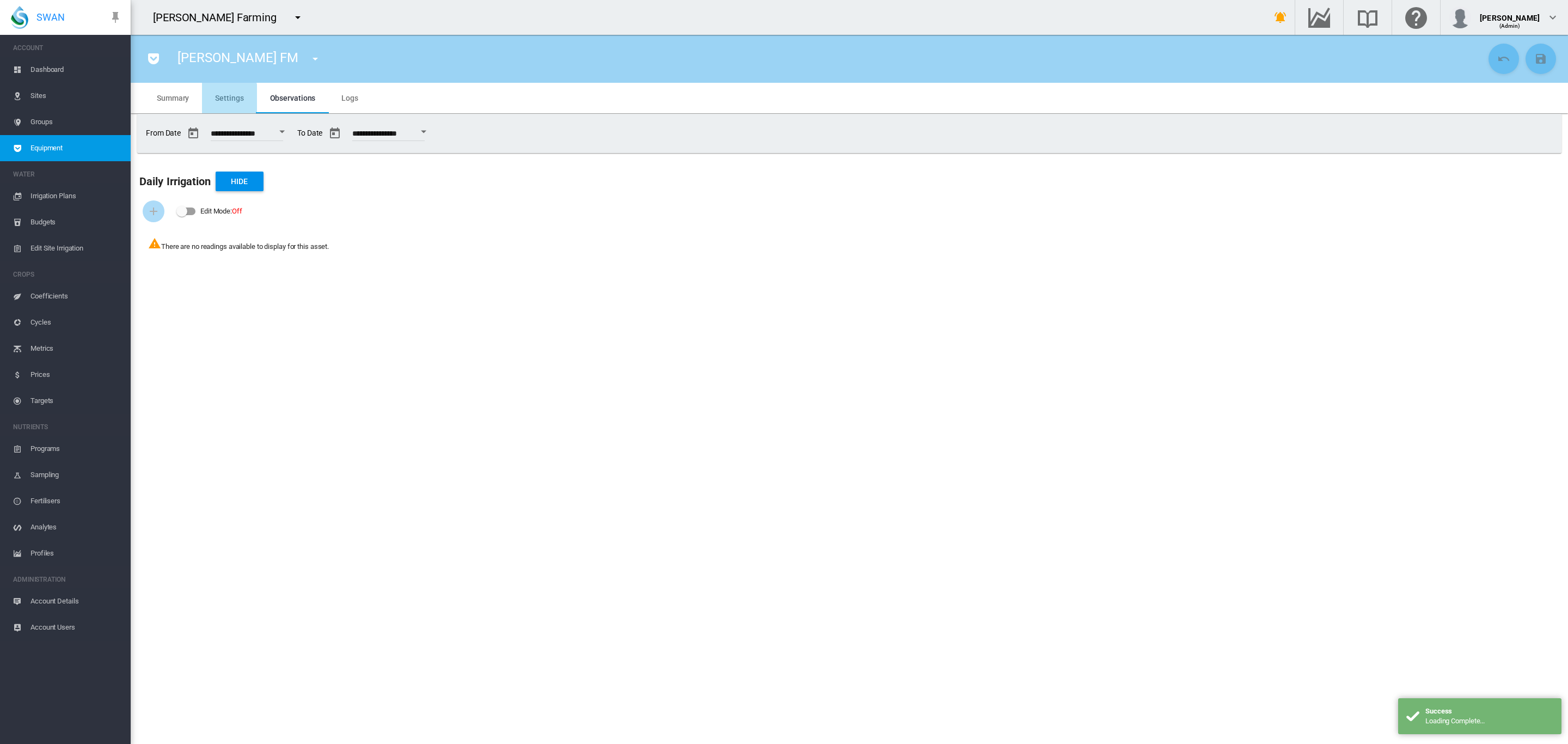
click at [228, 99] on span "Settings" at bounding box center [229, 98] width 29 height 9
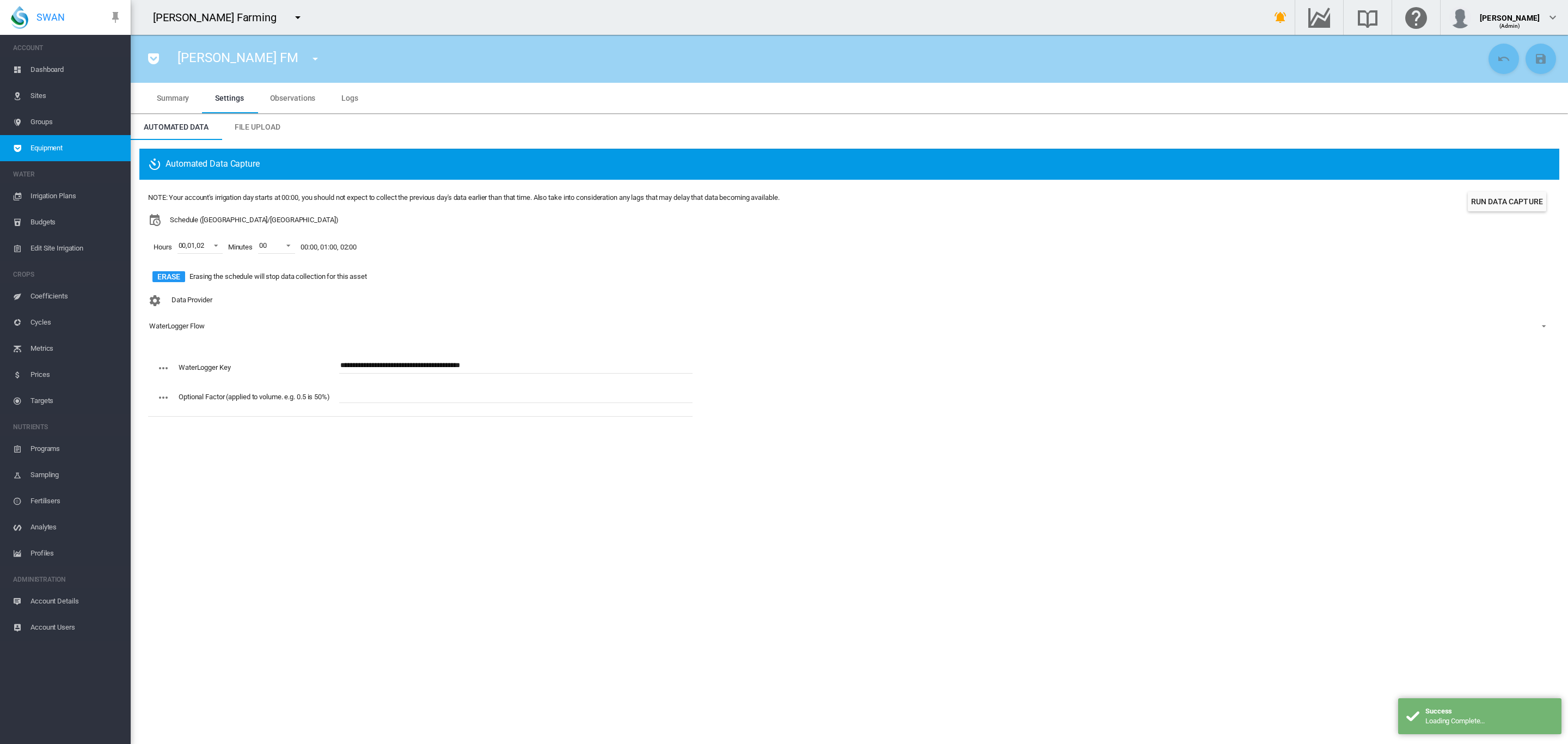
click at [309, 61] on md-icon "icon-menu-down" at bounding box center [315, 58] width 13 height 13
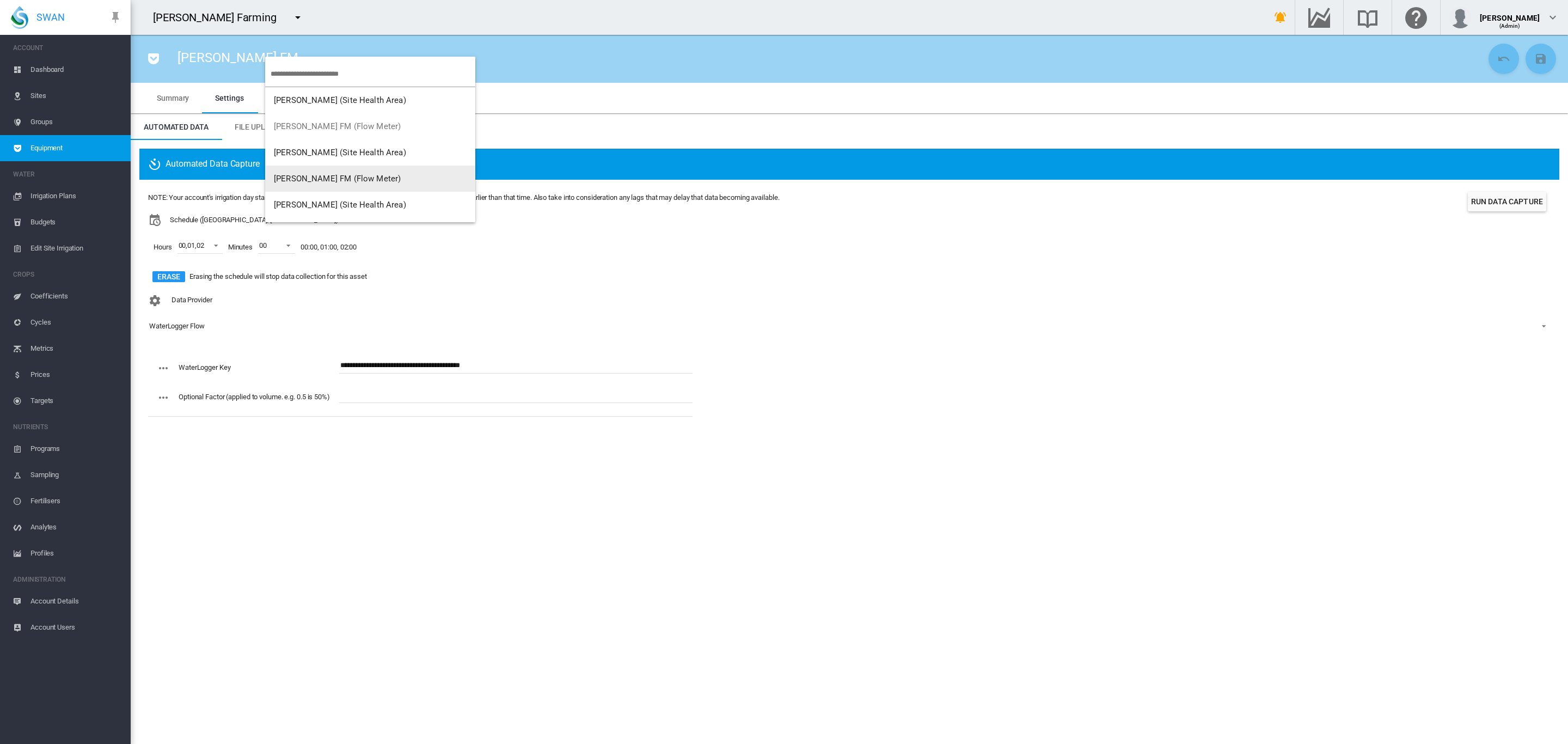
click at [359, 177] on span "[PERSON_NAME] FM (Flow Meter)" at bounding box center [337, 178] width 127 height 10
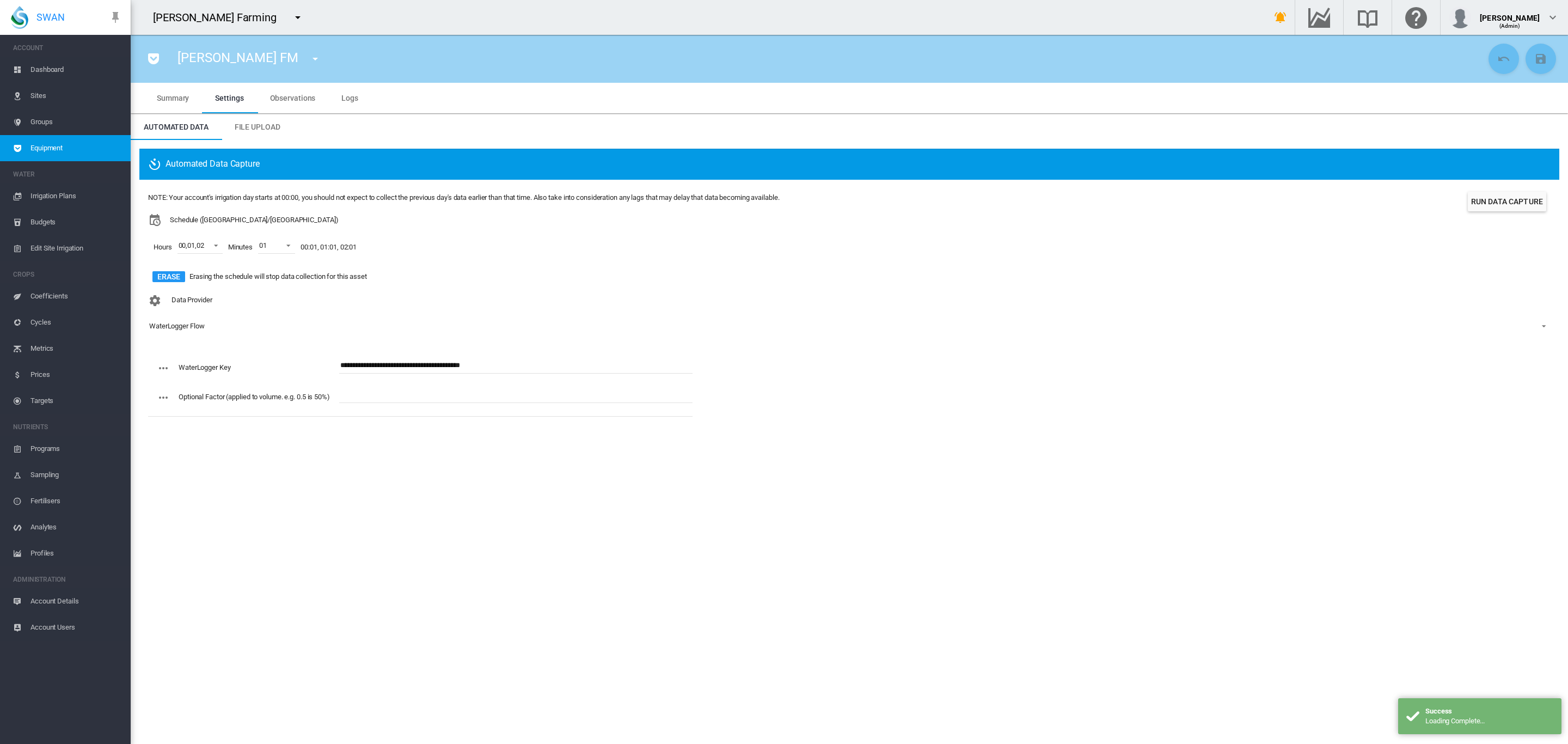
click at [309, 62] on md-icon "icon-menu-down" at bounding box center [315, 58] width 13 height 13
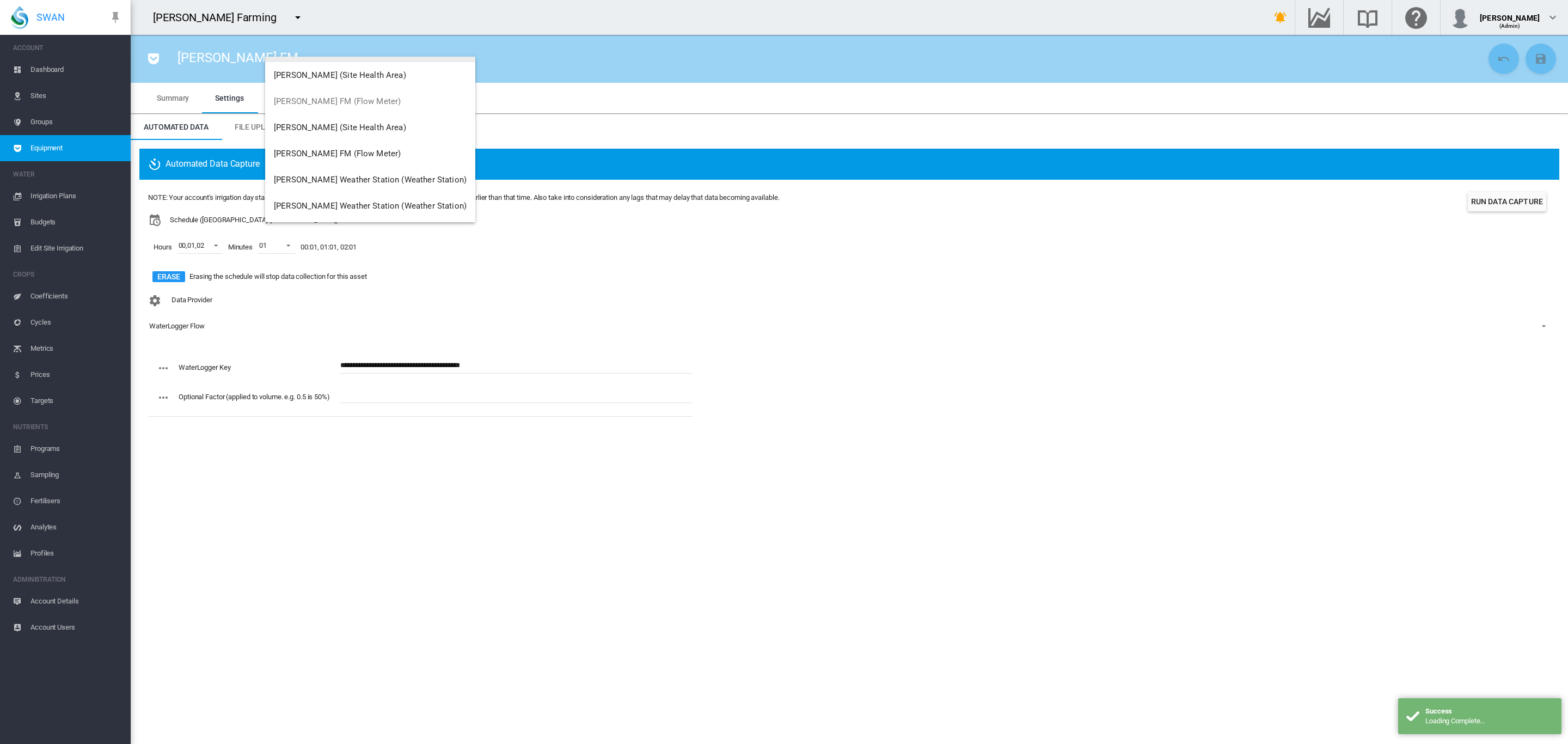
scroll to position [79, 0]
click at [347, 149] on span "Brooker GG FM (Flow Meter)" at bounding box center [337, 152] width 127 height 10
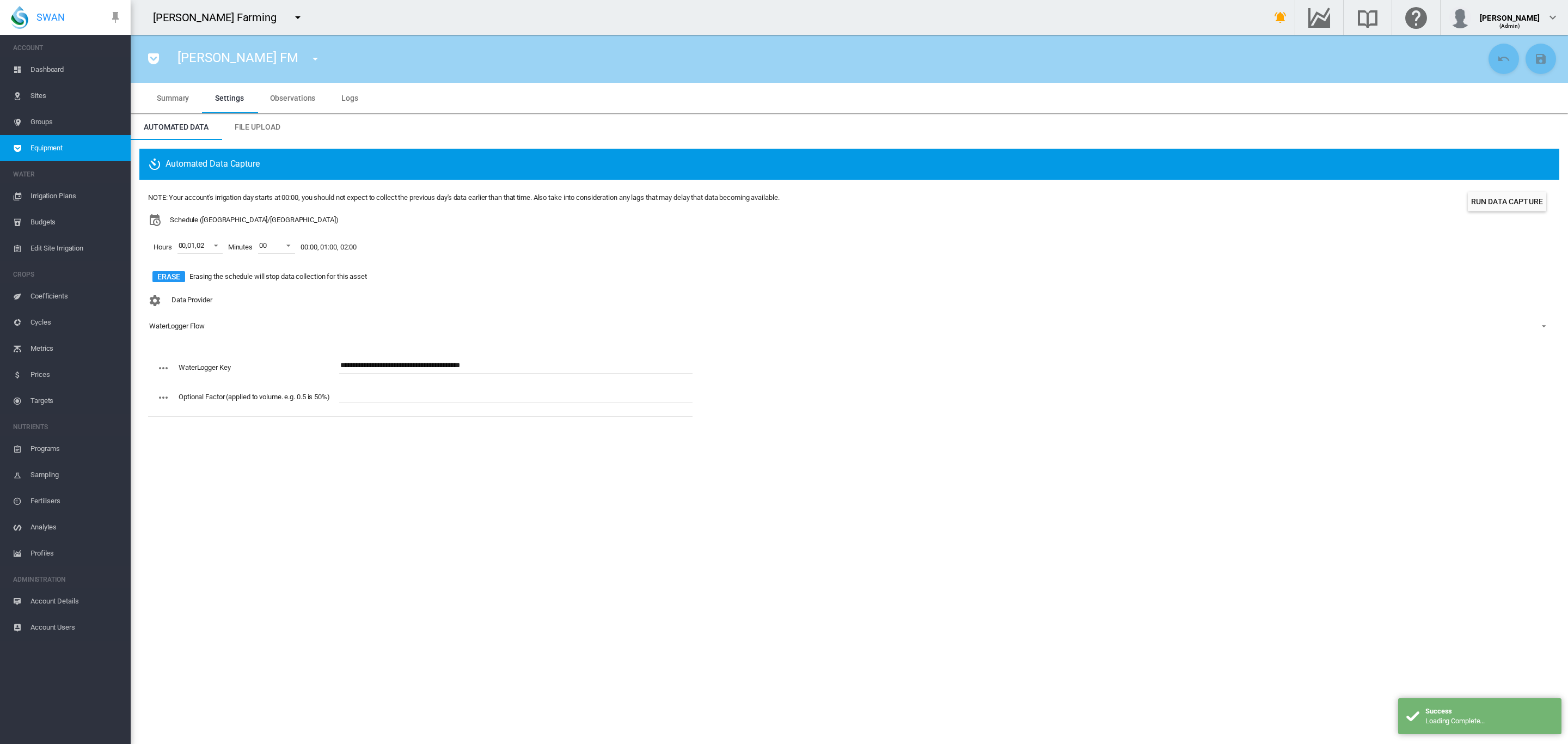
click at [44, 65] on span "Dashboard" at bounding box center [76, 69] width 91 height 26
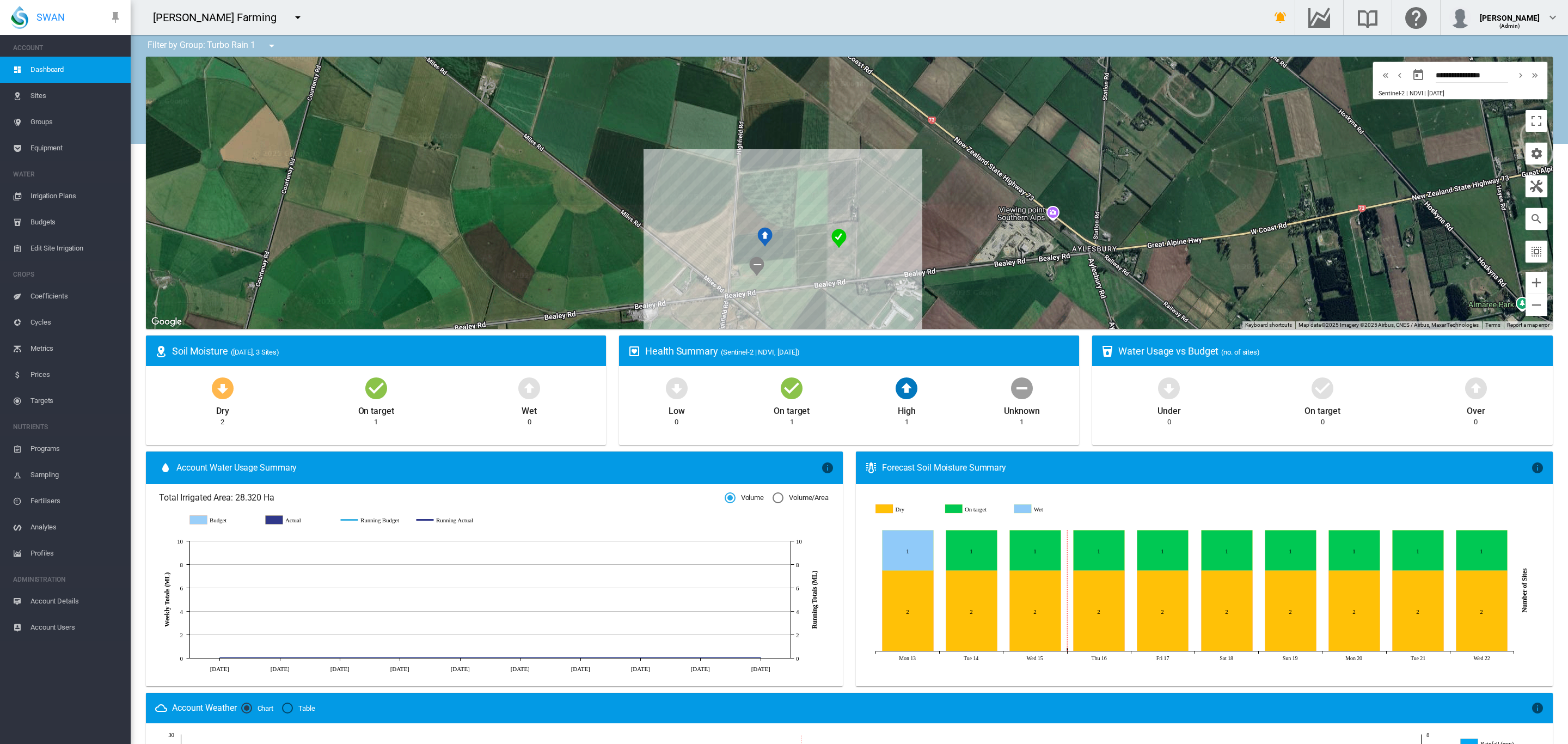
click at [270, 44] on md-icon "icon-menu-down" at bounding box center [271, 45] width 13 height 13
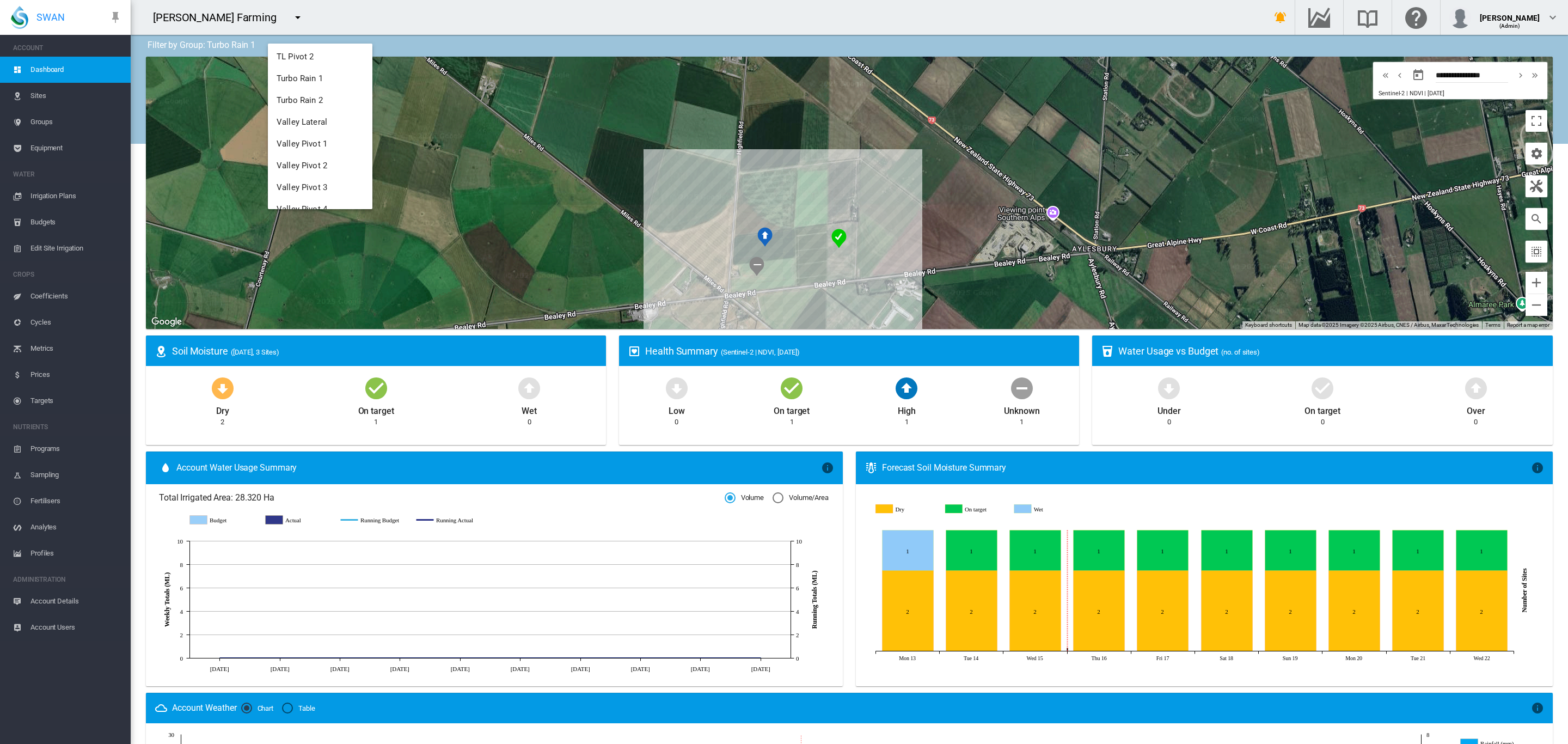
scroll to position [142, 0]
click at [306, 90] on span "Turbo Rain 2" at bounding box center [299, 90] width 46 height 10
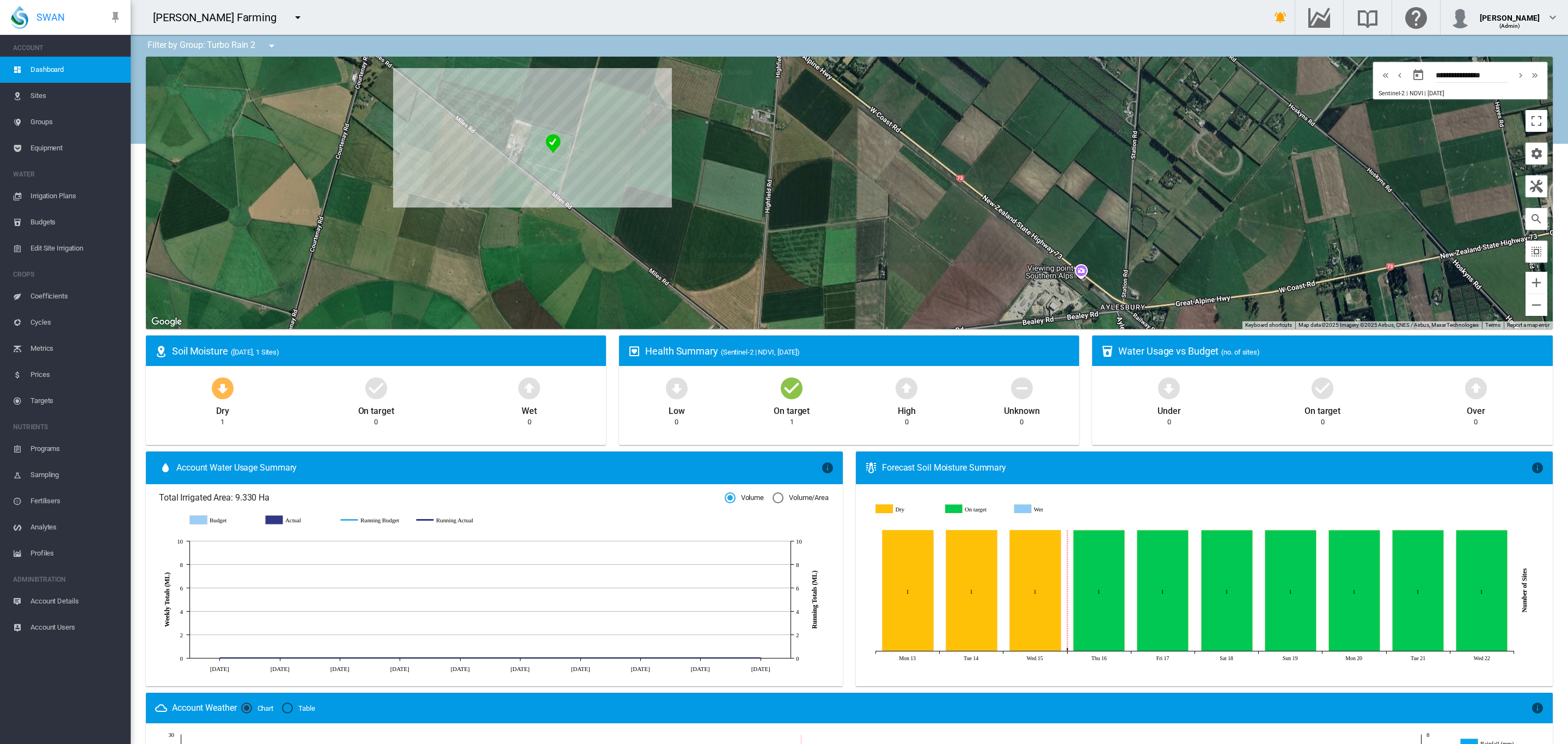
drag, startPoint x: 433, startPoint y: 185, endPoint x: 463, endPoint y: 245, distance: 67.1
click at [463, 245] on div at bounding box center [849, 192] width 1407 height 272
click at [46, 121] on span "Groups" at bounding box center [76, 122] width 91 height 26
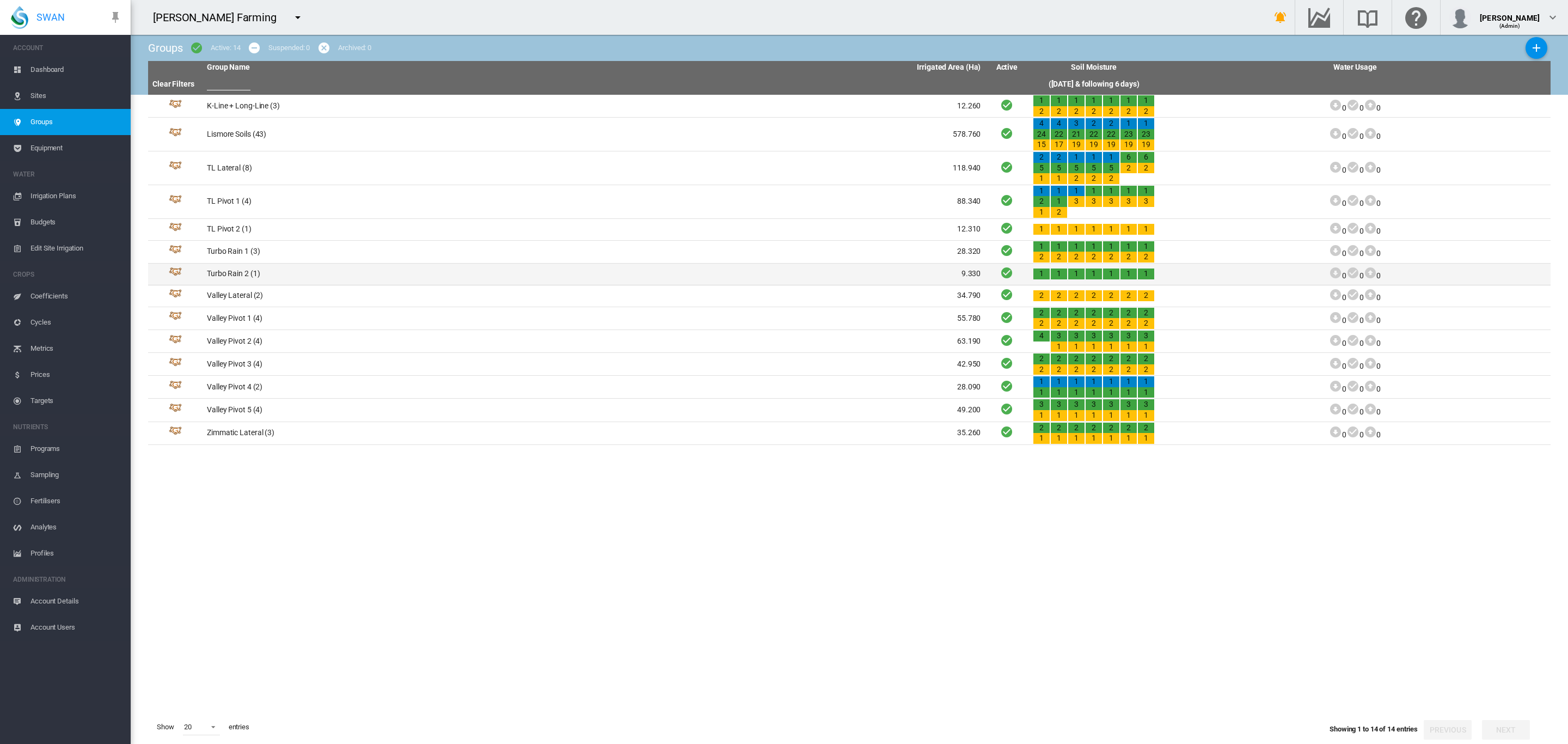
click at [250, 272] on td "Turbo Rain 2 (1)" at bounding box center [398, 274] width 391 height 21
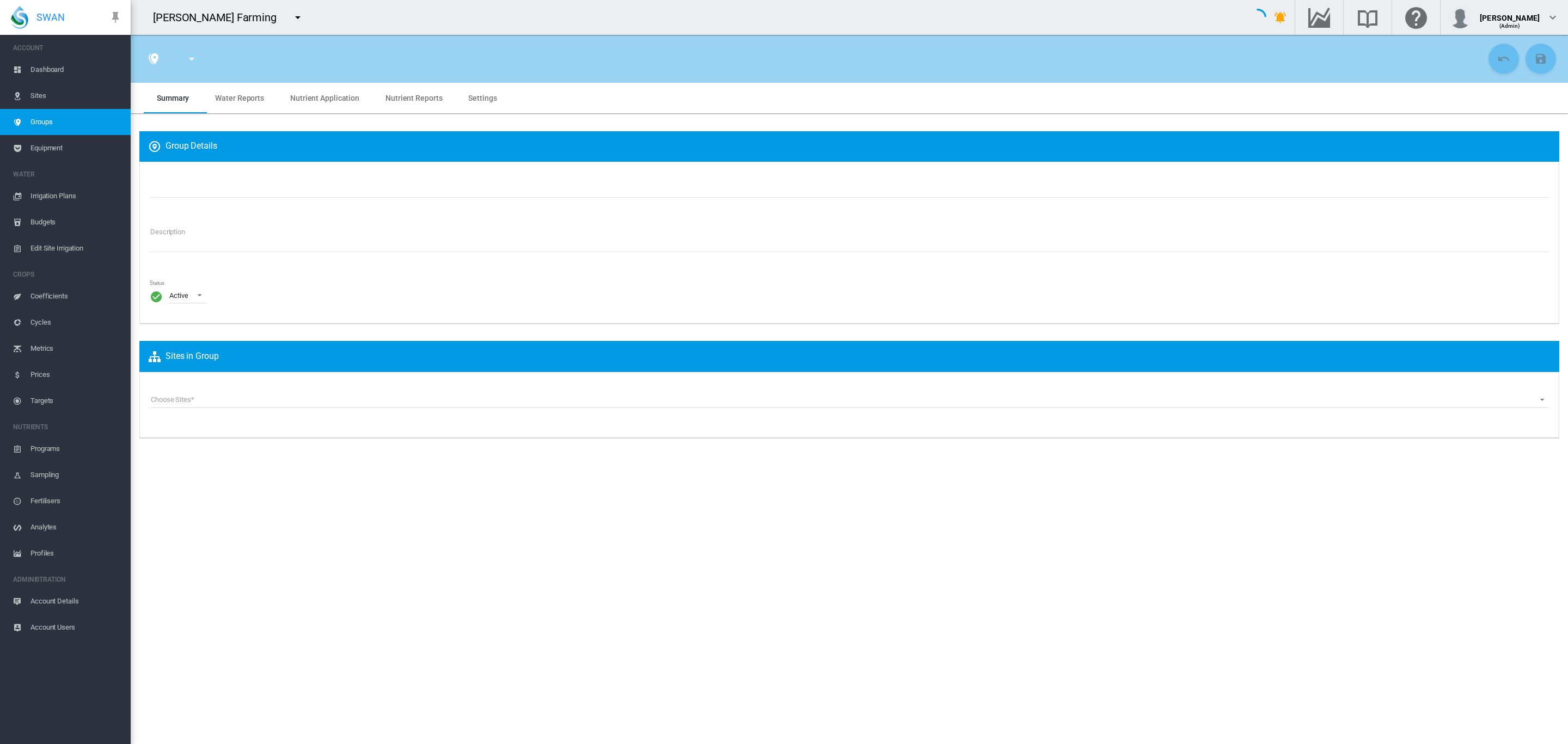
type input "**********"
type textarea "**********"
type input "*"
type input "**"
type input "*"
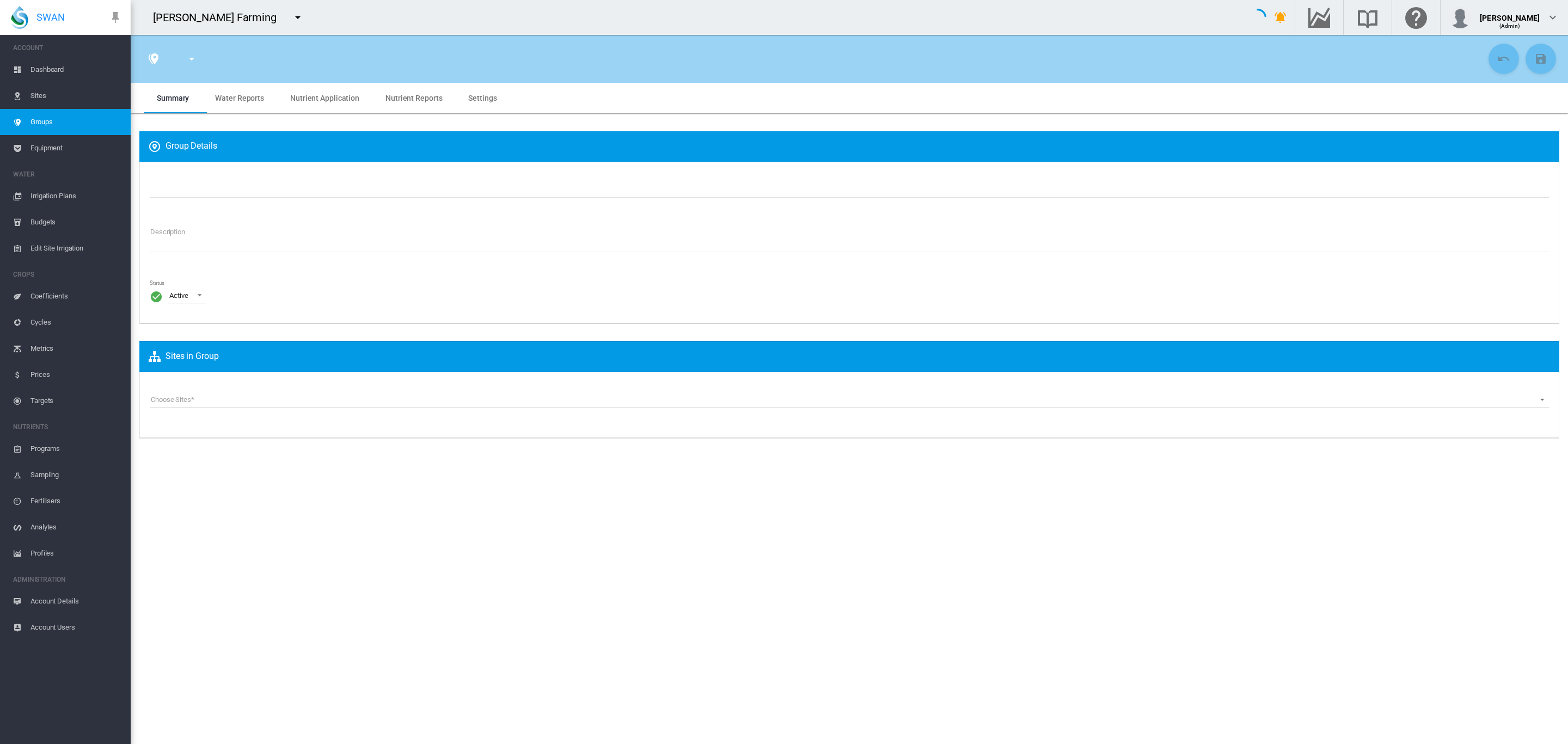
type input "***"
type input "*****"
click at [49, 149] on span "Equipment" at bounding box center [76, 148] width 91 height 26
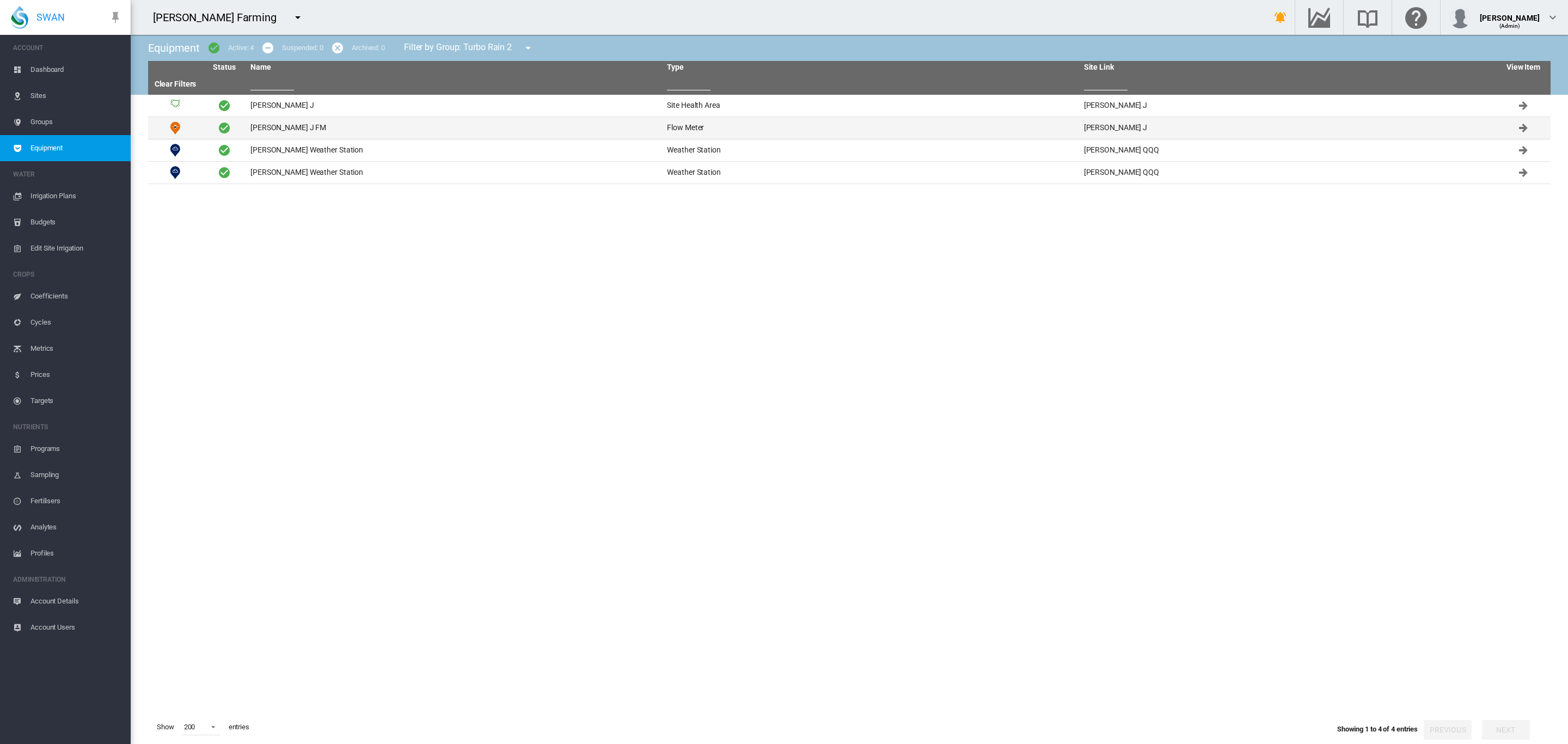
click at [268, 130] on td "Brooker J FM" at bounding box center [454, 128] width 416 height 22
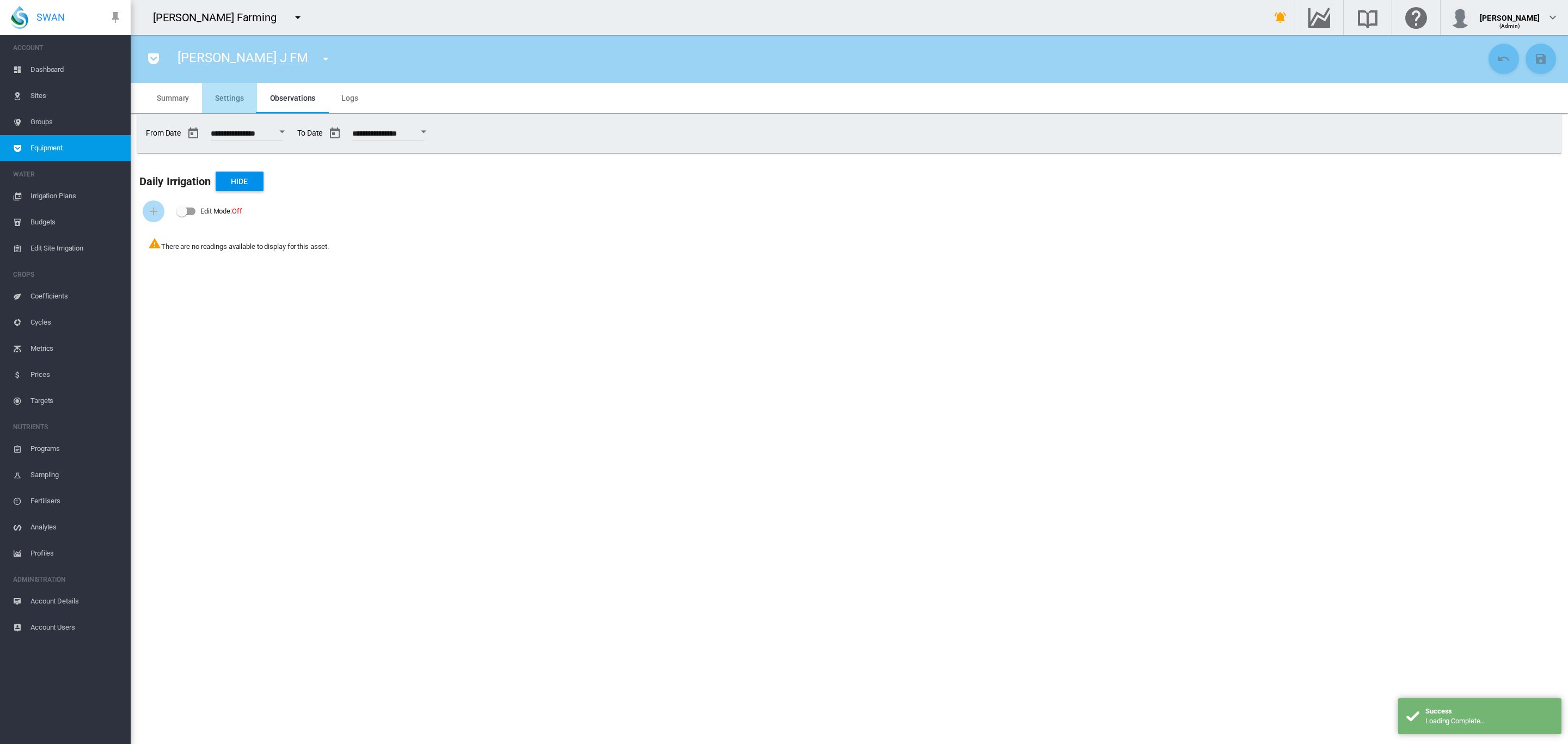
click at [232, 101] on span "Settings" at bounding box center [229, 98] width 29 height 9
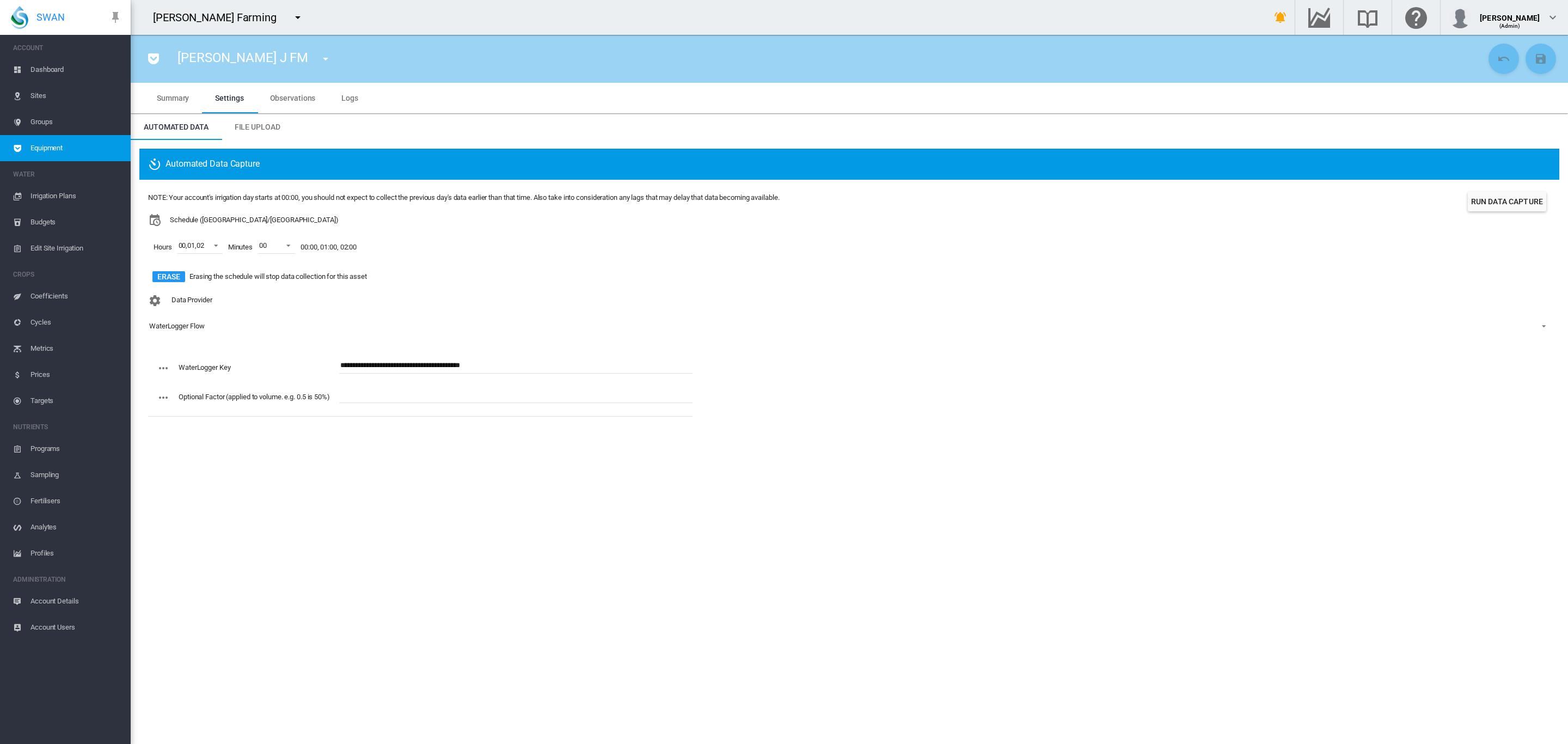
click at [54, 72] on span "Dashboard" at bounding box center [76, 69] width 91 height 26
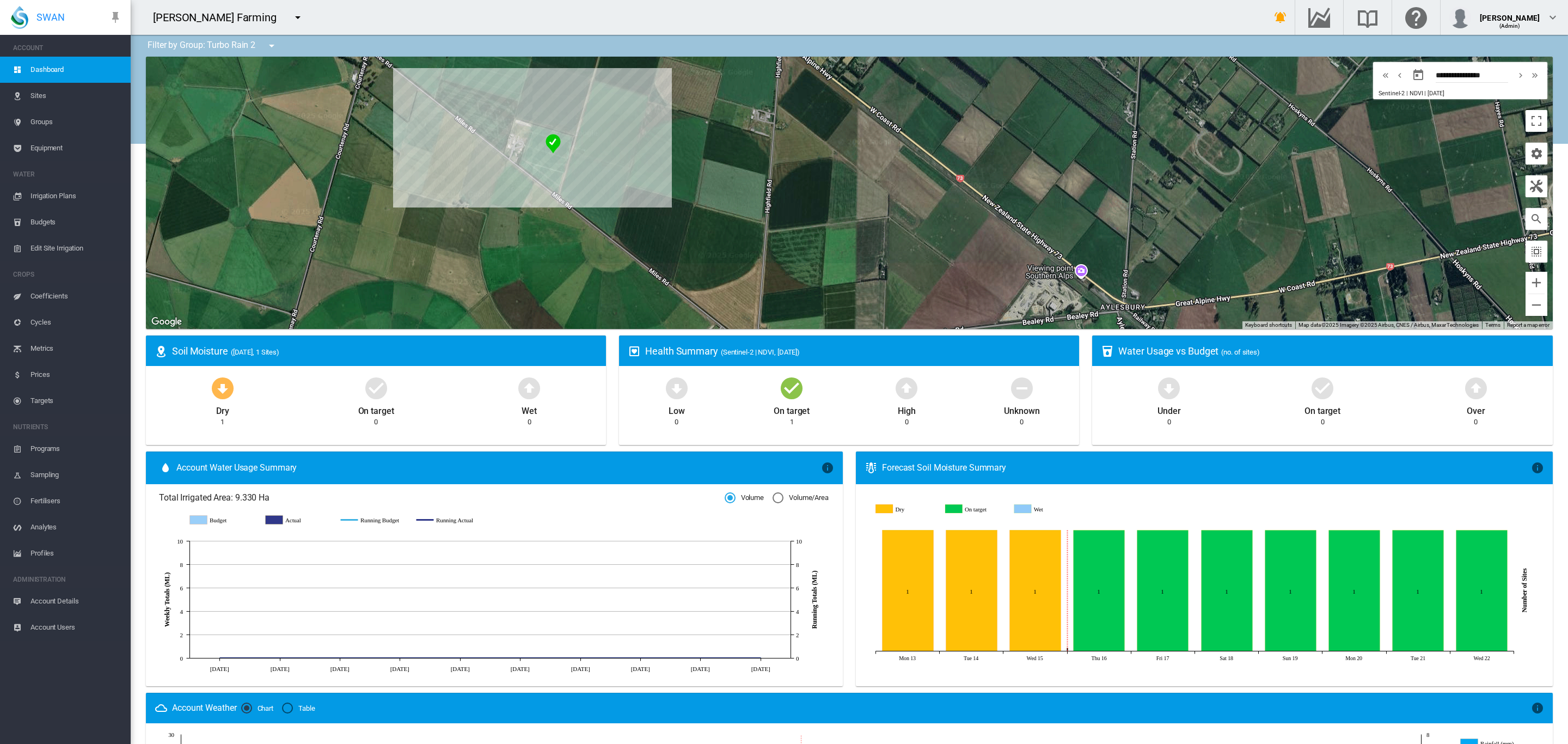
click at [270, 40] on md-icon "icon-menu-down" at bounding box center [271, 45] width 13 height 13
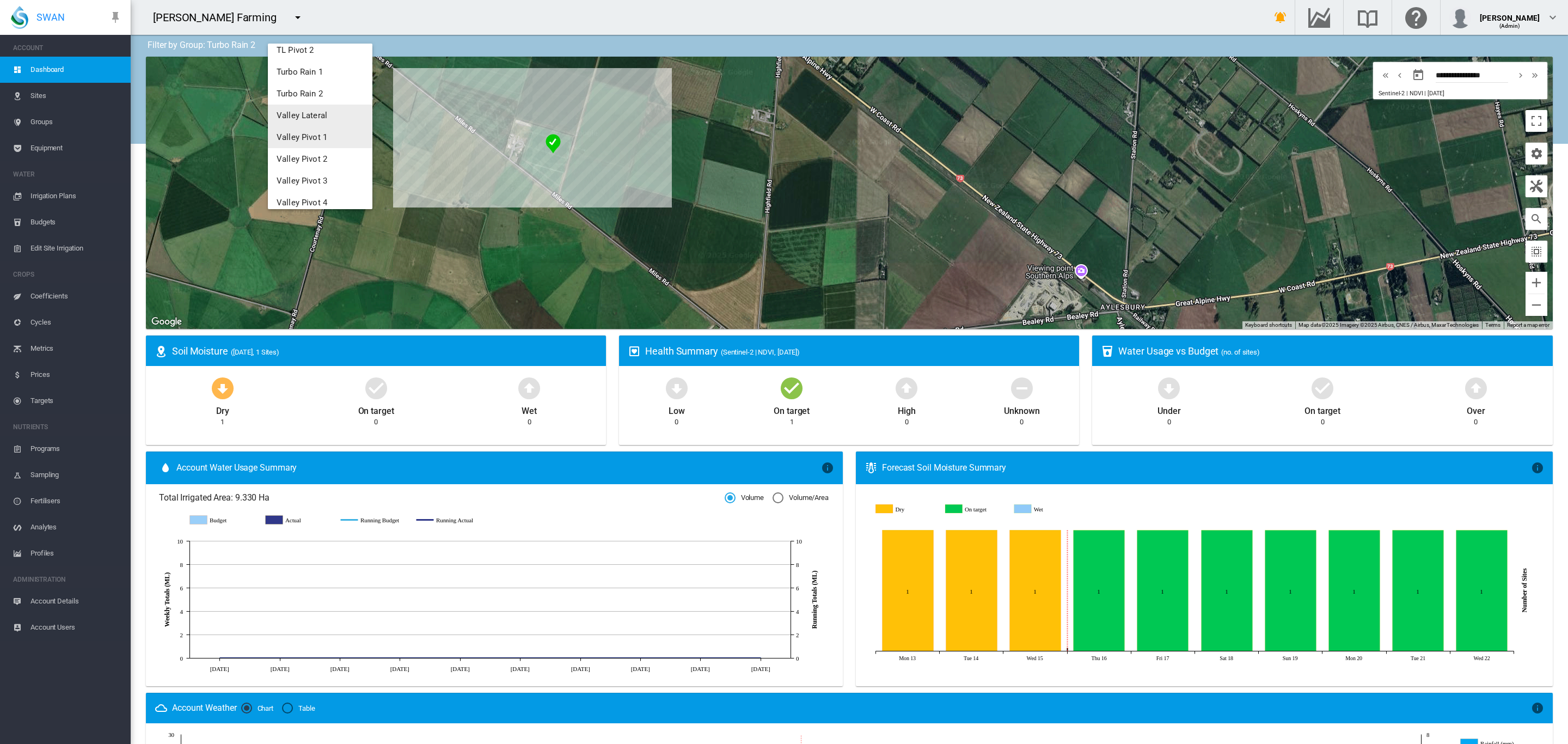
scroll to position [142, 0]
click at [312, 113] on span "Valley Lateral" at bounding box center [301, 112] width 51 height 10
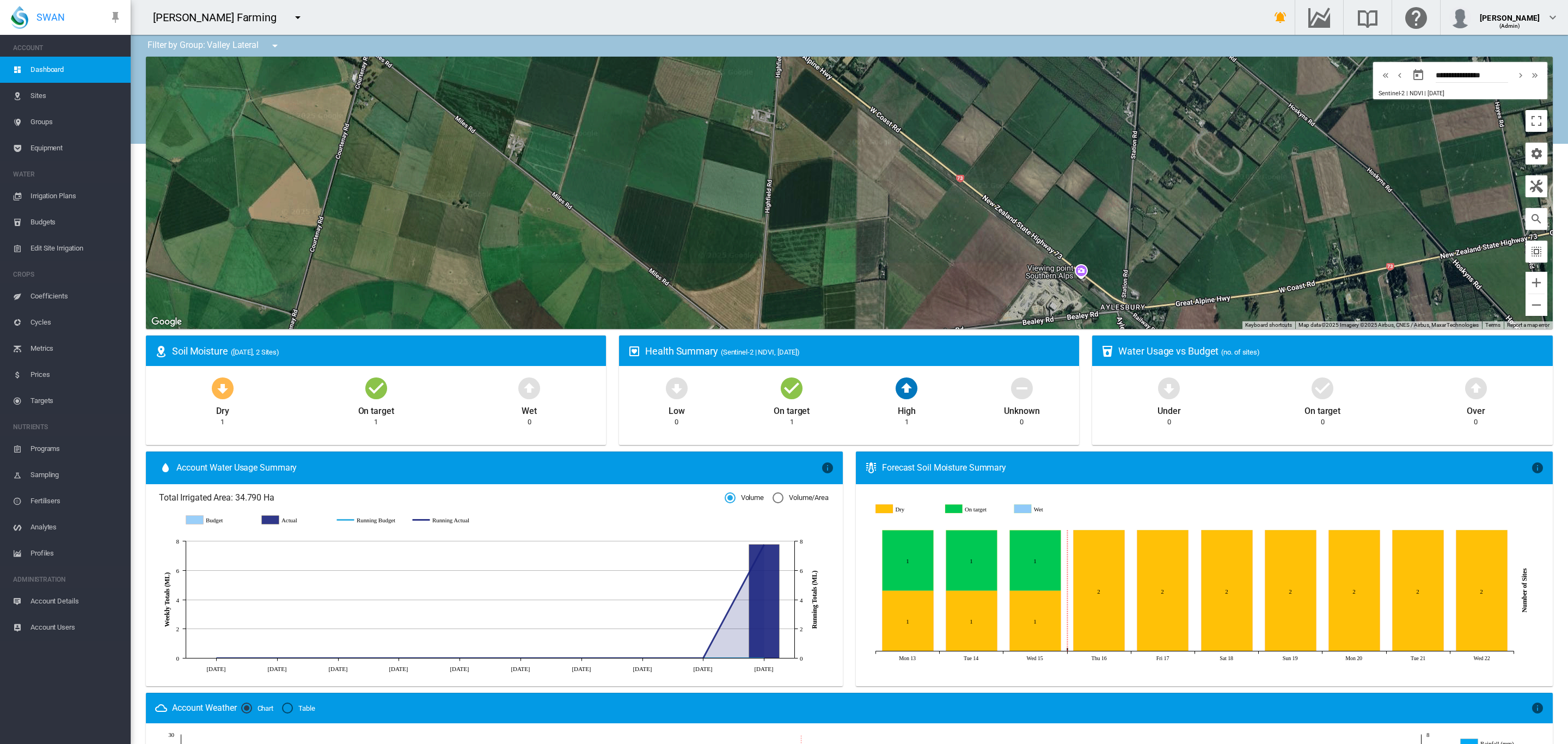
click at [273, 48] on md-icon "icon-menu-down" at bounding box center [275, 45] width 13 height 13
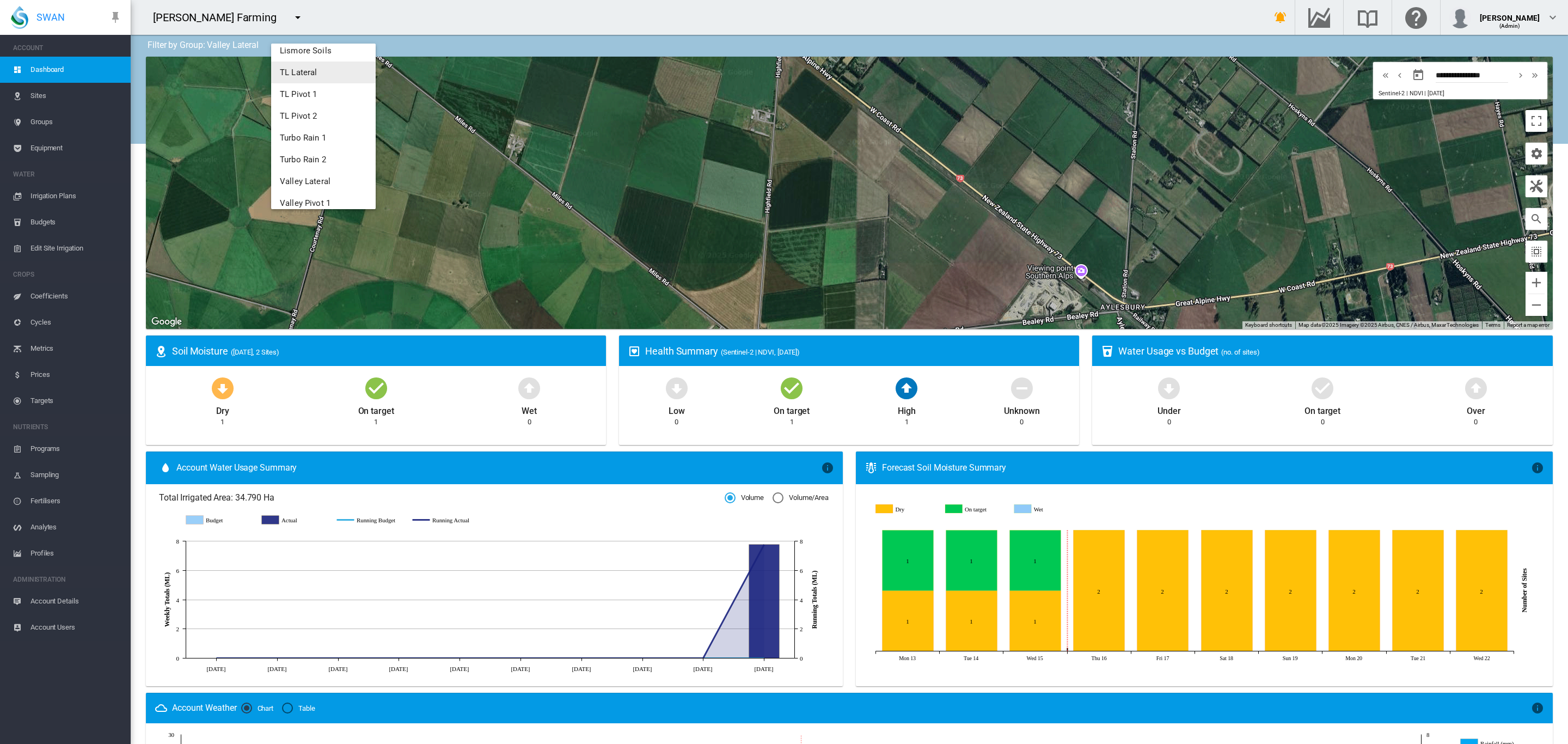
scroll to position [82, 0]
click at [319, 172] on span "Valley Lateral" at bounding box center [305, 173] width 51 height 10
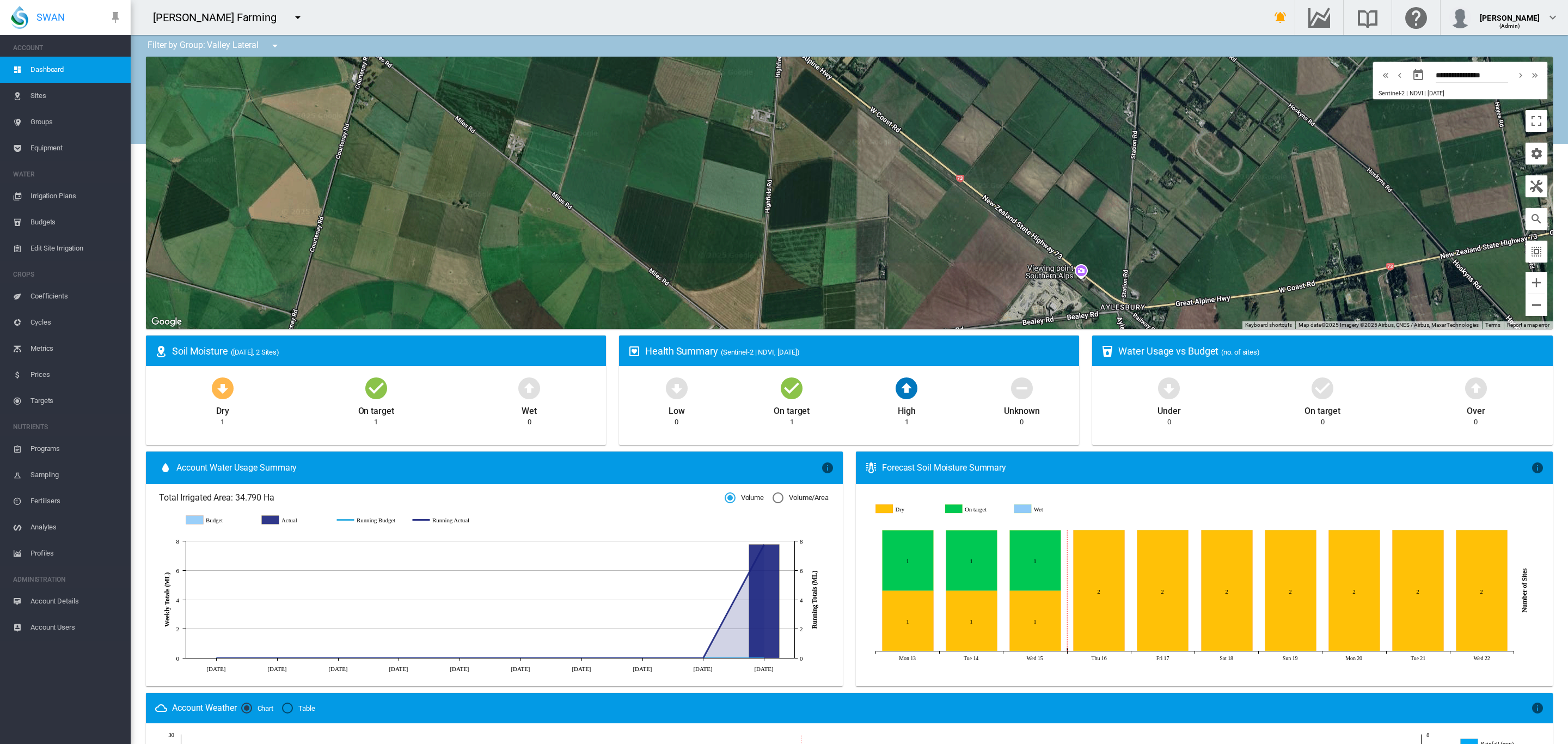
click at [1525, 304] on button "Zoom out" at bounding box center [1536, 305] width 22 height 22
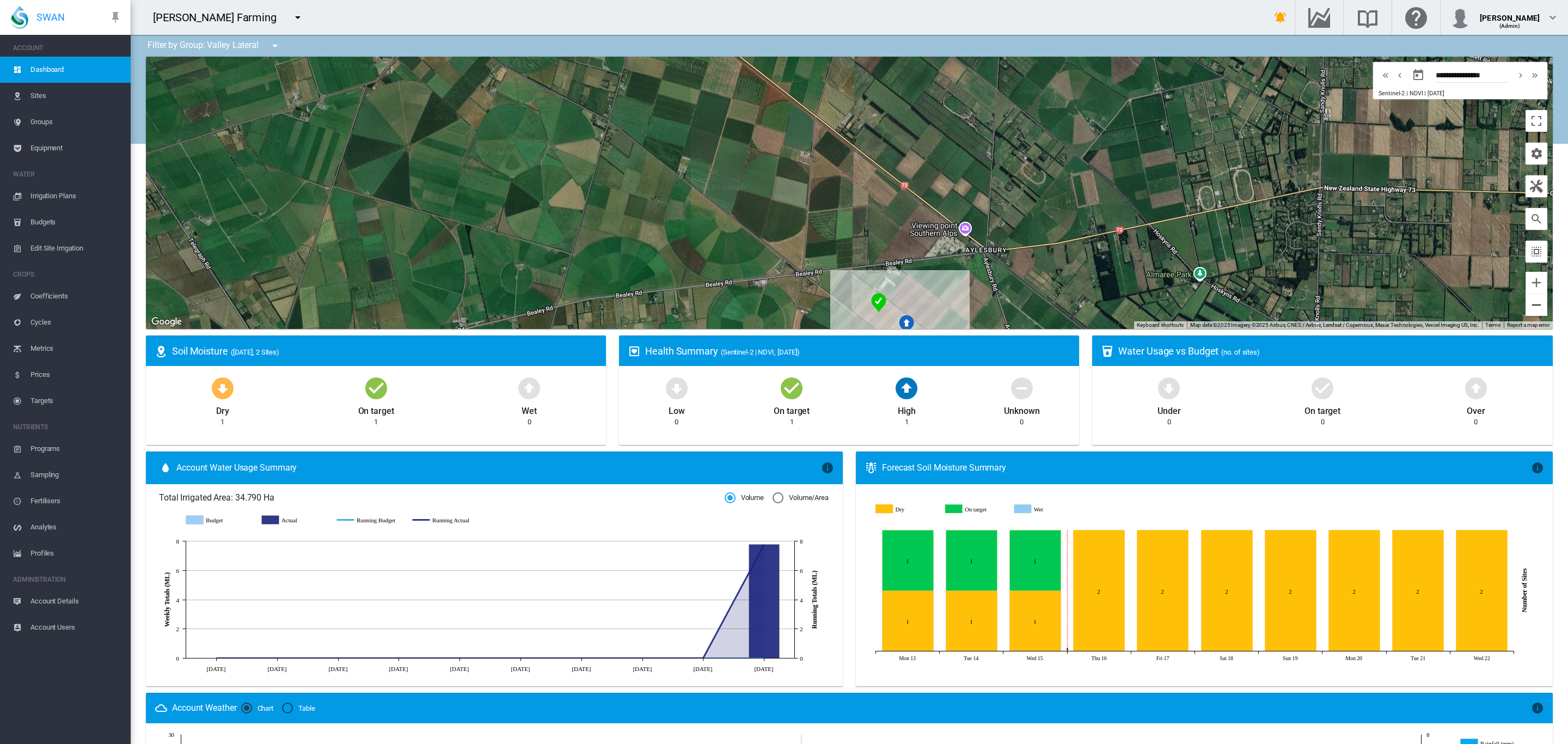
click at [1525, 304] on button "Zoom out" at bounding box center [1536, 305] width 22 height 22
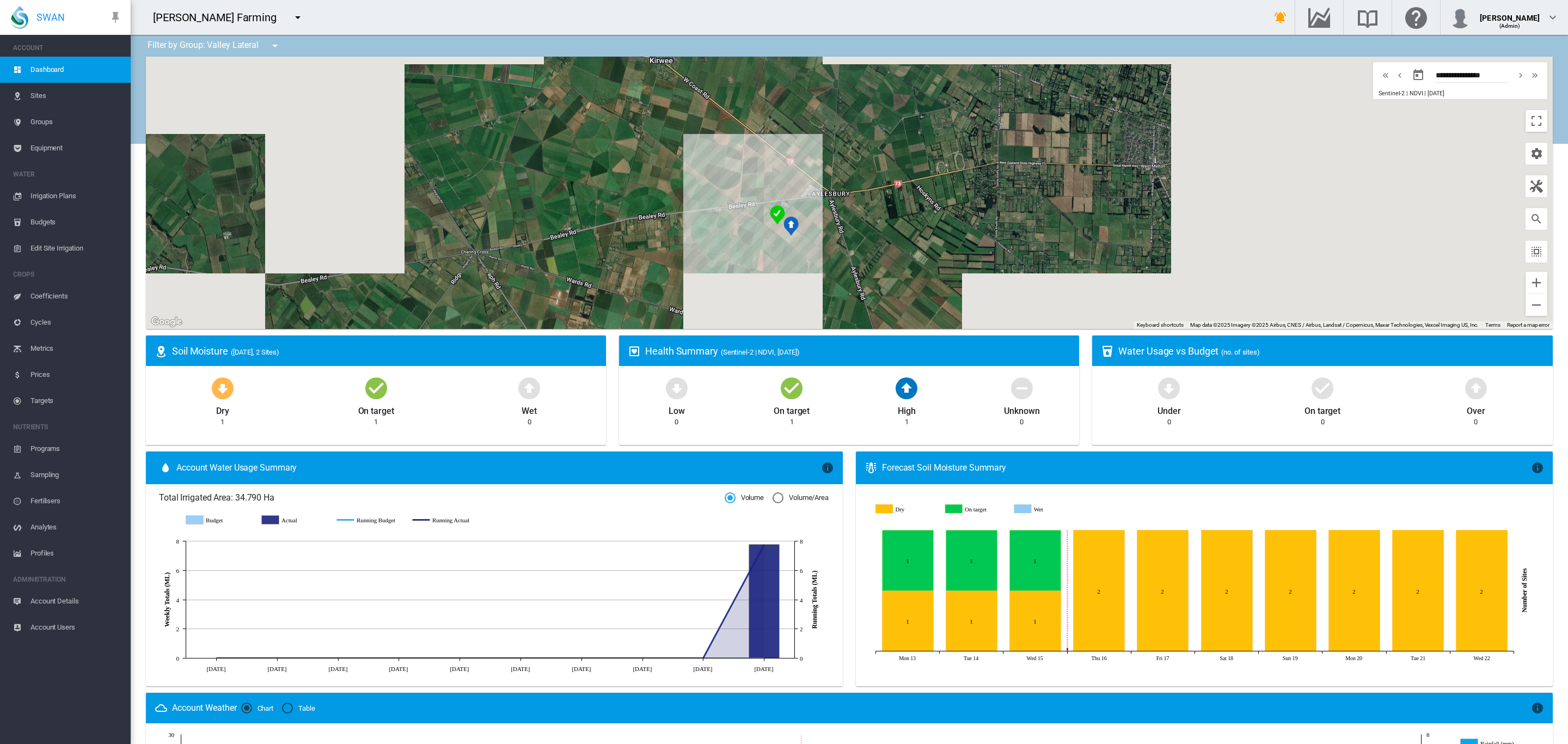
drag, startPoint x: 1101, startPoint y: 214, endPoint x: 1023, endPoint y: 188, distance: 82.2
click at [1023, 188] on div at bounding box center [849, 192] width 1407 height 272
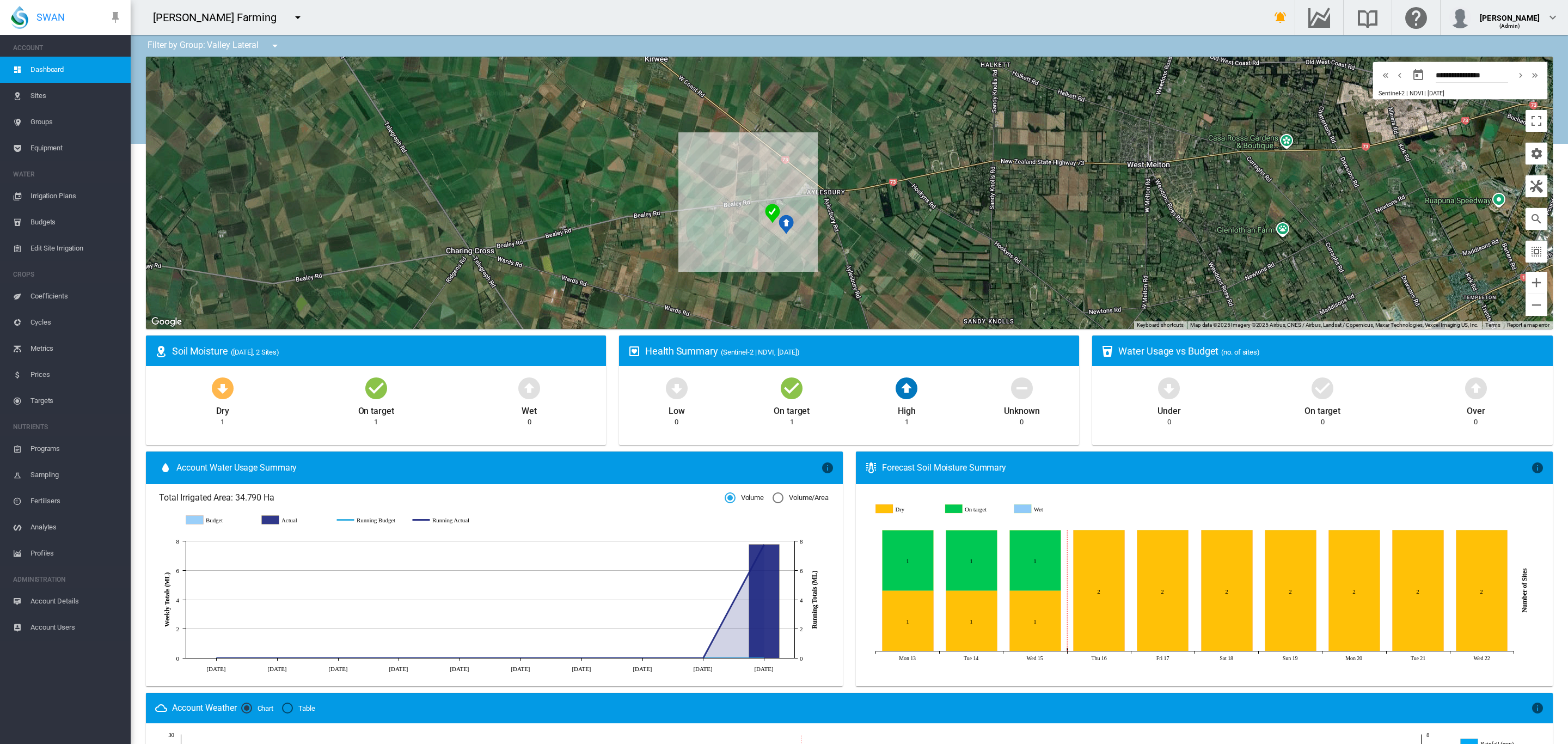
click at [39, 144] on span "Equipment" at bounding box center [76, 148] width 91 height 26
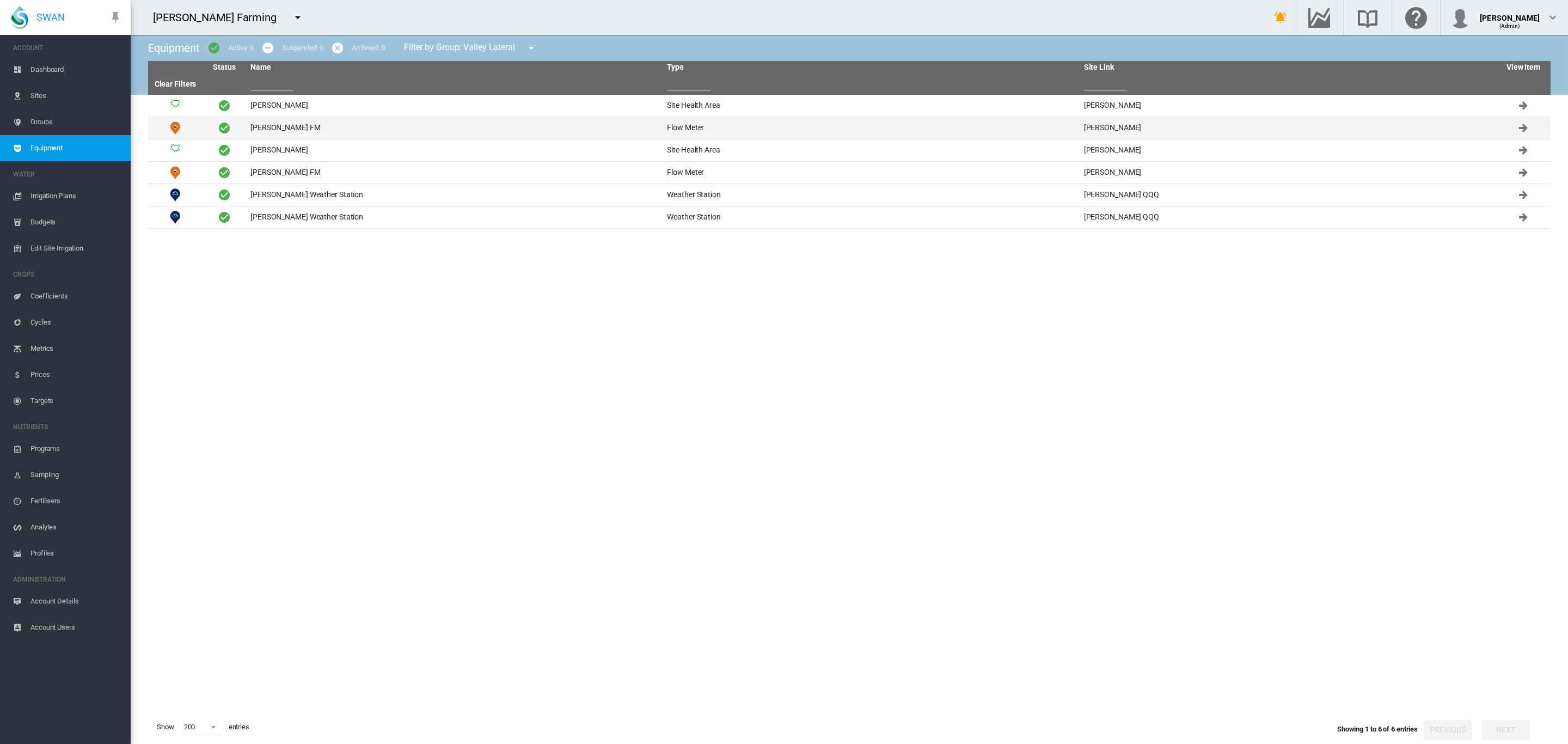
click at [281, 129] on td "Brooker HH FM" at bounding box center [454, 128] width 416 height 22
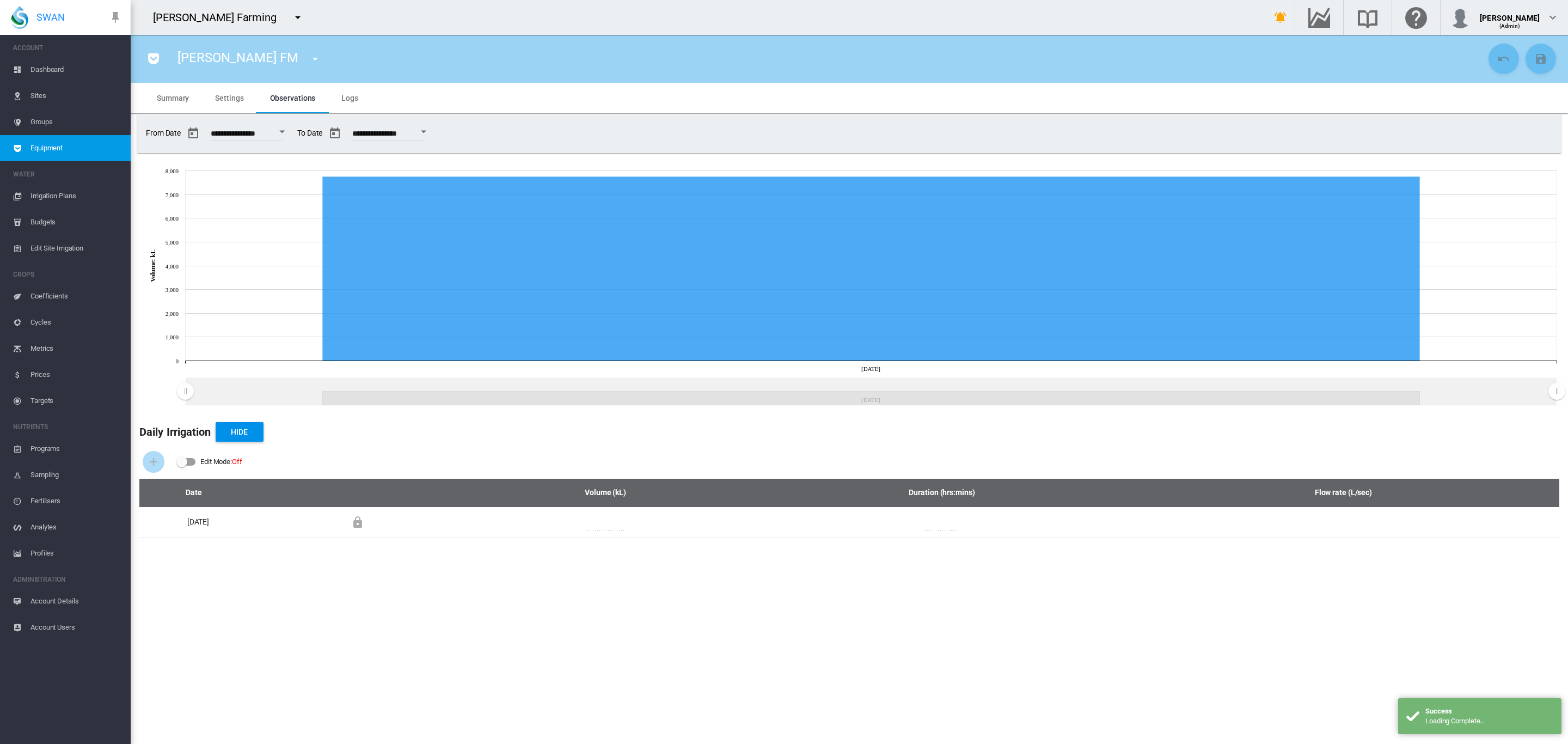
click at [231, 102] on span "Settings" at bounding box center [229, 98] width 29 height 9
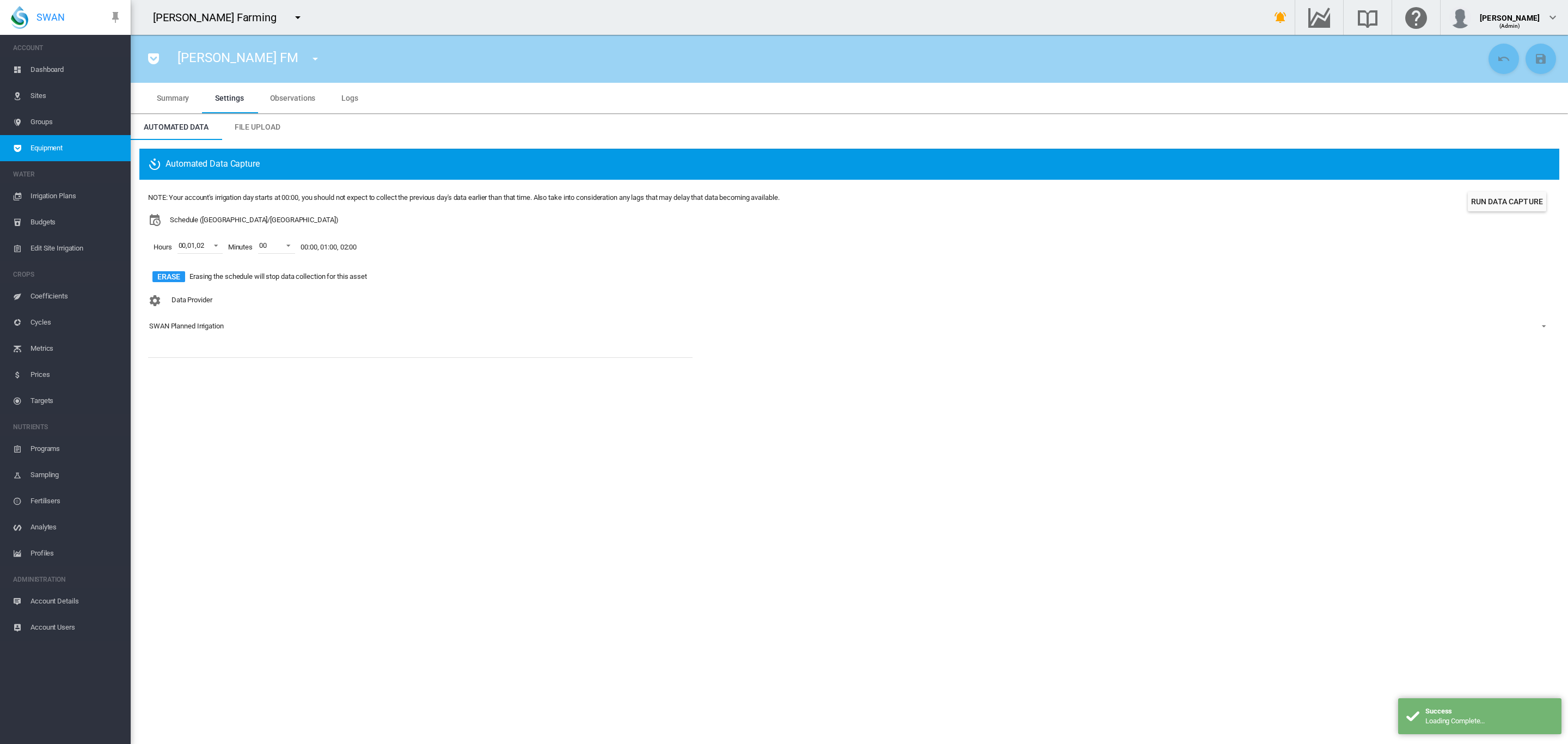
click at [206, 325] on div "SWAN Planned Irrigation" at bounding box center [186, 326] width 75 height 8
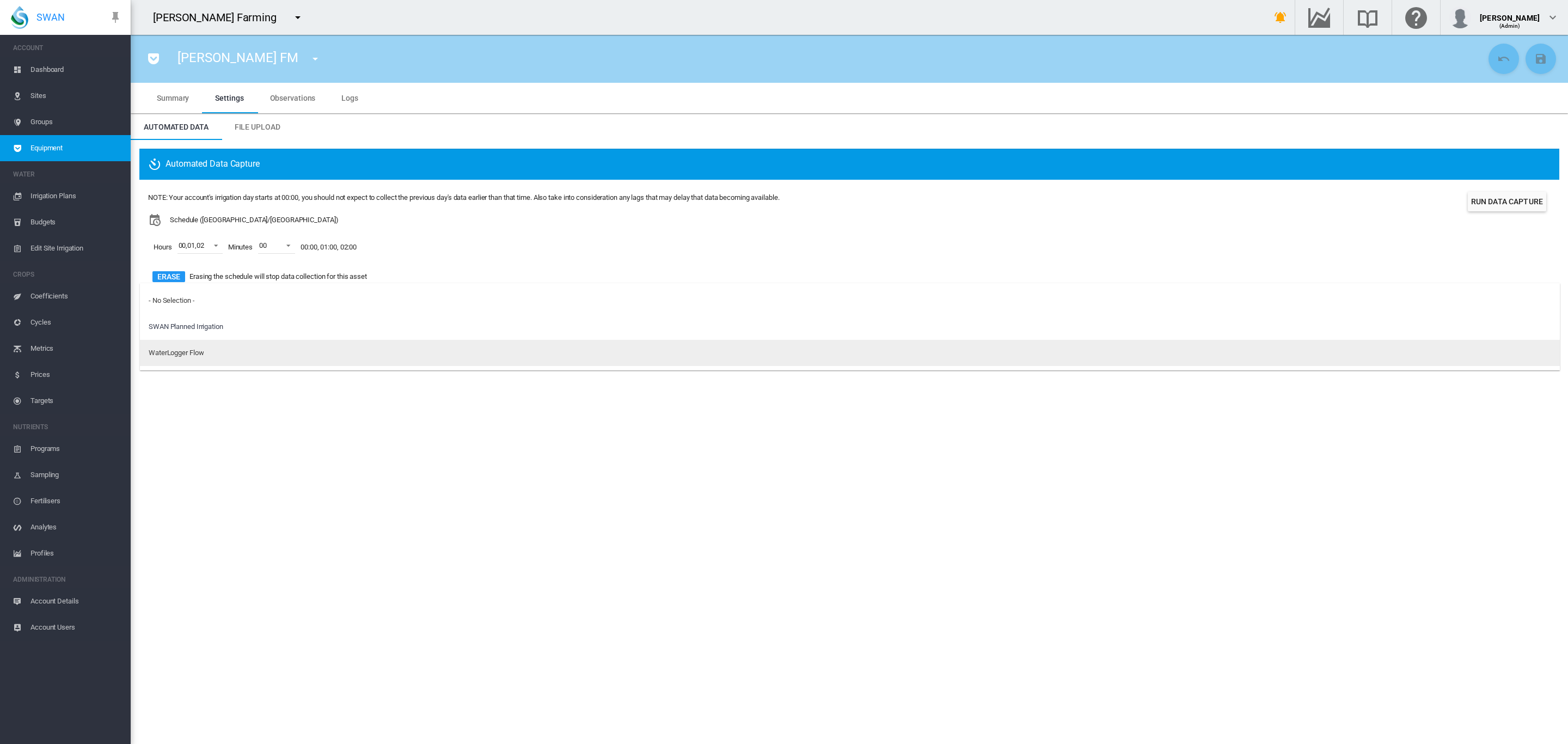
click at [189, 355] on div "WaterLogger Flow" at bounding box center [176, 353] width 55 height 10
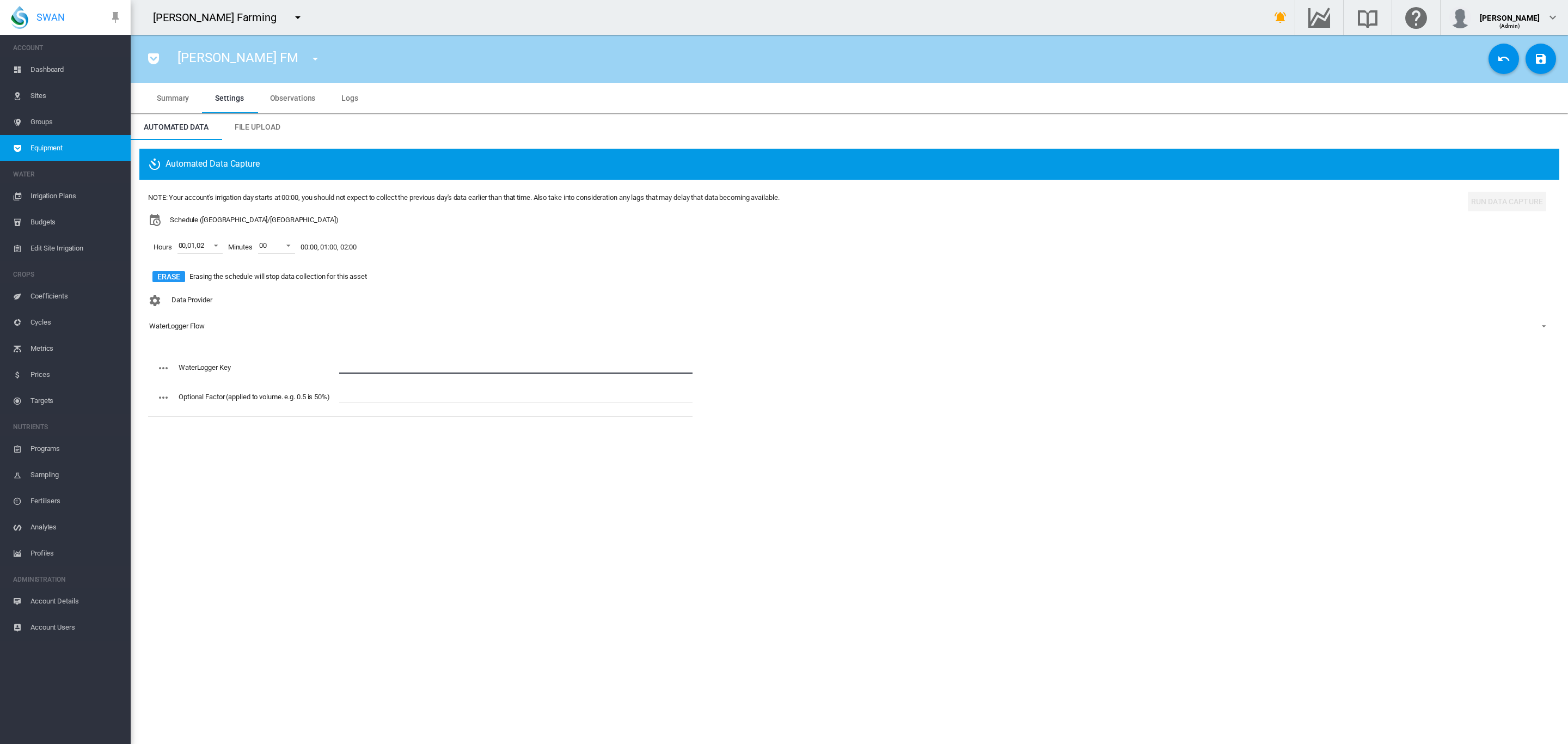
click at [343, 368] on input "text" at bounding box center [516, 365] width 353 height 16
paste input "**********"
type input "**********"
click at [1545, 54] on md-icon "icon-content-save" at bounding box center [1541, 58] width 13 height 13
click at [43, 146] on span "Equipment" at bounding box center [76, 148] width 91 height 26
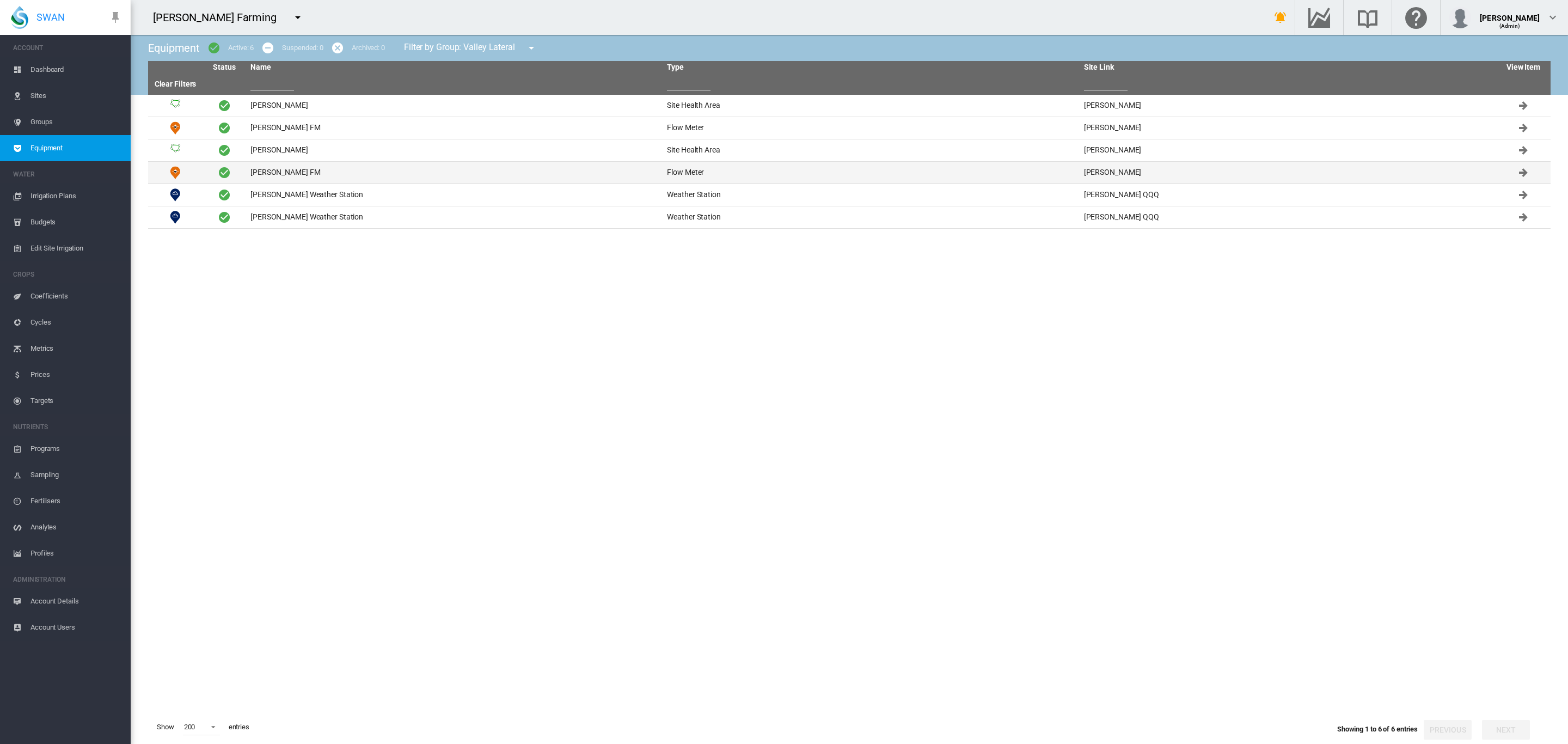
click at [270, 175] on td "Brooker JJ FM" at bounding box center [454, 173] width 416 height 22
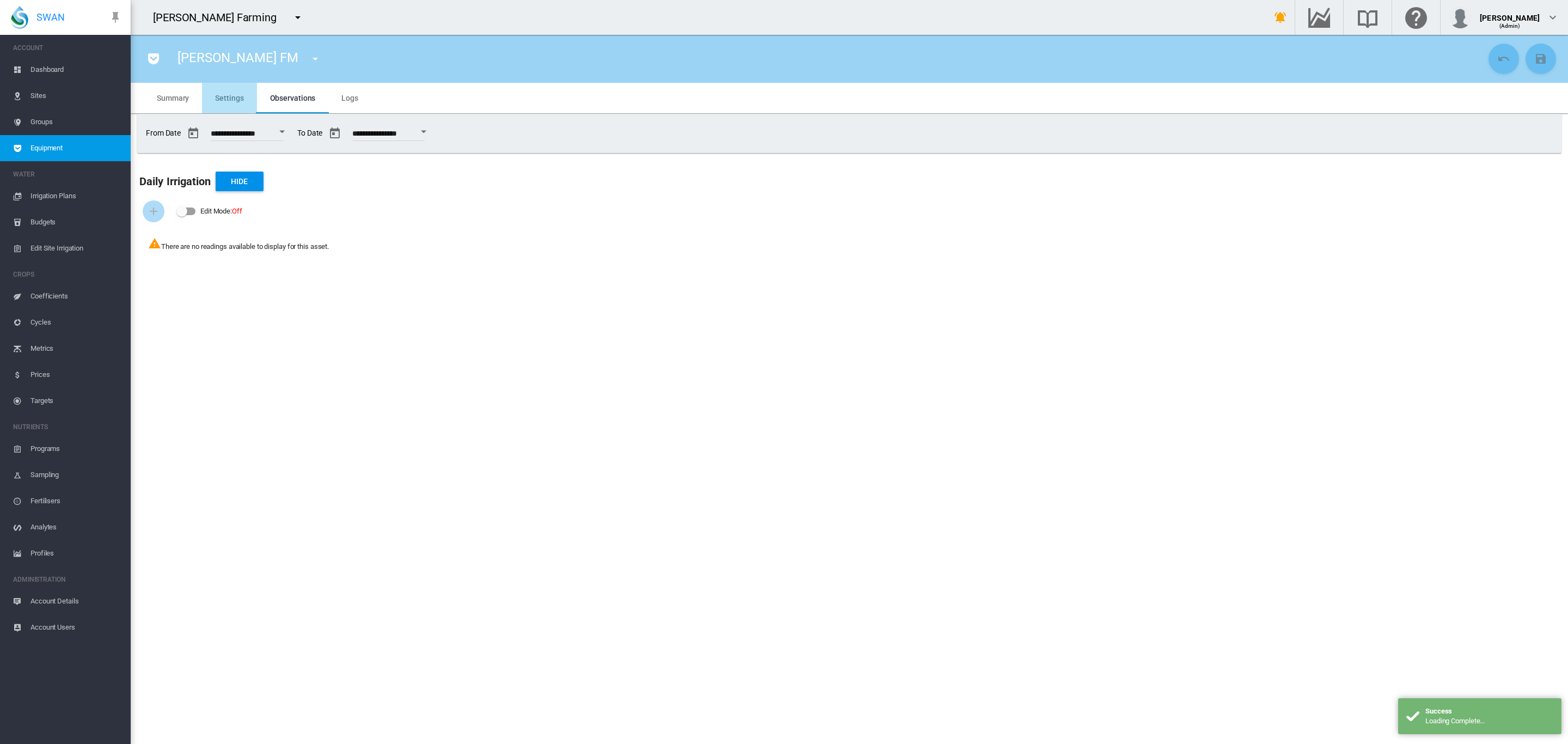
click at [228, 96] on span "Settings" at bounding box center [229, 98] width 29 height 9
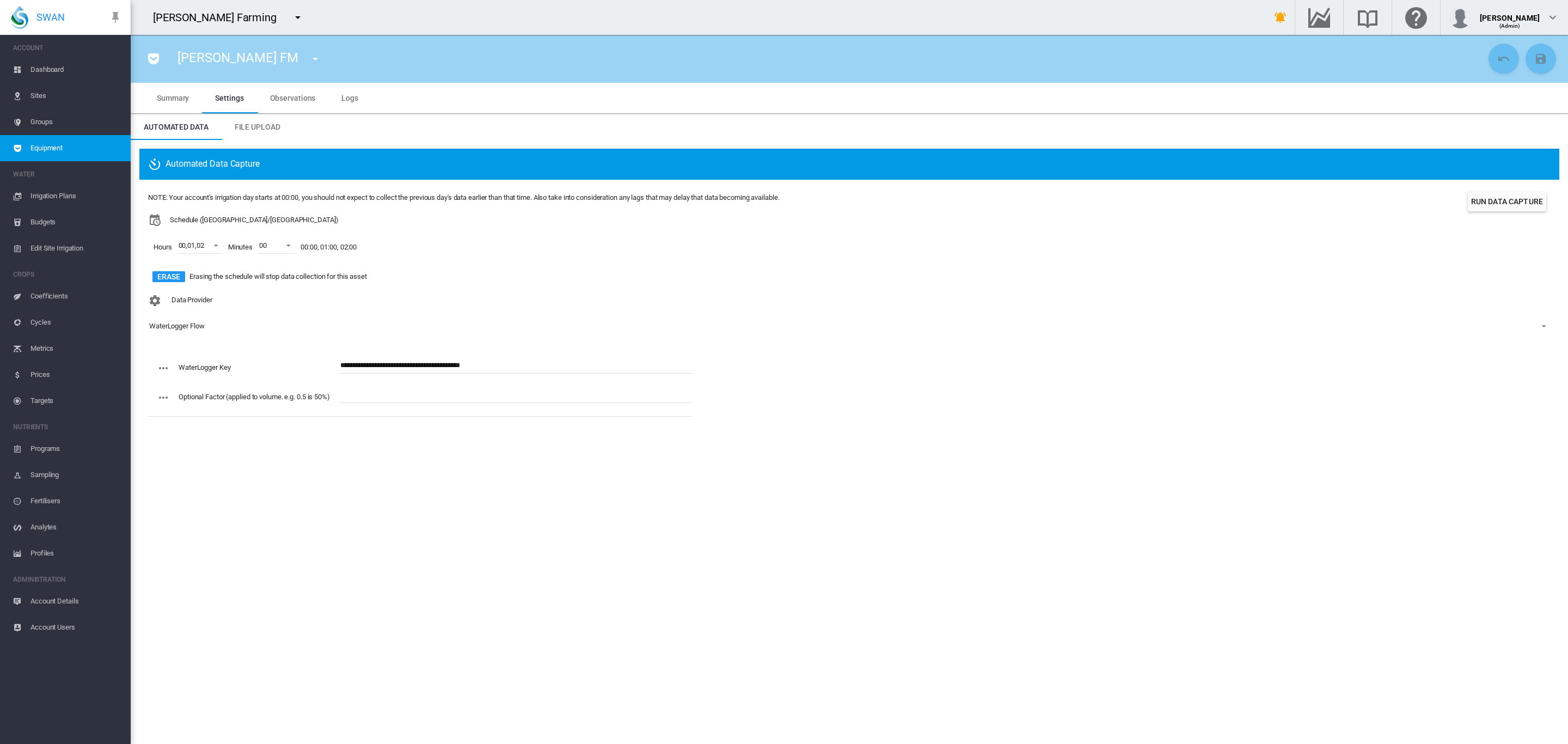
click at [55, 149] on span "Equipment" at bounding box center [76, 148] width 91 height 26
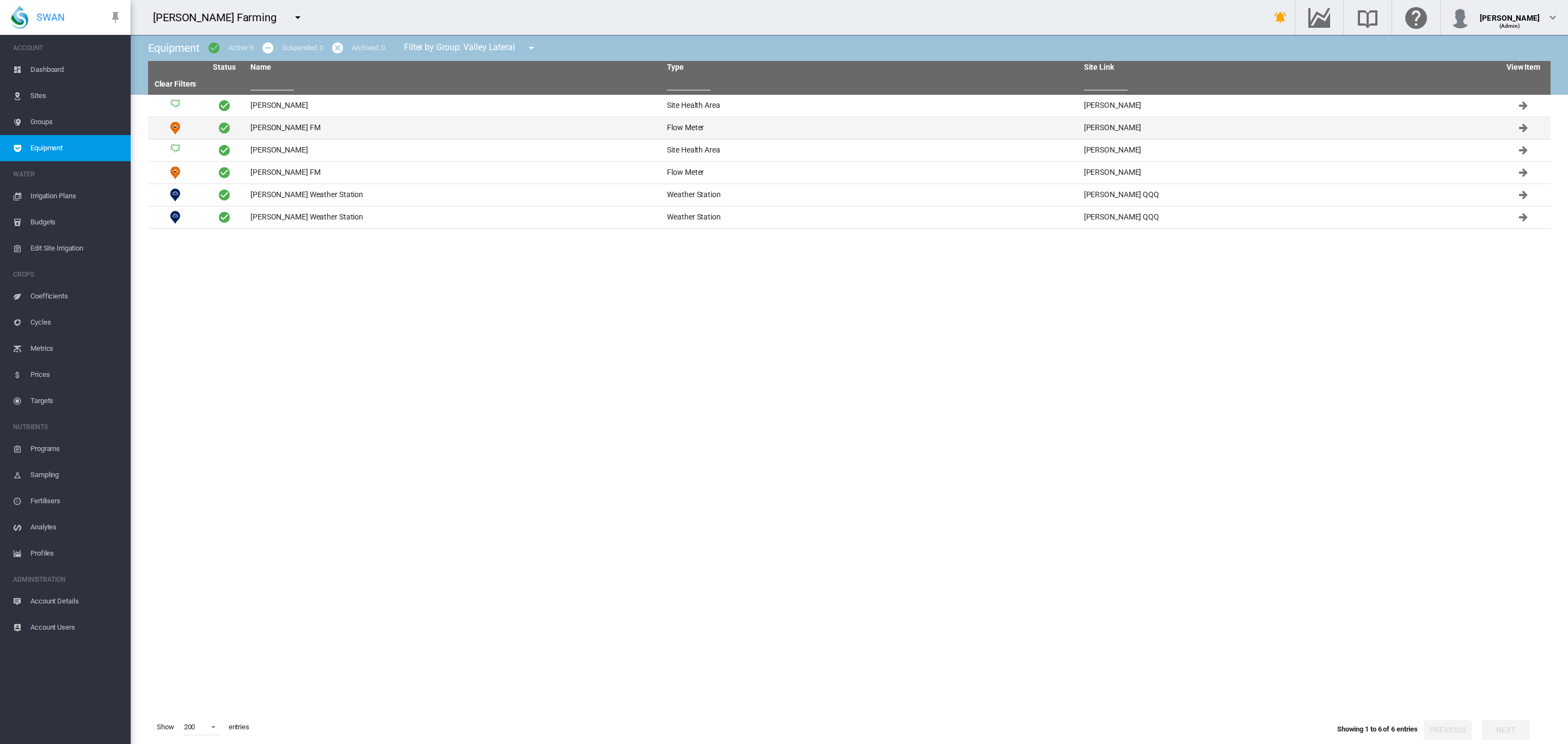
click at [292, 127] on td "Brooker HH FM" at bounding box center [454, 128] width 416 height 22
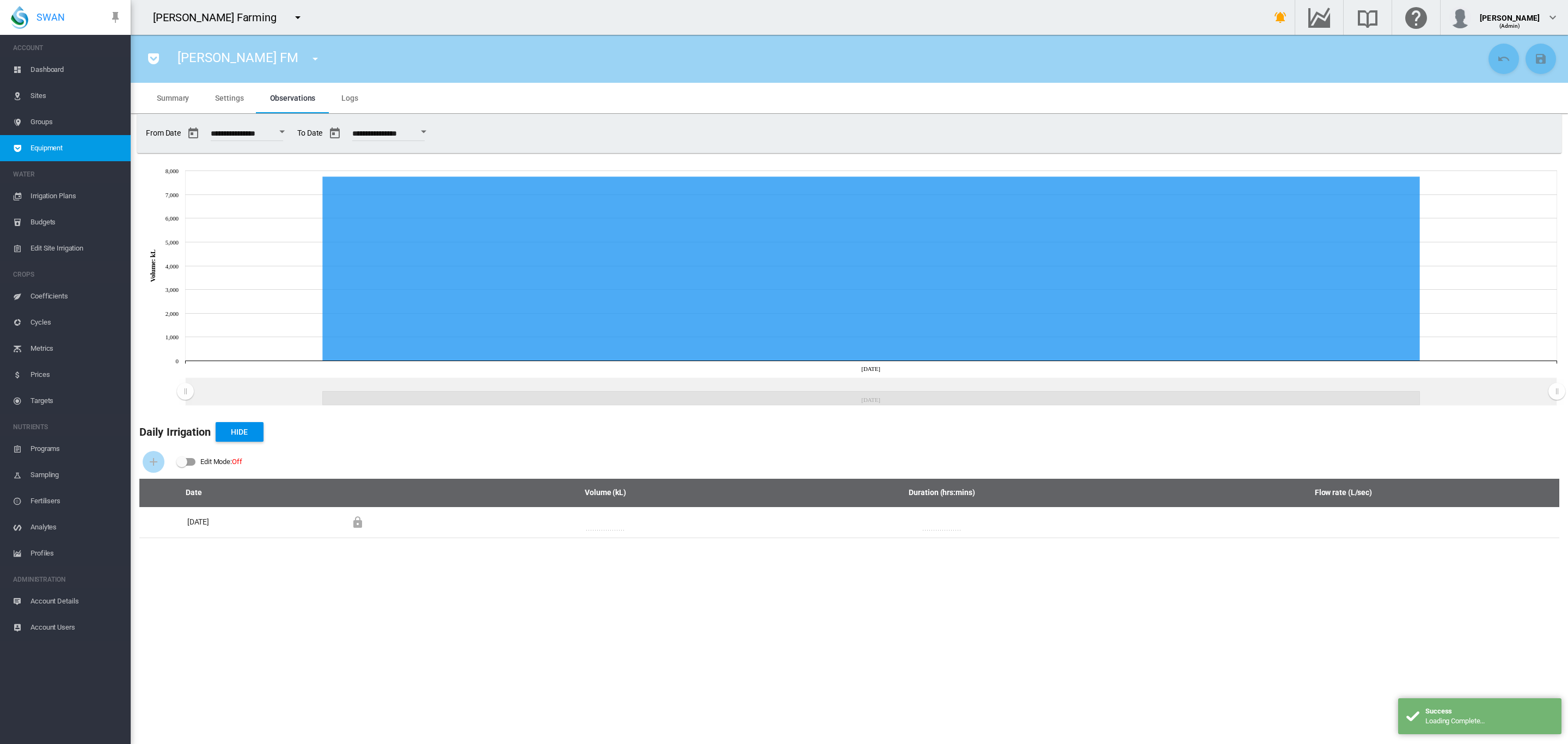
click at [229, 90] on md-tab-item "Settings" at bounding box center [229, 98] width 54 height 30
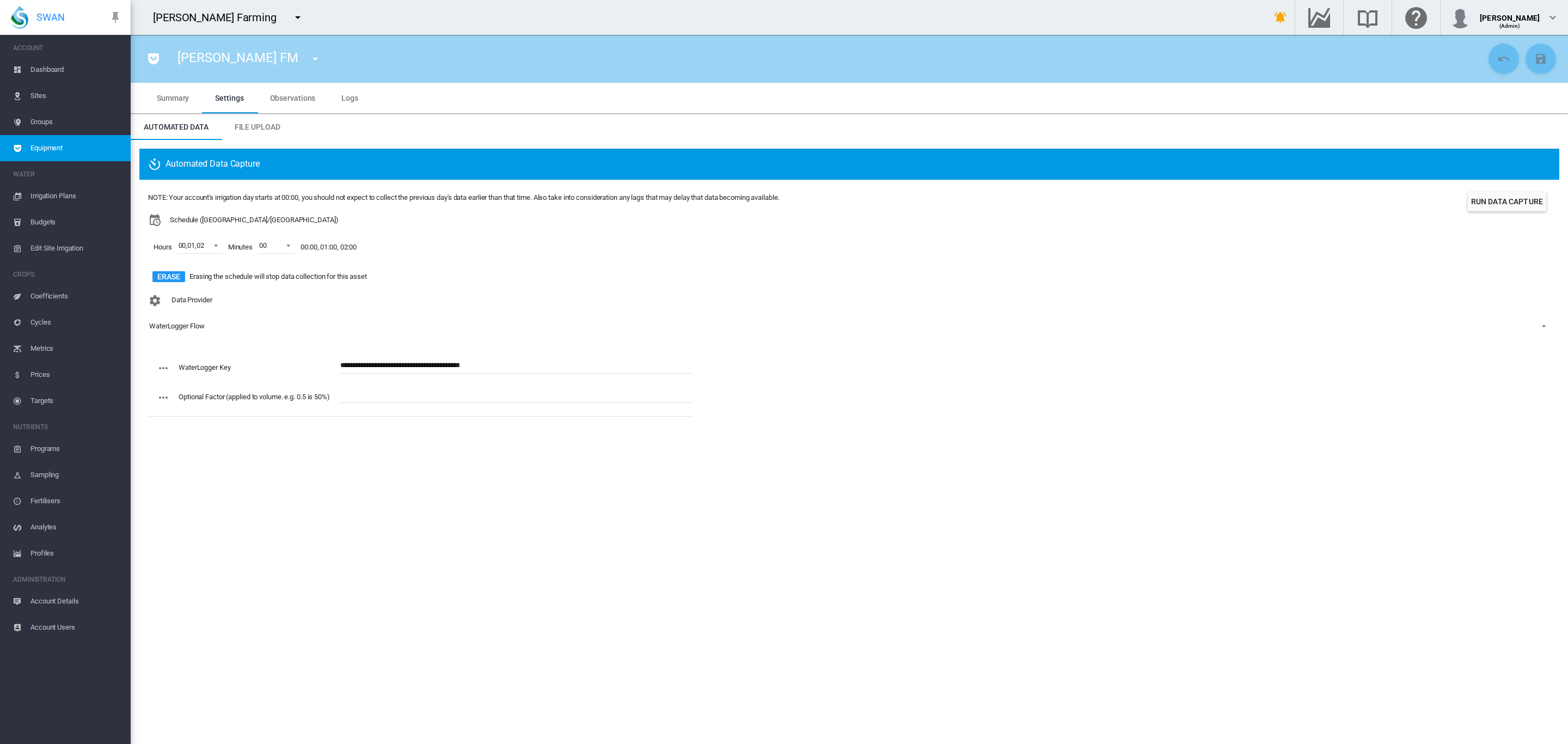
click at [304, 61] on button "button" at bounding box center [315, 59] width 22 height 22
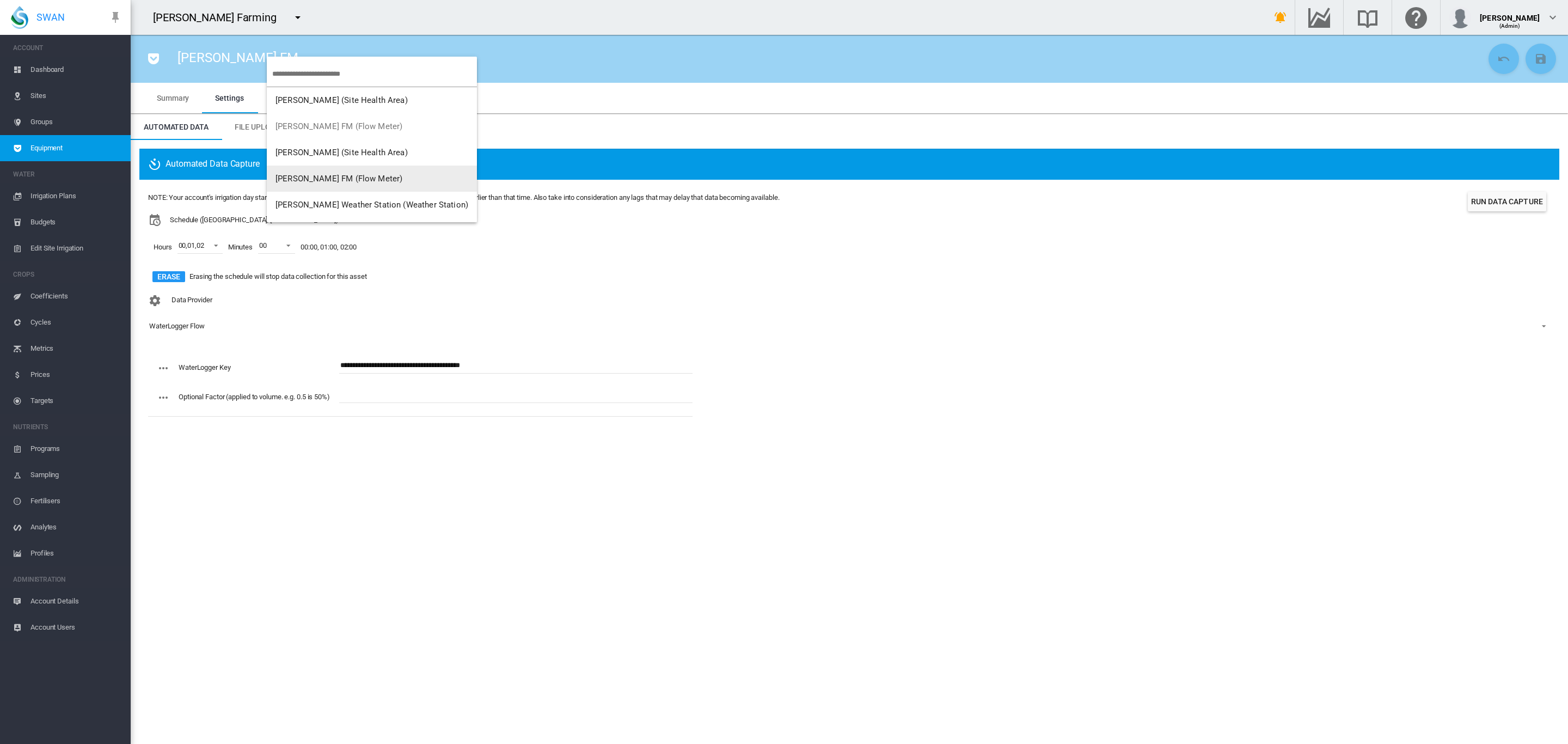
click at [353, 177] on span "Brooker JJ FM (Flow Meter)" at bounding box center [339, 178] width 127 height 10
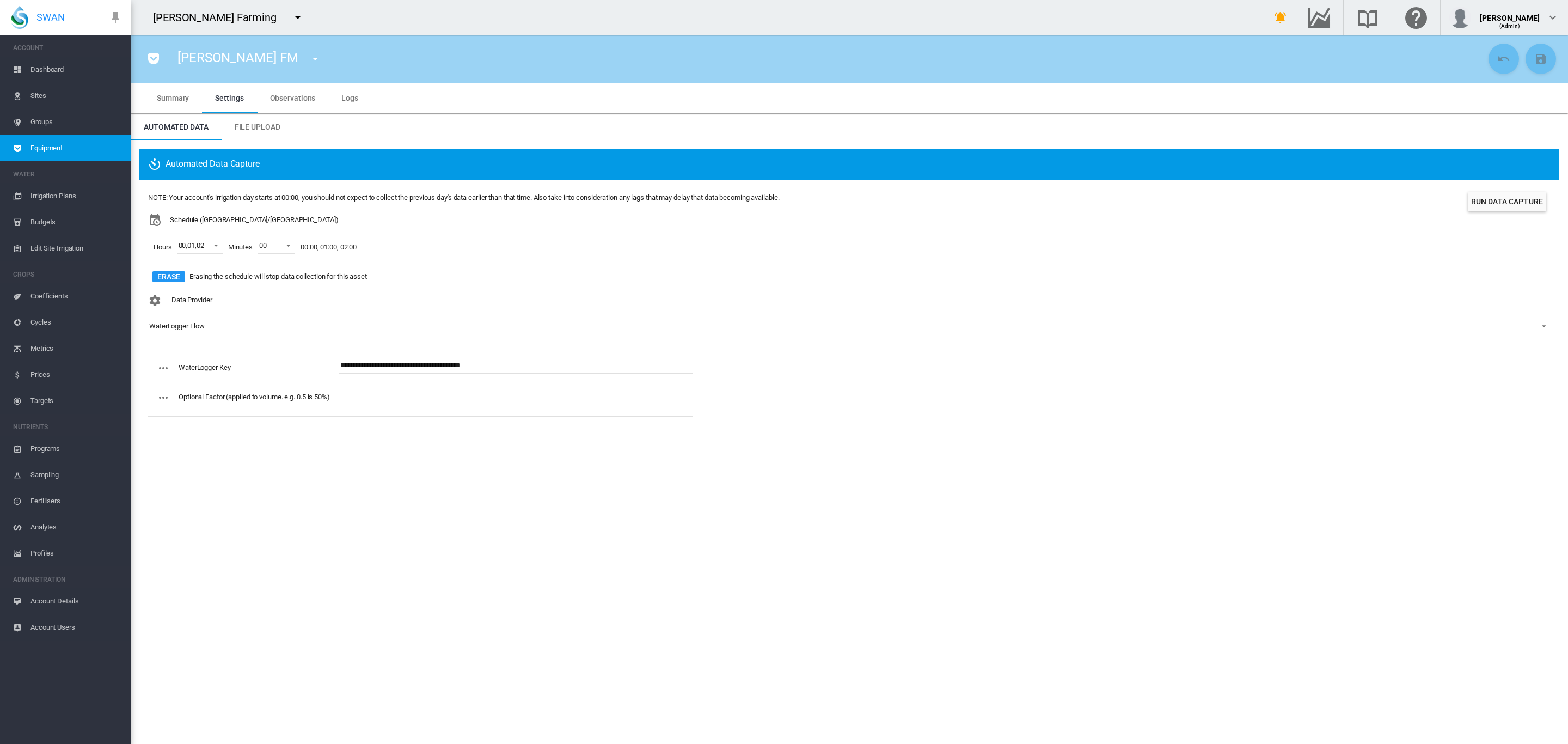
click at [1153, 189] on div "NOTE: Your account's irrigation day starts at 00:00, you should not expect to c…" at bounding box center [849, 239] width 1402 height 101
click at [62, 194] on span "Irrigation Plans" at bounding box center [76, 196] width 91 height 26
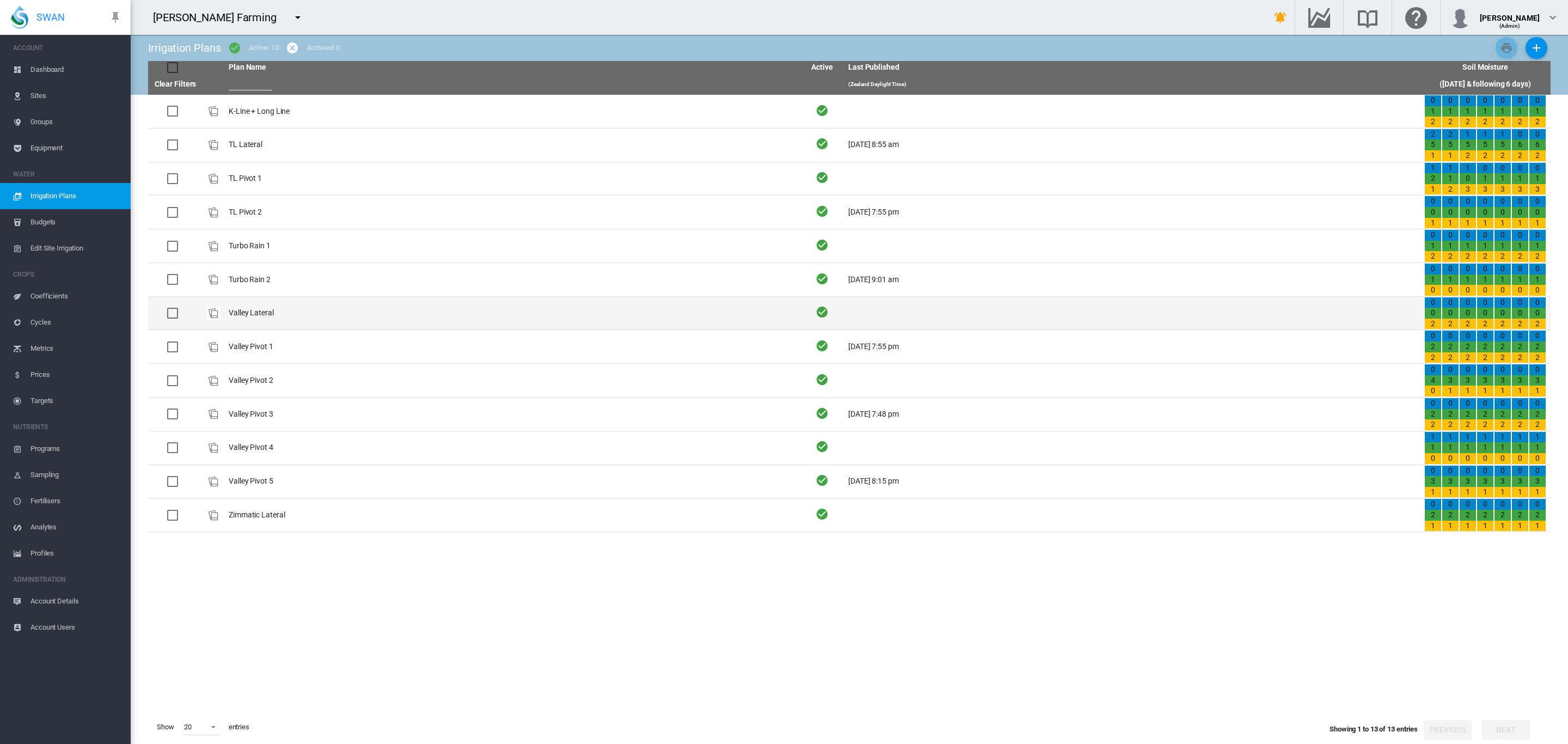
click at [260, 311] on td "Valley Lateral" at bounding box center [513, 313] width 576 height 33
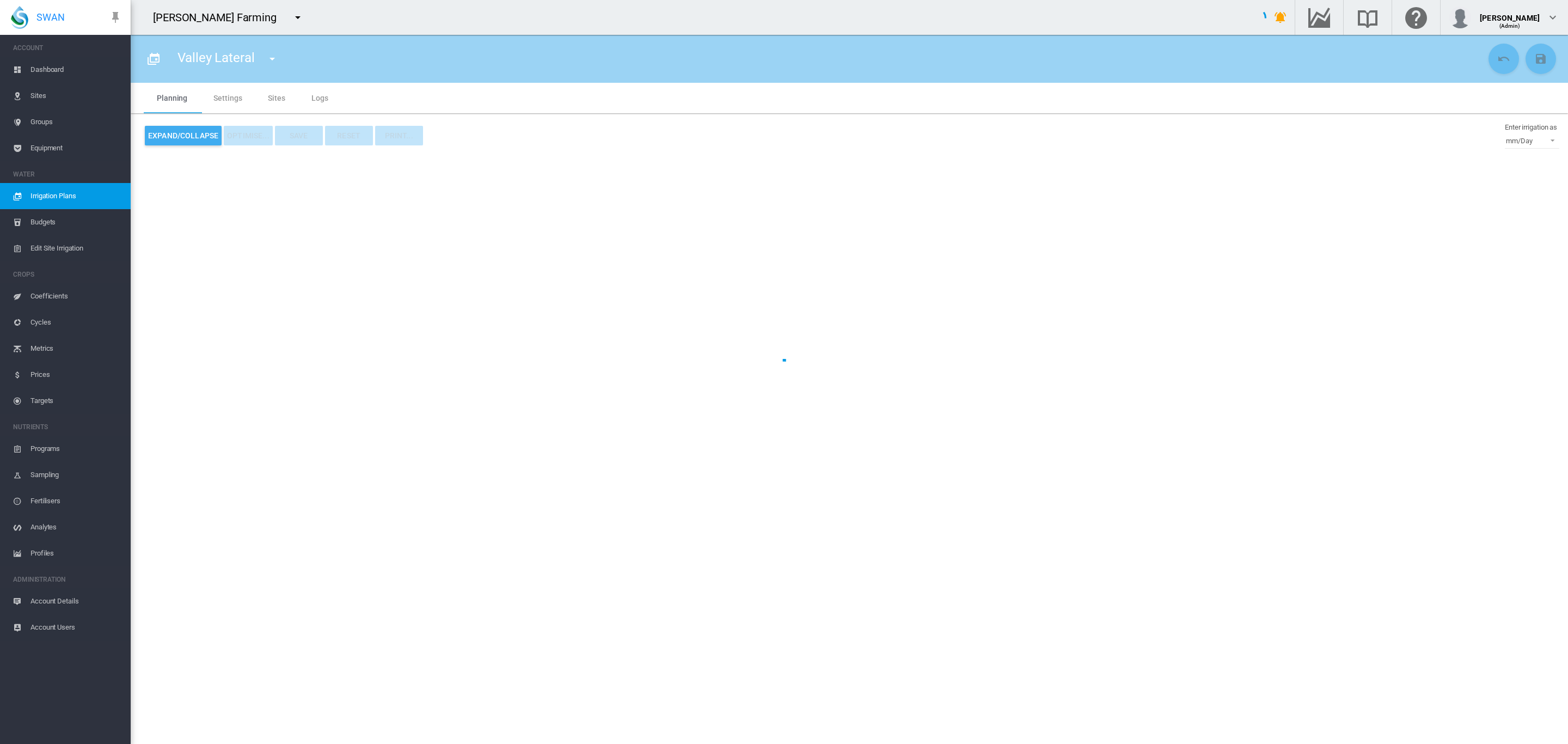
type input "**********"
type input "*"
type input "****"
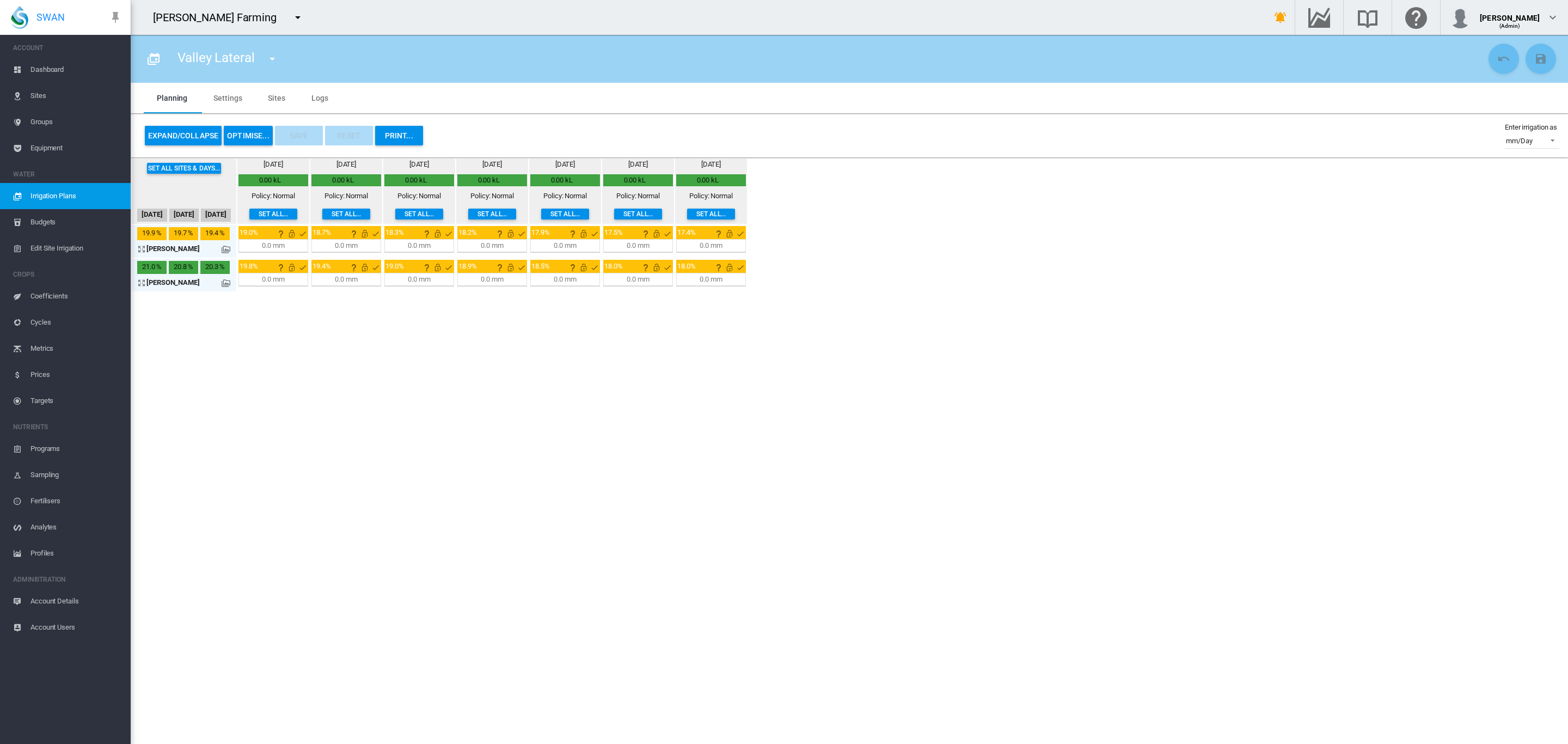
click at [48, 70] on span "Dashboard" at bounding box center [76, 69] width 91 height 26
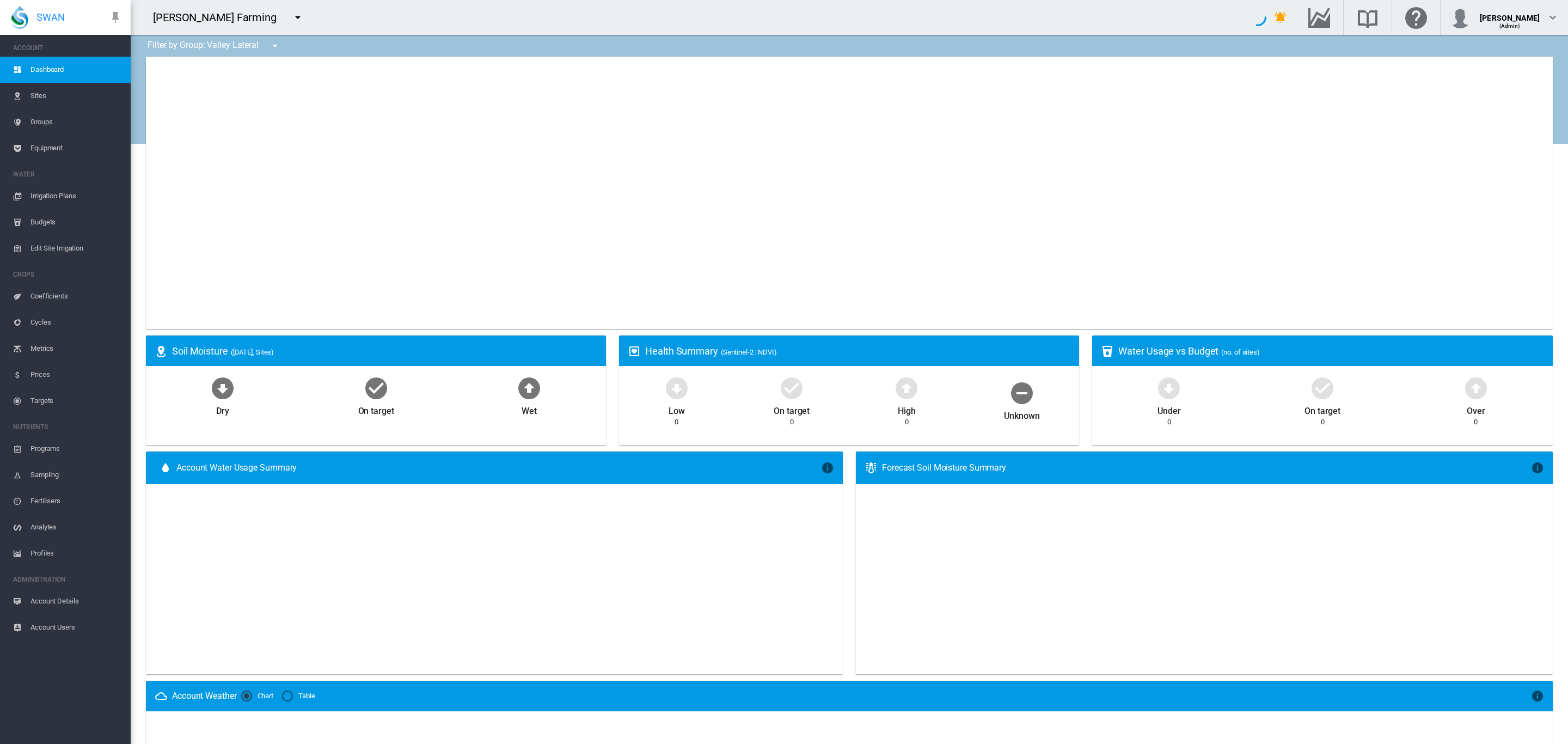
type input "**********"
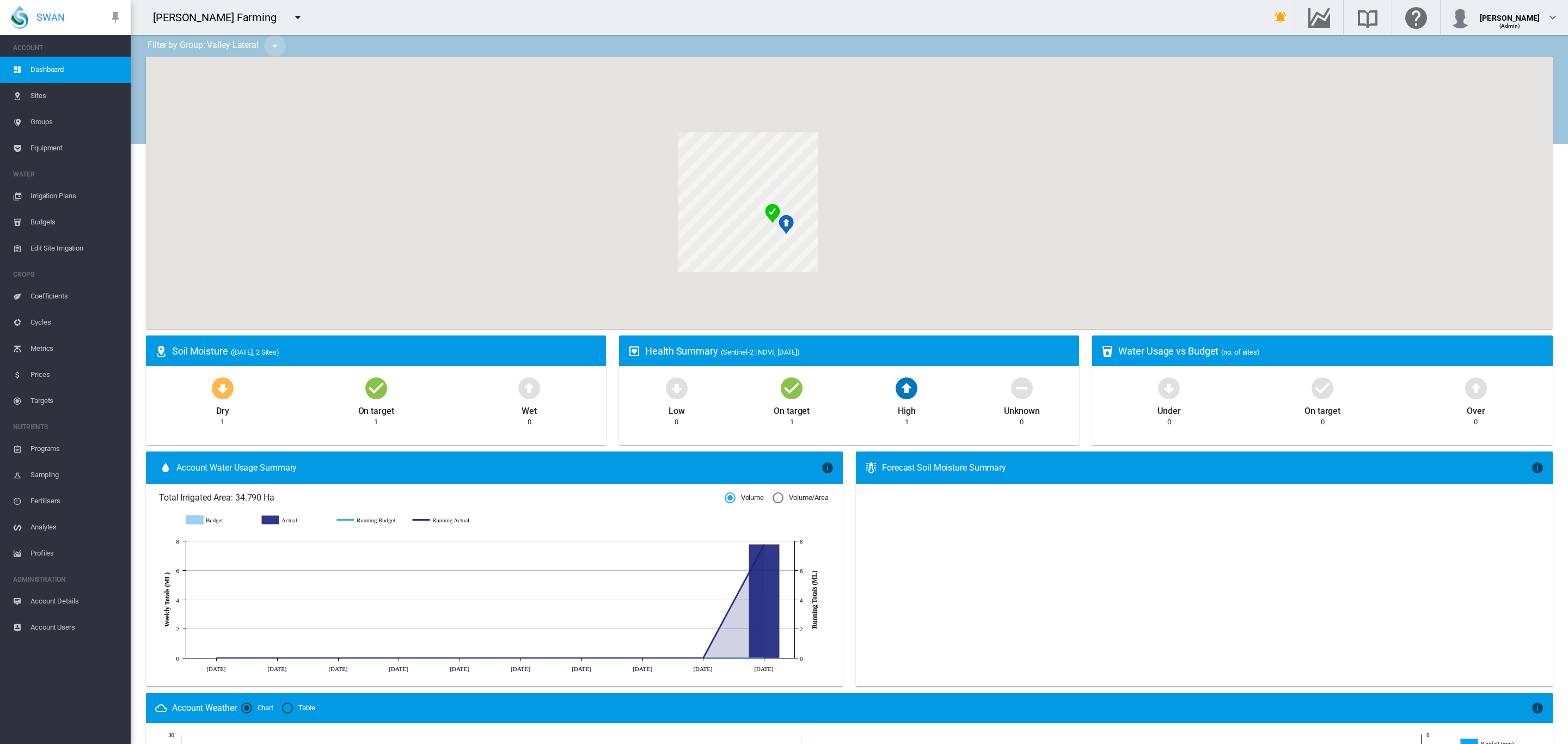
click at [276, 44] on md-icon "icon-menu-down" at bounding box center [275, 45] width 13 height 13
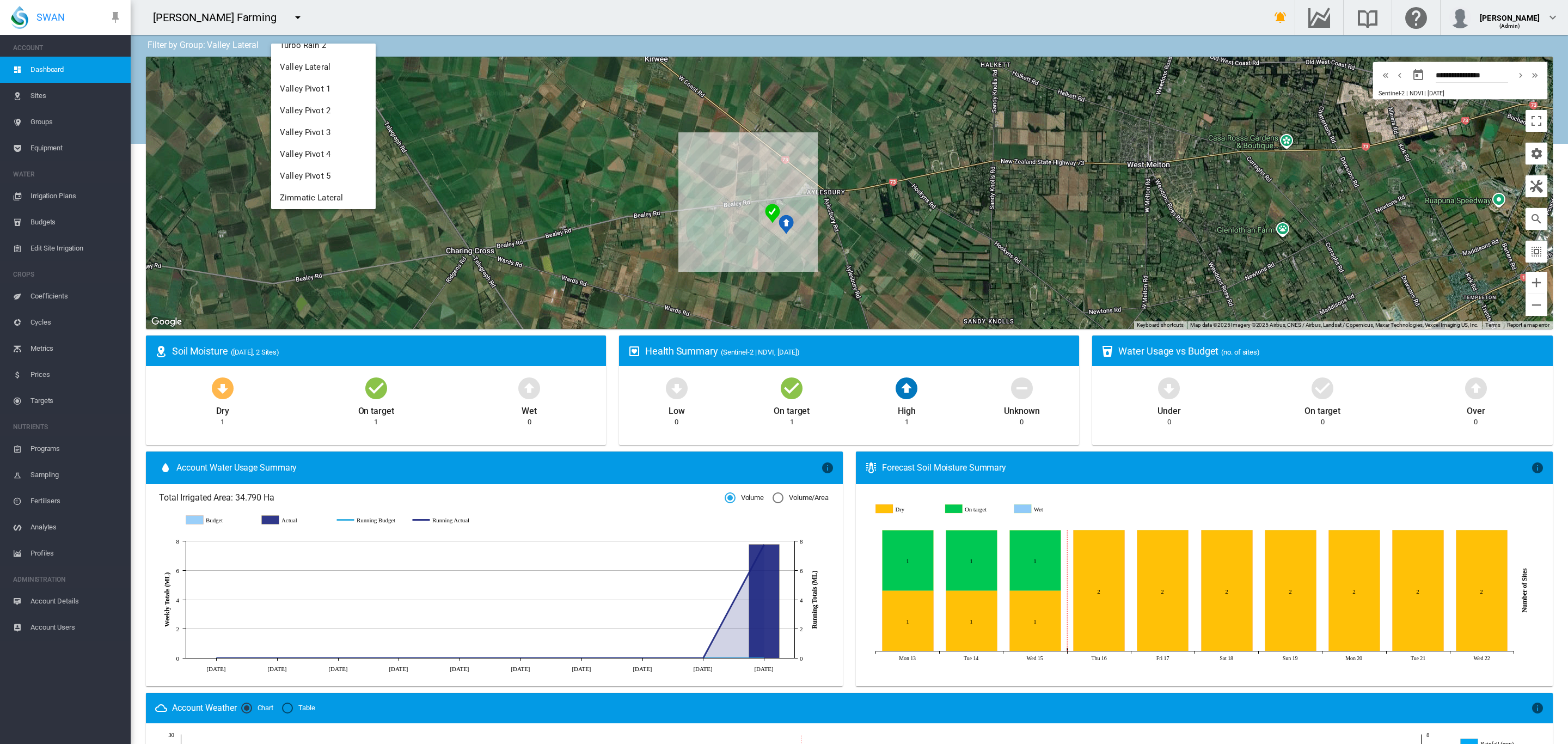
scroll to position [191, 0]
click at [309, 196] on span "Zimmatic Lateral" at bounding box center [312, 194] width 63 height 10
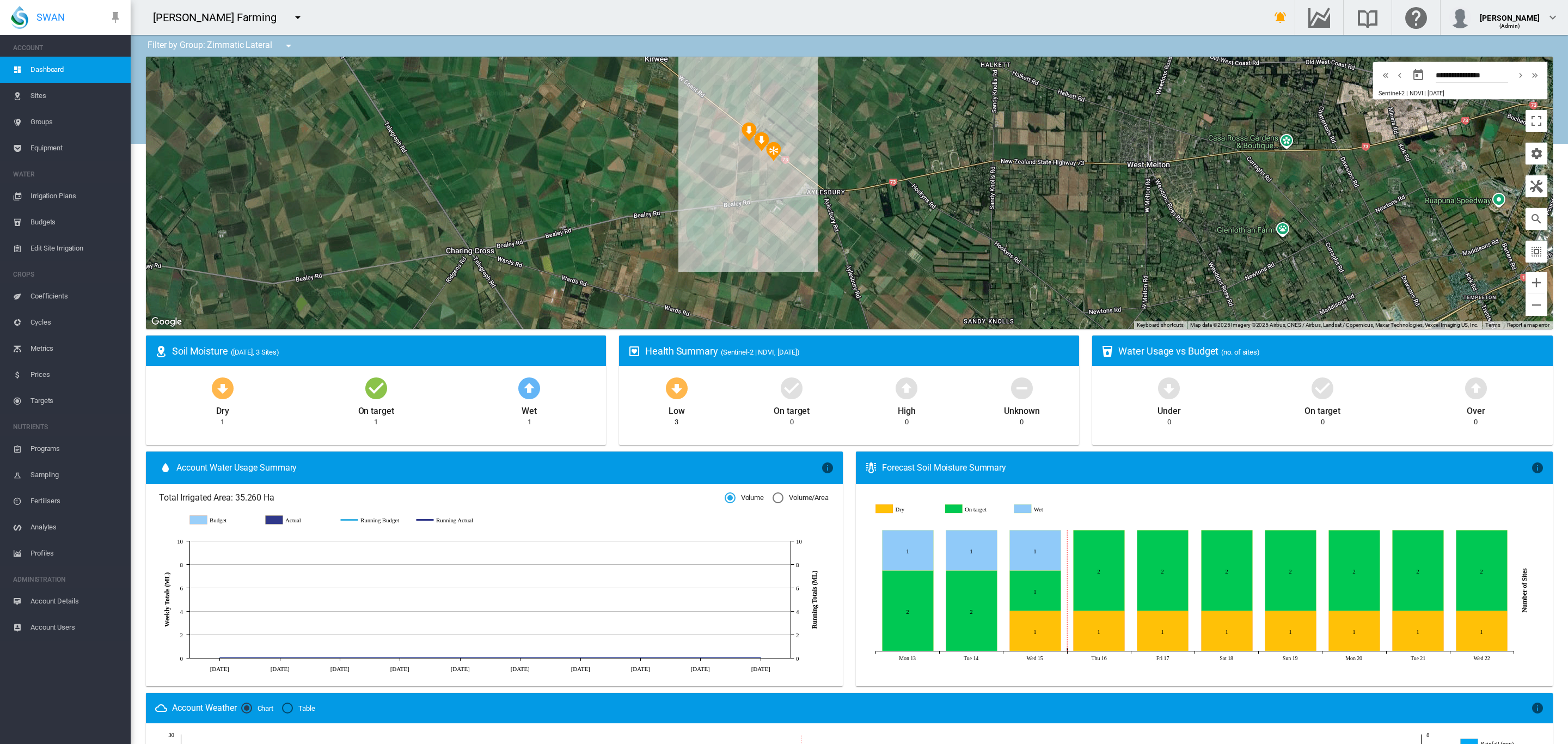
click at [46, 147] on span "Equipment" at bounding box center [76, 148] width 91 height 26
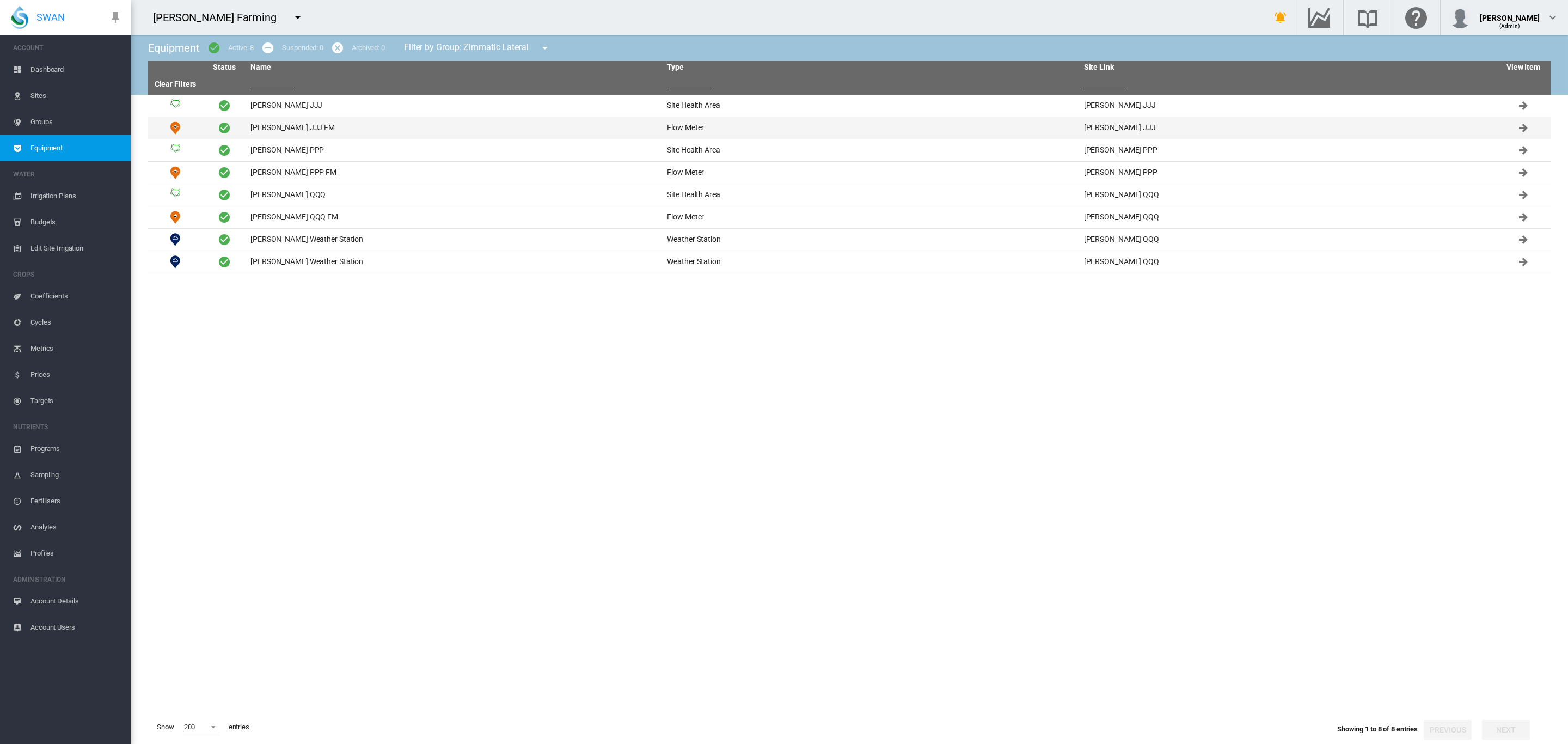
click at [275, 127] on td "Brooker JJJ FM" at bounding box center [454, 128] width 416 height 22
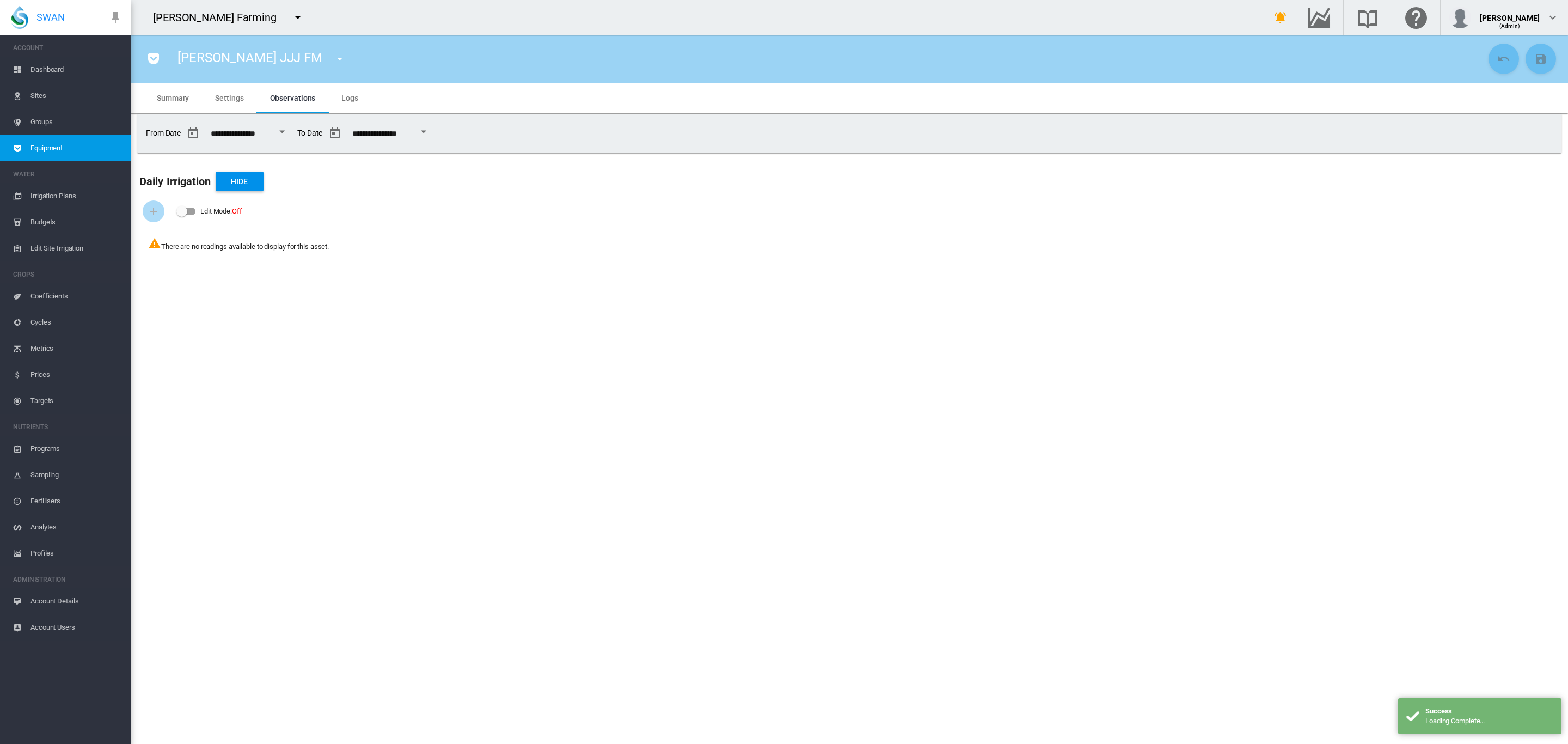
click at [228, 103] on md-tab-item "Settings" at bounding box center [229, 98] width 54 height 30
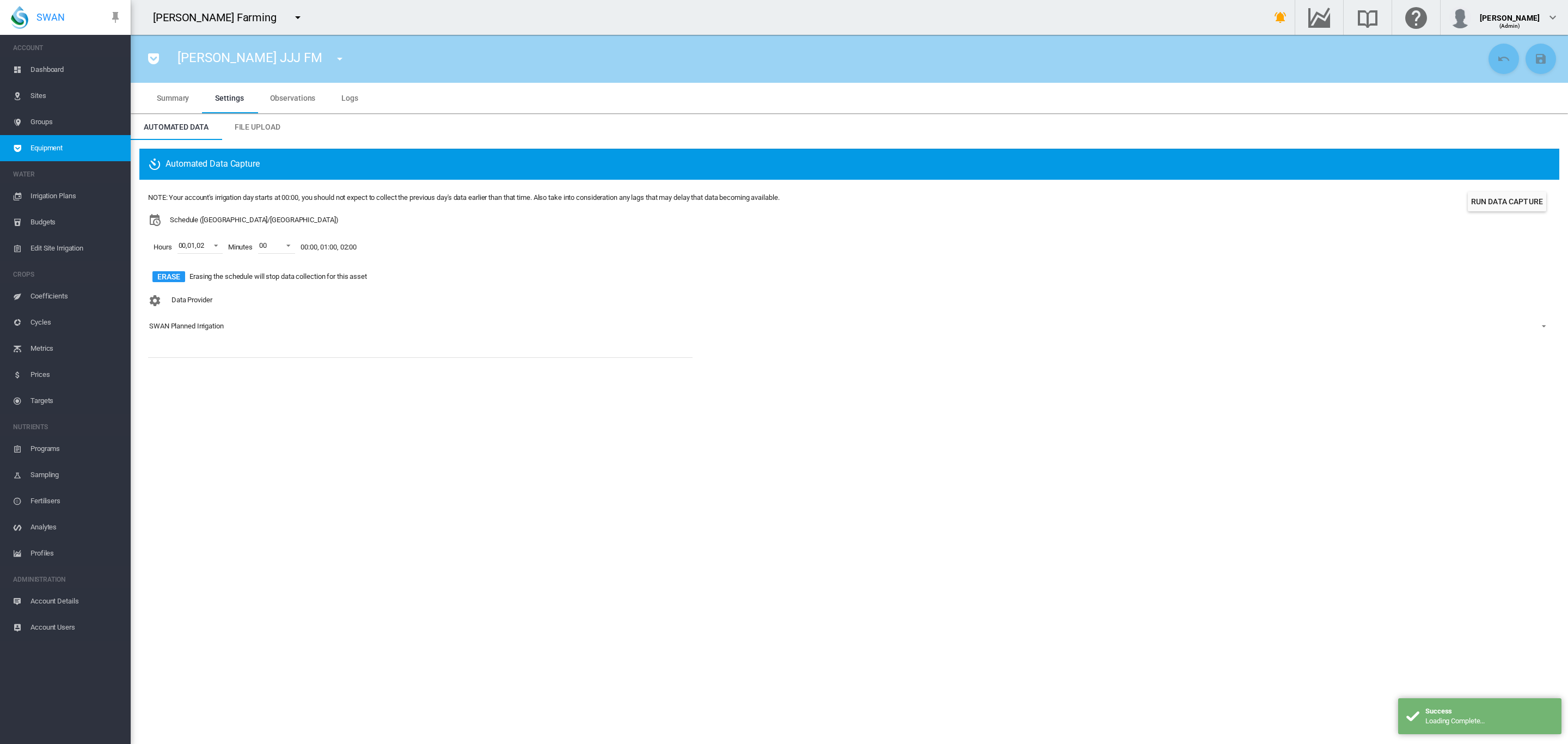
click at [185, 328] on div "SWAN Planned Irrigation" at bounding box center [186, 326] width 75 height 8
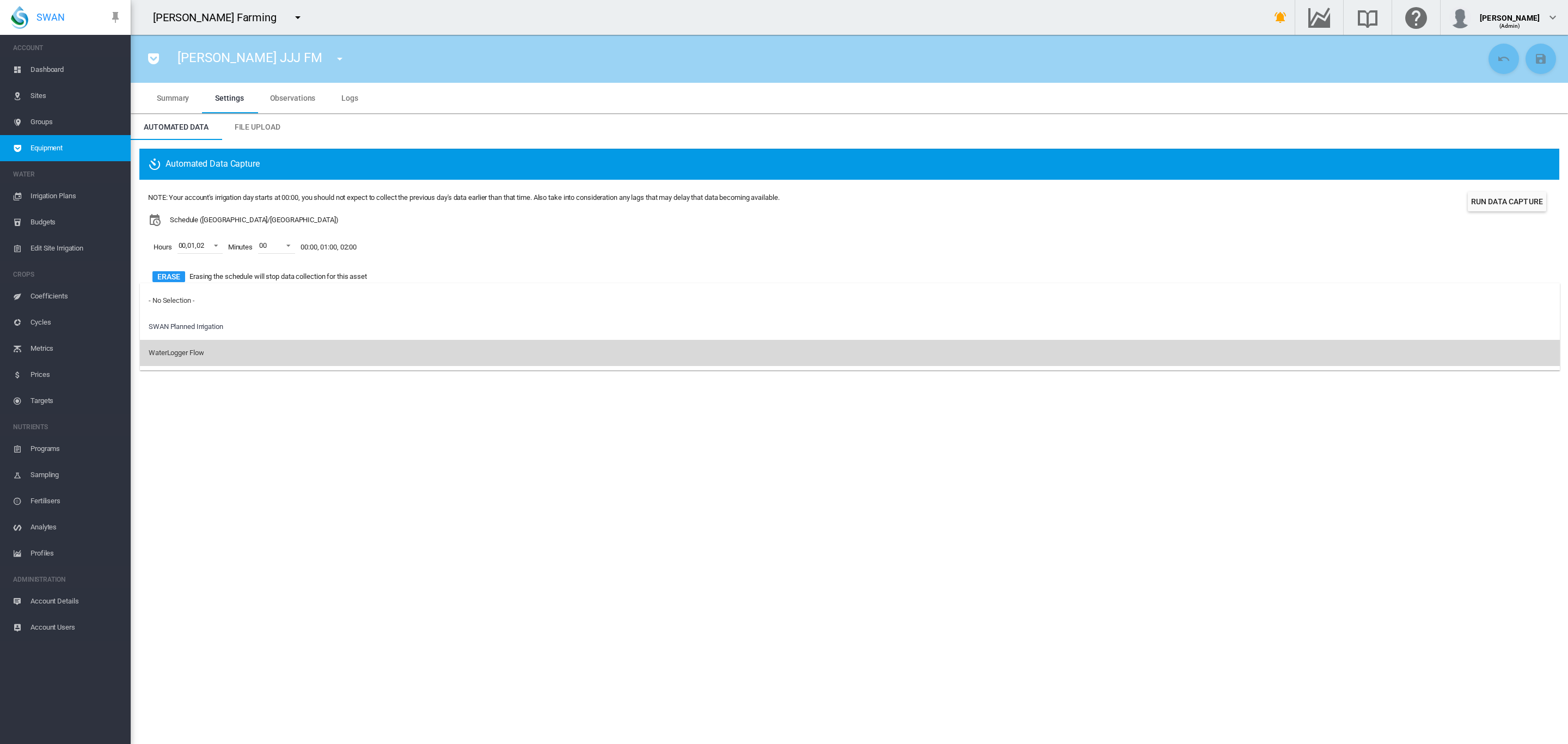
click at [193, 346] on md-option "WaterLogger Flow" at bounding box center [850, 353] width 1420 height 26
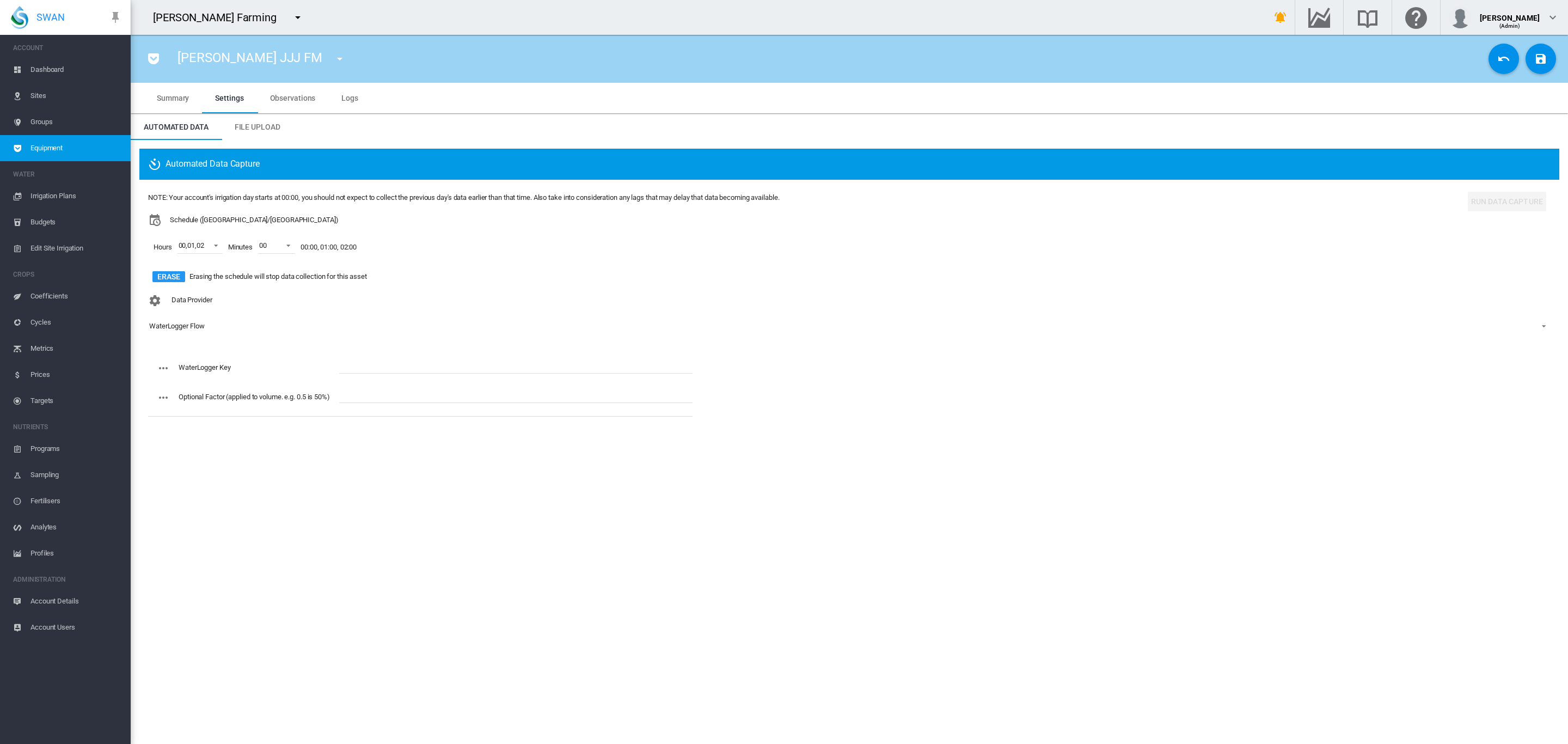
click at [382, 370] on input "text" at bounding box center [516, 365] width 353 height 16
paste input "**********"
type input "**********"
click at [1541, 54] on md-icon "icon-content-save" at bounding box center [1541, 58] width 13 height 13
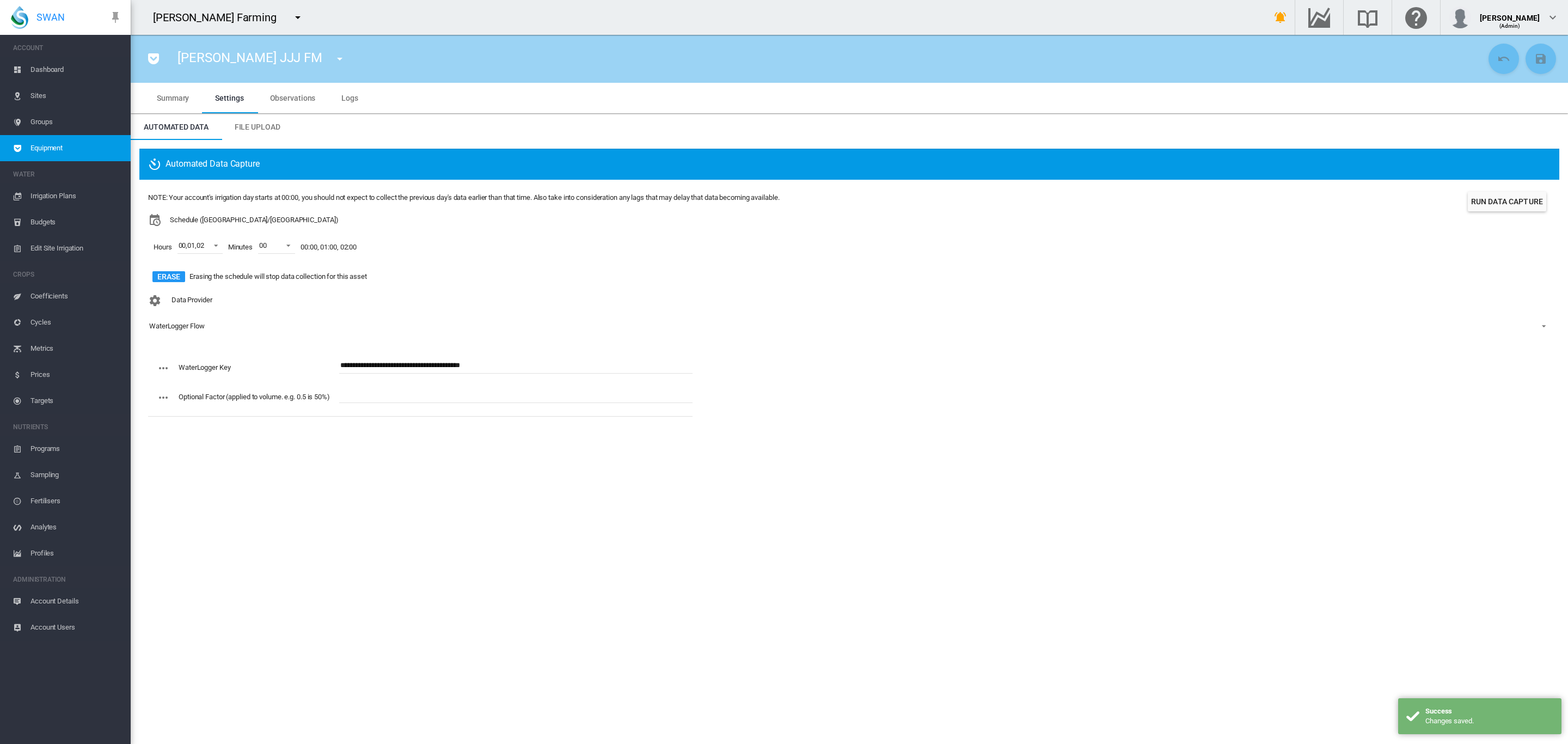
click at [66, 146] on span "Equipment" at bounding box center [76, 148] width 91 height 26
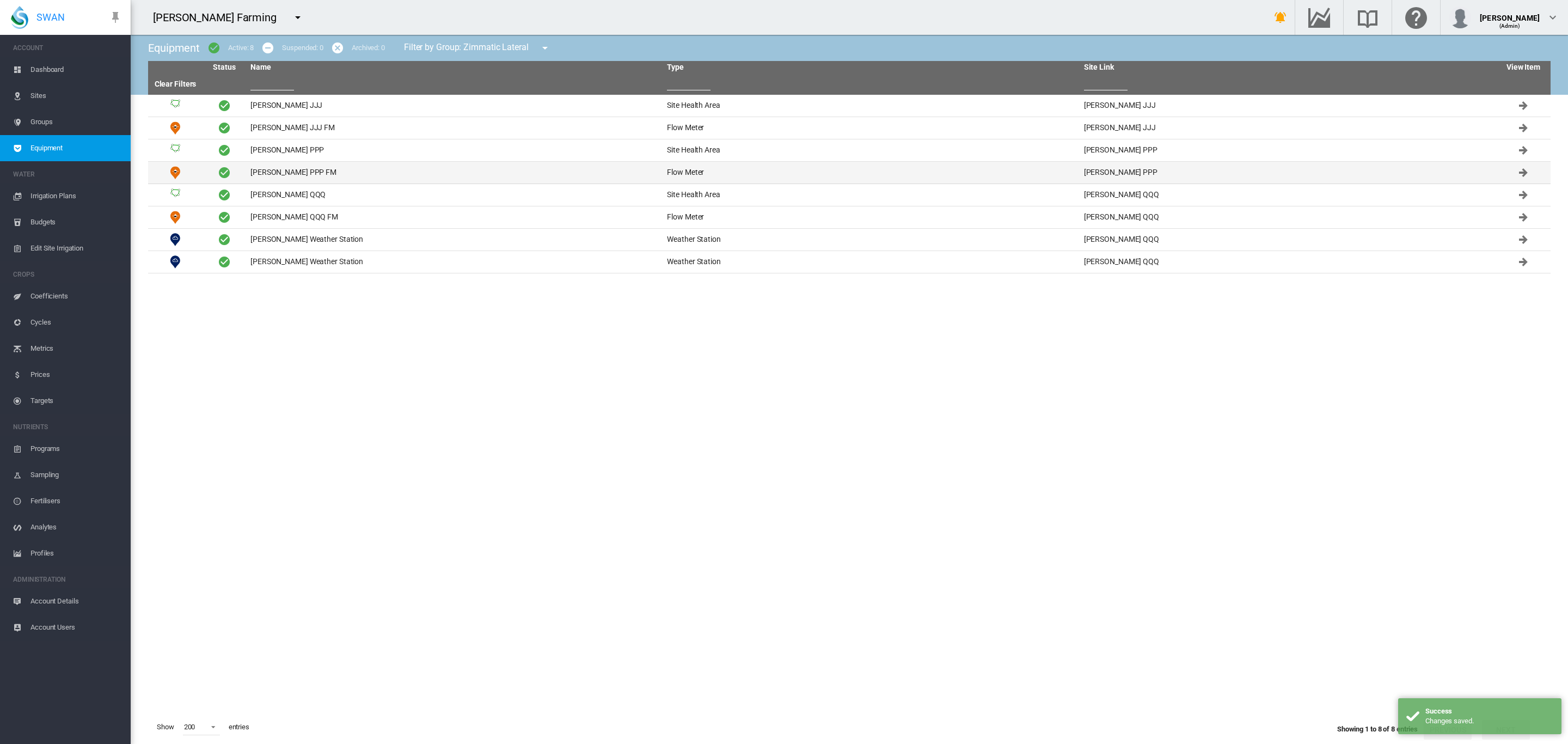
click at [278, 172] on td "Brooker PPP FM" at bounding box center [454, 173] width 416 height 22
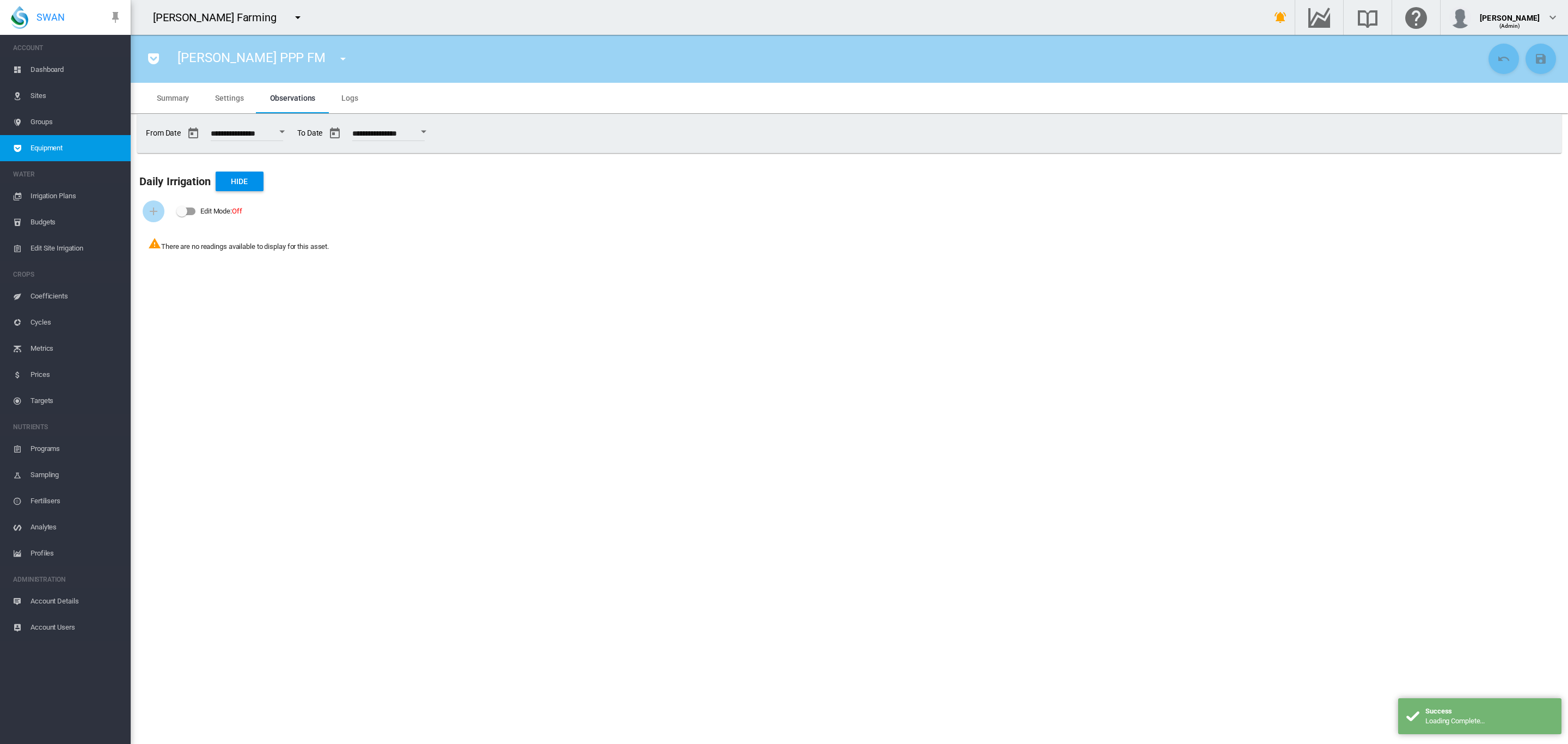
click at [233, 104] on md-tab-item "Settings" at bounding box center [229, 98] width 54 height 30
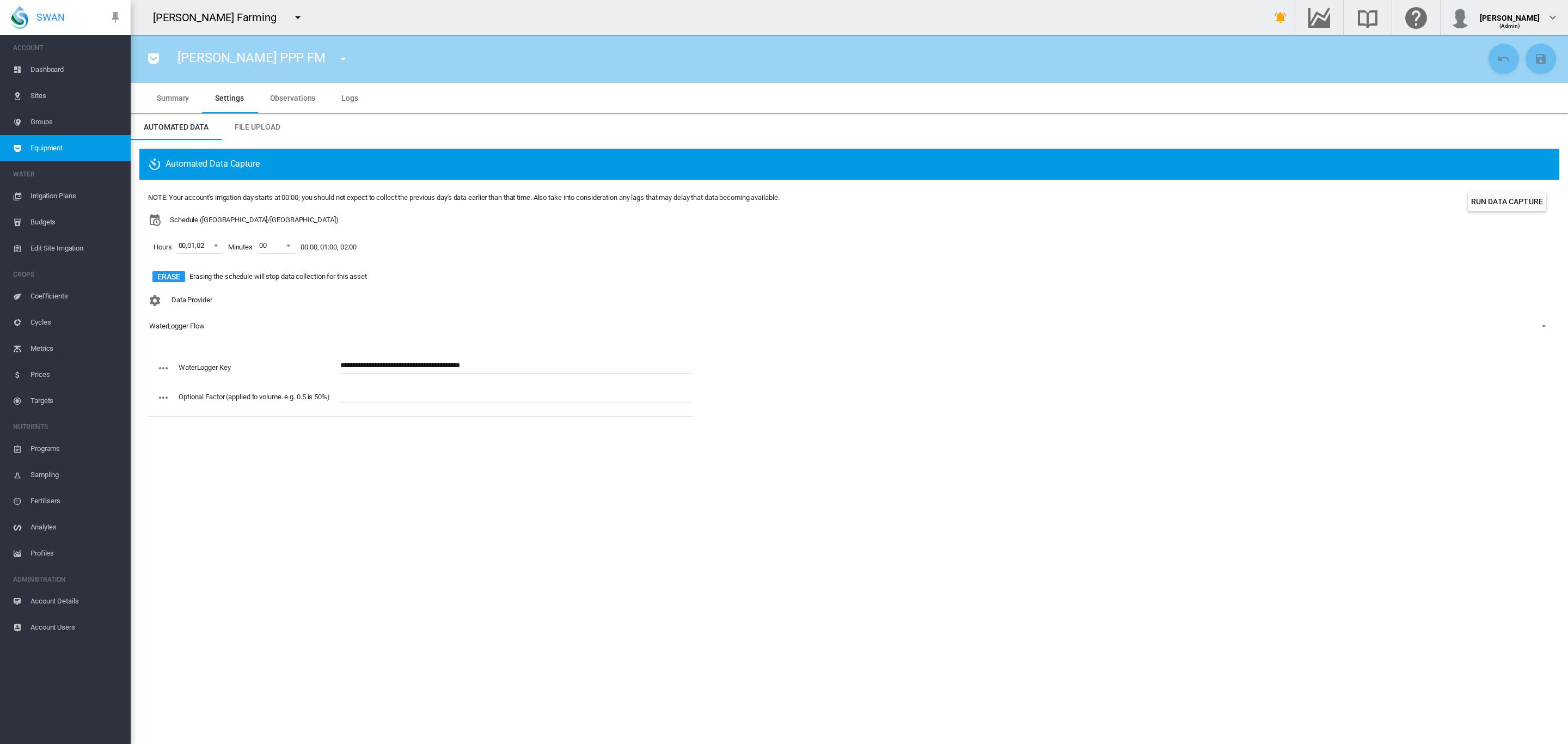
click at [337, 58] on md-icon "icon-menu-down" at bounding box center [343, 58] width 13 height 13
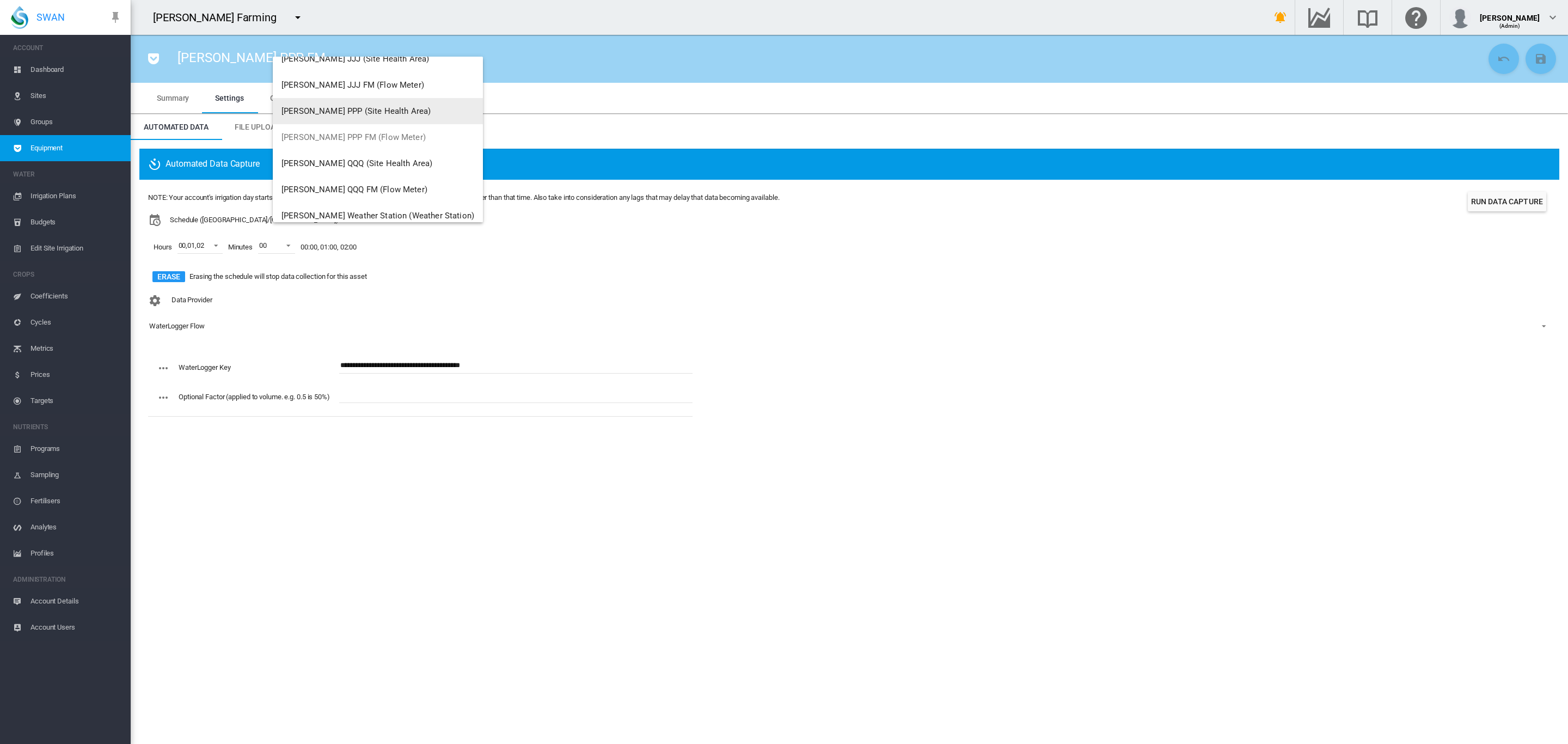
scroll to position [79, 0]
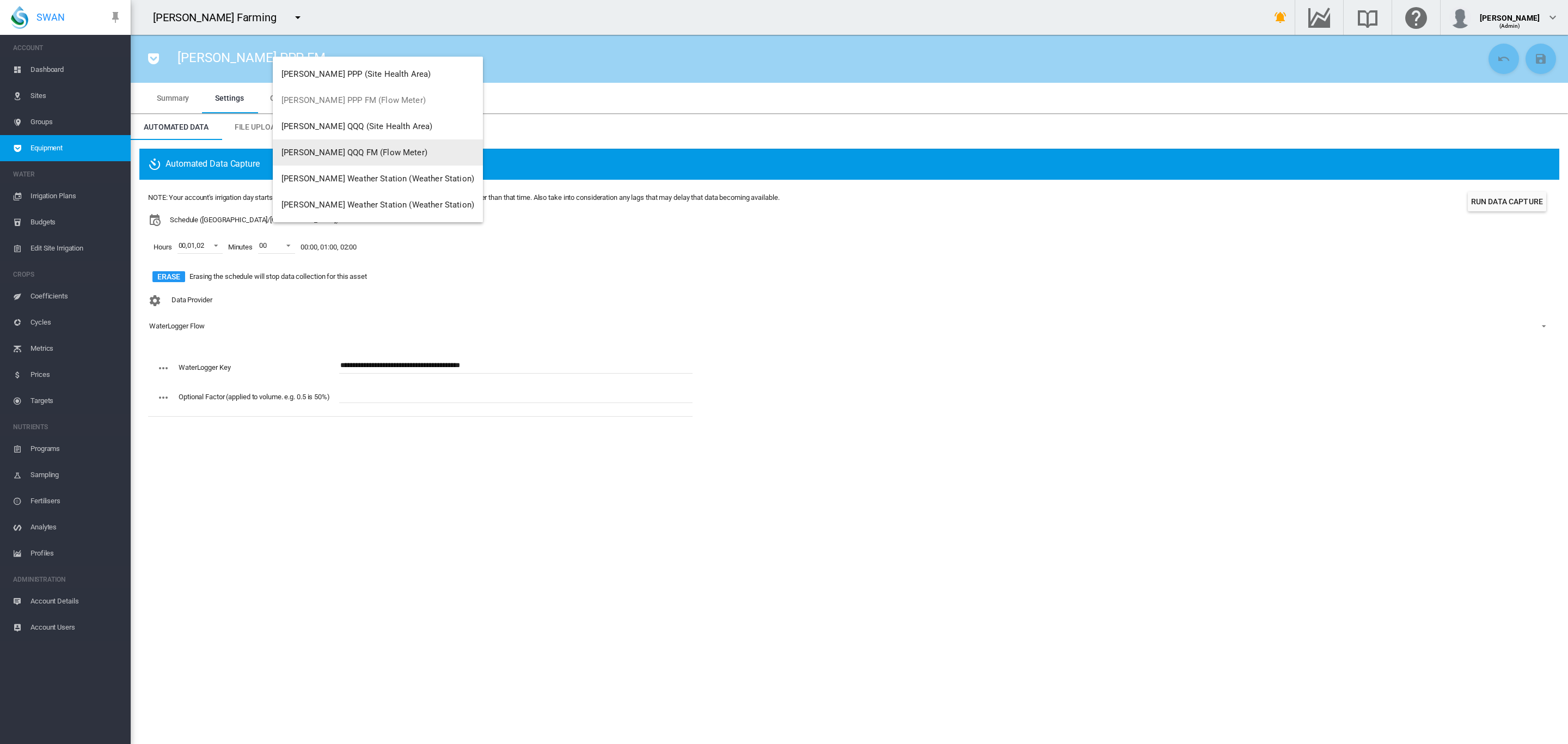
click at [378, 149] on span "Brooker QQQ FM (Flow Meter)" at bounding box center [354, 152] width 146 height 10
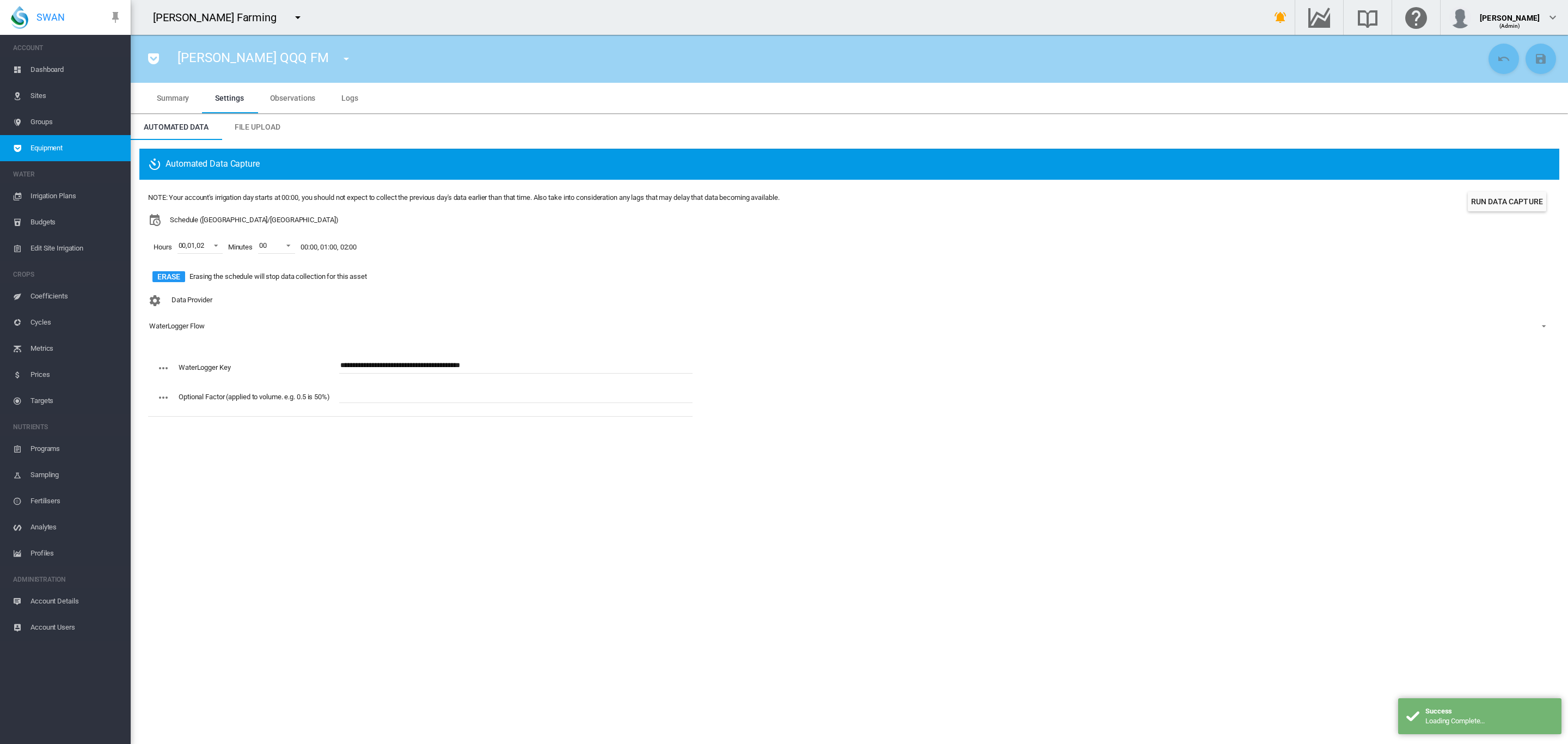
click at [639, 255] on div "Hours 00 , 01 , 02 00 01 02 03 04 05 06 07 08 09 10 11 12 13 14 15 16 17 18 19 …" at bounding box center [463, 247] width 631 height 41
click at [44, 98] on span "Sites" at bounding box center [76, 96] width 91 height 26
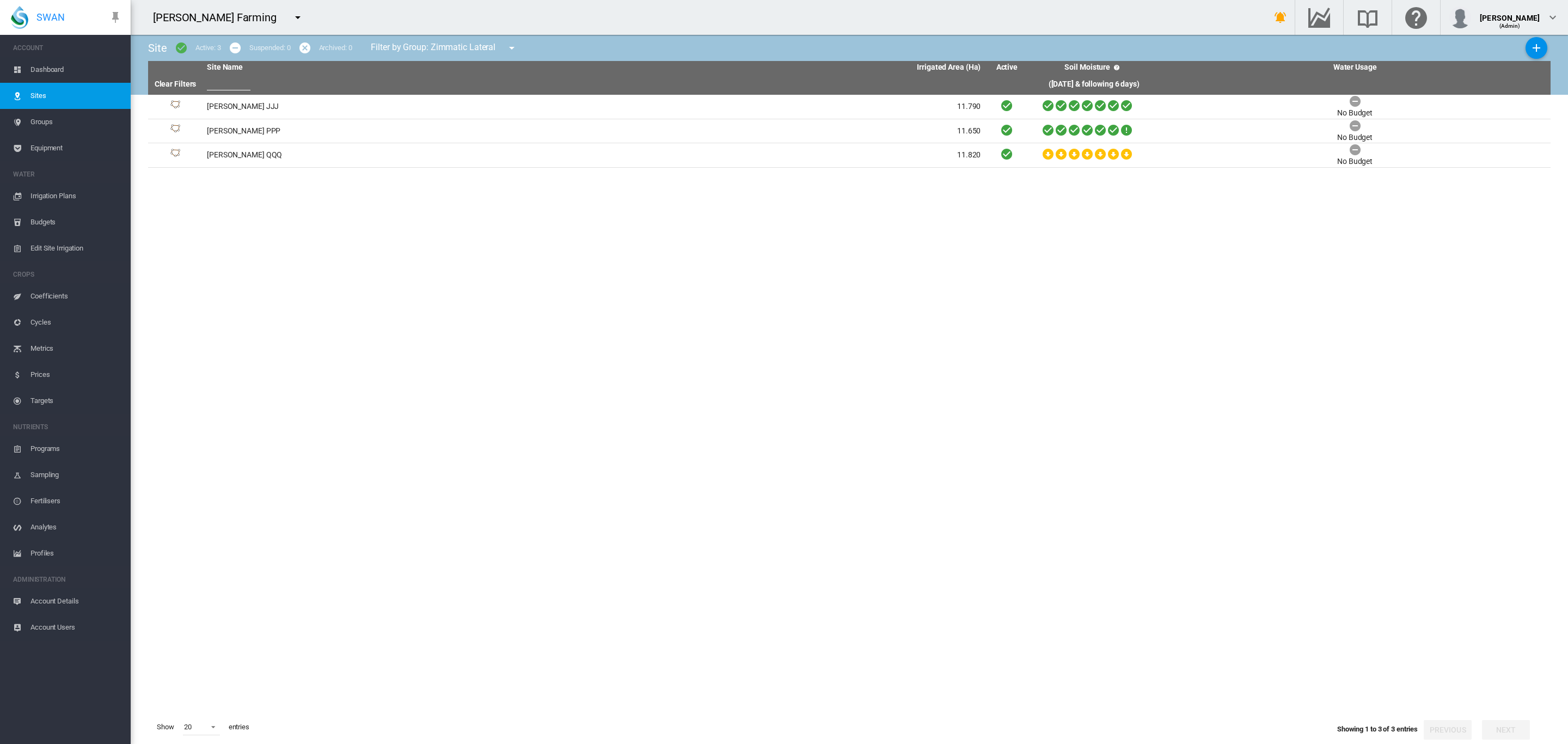
click at [51, 68] on span "Dashboard" at bounding box center [76, 69] width 91 height 26
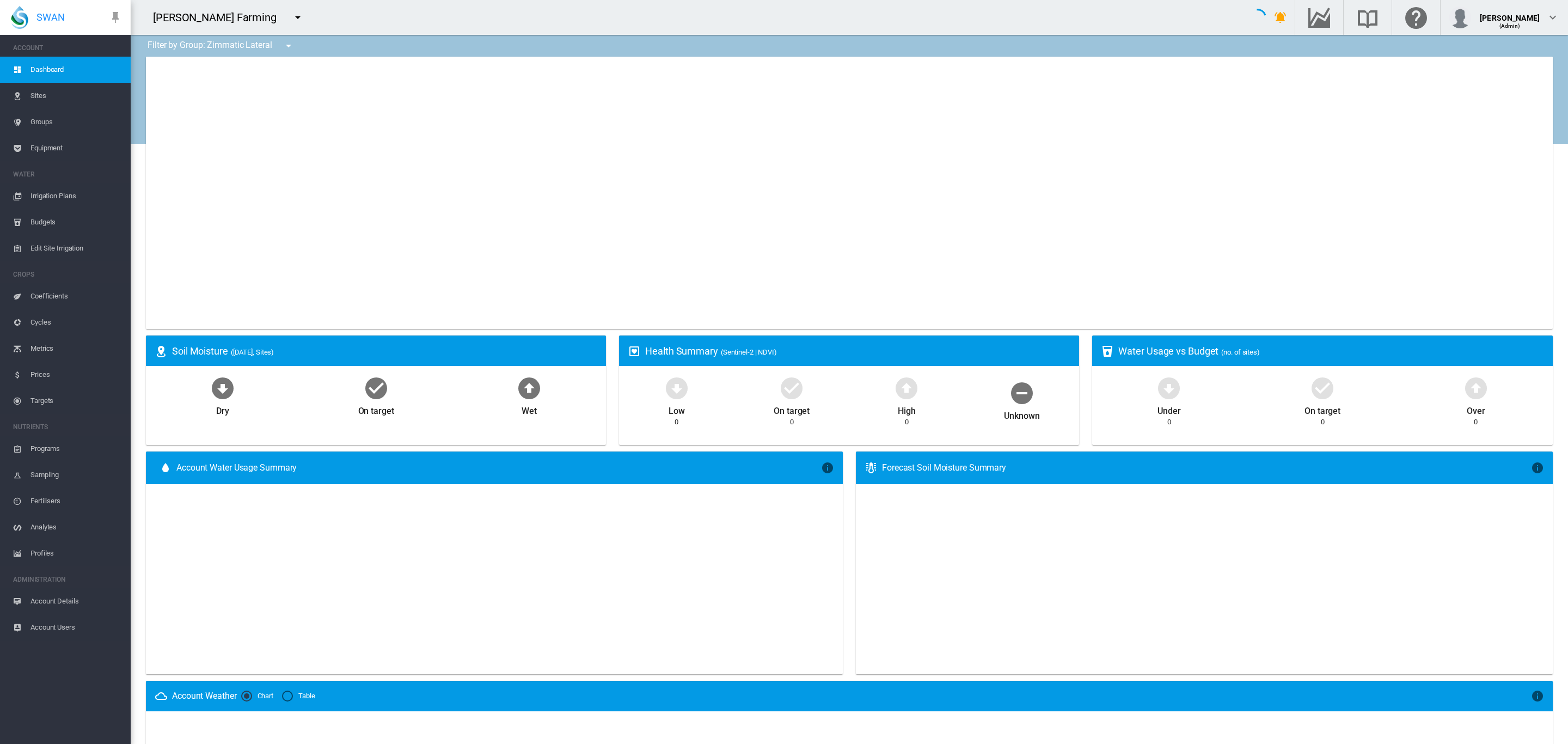
type input "**********"
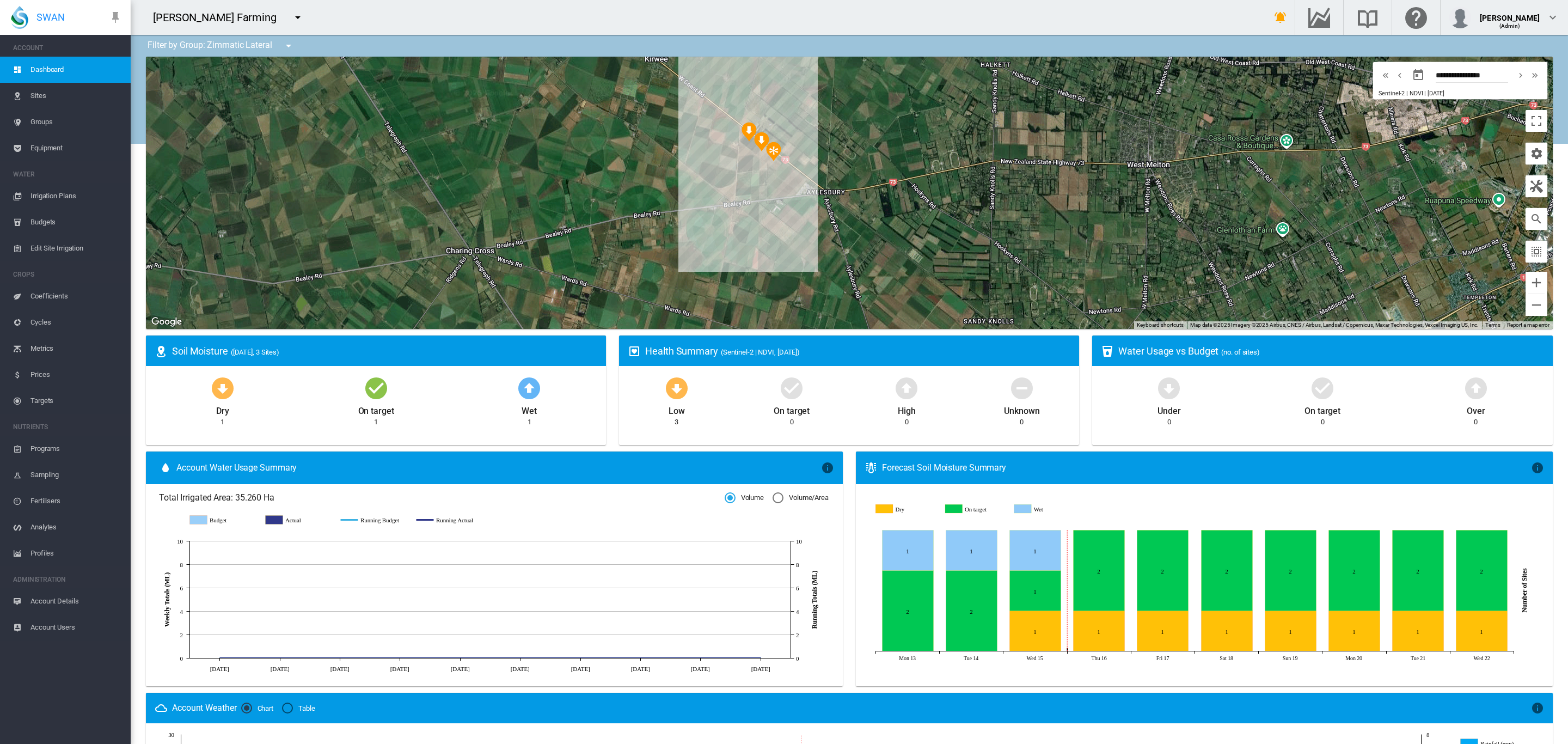
click at [44, 124] on span "Groups" at bounding box center [76, 122] width 91 height 26
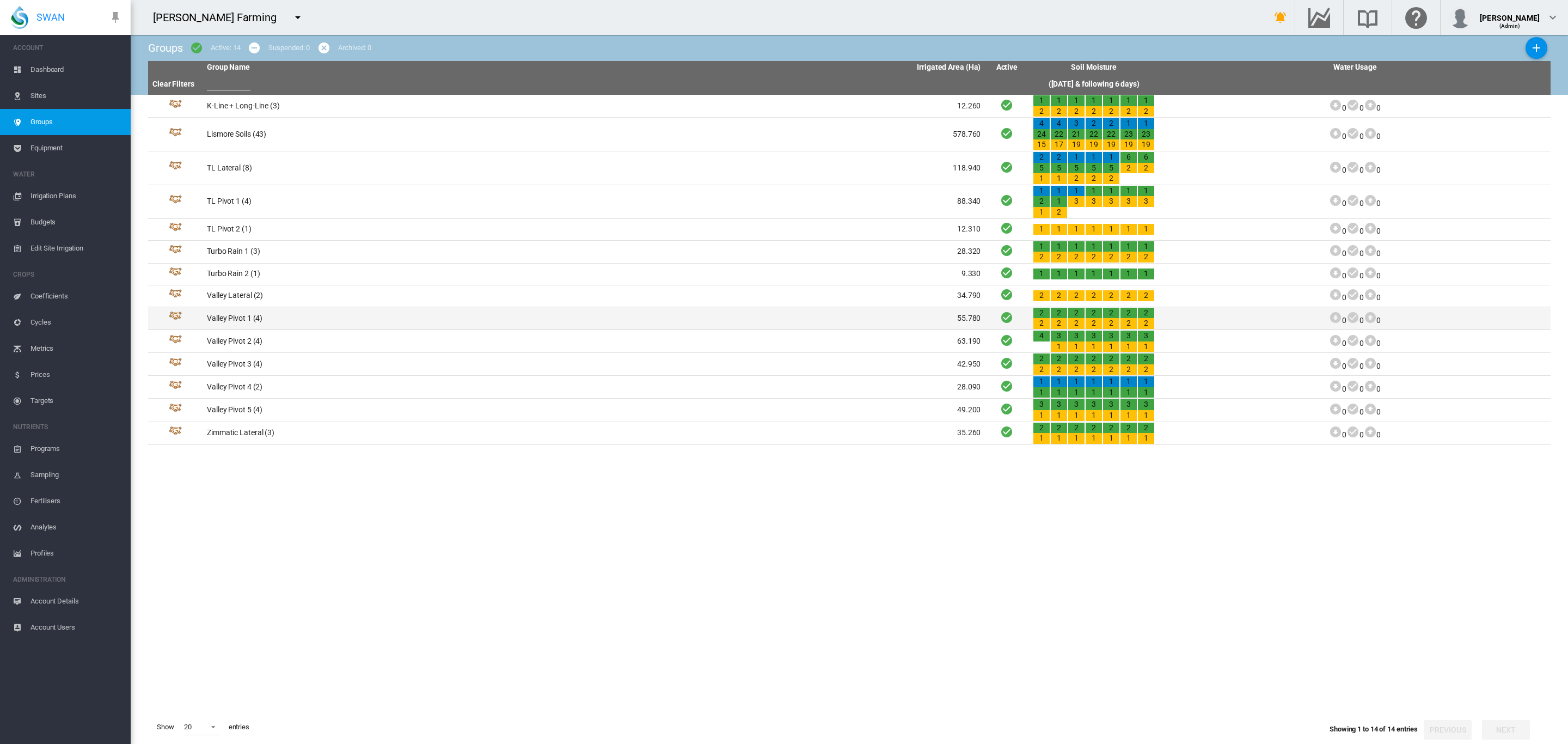
click at [234, 314] on td "Valley Pivot 1 (4)" at bounding box center [398, 318] width 391 height 23
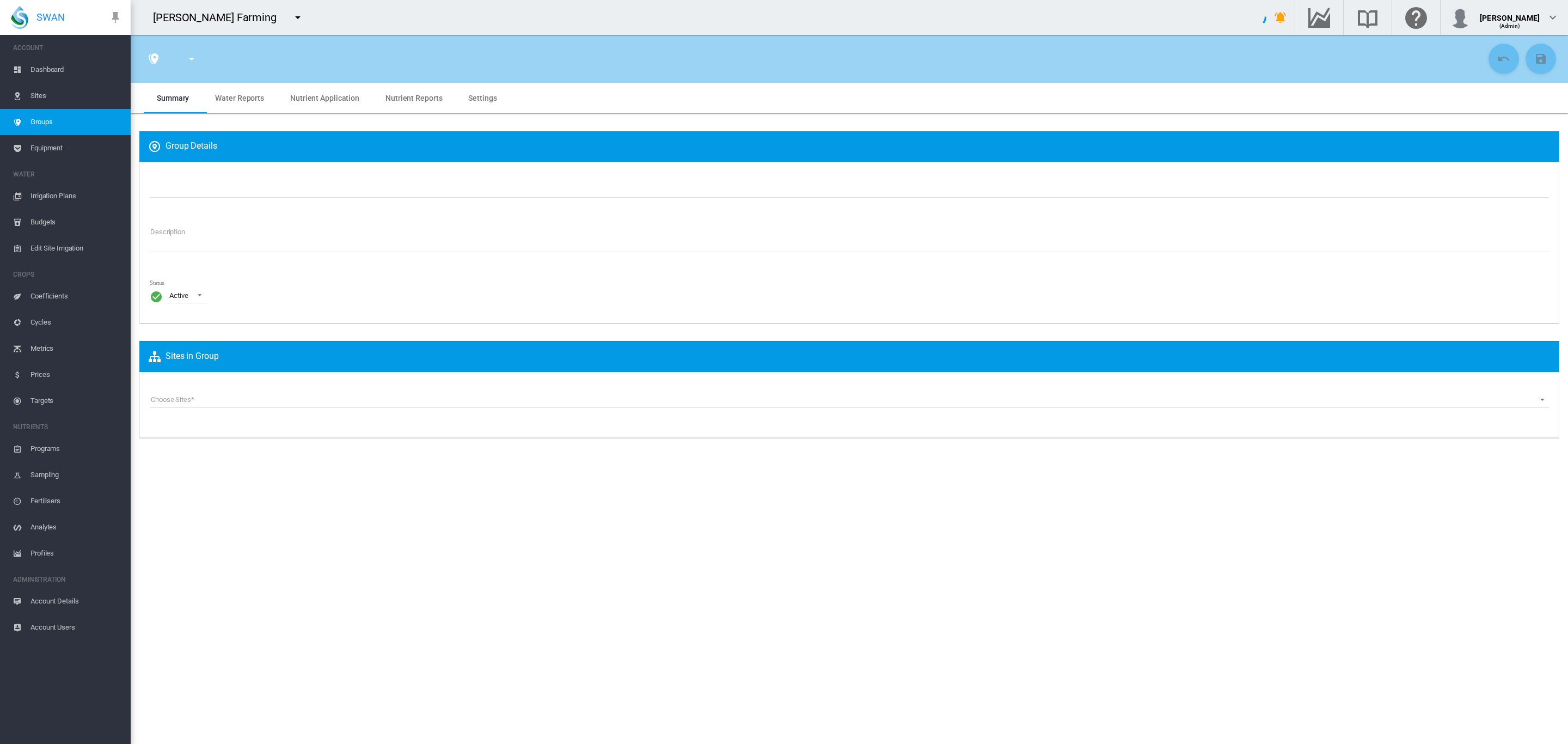
type input "**********"
type textarea "**********"
type input "*"
type input "**"
type input "*"
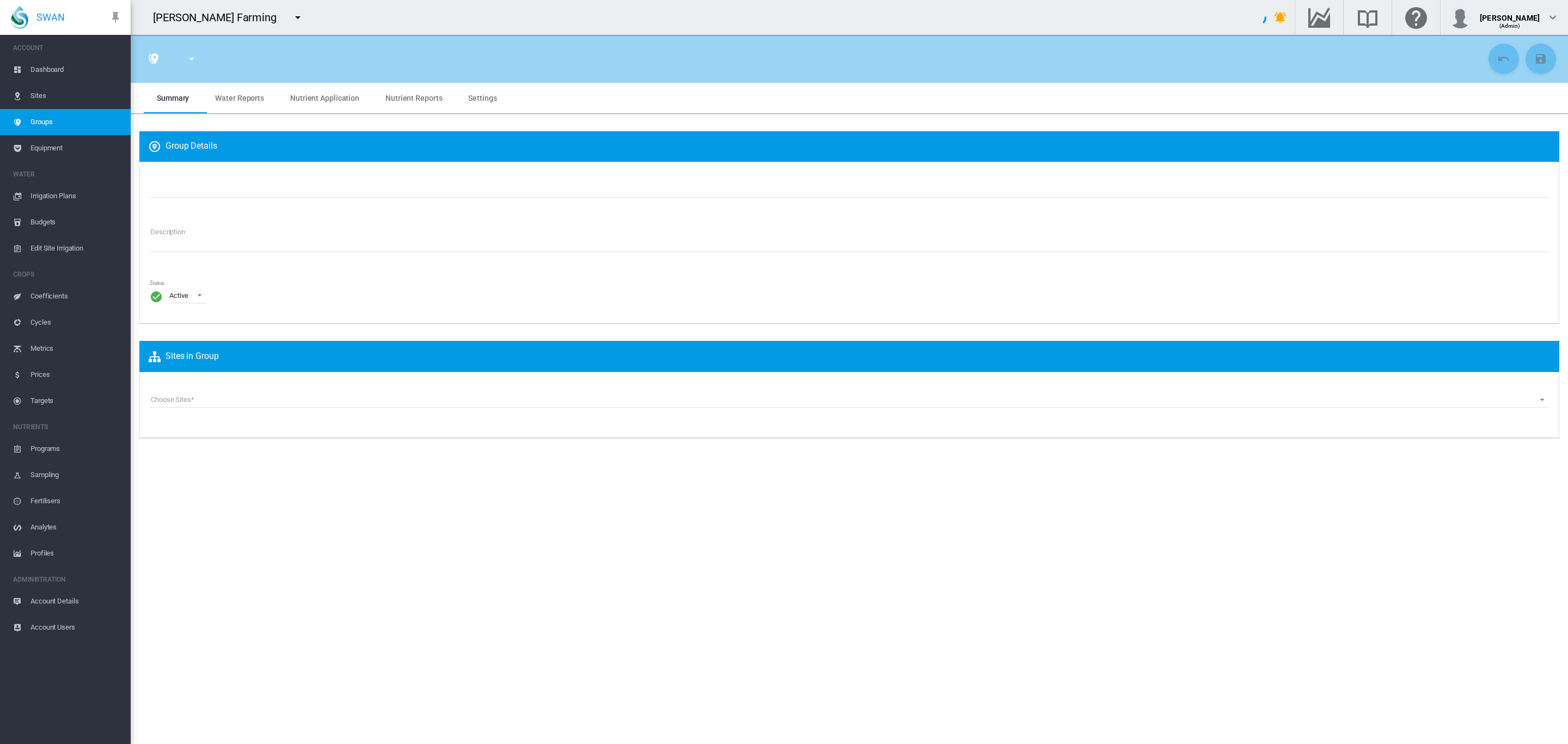
type input "***"
type input "****"
click at [471, 98] on span "Settings" at bounding box center [482, 98] width 29 height 9
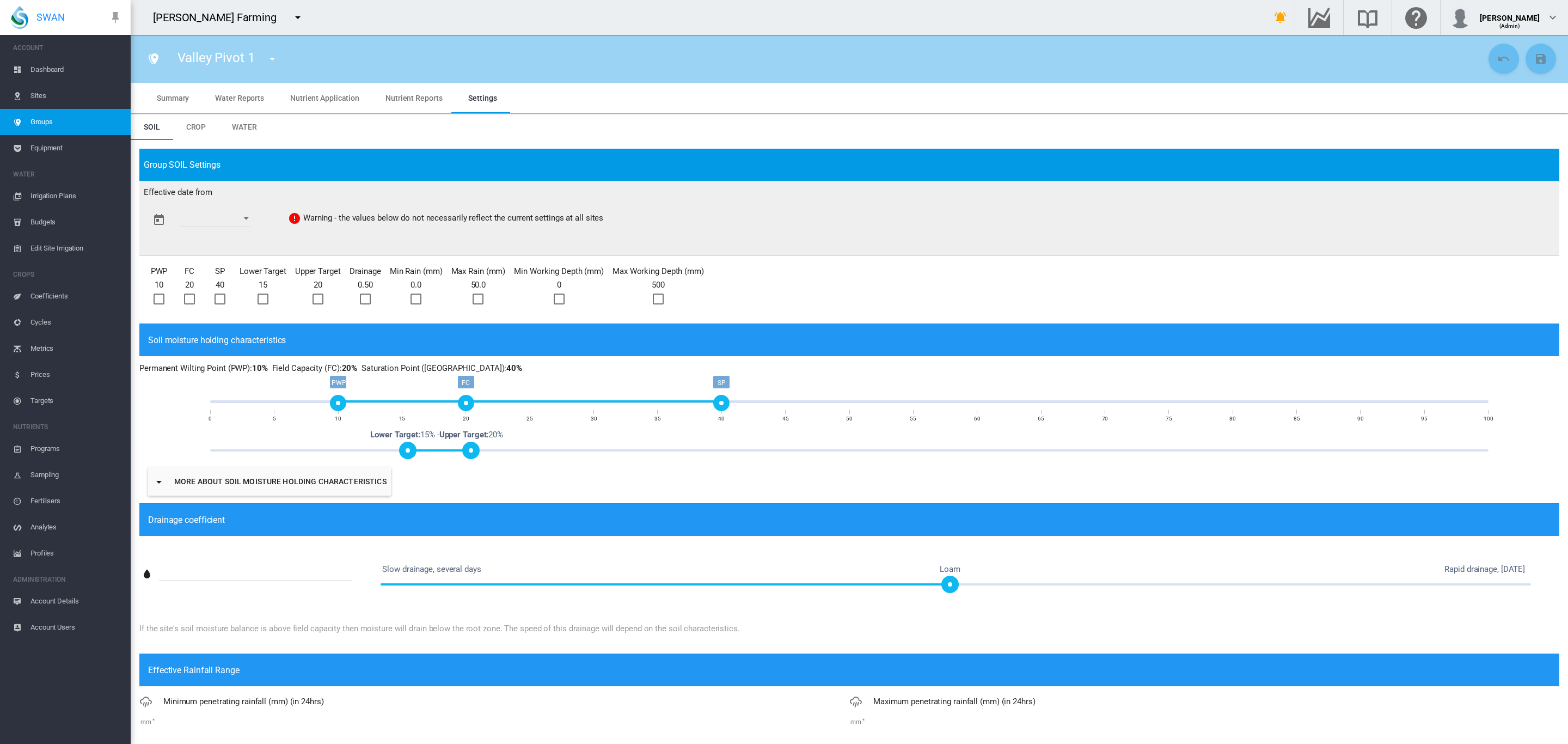
click at [44, 118] on span "Groups" at bounding box center [76, 122] width 91 height 26
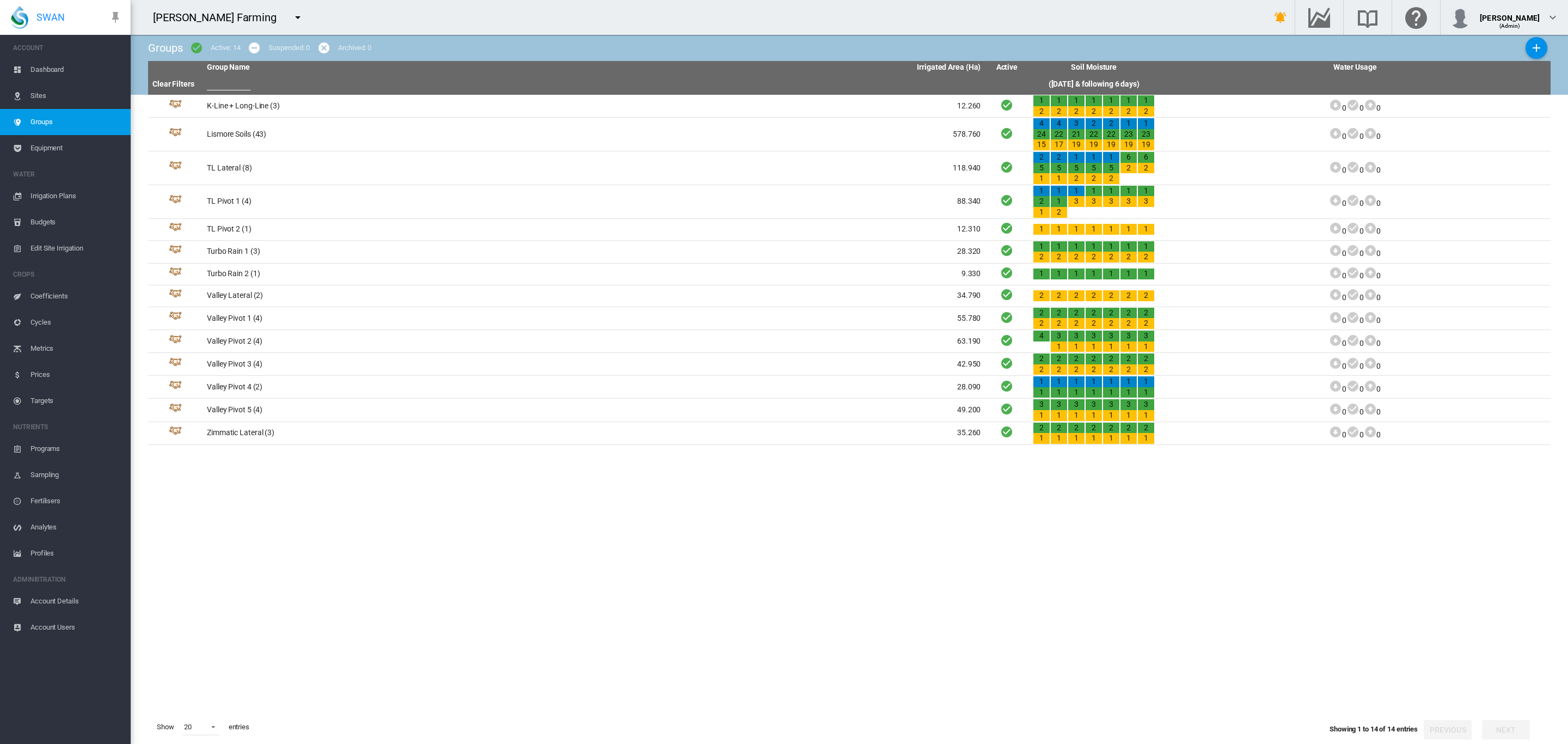
click at [52, 77] on span "Dashboard" at bounding box center [76, 69] width 91 height 26
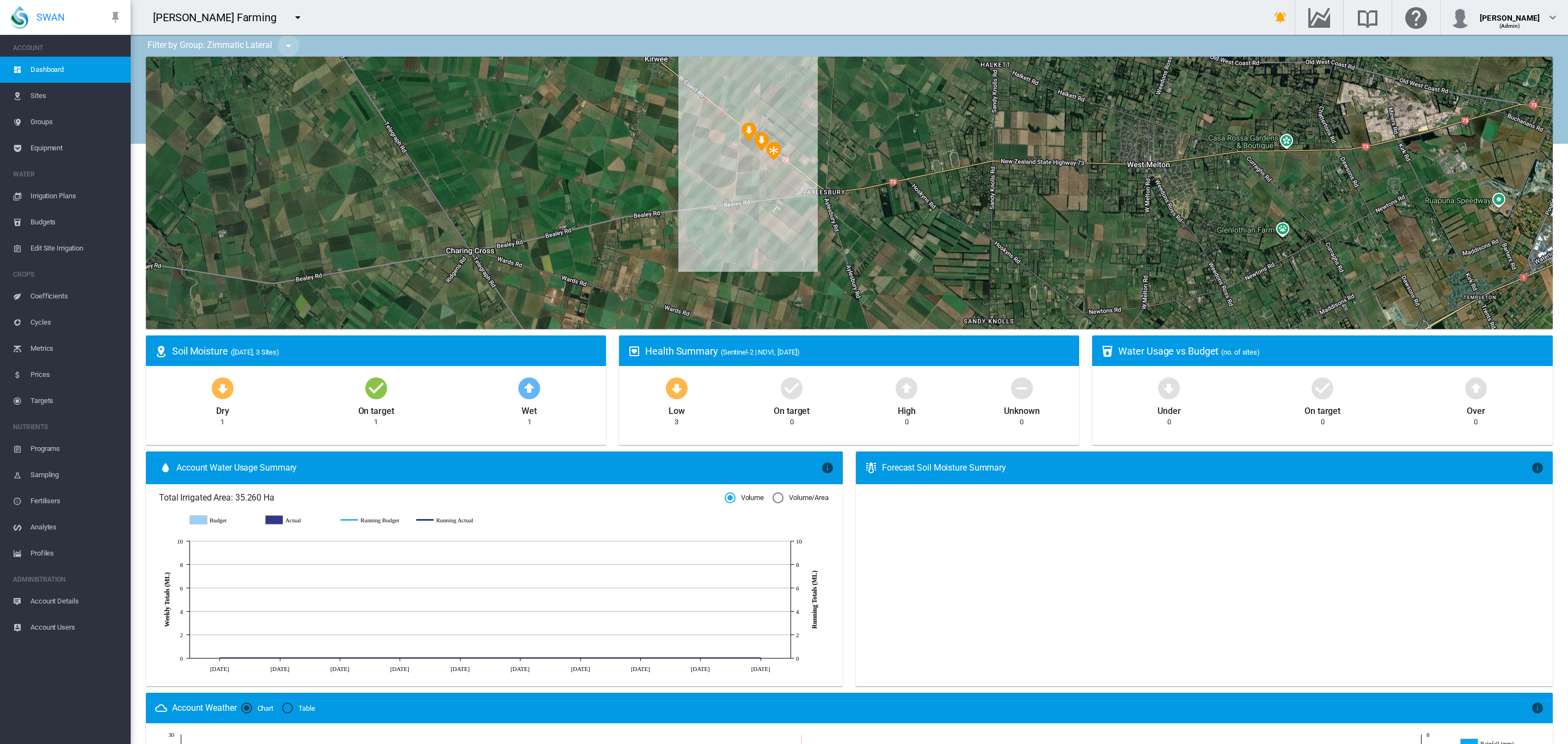
click at [278, 47] on button "button" at bounding box center [289, 46] width 22 height 22
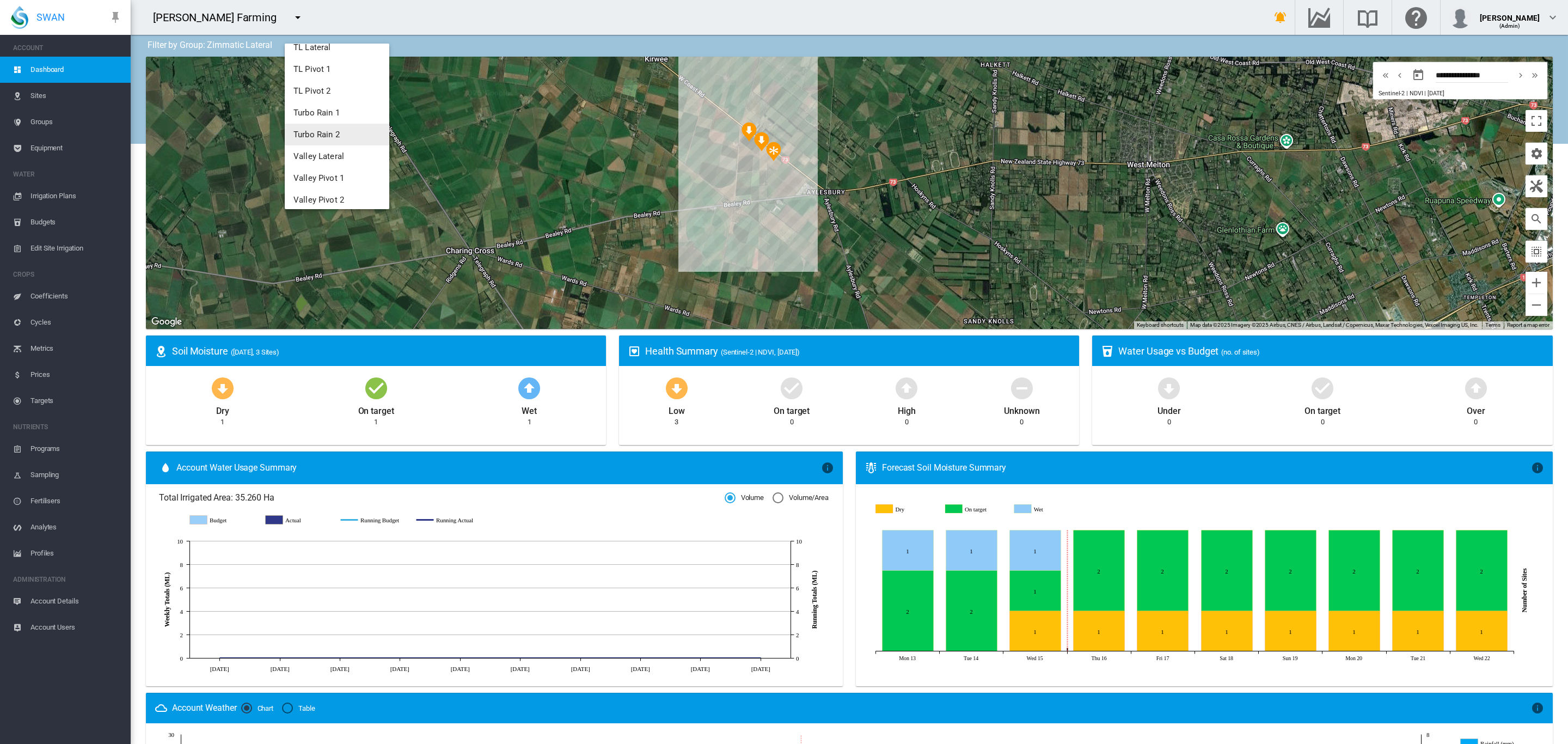
scroll to position [102, 0]
click at [325, 172] on span "Valley Pivot 1" at bounding box center [318, 175] width 51 height 10
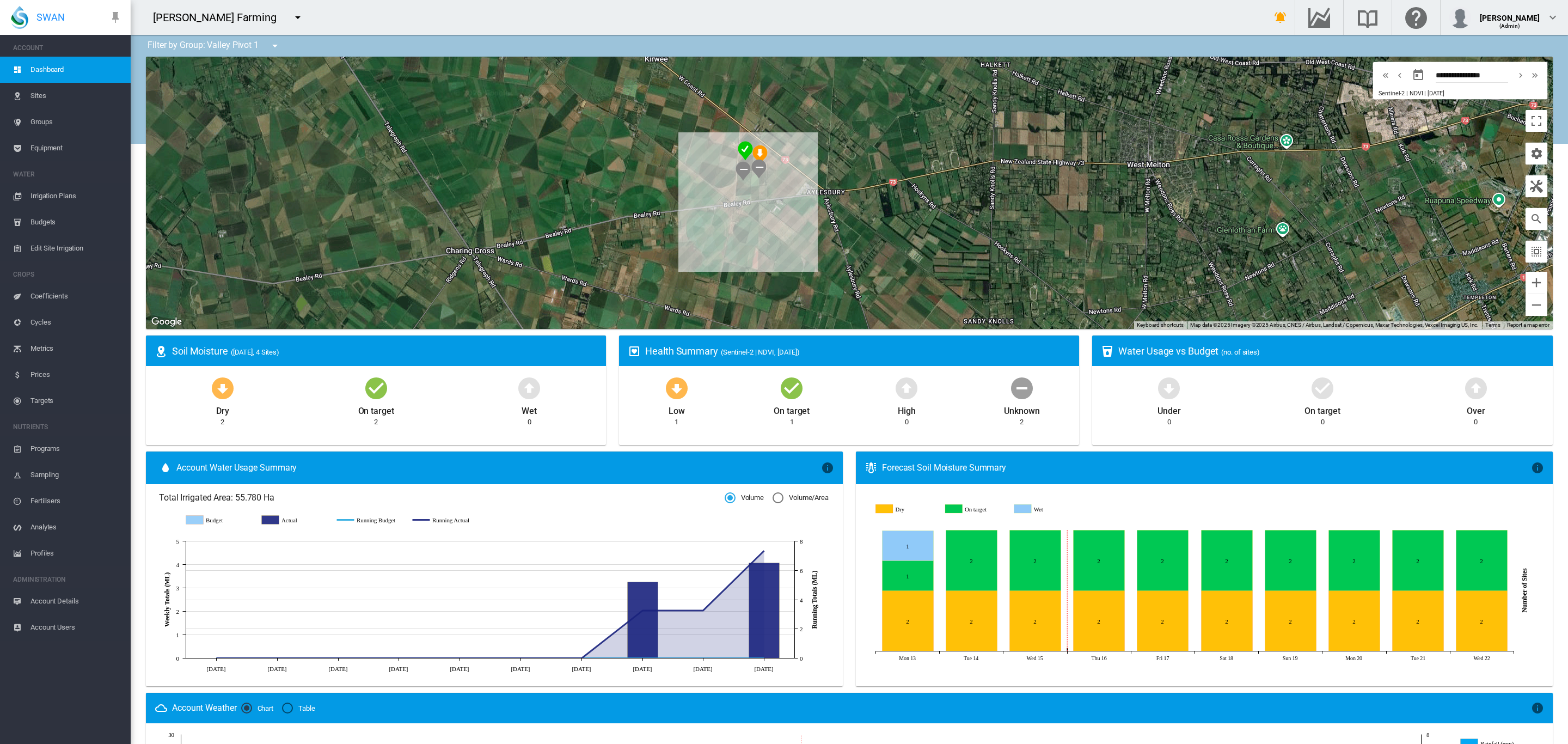
click at [69, 244] on span "Edit Site Irrigation" at bounding box center [76, 248] width 91 height 26
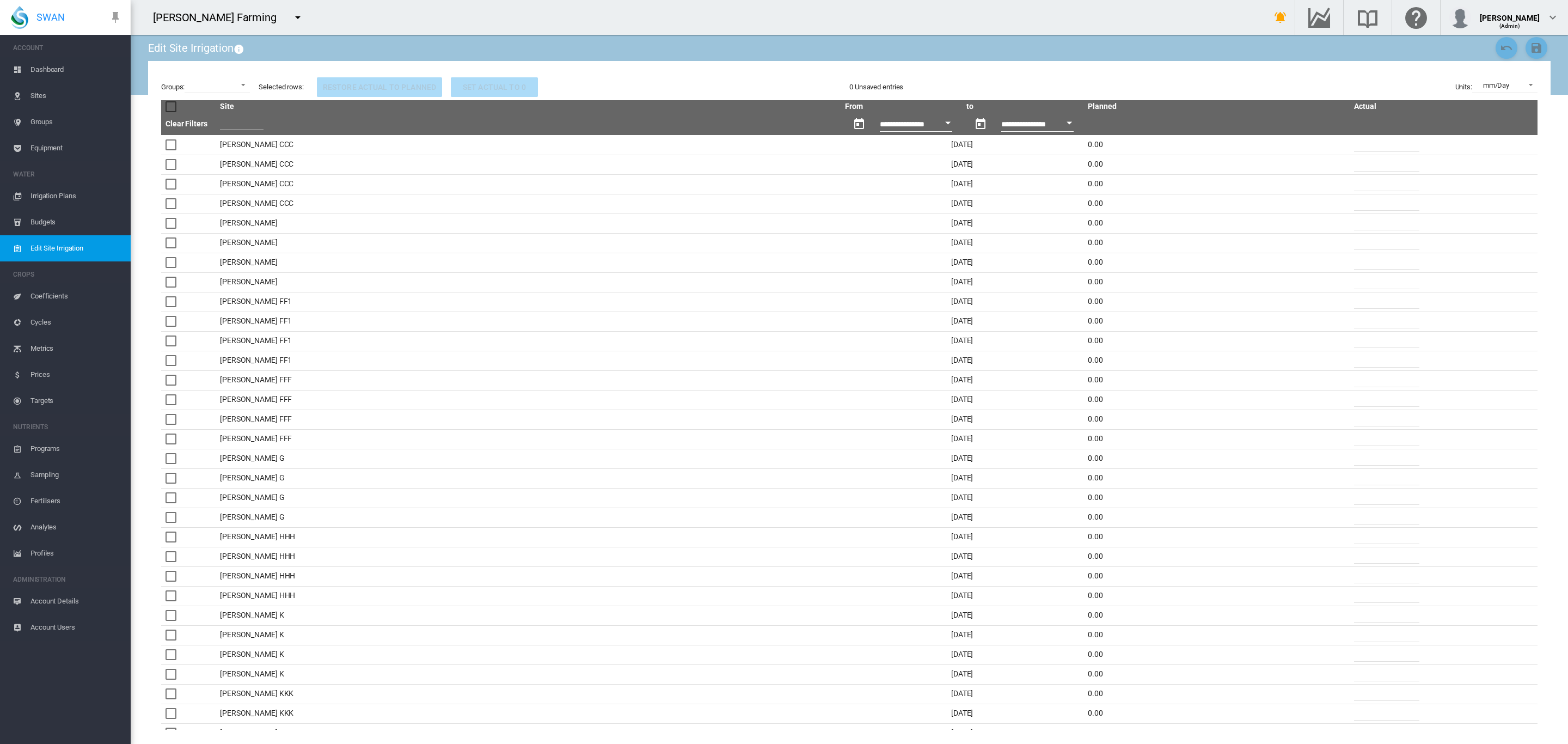
click at [58, 194] on span "Irrigation Plans" at bounding box center [76, 196] width 91 height 26
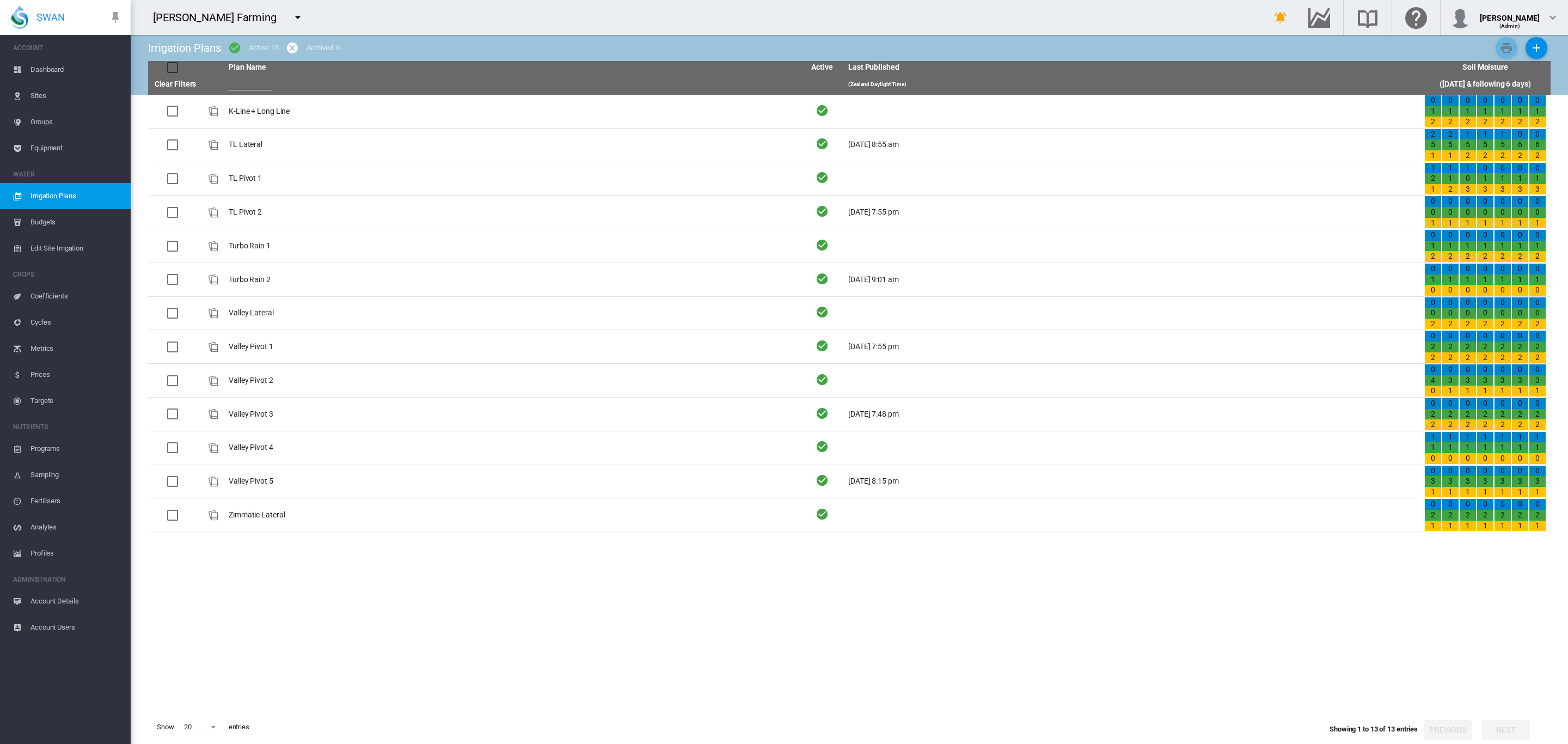
click at [46, 147] on span "Equipment" at bounding box center [76, 148] width 91 height 26
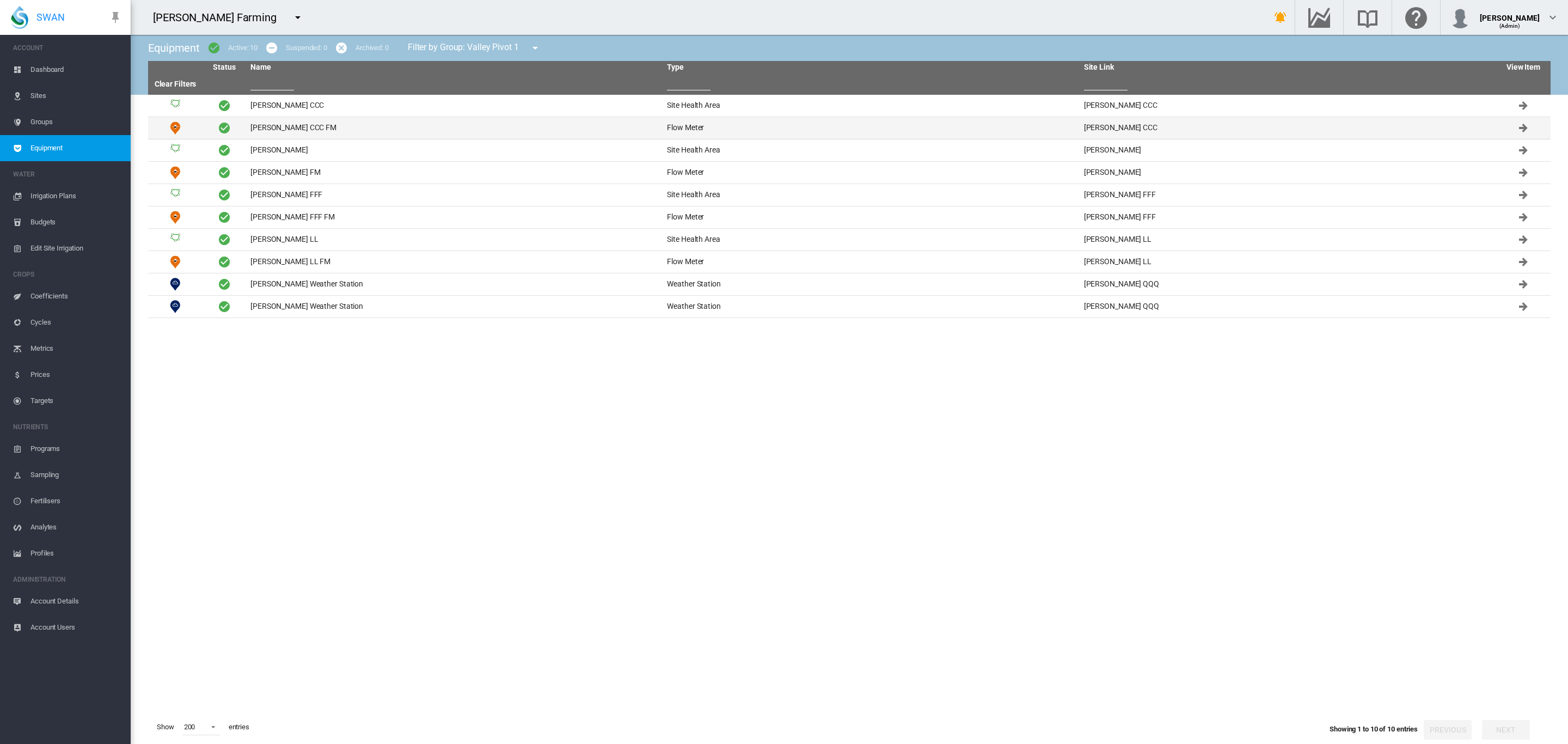
click at [301, 130] on td "[PERSON_NAME] CCC FM" at bounding box center [454, 128] width 416 height 22
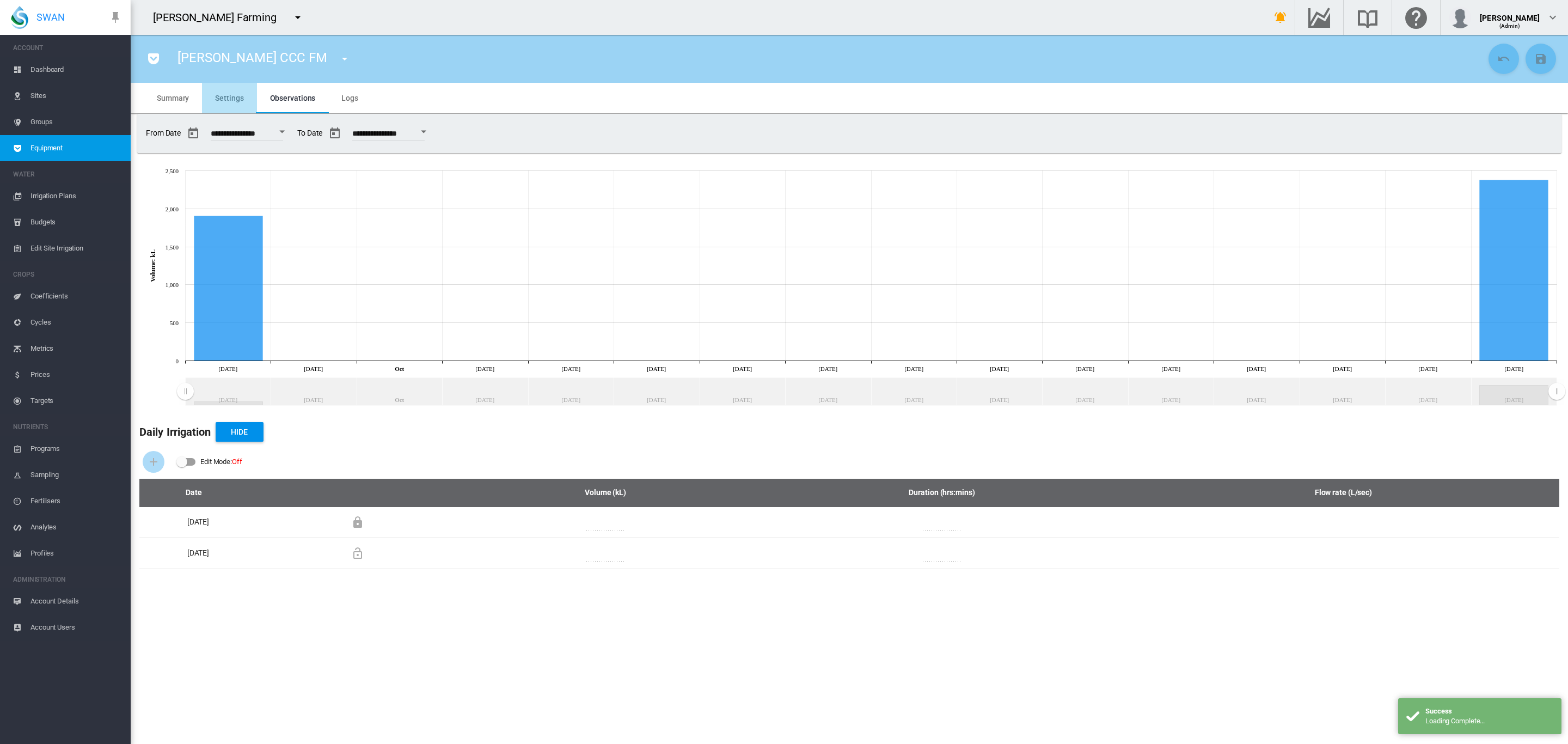
click at [228, 95] on span "Settings" at bounding box center [229, 98] width 29 height 9
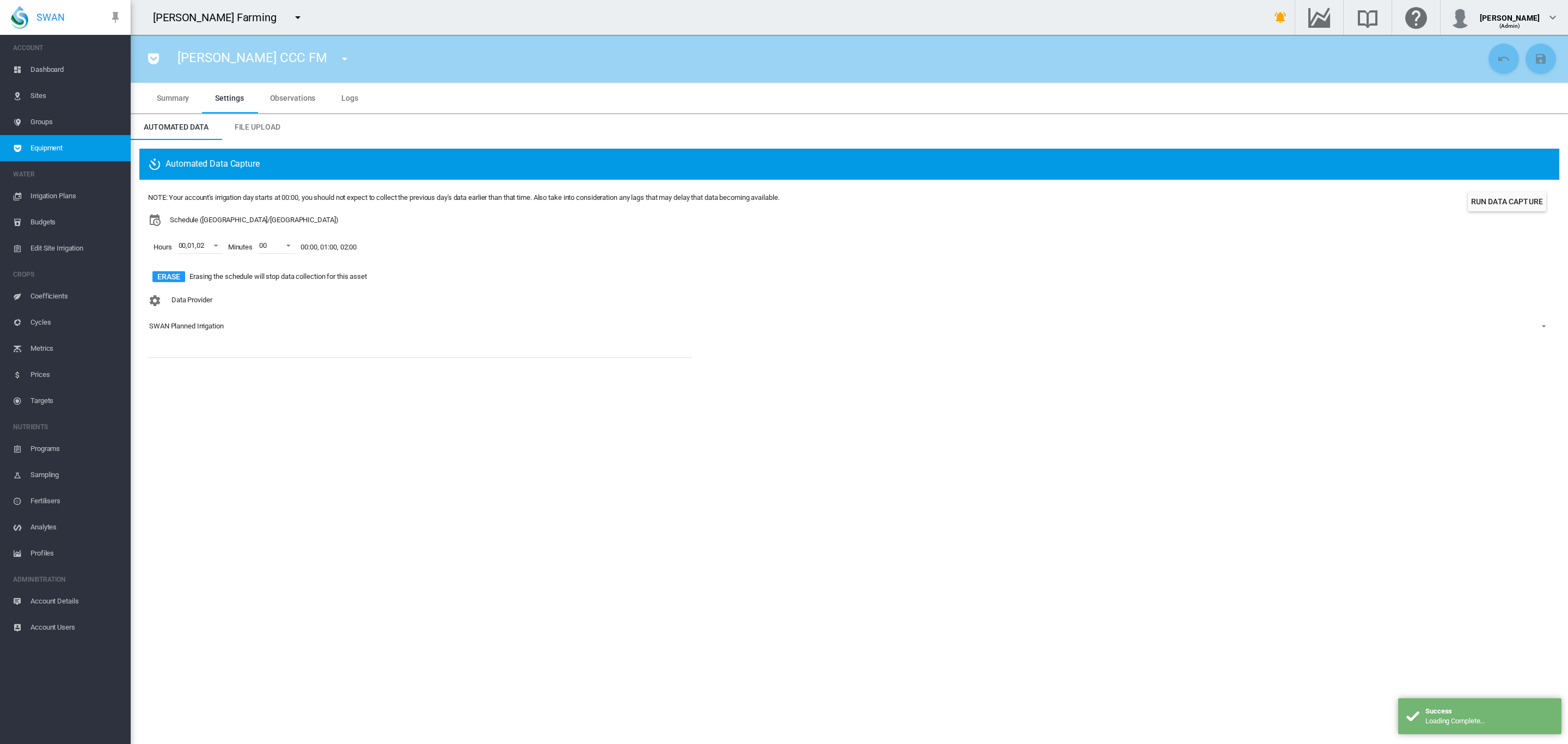
click at [44, 146] on span "Equipment" at bounding box center [76, 148] width 91 height 26
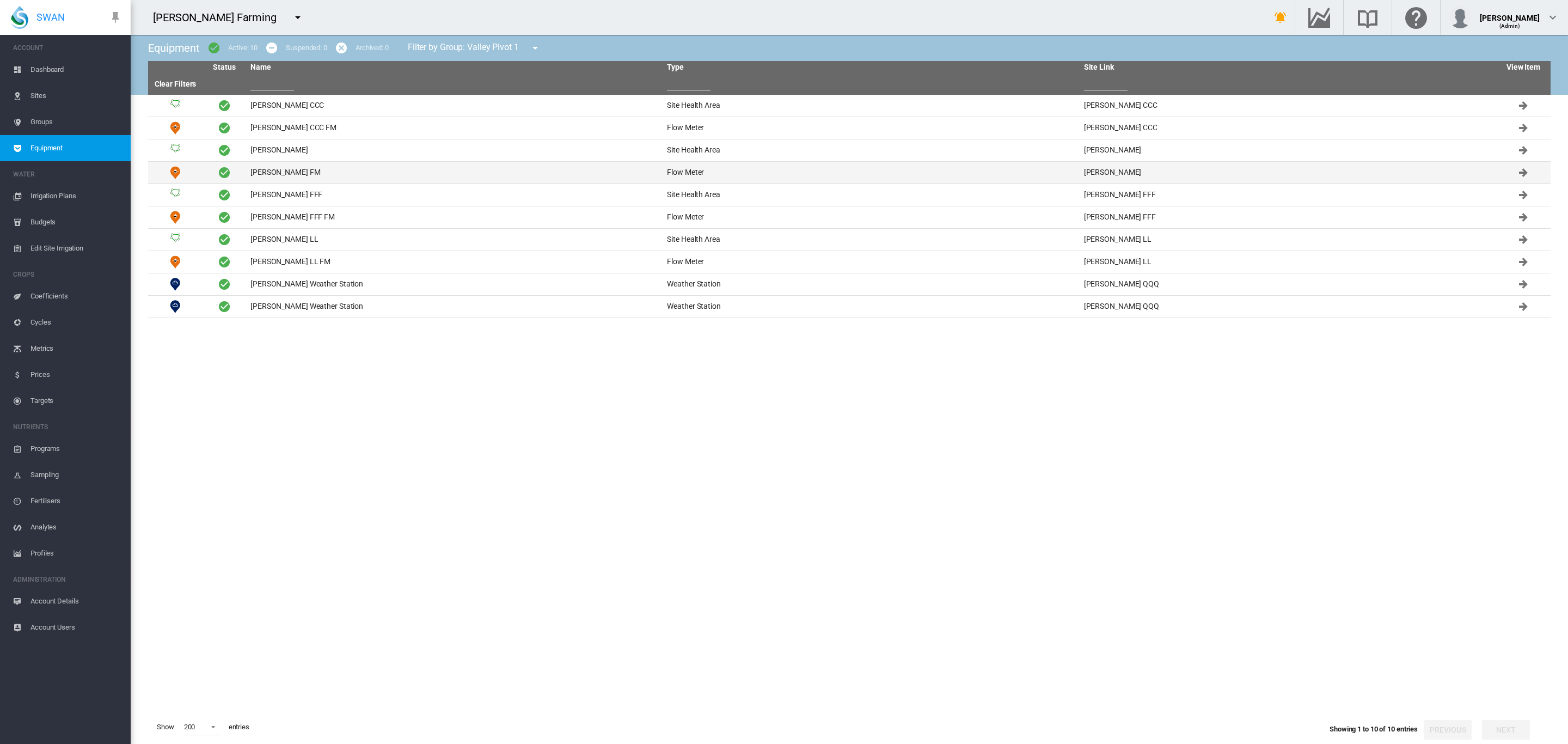
click at [270, 172] on td "[PERSON_NAME] FM" at bounding box center [454, 173] width 416 height 22
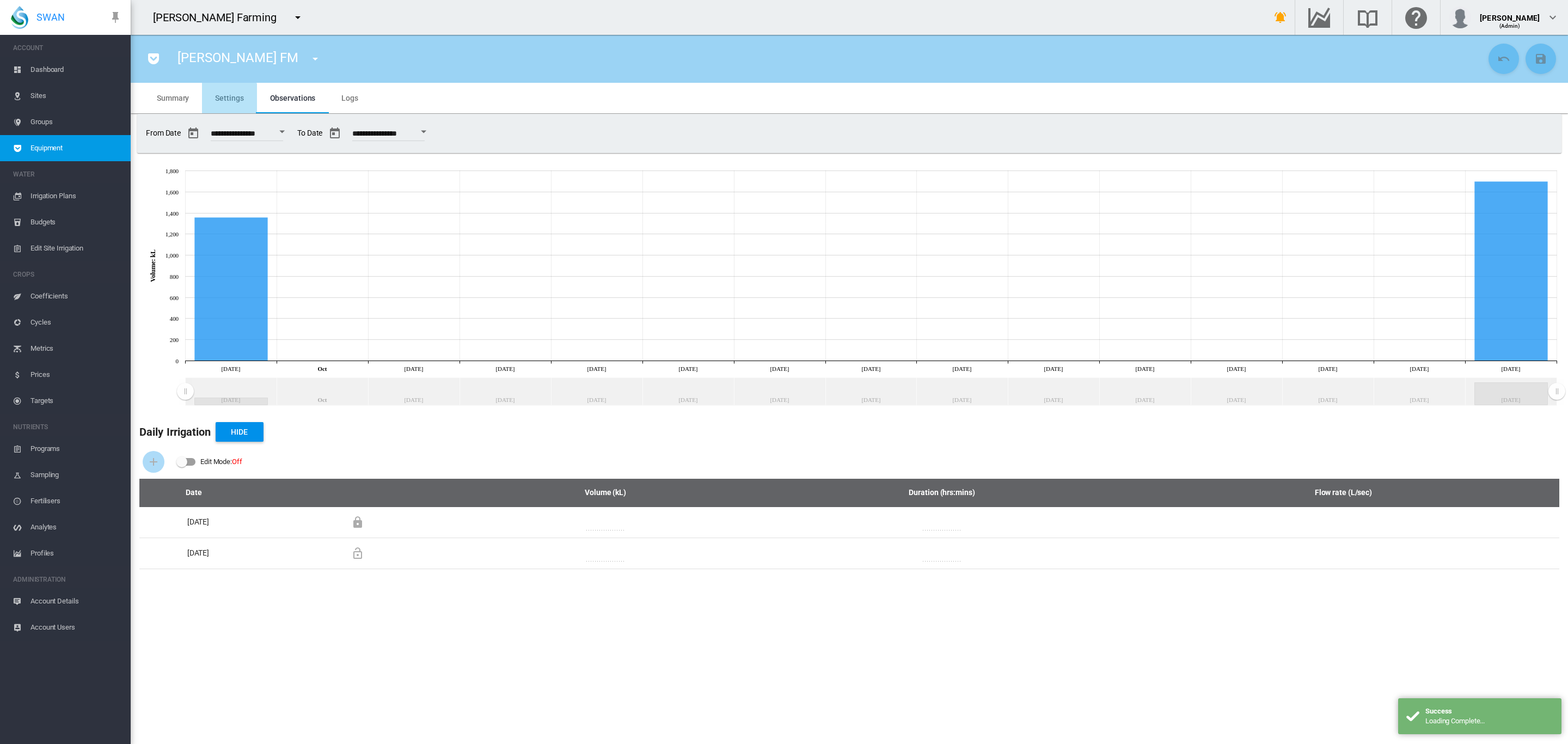
click at [227, 102] on span "Settings" at bounding box center [229, 98] width 29 height 9
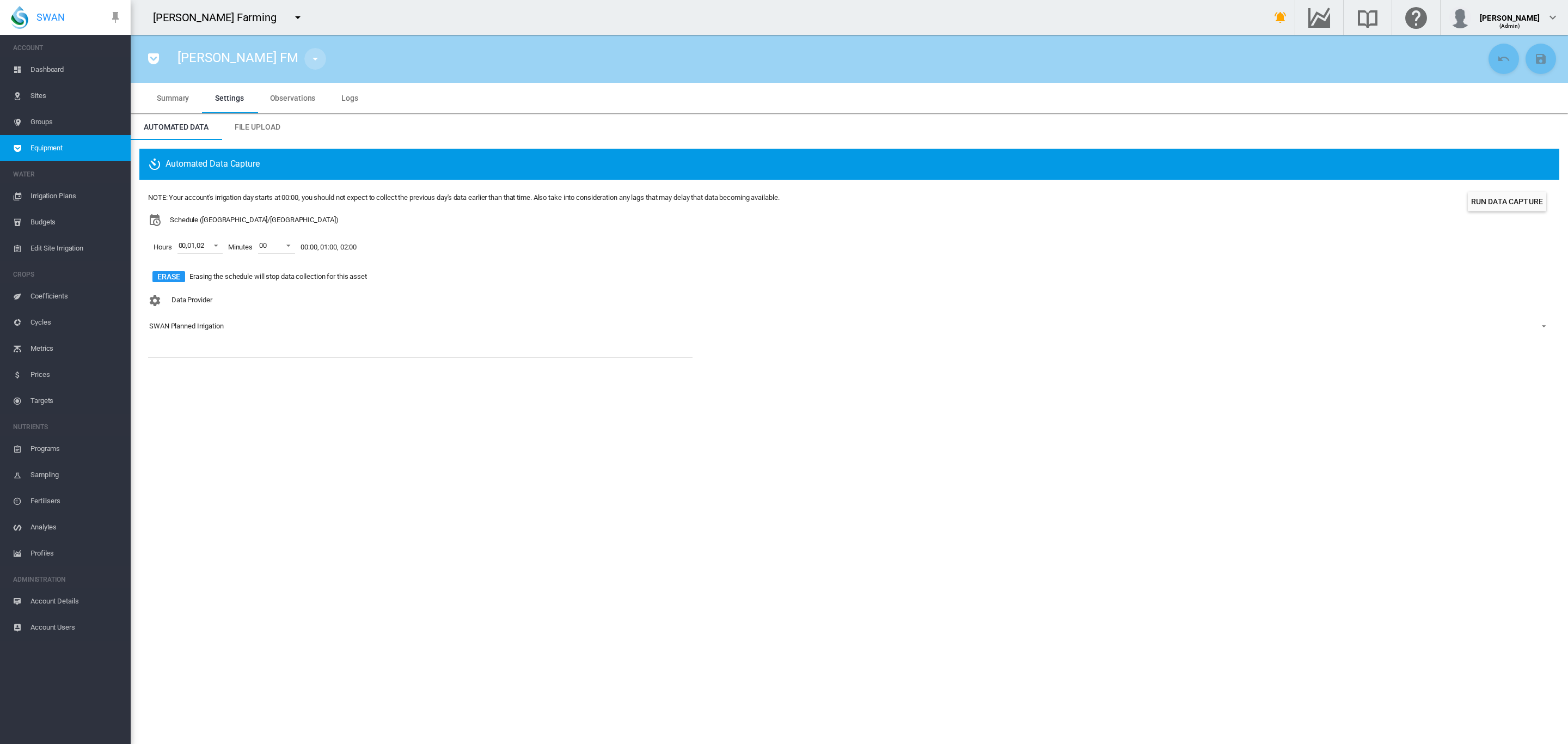
click at [309, 59] on md-icon "icon-menu-down" at bounding box center [315, 58] width 13 height 13
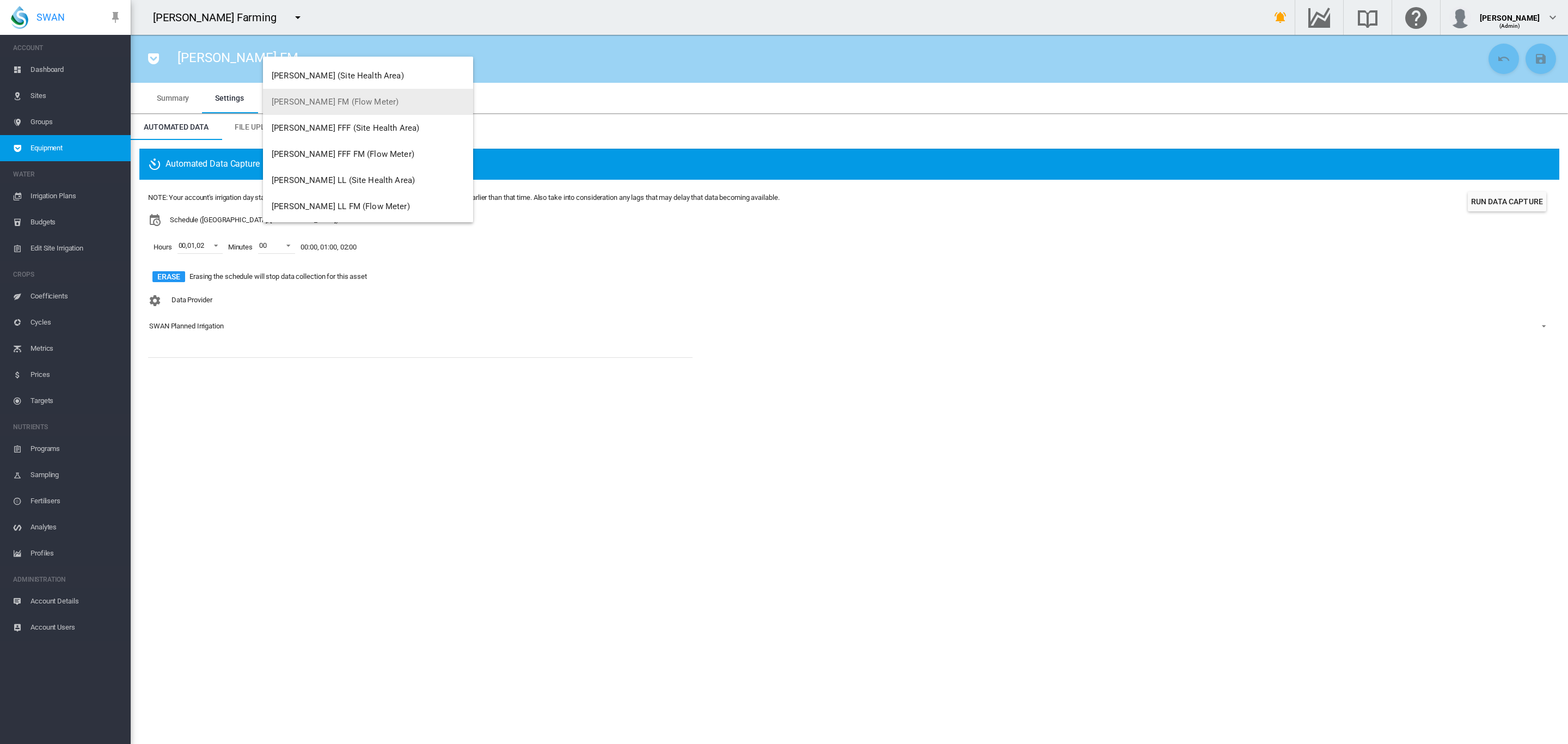
scroll to position [82, 0]
click at [328, 152] on span "[PERSON_NAME] FFF FM (Flow Meter)" at bounding box center [343, 149] width 142 height 10
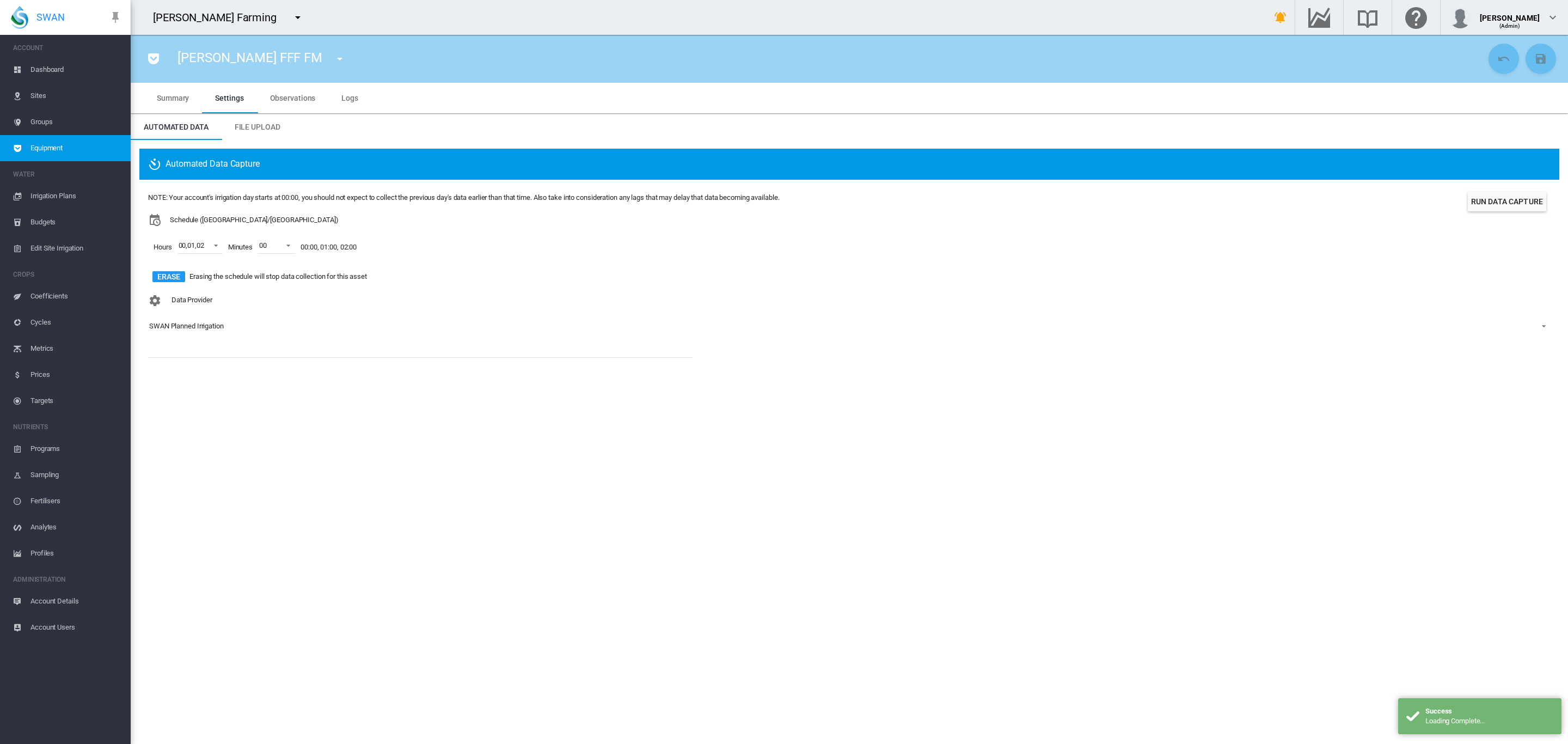
click at [329, 60] on button "button" at bounding box center [340, 59] width 22 height 22
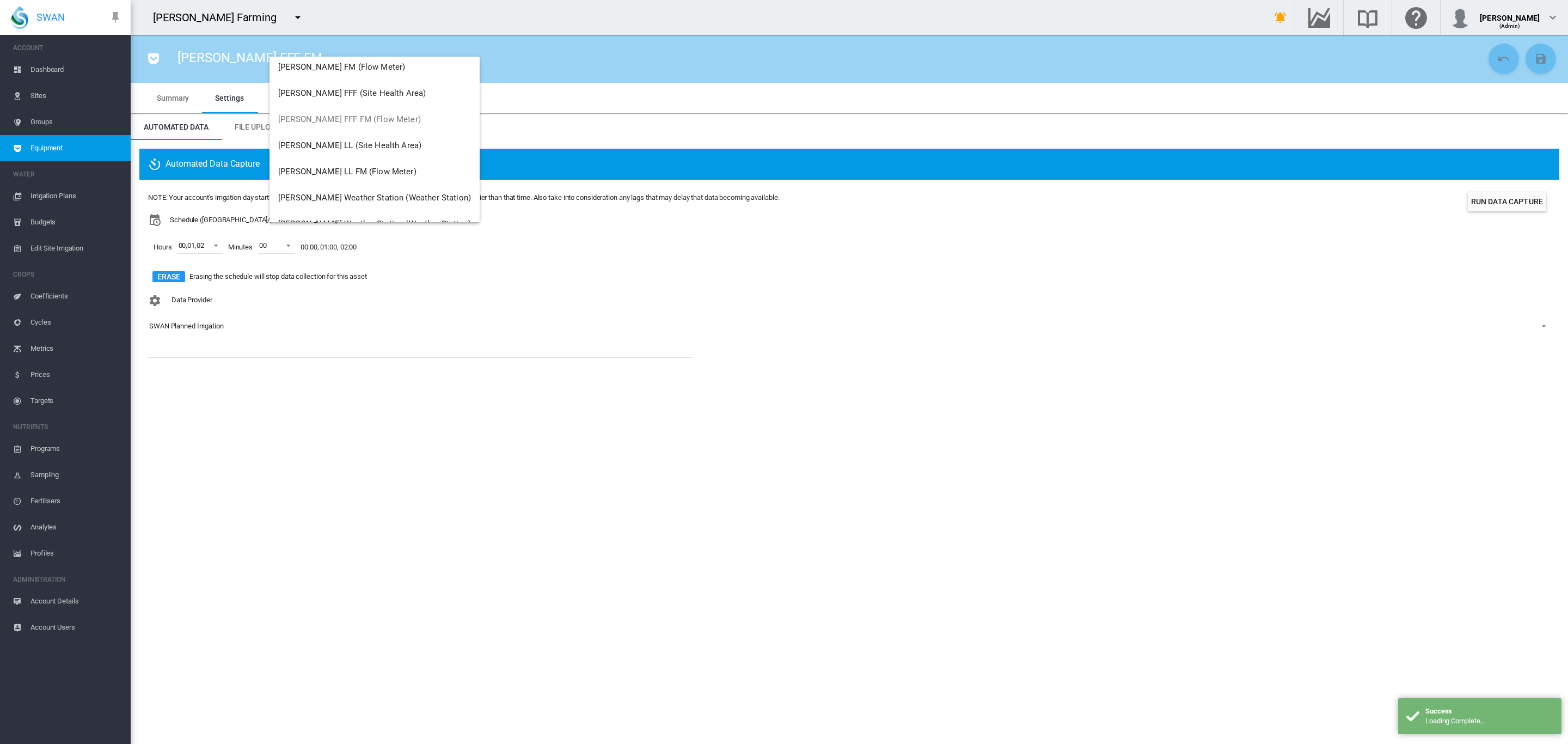
scroll to position [131, 0]
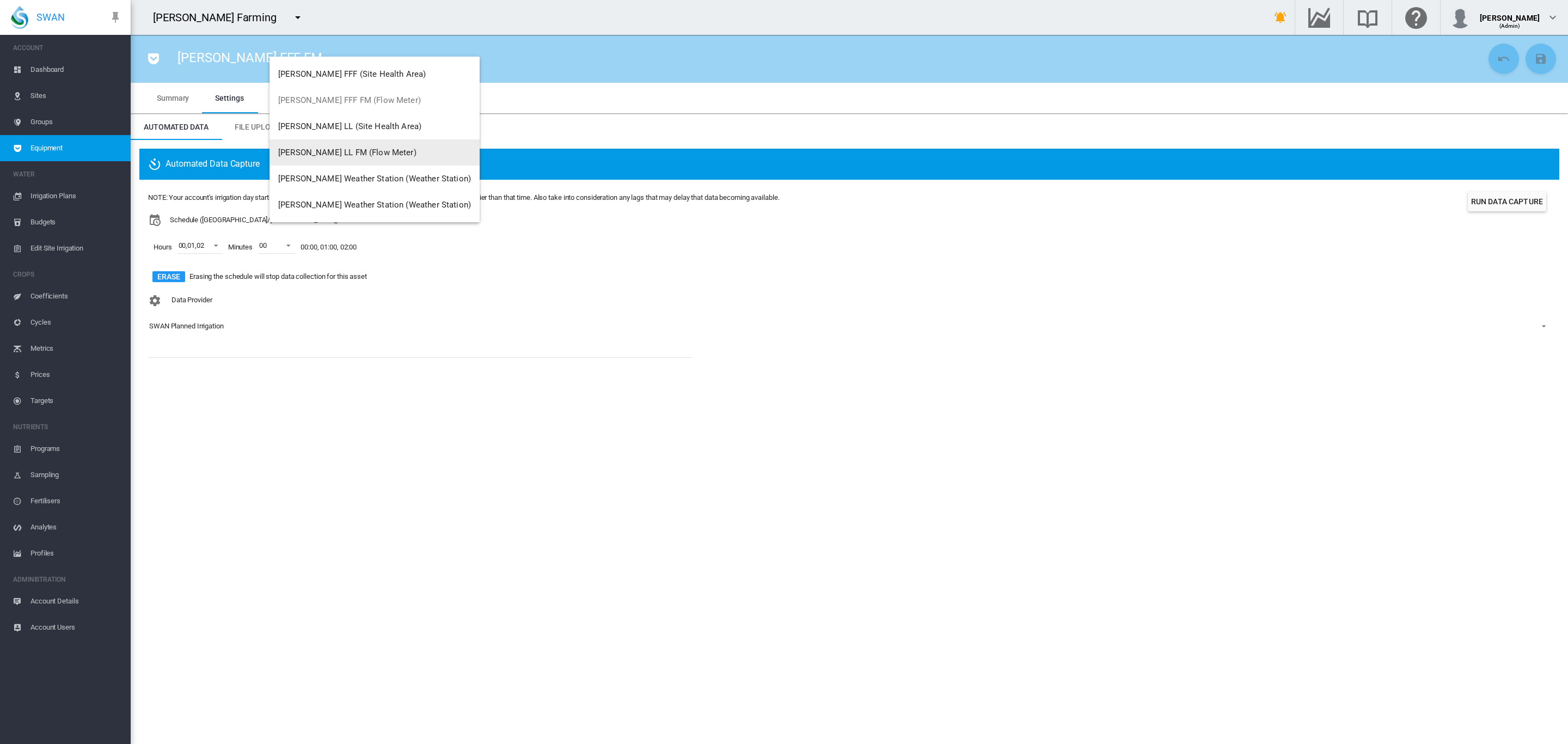
click at [356, 152] on span "[PERSON_NAME] LL FM (Flow Meter)" at bounding box center [347, 152] width 138 height 10
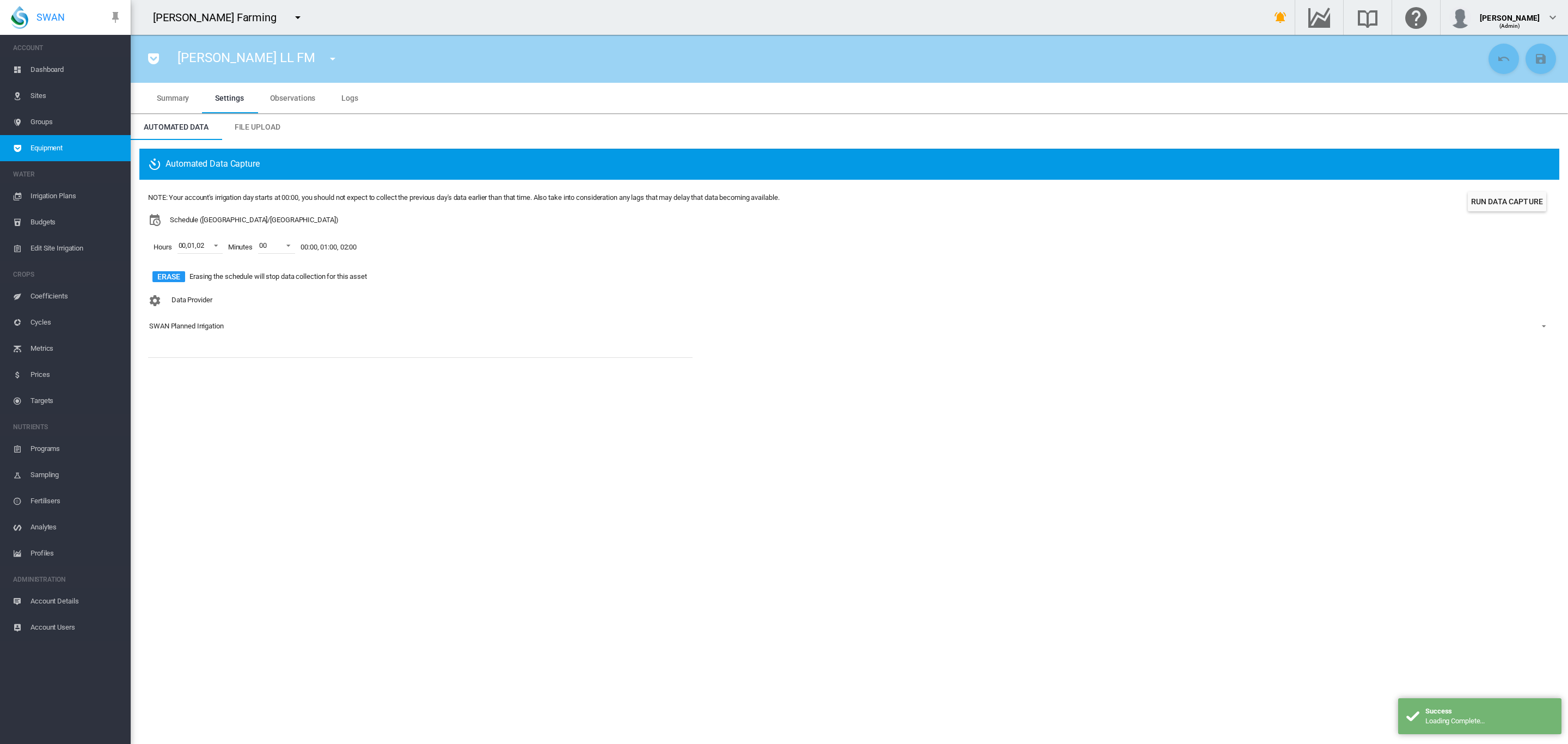
click at [59, 67] on span "Dashboard" at bounding box center [76, 69] width 91 height 26
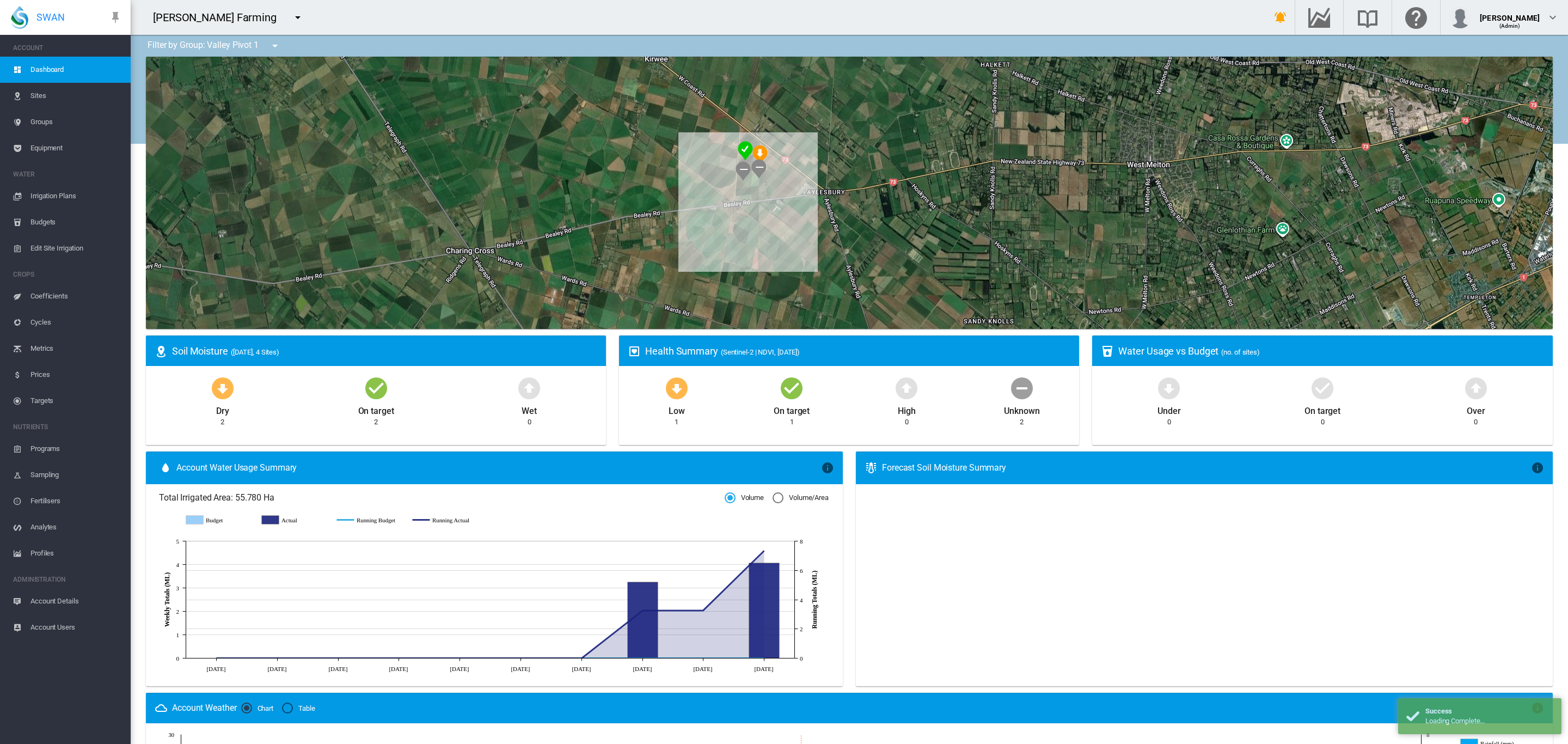
click at [271, 47] on md-icon "icon-menu-down" at bounding box center [275, 45] width 13 height 13
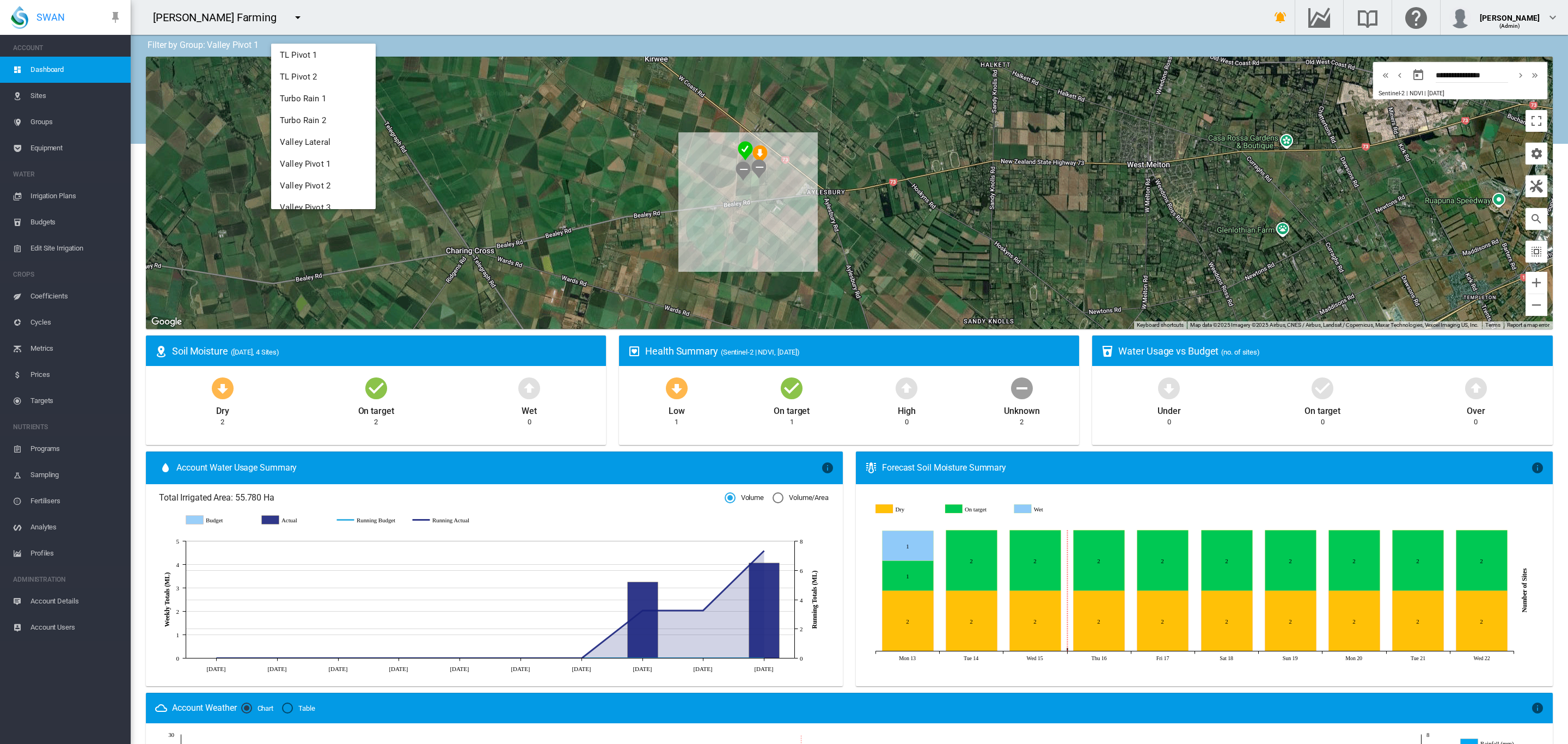
scroll to position [142, 0]
click at [315, 152] on span "Valley Pivot 2" at bounding box center [305, 156] width 51 height 10
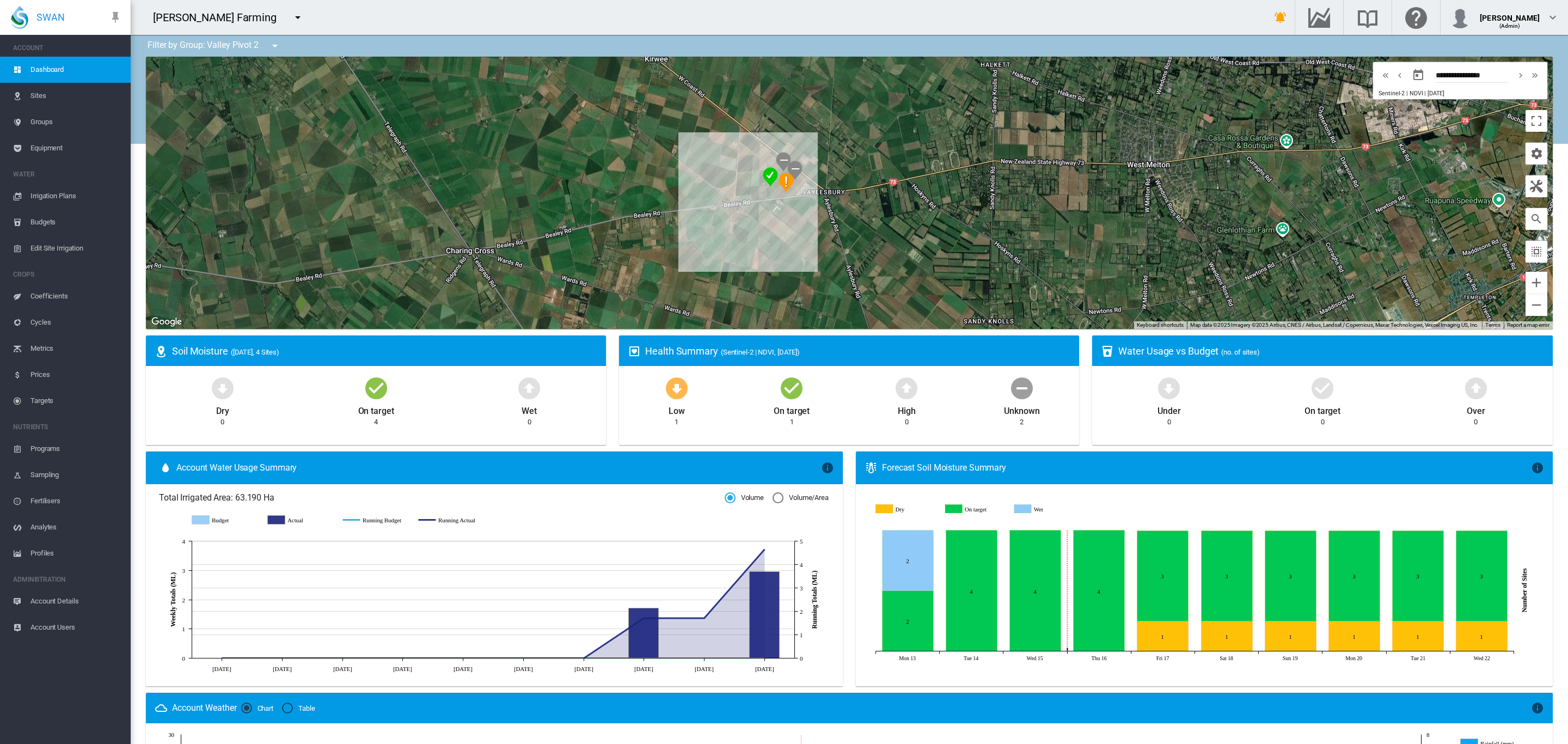
click at [44, 147] on span "Equipment" at bounding box center [76, 148] width 91 height 26
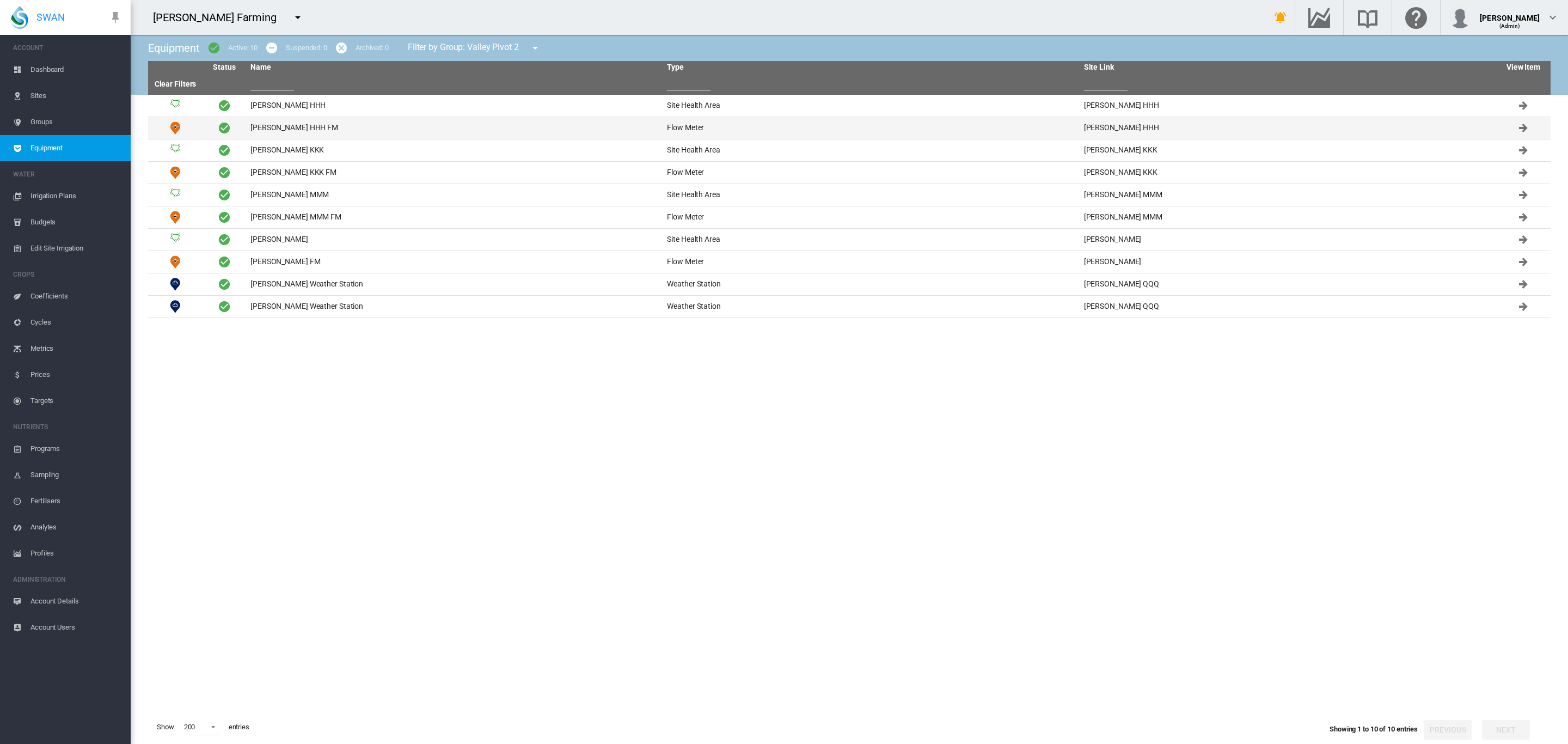
click at [261, 128] on td "[PERSON_NAME] HHH FM" at bounding box center [454, 128] width 416 height 22
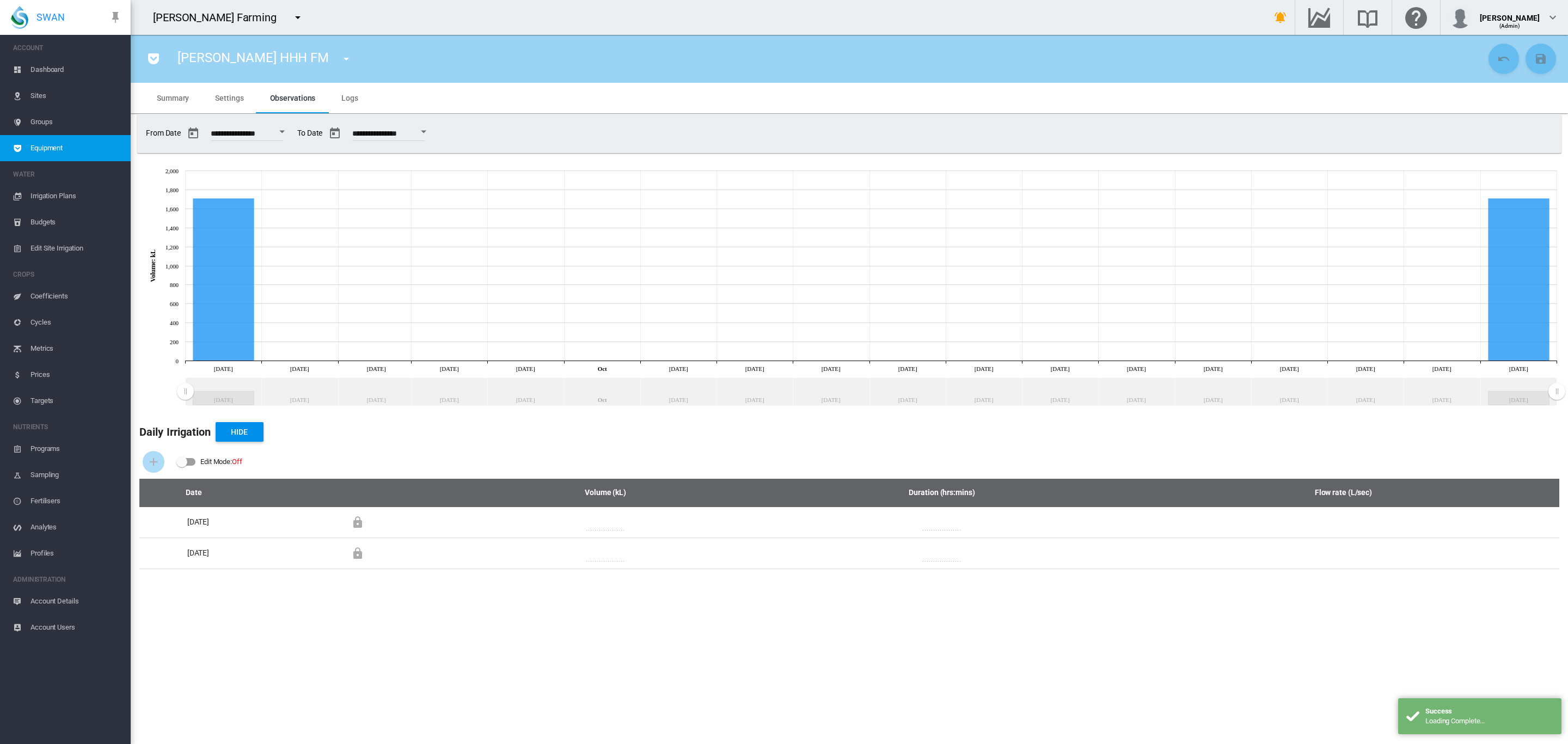
click at [229, 100] on span "Settings" at bounding box center [229, 98] width 29 height 9
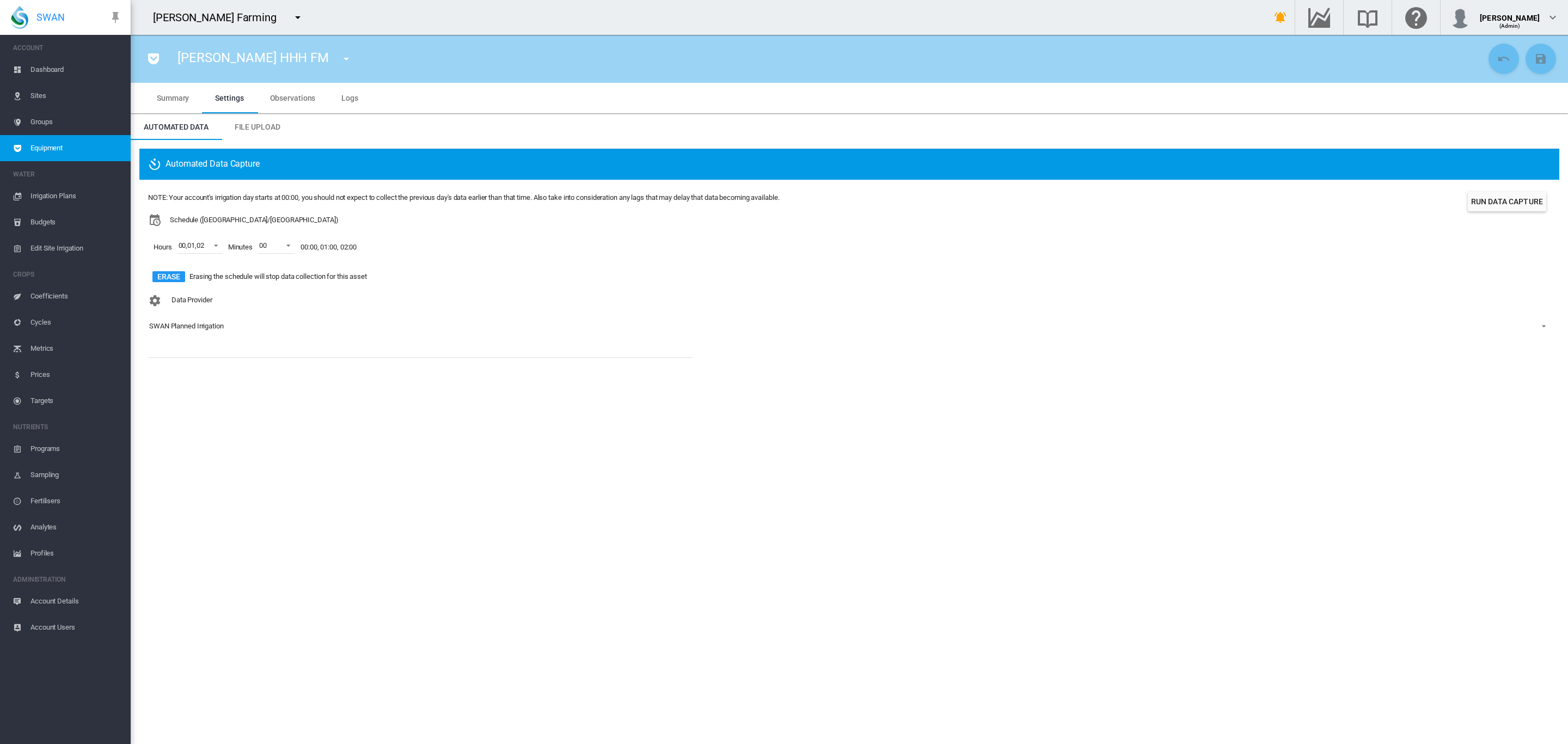
click at [335, 65] on button "button" at bounding box center [346, 59] width 22 height 22
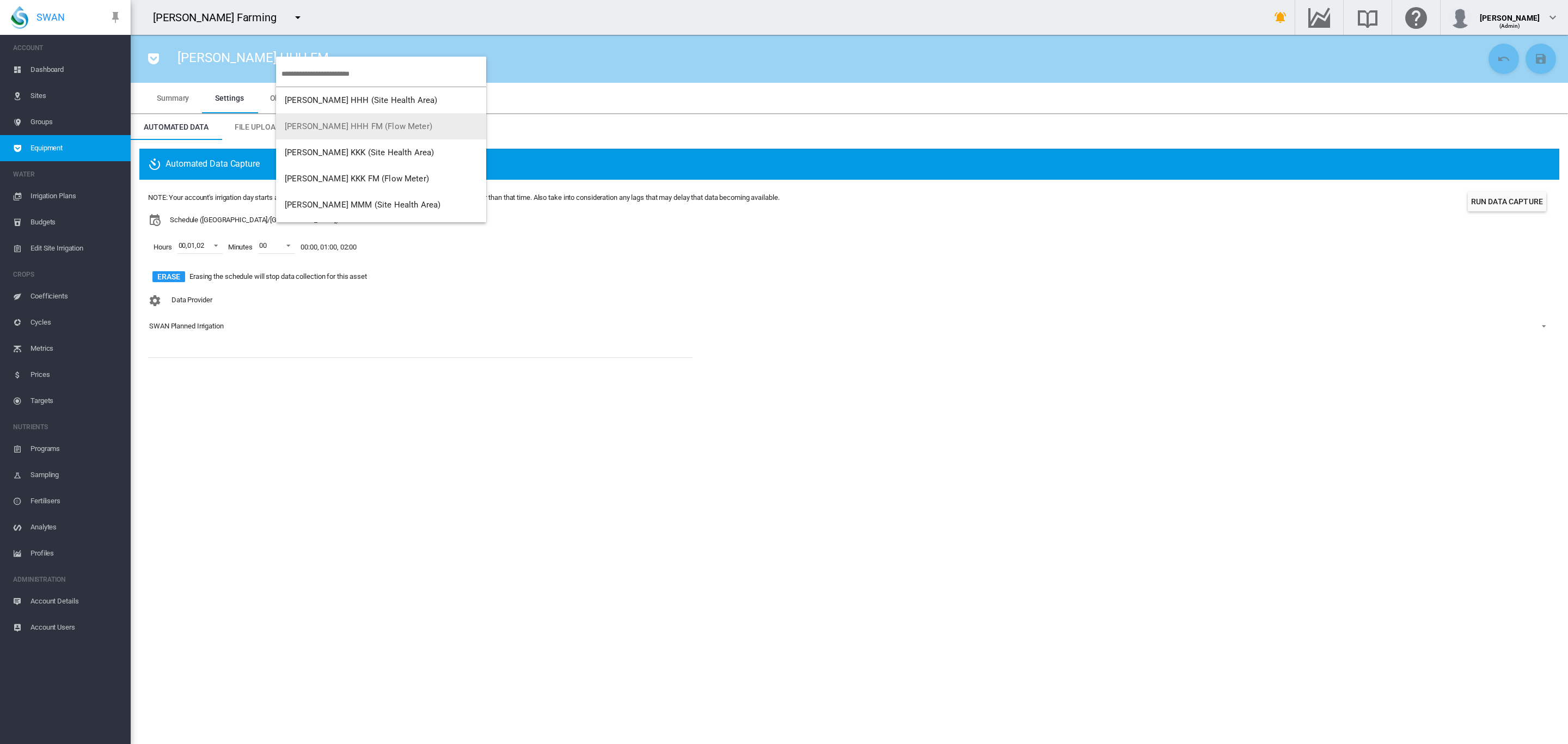
scroll to position [41, 0]
click at [347, 132] on button "[PERSON_NAME] KKK FM (Flow Meter)" at bounding box center [380, 138] width 210 height 26
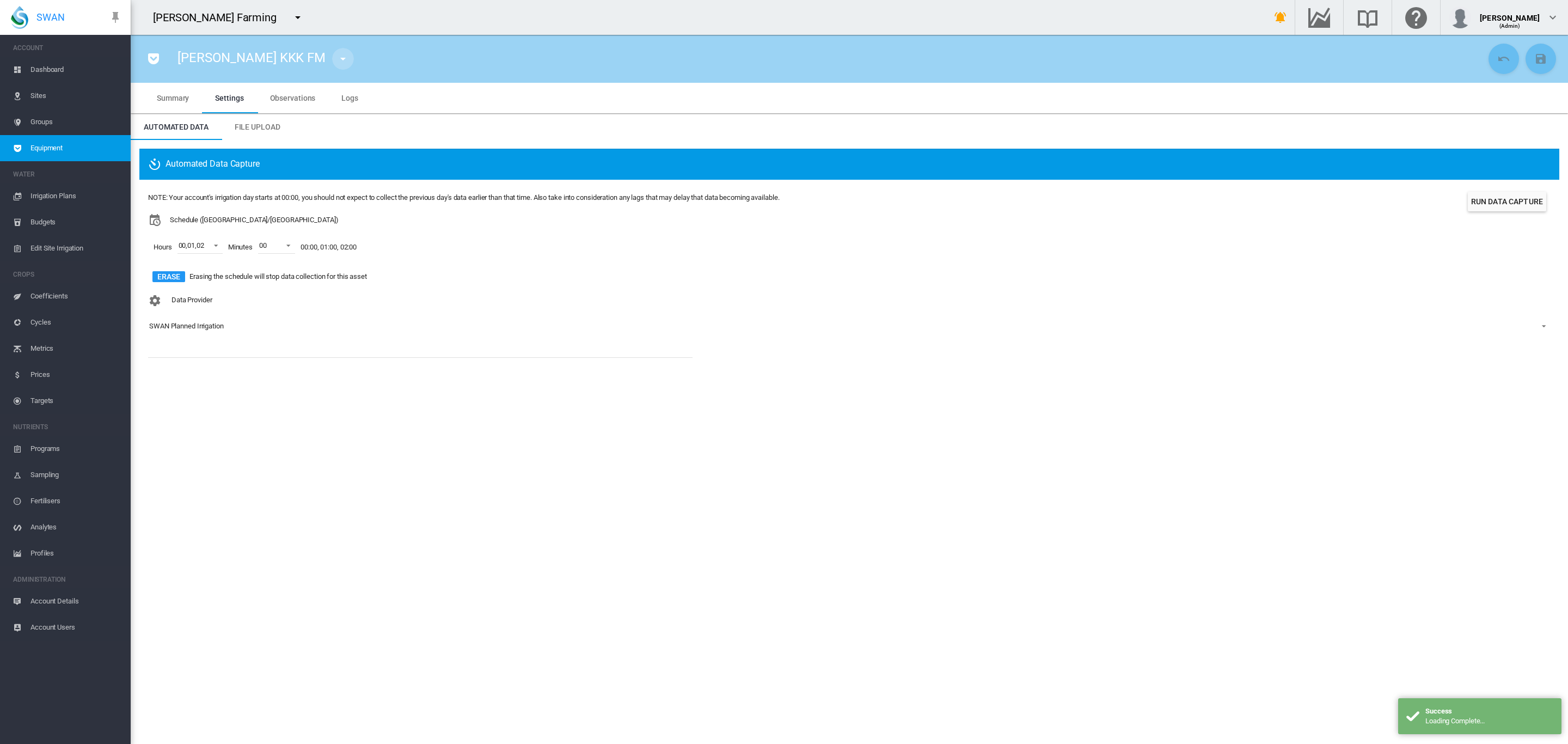
click at [337, 62] on md-icon "icon-menu-down" at bounding box center [343, 58] width 13 height 13
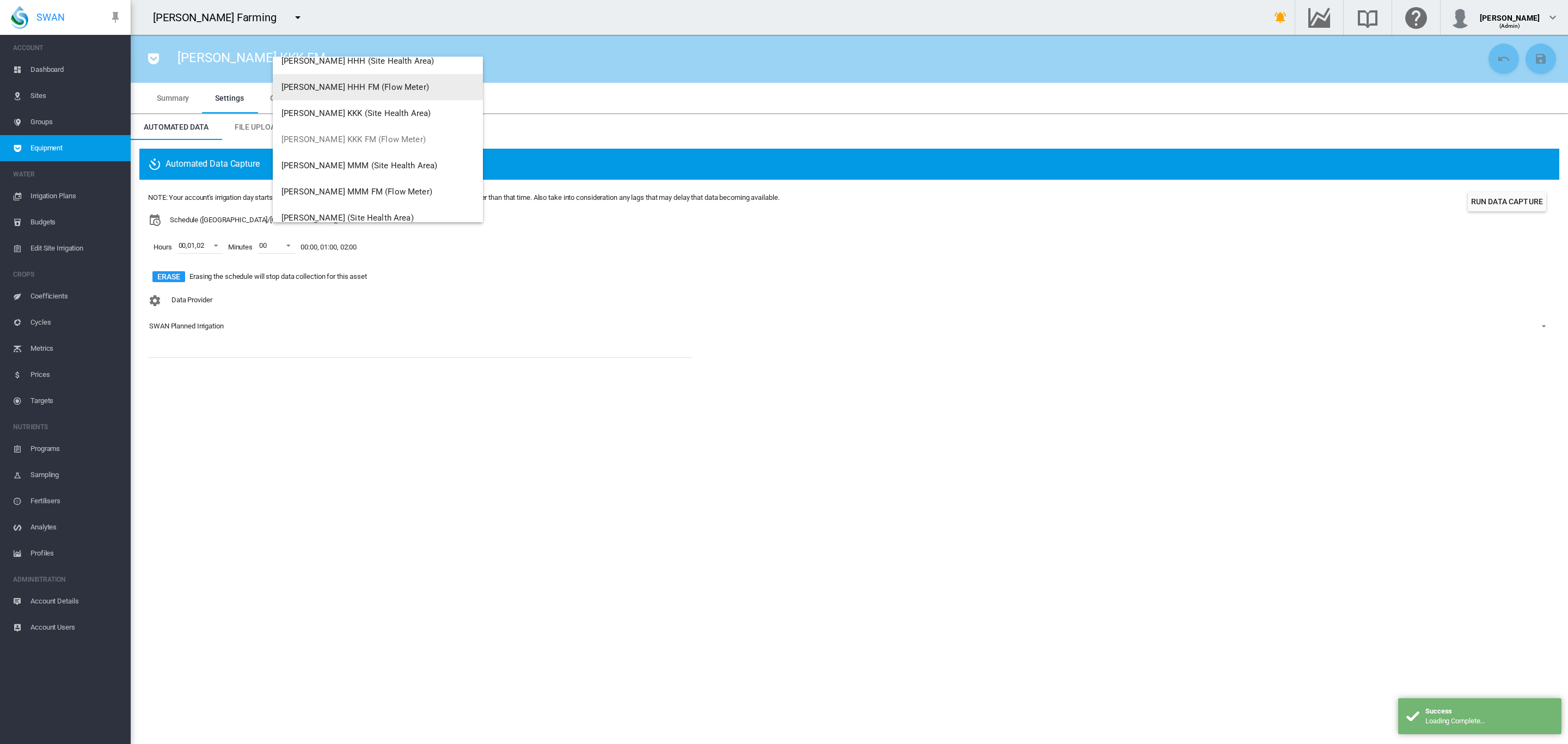
scroll to position [41, 0]
click at [348, 195] on button "[PERSON_NAME] MMM FM (Flow Meter)" at bounding box center [377, 190] width 210 height 26
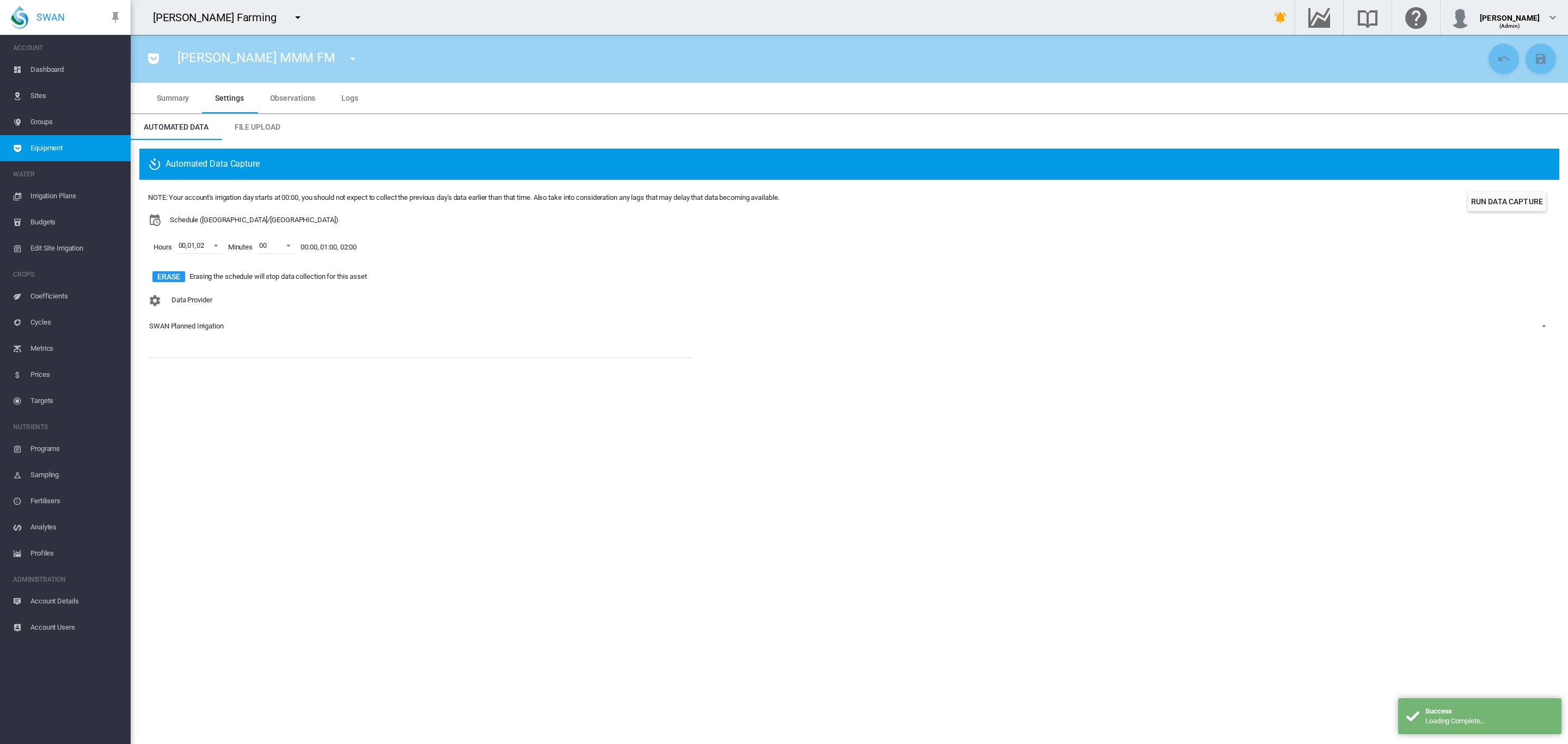
click at [346, 57] on md-icon "icon-menu-down" at bounding box center [352, 58] width 13 height 13
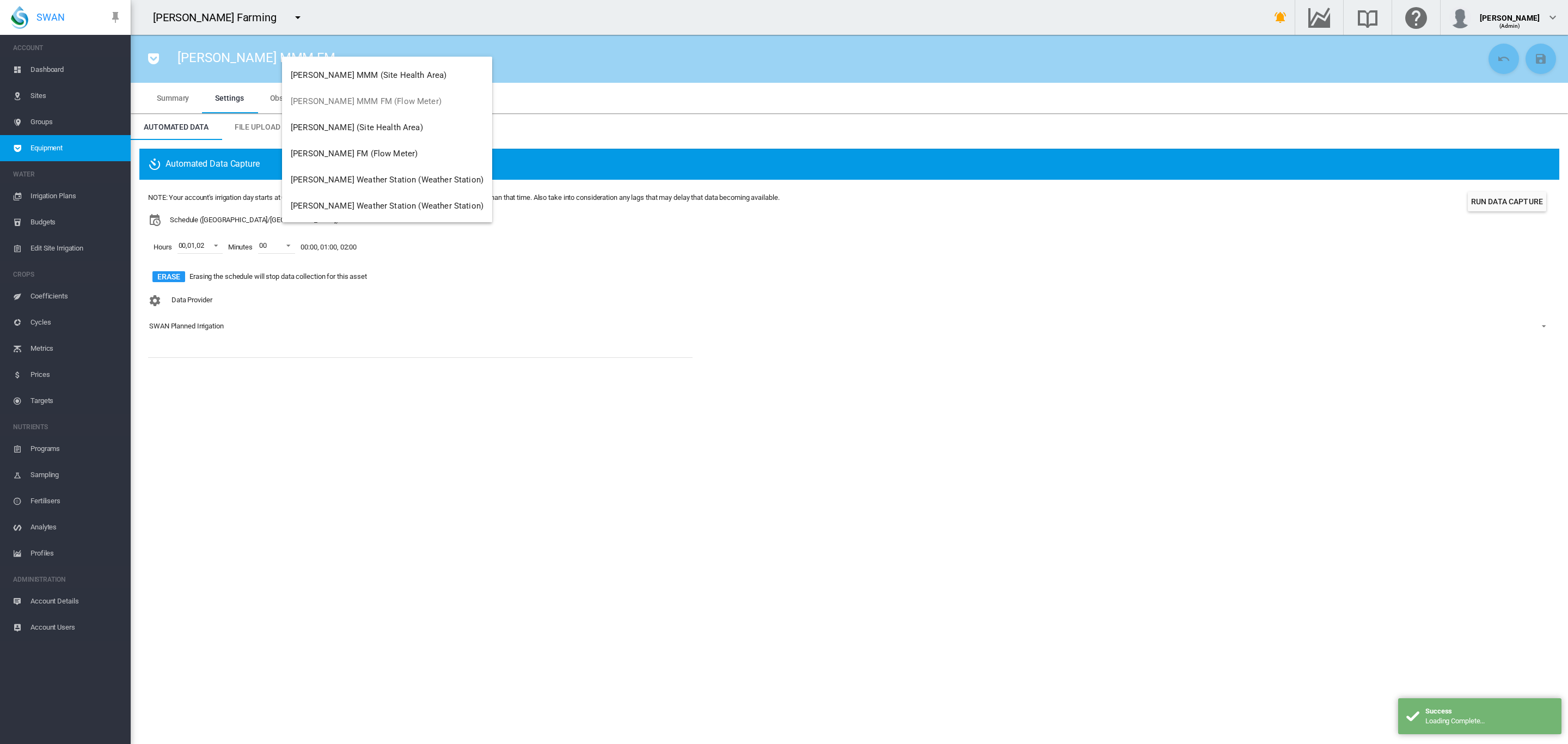
scroll to position [131, 0]
click at [335, 150] on span "[PERSON_NAME] FM (Flow Meter)" at bounding box center [354, 152] width 127 height 10
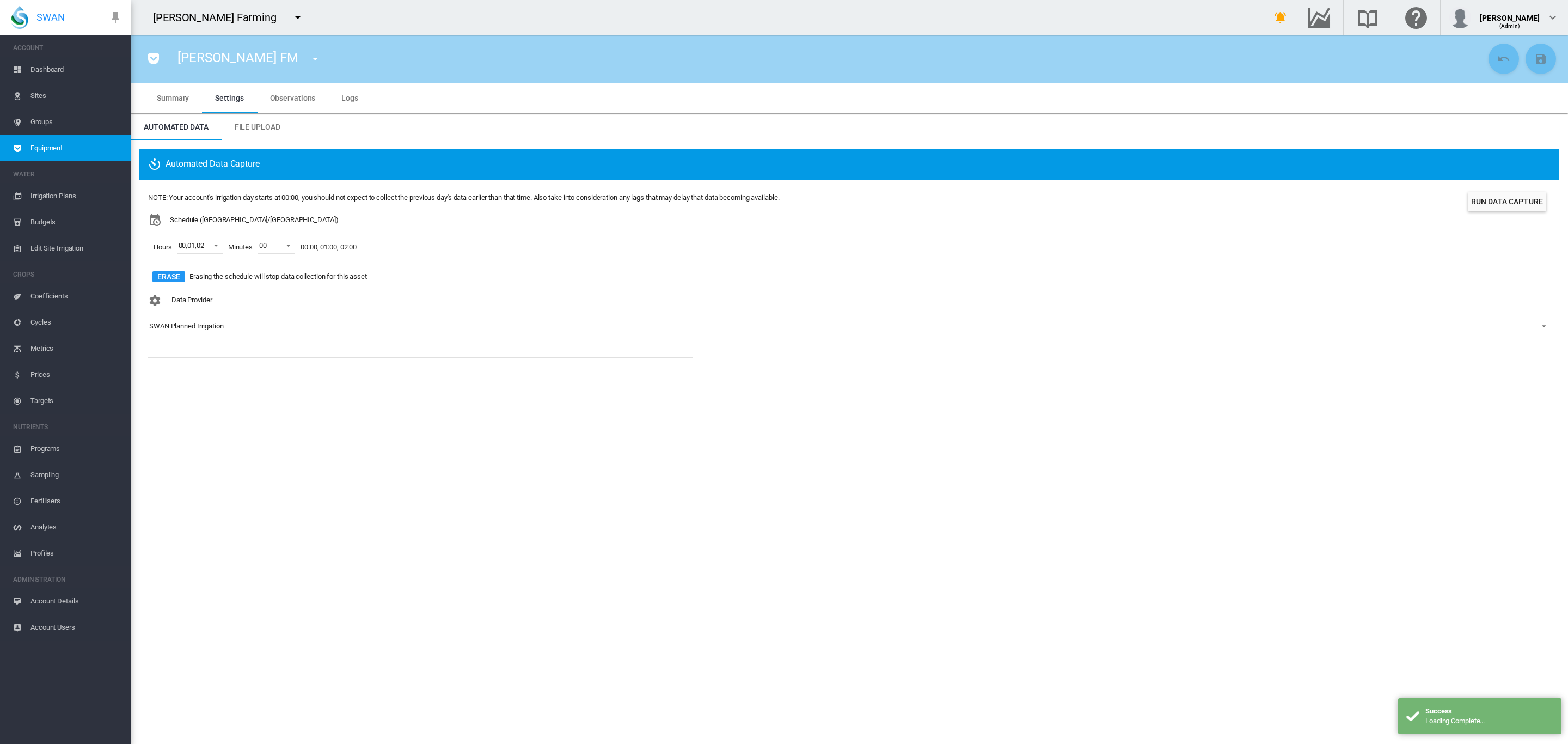
click at [47, 72] on span "Dashboard" at bounding box center [76, 69] width 91 height 26
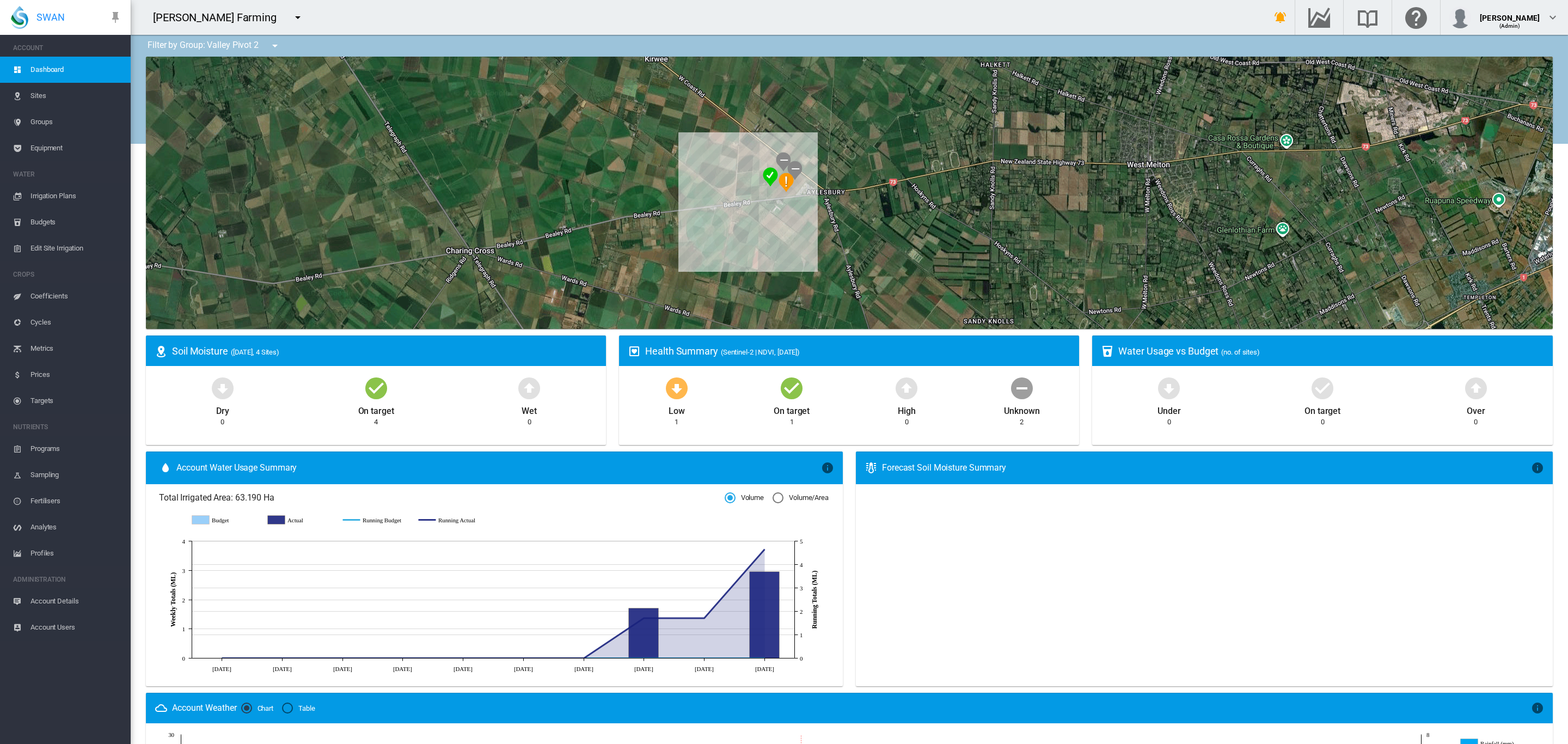
click at [276, 49] on md-icon "icon-menu-down" at bounding box center [275, 45] width 13 height 13
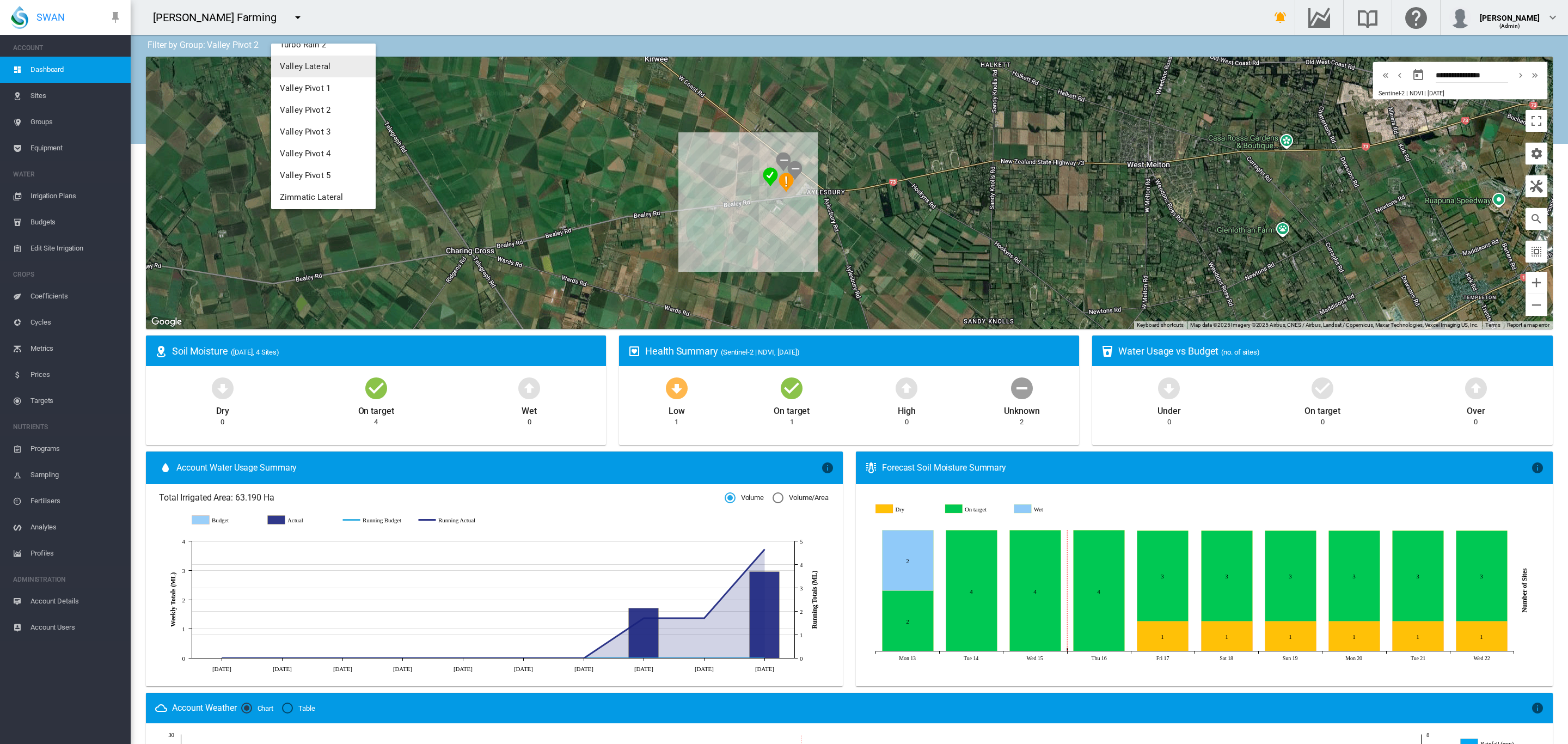
scroll to position [191, 0]
click at [298, 127] on span "Valley Pivot 3" at bounding box center [305, 129] width 51 height 10
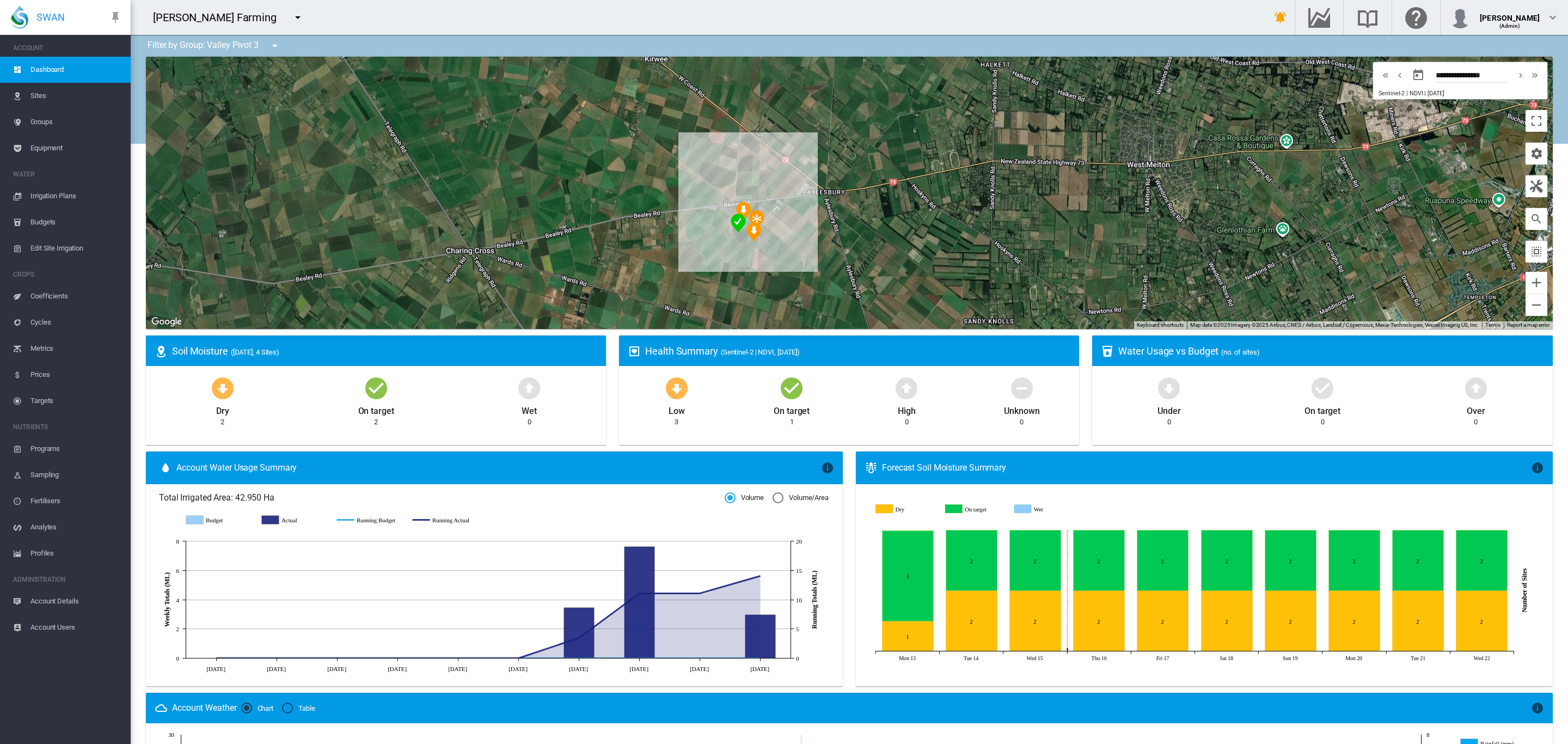
click at [35, 146] on span "Equipment" at bounding box center [76, 148] width 91 height 26
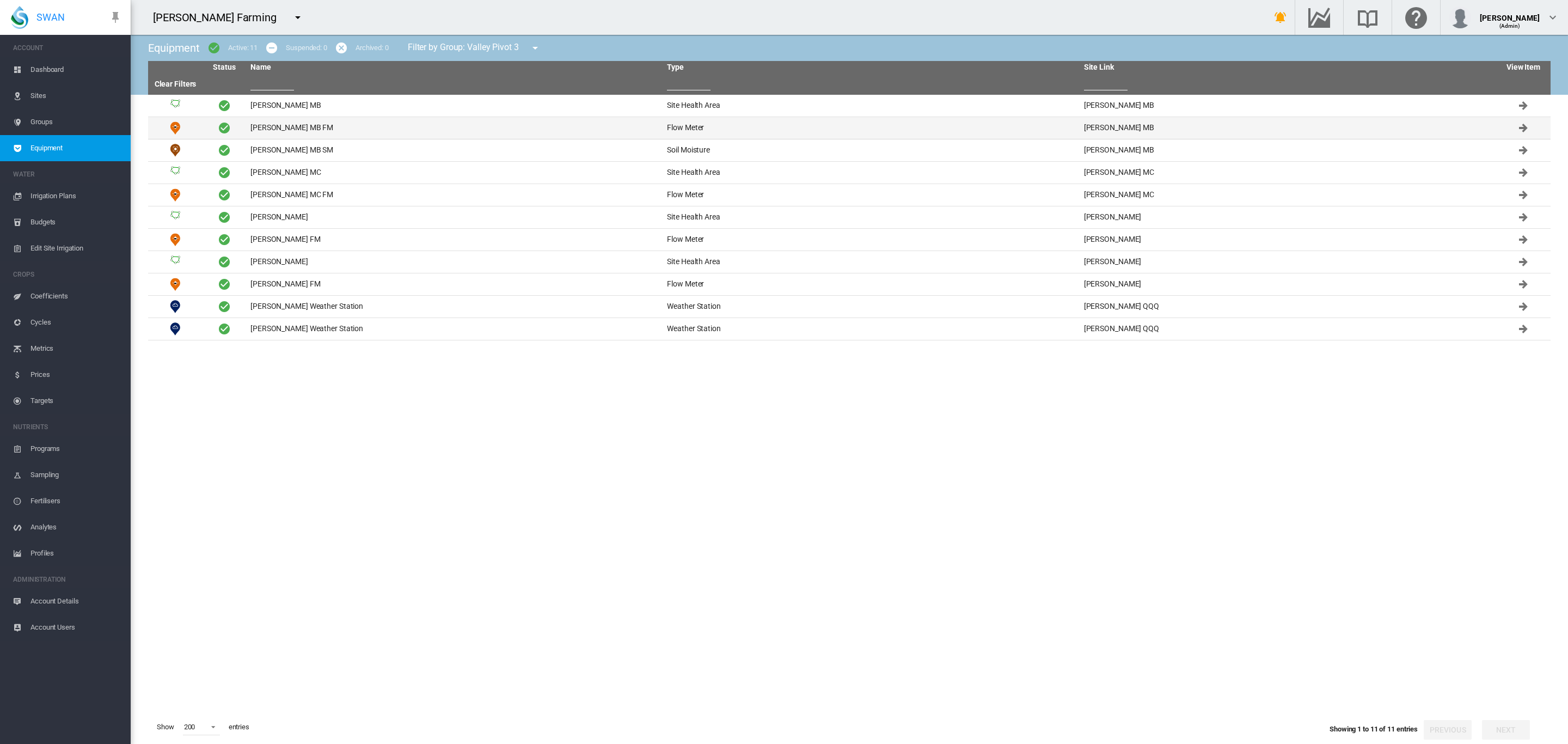
click at [261, 122] on td "[PERSON_NAME] MB FM" at bounding box center [454, 128] width 416 height 22
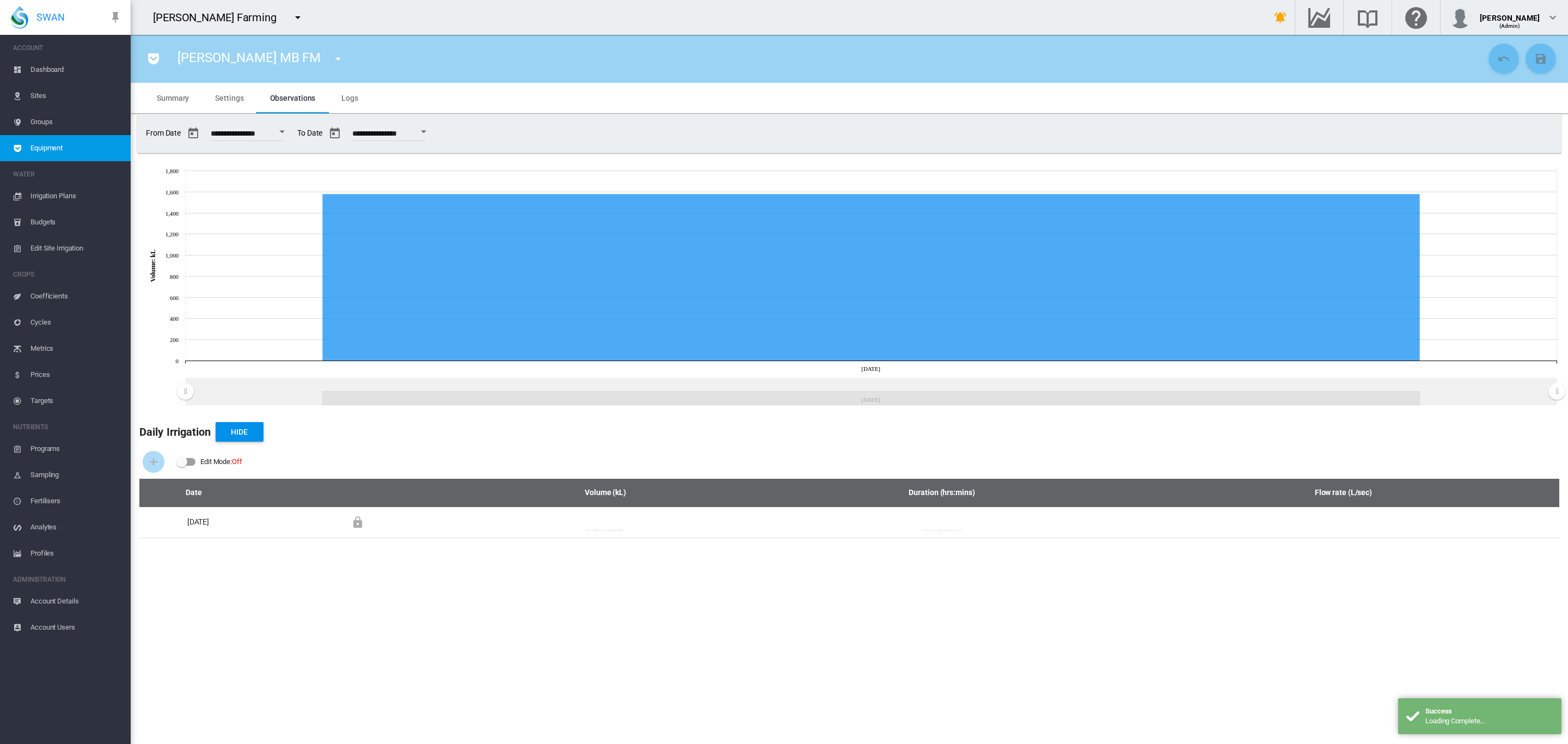
click at [229, 96] on span "Settings" at bounding box center [229, 98] width 29 height 9
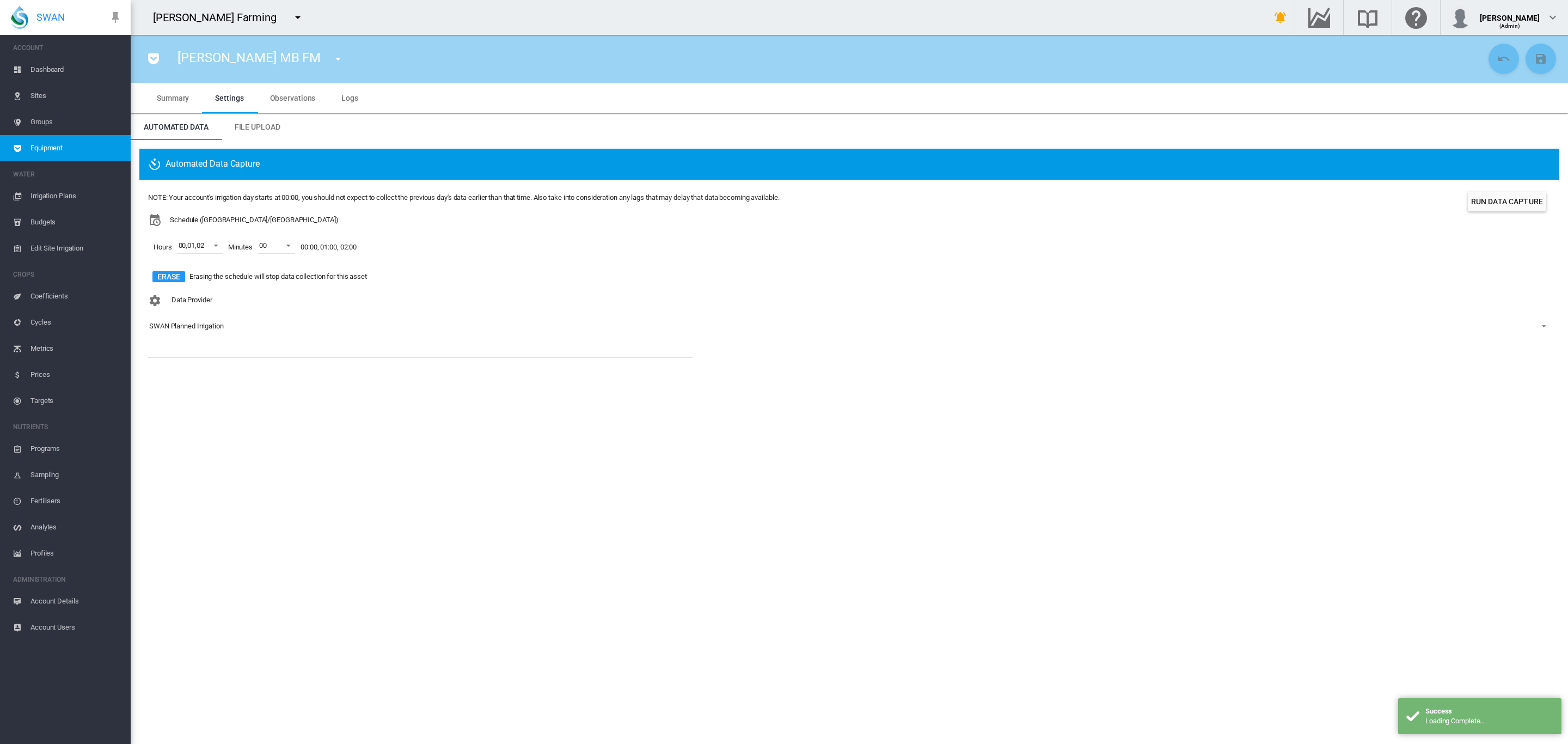
click at [332, 60] on md-icon "icon-menu-down" at bounding box center [338, 58] width 13 height 13
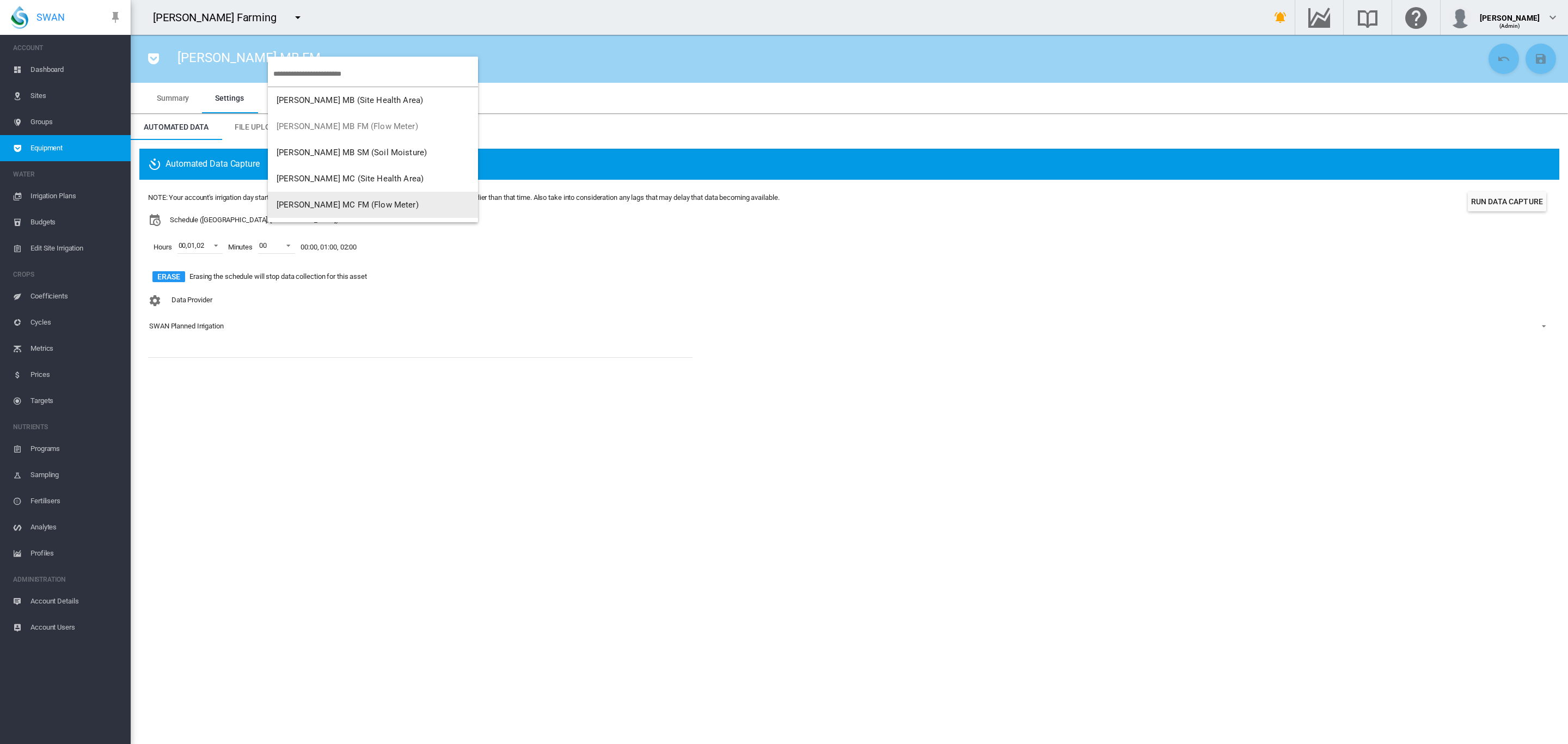
click at [348, 204] on span "[PERSON_NAME] MC FM (Flow Meter)" at bounding box center [347, 205] width 142 height 10
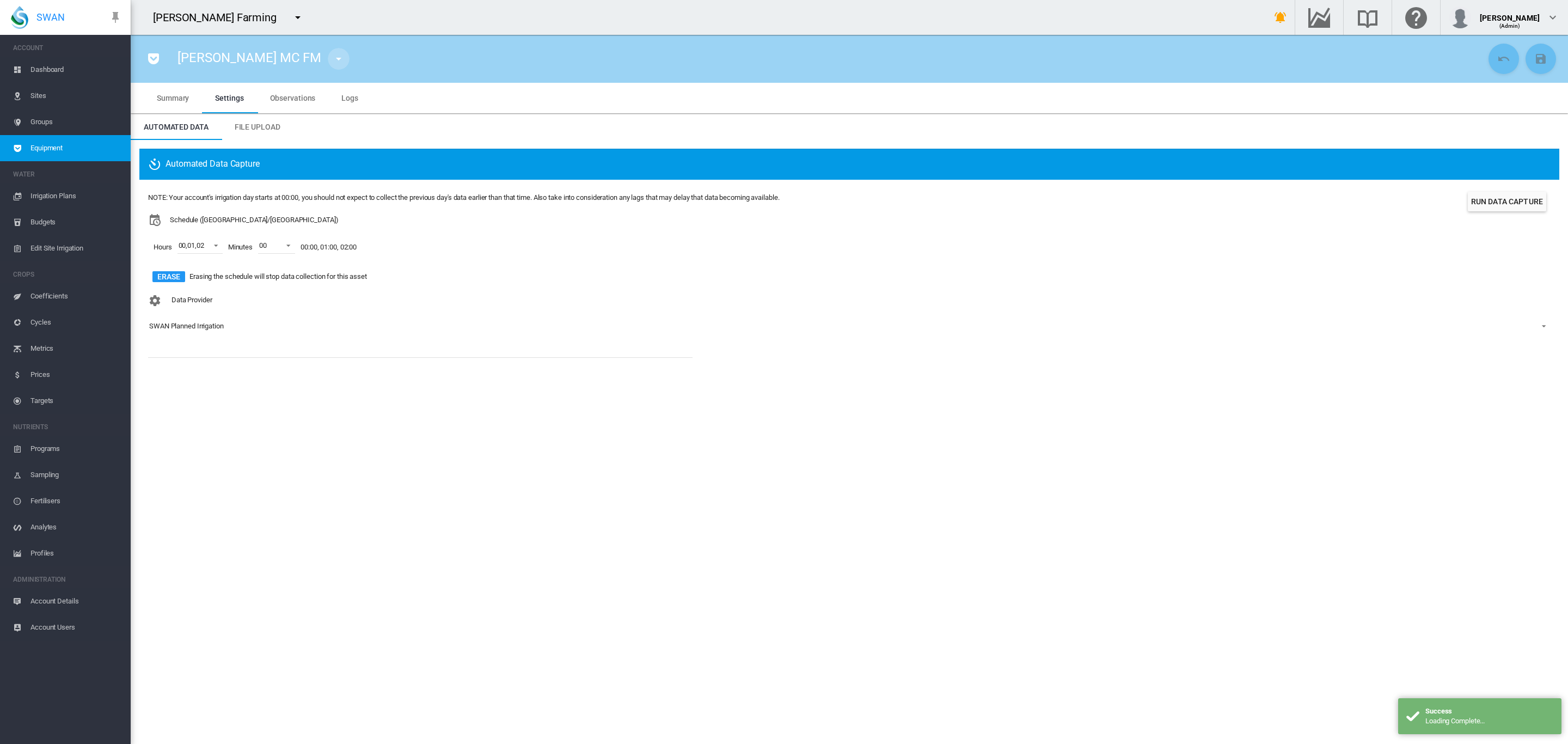
click at [327, 66] on button "button" at bounding box center [338, 59] width 22 height 22
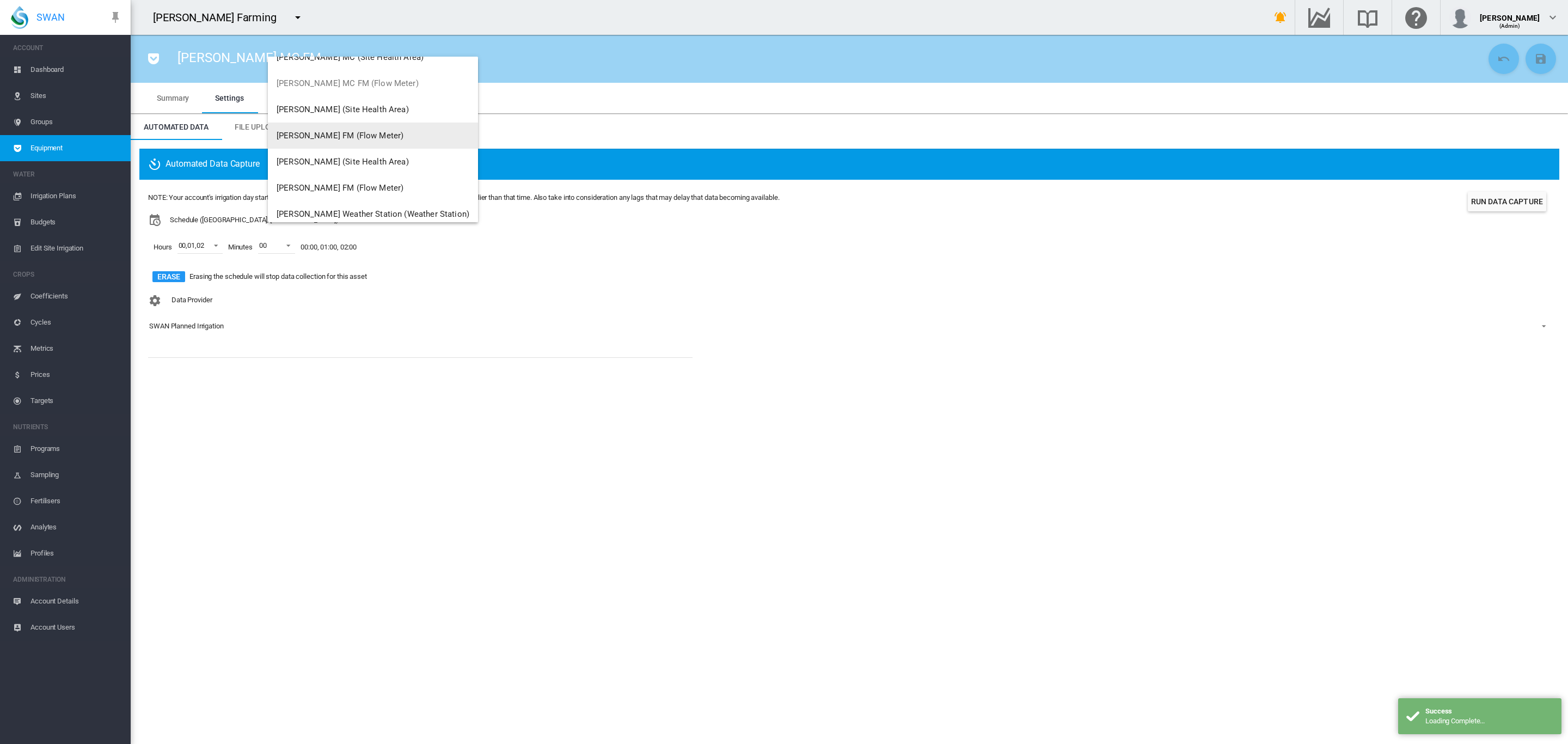
scroll to position [122, 0]
click at [338, 137] on span "[PERSON_NAME] FM (Flow Meter)" at bounding box center [340, 135] width 127 height 10
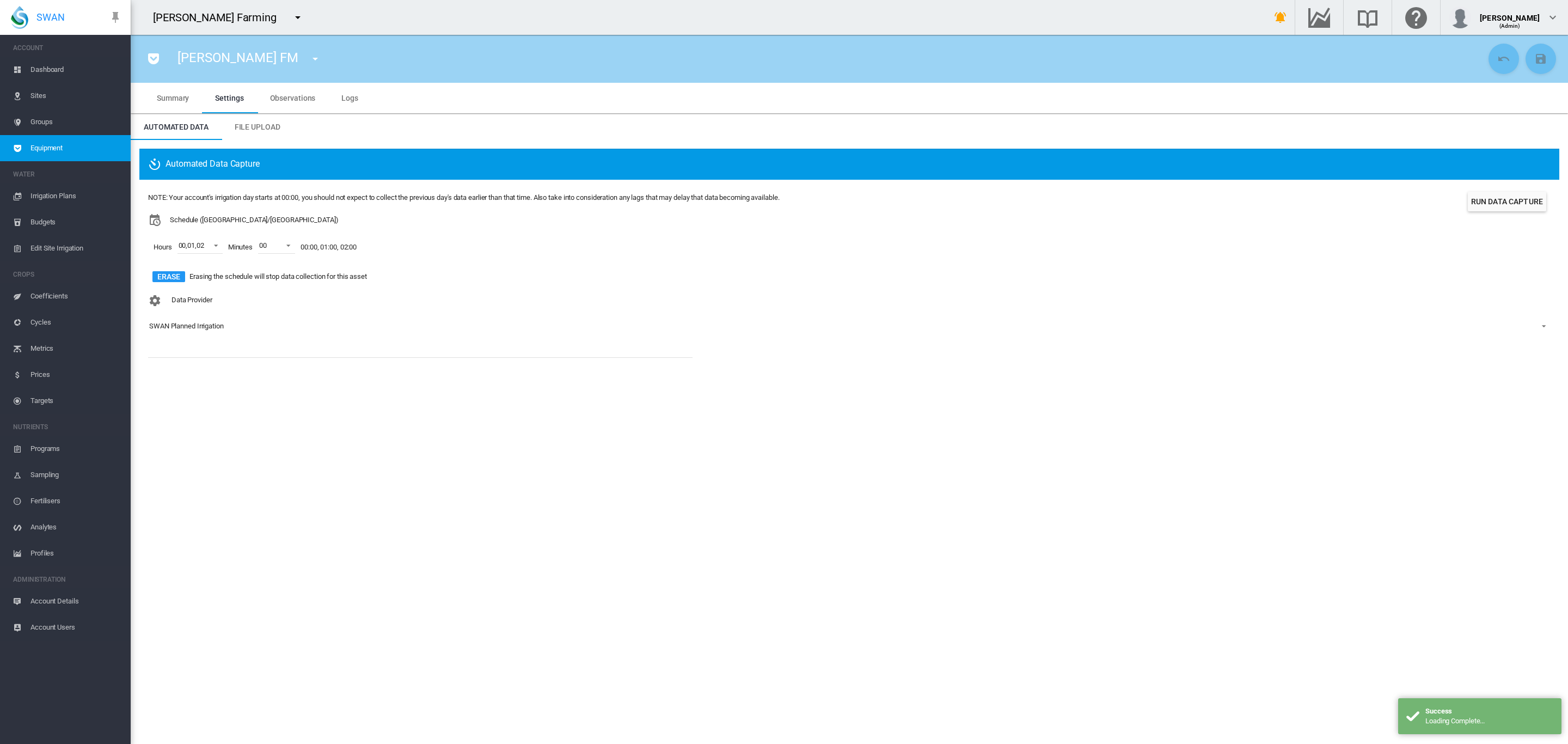
click at [309, 59] on md-icon "icon-menu-down" at bounding box center [315, 58] width 13 height 13
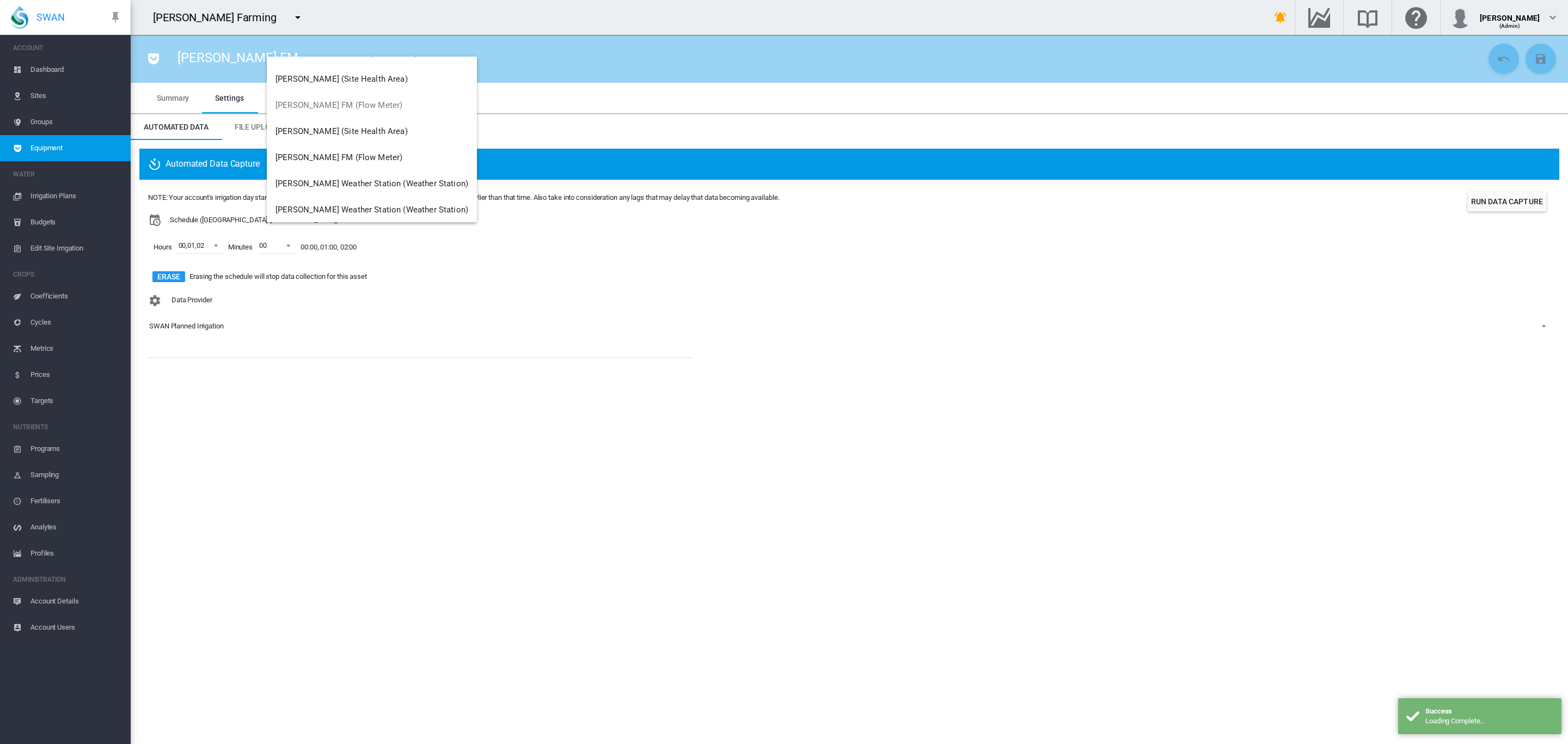
scroll to position [157, 0]
click at [338, 150] on span "[PERSON_NAME] FM (Flow Meter)" at bounding box center [339, 152] width 127 height 10
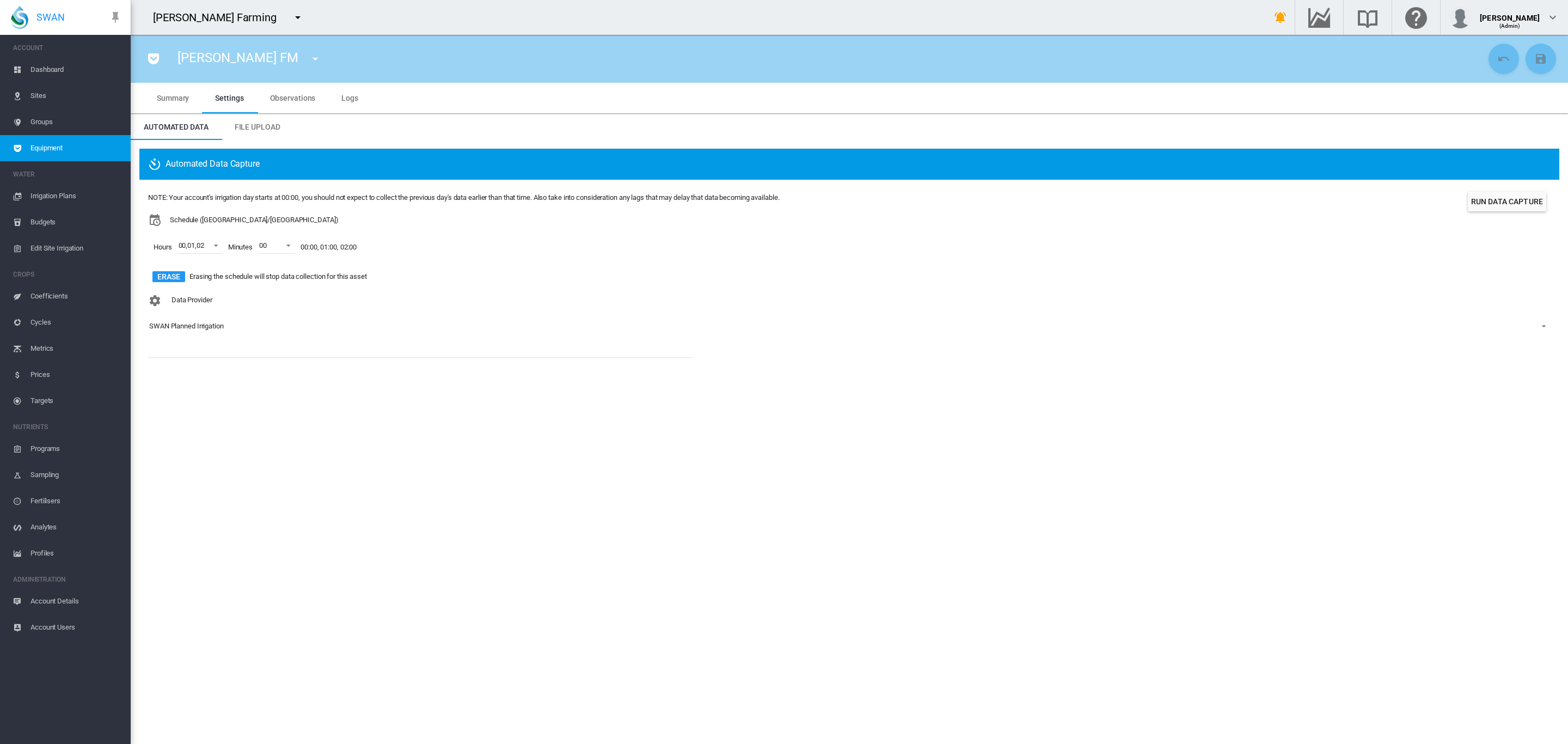
click at [51, 72] on span "Dashboard" at bounding box center [76, 69] width 91 height 26
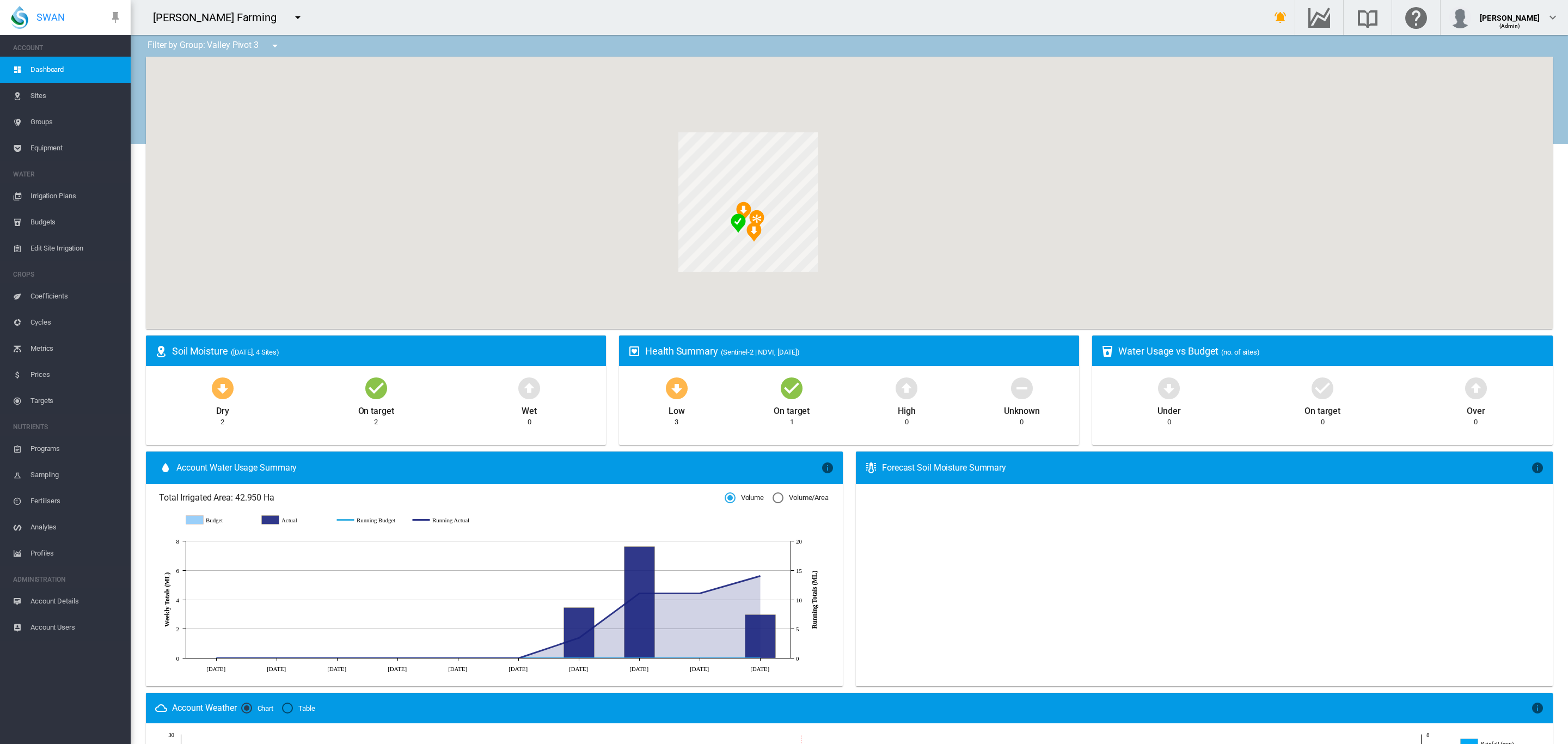
click at [276, 46] on md-icon "icon-menu-down" at bounding box center [275, 45] width 13 height 13
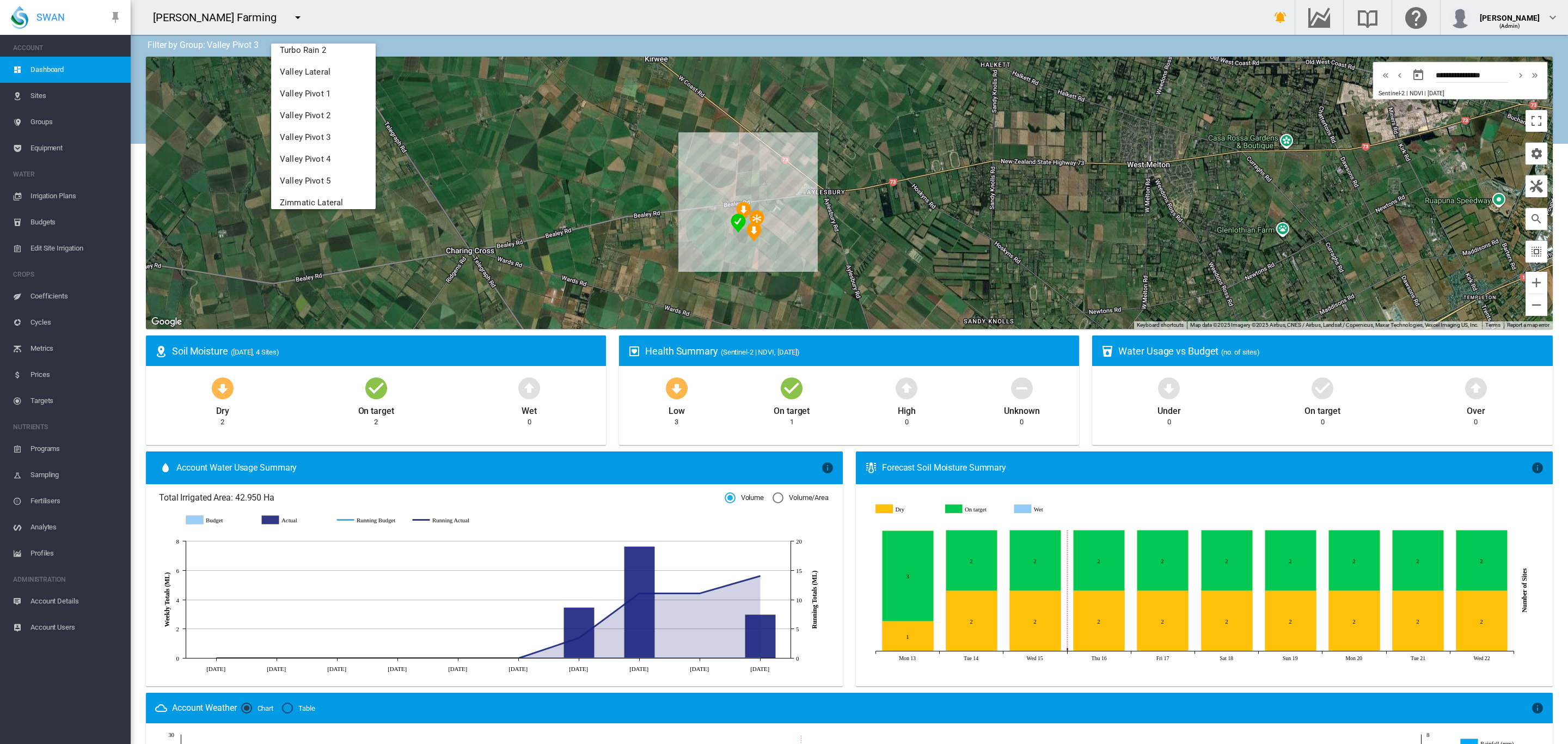
scroll to position [191, 0]
click at [324, 150] on span "Valley Pivot 4" at bounding box center [305, 151] width 51 height 10
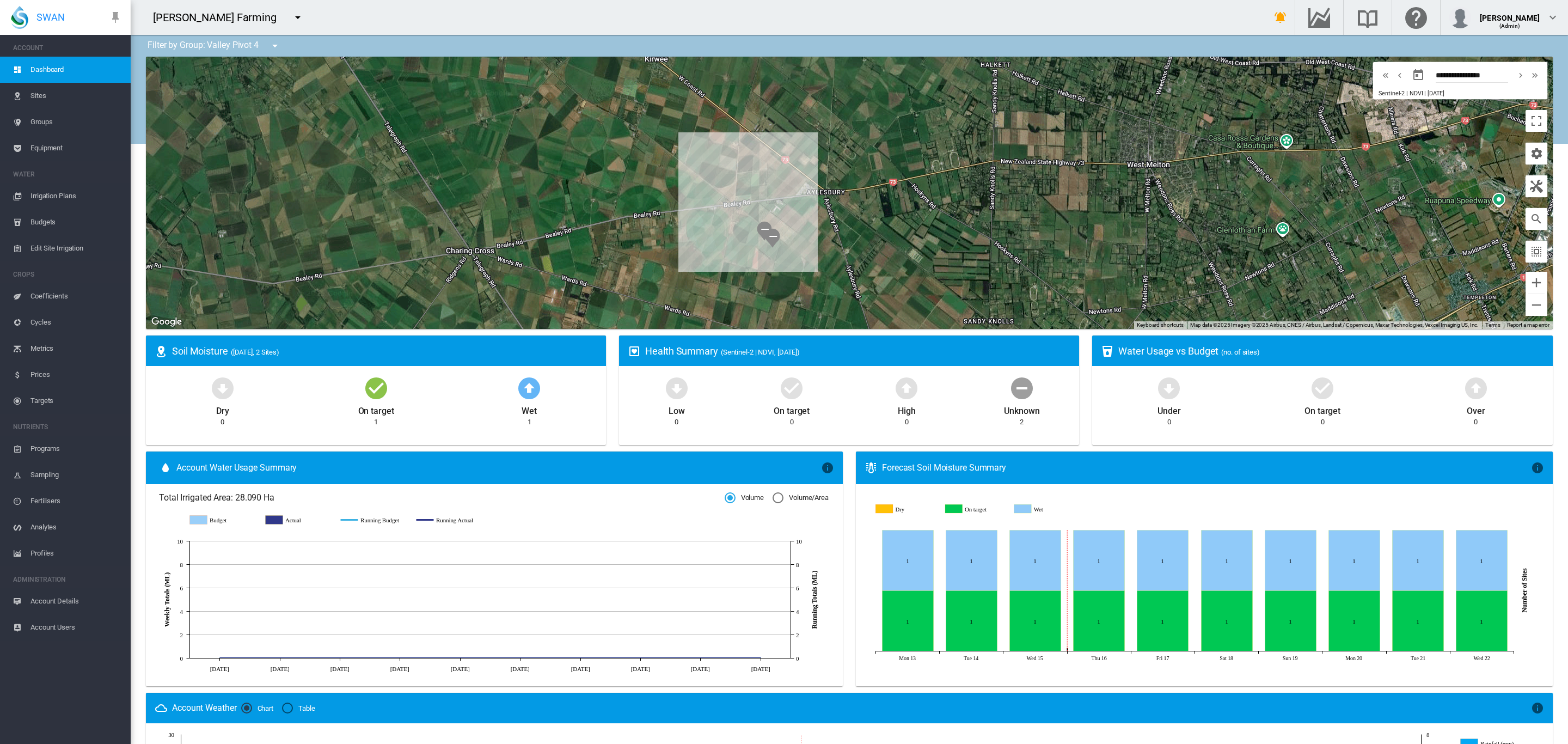
click at [52, 144] on span "Equipment" at bounding box center [76, 148] width 91 height 26
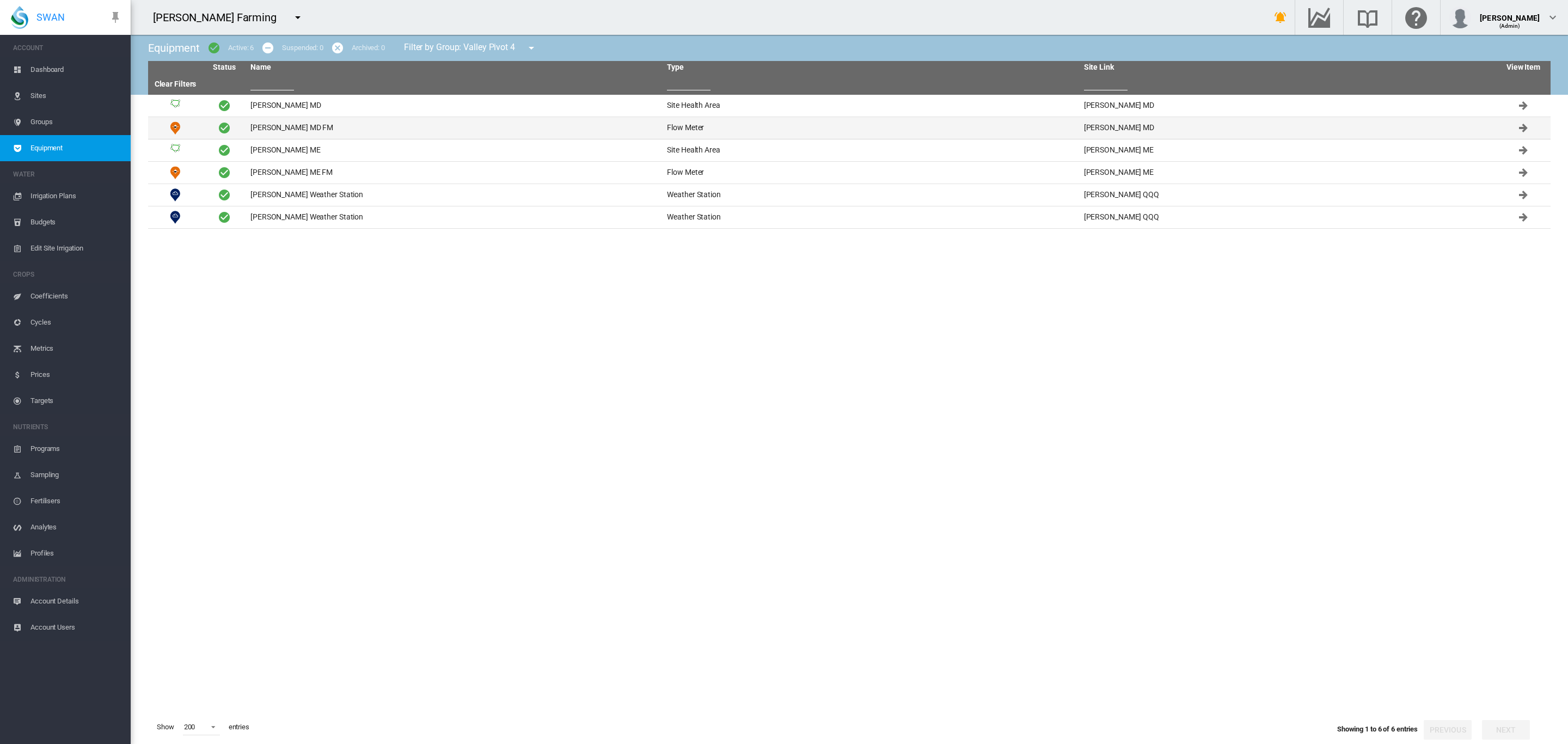
click at [275, 126] on td "[PERSON_NAME] MD FM" at bounding box center [454, 128] width 416 height 22
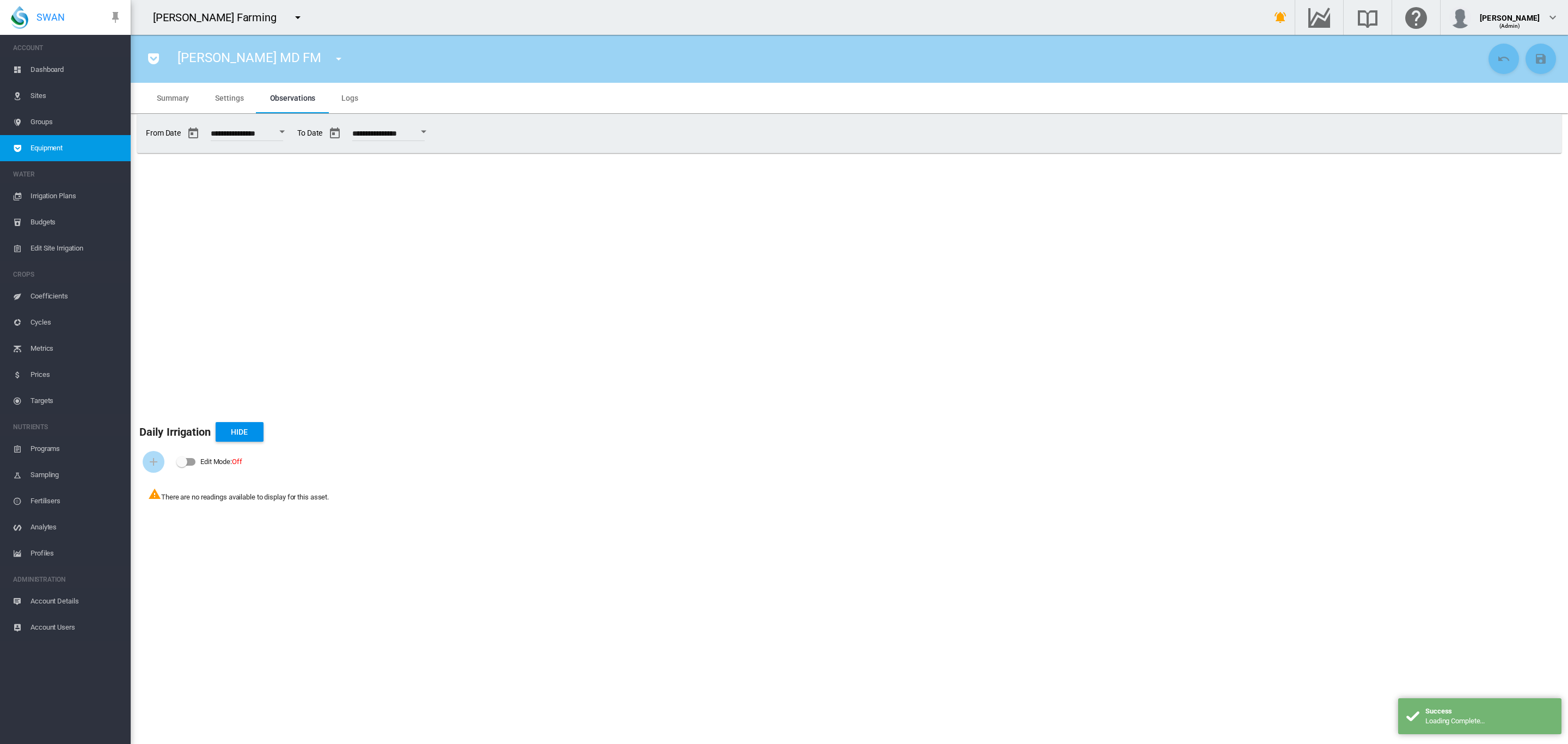
click at [235, 99] on span "Settings" at bounding box center [229, 98] width 29 height 9
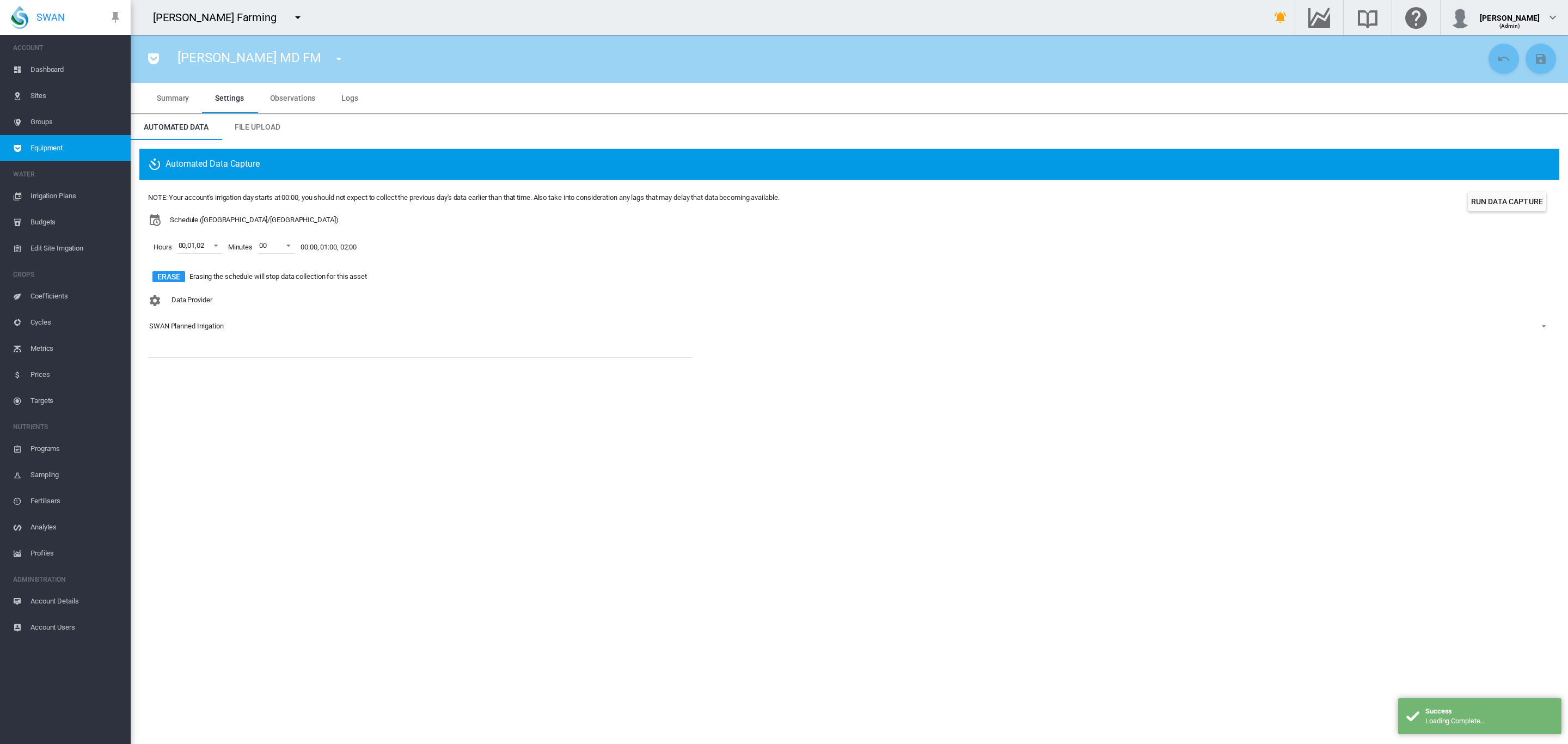
click at [327, 64] on button "button" at bounding box center [338, 59] width 22 height 22
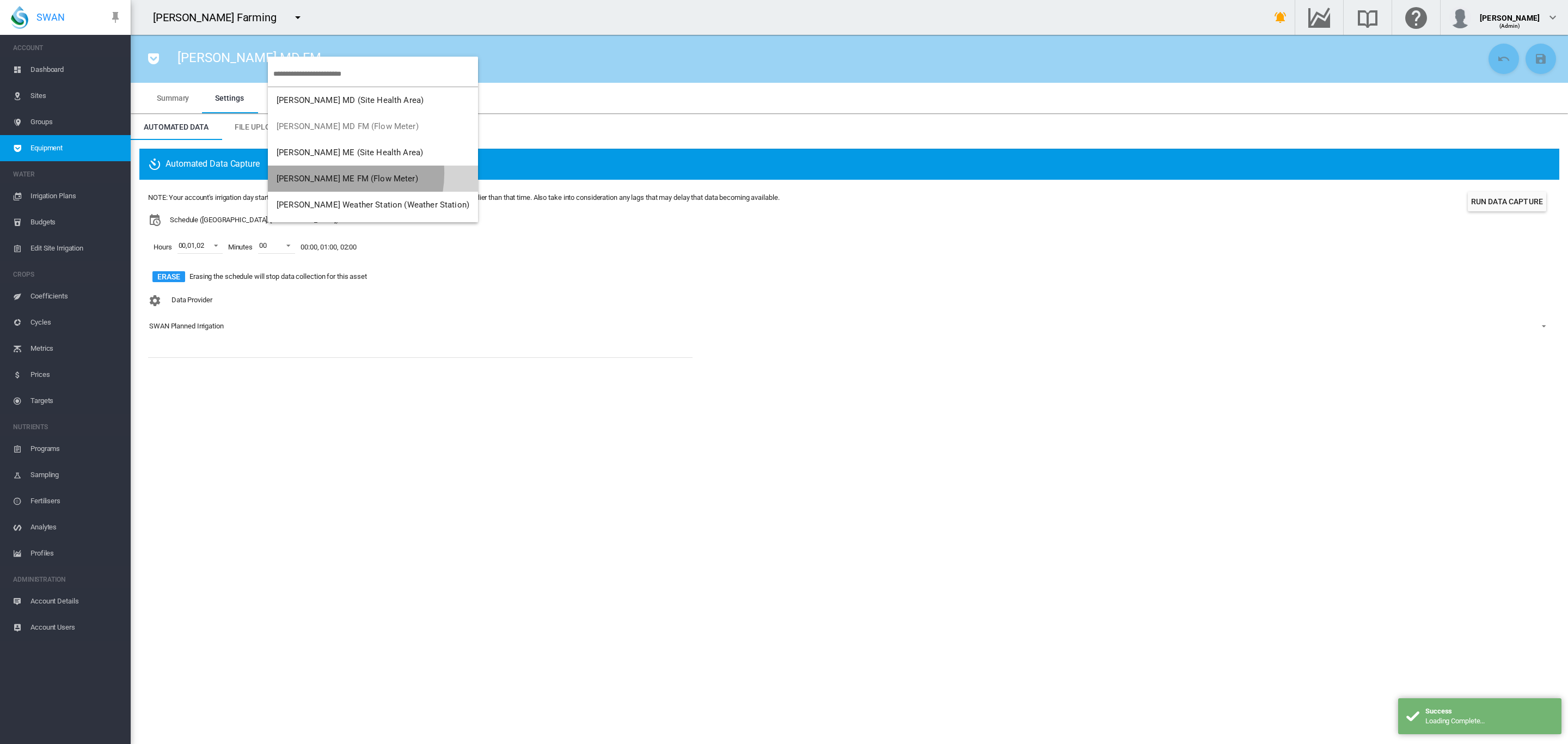
click at [333, 174] on span "[PERSON_NAME] ME FM (Flow Meter)" at bounding box center [347, 178] width 142 height 10
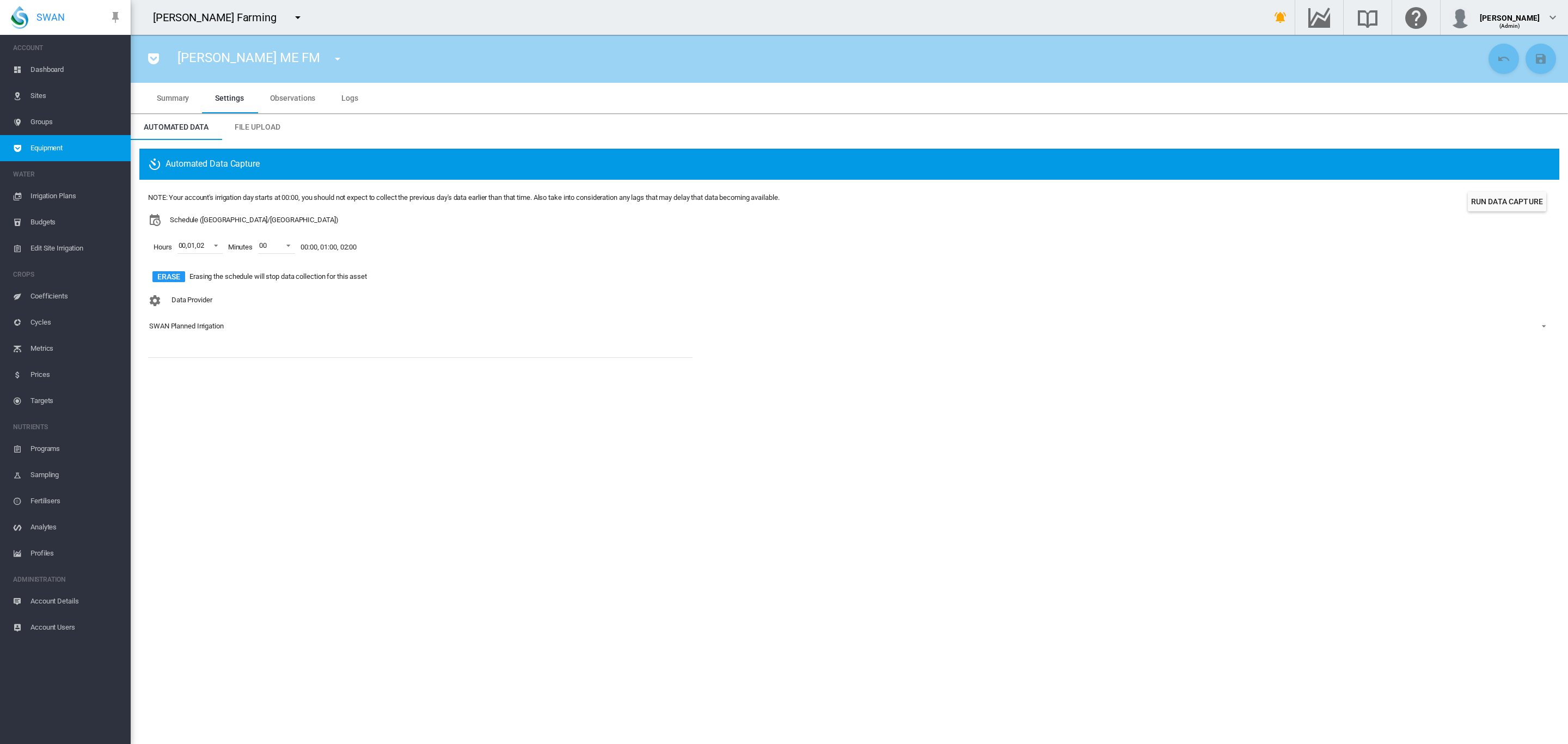
click at [60, 64] on span "Dashboard" at bounding box center [76, 69] width 91 height 26
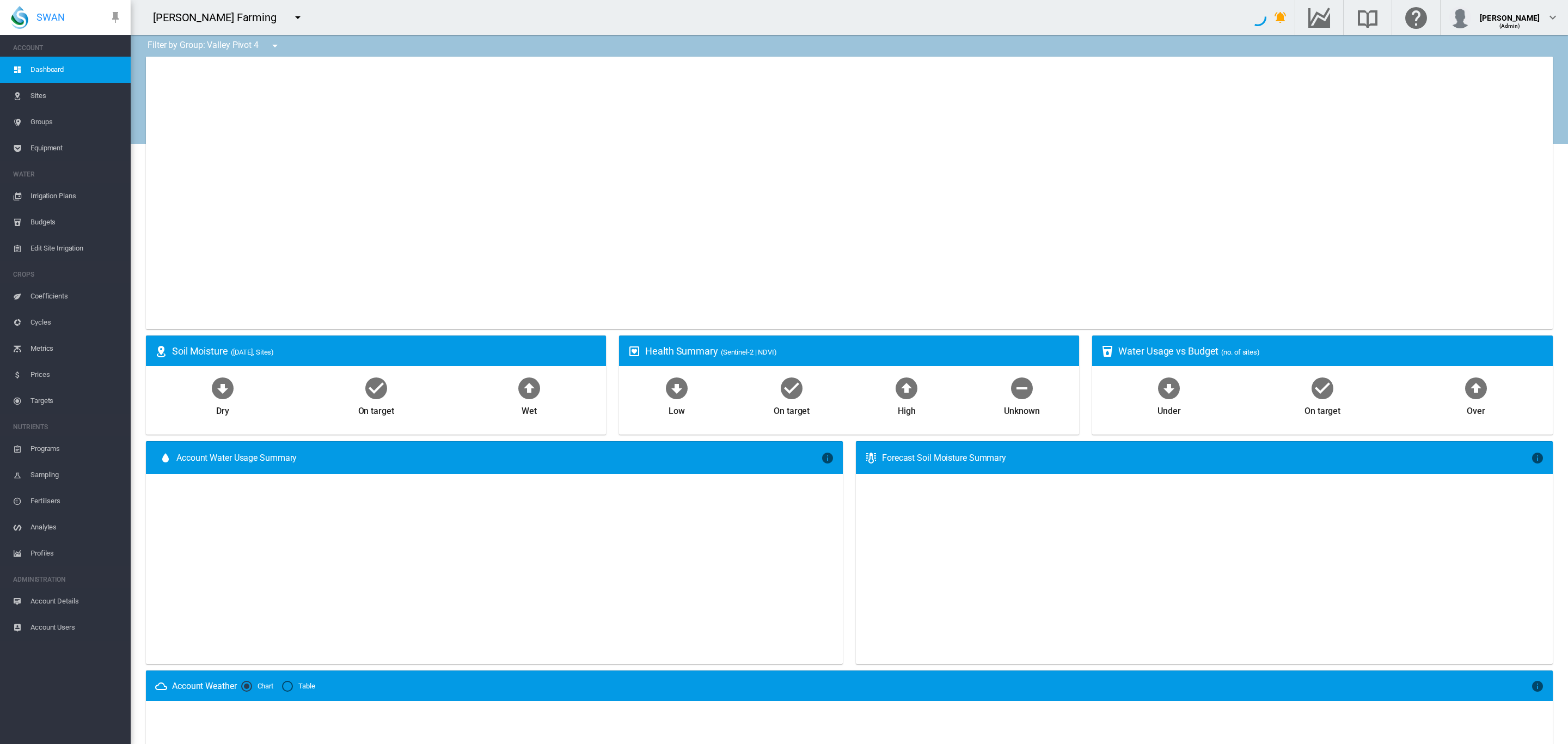
type input "**********"
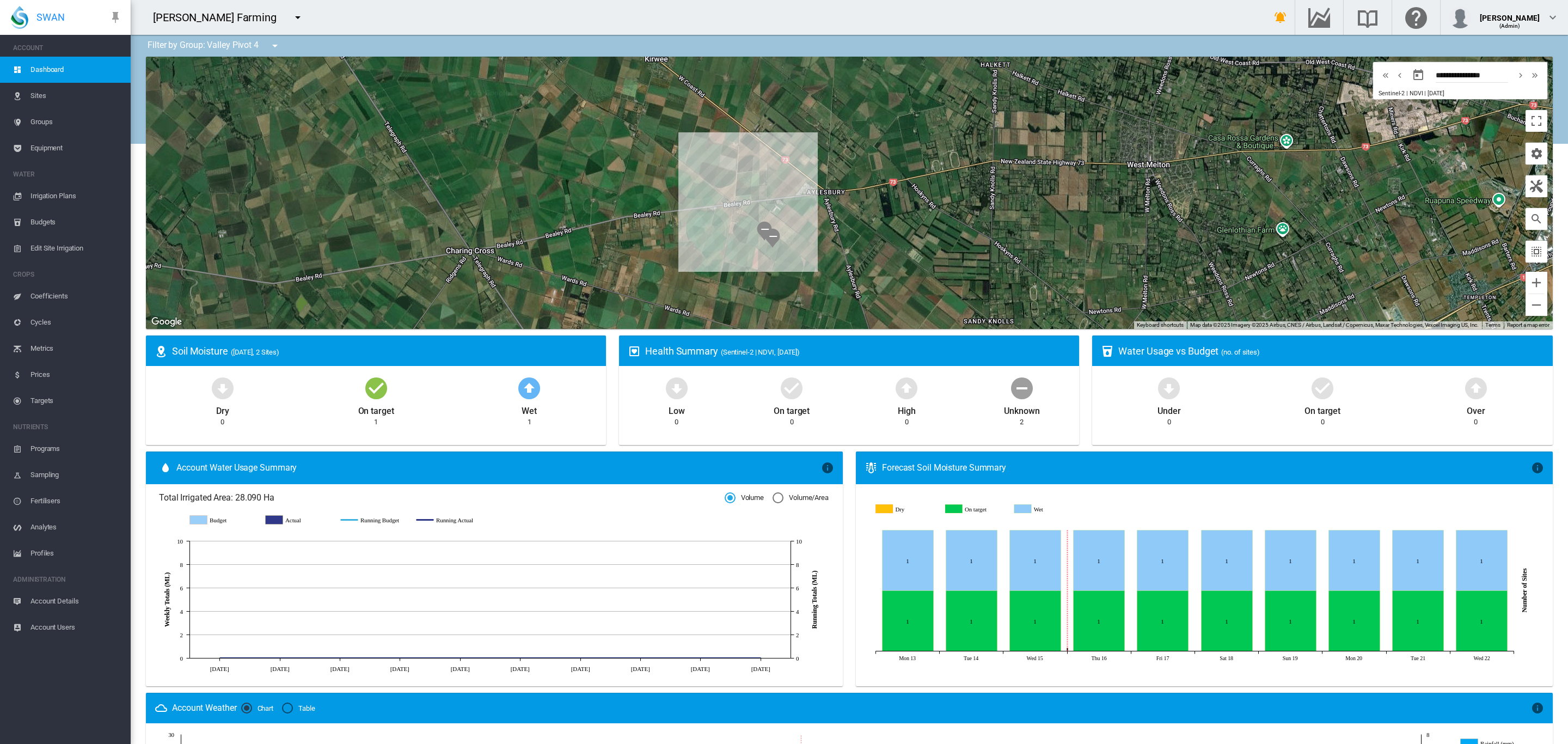
click at [271, 41] on md-icon "icon-menu-down" at bounding box center [275, 45] width 13 height 13
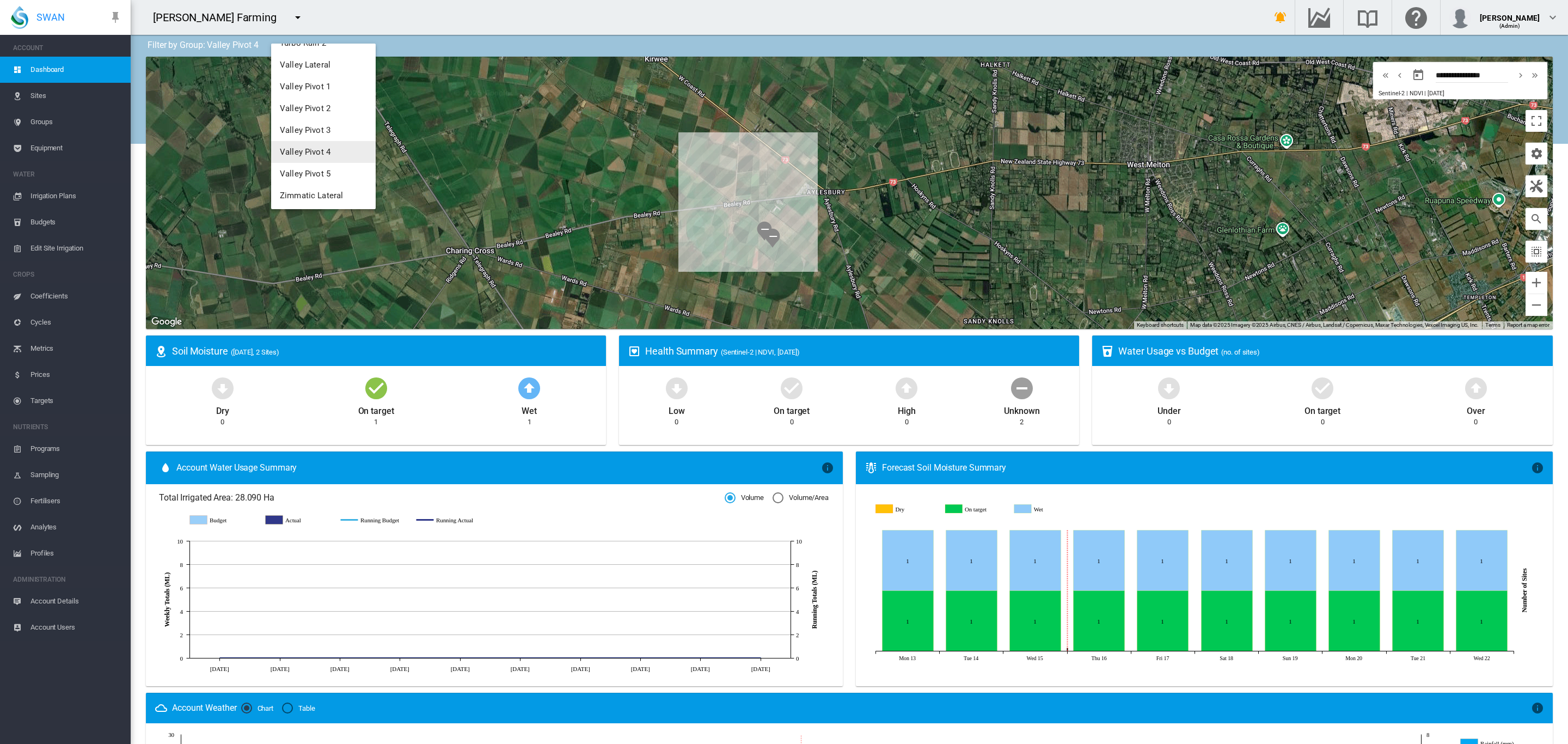
scroll to position [191, 0]
click at [333, 169] on button "Valley Pivot 5" at bounding box center [323, 173] width 105 height 22
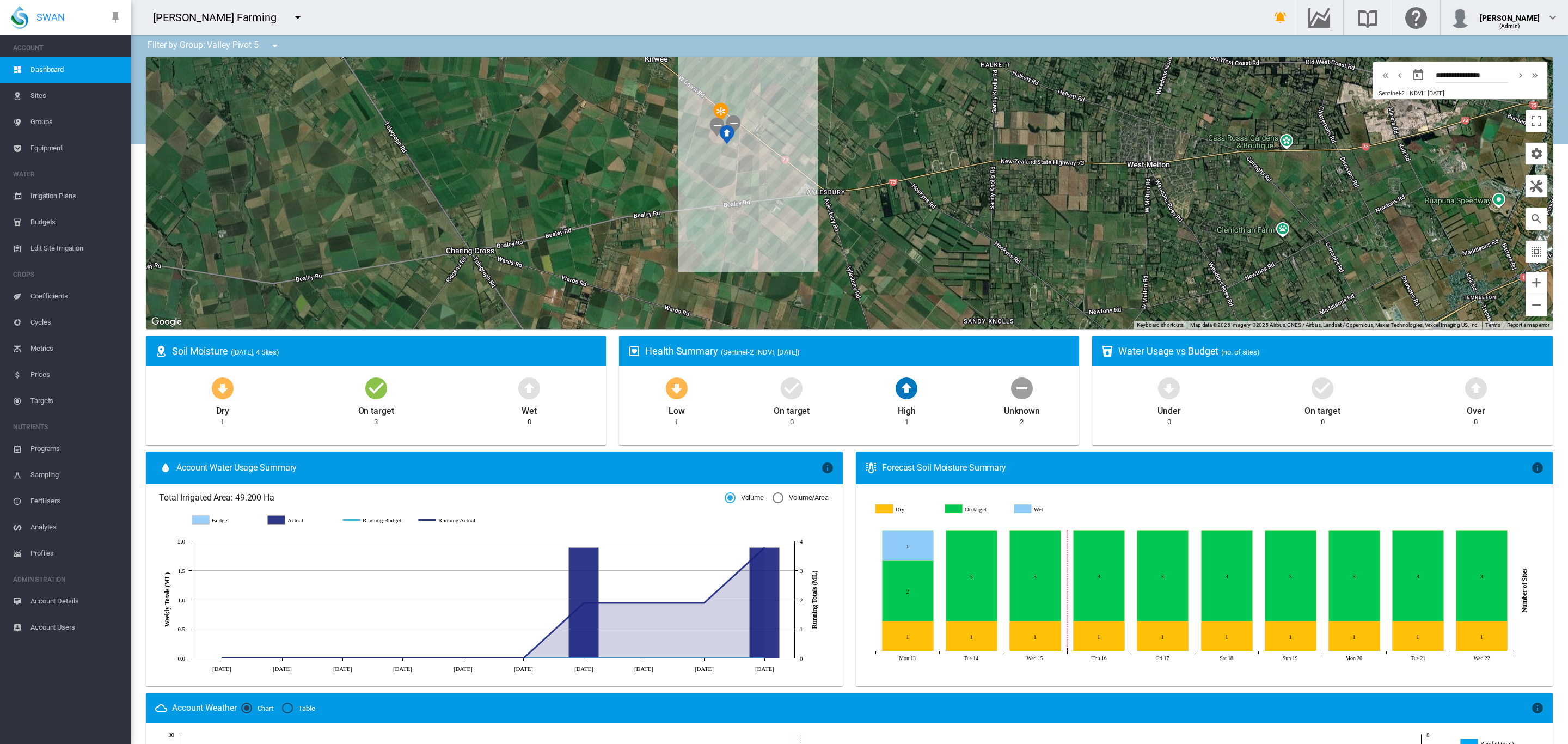
click at [59, 142] on span "Equipment" at bounding box center [76, 148] width 91 height 26
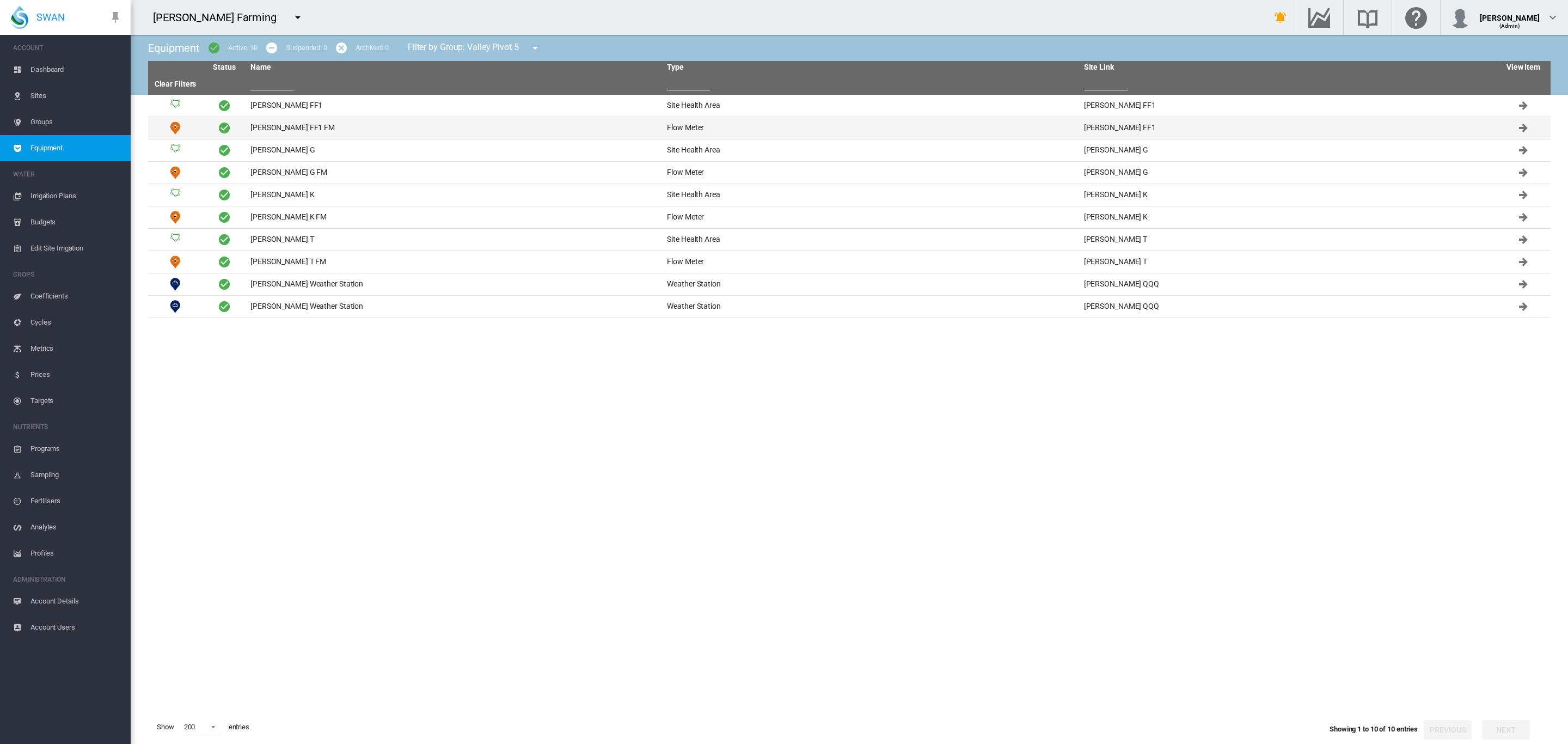
click at [307, 126] on td "[PERSON_NAME] FF1 FM" at bounding box center [454, 128] width 416 height 22
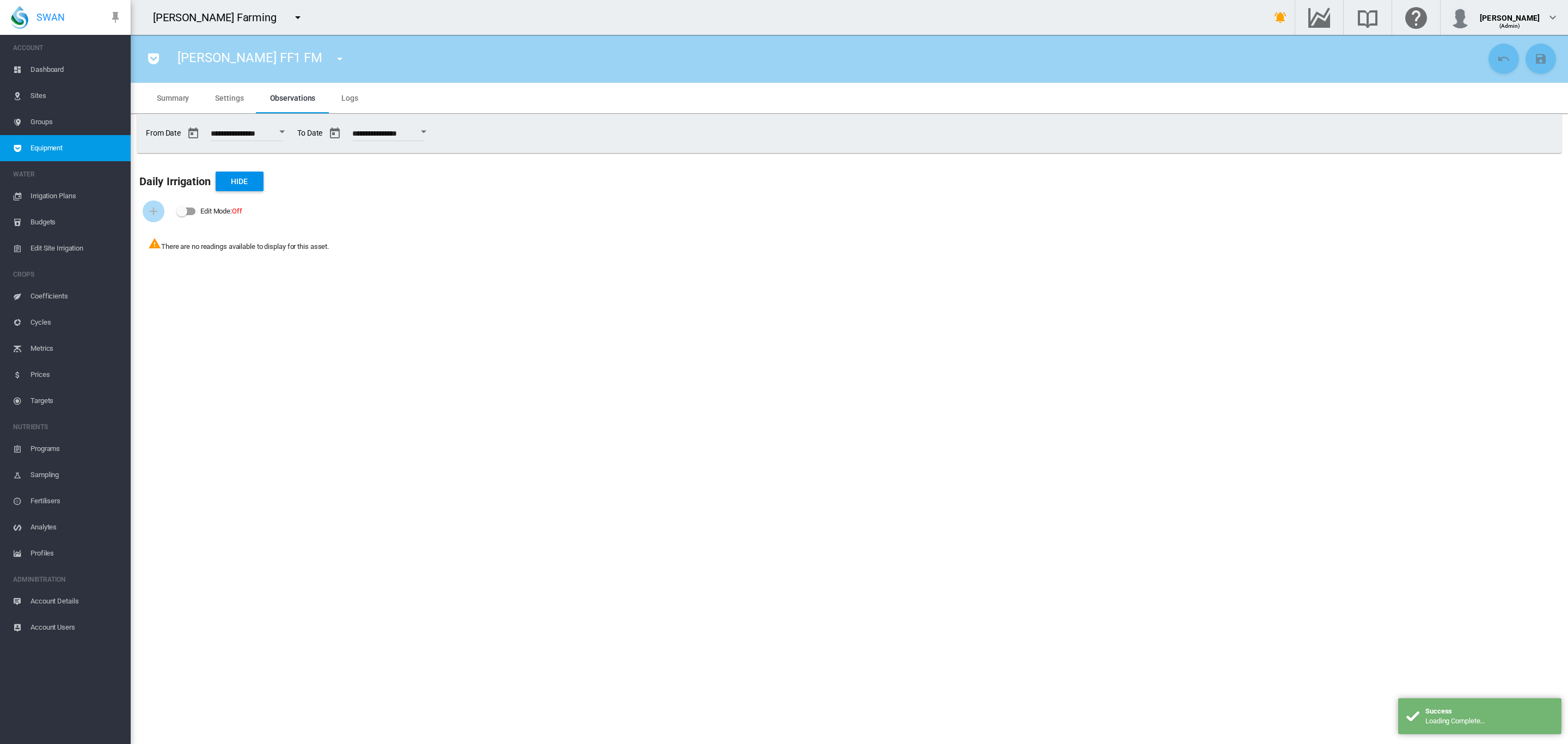
click at [228, 100] on span "Settings" at bounding box center [229, 98] width 29 height 9
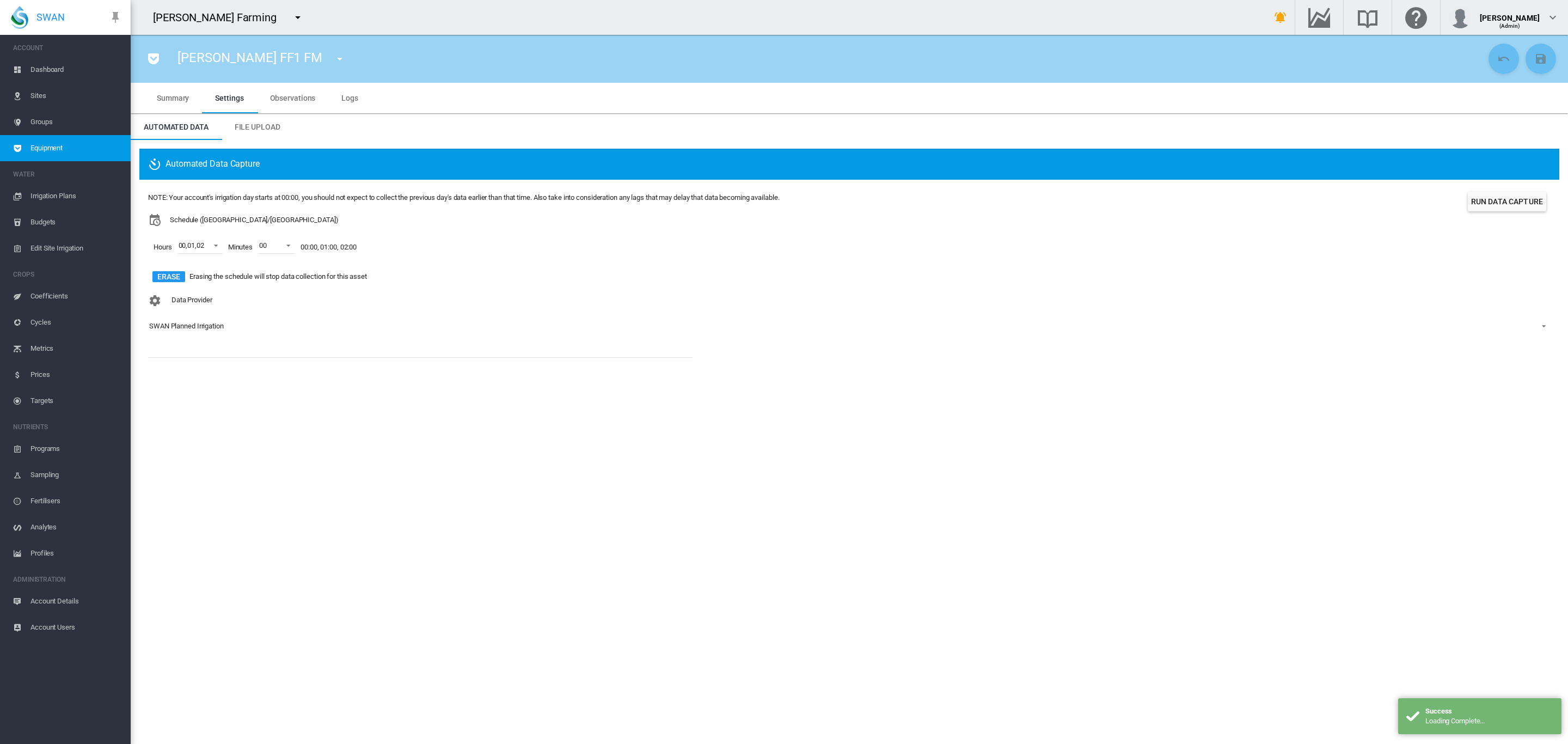
click at [333, 56] on md-icon "icon-menu-down" at bounding box center [339, 58] width 13 height 13
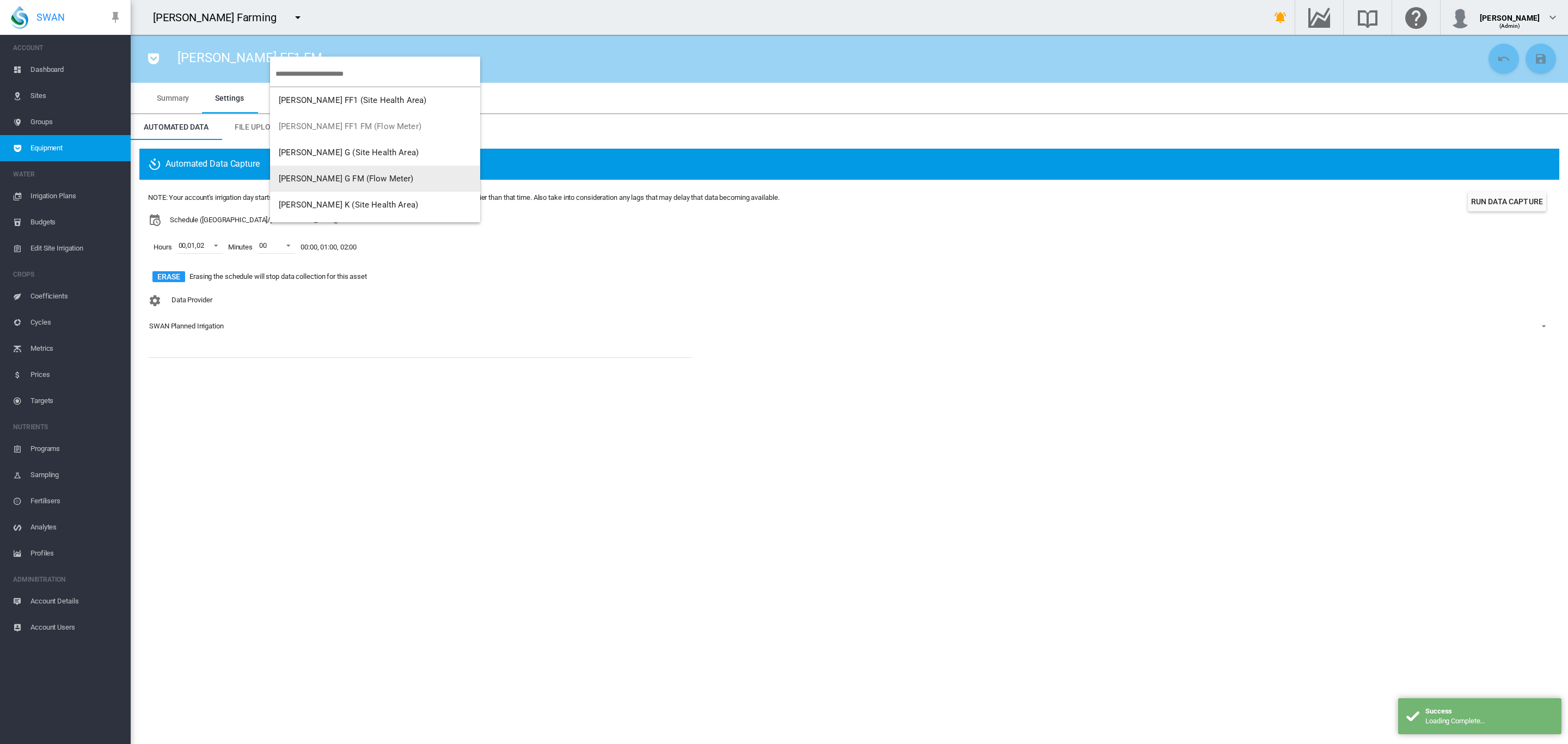
click at [354, 175] on span "[PERSON_NAME] G FM (Flow Meter)" at bounding box center [346, 178] width 135 height 10
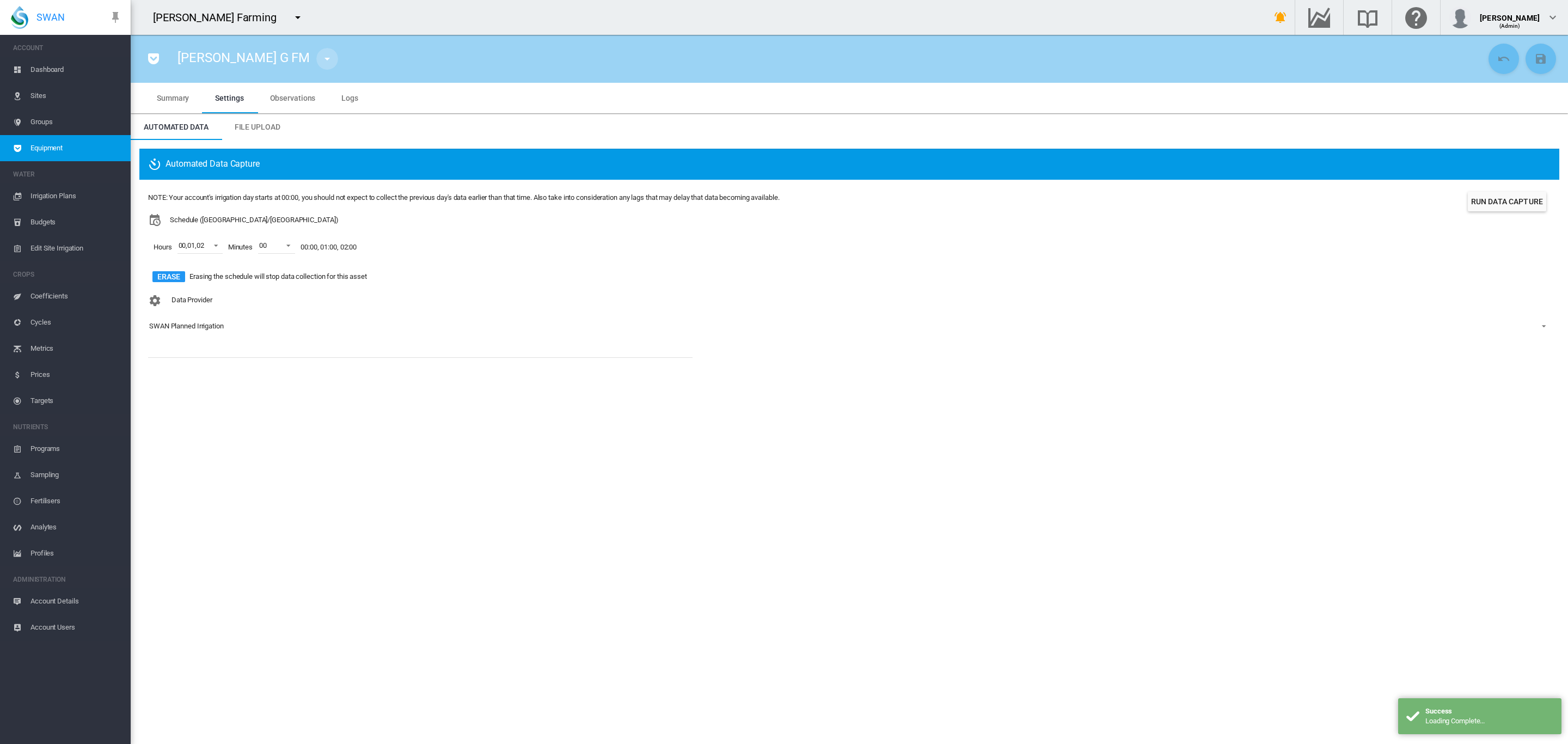
click at [321, 59] on md-icon "icon-menu-down" at bounding box center [327, 58] width 13 height 13
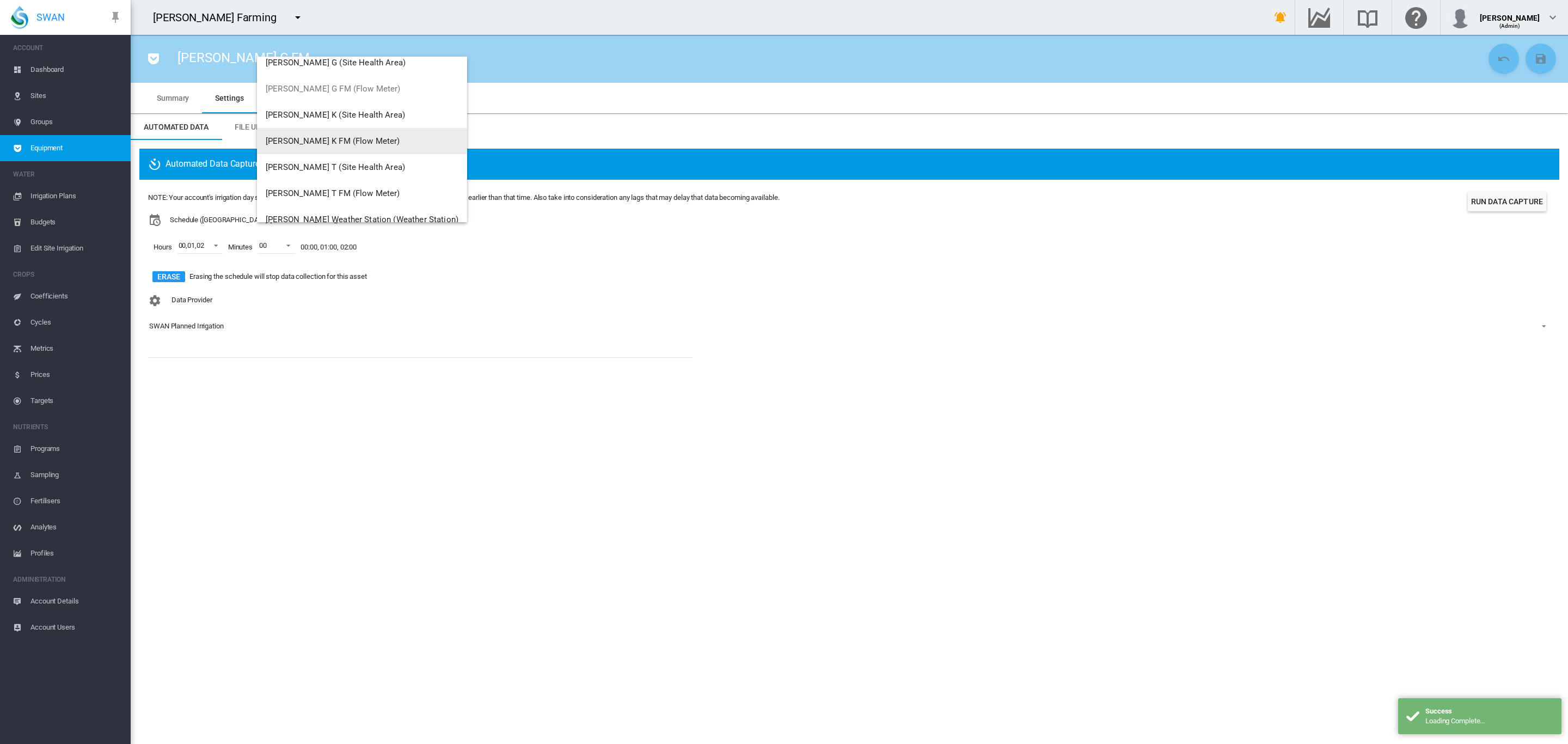
scroll to position [102, 0]
click at [345, 135] on button "[PERSON_NAME] K FM (Flow Meter)" at bounding box center [362, 129] width 210 height 26
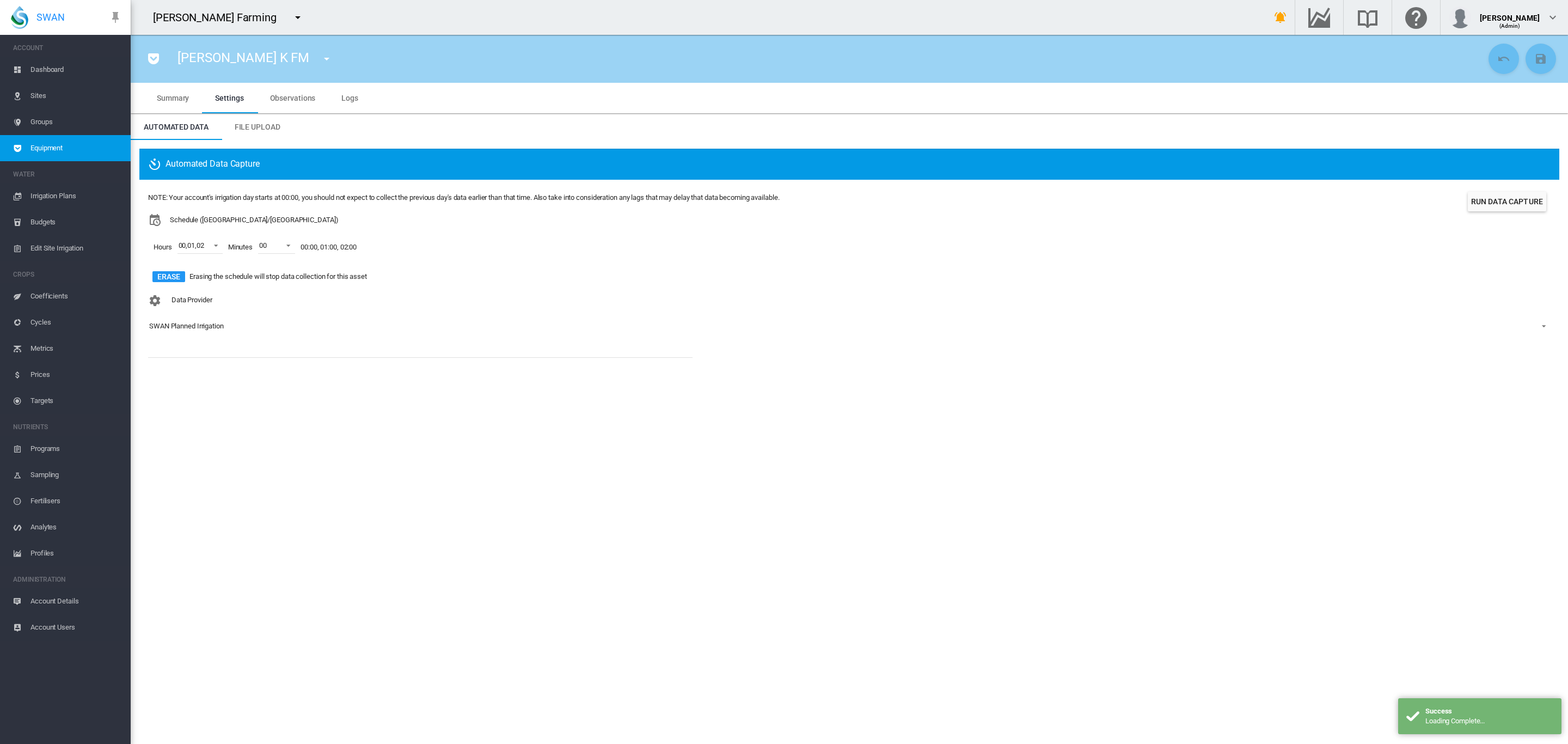
click at [320, 58] on md-icon "icon-menu-down" at bounding box center [326, 58] width 13 height 13
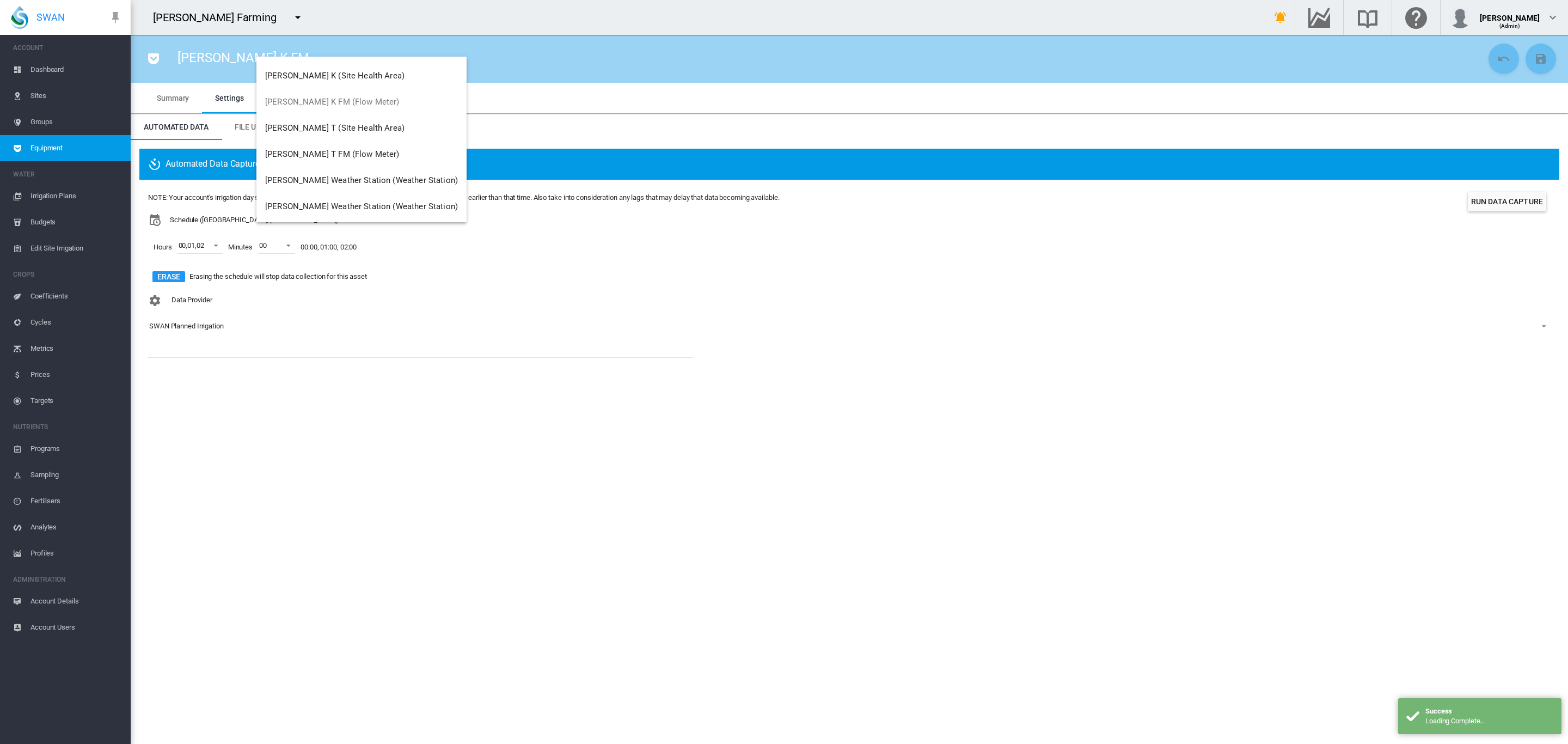
scroll to position [131, 0]
click at [326, 151] on span "[PERSON_NAME] T FM (Flow Meter)" at bounding box center [332, 152] width 135 height 10
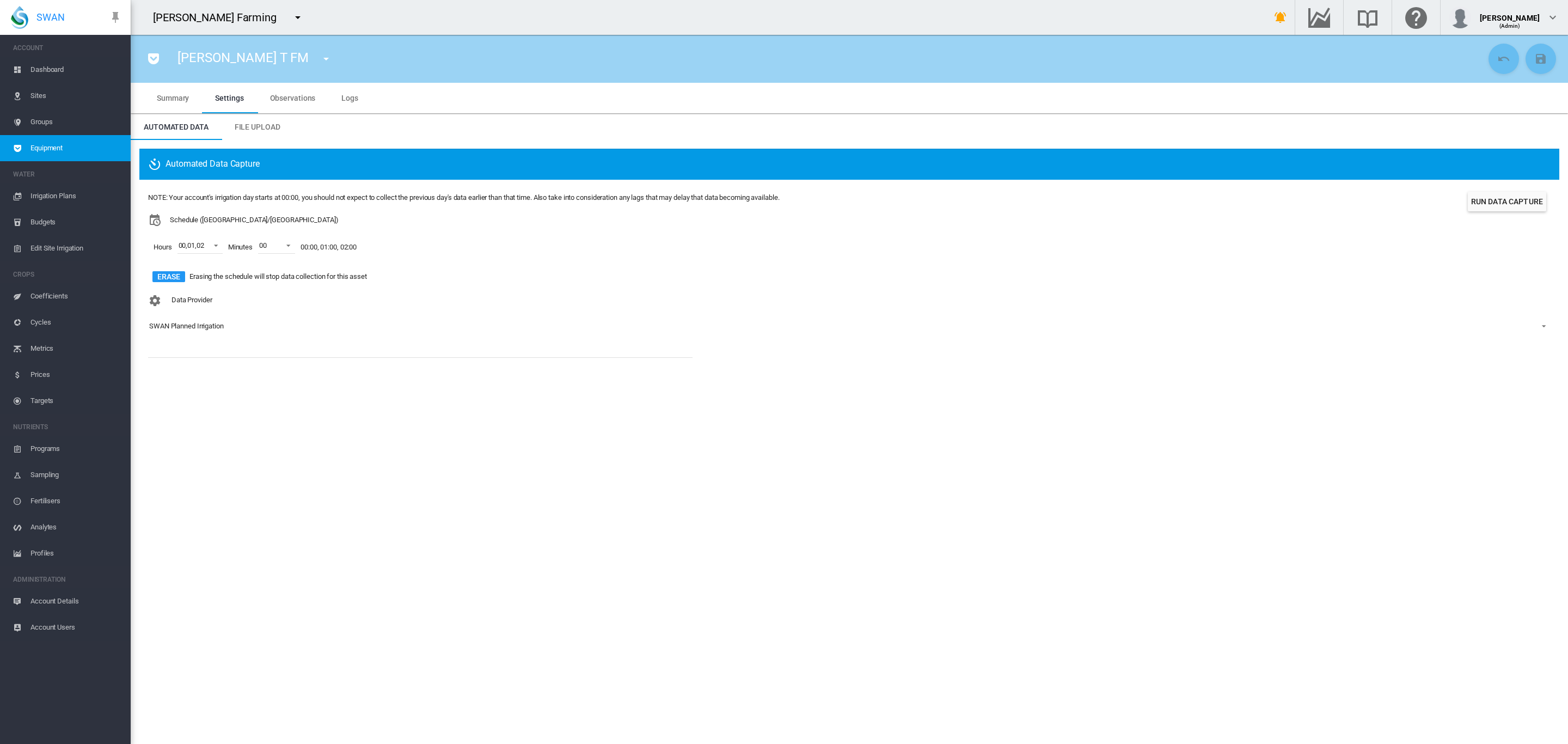
click at [61, 250] on span "Edit Site Irrigation" at bounding box center [76, 248] width 91 height 26
